Goal: Task Accomplishment & Management: Manage account settings

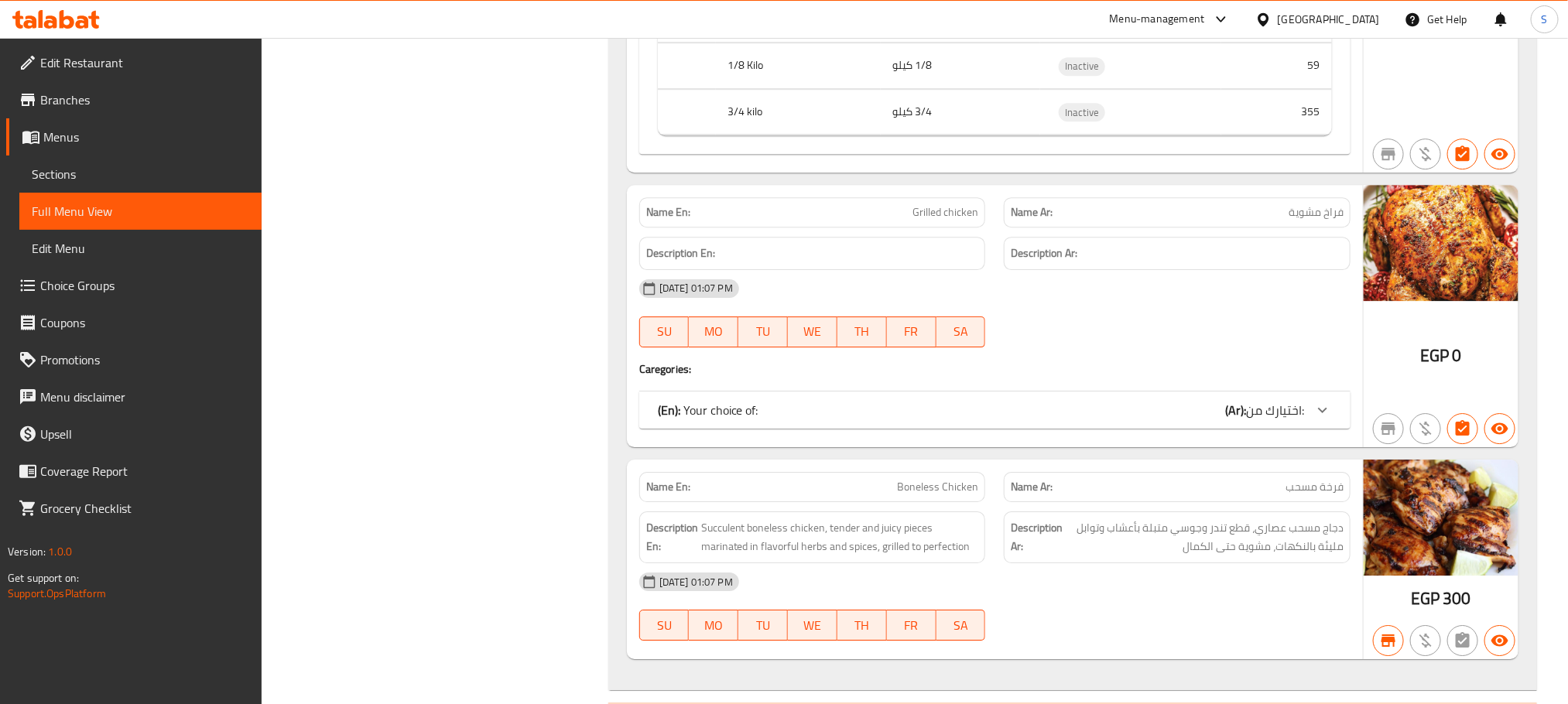
scroll to position [8807, 0]
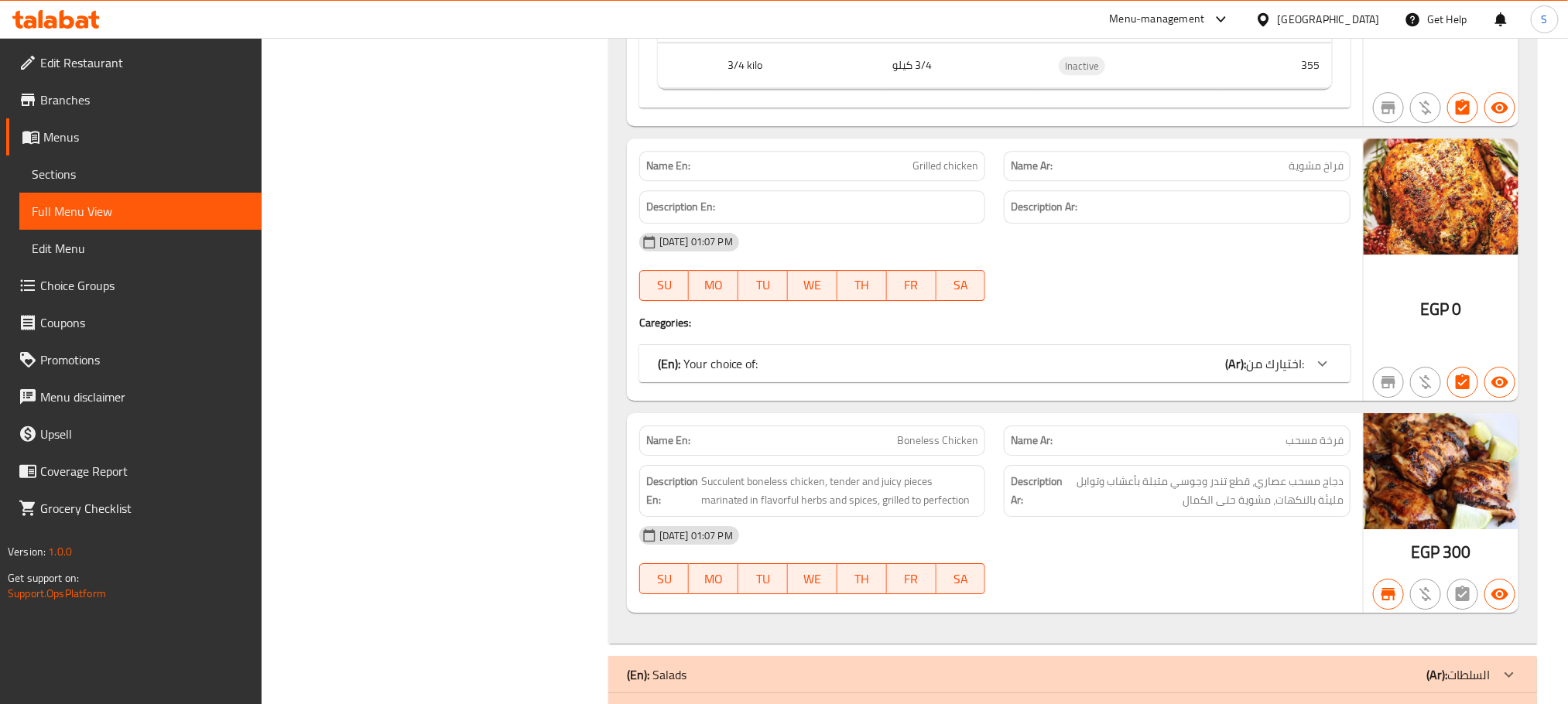
click at [1336, 383] on div at bounding box center [1323, 364] width 37 height 37
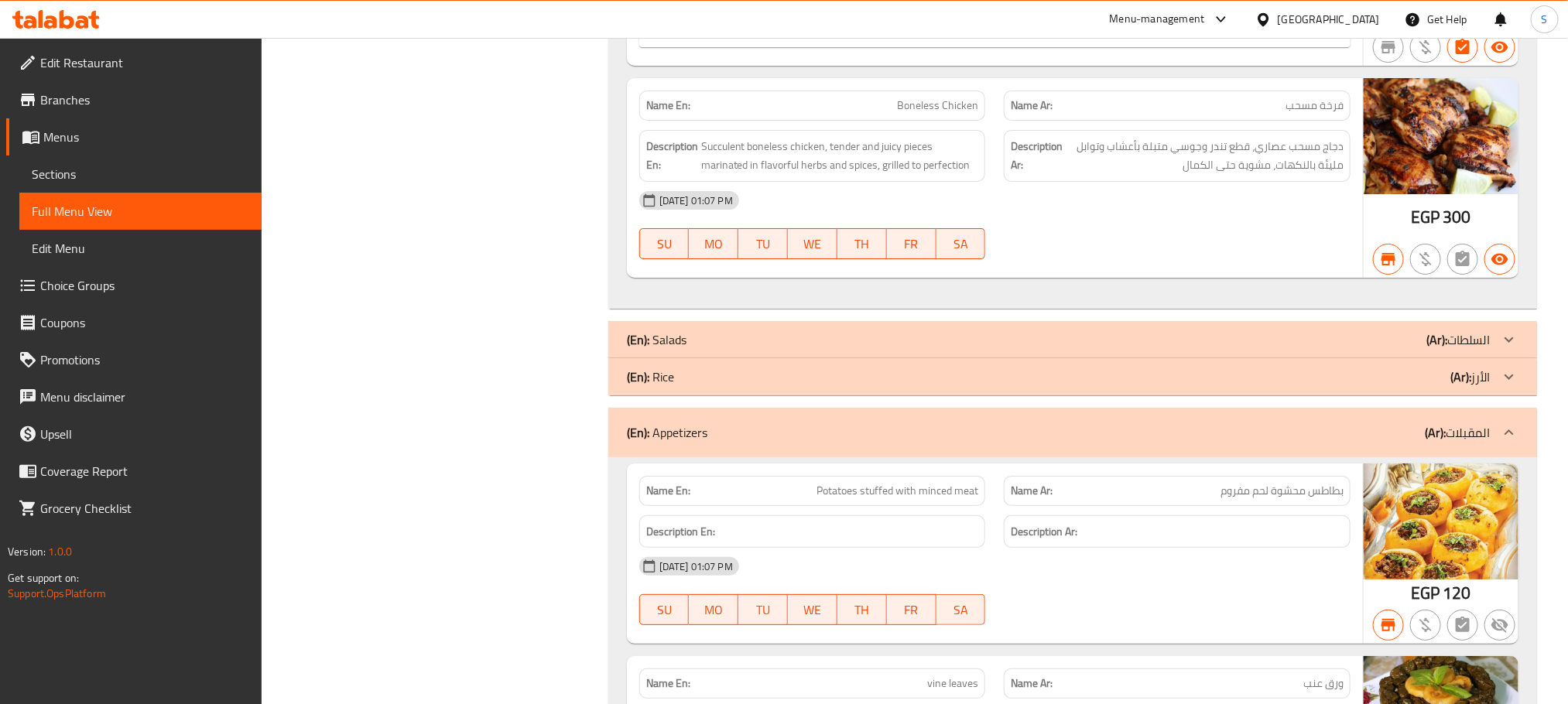
scroll to position [9302, 0]
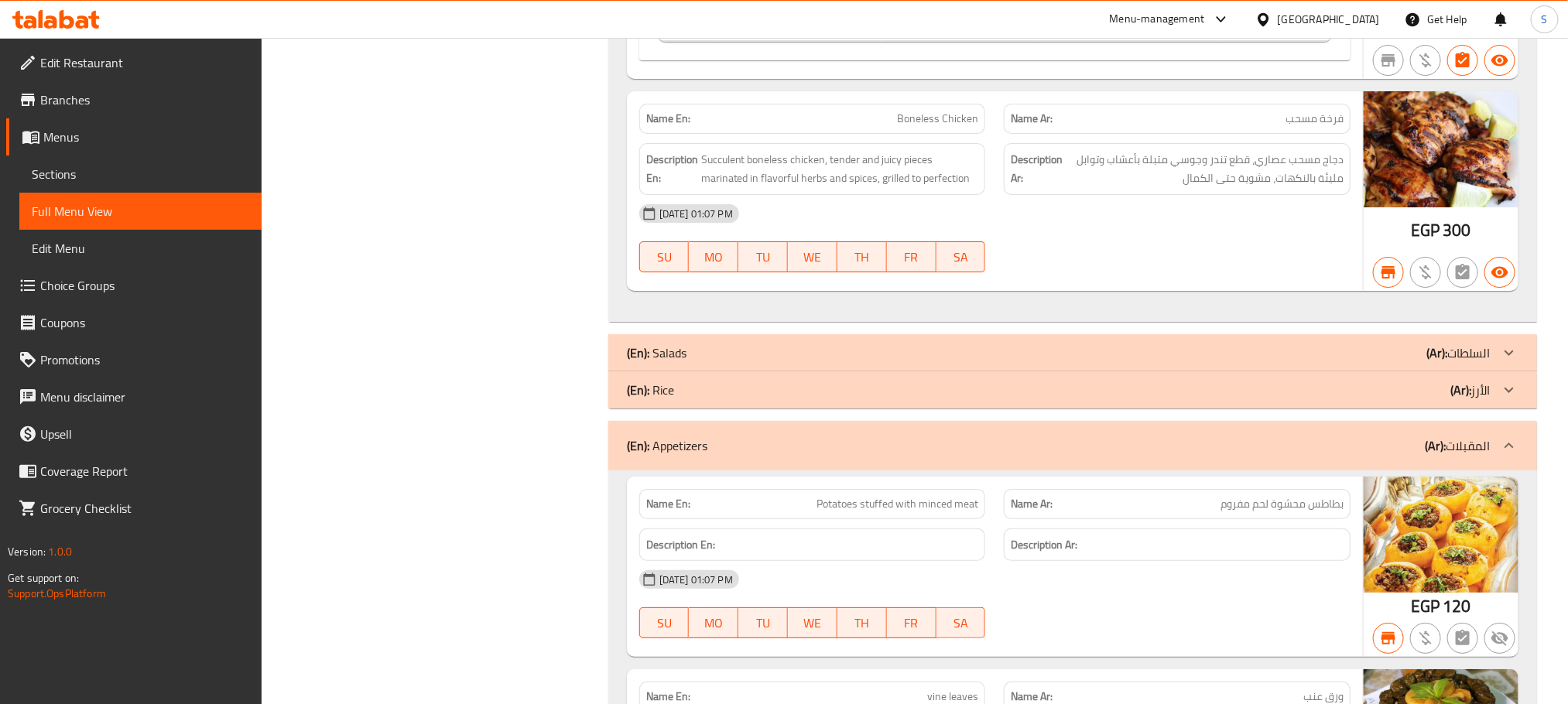
click at [959, 127] on span "Boneless Chicken" at bounding box center [938, 118] width 81 height 16
copy span "Boneless Chicken"
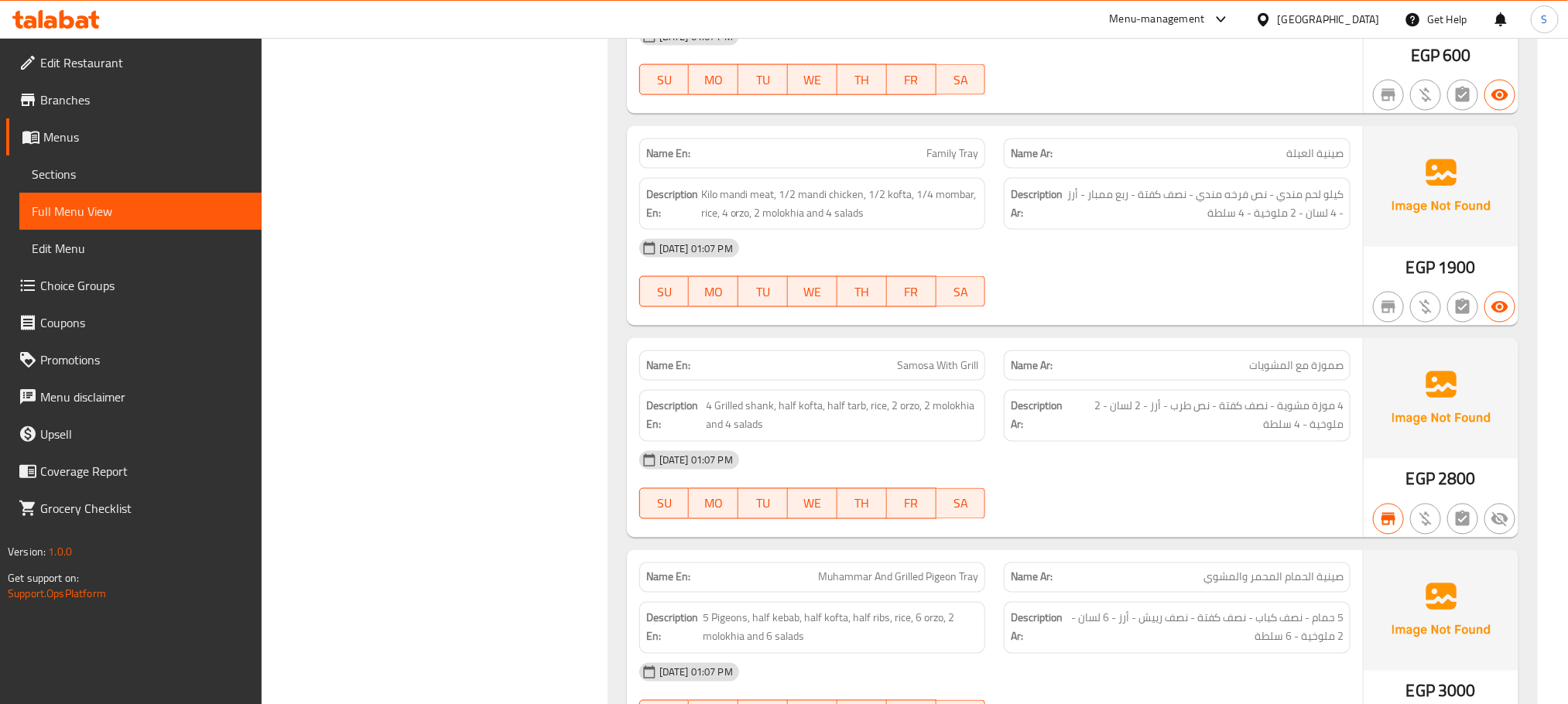
scroll to position [35369, 0]
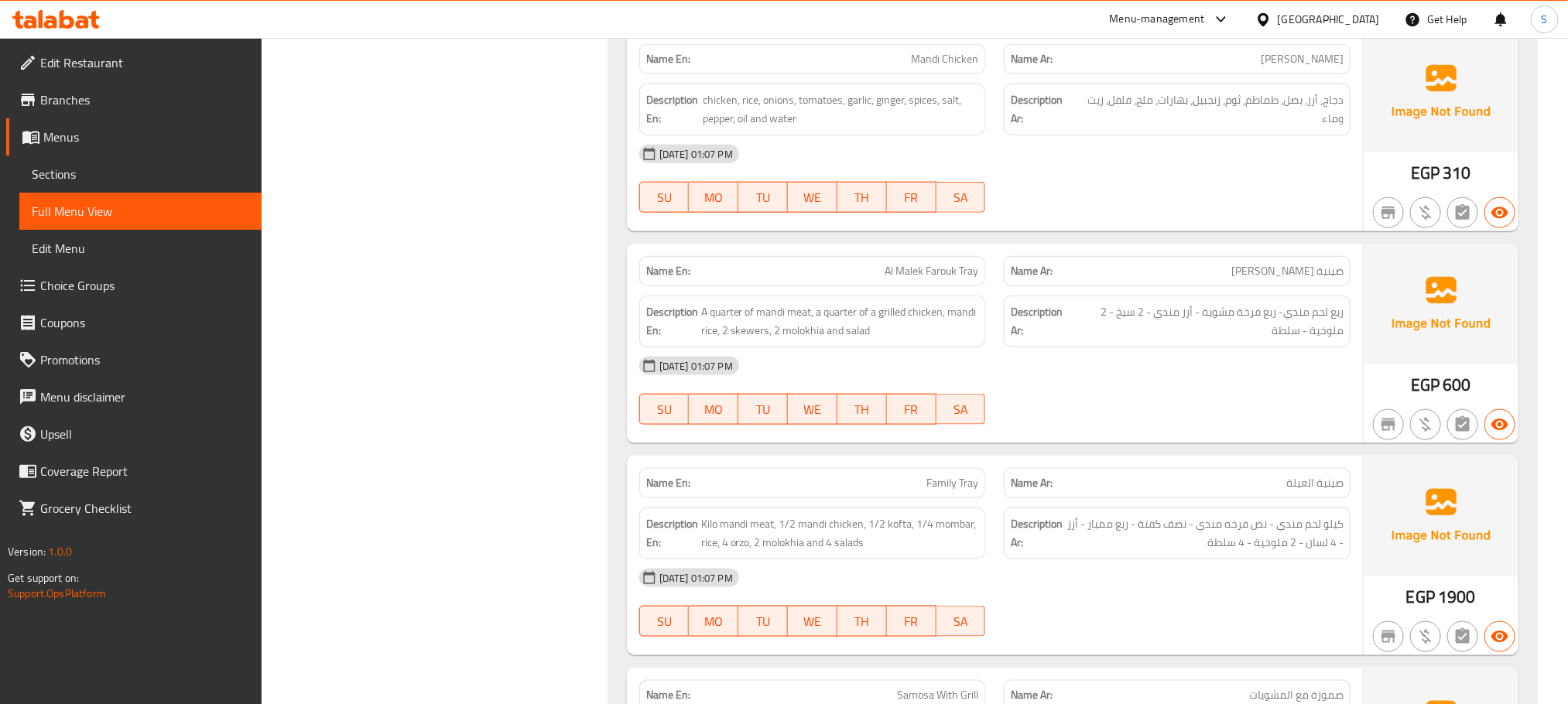
click at [936, 279] on span "Al Malek Farouk Tray" at bounding box center [932, 271] width 93 height 16
copy span "Al Malek Farouk Tray"
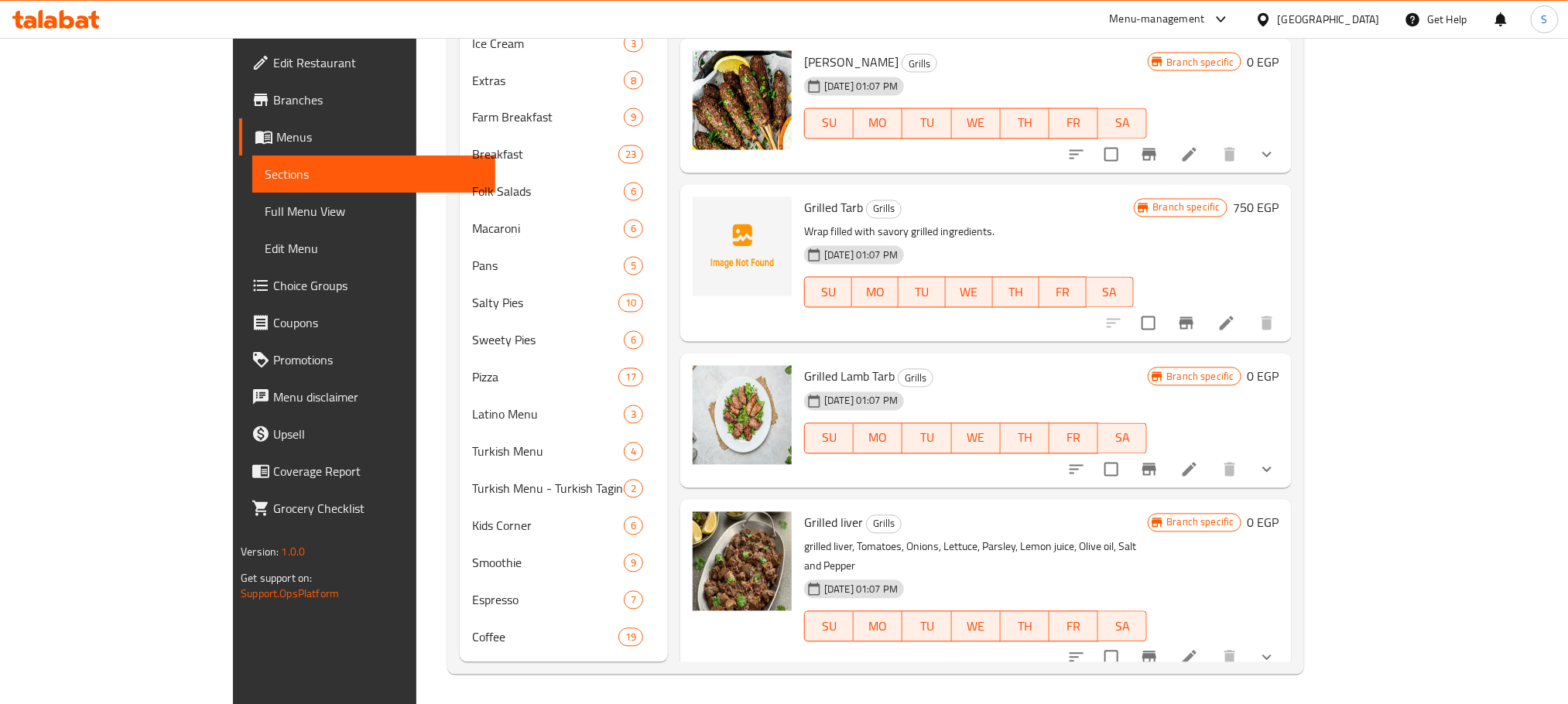
scroll to position [795, 0]
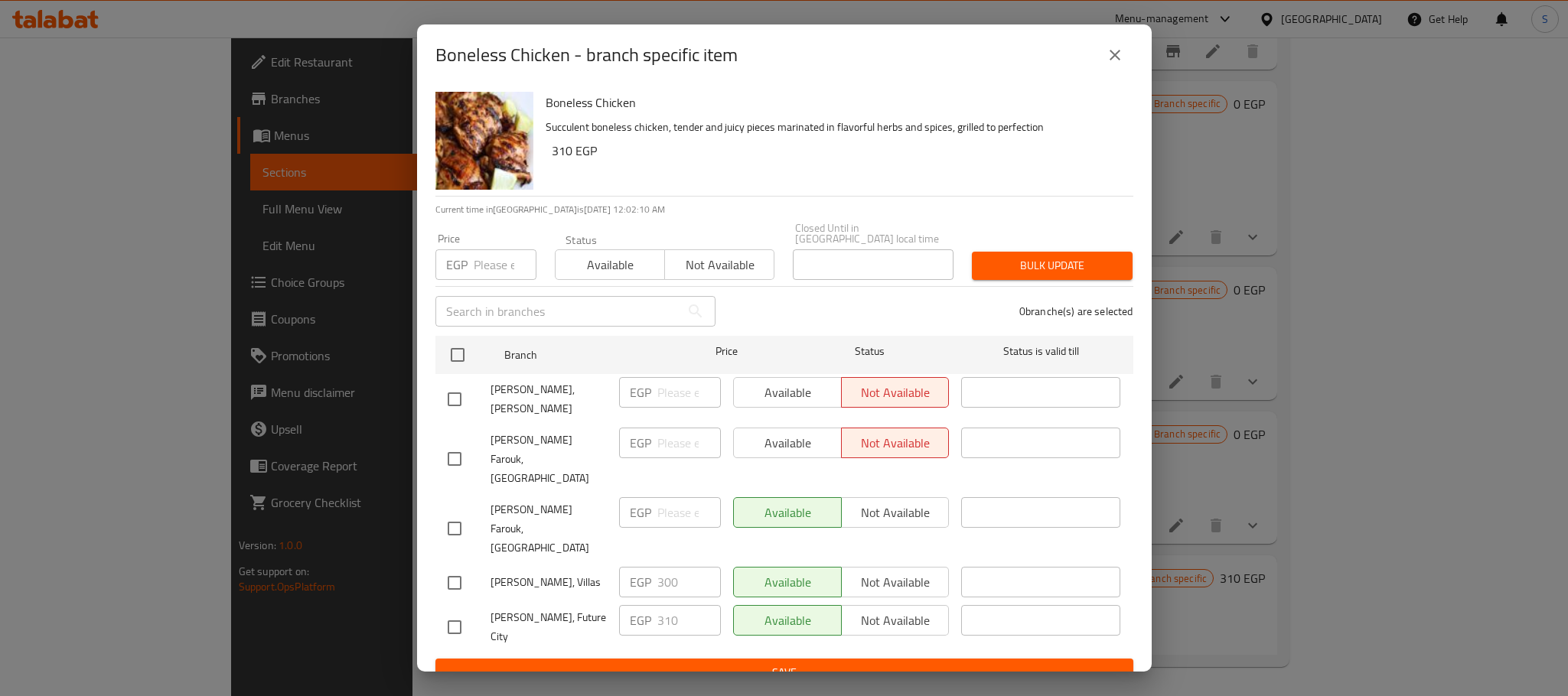
click at [456, 567] on input "checkbox" at bounding box center [455, 583] width 32 height 32
checkbox input "true"
drag, startPoint x: 677, startPoint y: 551, endPoint x: 645, endPoint y: 556, distance: 32.4
click at [645, 567] on div "EGP 300 ​" at bounding box center [669, 582] width 102 height 30
type input "310"
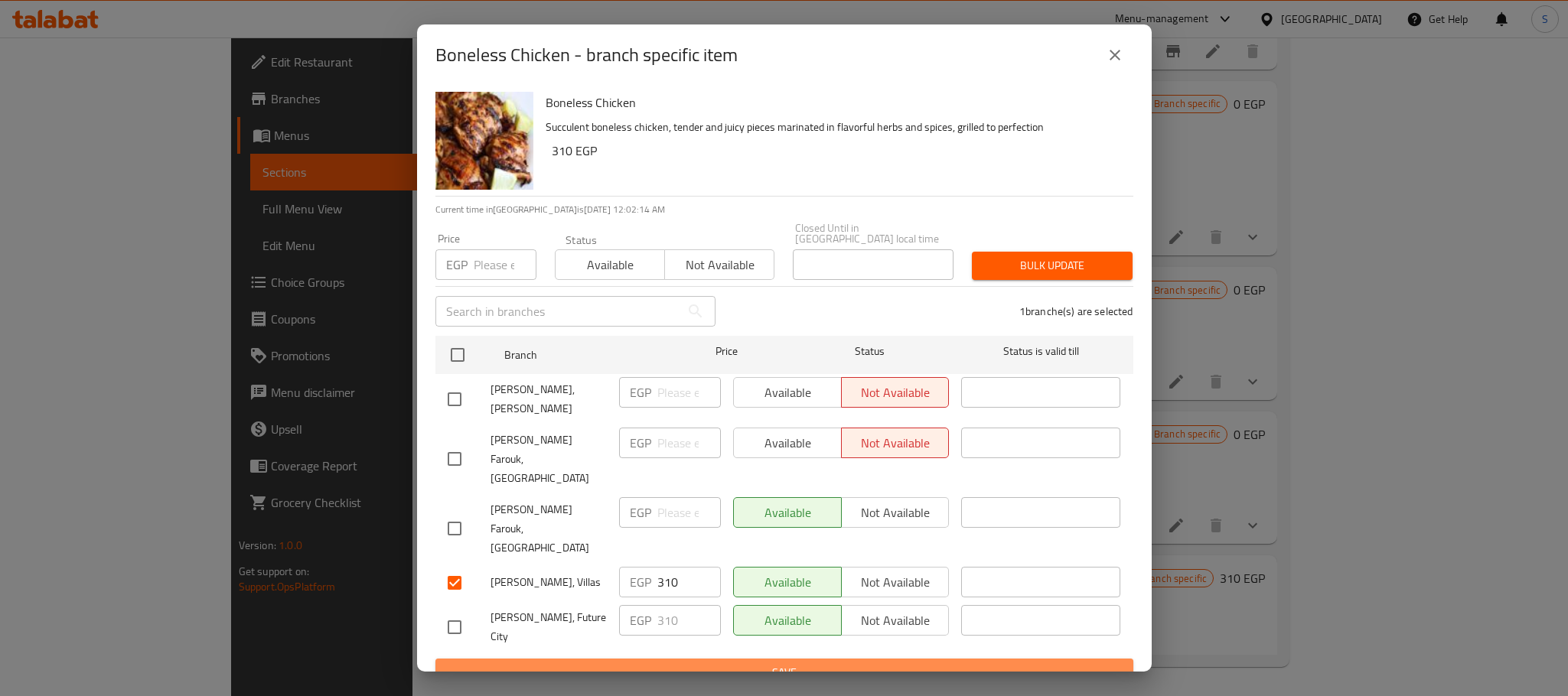
click at [748, 658] on button "Save" at bounding box center [784, 673] width 698 height 29
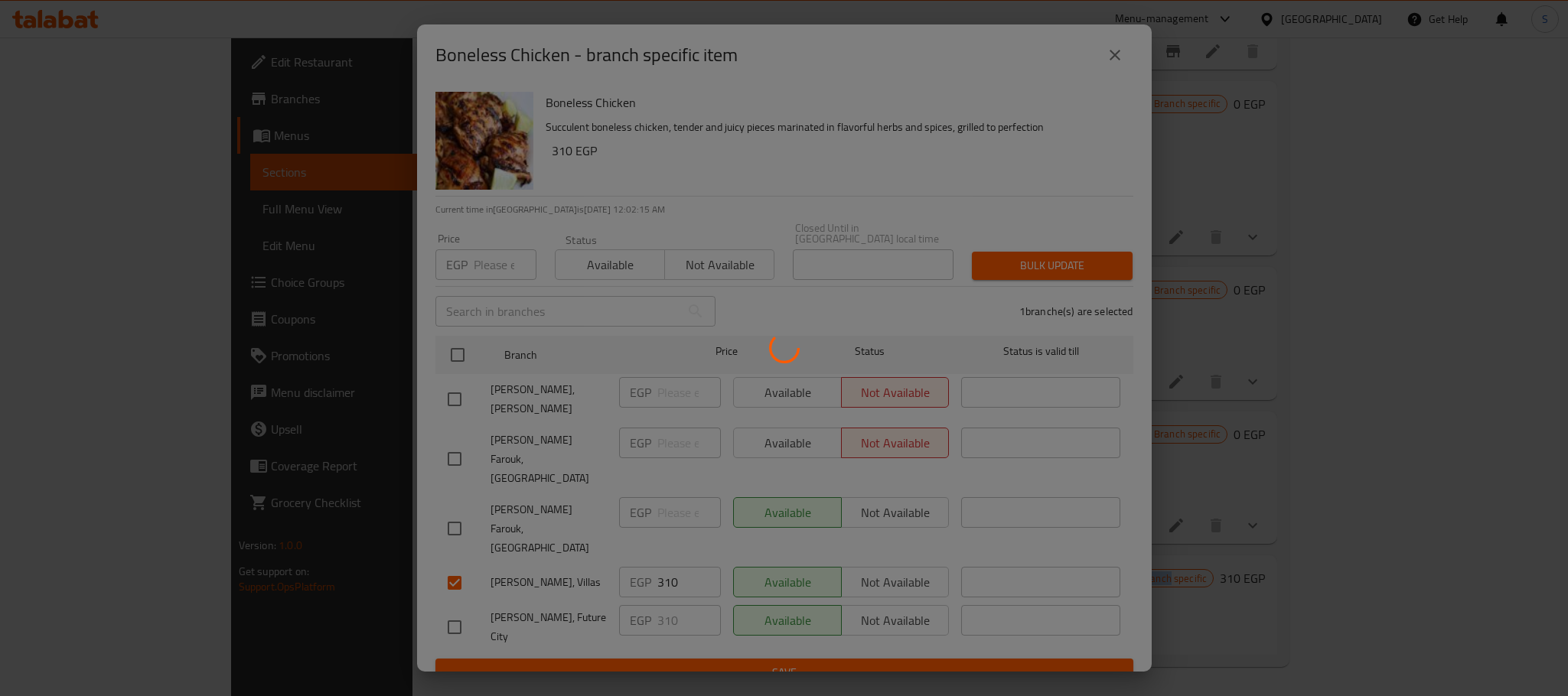
click at [748, 649] on div at bounding box center [784, 348] width 1568 height 696
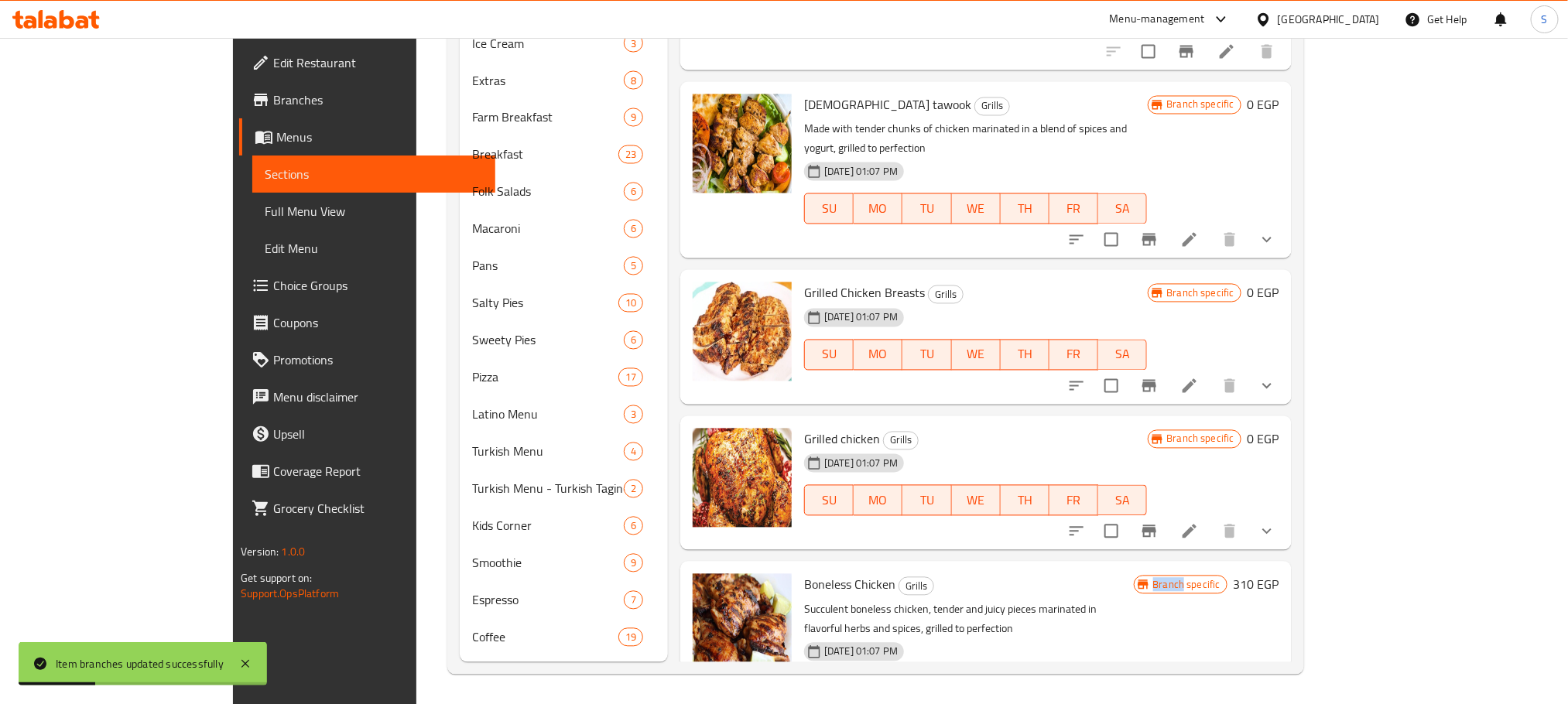
click at [239, 86] on link "Branches" at bounding box center [367, 100] width 255 height 37
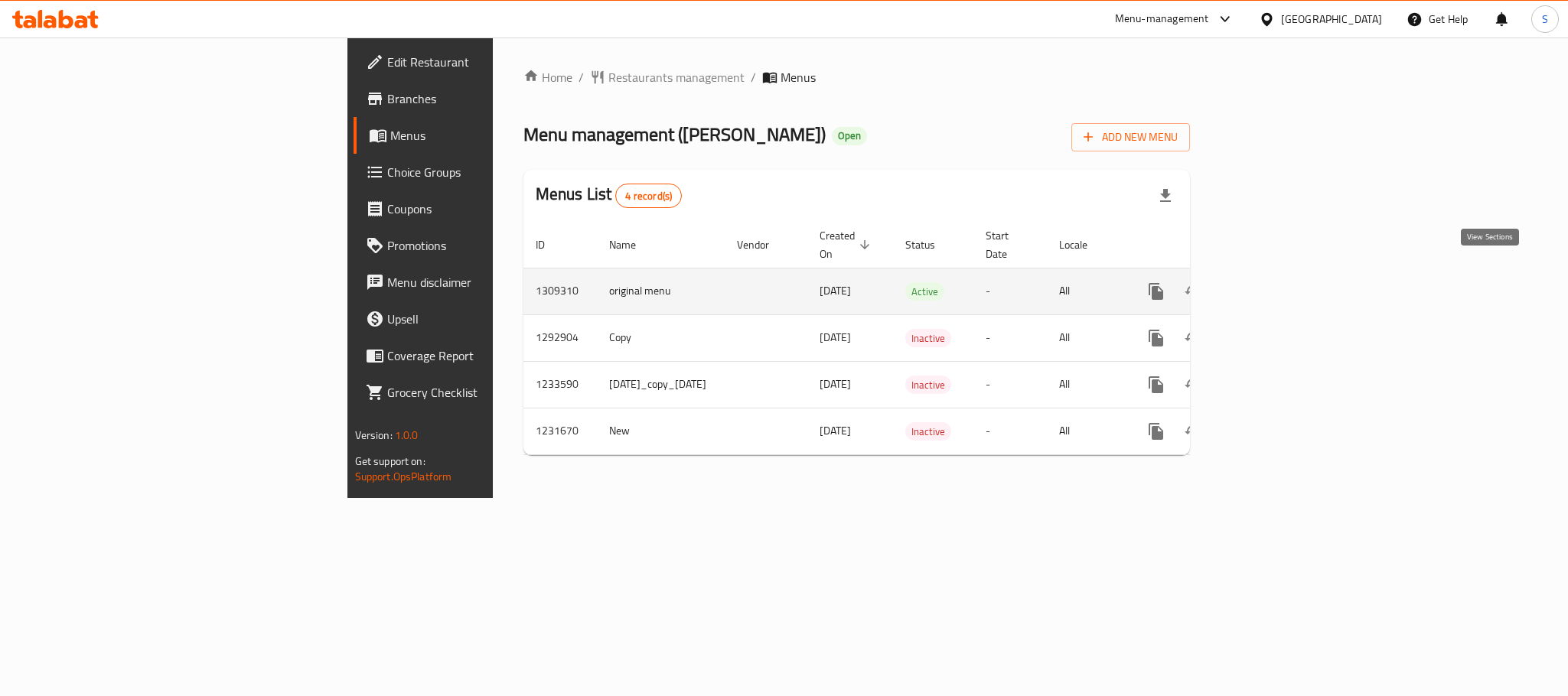
click at [1274, 284] on icon "enhanced table" at bounding box center [1266, 291] width 13 height 13
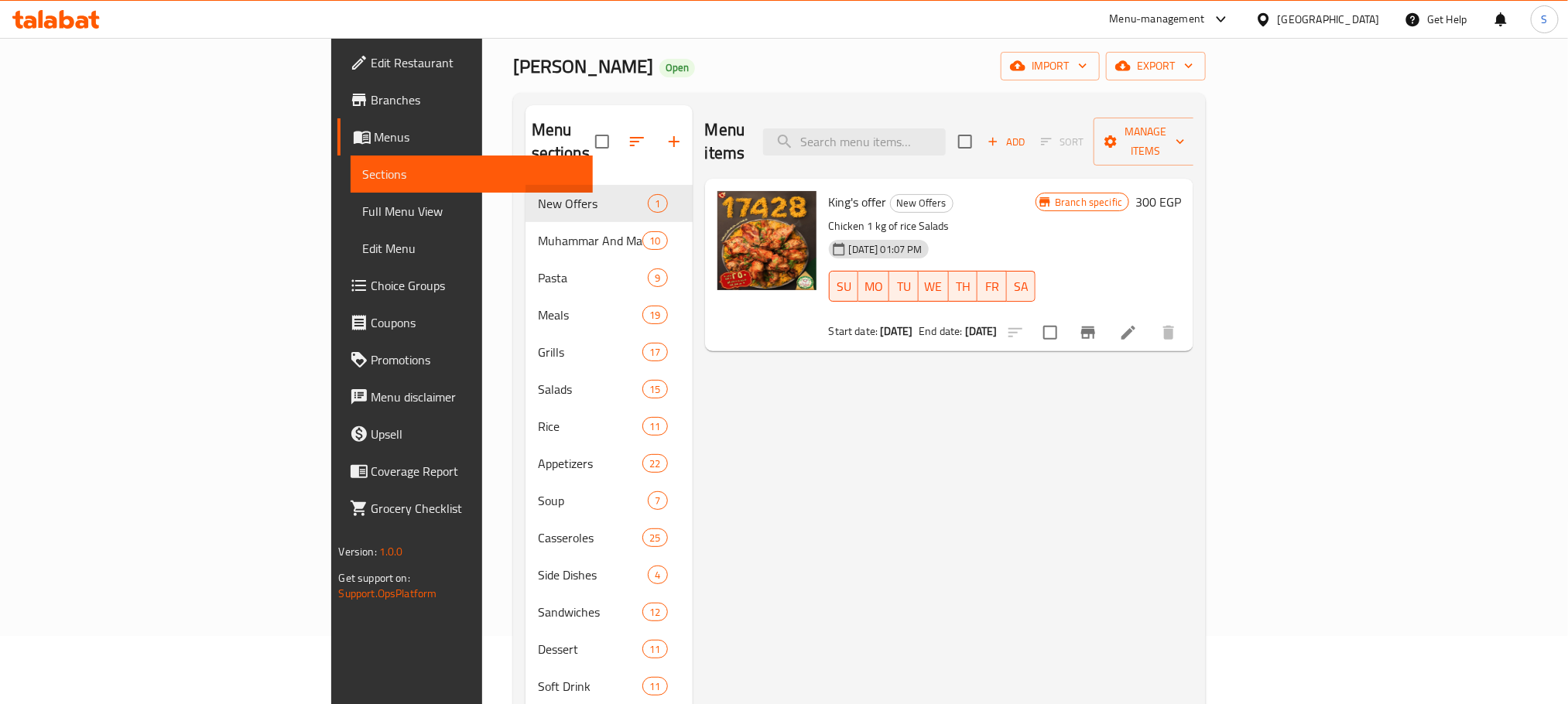
scroll to position [65, 0]
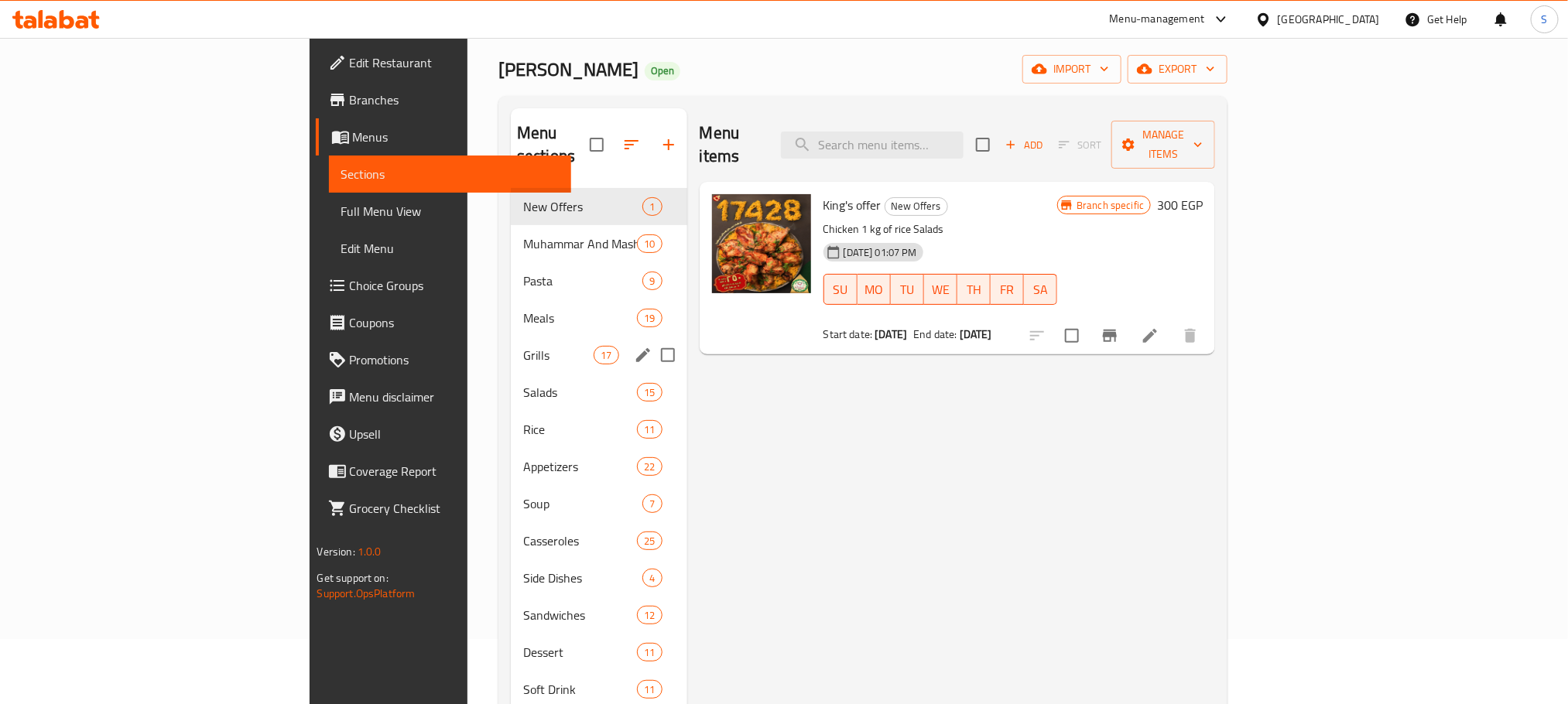
click at [511, 344] on div "Grills 17" at bounding box center [599, 355] width 176 height 37
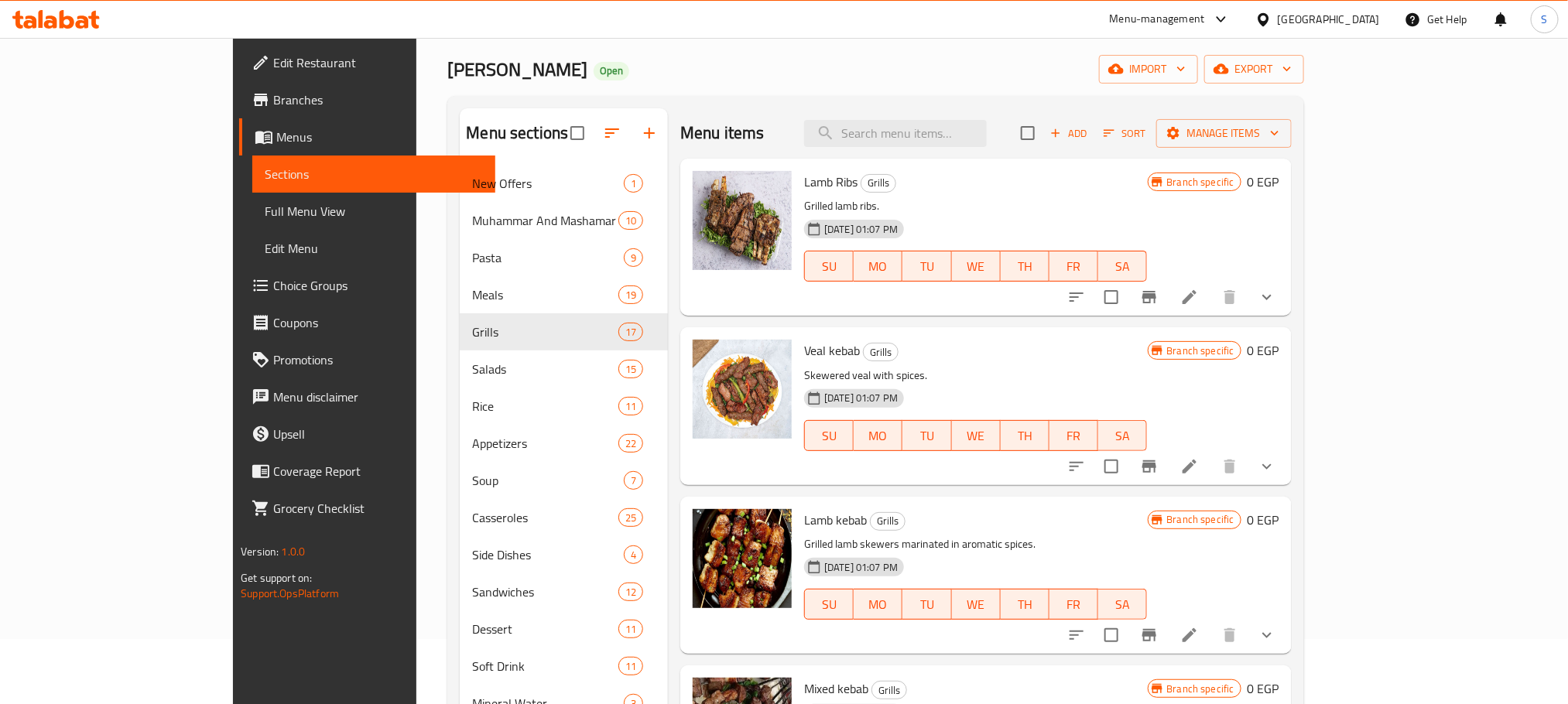
scroll to position [1467, 0]
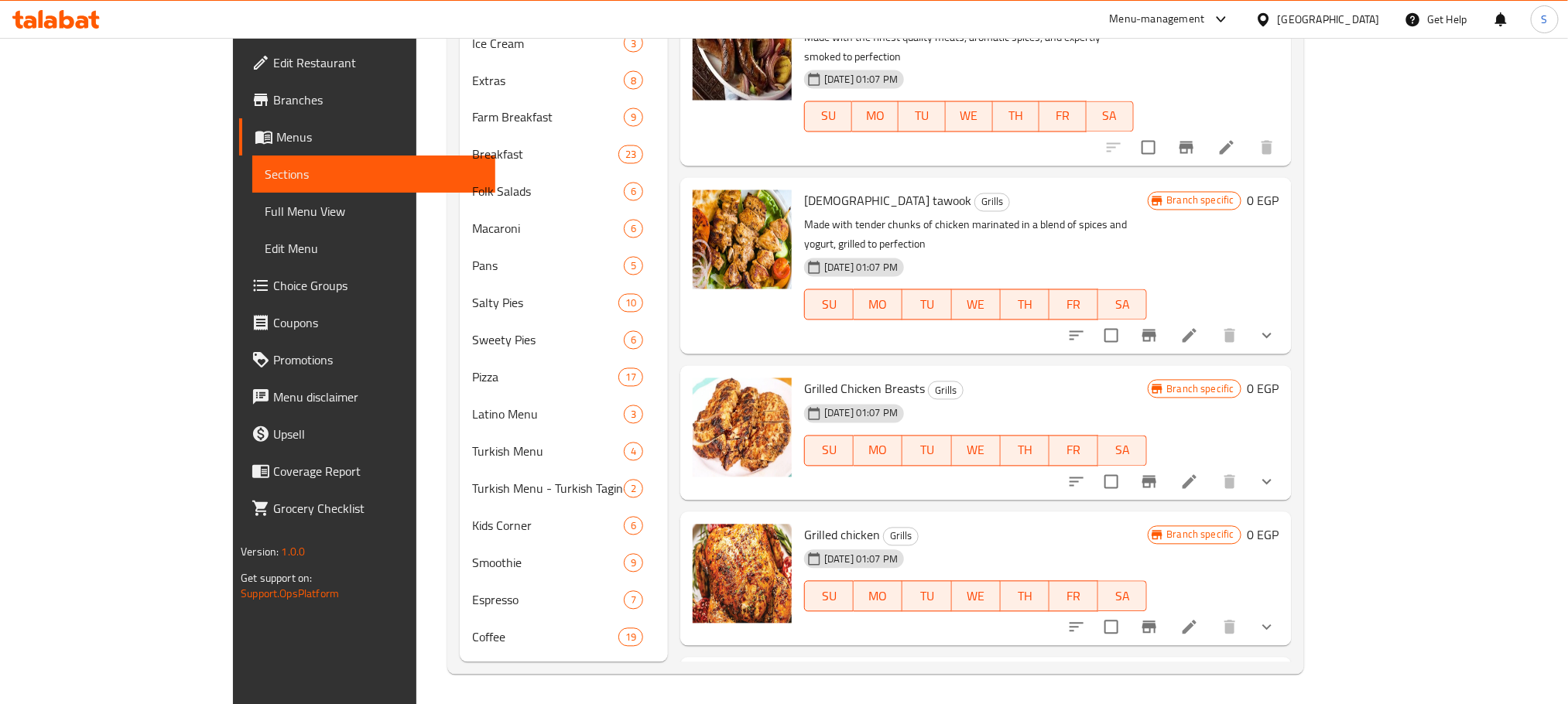
scroll to position [795, 0]
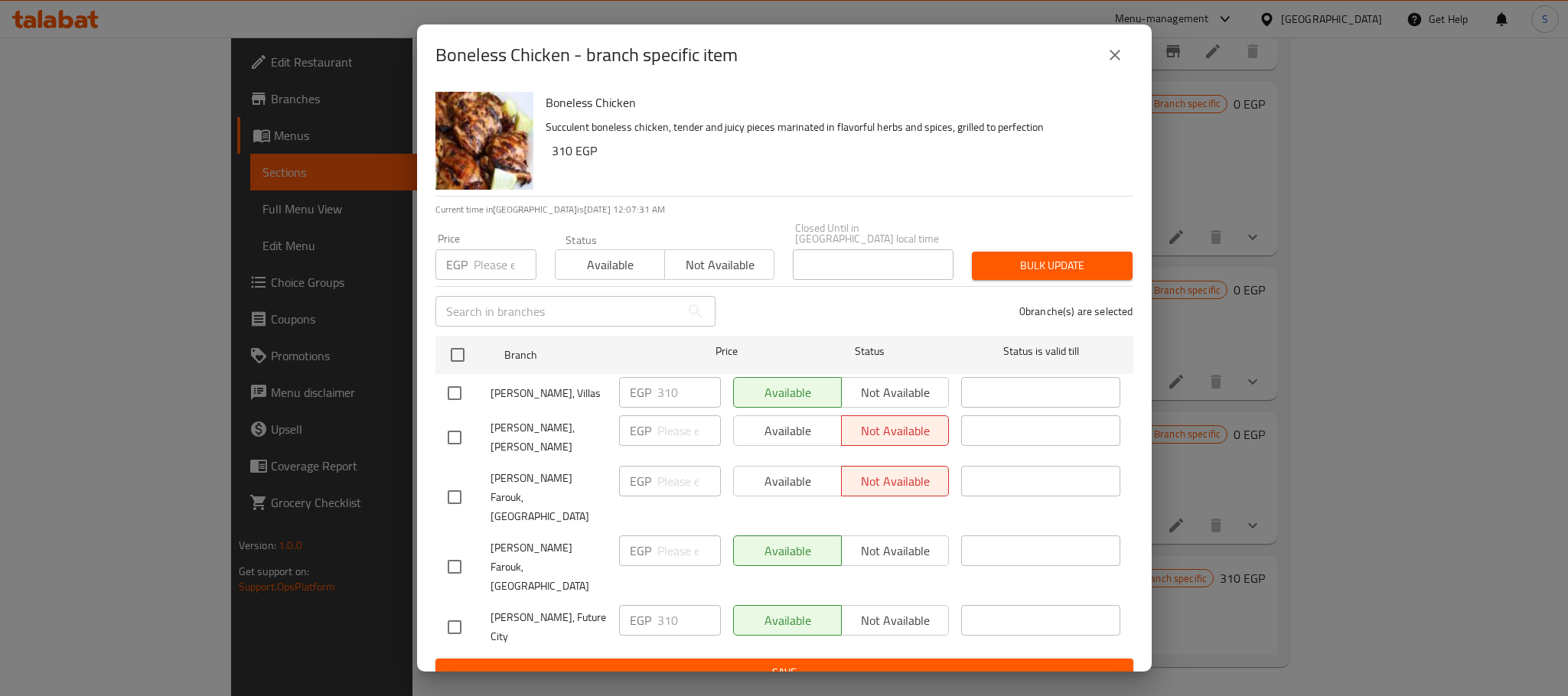
click at [1110, 65] on icon "close" at bounding box center [1115, 55] width 18 height 18
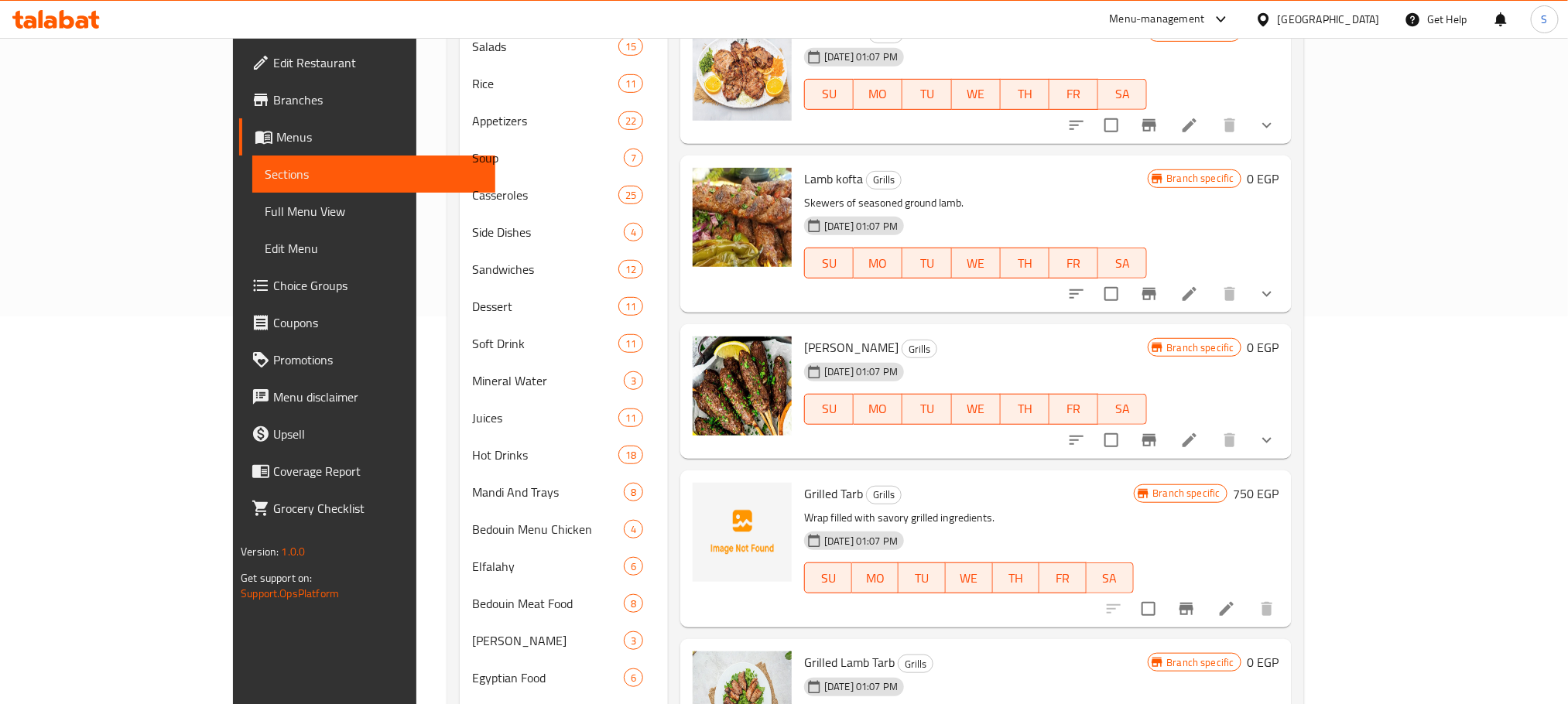
scroll to position [392, 0]
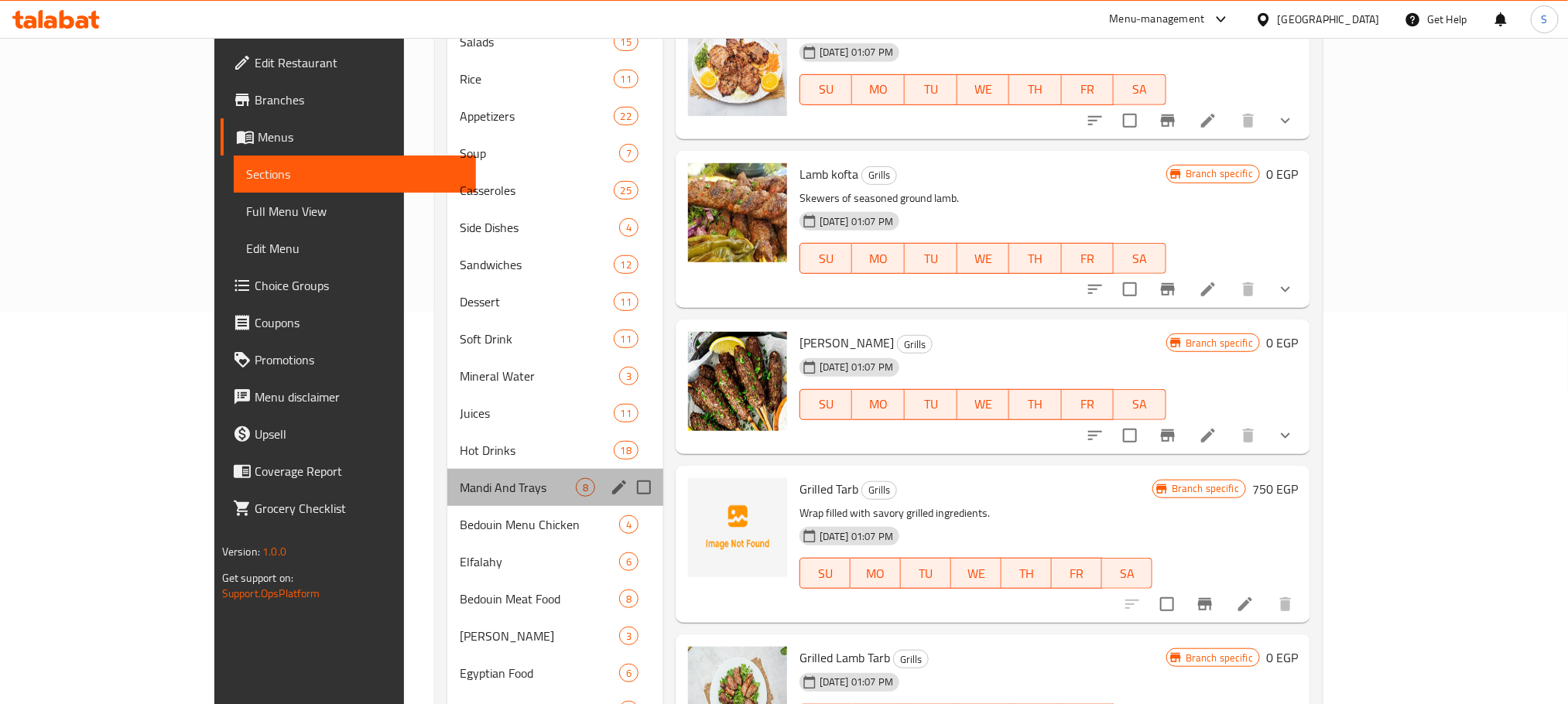
click at [447, 497] on div "Mandi And Trays 8" at bounding box center [555, 488] width 216 height 37
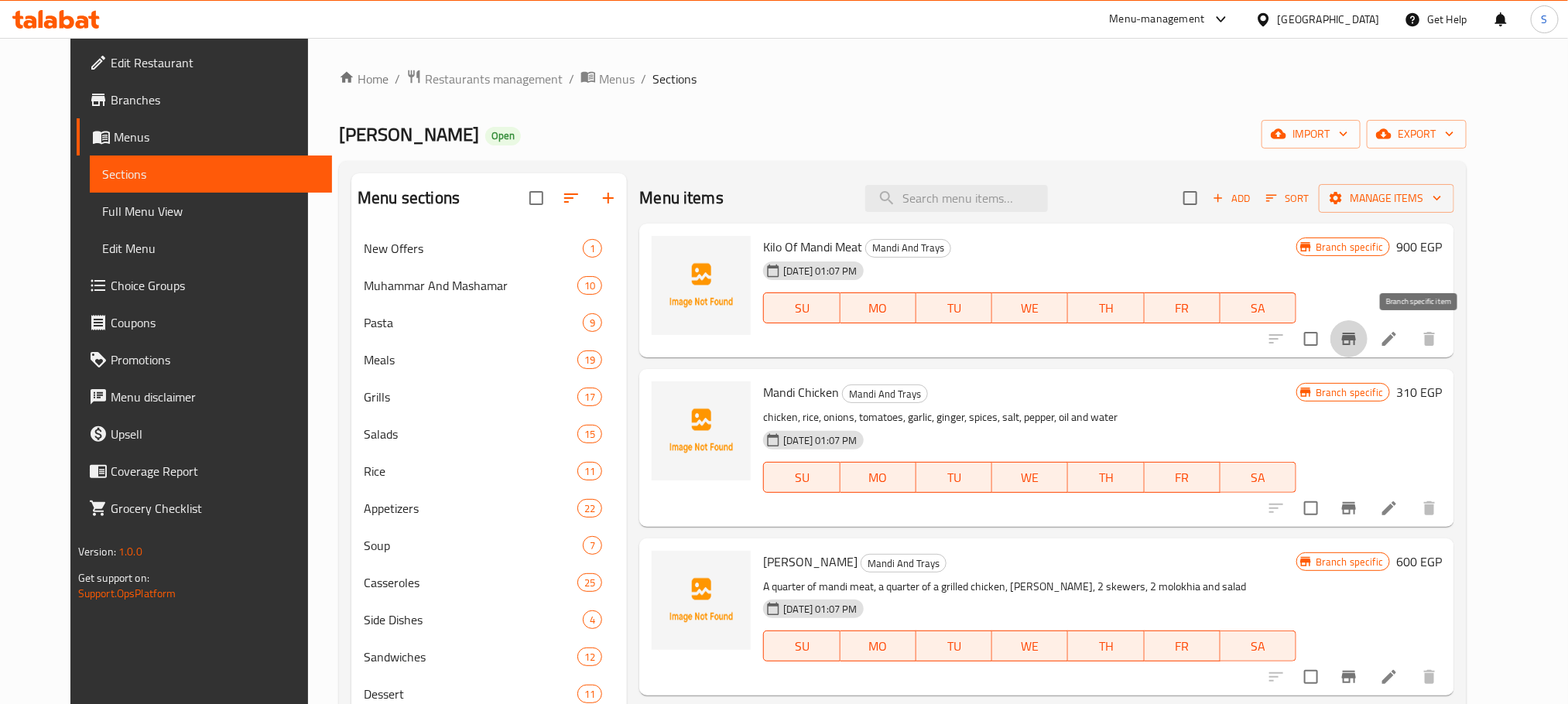
click at [1356, 334] on icon "Branch-specific-item" at bounding box center [1349, 338] width 14 height 13
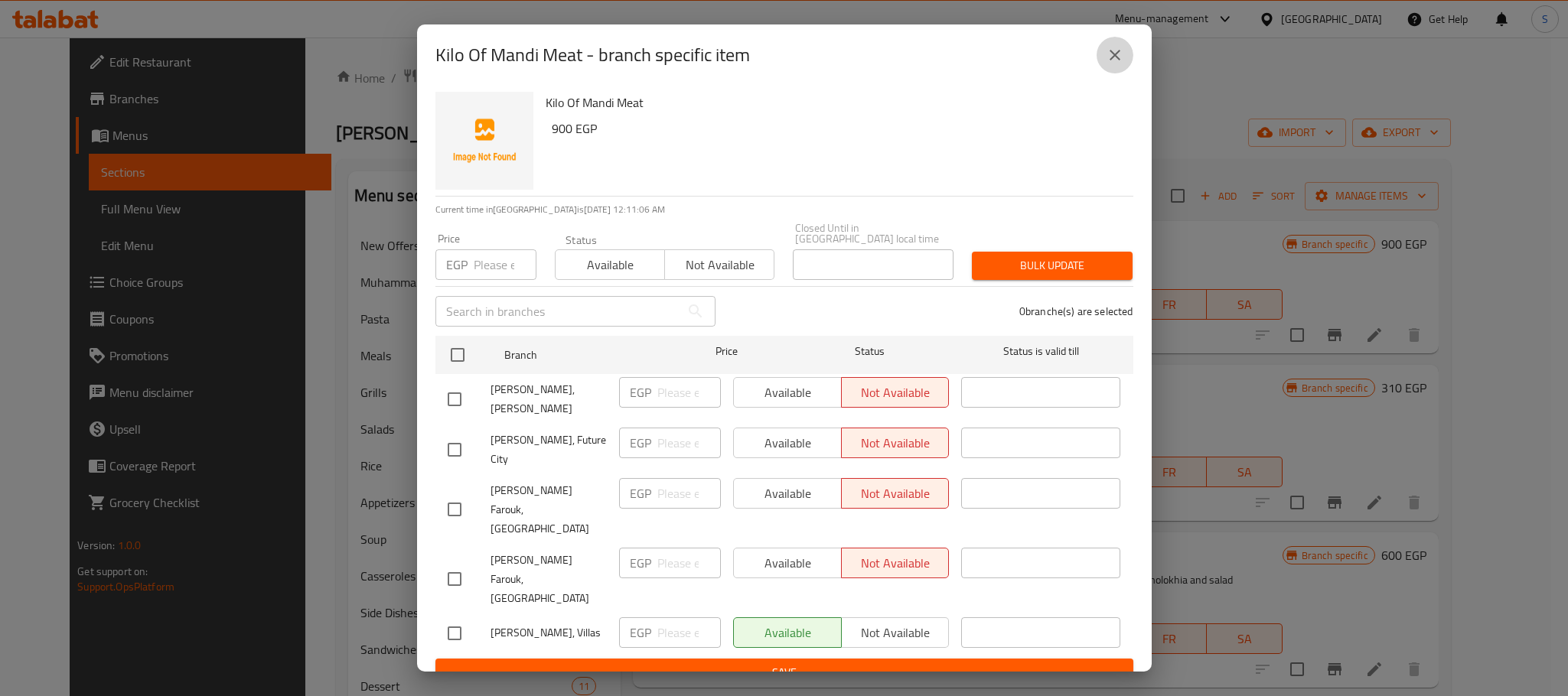
click at [1117, 62] on icon "close" at bounding box center [1115, 55] width 18 height 18
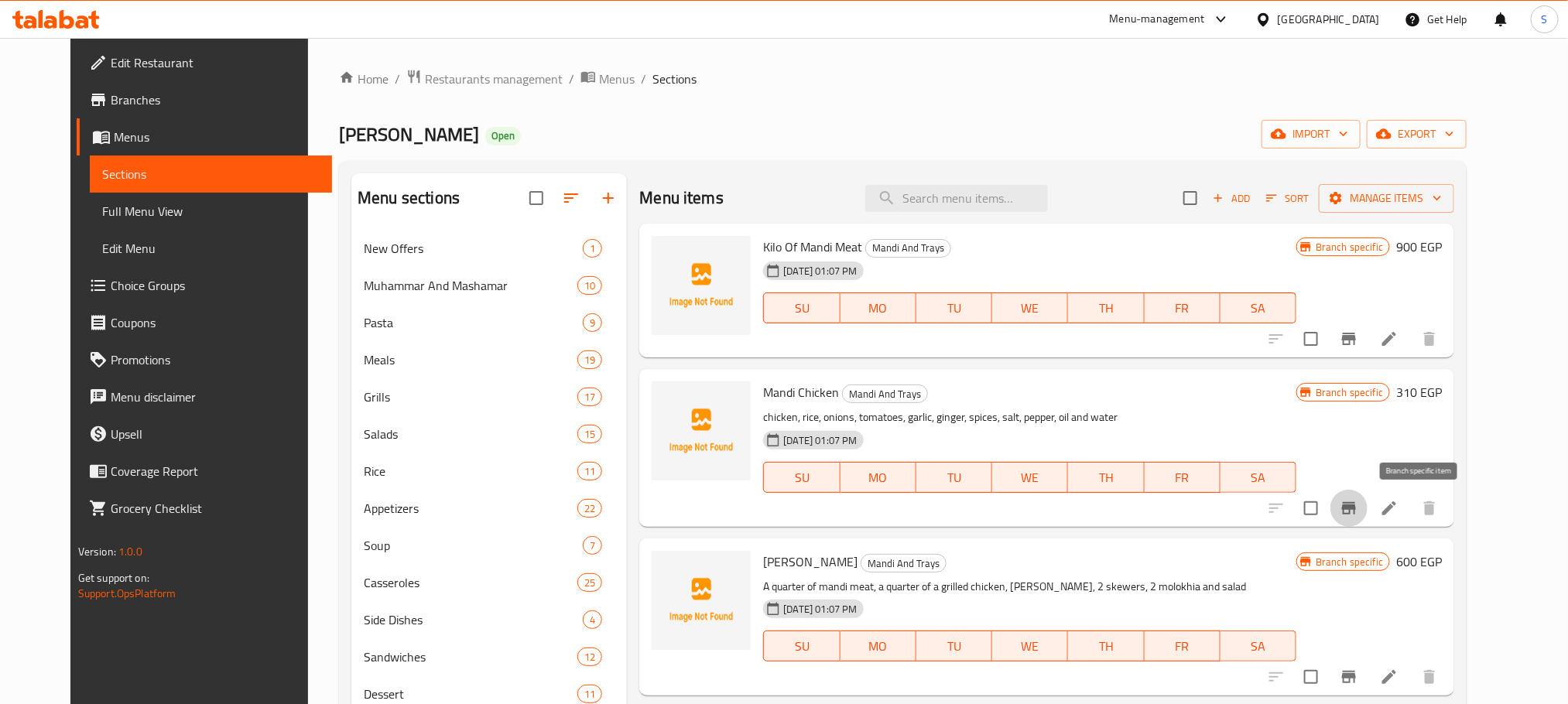
click at [1358, 502] on icon "Branch-specific-item" at bounding box center [1349, 508] width 19 height 19
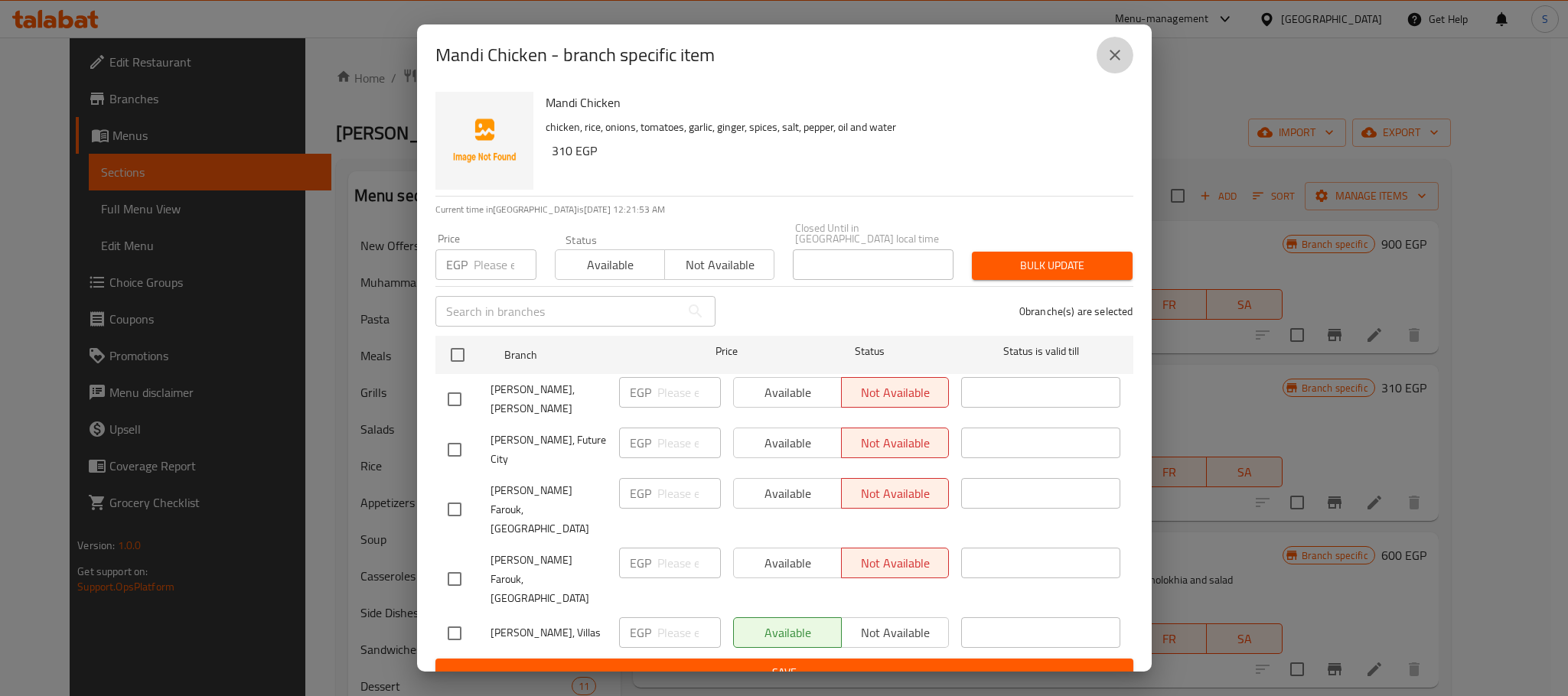
click at [1109, 65] on icon "close" at bounding box center [1115, 55] width 18 height 18
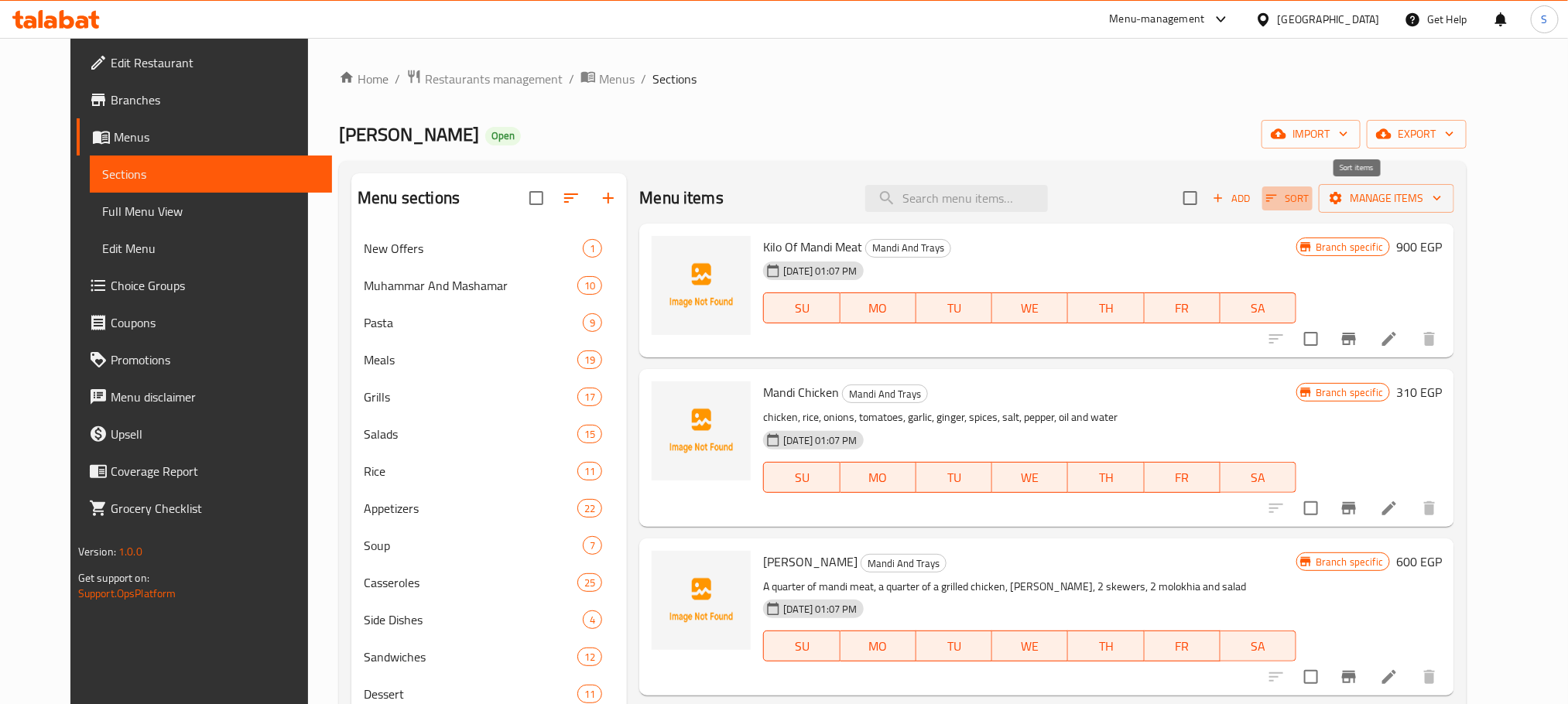
click at [1313, 210] on button "Sort" at bounding box center [1287, 198] width 50 height 24
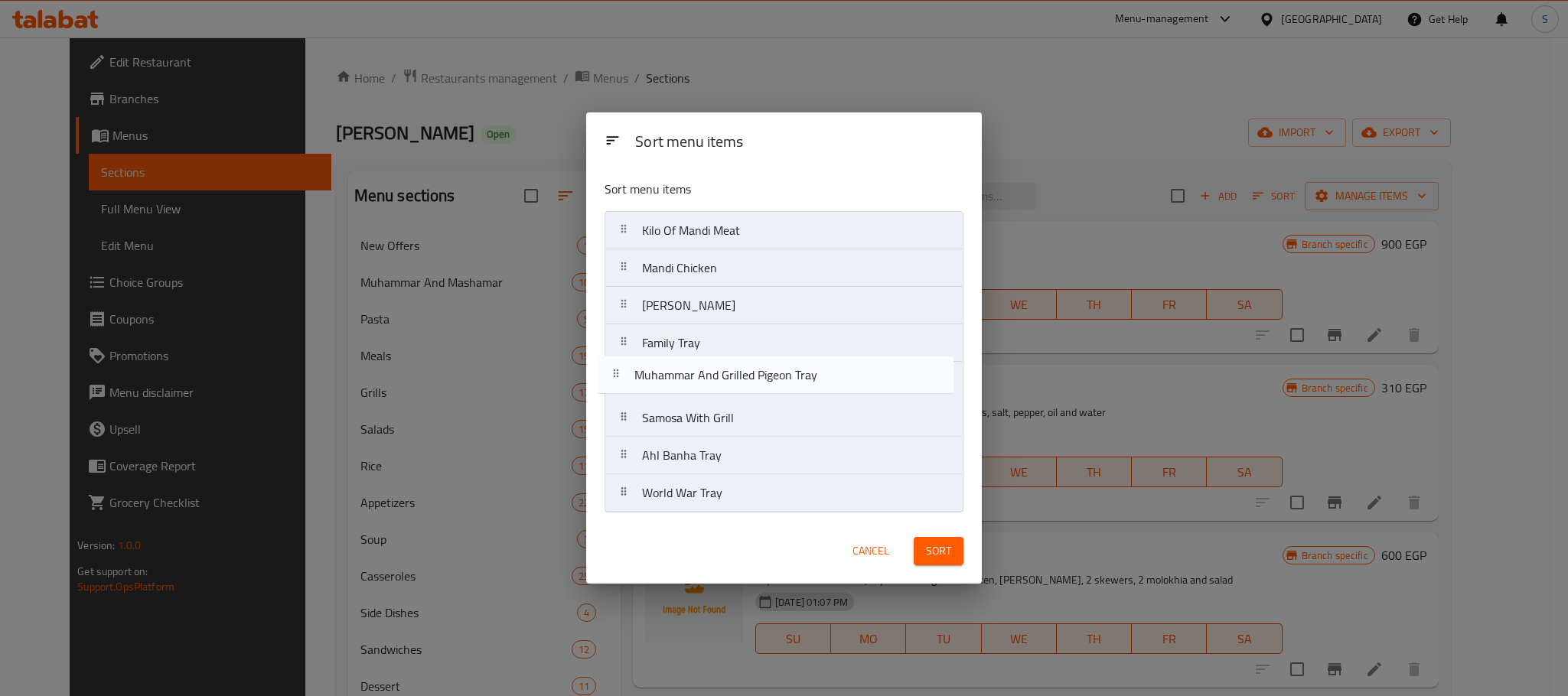
drag, startPoint x: 779, startPoint y: 424, endPoint x: 770, endPoint y: 377, distance: 47.9
click at [770, 377] on nav "Kilo Of Mandi Meat Mandi Chicken Al Malek Farouk Tray Family Tray Samosa With G…" at bounding box center [784, 361] width 359 height 301
drag, startPoint x: 752, startPoint y: 462, endPoint x: 758, endPoint y: 416, distance: 46.4
click at [758, 416] on nav "Kilo Of Mandi Meat Mandi Chicken Al Malek Farouk Tray Family Tray Muhammar And …" at bounding box center [784, 361] width 359 height 301
drag, startPoint x: 742, startPoint y: 492, endPoint x: 742, endPoint y: 453, distance: 39.0
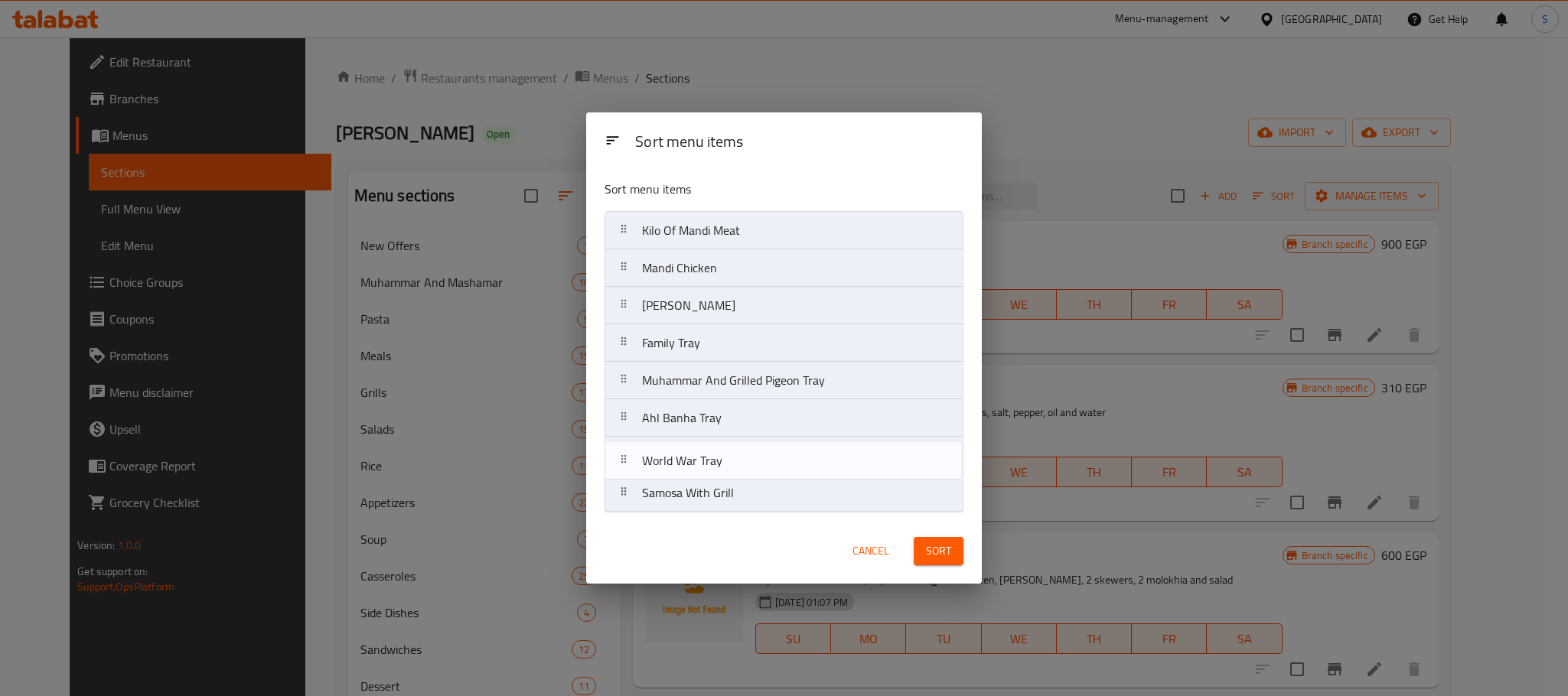
click at [742, 453] on nav "Kilo Of Mandi Meat Mandi Chicken Al Malek Farouk Tray Family Tray Muhammar And …" at bounding box center [784, 361] width 359 height 301
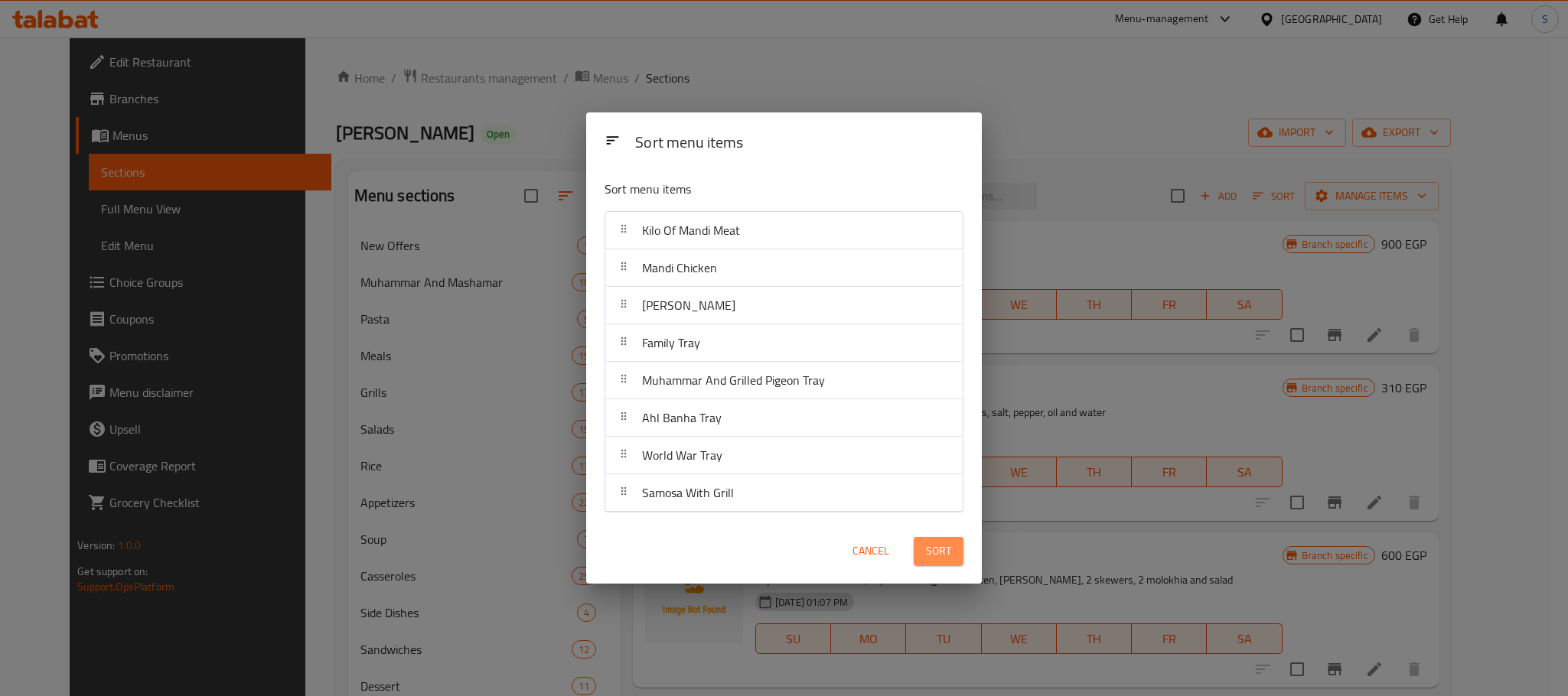
click at [930, 549] on span "Sort" at bounding box center [939, 551] width 25 height 19
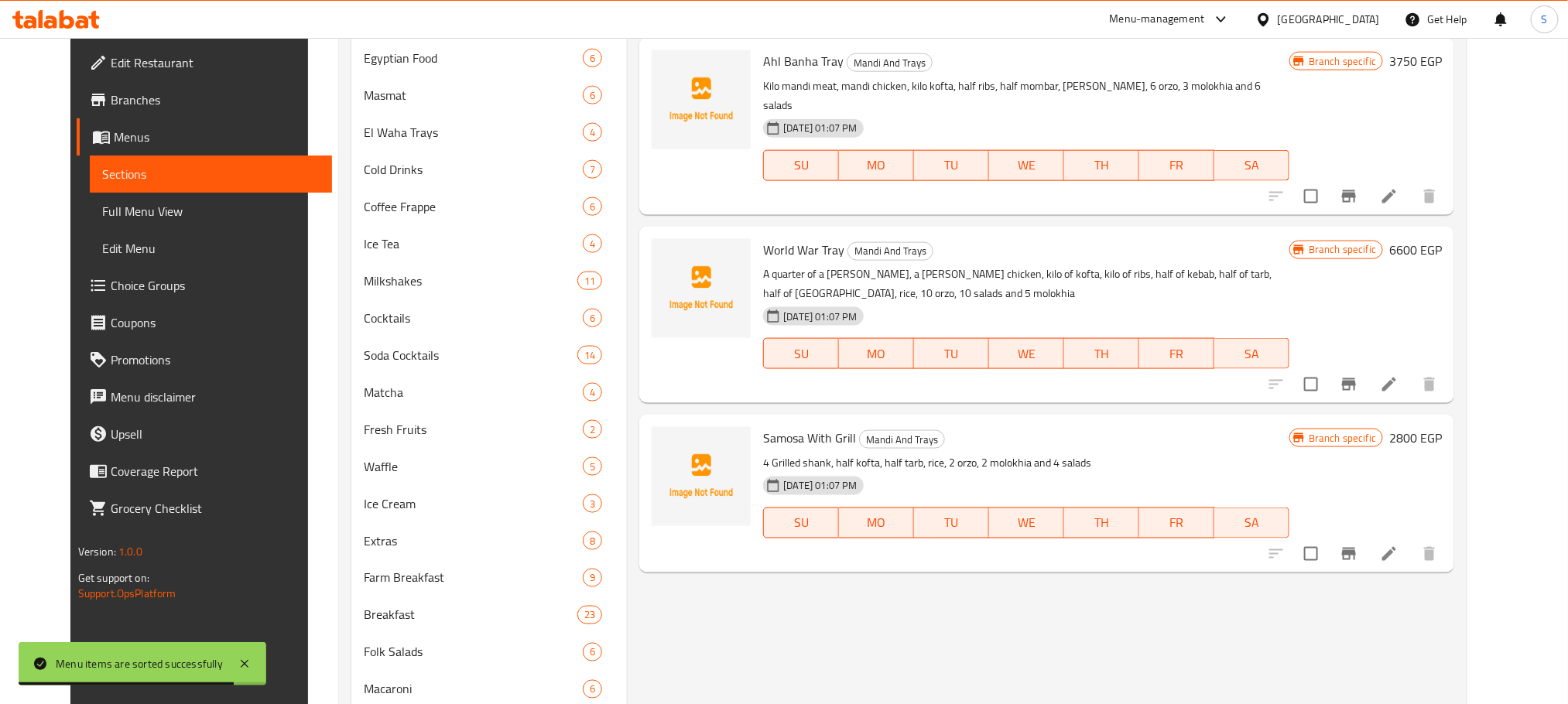
scroll to position [1003, 0]
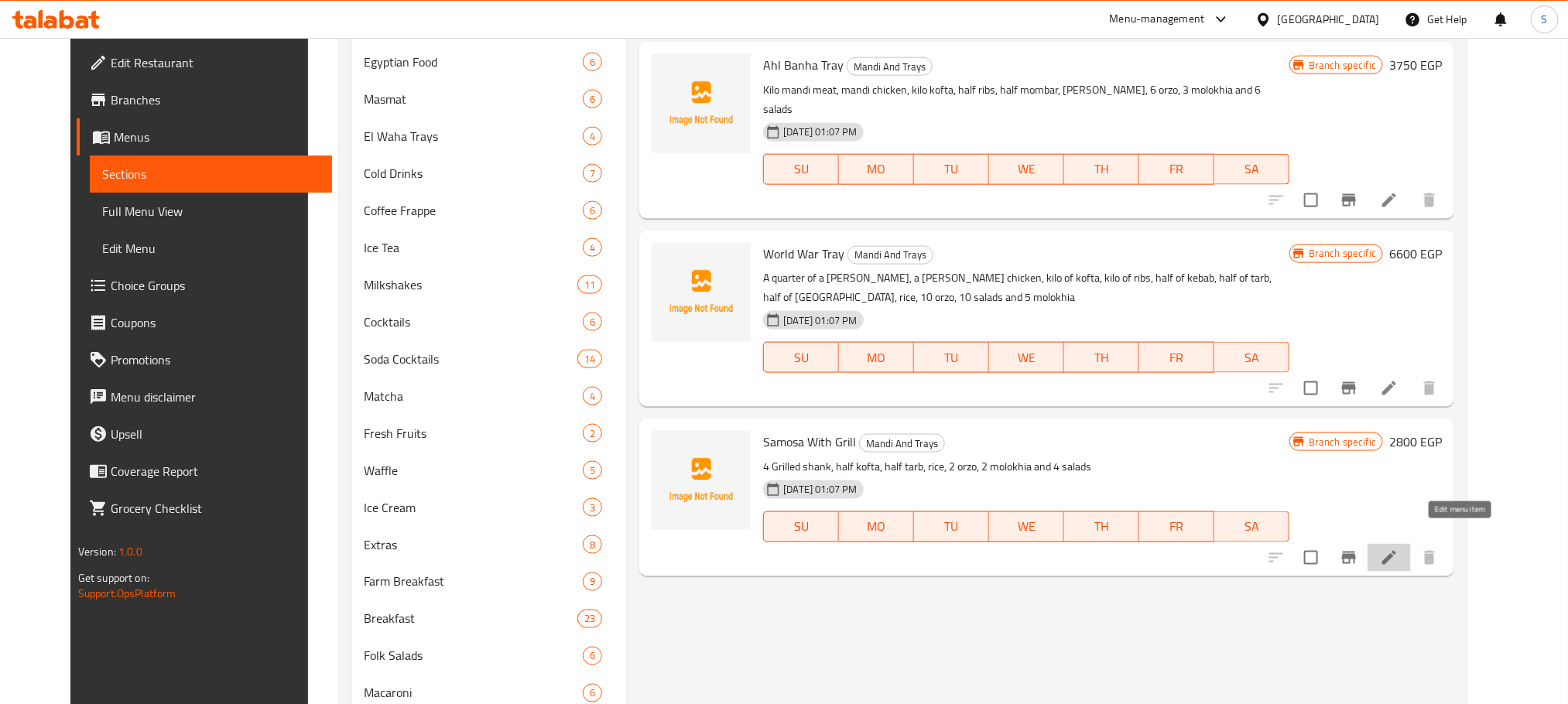
click at [1398, 549] on icon at bounding box center [1389, 558] width 19 height 19
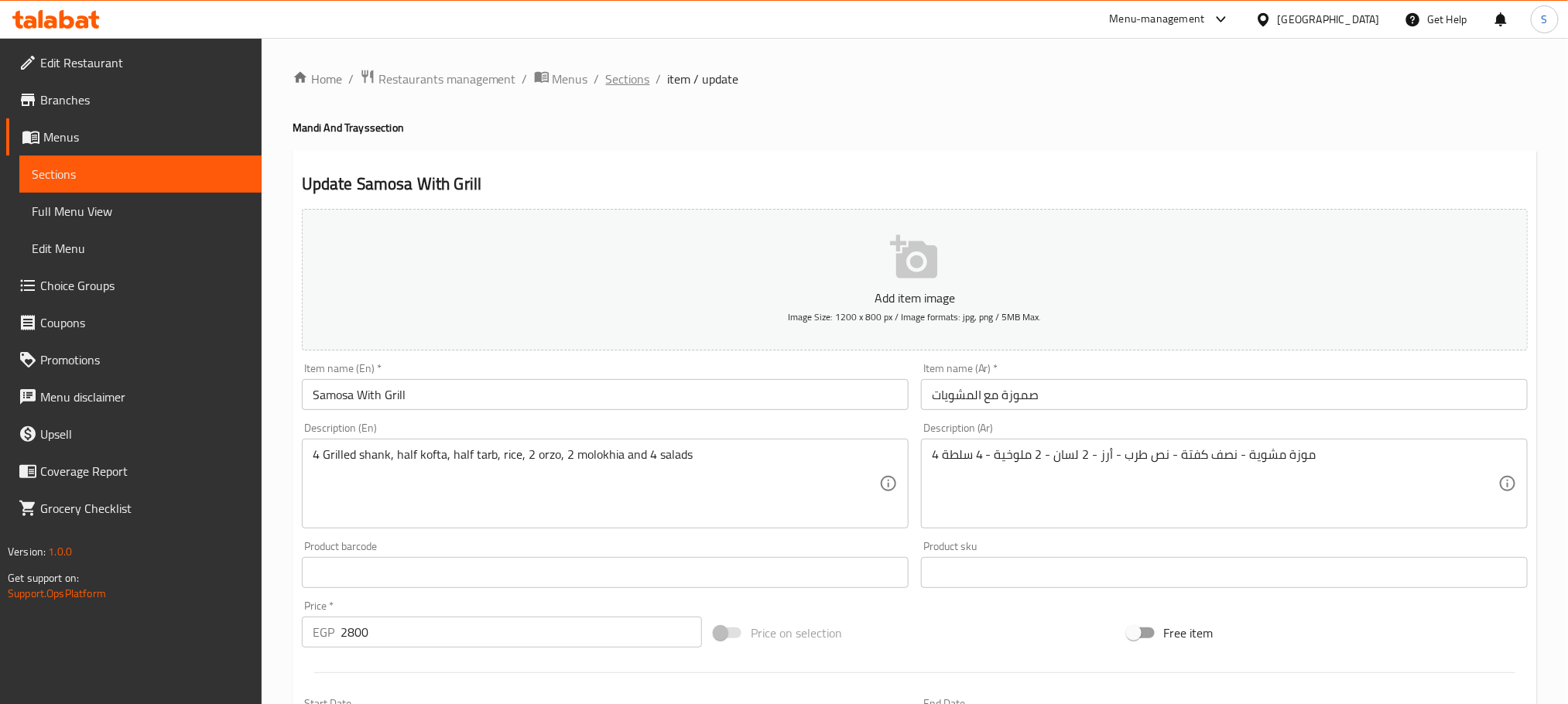
click at [619, 70] on span "Sections" at bounding box center [628, 79] width 44 height 19
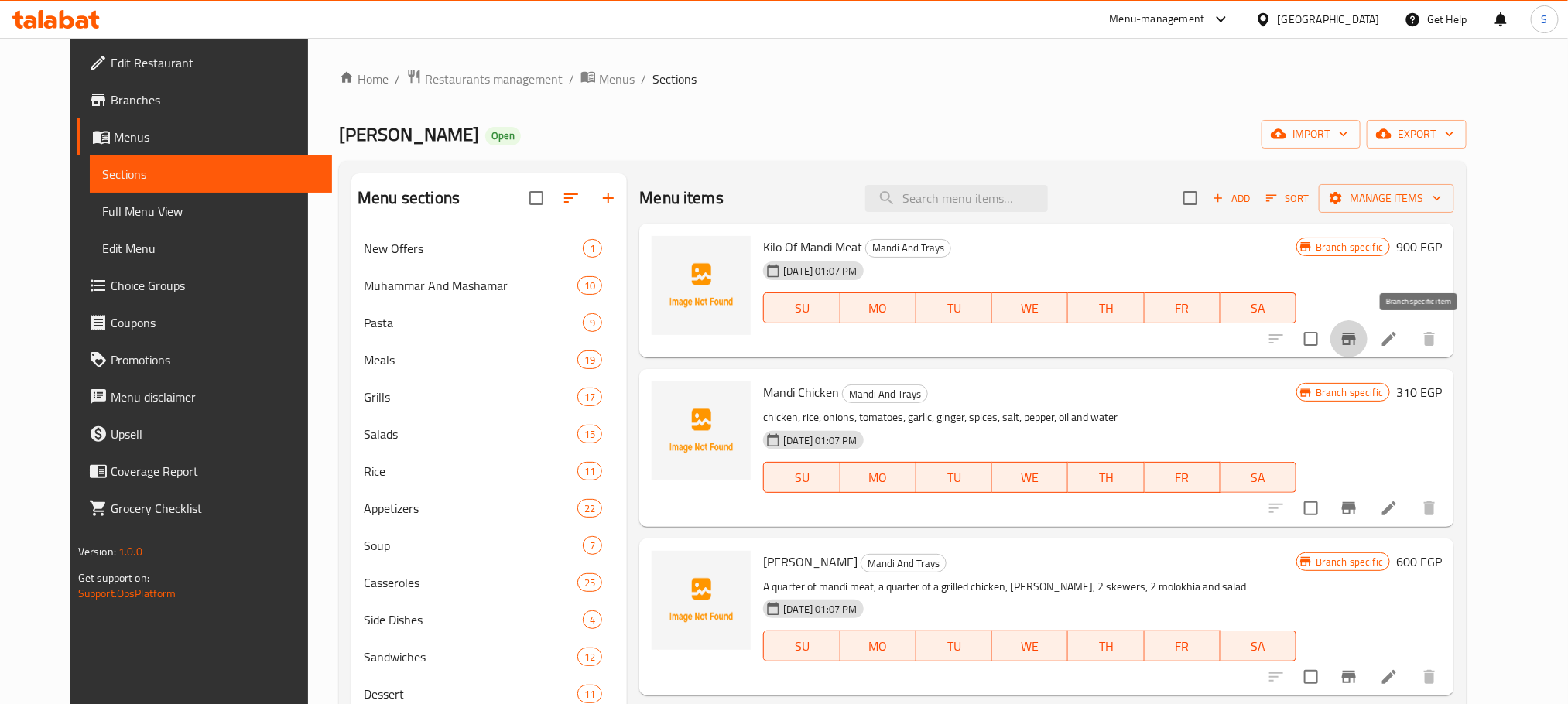
click at [1356, 339] on icon "Branch-specific-item" at bounding box center [1349, 338] width 14 height 13
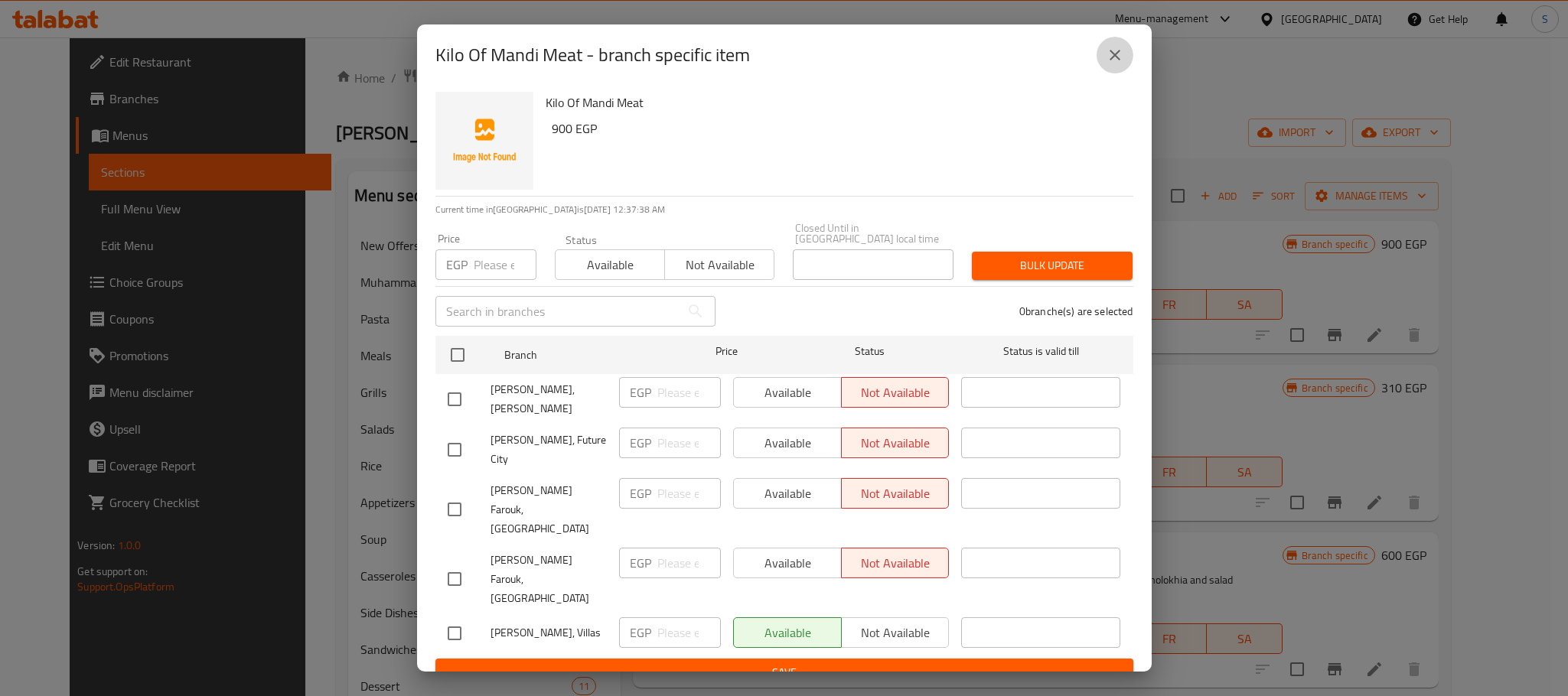
click at [1116, 55] on button "close" at bounding box center [1115, 55] width 37 height 37
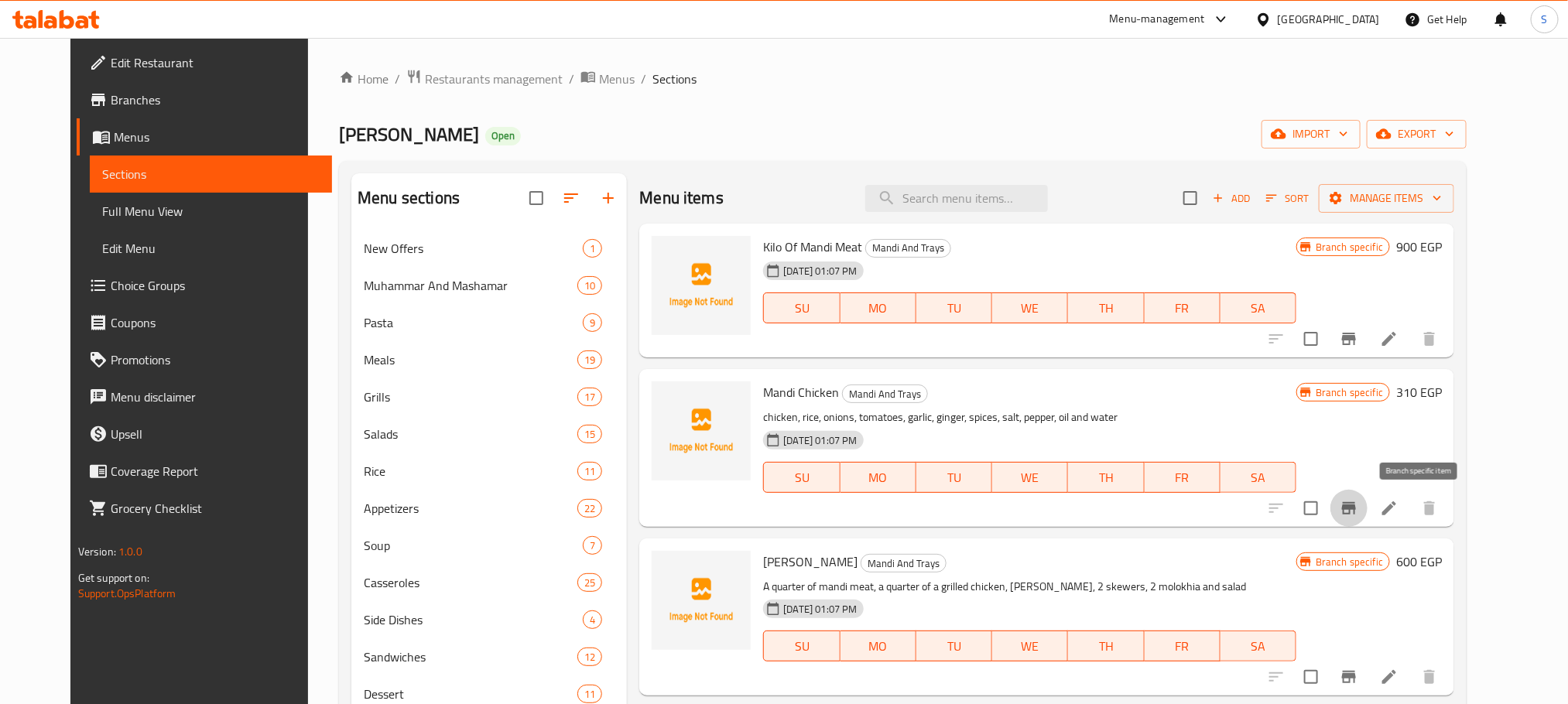
click at [1368, 522] on button "Branch-specific-item" at bounding box center [1349, 508] width 37 height 37
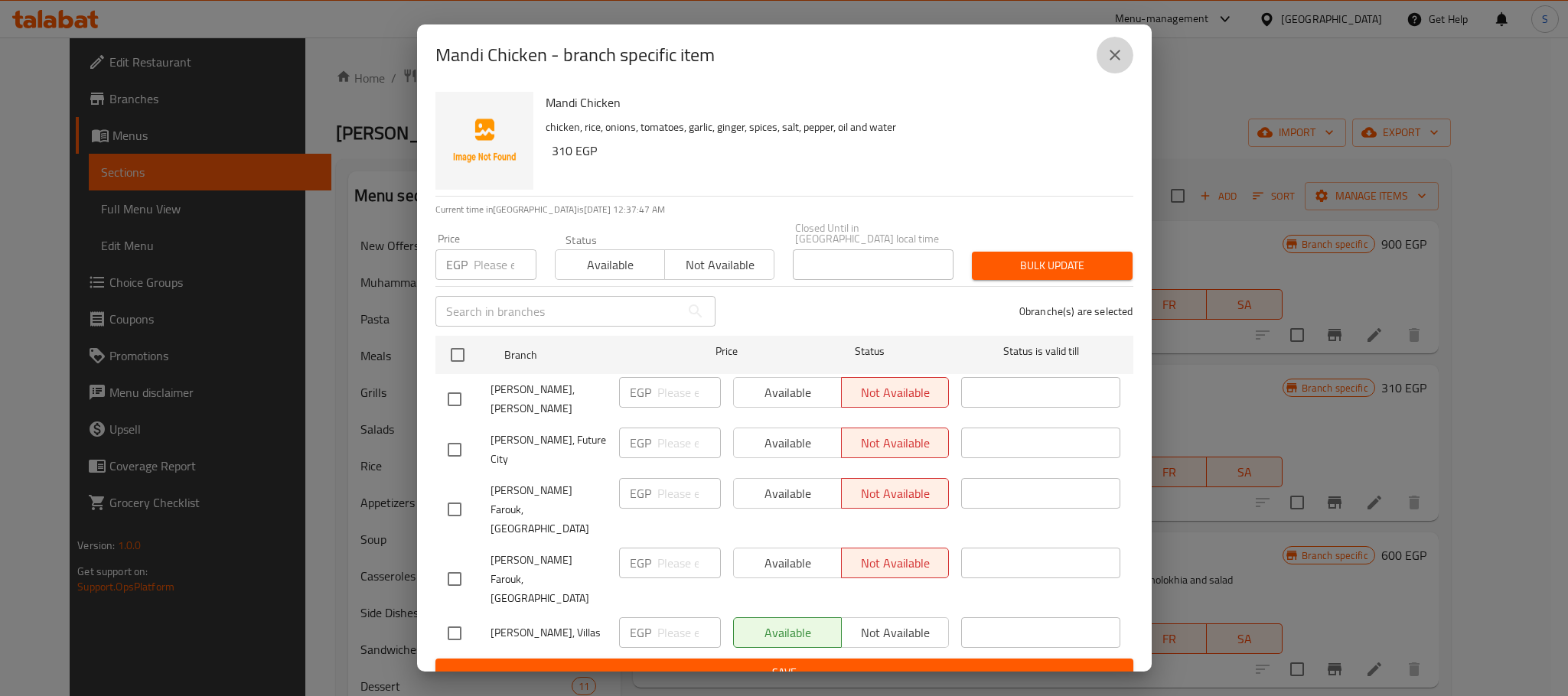
click at [1110, 65] on icon "close" at bounding box center [1115, 55] width 18 height 18
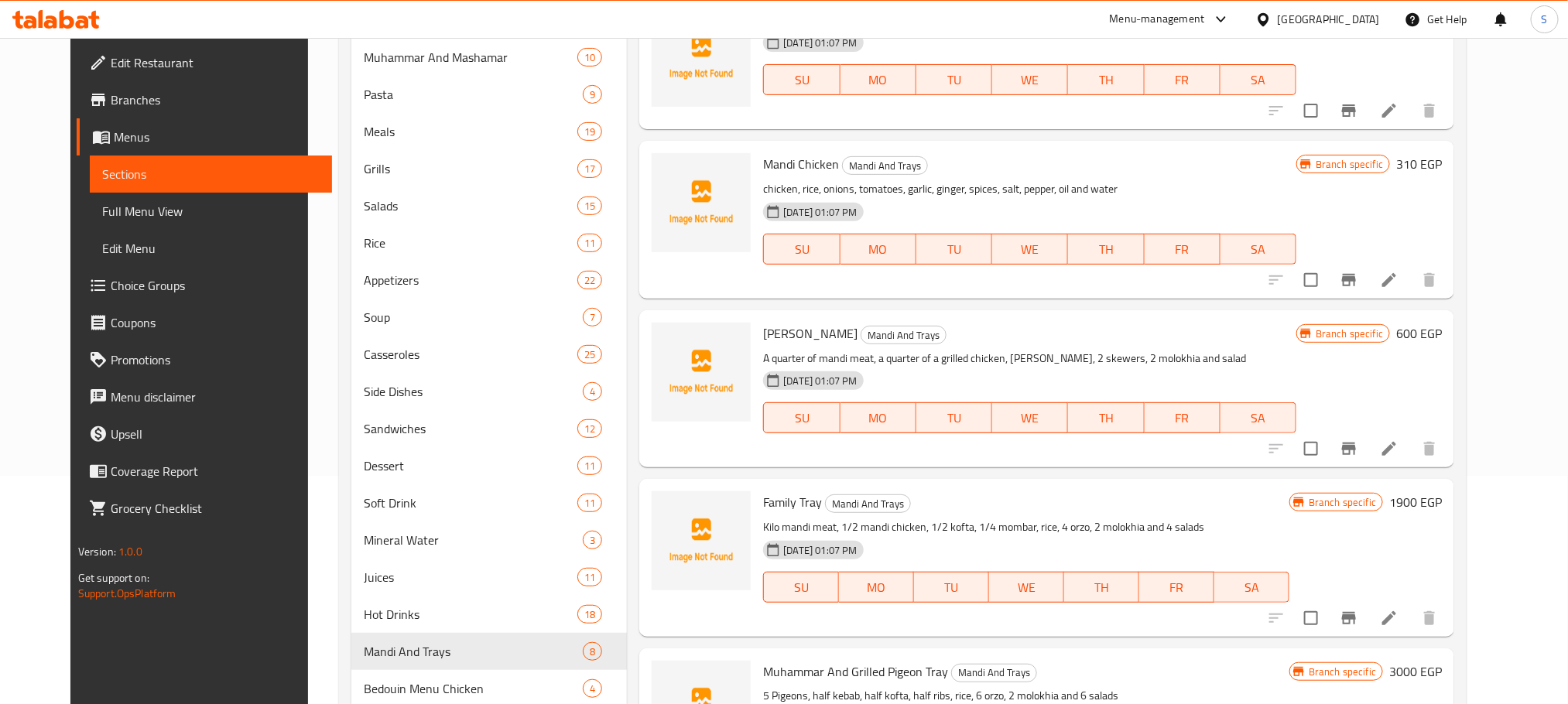
scroll to position [232, 0]
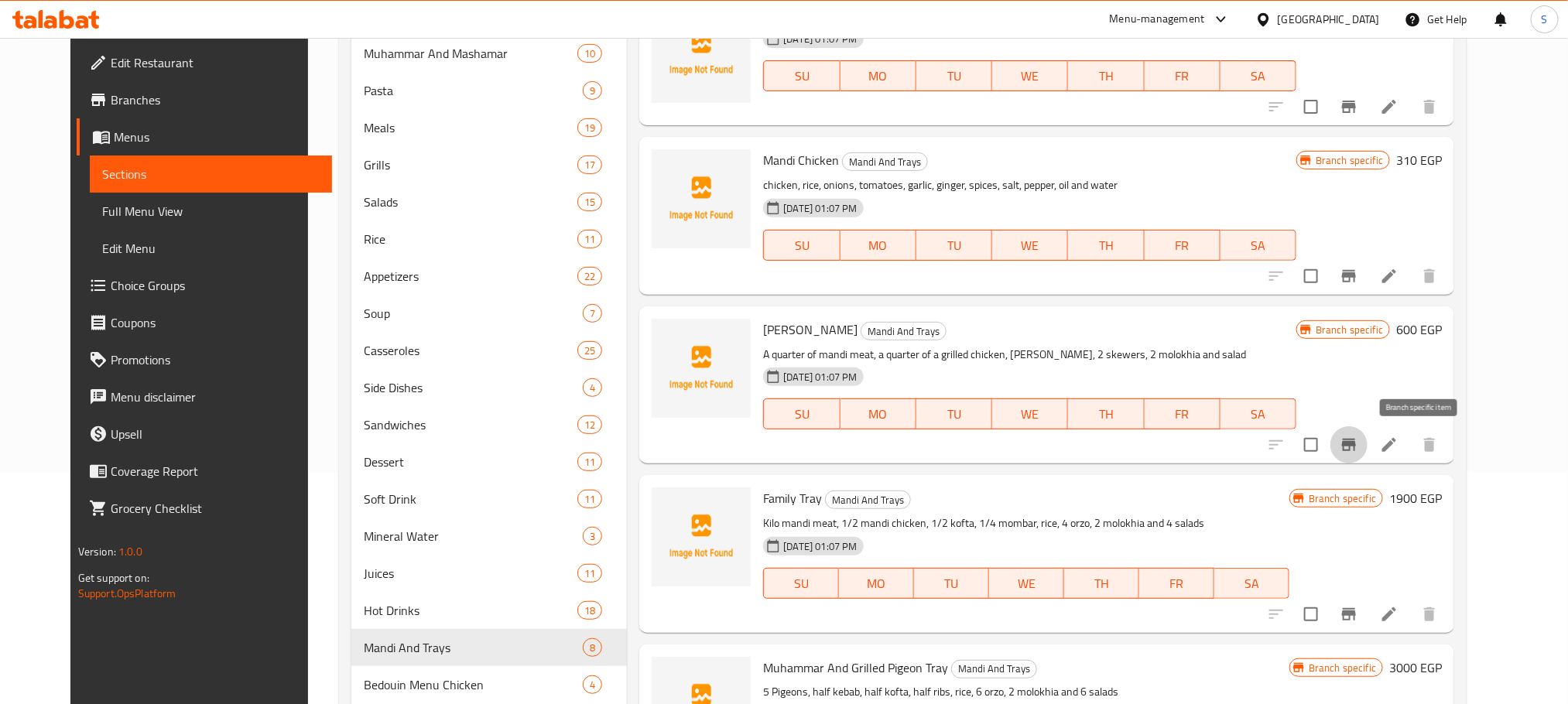
click at [1358, 436] on icon "Branch-specific-item" at bounding box center [1349, 445] width 19 height 19
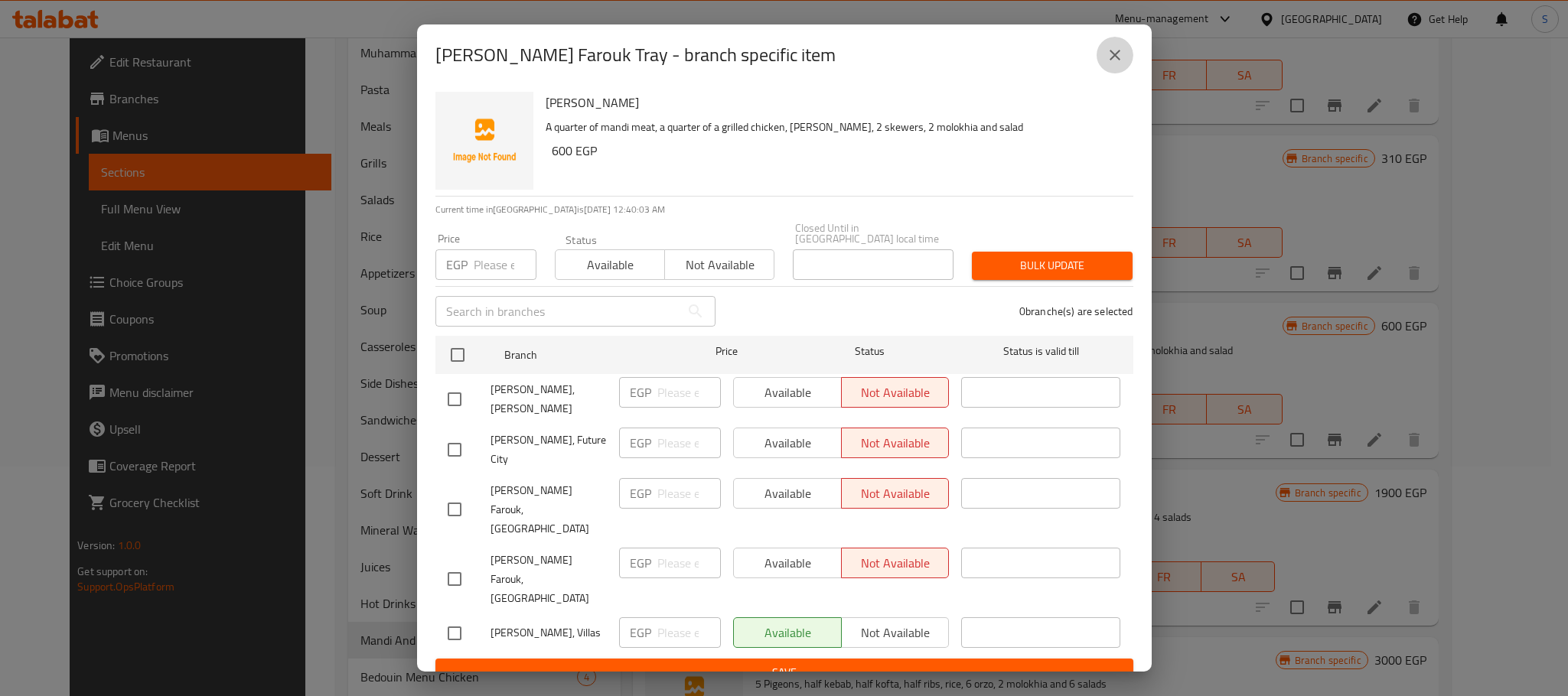
click at [1112, 65] on icon "close" at bounding box center [1115, 55] width 18 height 18
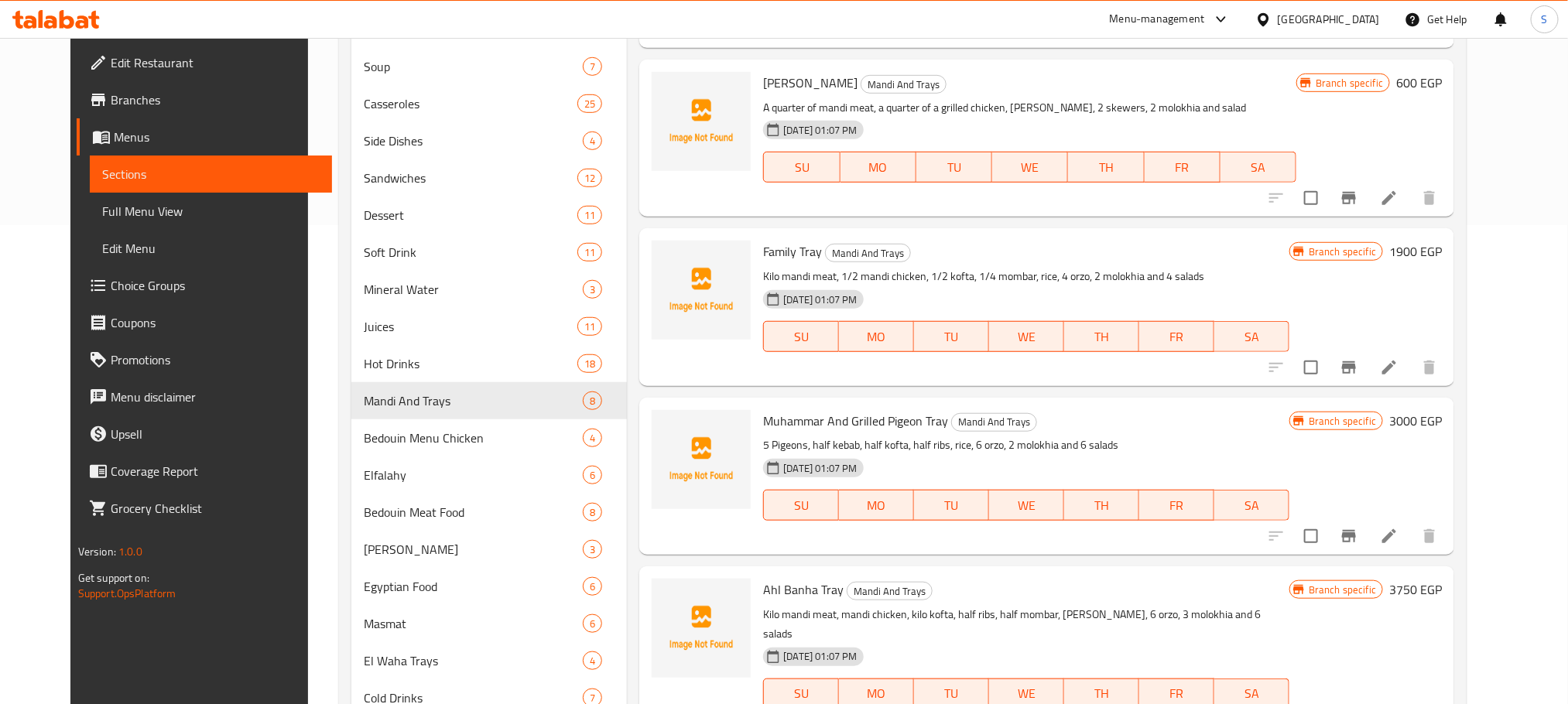
scroll to position [483, 0]
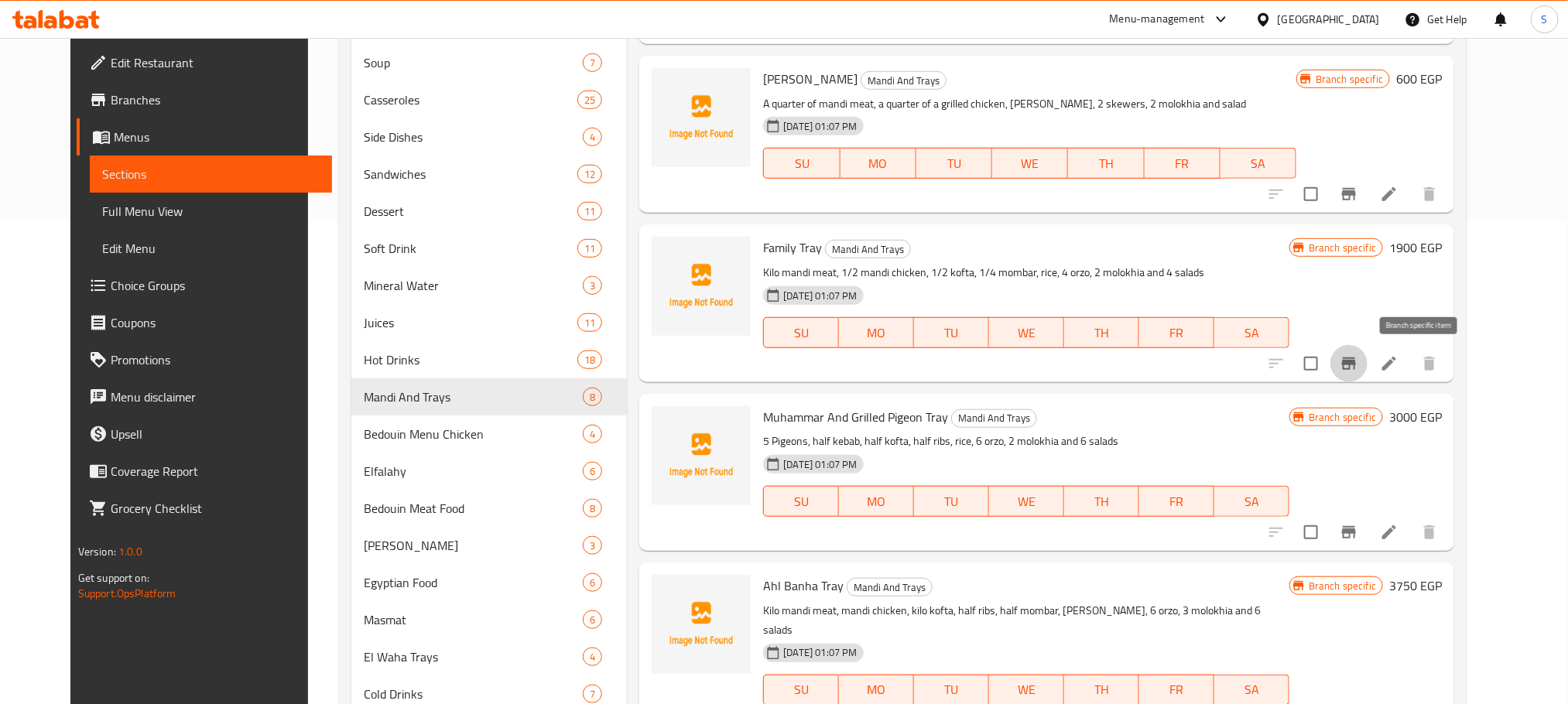
click at [1356, 358] on icon "Branch-specific-item" at bounding box center [1349, 363] width 14 height 13
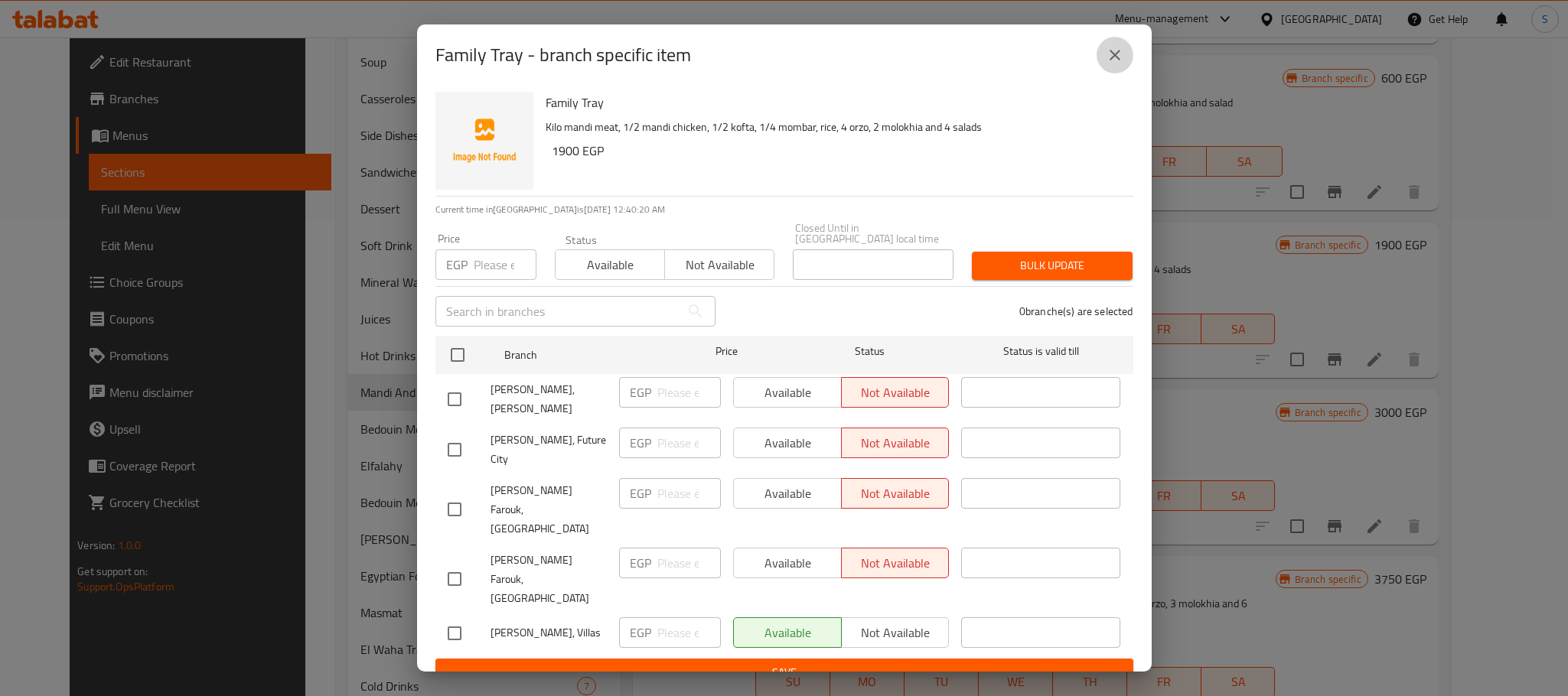
click at [1125, 74] on button "close" at bounding box center [1115, 55] width 37 height 37
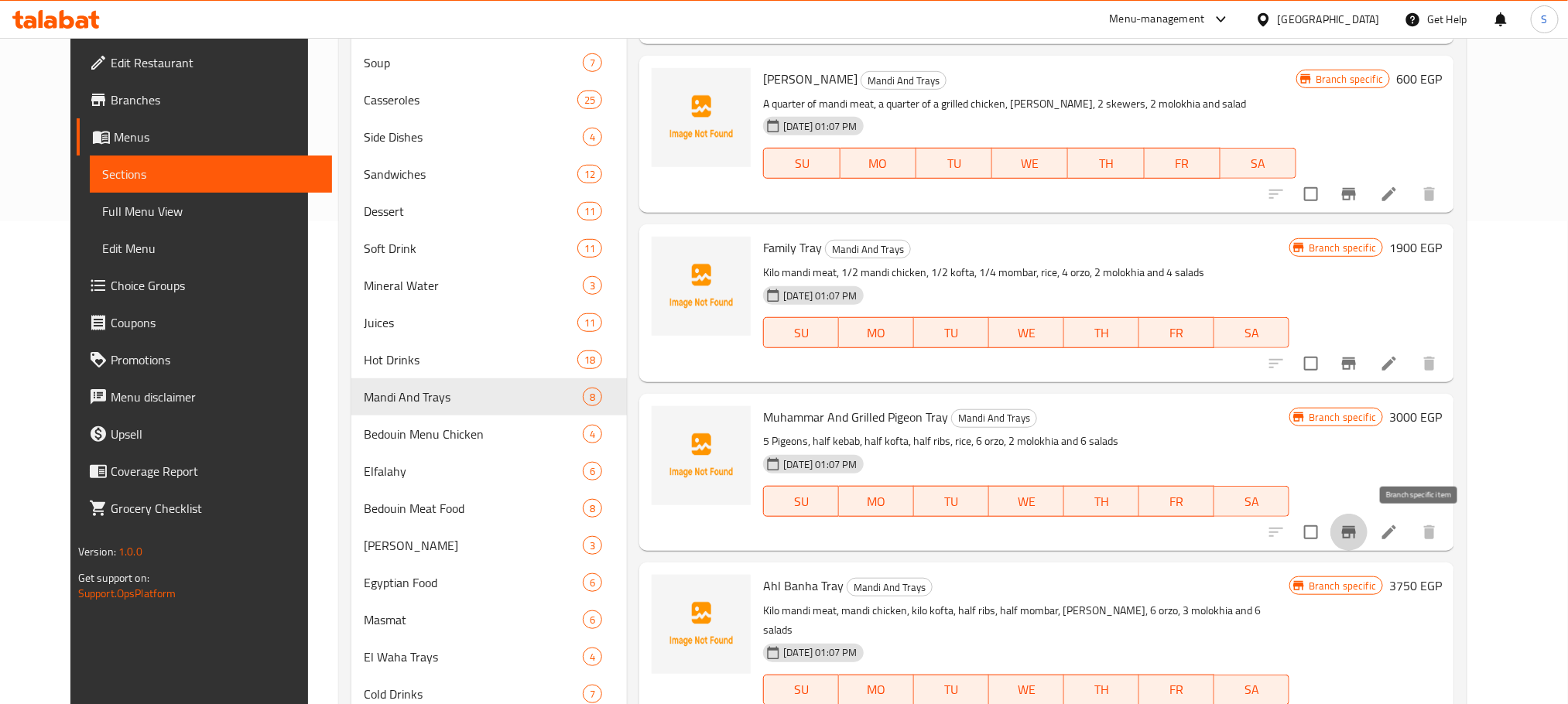
click at [1356, 534] on icon "Branch-specific-item" at bounding box center [1349, 532] width 14 height 13
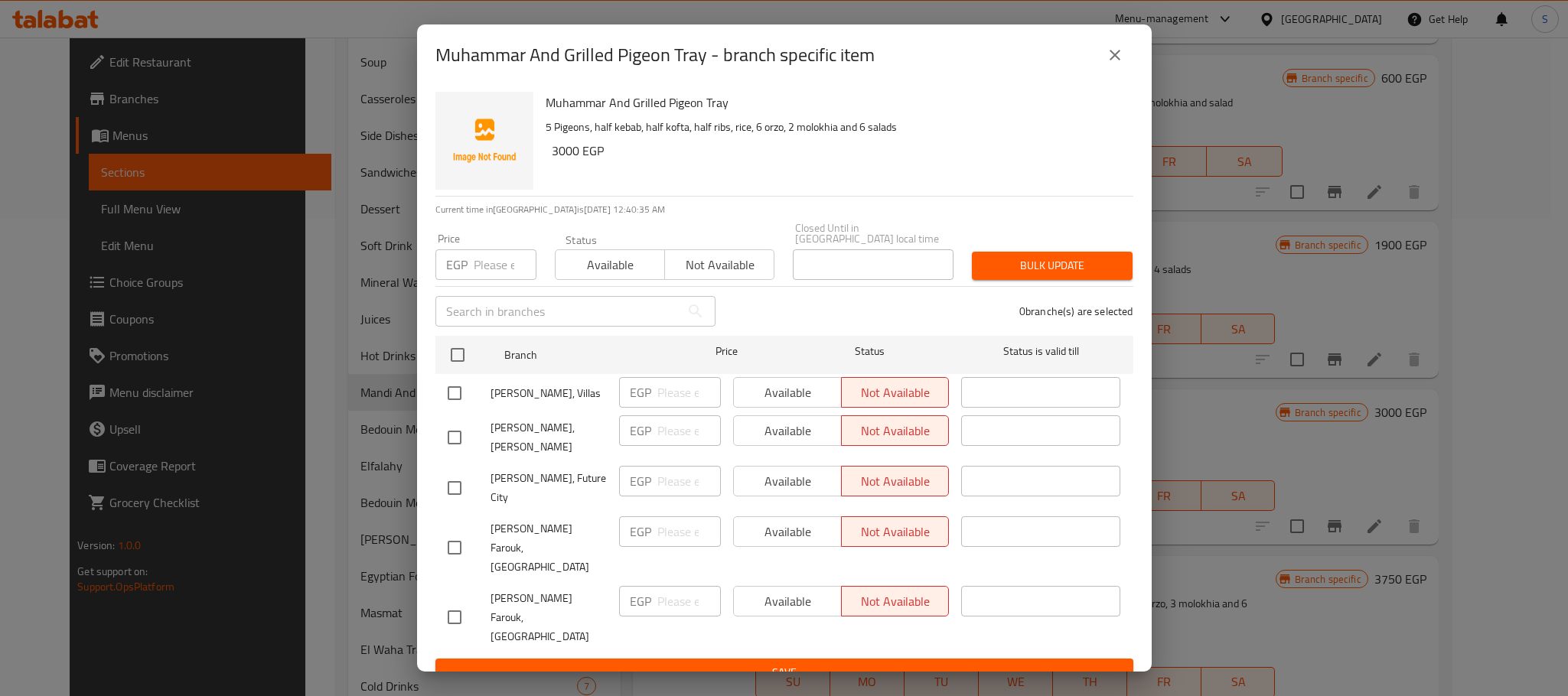
click at [1116, 60] on icon "close" at bounding box center [1115, 55] width 11 height 11
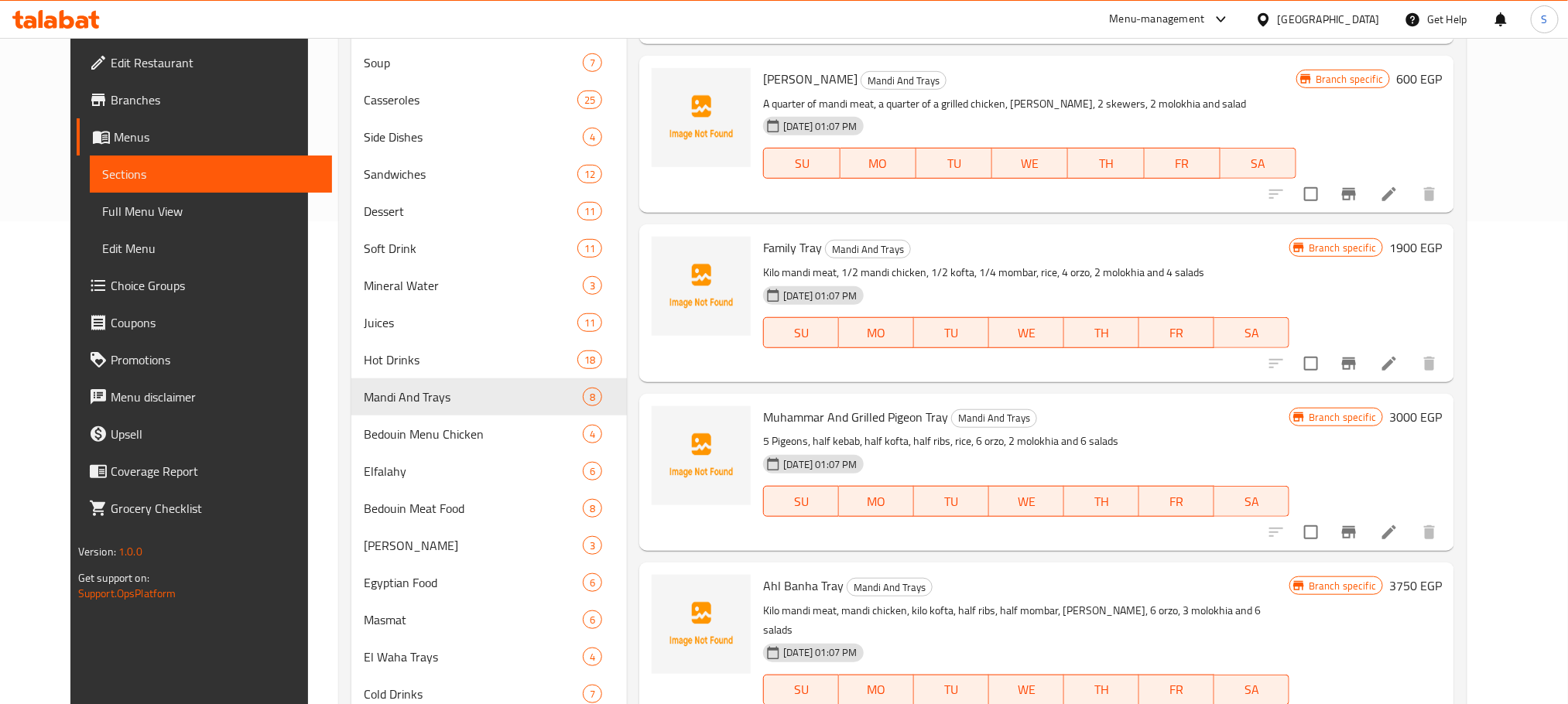
click at [843, 421] on span "Muhammar And Grilled Pigeon Tray" at bounding box center [855, 416] width 185 height 23
copy h6 "Muhammar And Grilled Pigeon Tray"
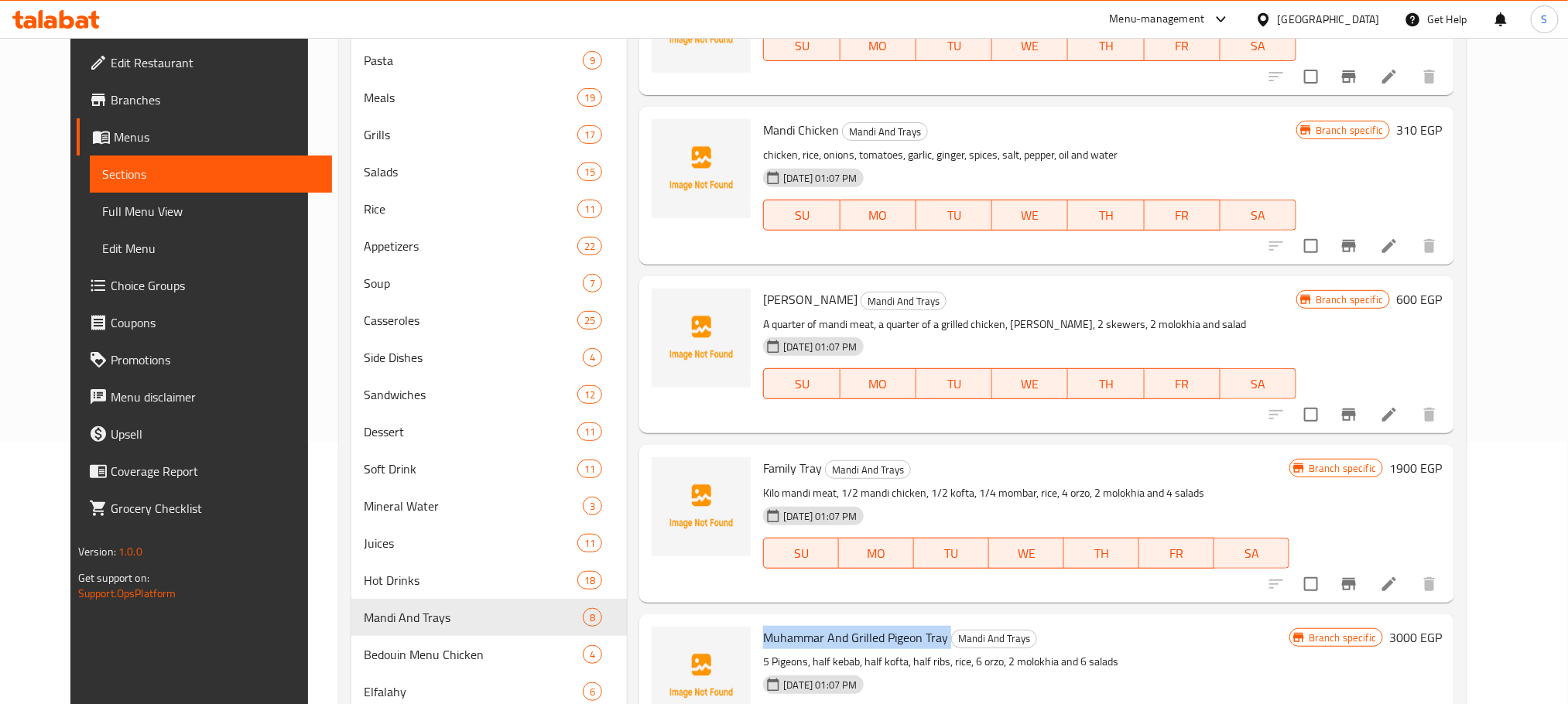
scroll to position [0, 0]
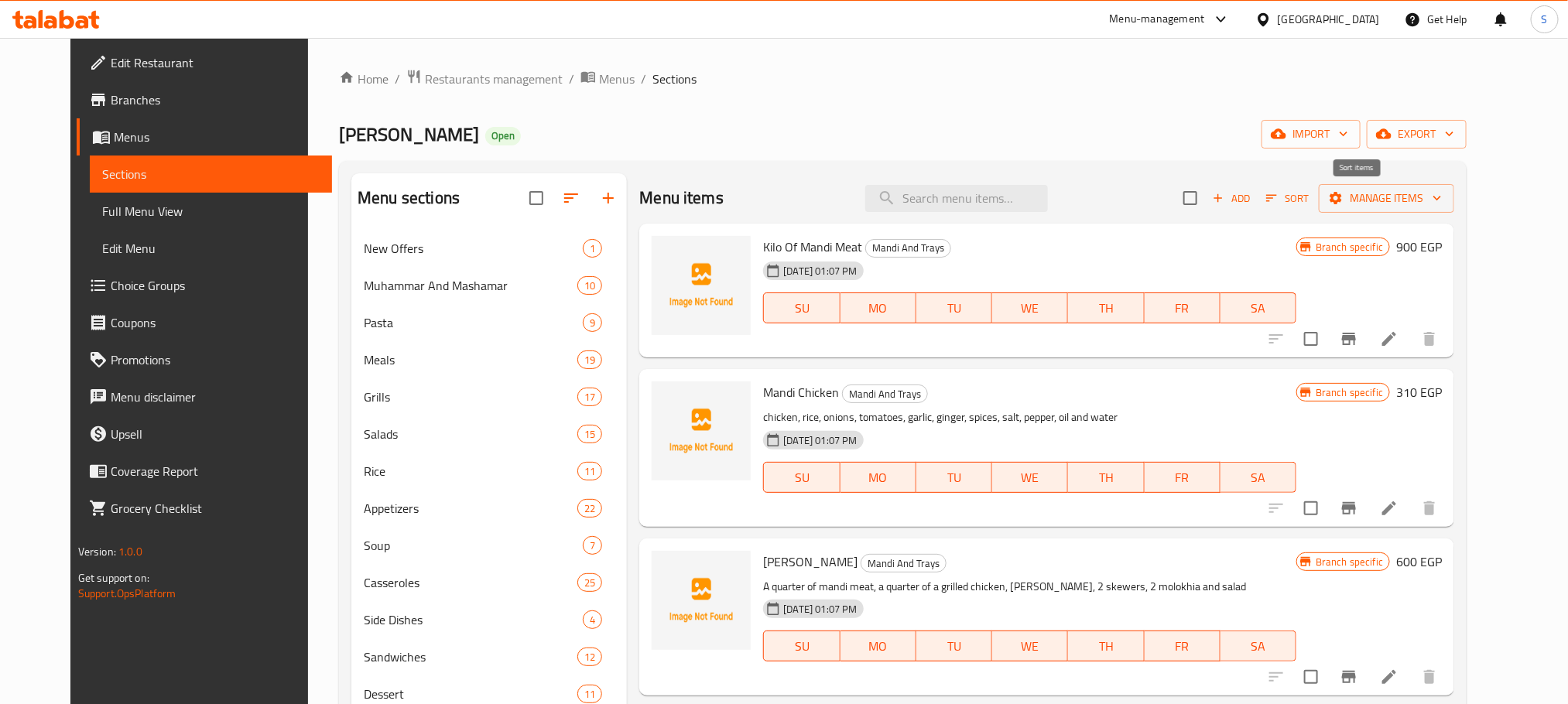
click at [1279, 198] on icon "button" at bounding box center [1272, 198] width 14 height 14
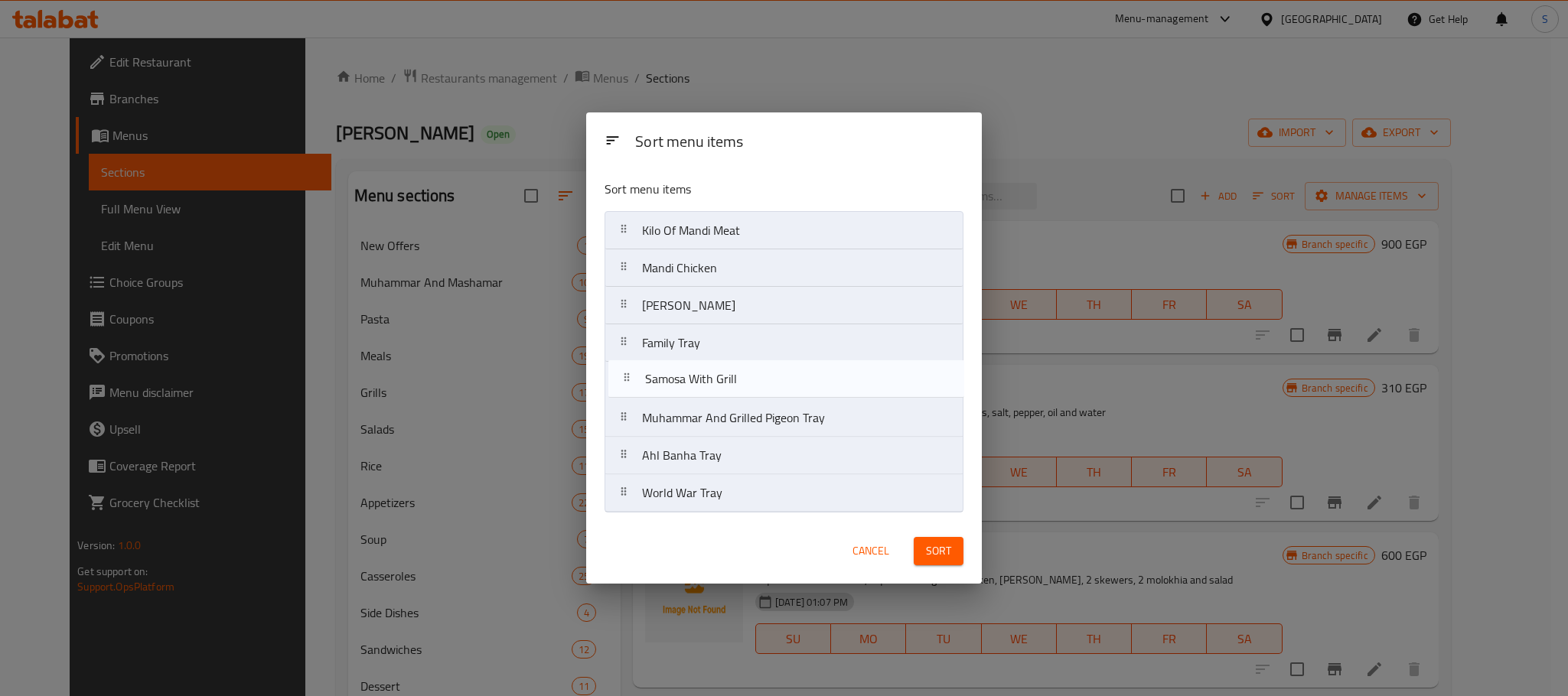
drag, startPoint x: 682, startPoint y: 501, endPoint x: 685, endPoint y: 377, distance: 124.0
click at [685, 377] on nav "Kilo Of Mandi Meat Mandi Chicken Al Malek Farouk Tray Family Tray Muhammar And …" at bounding box center [784, 361] width 359 height 301
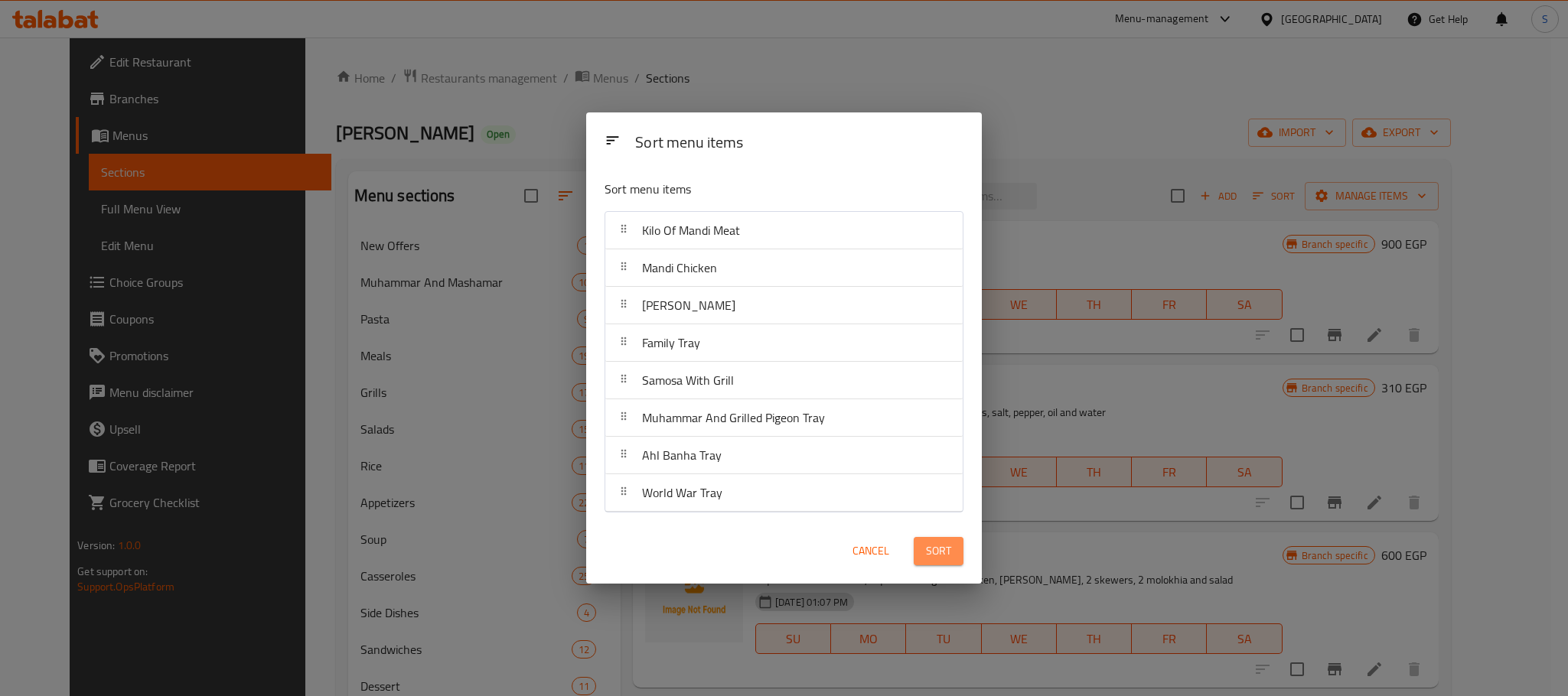
click at [941, 544] on span "Sort" at bounding box center [939, 551] width 25 height 19
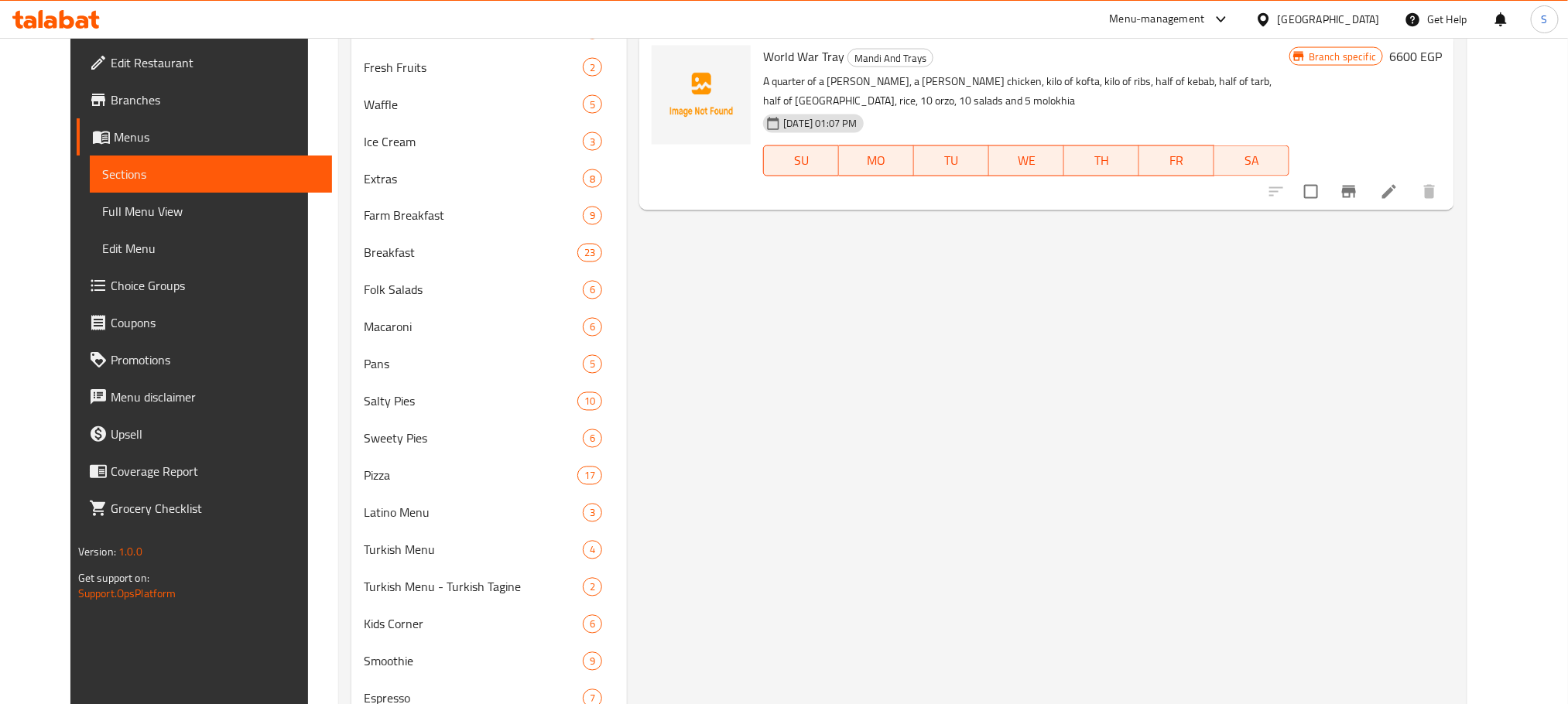
scroll to position [1349, 0]
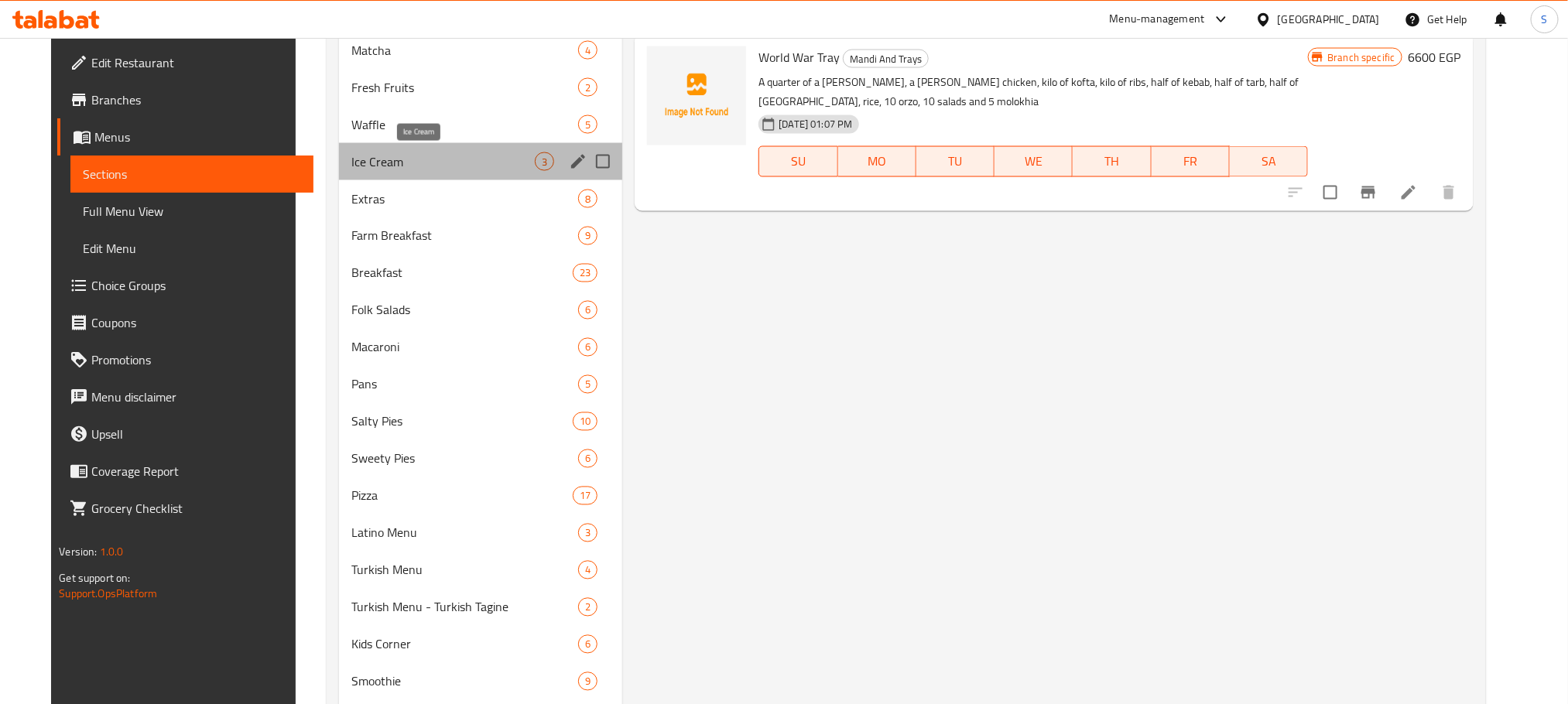
click at [389, 163] on span "Ice Cream" at bounding box center [443, 162] width 183 height 19
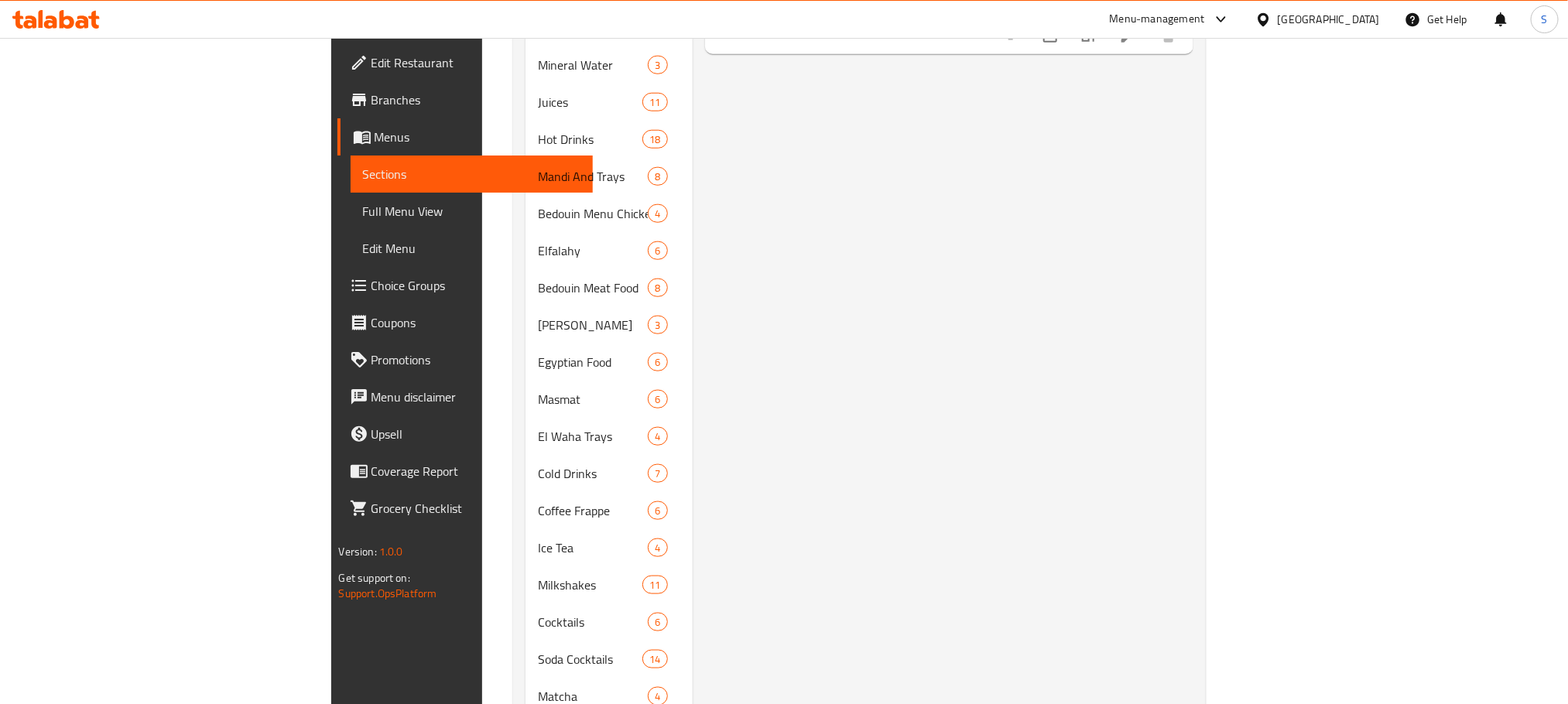
scroll to position [729, 0]
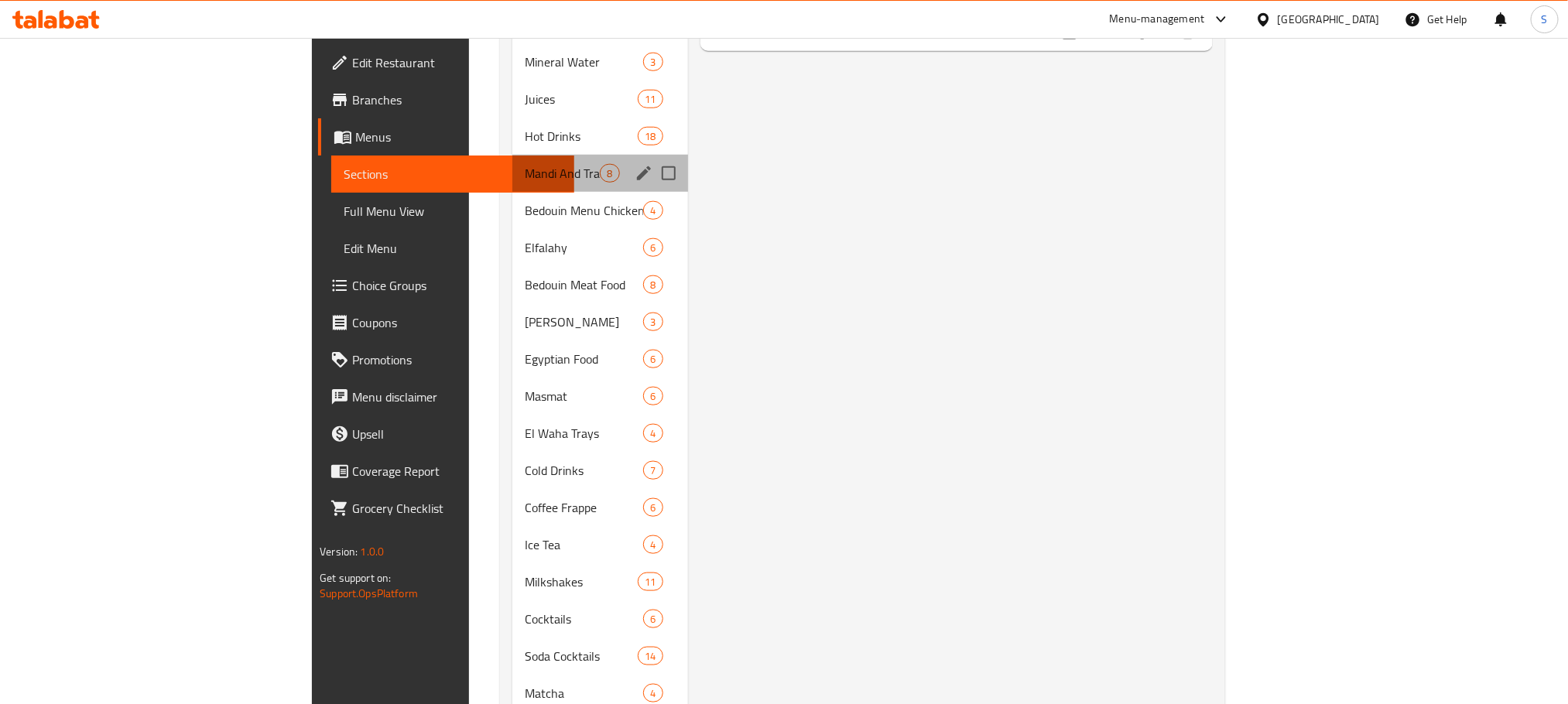
click at [512, 163] on div "Mandi And Trays 8" at bounding box center [600, 173] width 175 height 37
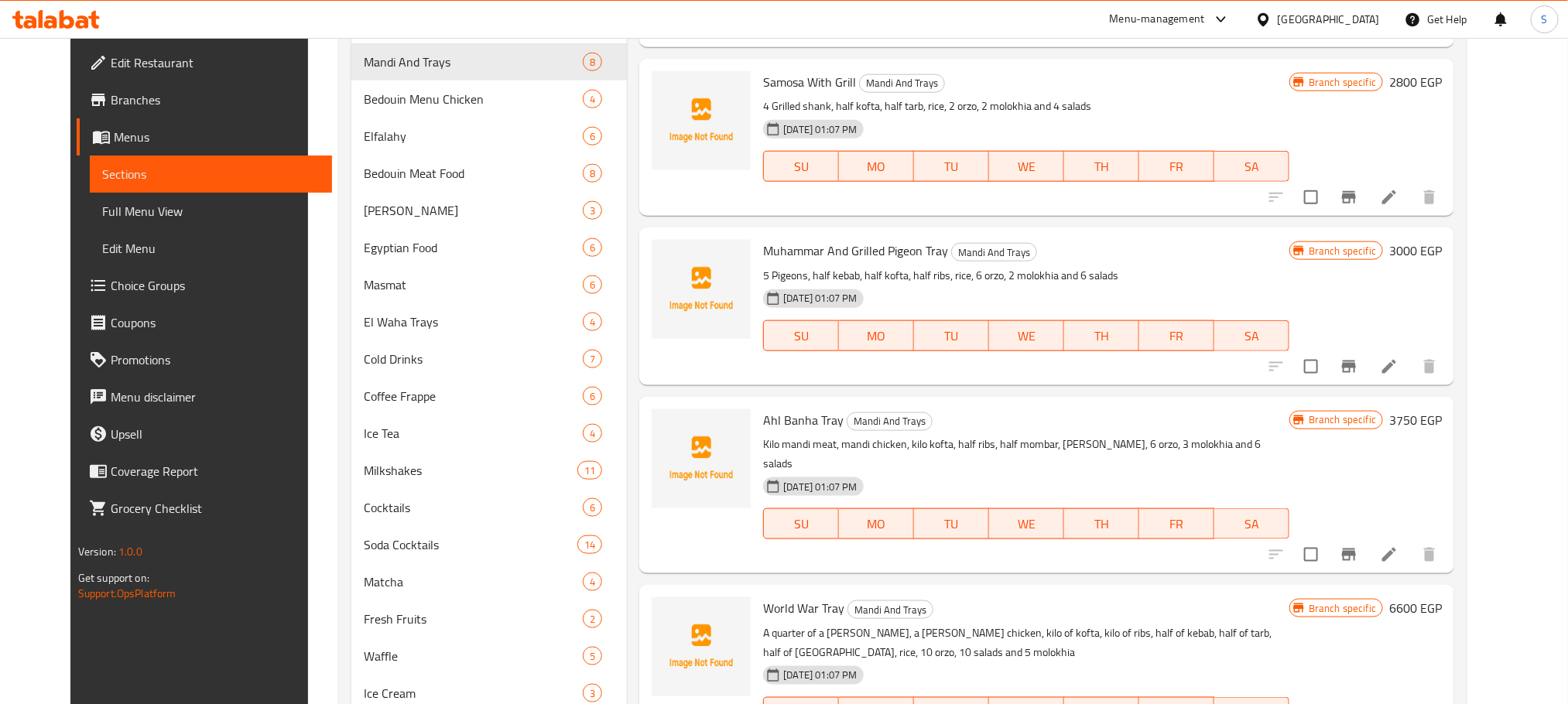
scroll to position [829, 0]
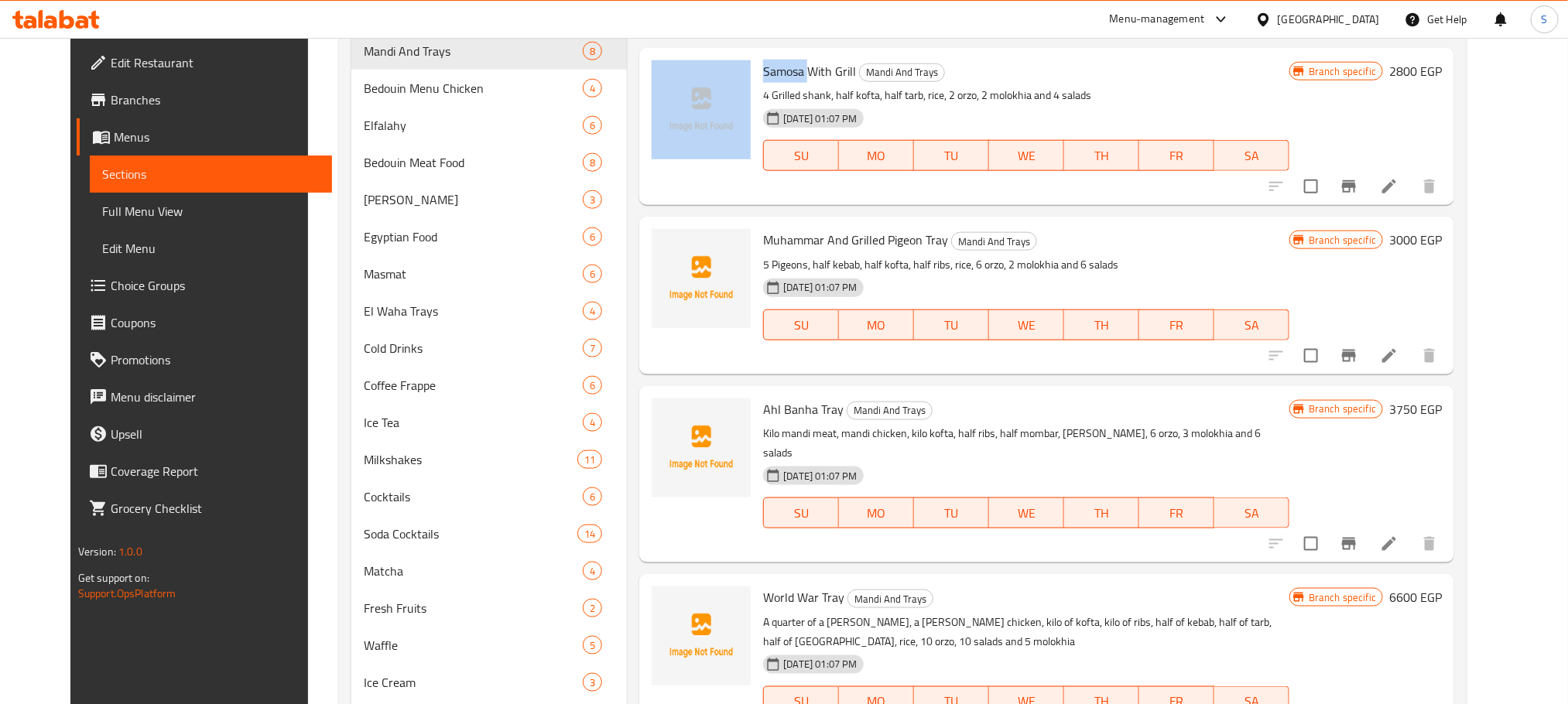
drag, startPoint x: 789, startPoint y: 76, endPoint x: 738, endPoint y: 75, distance: 51.0
click at [738, 75] on div "Samosa With Grill Mandi And Trays 4 Grilled shank, half kofta, half tarb, rice,…" at bounding box center [1047, 126] width 803 height 145
copy div "Samosa"
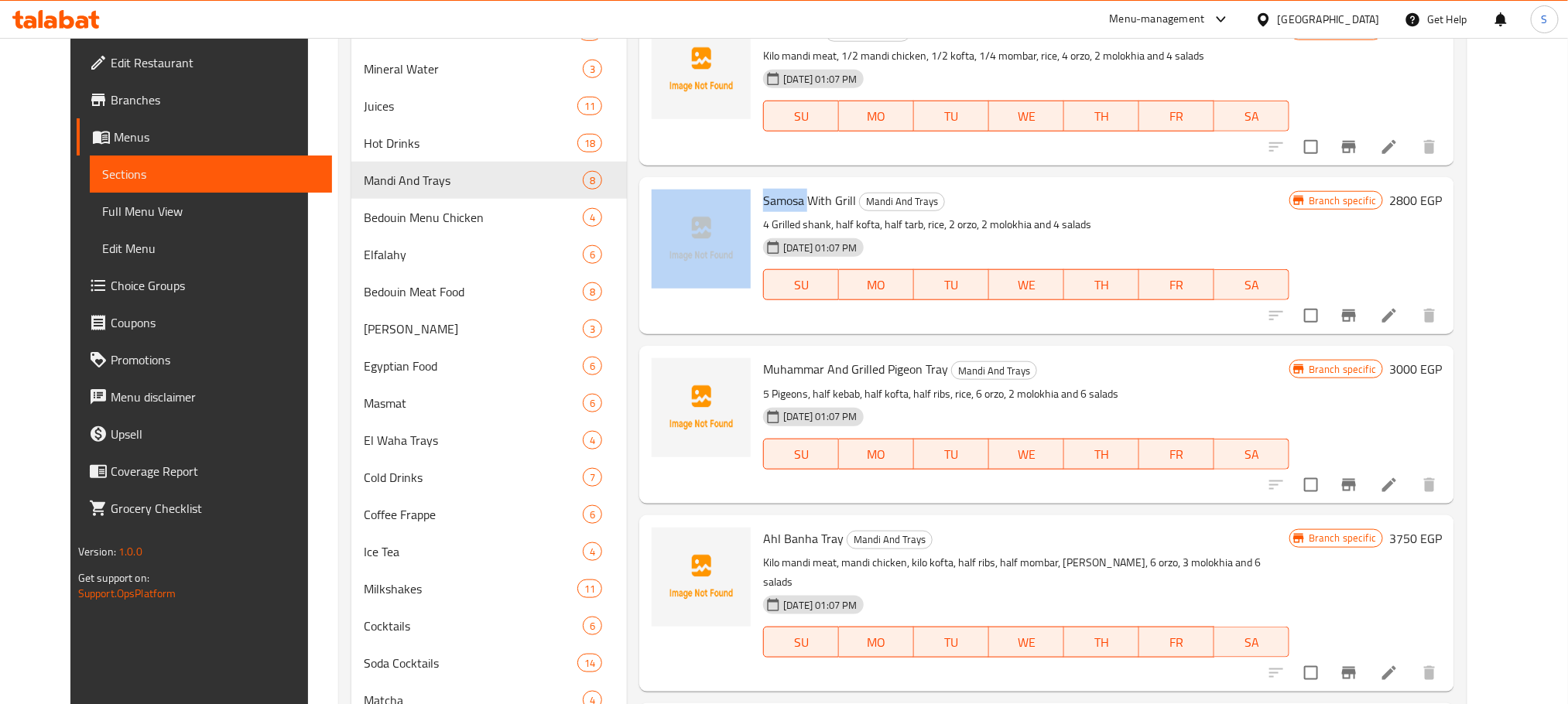
scroll to position [684, 0]
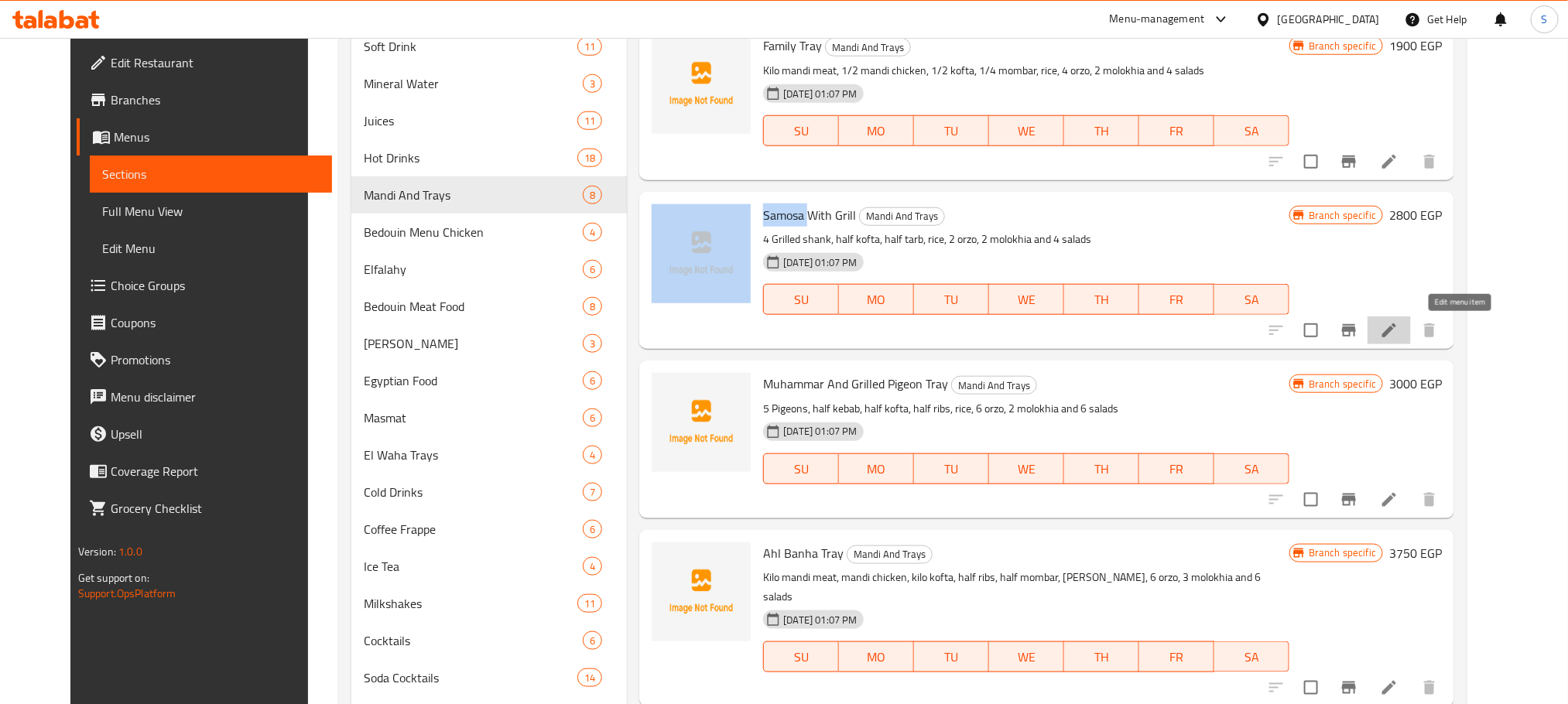
click at [1398, 337] on icon at bounding box center [1389, 331] width 19 height 19
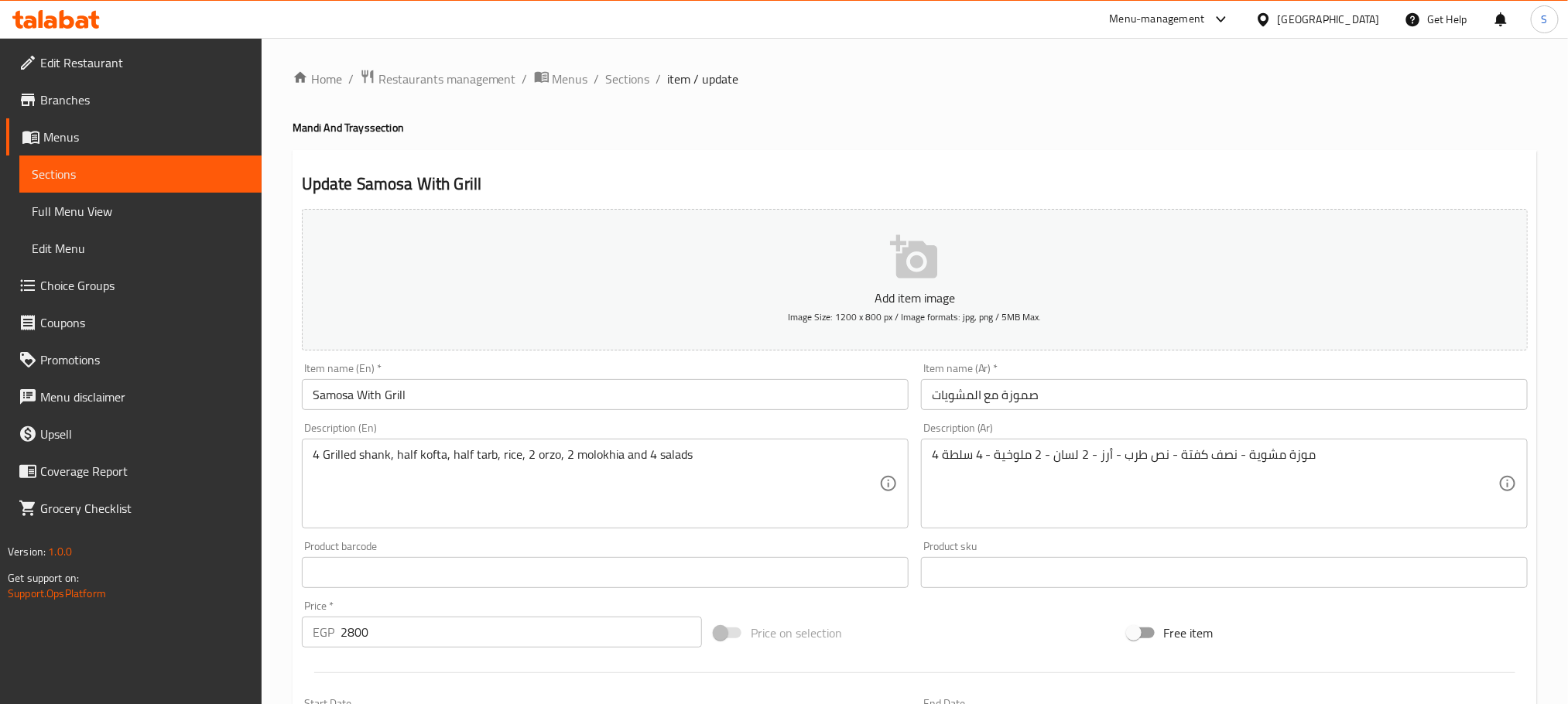
click at [1067, 393] on input "صموزة مع المشويات" at bounding box center [1224, 394] width 607 height 31
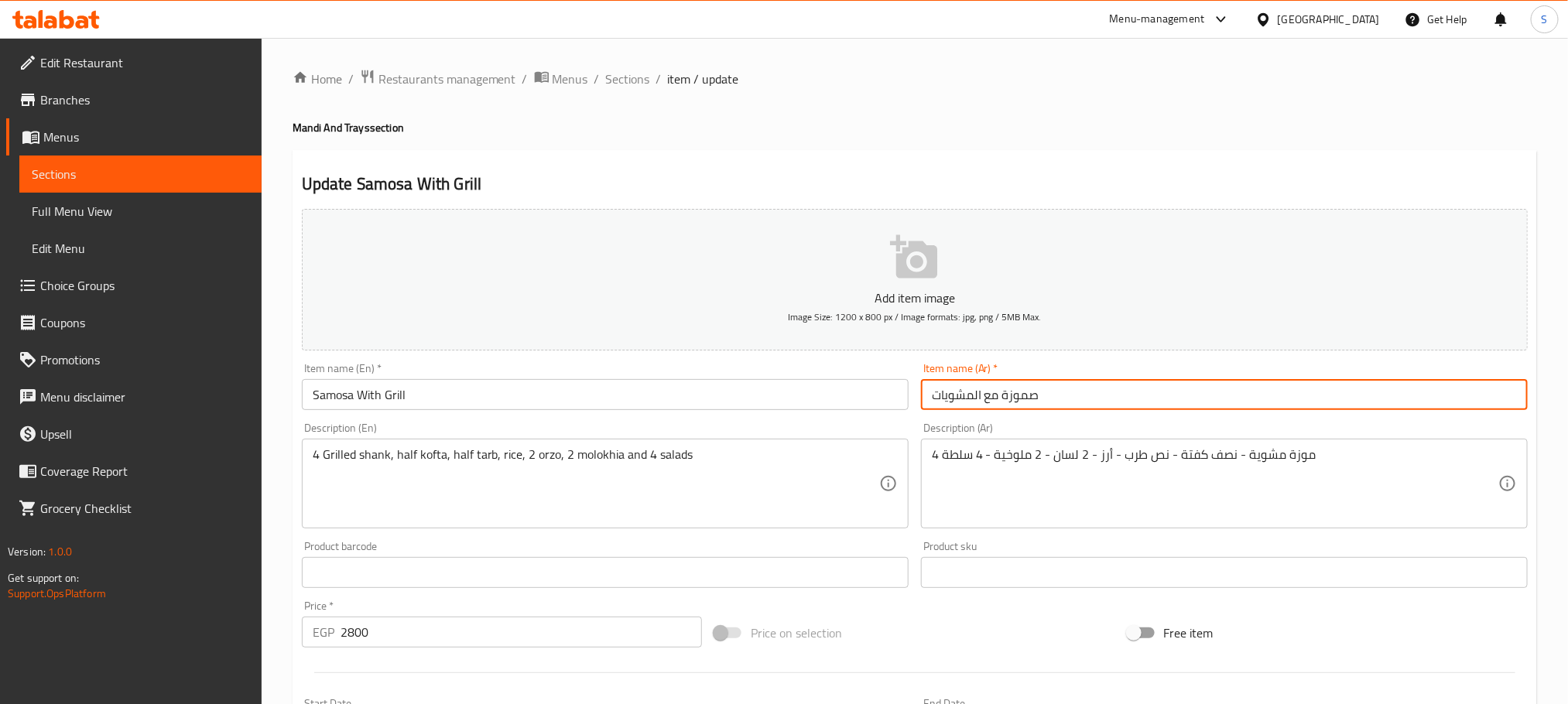
click at [1067, 393] on input "صموزة مع المشويات" at bounding box center [1224, 394] width 607 height 31
click at [353, 395] on input "Samosa With Grill" at bounding box center [605, 394] width 607 height 31
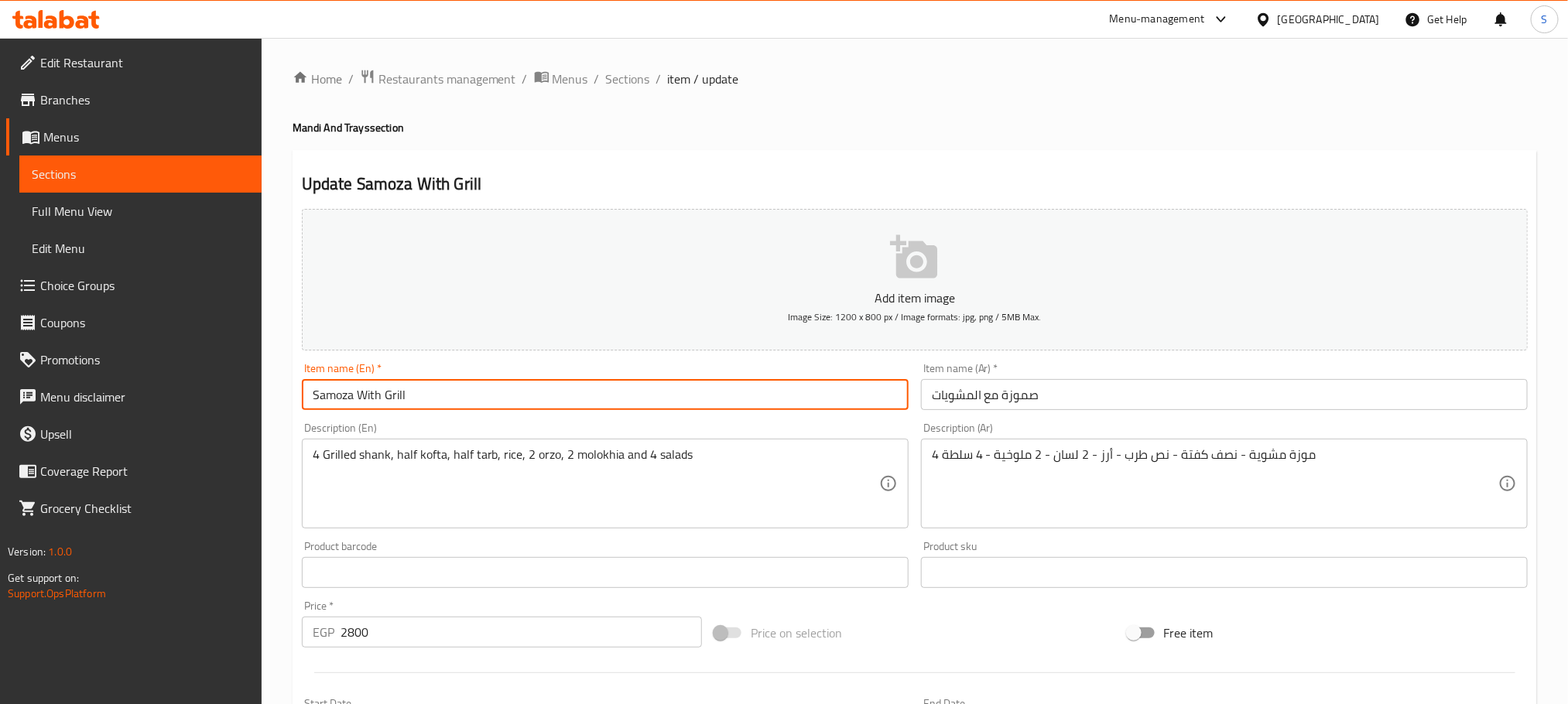
scroll to position [388, 0]
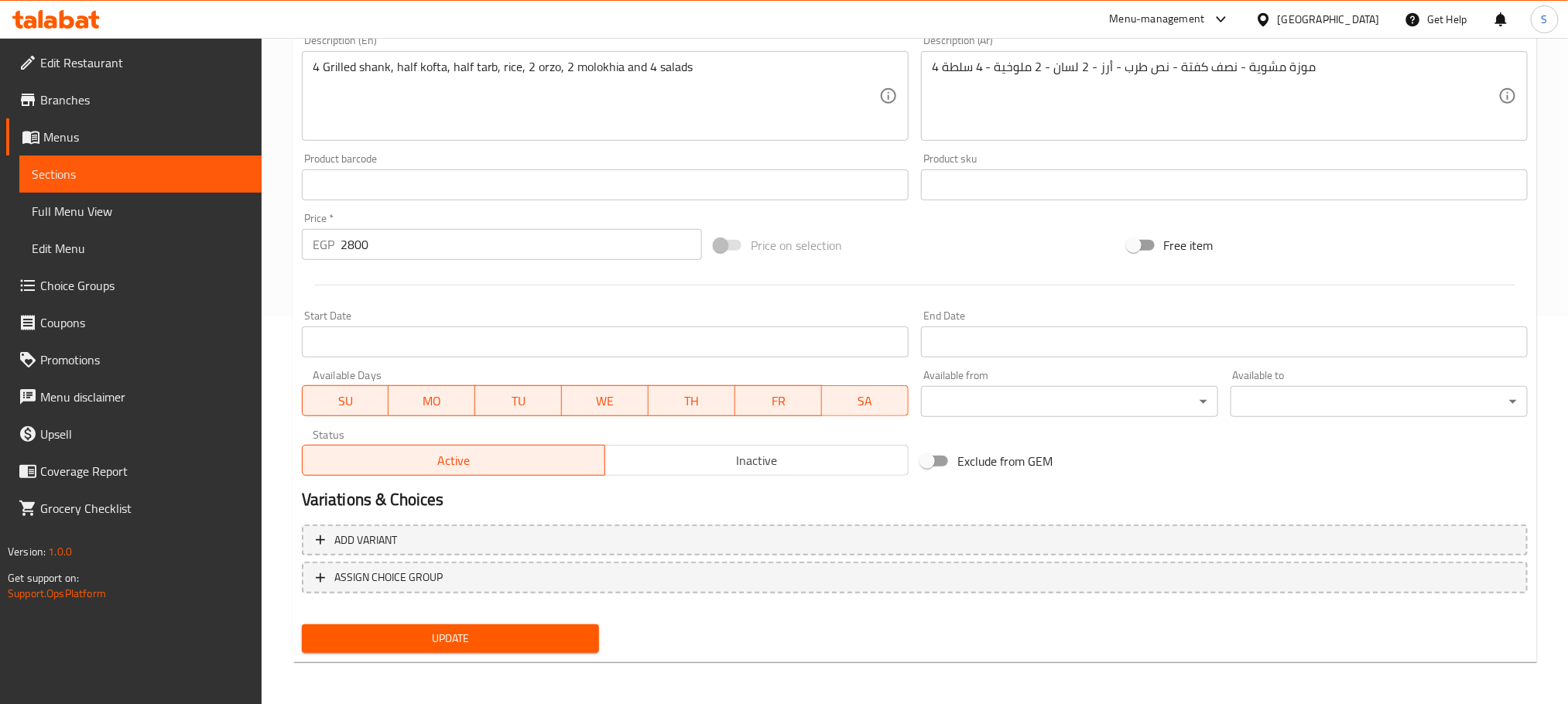
type input "Samoza With Grill"
click at [425, 629] on span "Update" at bounding box center [450, 639] width 272 height 20
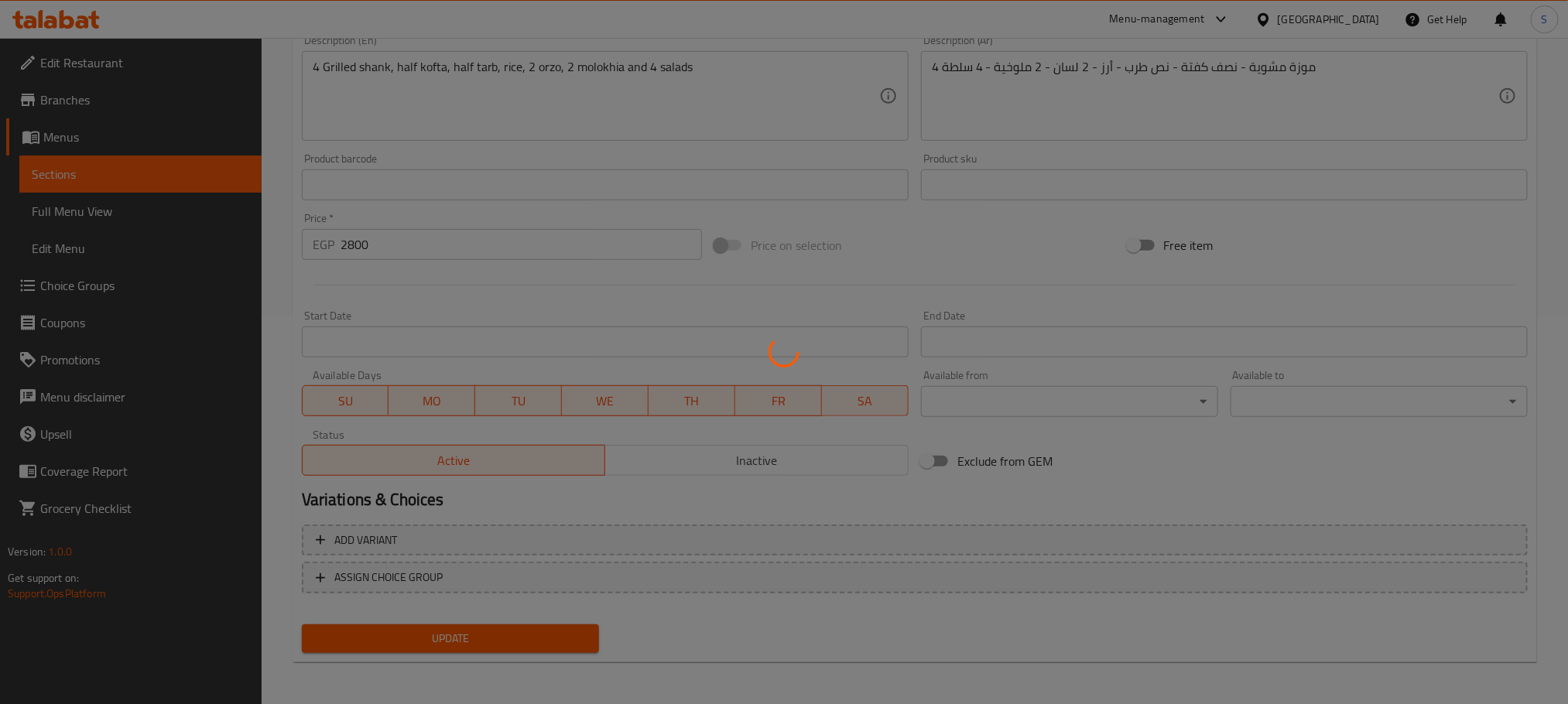
scroll to position [0, 0]
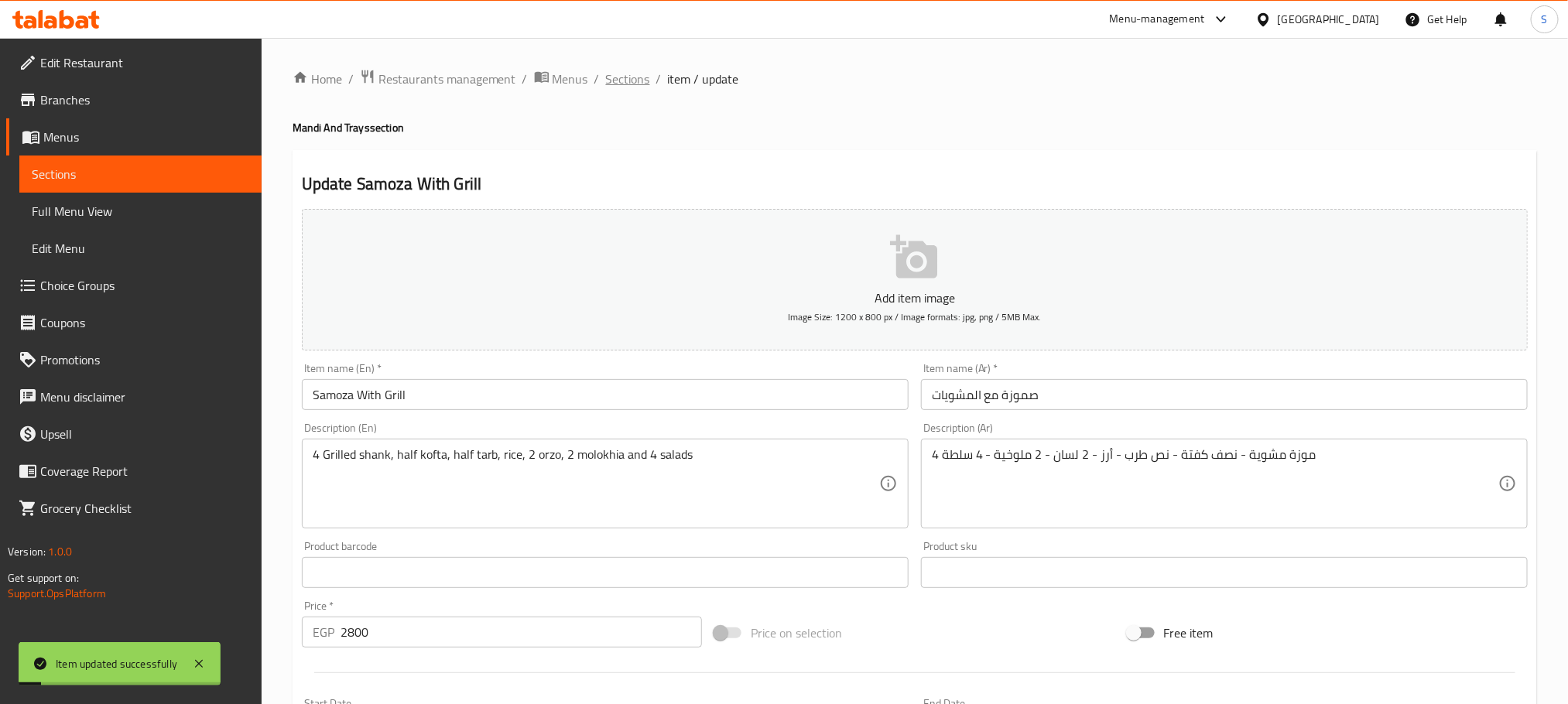
click at [613, 77] on span "Sections" at bounding box center [628, 79] width 44 height 19
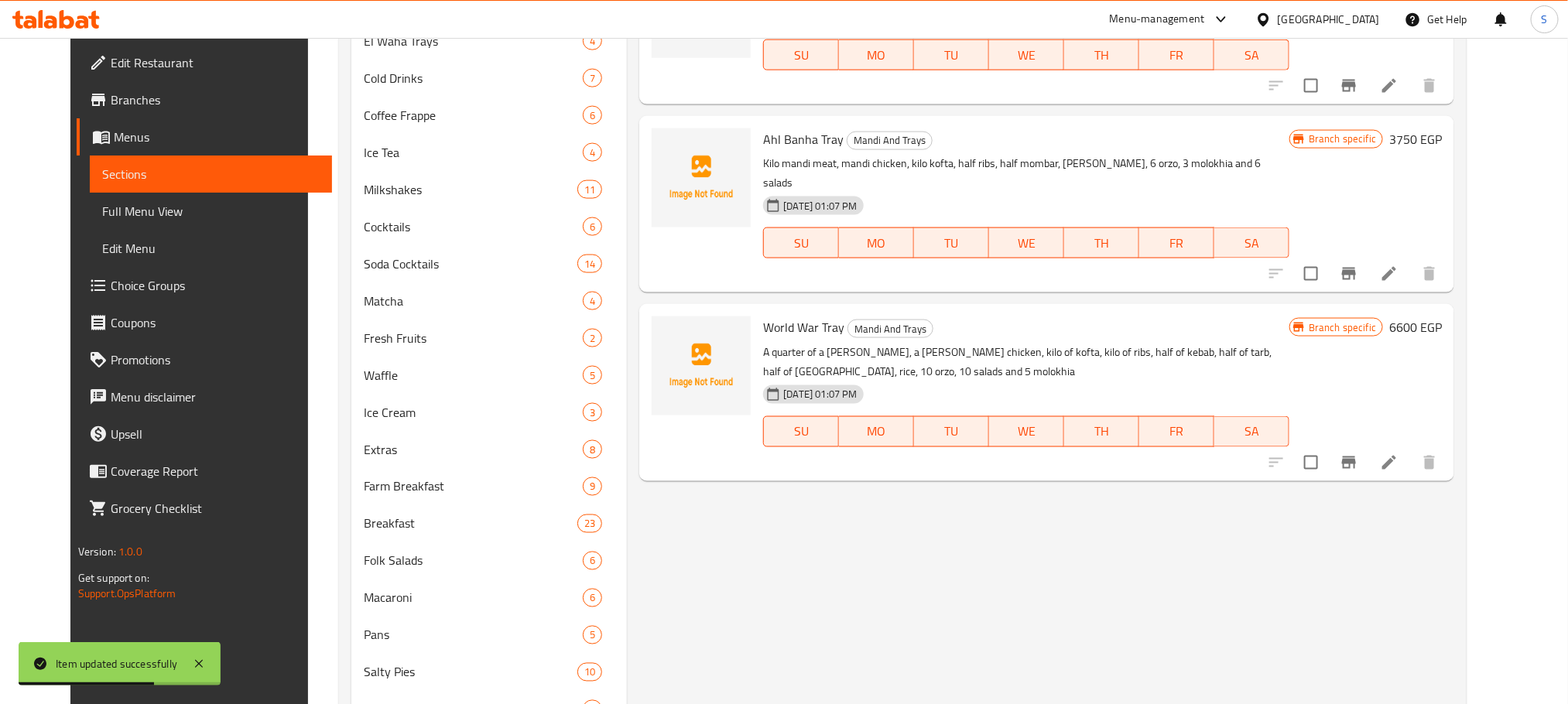
scroll to position [1096, 0]
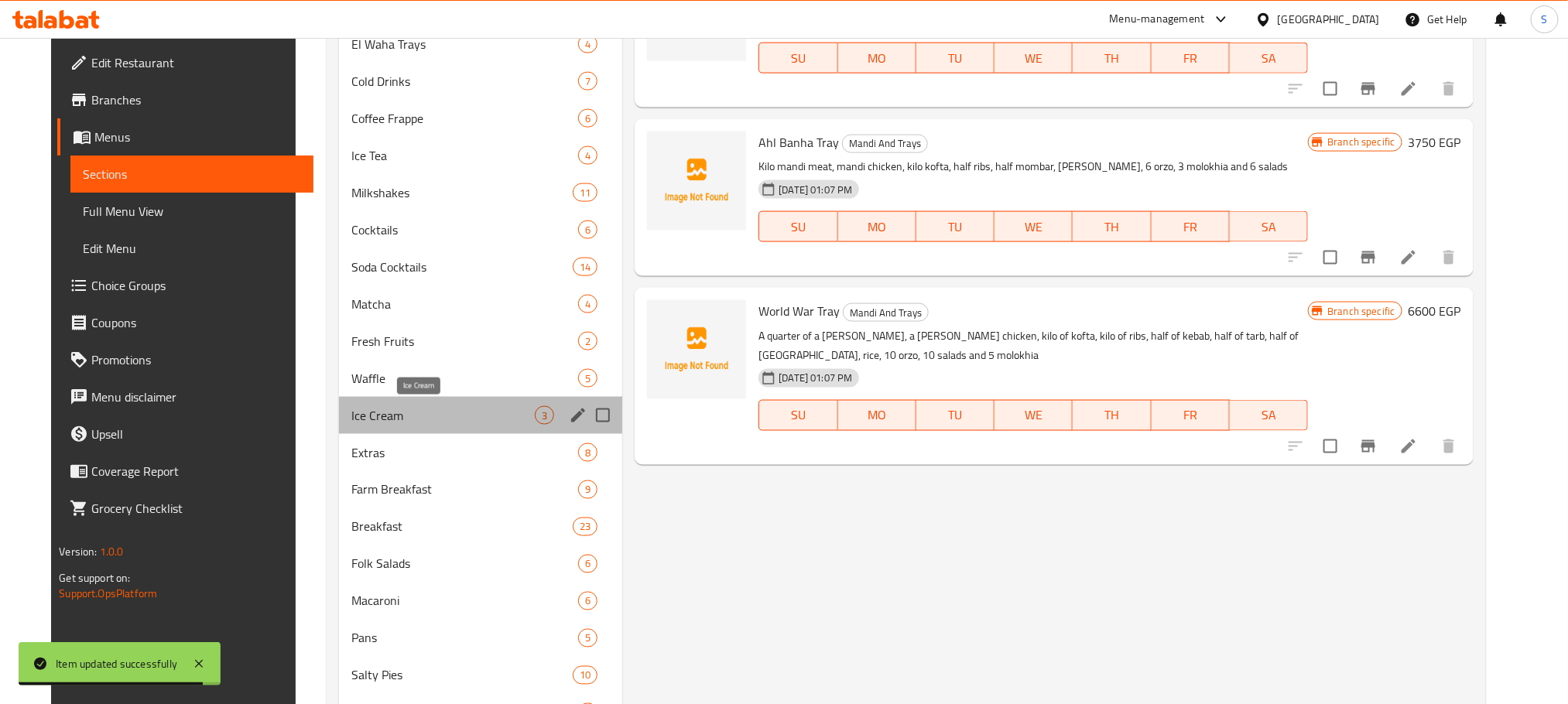
click at [381, 409] on span "Ice Cream" at bounding box center [443, 416] width 183 height 19
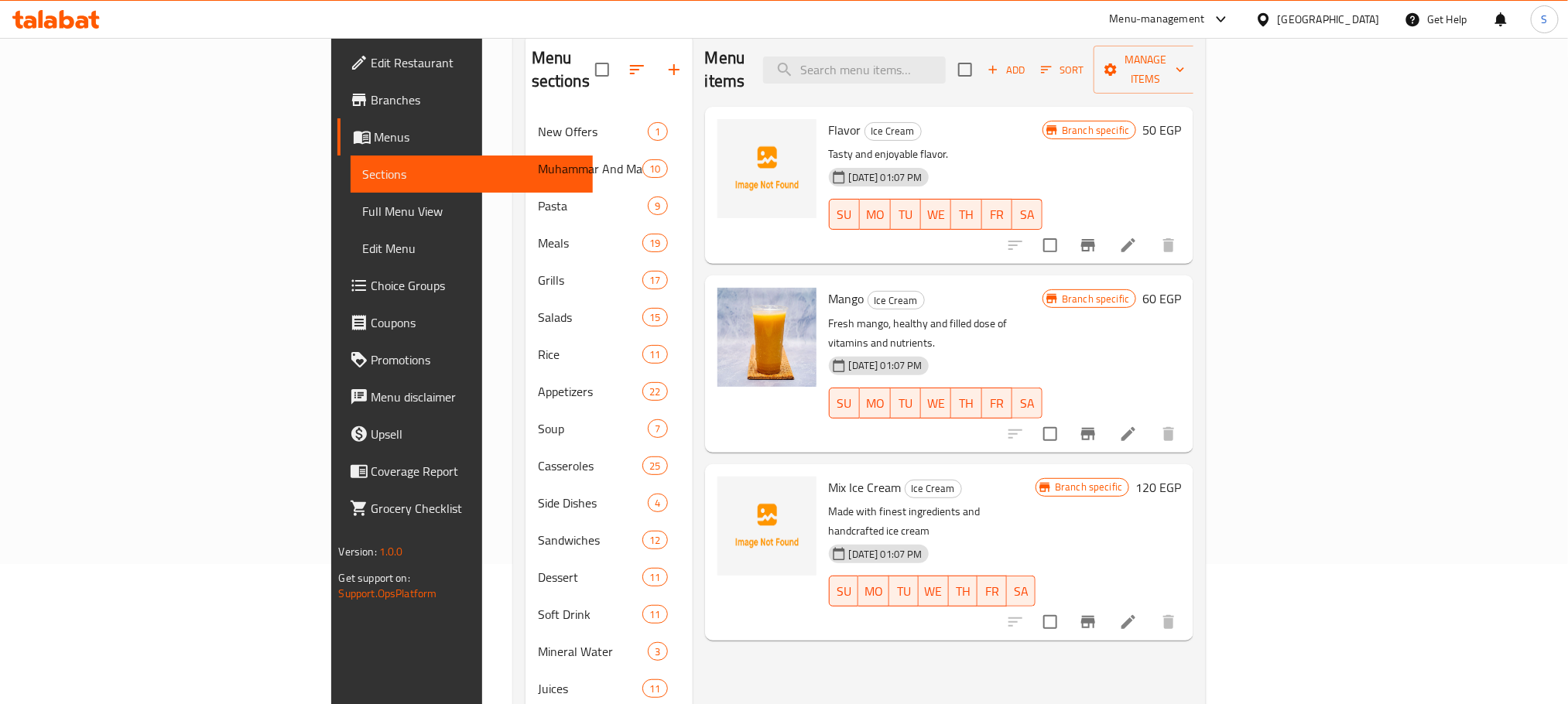
scroll to position [160, 0]
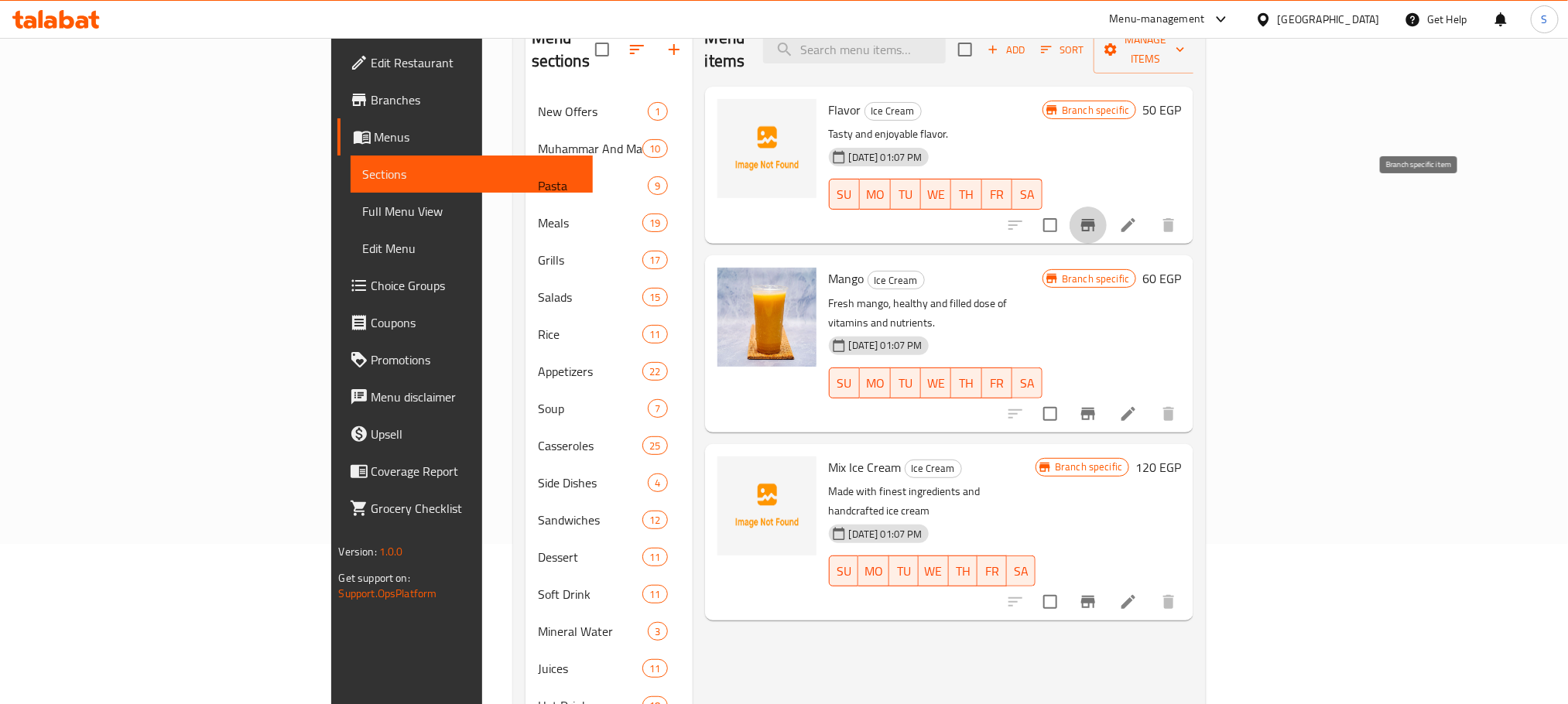
click at [1098, 216] on icon "Branch-specific-item" at bounding box center [1089, 226] width 19 height 19
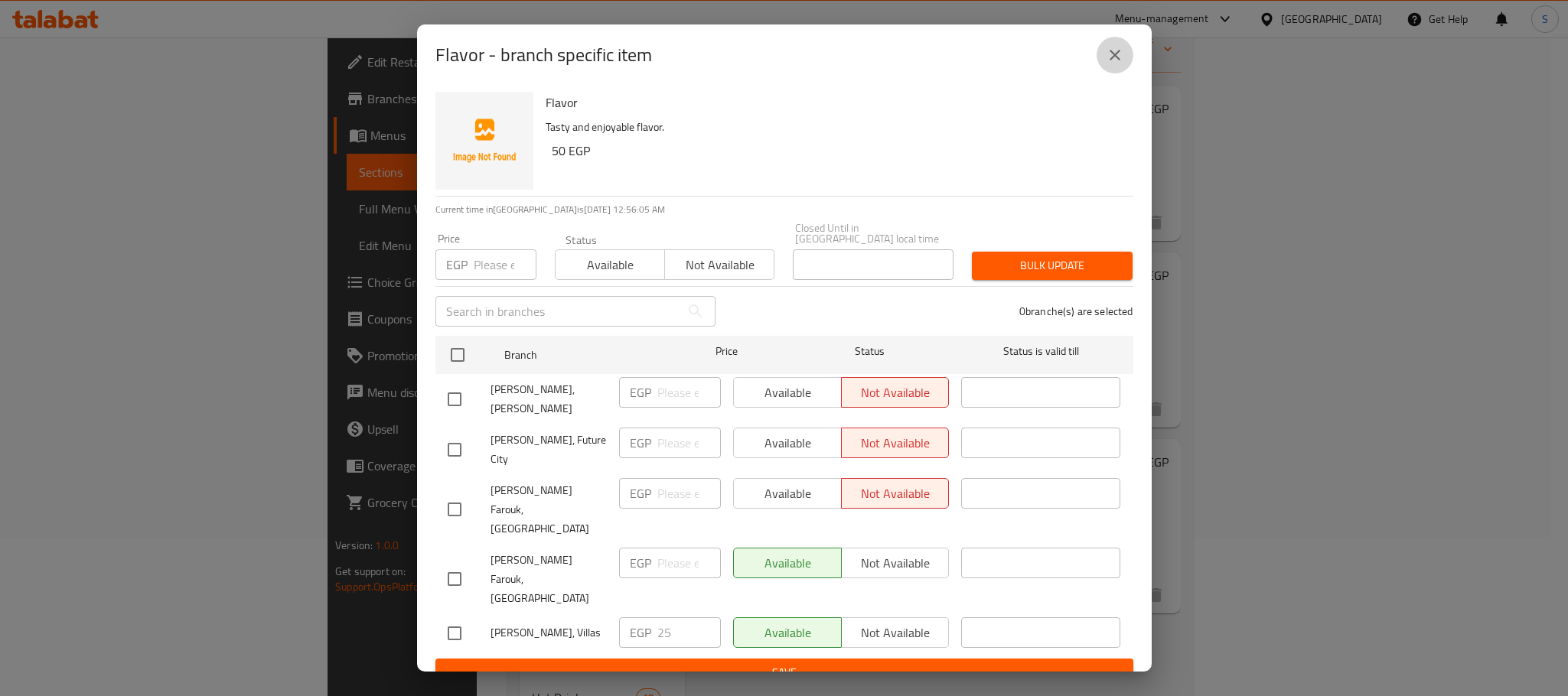
click at [1116, 60] on icon "close" at bounding box center [1115, 55] width 11 height 11
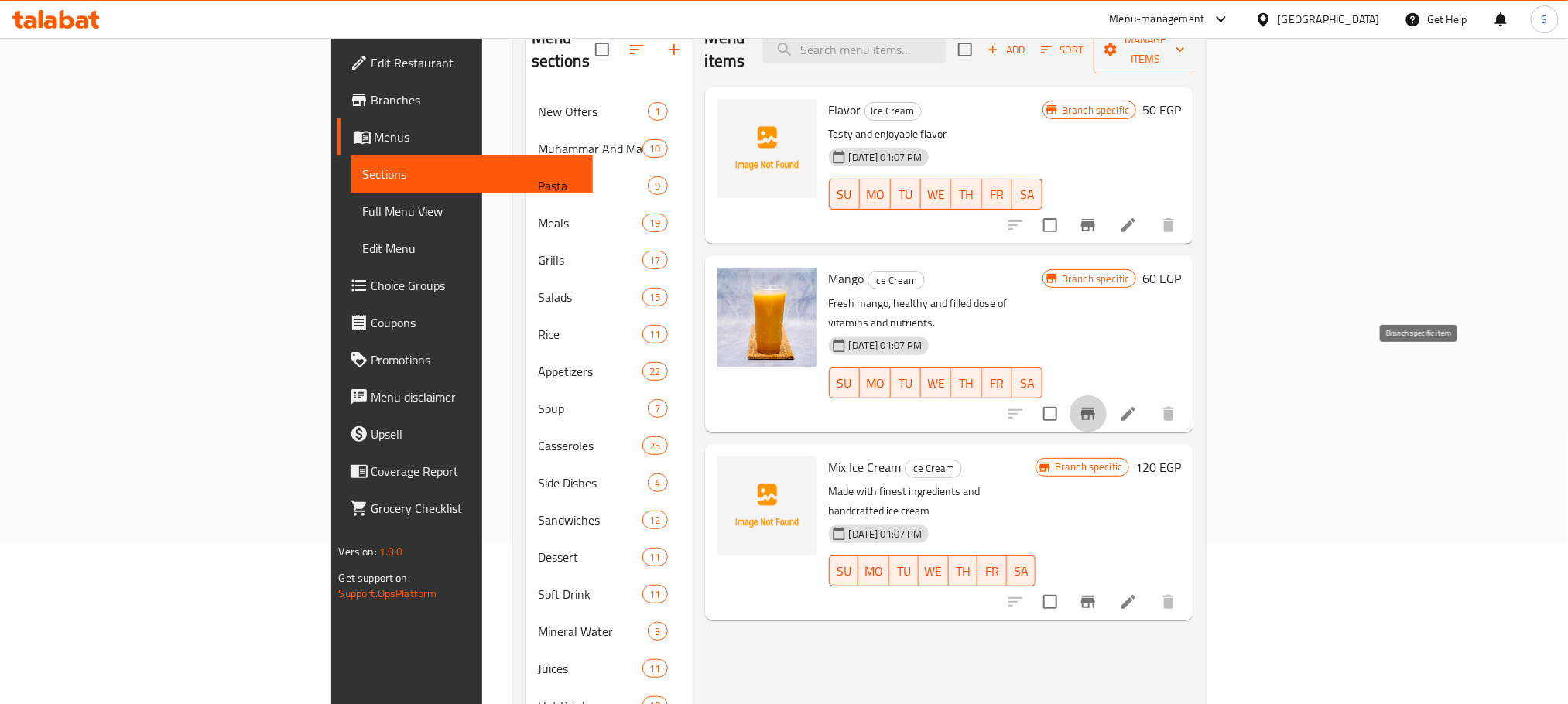
click at [1098, 405] on icon "Branch-specific-item" at bounding box center [1089, 414] width 19 height 19
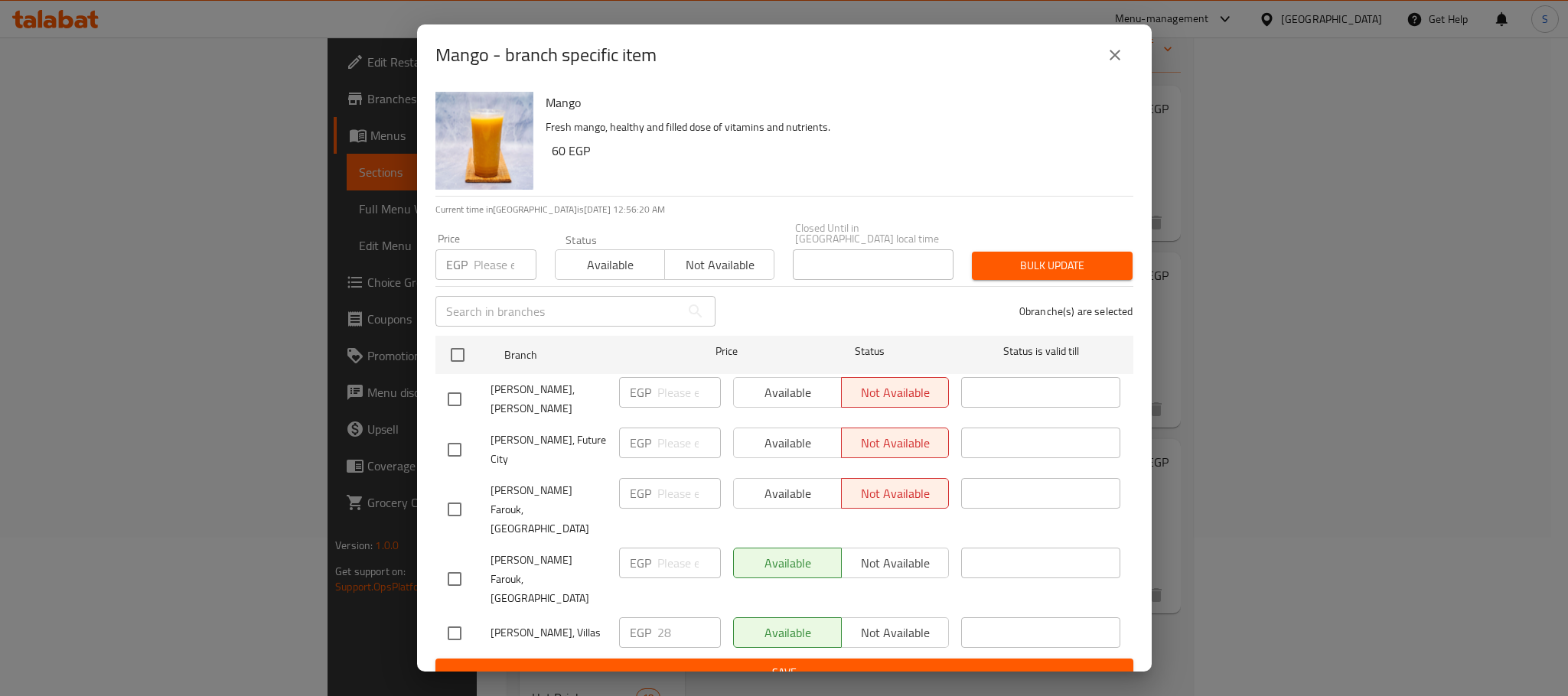
click at [1110, 63] on icon "close" at bounding box center [1115, 55] width 18 height 18
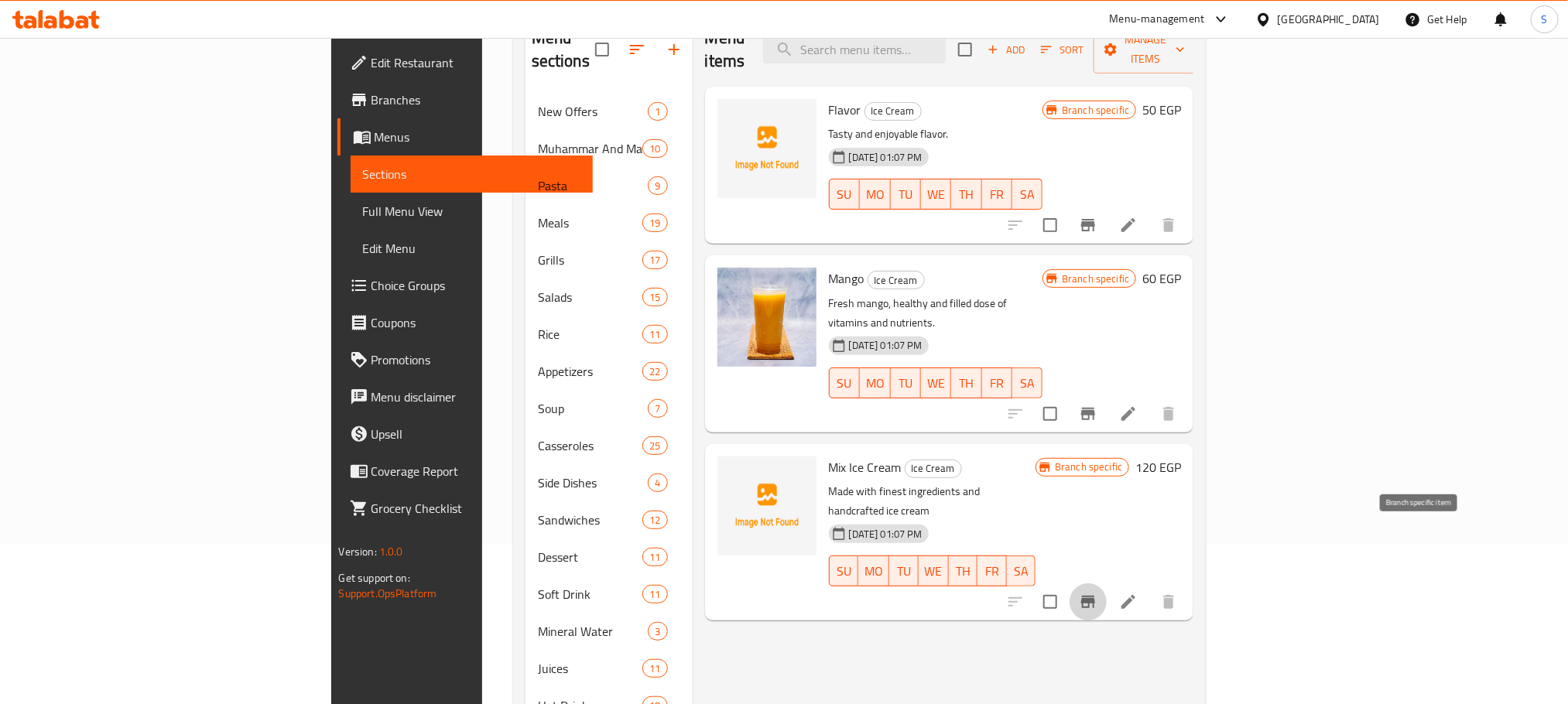
click at [1095, 595] on icon "Branch-specific-item" at bounding box center [1088, 601] width 14 height 13
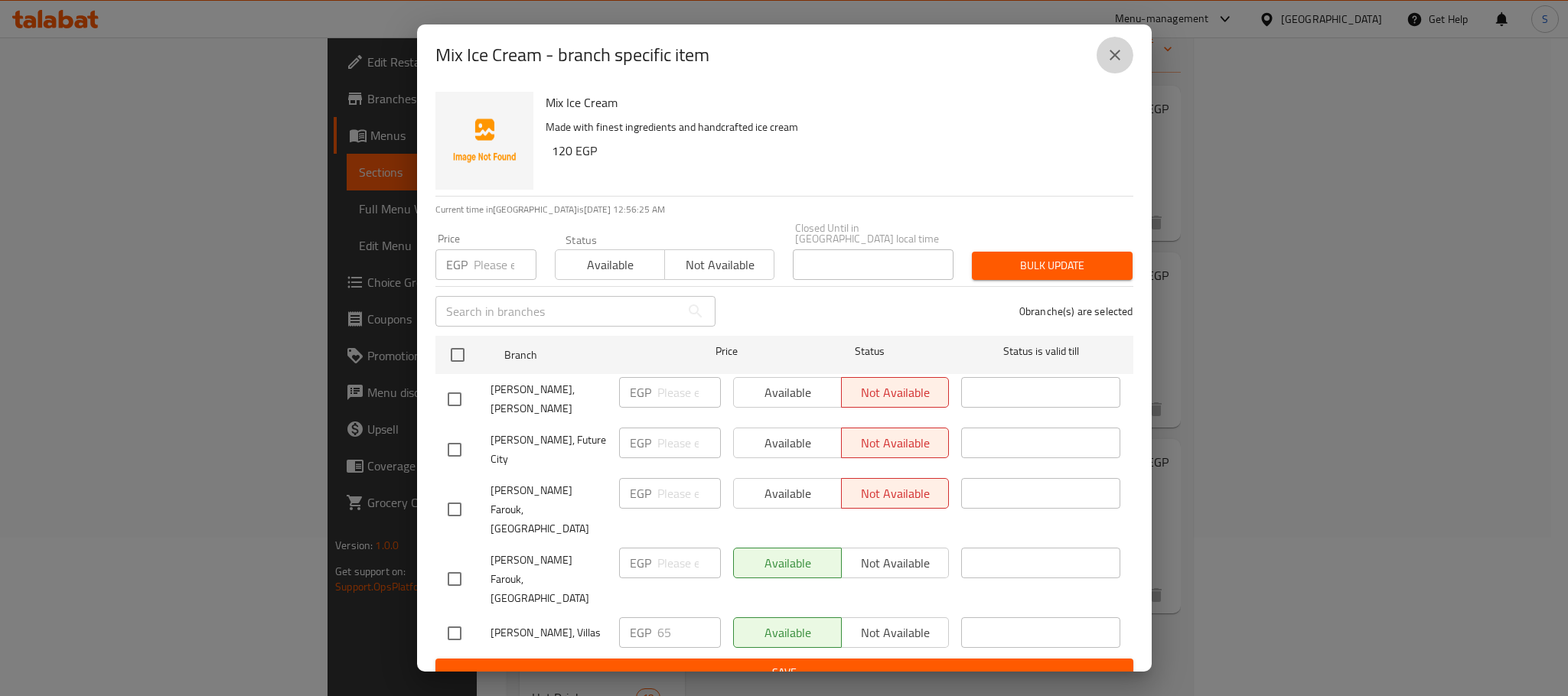
click at [1113, 74] on button "close" at bounding box center [1115, 55] width 37 height 37
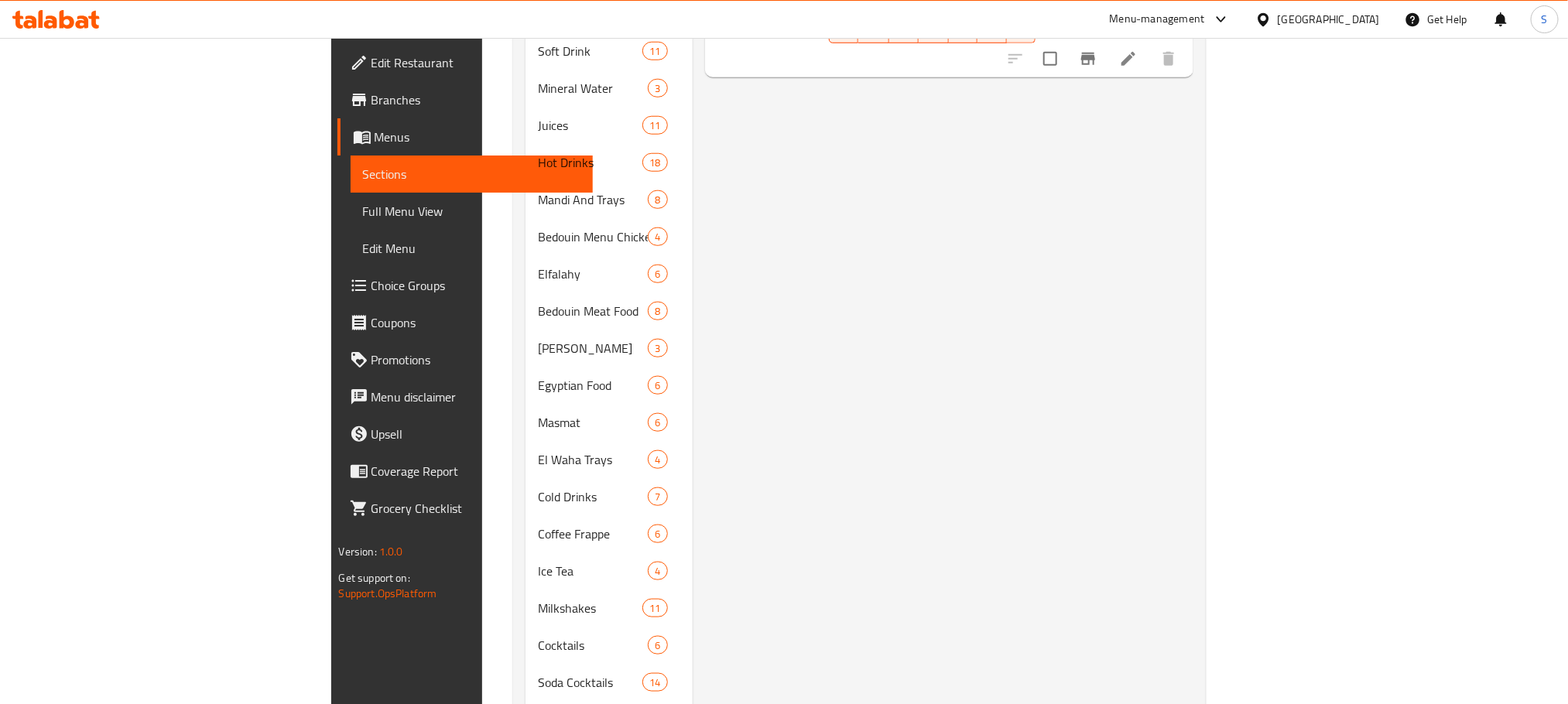
scroll to position [673, 0]
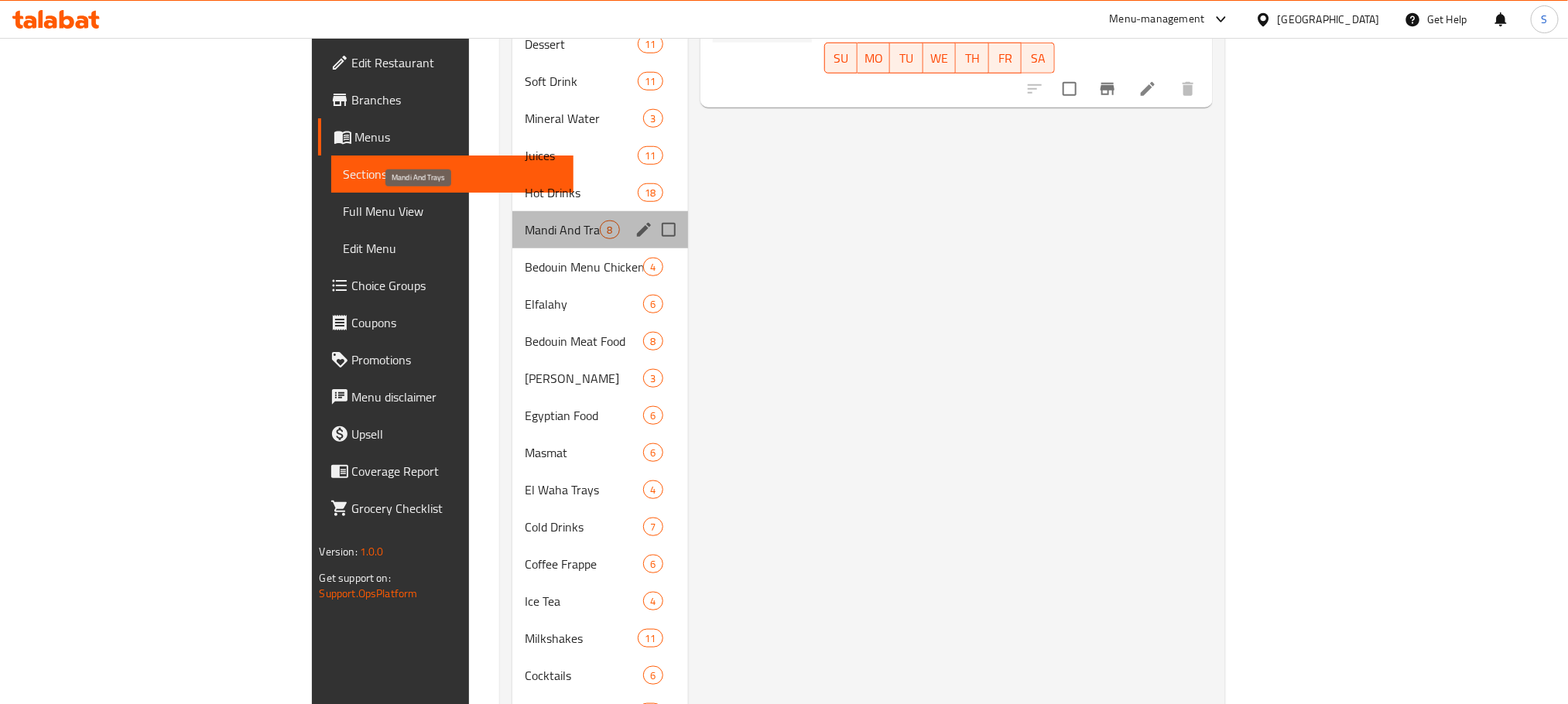
click at [524, 221] on span "Mandi And Trays" at bounding box center [562, 230] width 75 height 19
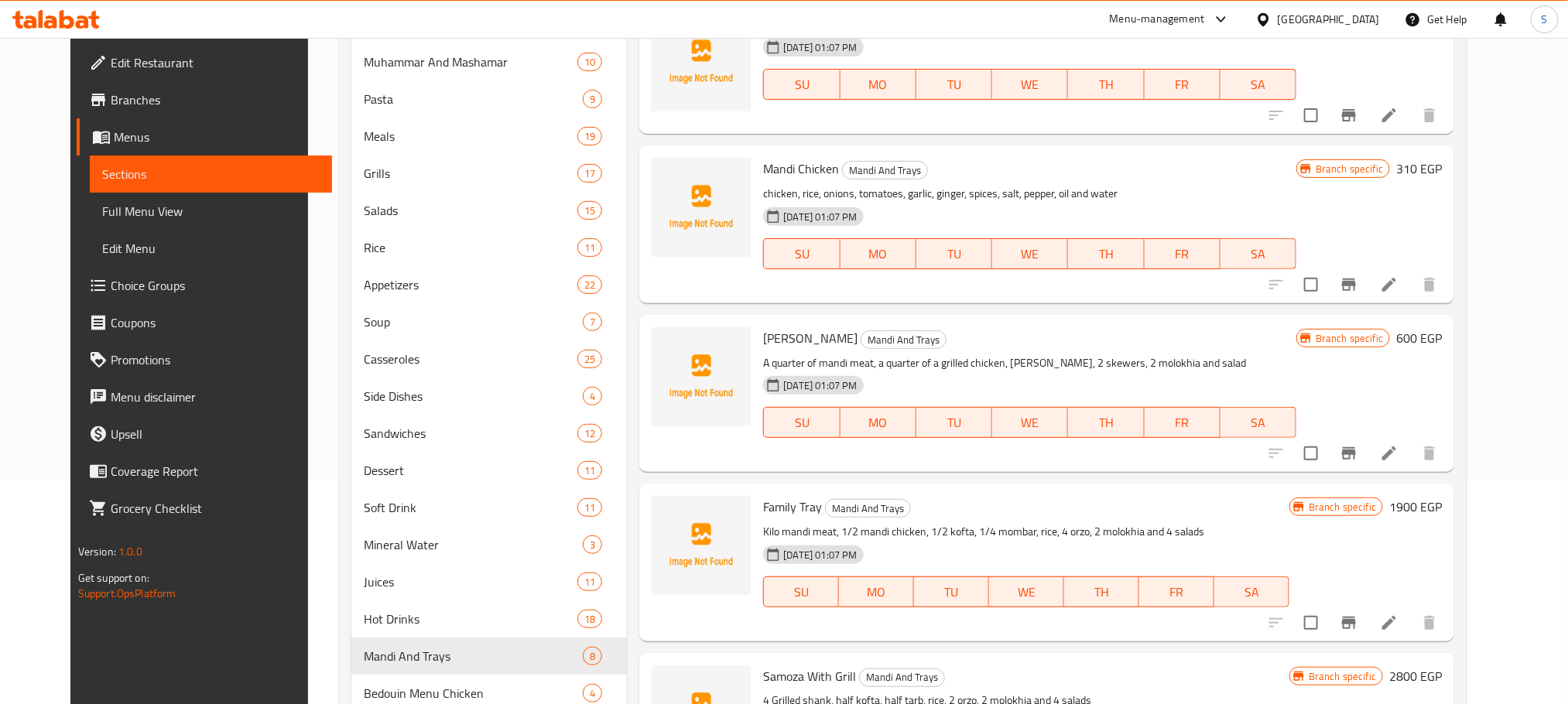
scroll to position [216, 0]
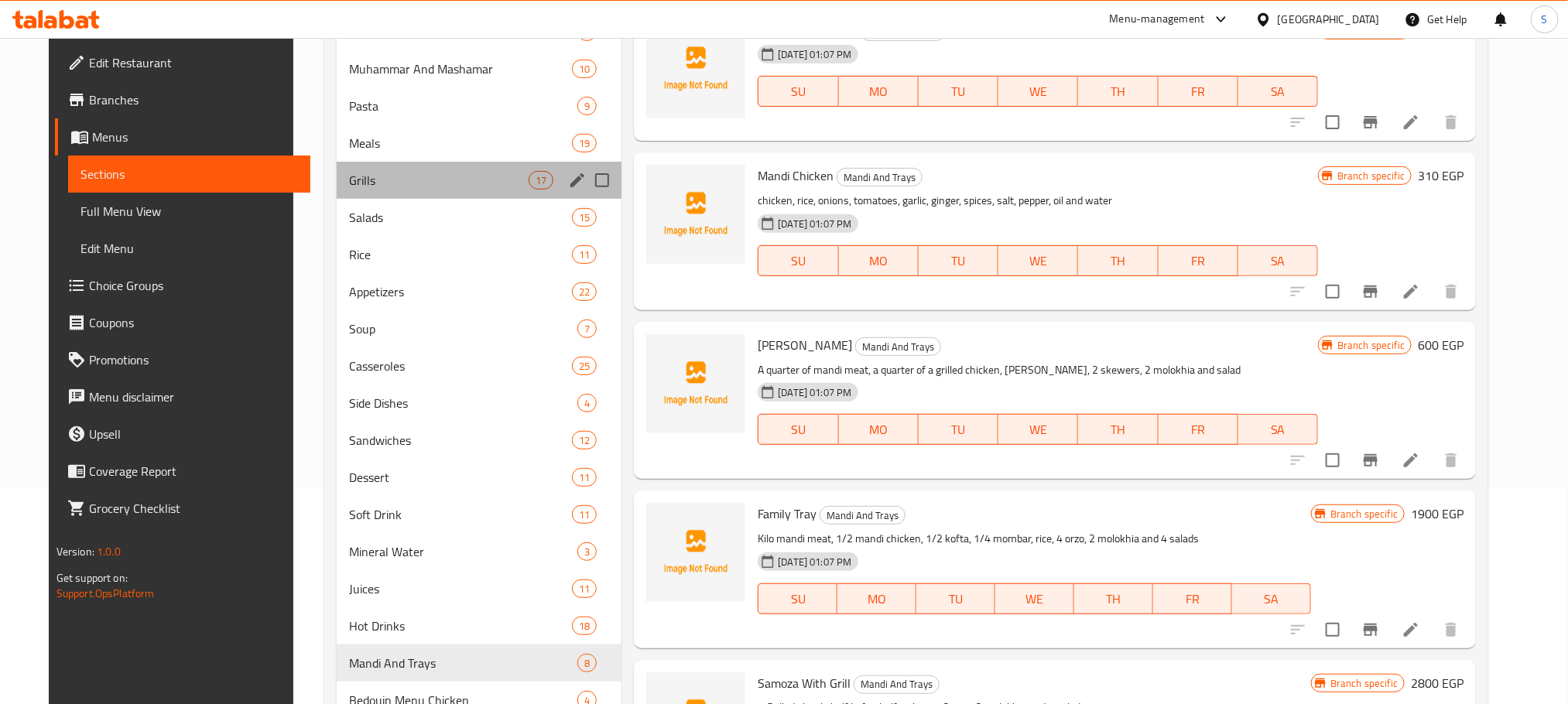
click at [356, 170] on div "Grills 17" at bounding box center [479, 181] width 285 height 37
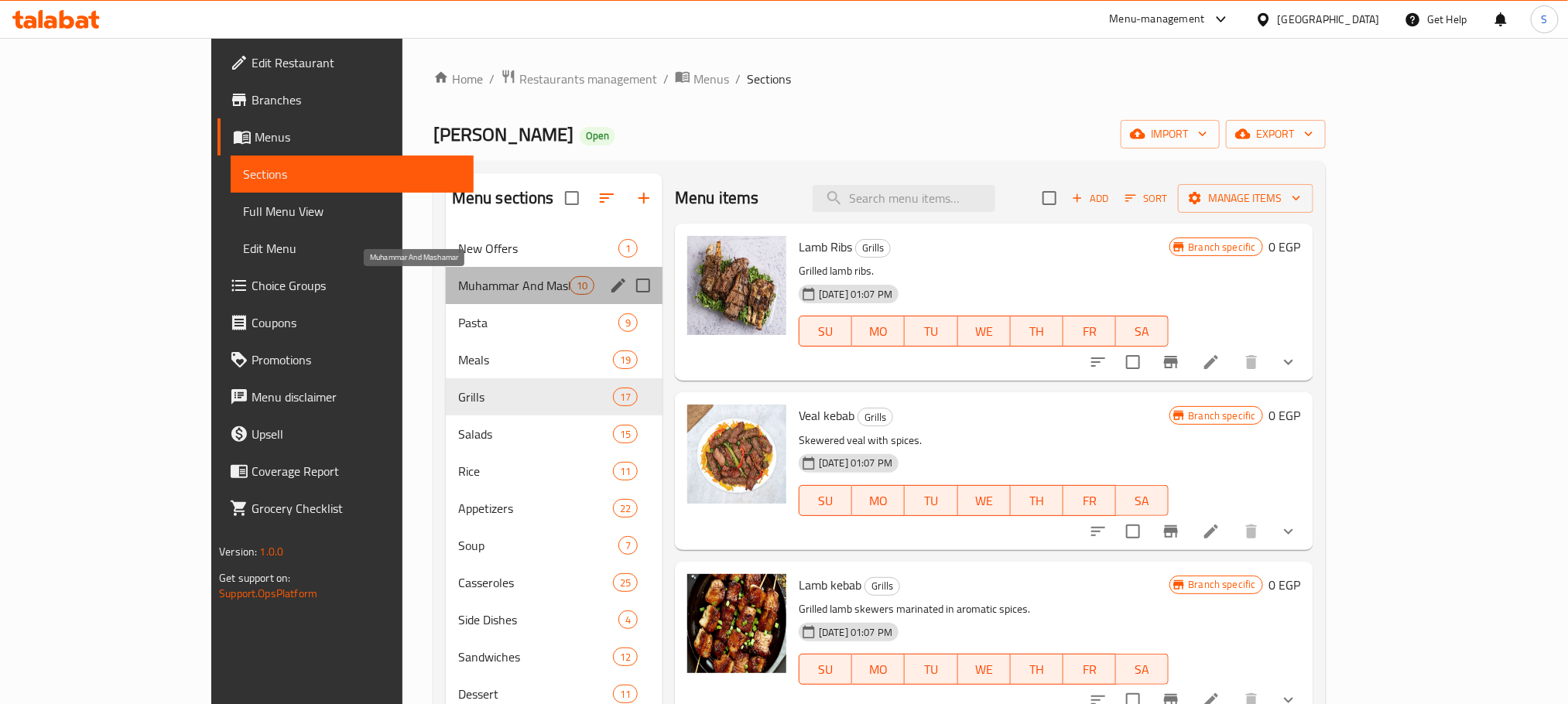
click at [458, 282] on span "Muhammar And Mashamar" at bounding box center [513, 286] width 111 height 19
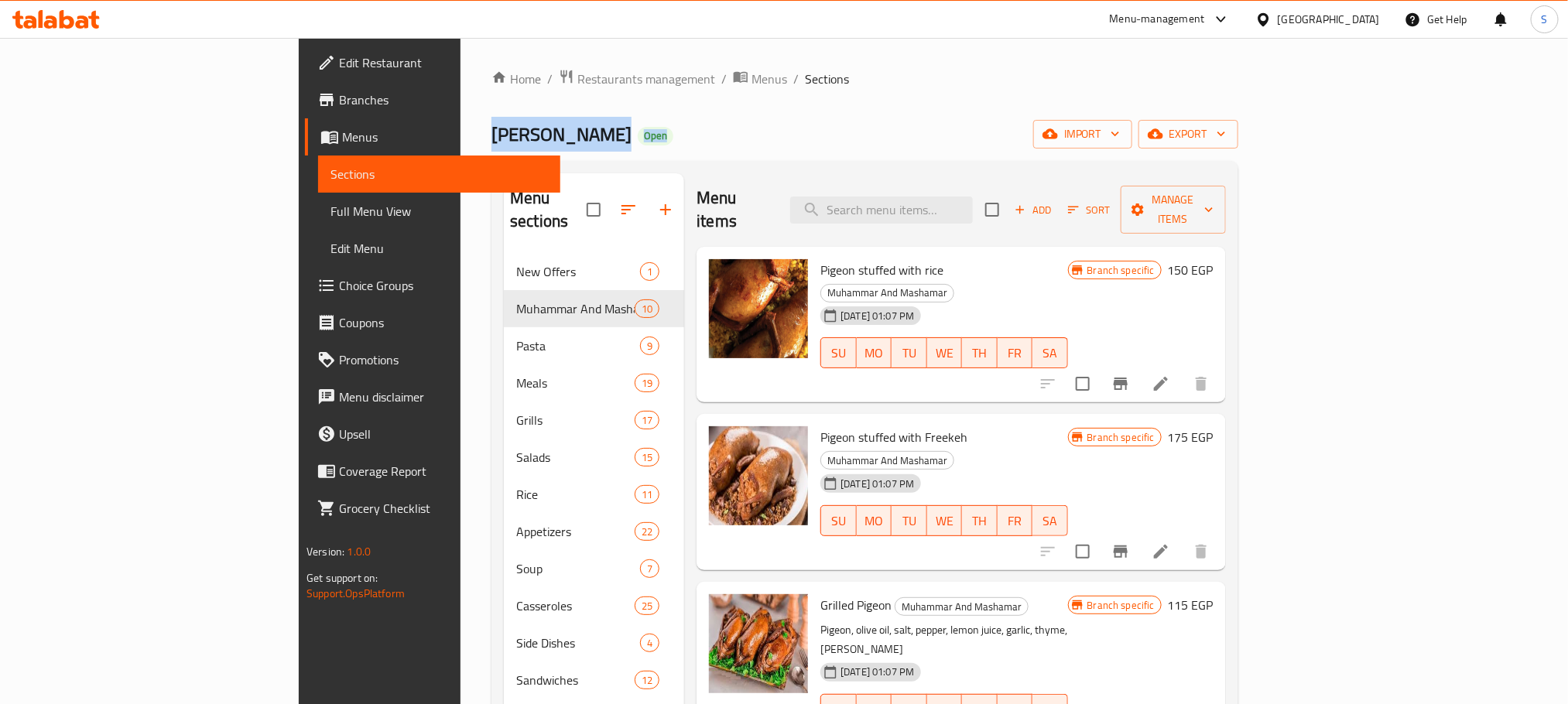
drag, startPoint x: 862, startPoint y: 121, endPoint x: 992, endPoint y: -14, distance: 187.4
click at [992, 0] on html "​ Menu-management Egypt Get Help S Edit Restaurant Branches Menus Sections Full…" at bounding box center [784, 352] width 1568 height 704
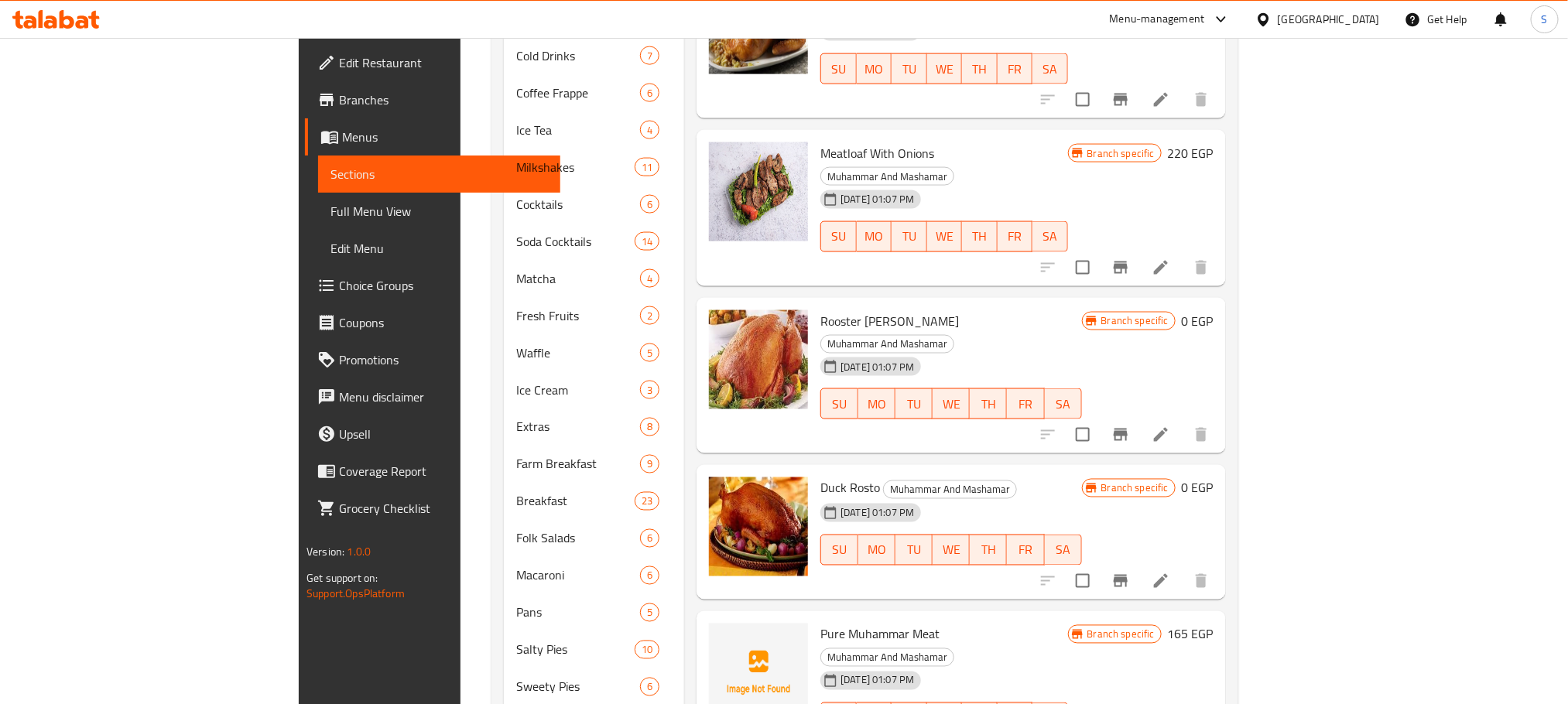
scroll to position [1159, 0]
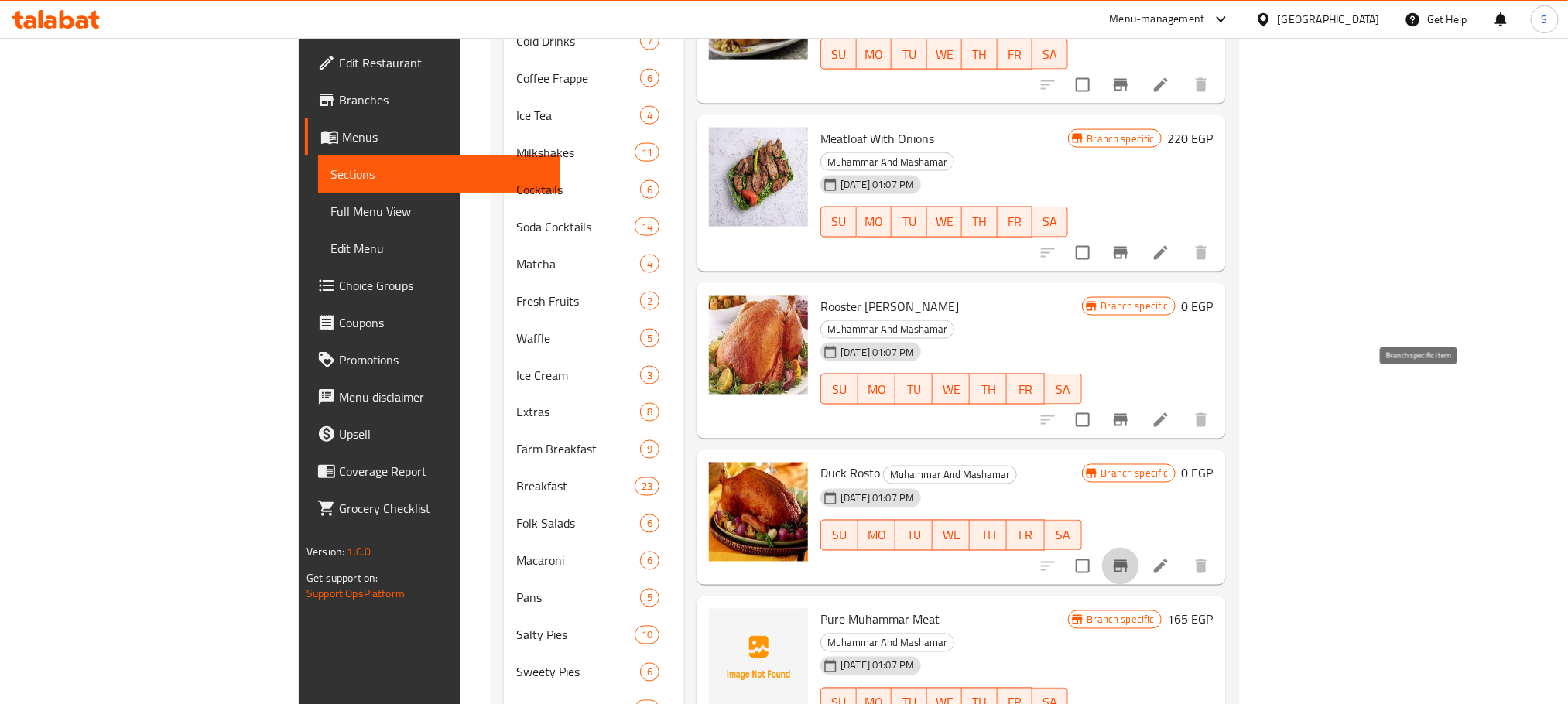
click at [1128, 560] on icon "Branch-specific-item" at bounding box center [1121, 566] width 14 height 13
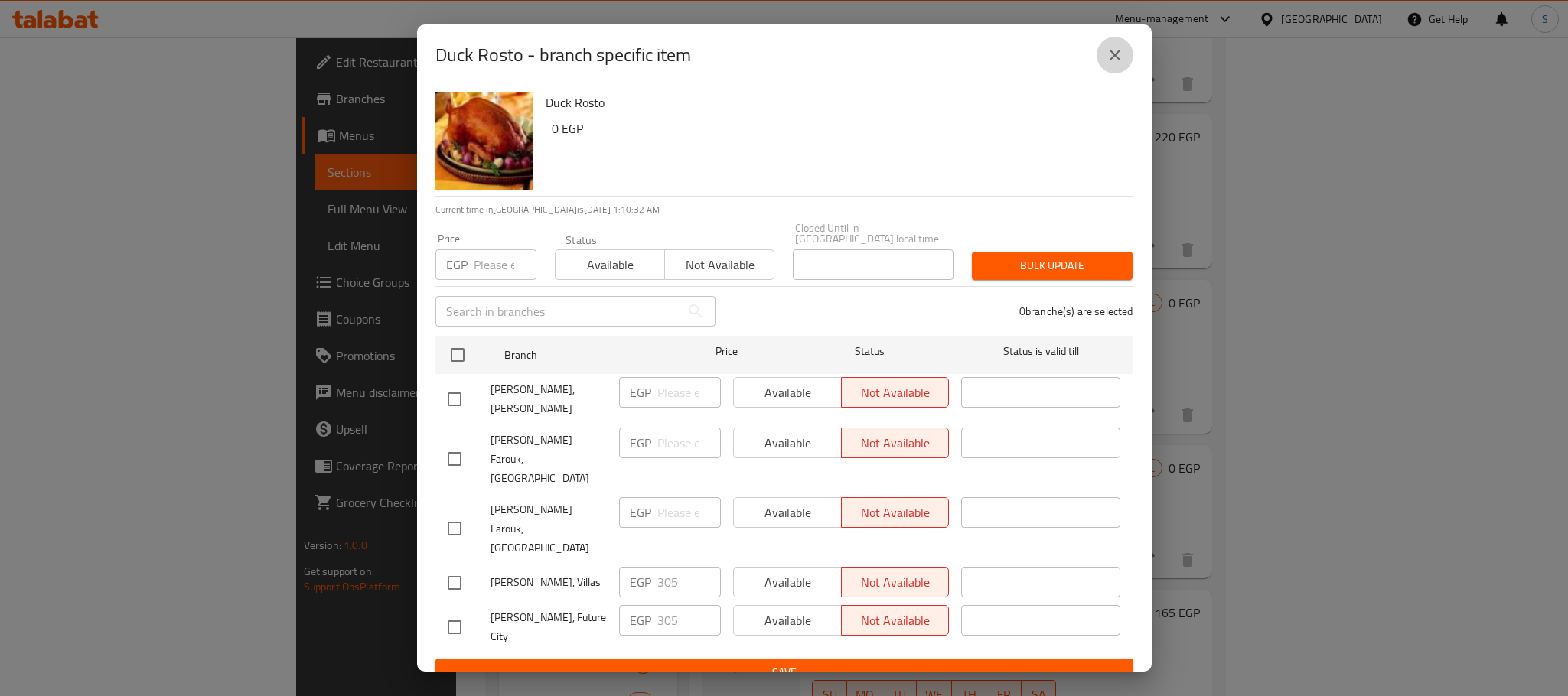
click at [1112, 60] on icon "close" at bounding box center [1115, 55] width 11 height 11
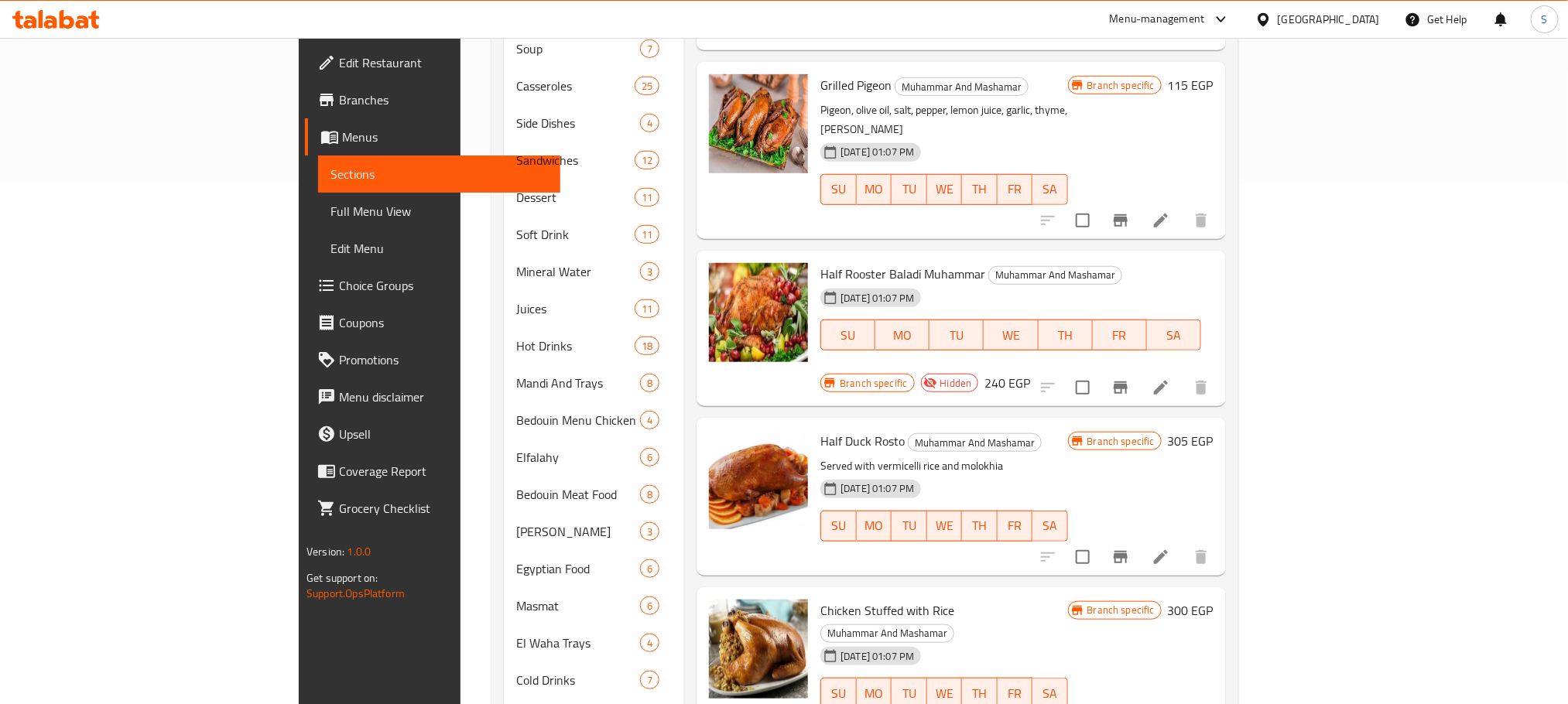
scroll to position [501, 0]
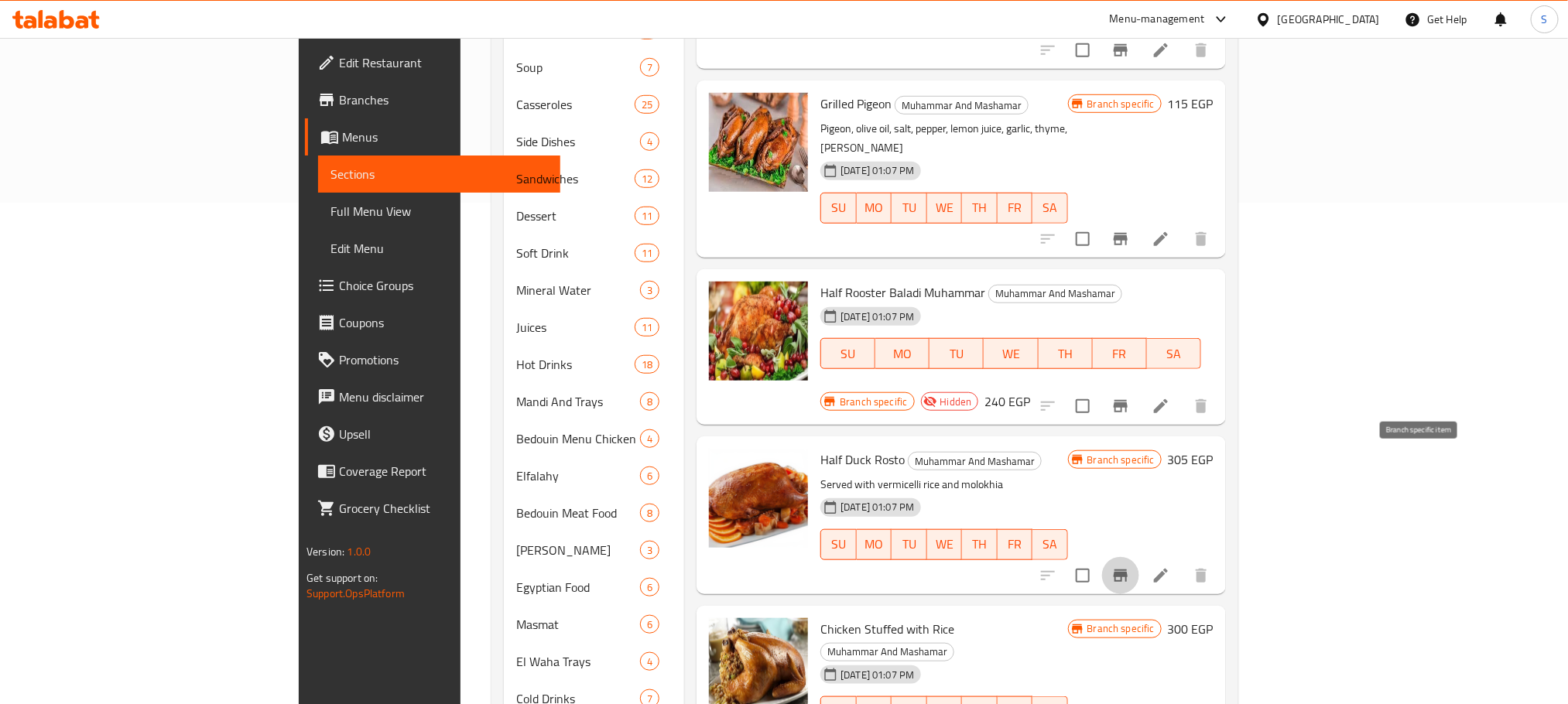
click at [1130, 567] on icon "Branch-specific-item" at bounding box center [1121, 576] width 19 height 19
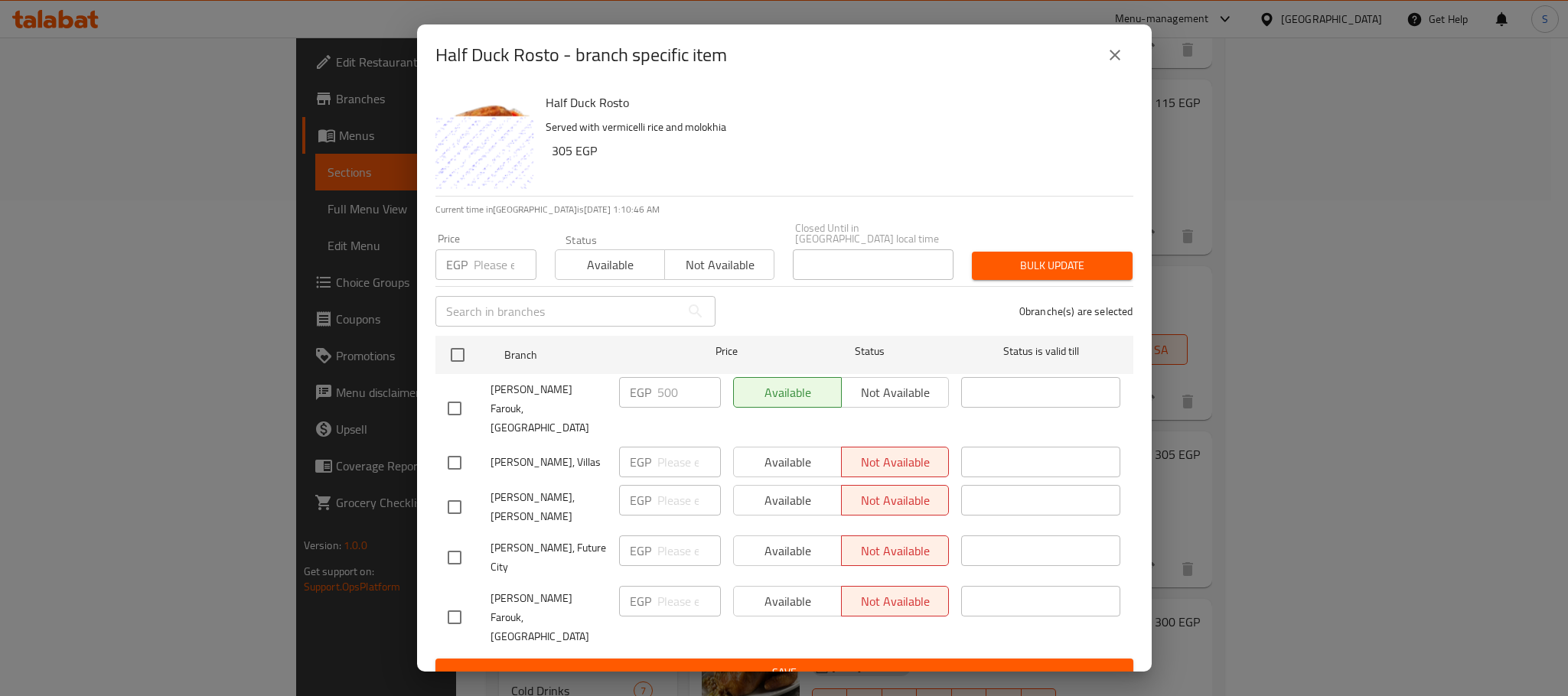
click at [1116, 65] on icon "close" at bounding box center [1115, 55] width 18 height 18
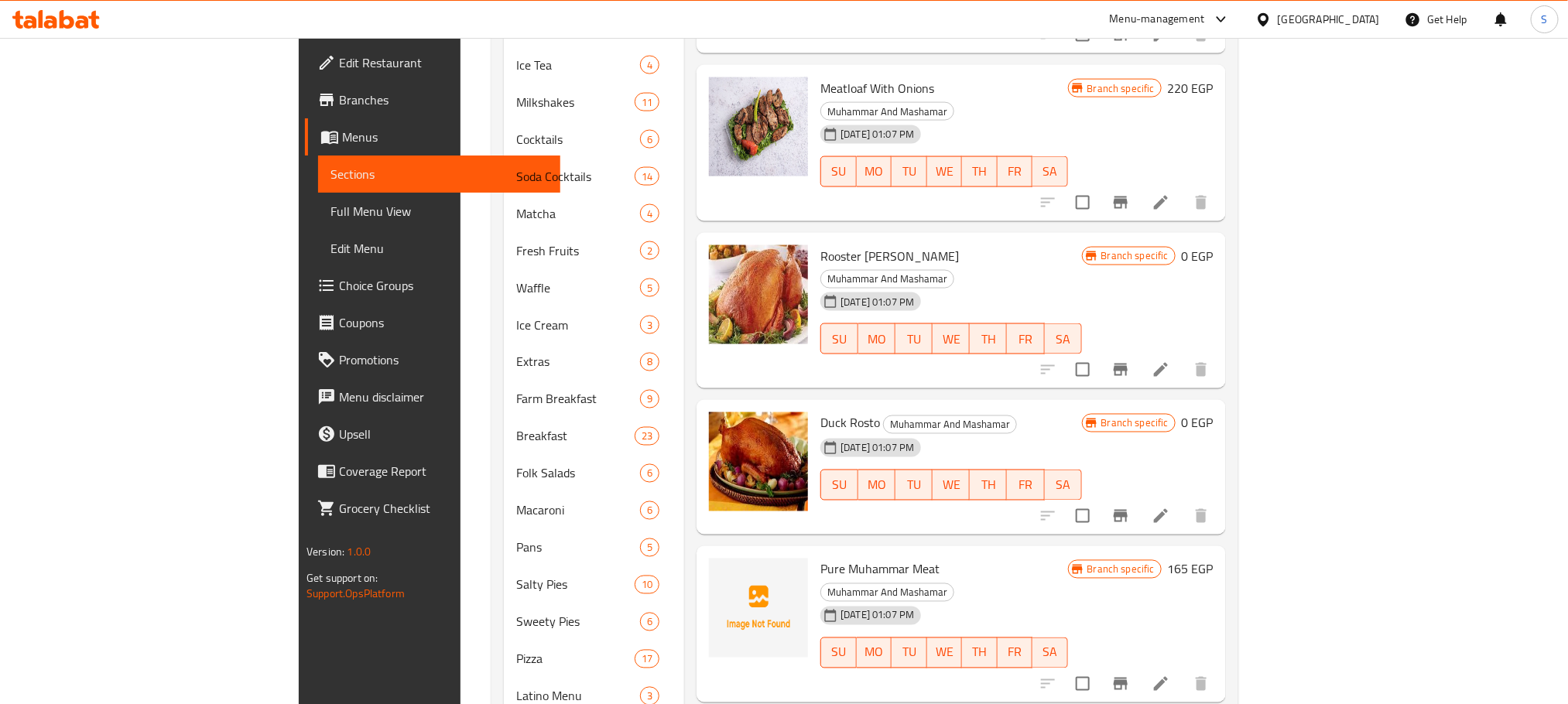
scroll to position [1216, 0]
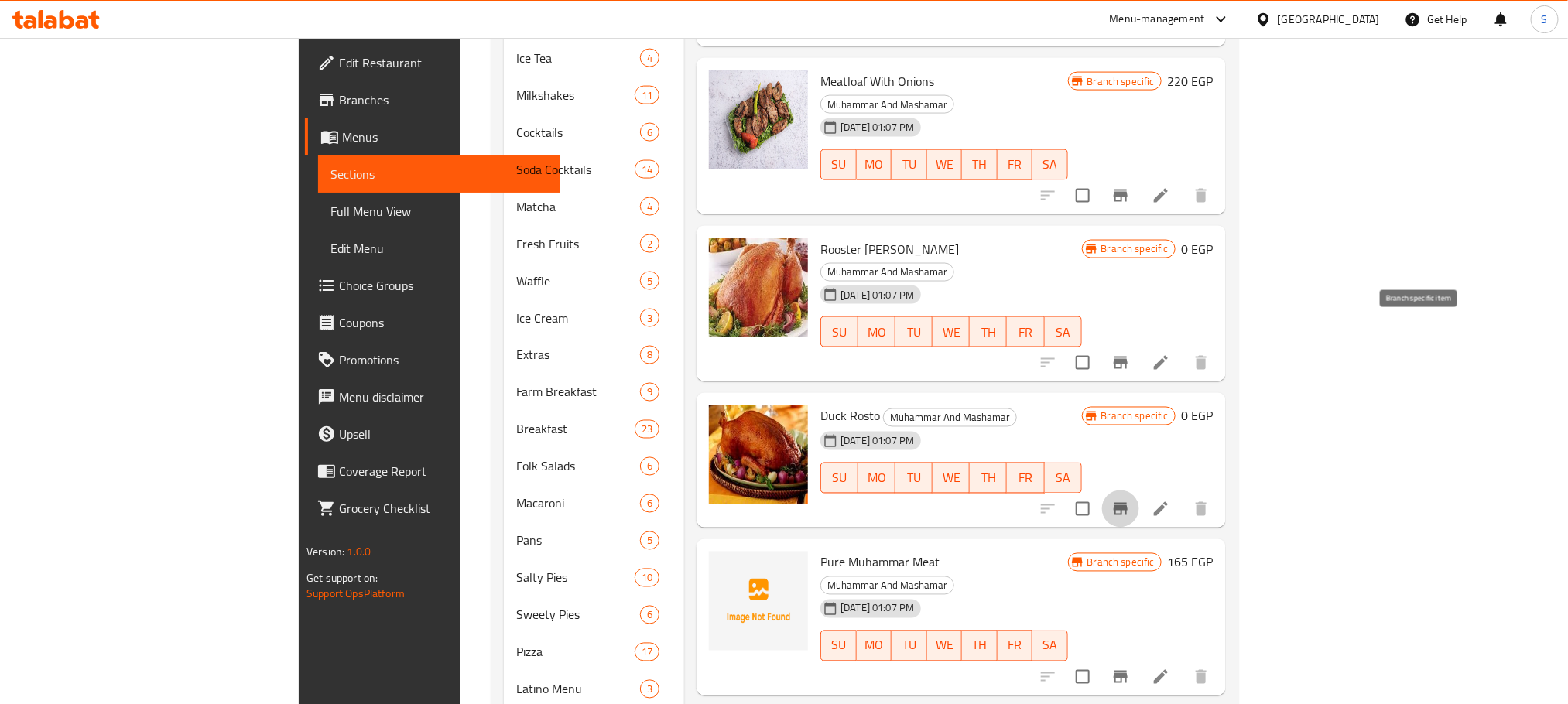
click at [1128, 503] on icon "Branch-specific-item" at bounding box center [1121, 509] width 14 height 13
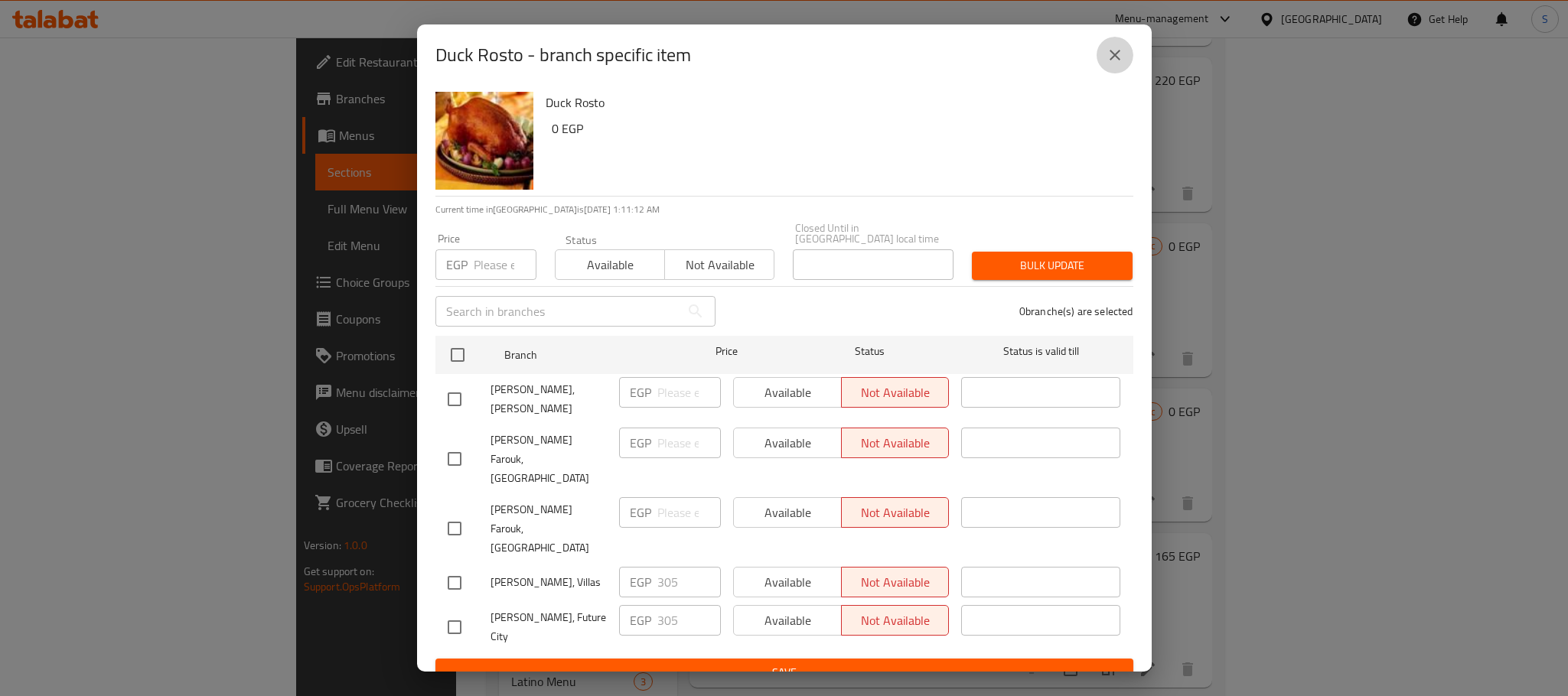
click at [1123, 65] on icon "close" at bounding box center [1115, 55] width 18 height 18
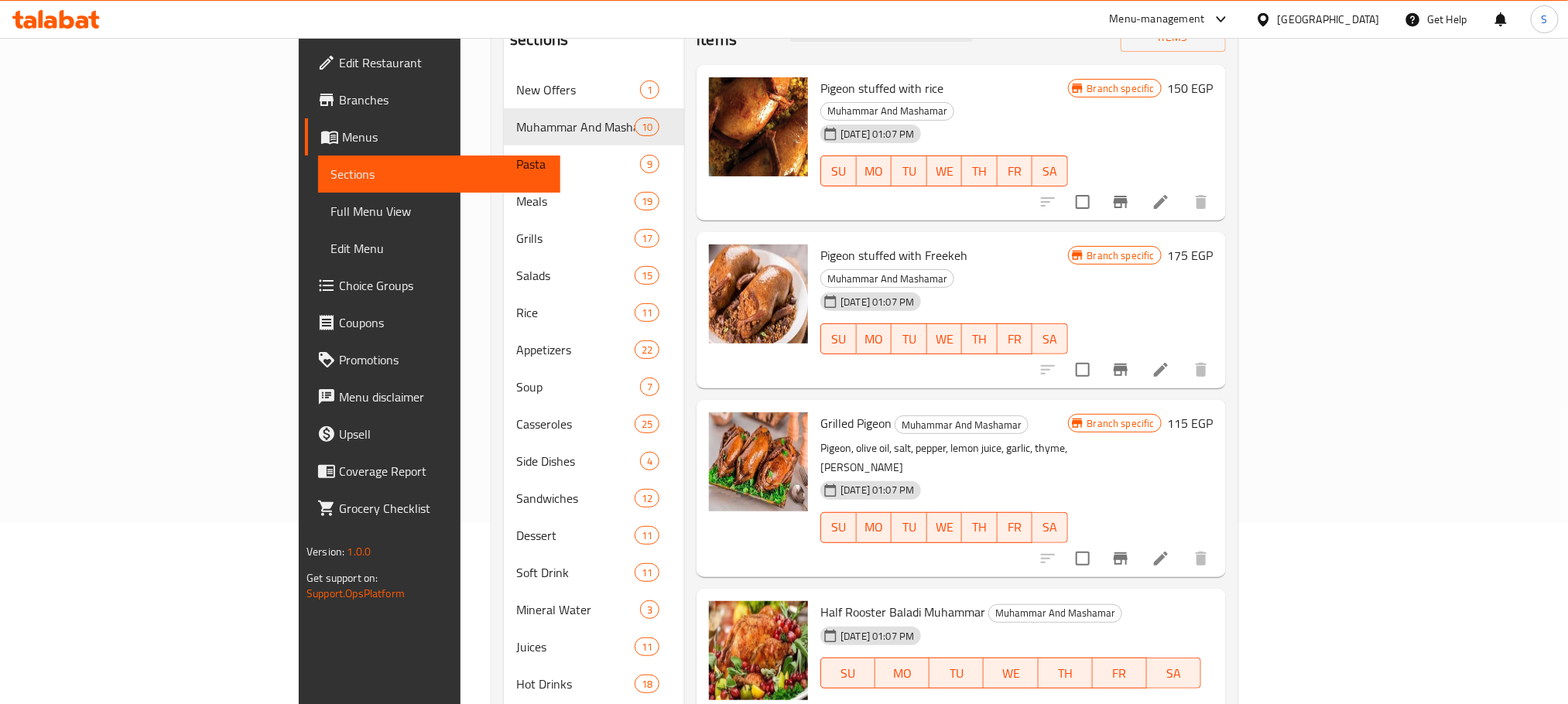
scroll to position [0, 0]
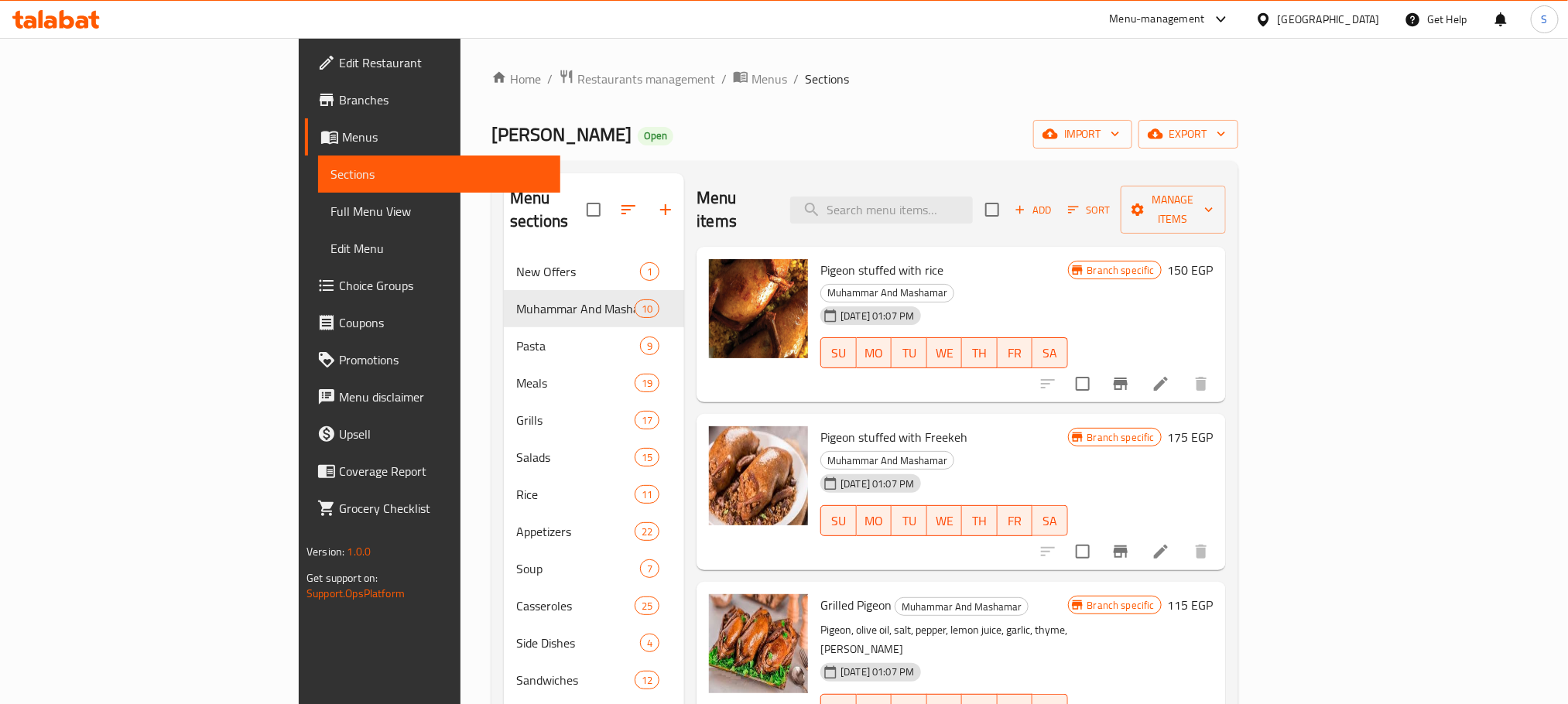
drag, startPoint x: 1409, startPoint y: 357, endPoint x: 1425, endPoint y: 332, distance: 29.7
click at [1220, 366] on div at bounding box center [1124, 384] width 190 height 37
click at [1130, 375] on icon "Branch-specific-item" at bounding box center [1121, 384] width 19 height 19
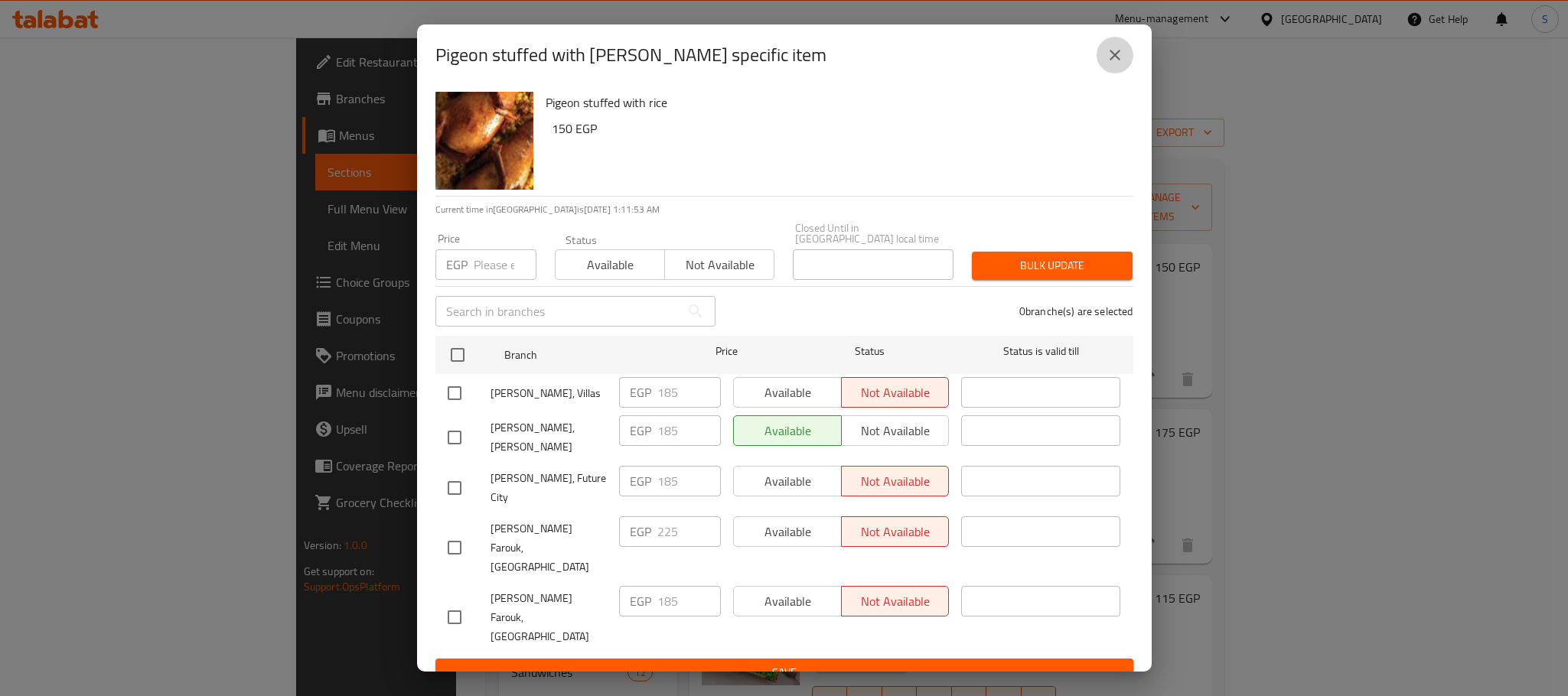
click at [1117, 60] on icon "close" at bounding box center [1115, 55] width 11 height 11
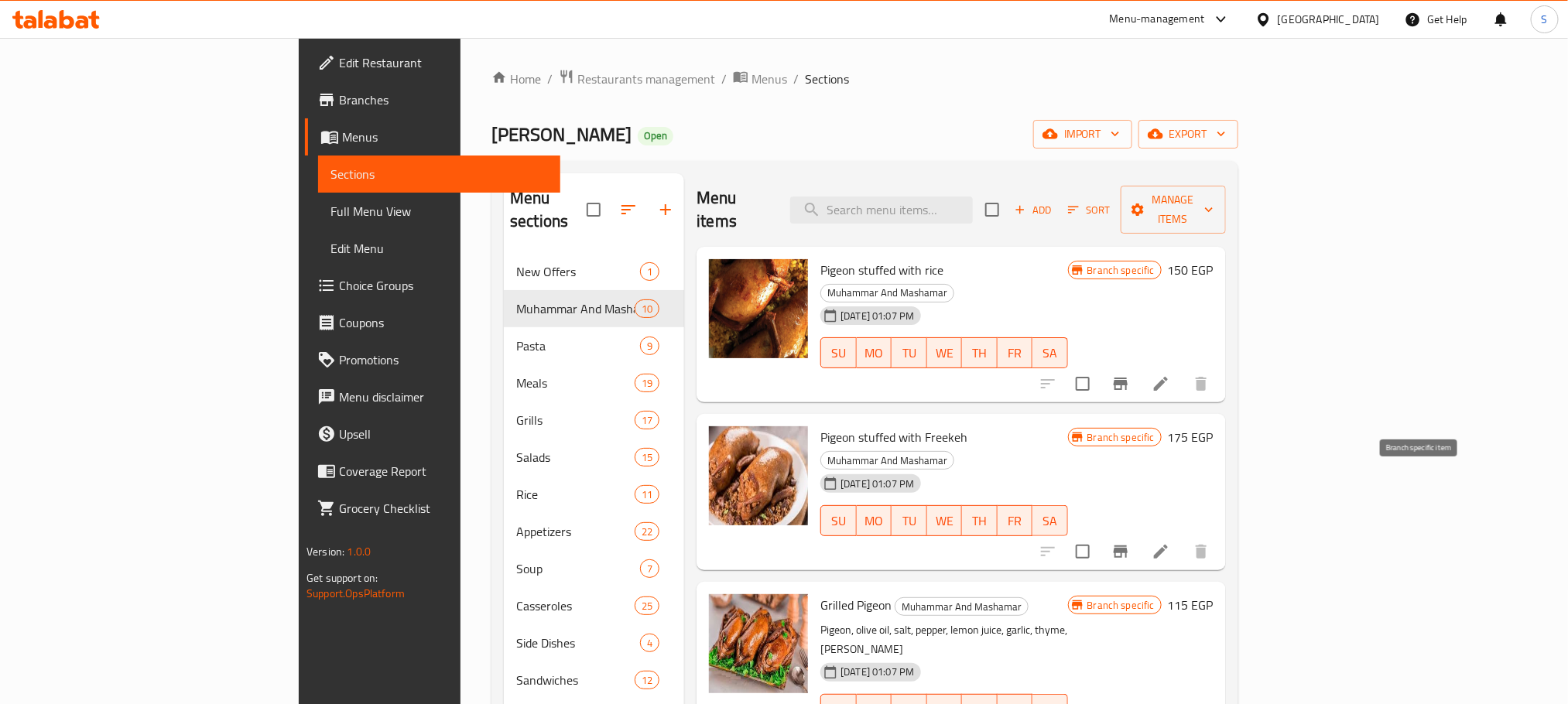
click at [1140, 534] on button "Branch-specific-item" at bounding box center [1121, 552] width 37 height 37
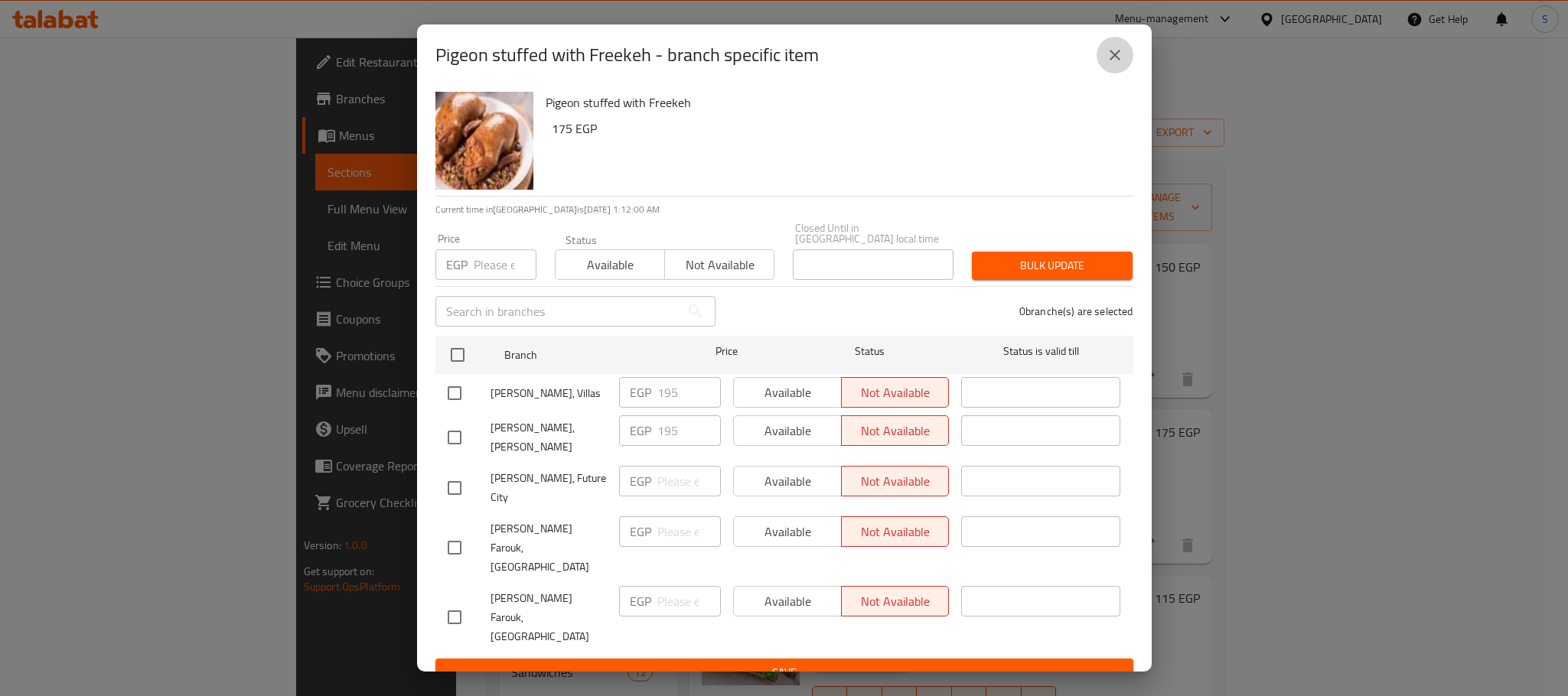
click at [1121, 62] on icon "close" at bounding box center [1115, 55] width 18 height 18
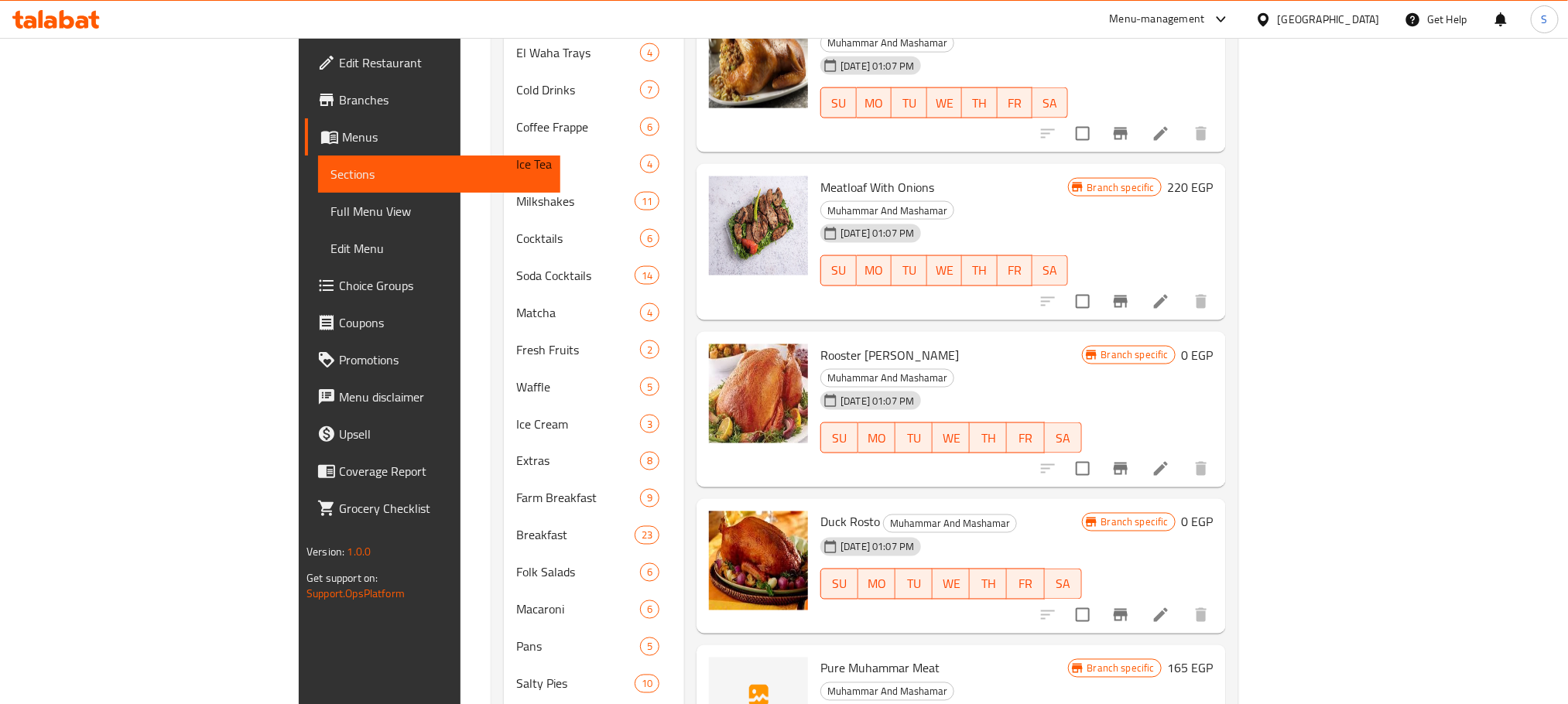
scroll to position [1141, 0]
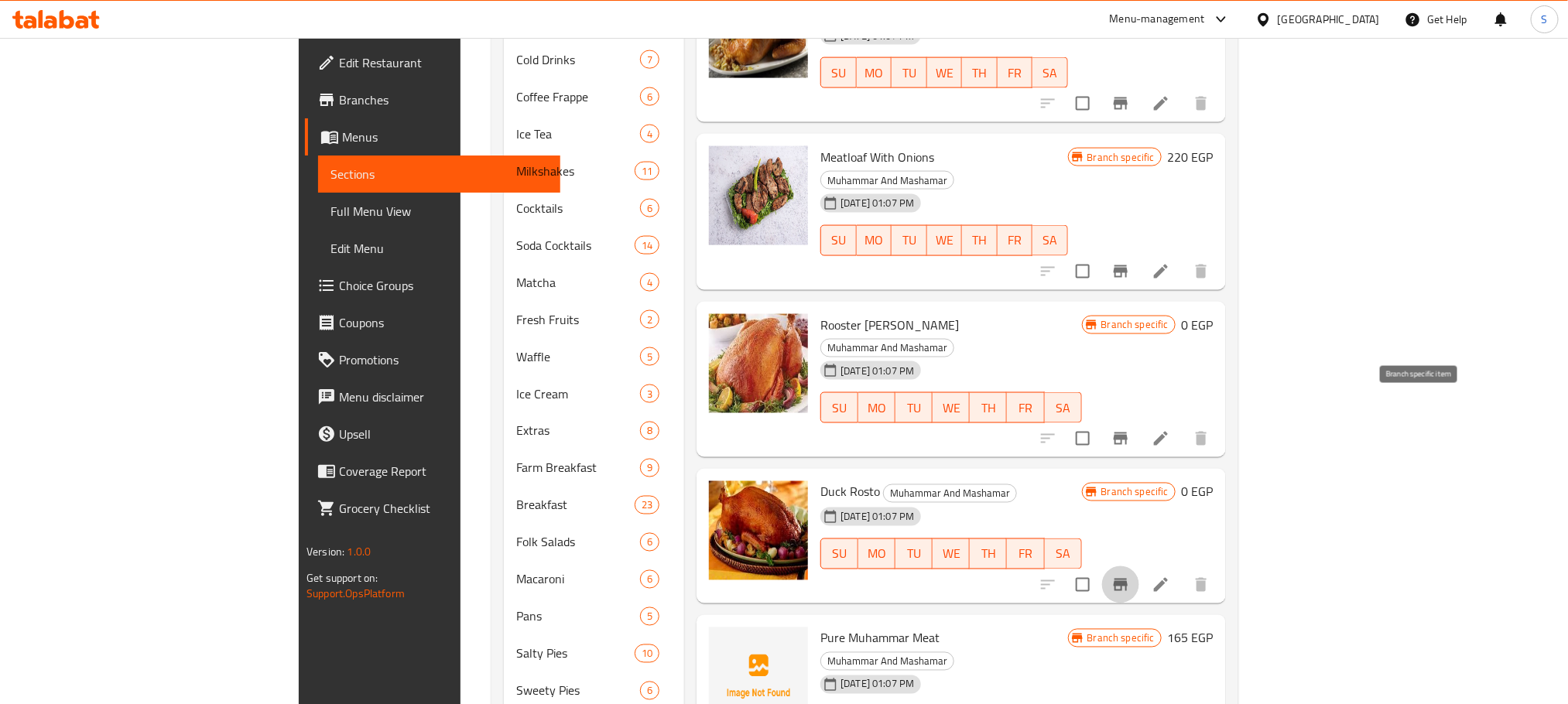
click at [1128, 578] on icon "Branch-specific-item" at bounding box center [1121, 584] width 14 height 13
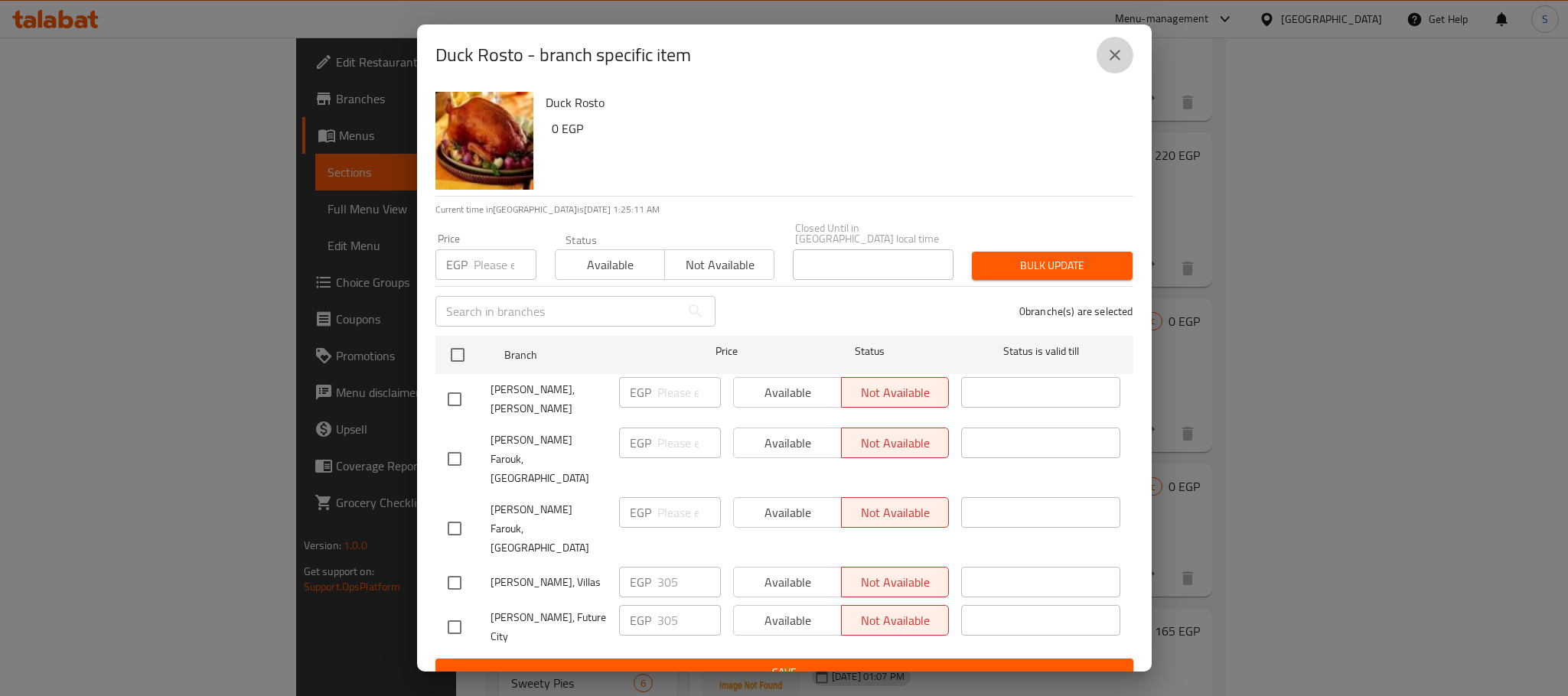
click at [1114, 74] on button "close" at bounding box center [1115, 55] width 37 height 37
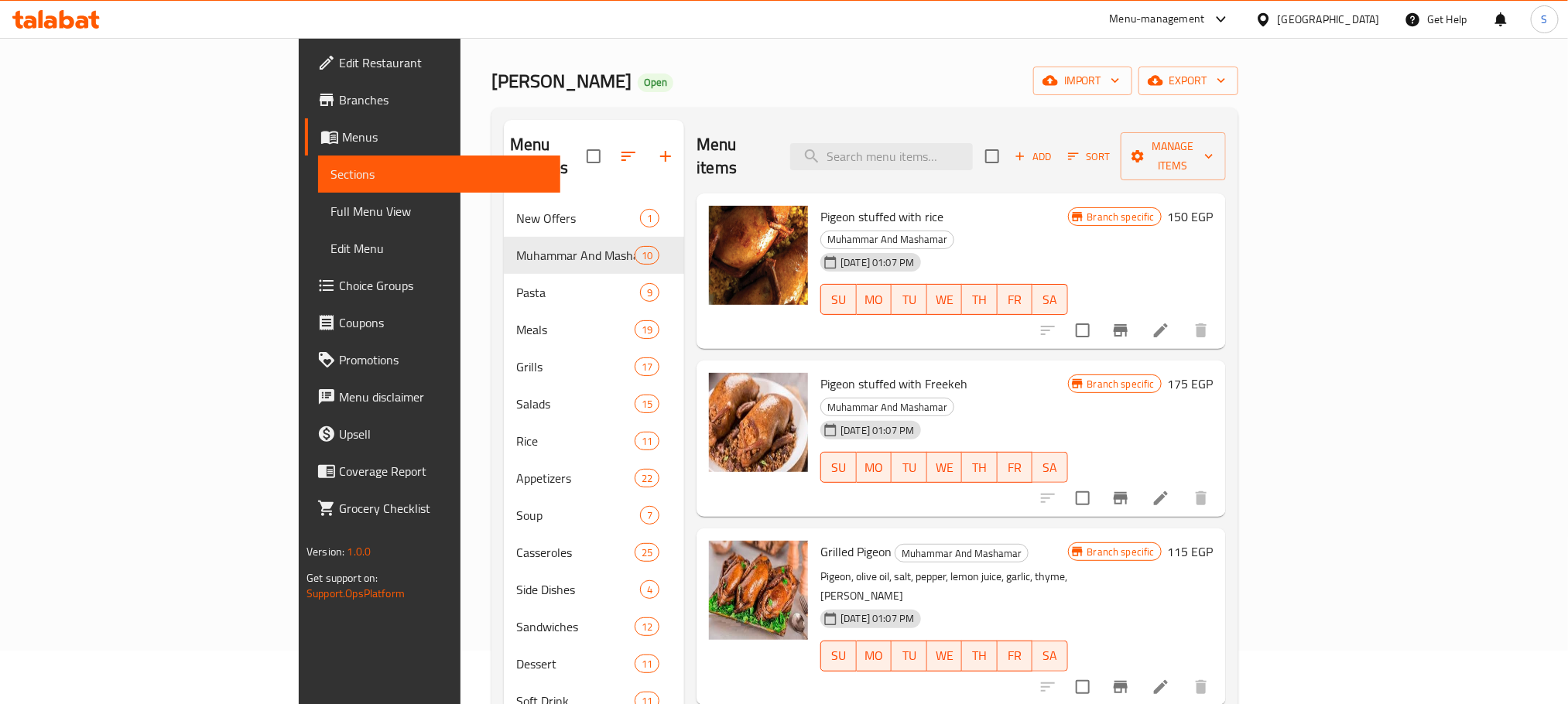
scroll to position [0, 0]
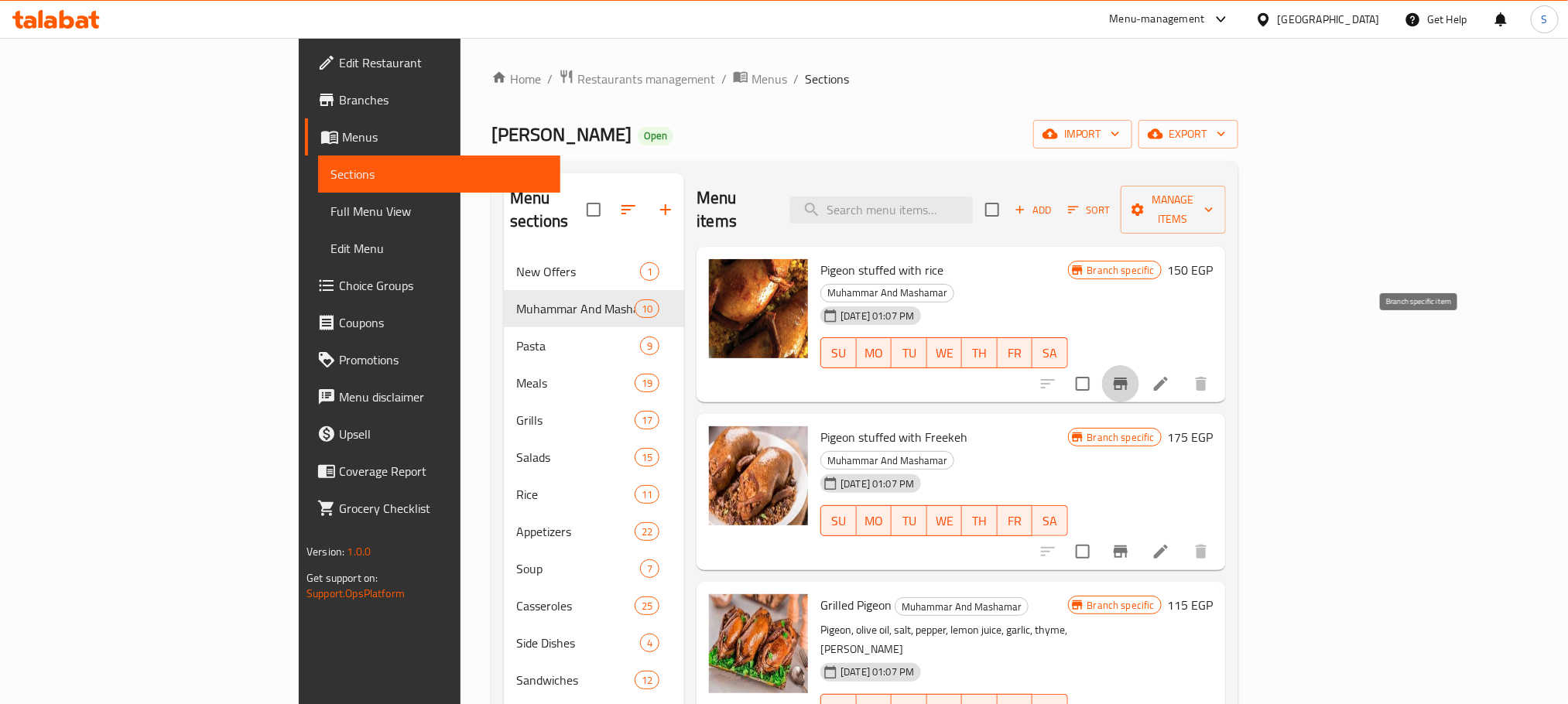
click at [1130, 375] on icon "Branch-specific-item" at bounding box center [1121, 384] width 19 height 19
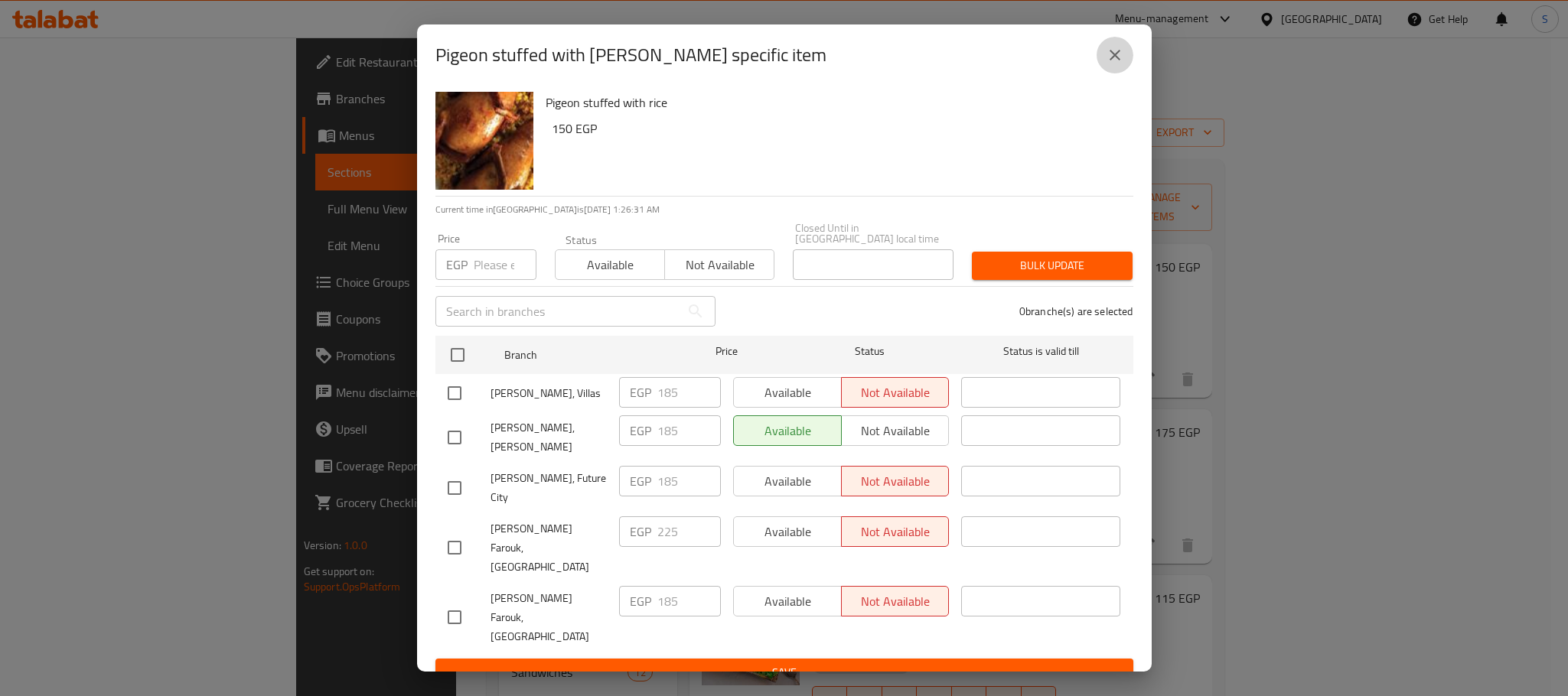
click at [1107, 65] on icon "close" at bounding box center [1115, 55] width 18 height 18
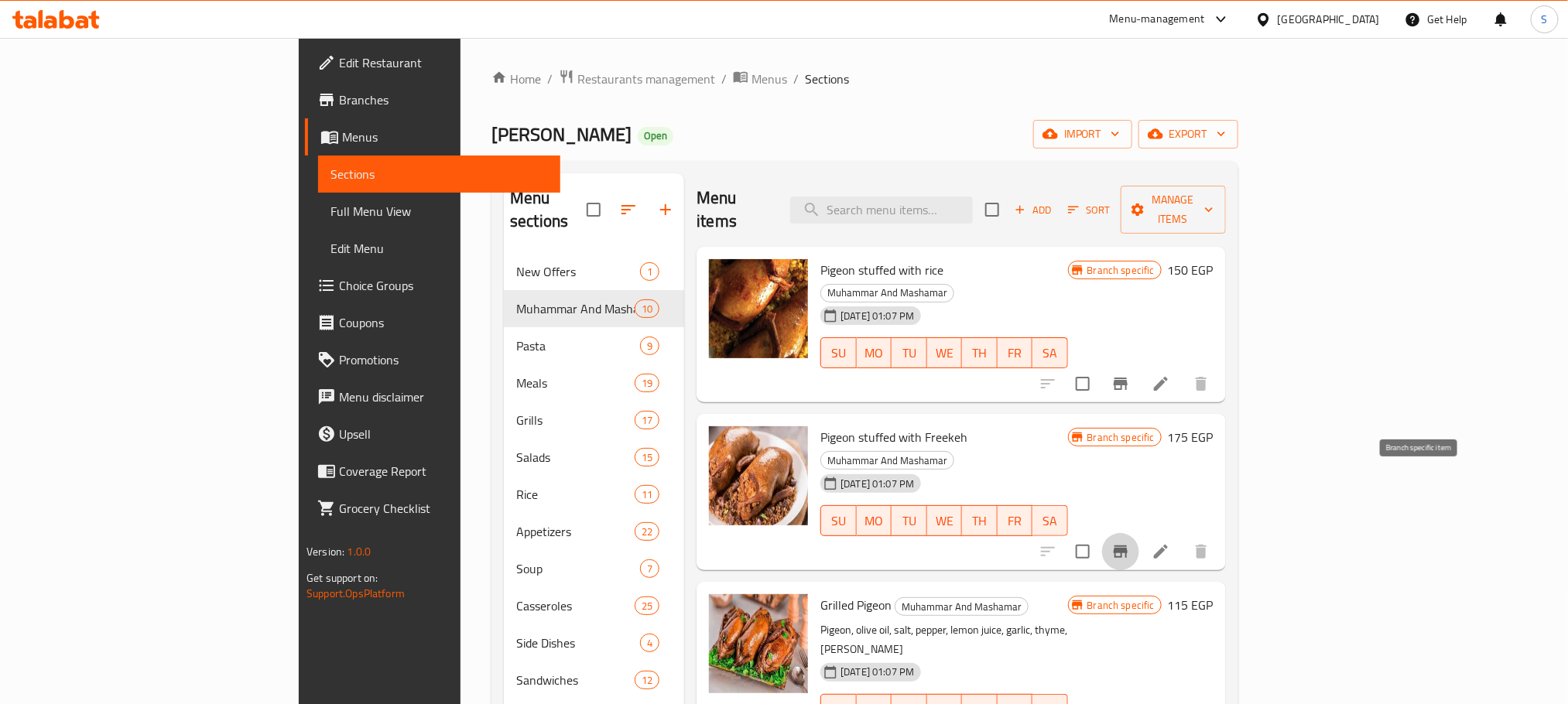
click at [1128, 545] on icon "Branch-specific-item" at bounding box center [1121, 551] width 14 height 13
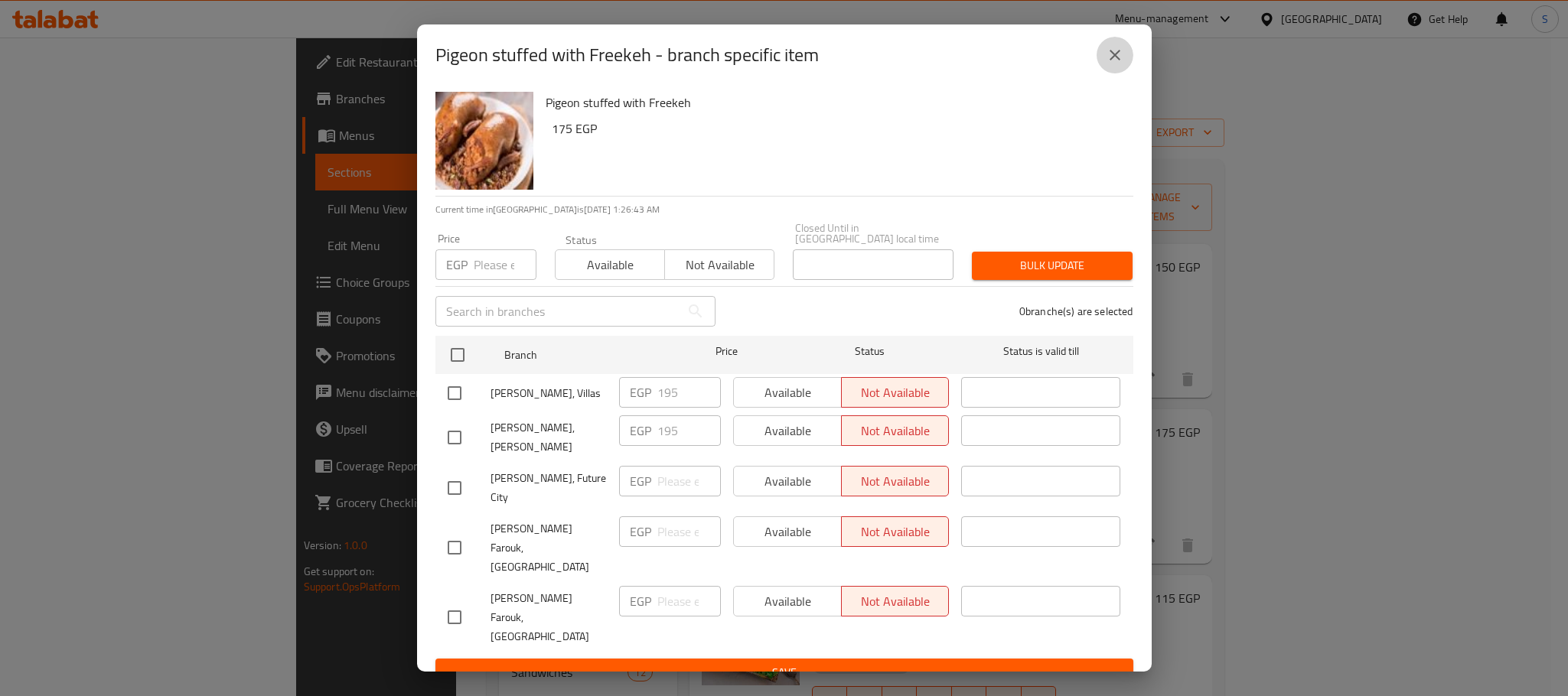
click at [1119, 65] on icon "close" at bounding box center [1115, 55] width 18 height 18
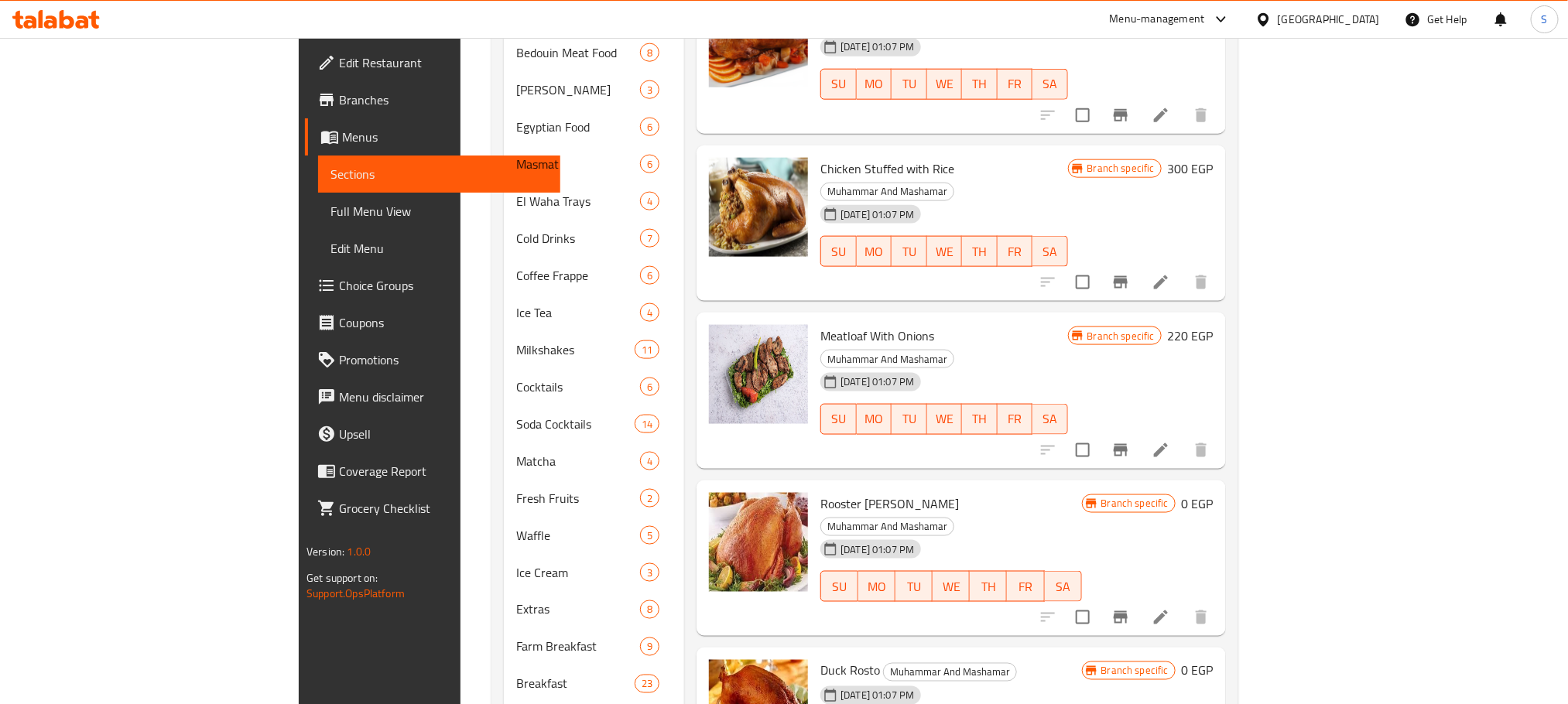
scroll to position [958, 0]
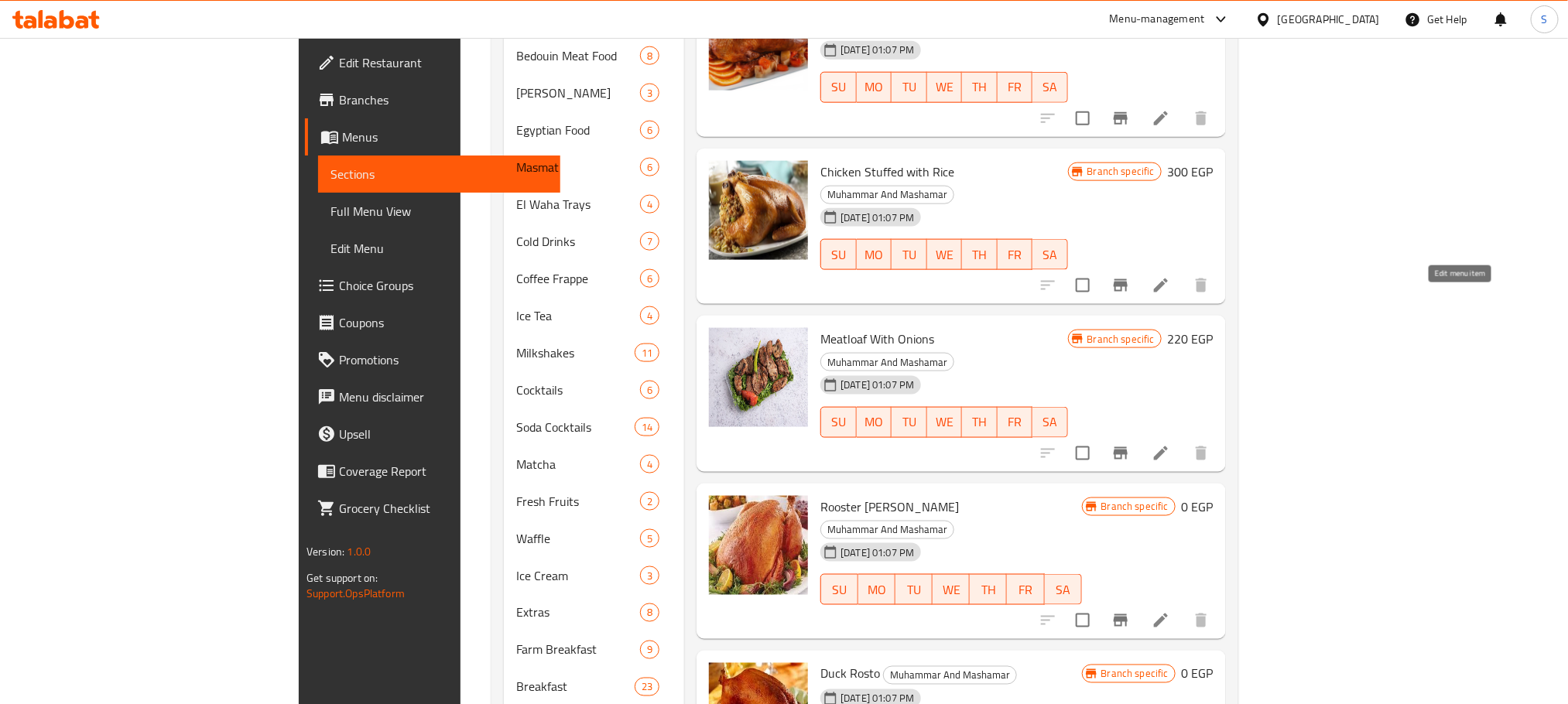
click at [1170, 444] on icon at bounding box center [1161, 454] width 19 height 19
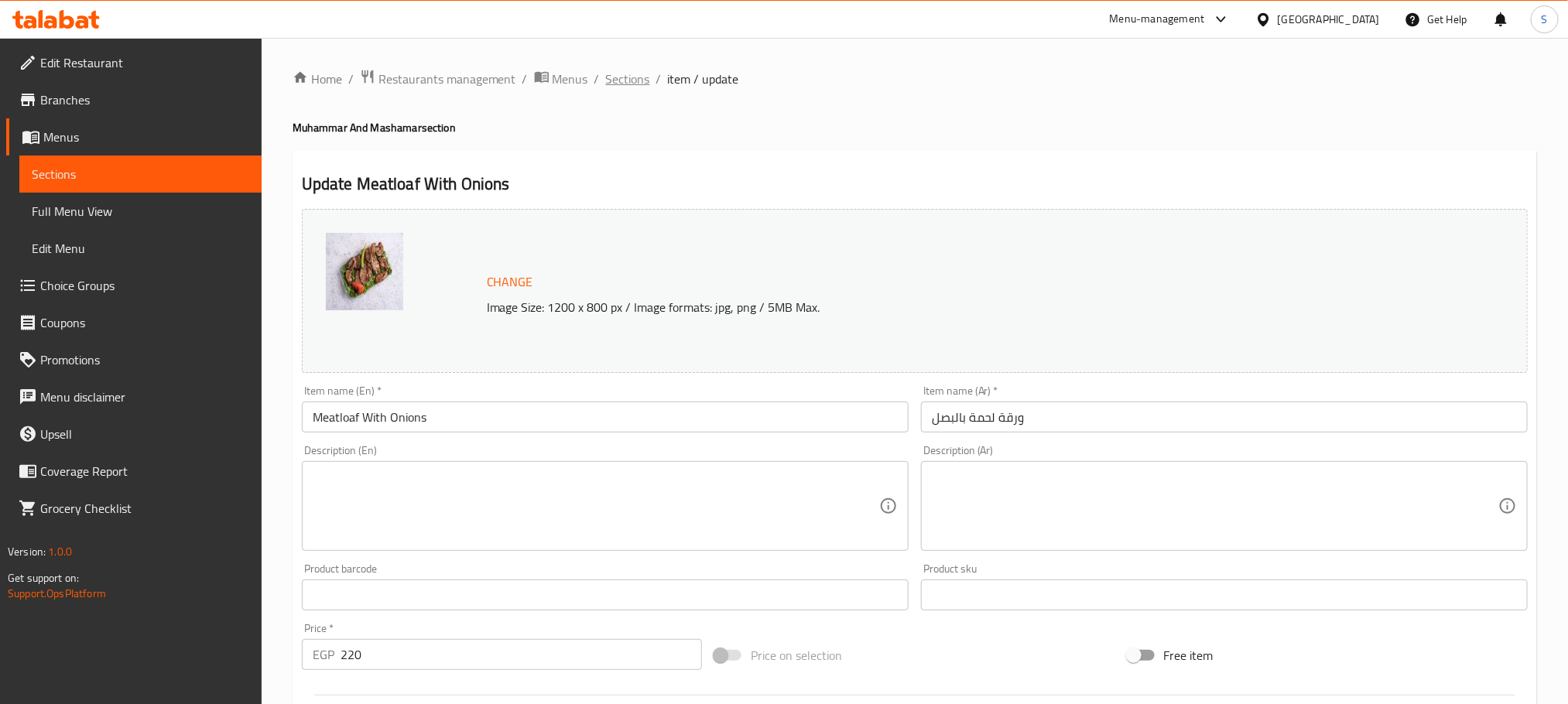
click at [618, 77] on span "Sections" at bounding box center [628, 79] width 44 height 19
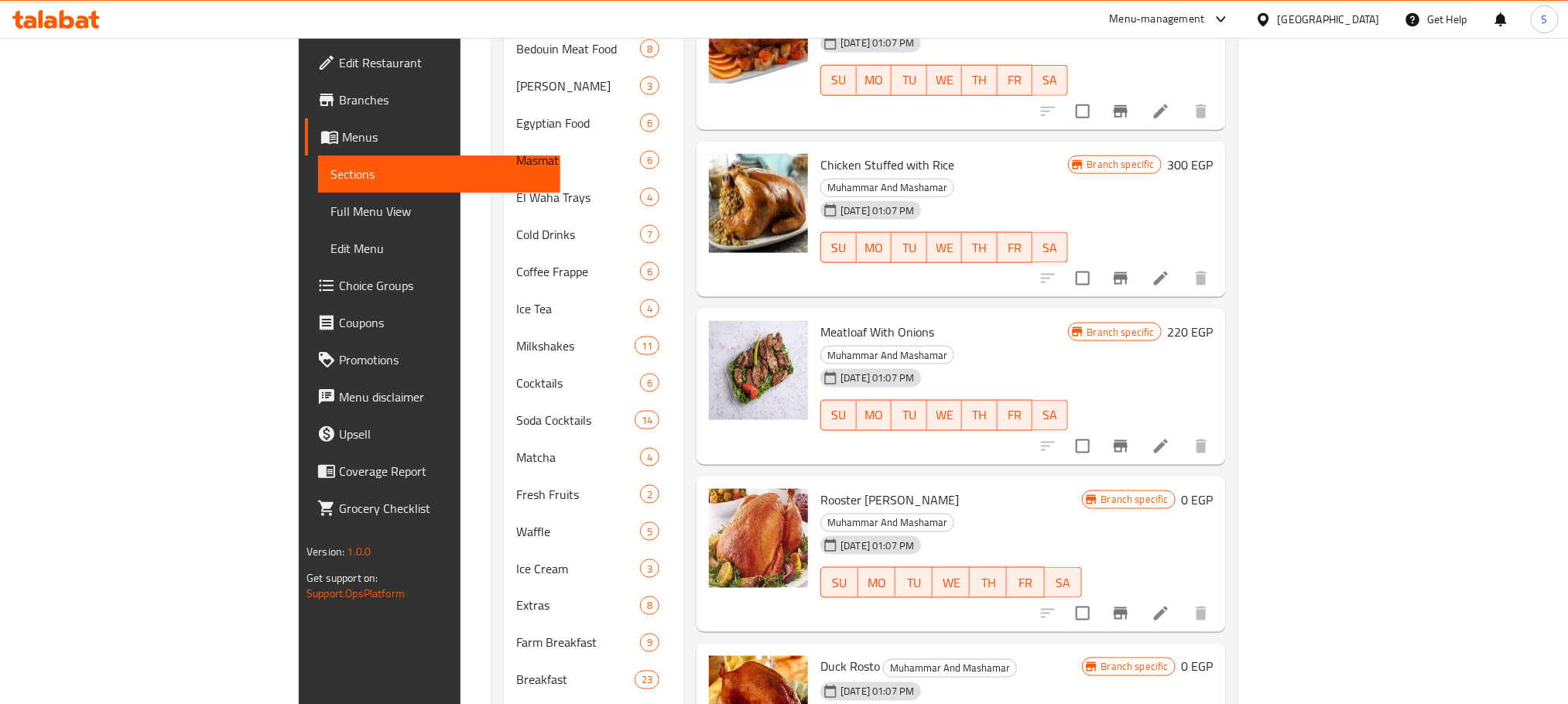
scroll to position [798, 0]
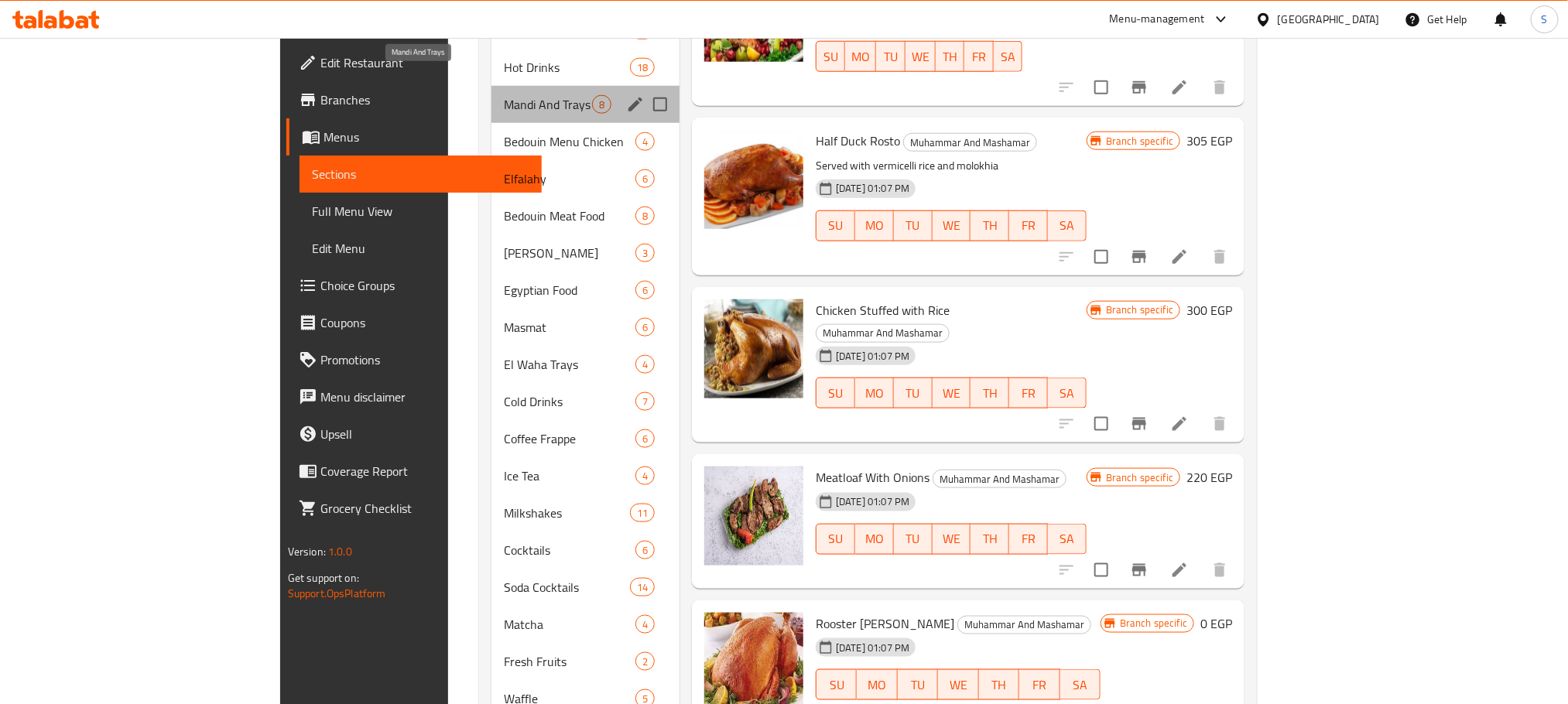
click at [504, 95] on span "Mandi And Trays" at bounding box center [548, 104] width 88 height 19
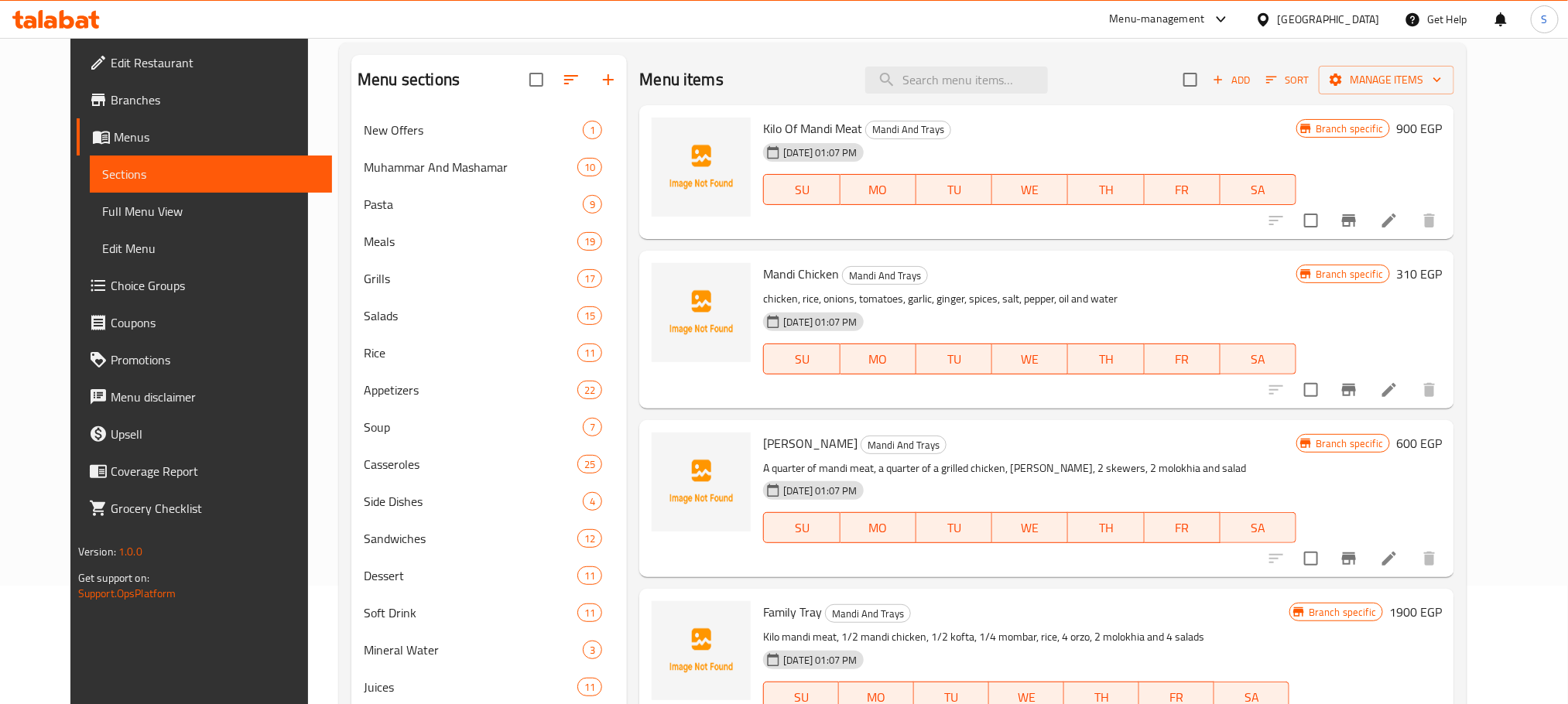
scroll to position [133, 0]
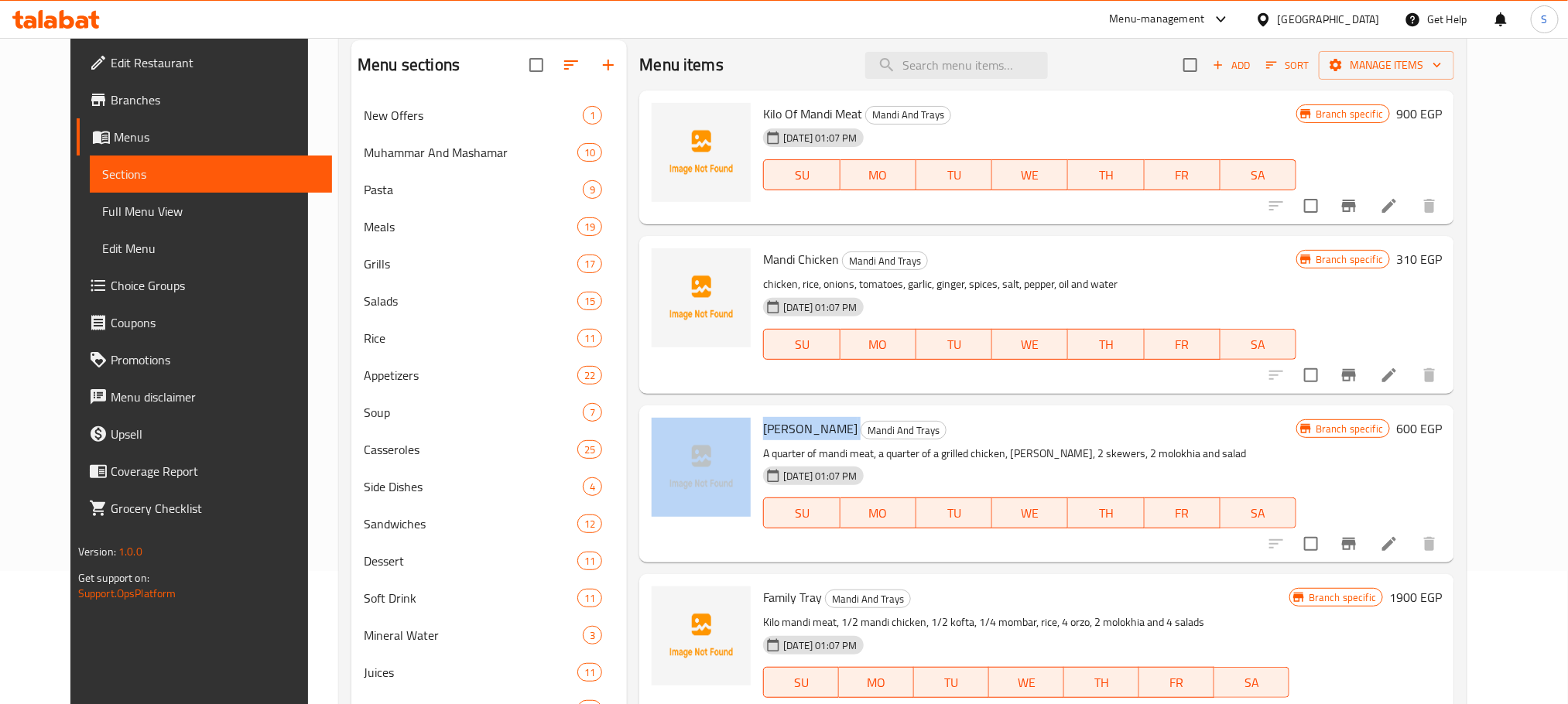
copy div "Al Malek Farouk Tray"
drag, startPoint x: 860, startPoint y: 421, endPoint x: 738, endPoint y: 419, distance: 122.0
click at [738, 419] on div "Al Malek Farouk Tray Mandi And Trays A quarter of mandi meat, a quarter of a gr…" at bounding box center [1047, 483] width 803 height 145
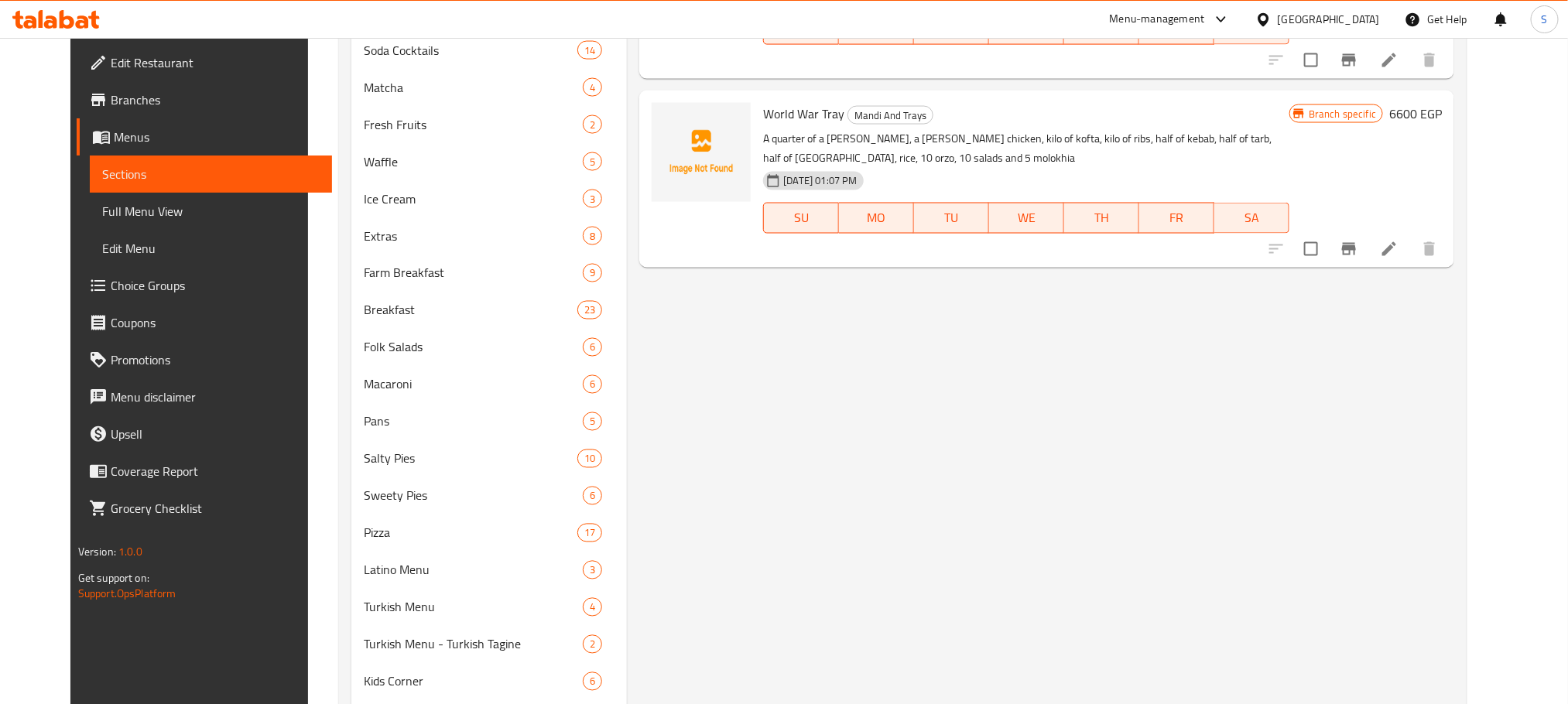
scroll to position [1298, 0]
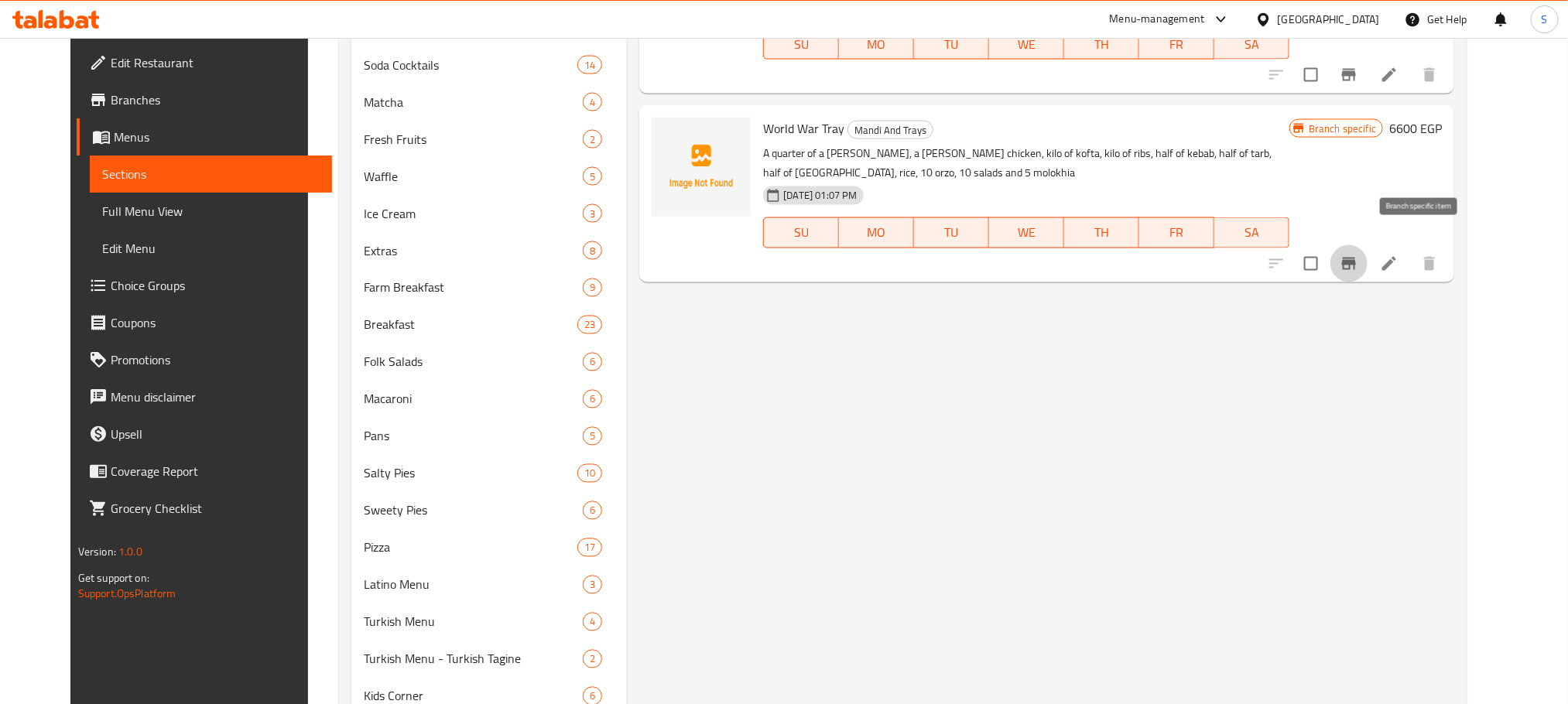
click at [1358, 254] on icon "Branch-specific-item" at bounding box center [1349, 264] width 19 height 19
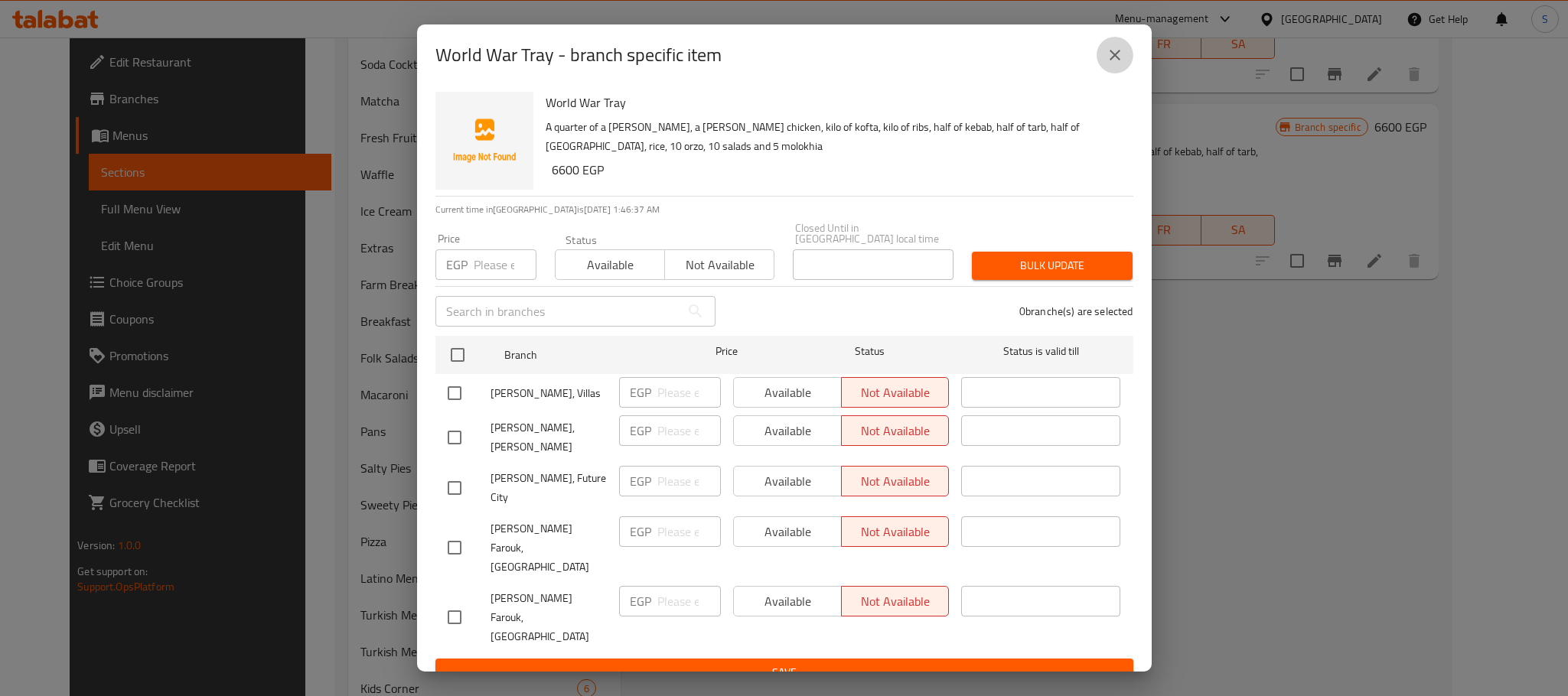
click at [1113, 65] on icon "close" at bounding box center [1115, 55] width 18 height 18
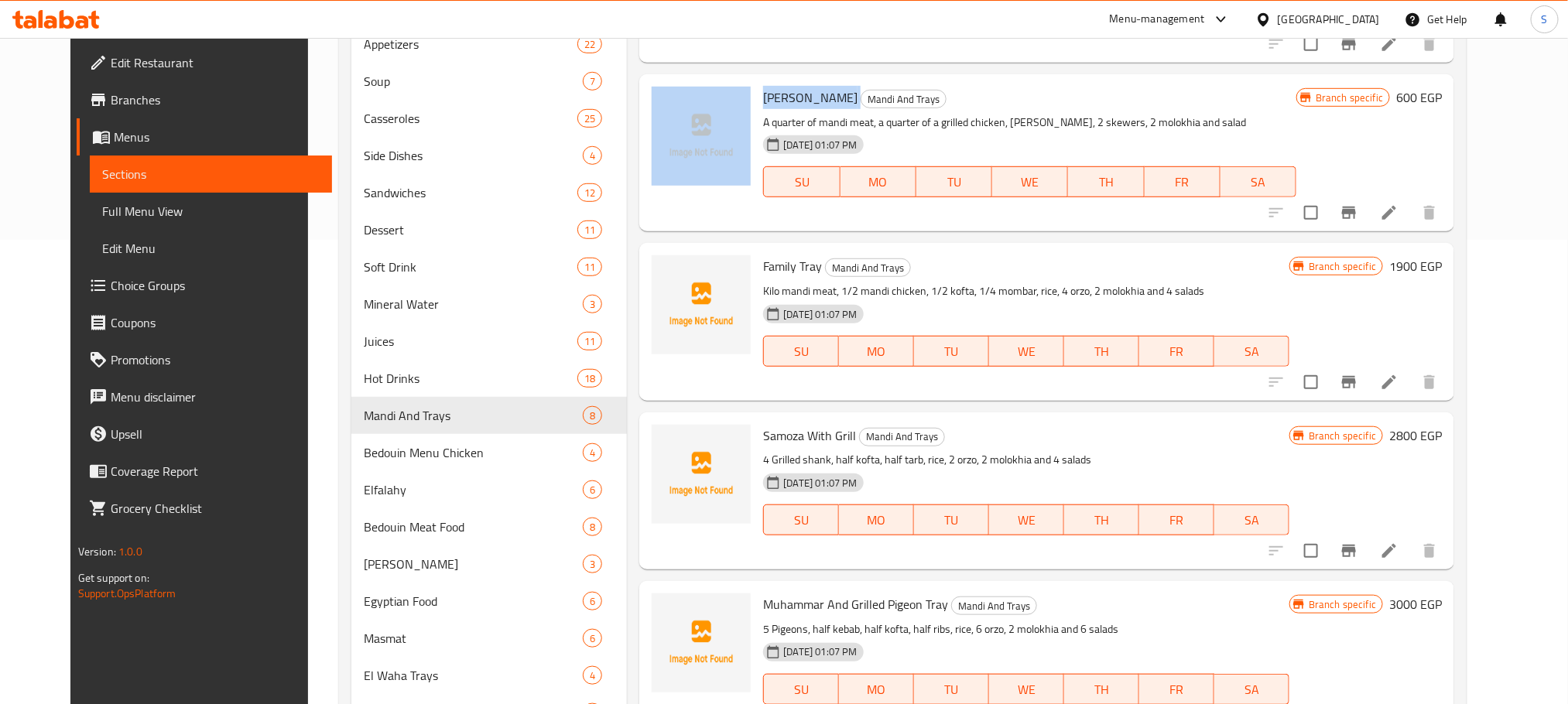
scroll to position [0, 0]
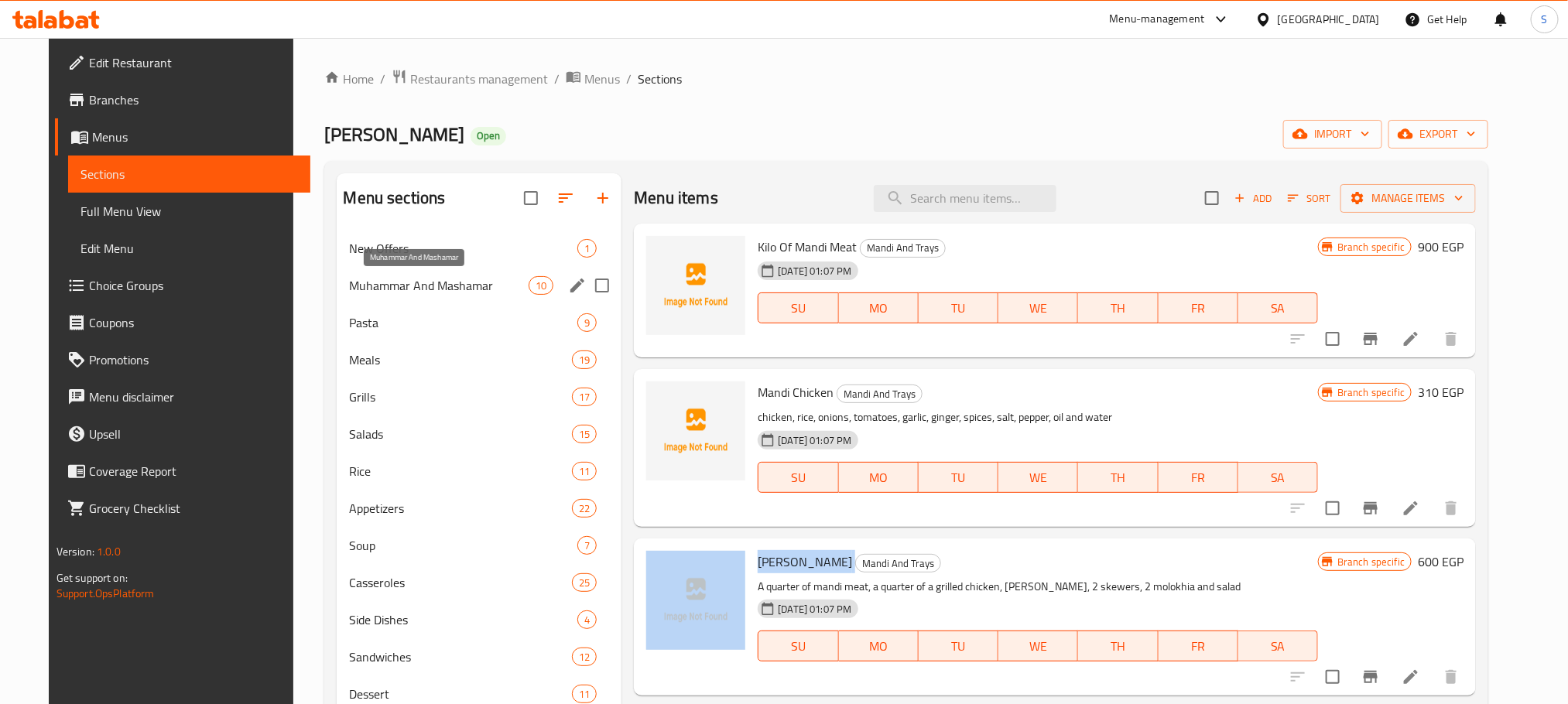
click at [407, 279] on span "Muhammar And Mashamar" at bounding box center [439, 286] width 180 height 19
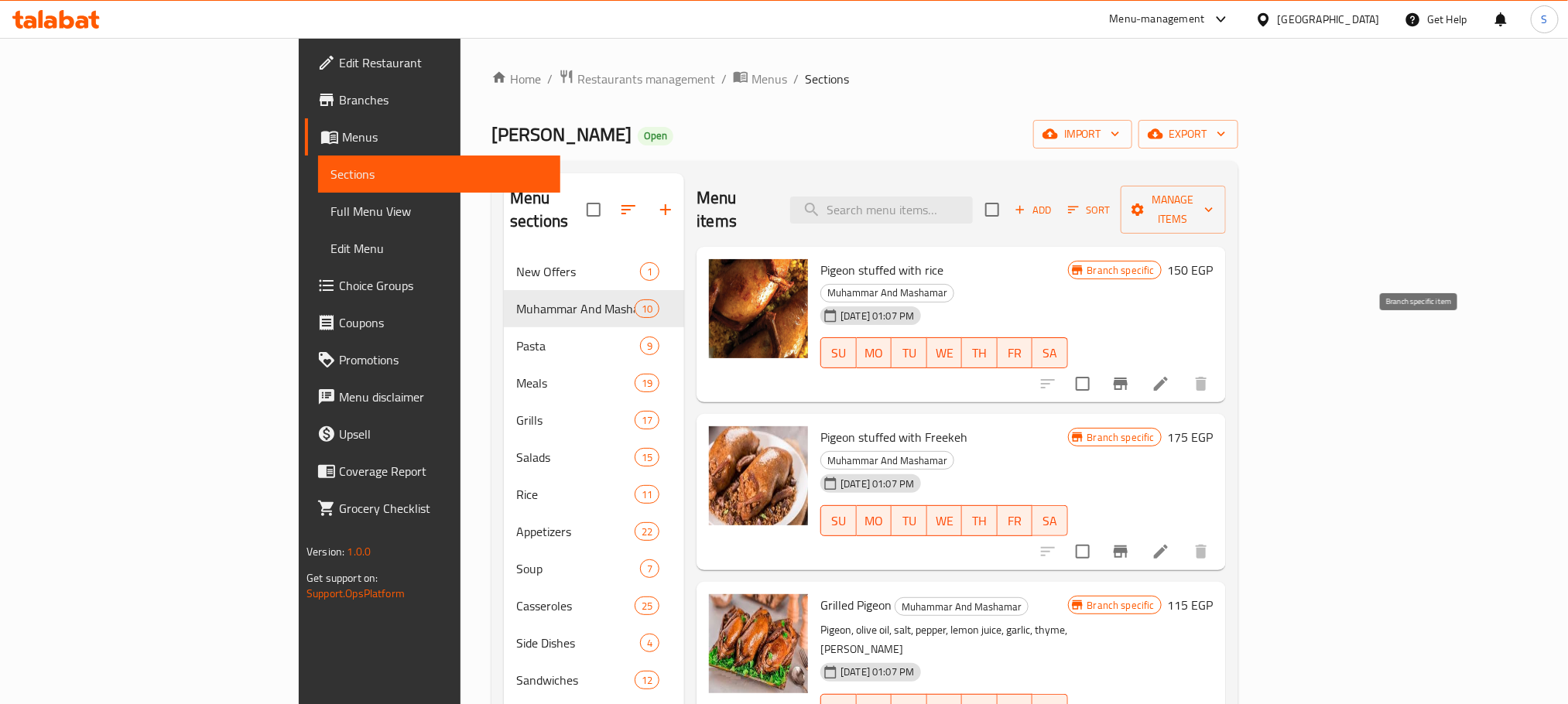
click at [1128, 377] on icon "Branch-specific-item" at bounding box center [1121, 383] width 14 height 13
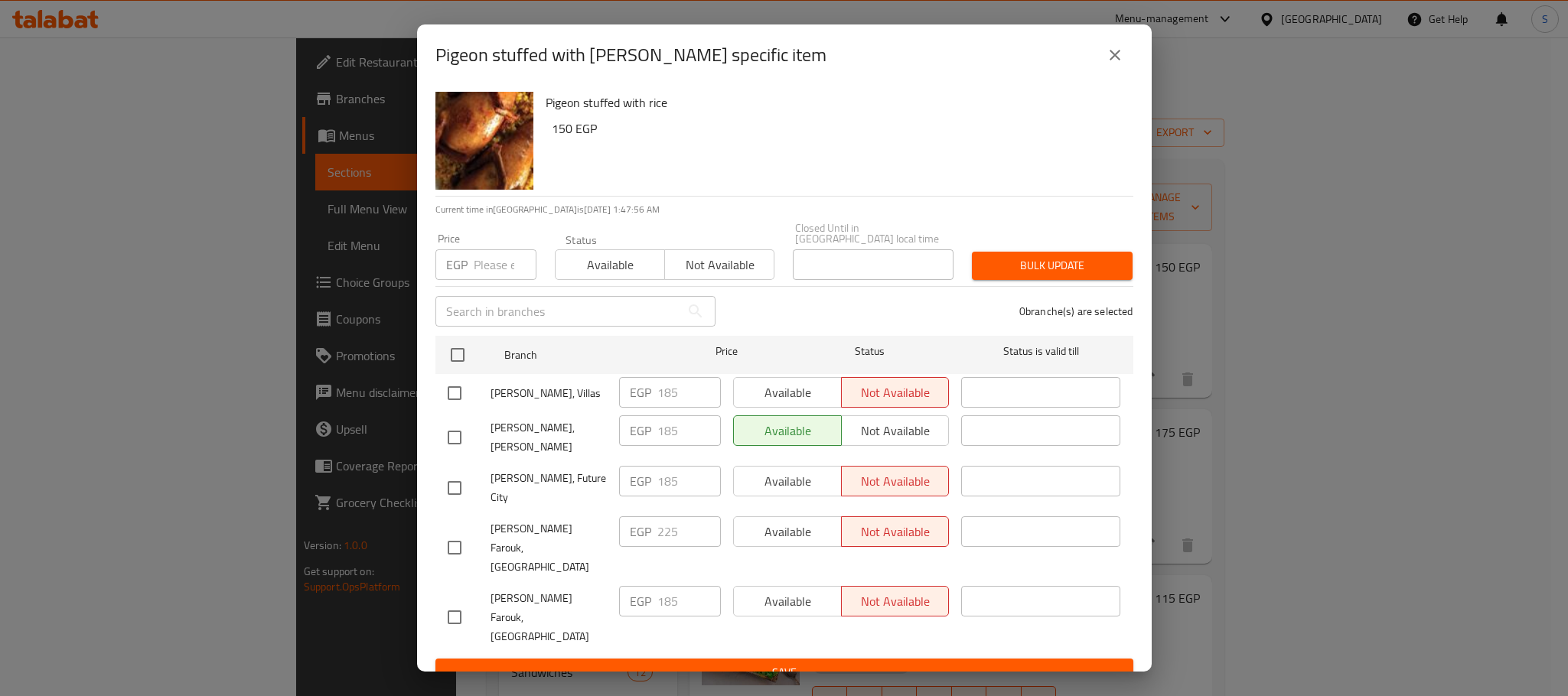
click at [451, 393] on input "checkbox" at bounding box center [455, 393] width 32 height 32
checkbox input "true"
click at [815, 388] on span "Available" at bounding box center [788, 392] width 96 height 22
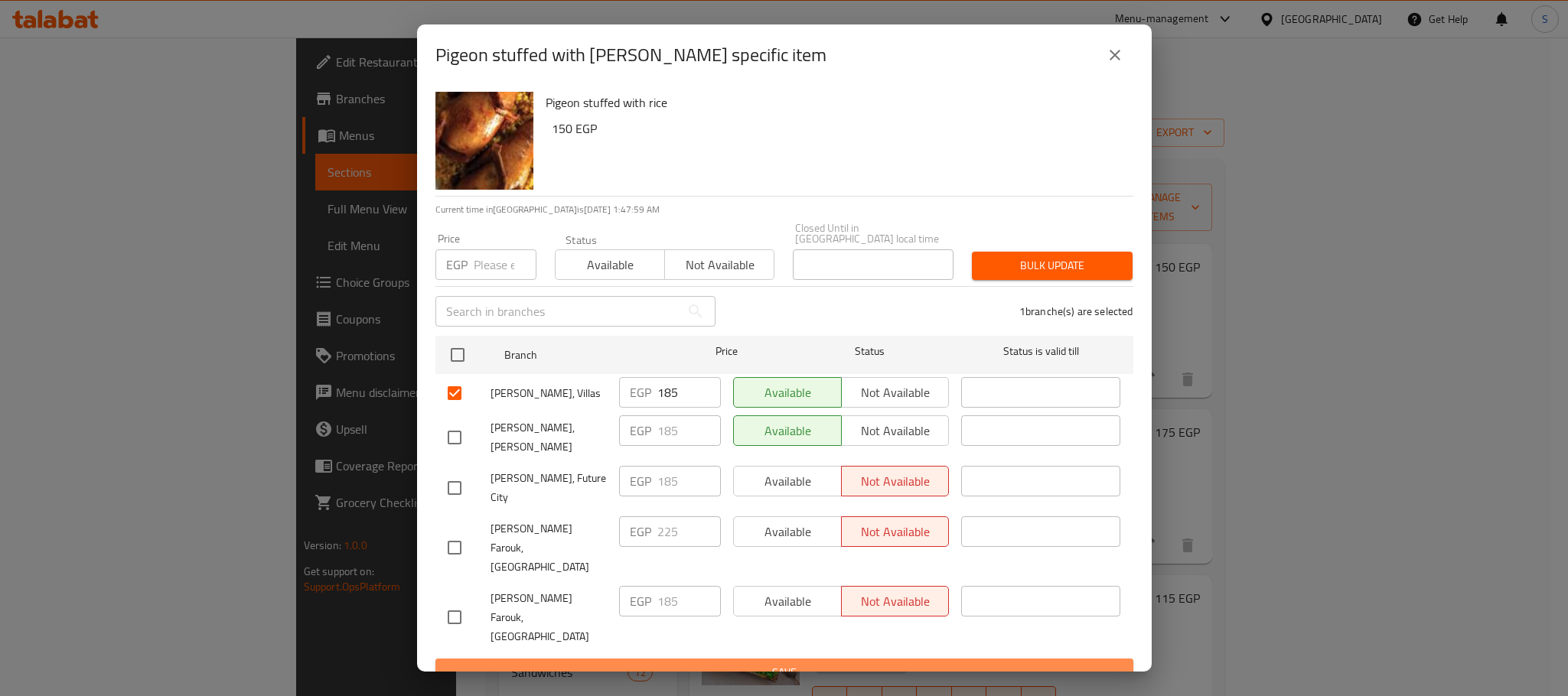
click at [801, 663] on span "Save" at bounding box center [784, 673] width 674 height 19
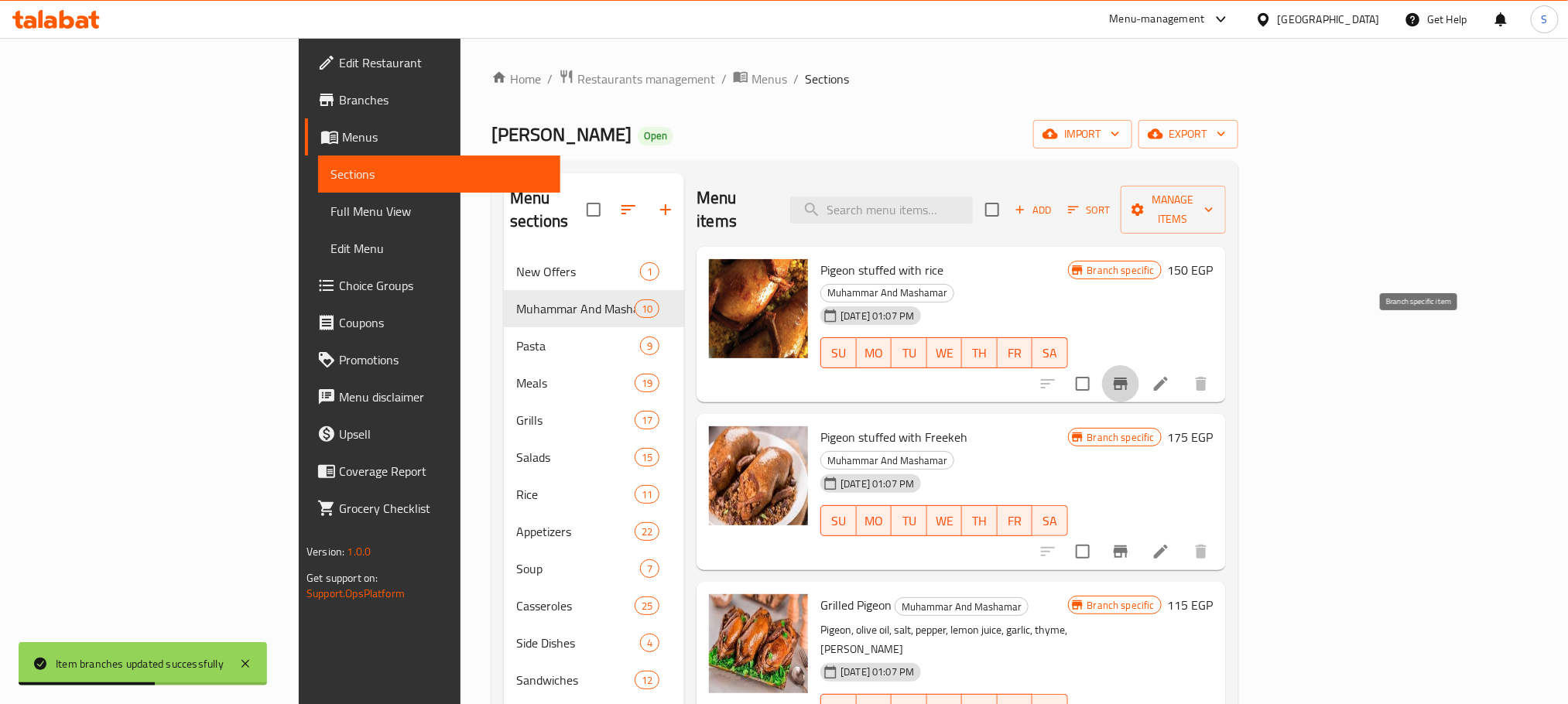
click at [1128, 377] on icon "Branch-specific-item" at bounding box center [1121, 383] width 14 height 13
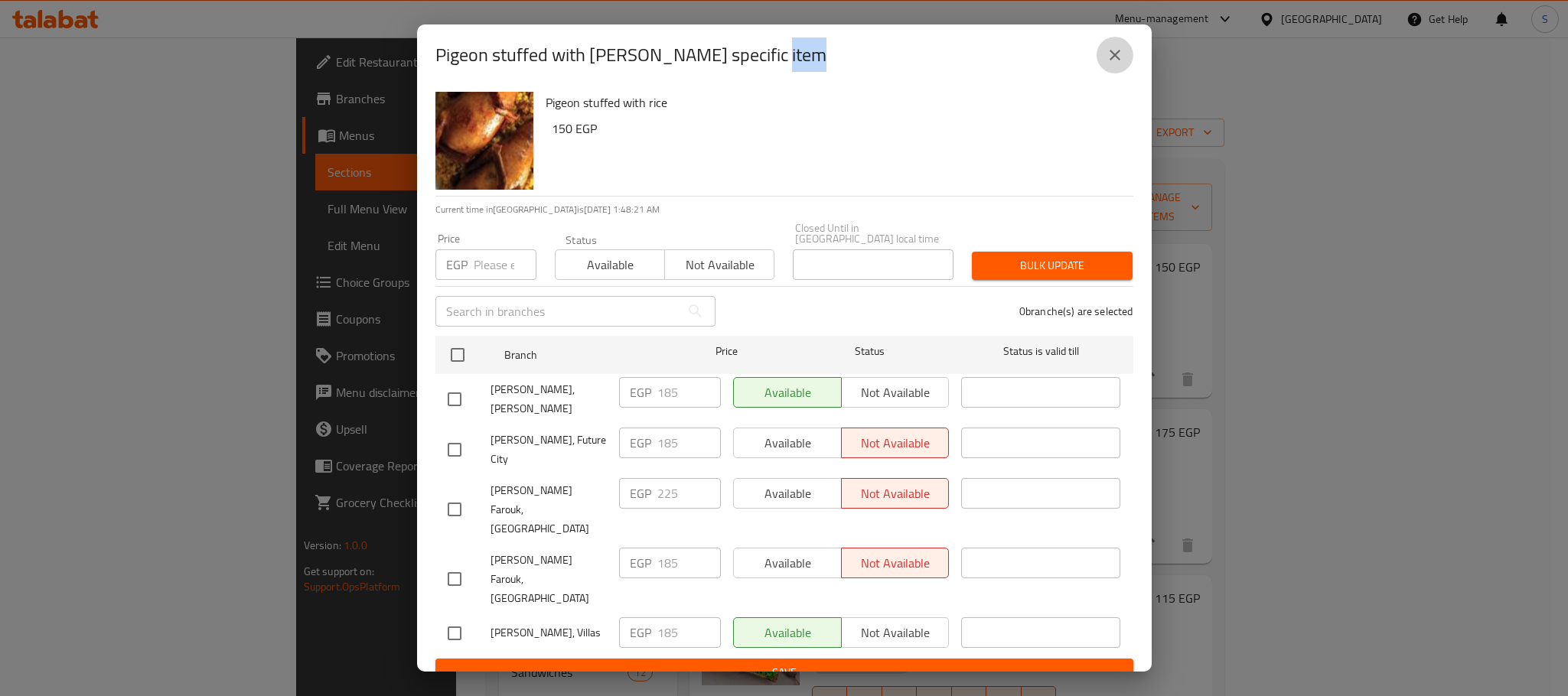
click at [1112, 65] on icon "close" at bounding box center [1115, 55] width 18 height 18
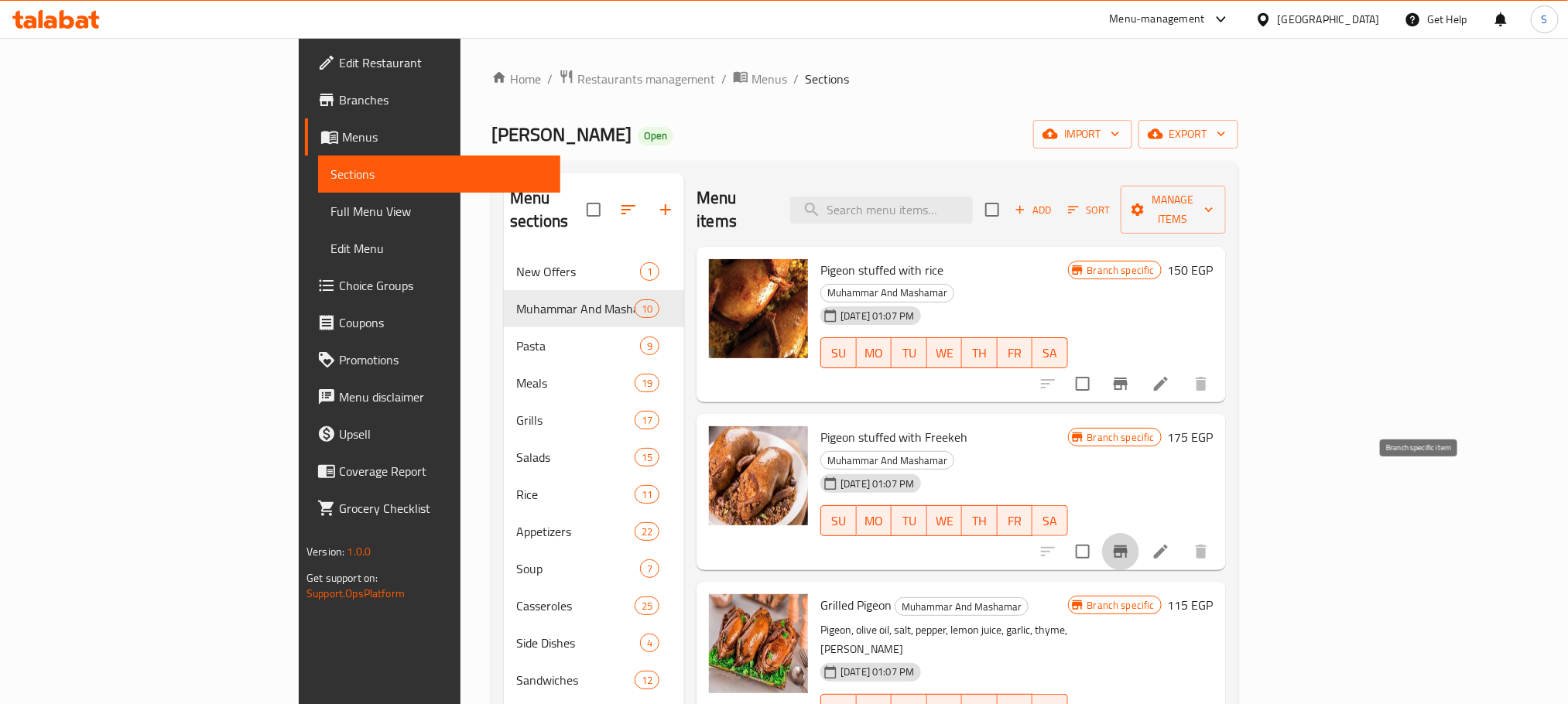
click at [1128, 545] on icon "Branch-specific-item" at bounding box center [1121, 551] width 14 height 13
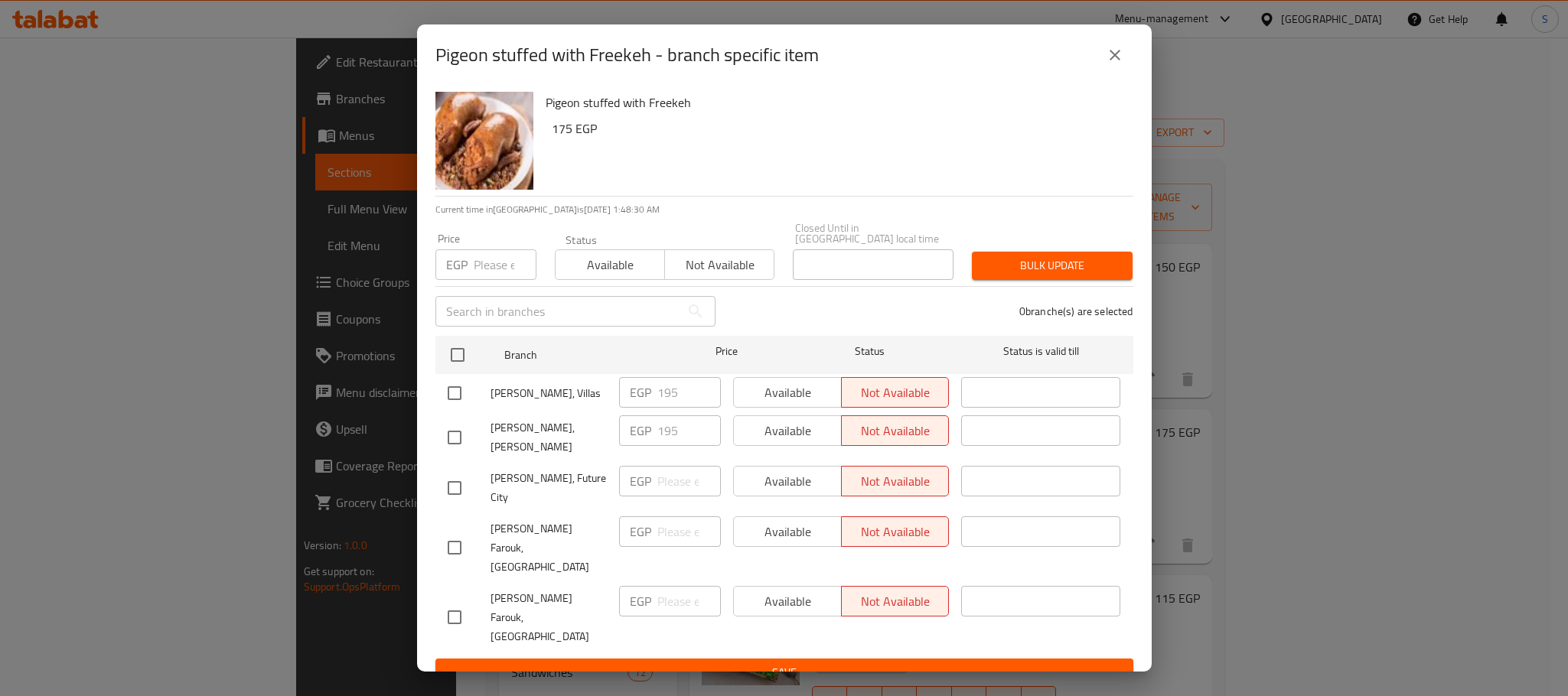
click at [455, 388] on input "checkbox" at bounding box center [455, 393] width 32 height 32
checkbox input "true"
click at [789, 395] on span "Available" at bounding box center [788, 392] width 96 height 22
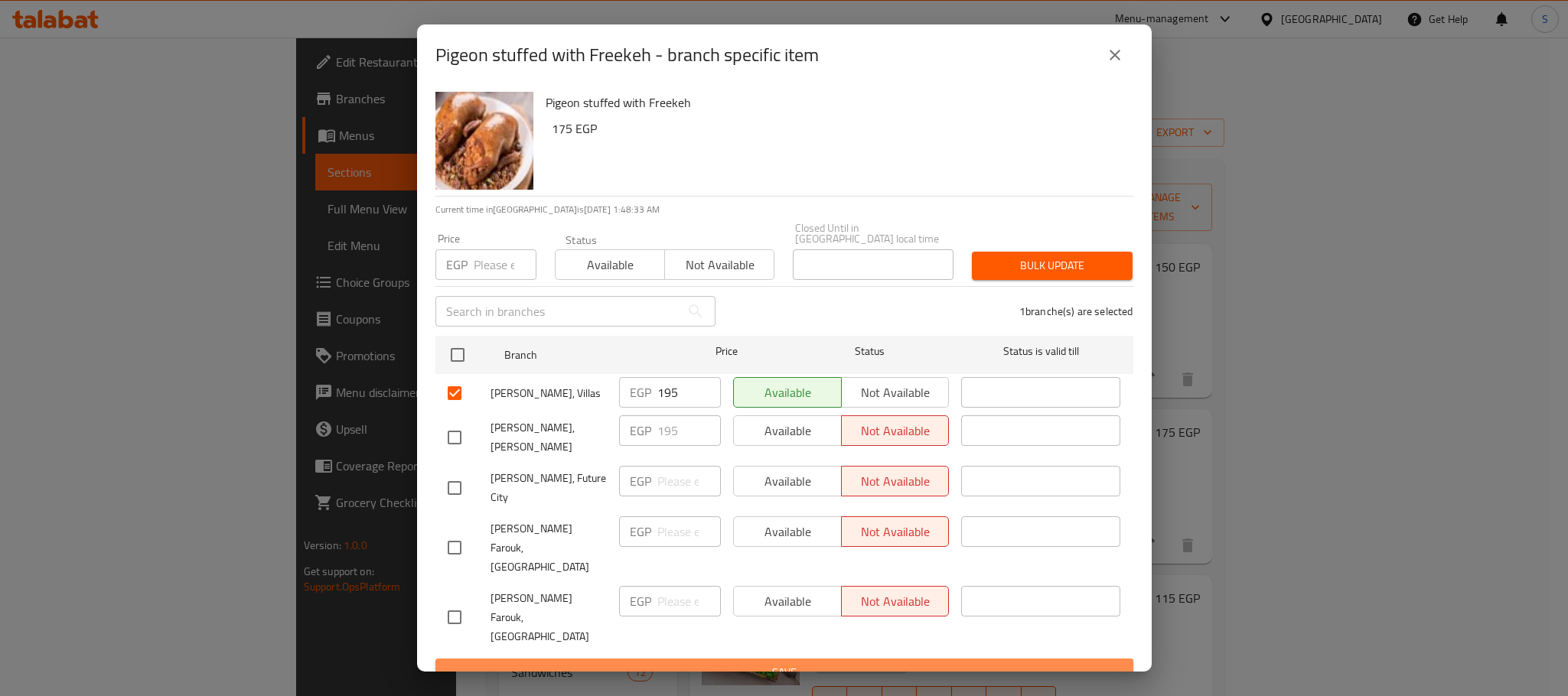
click at [806, 663] on span "Save" at bounding box center [784, 673] width 674 height 19
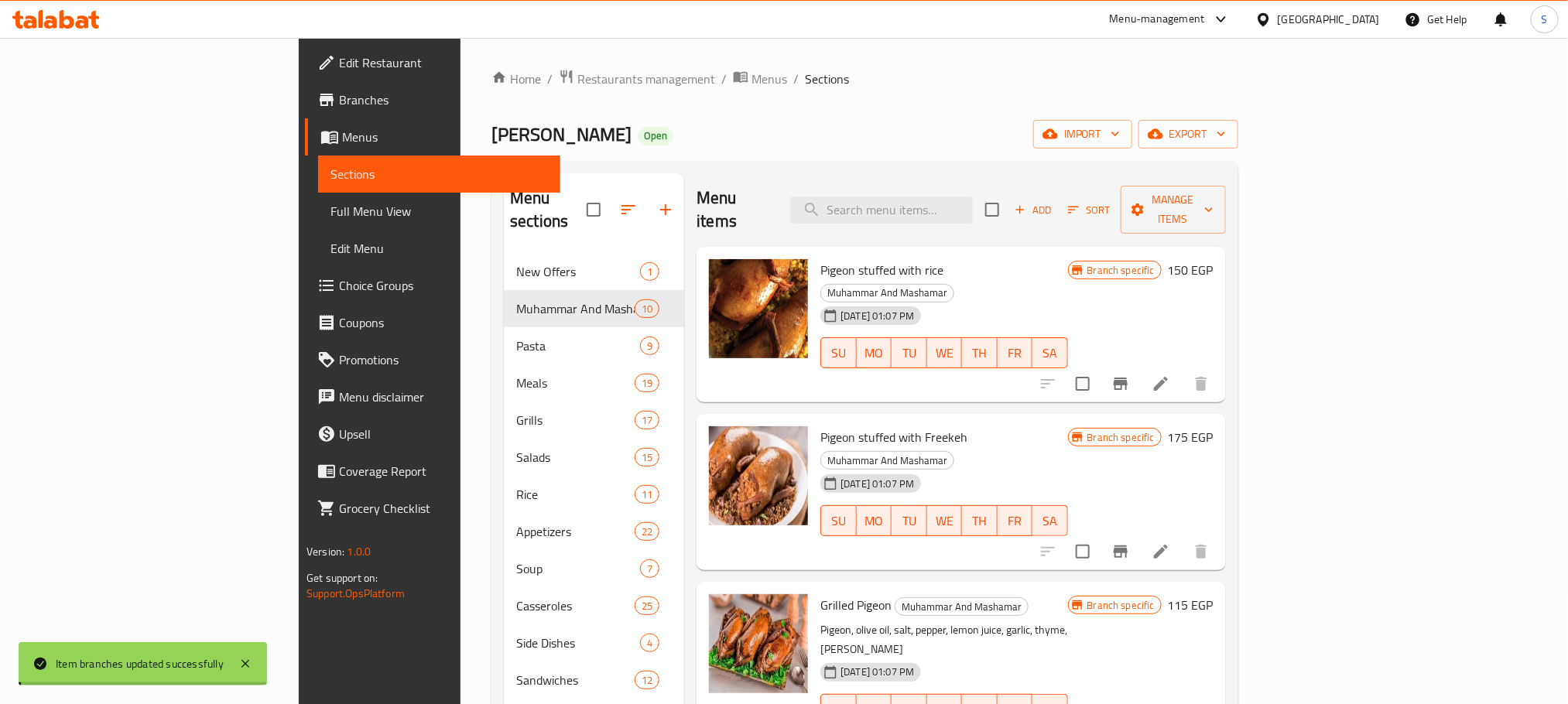
click at [815, 324] on div "Pigeon stuffed with rice Muhammar And Mashamar 02-09-2025 01:07 PM SU MO TU WE …" at bounding box center [961, 285] width 529 height 77
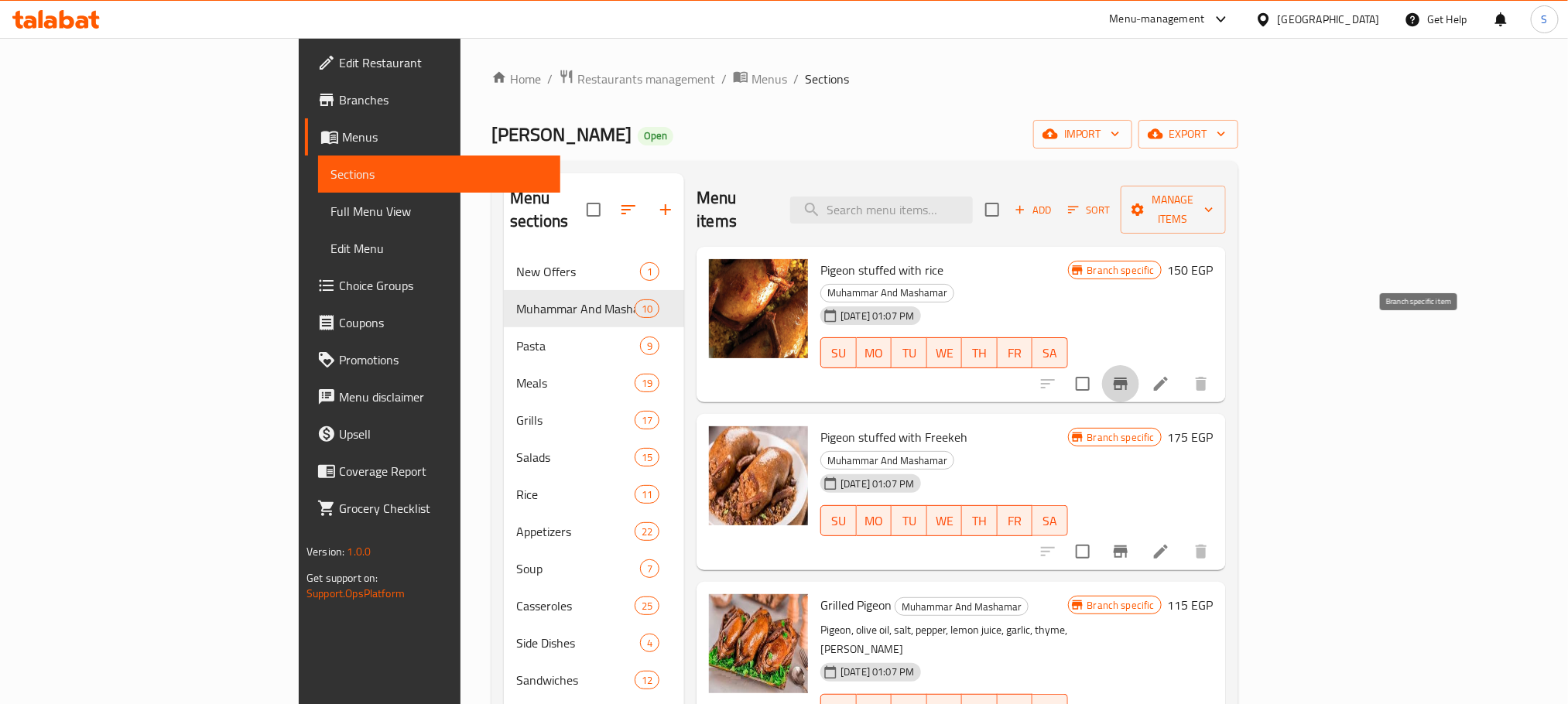
click at [1130, 375] on icon "Branch-specific-item" at bounding box center [1121, 384] width 19 height 19
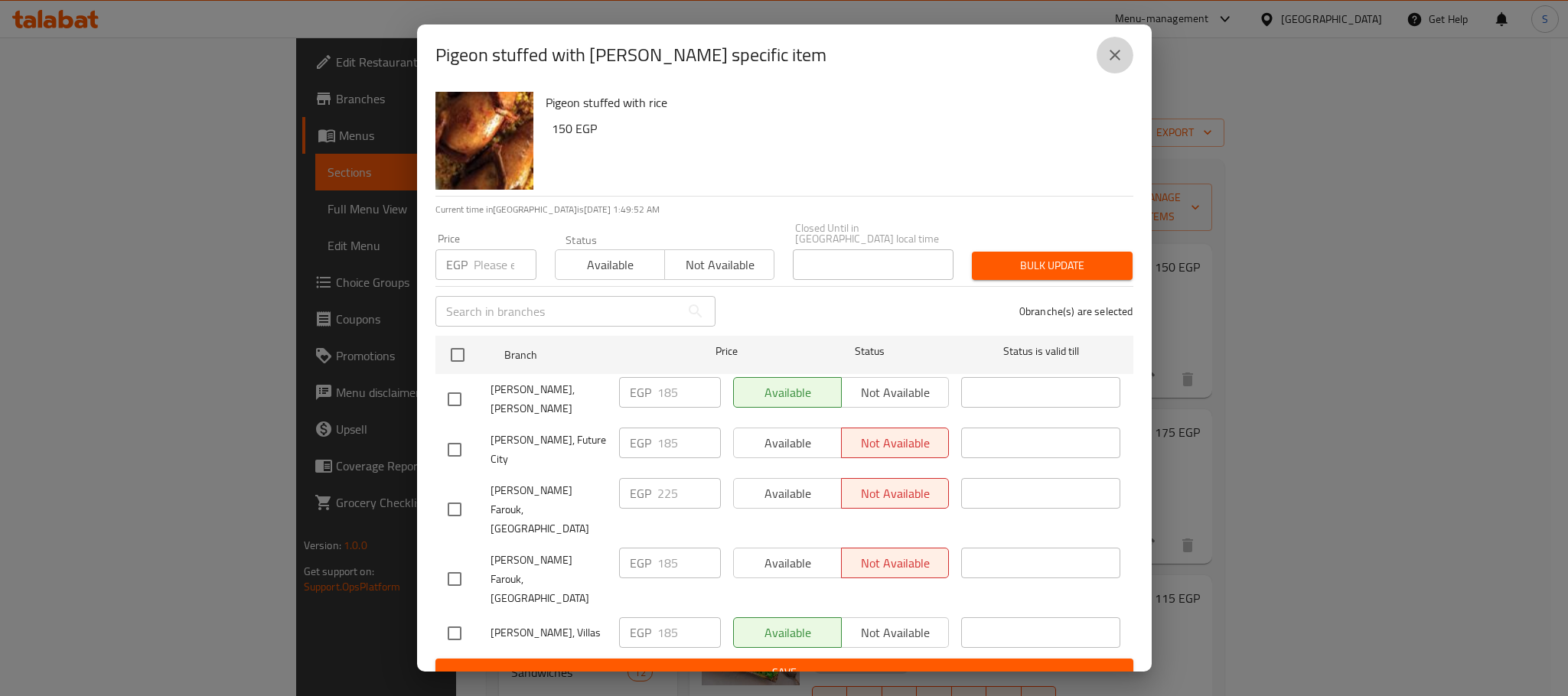
click at [1112, 65] on icon "close" at bounding box center [1115, 55] width 18 height 18
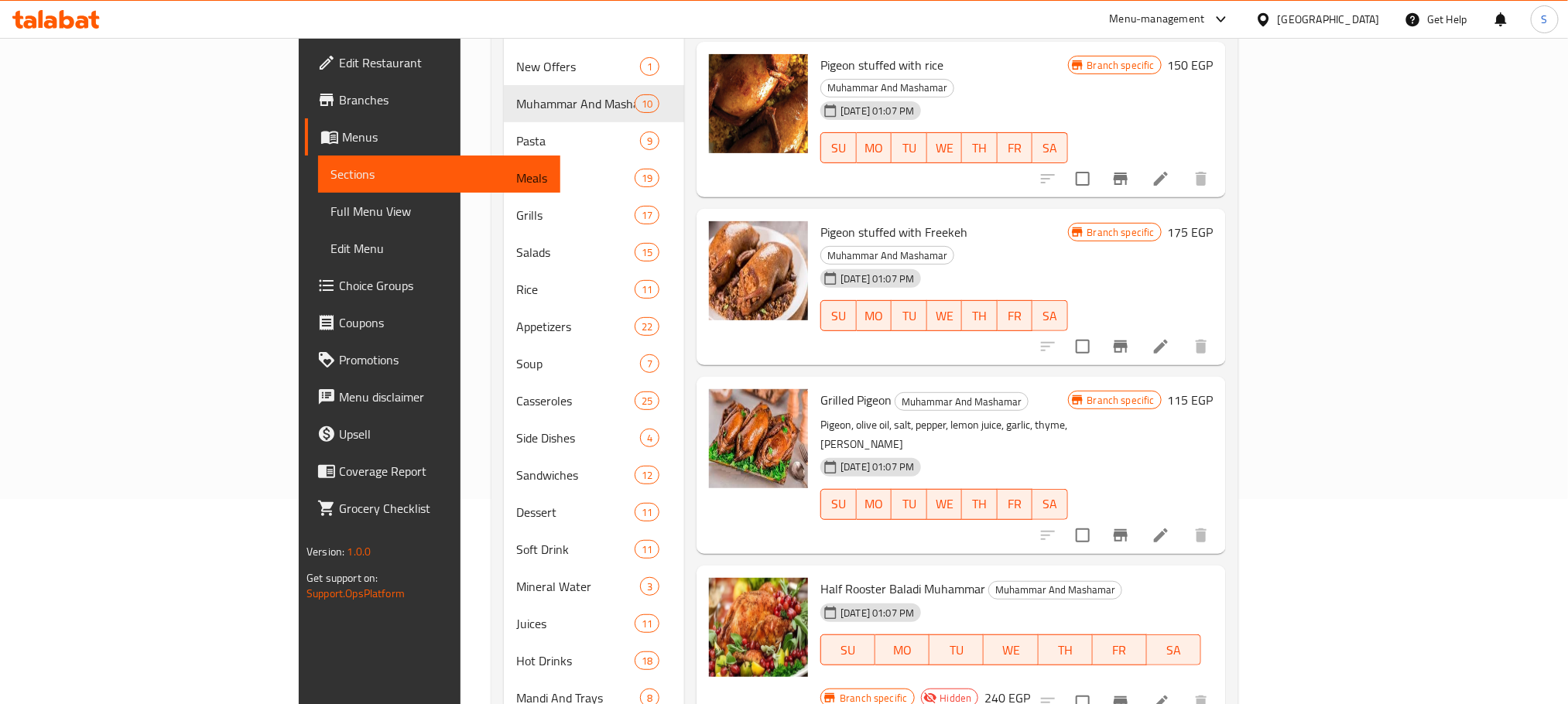
scroll to position [209, 0]
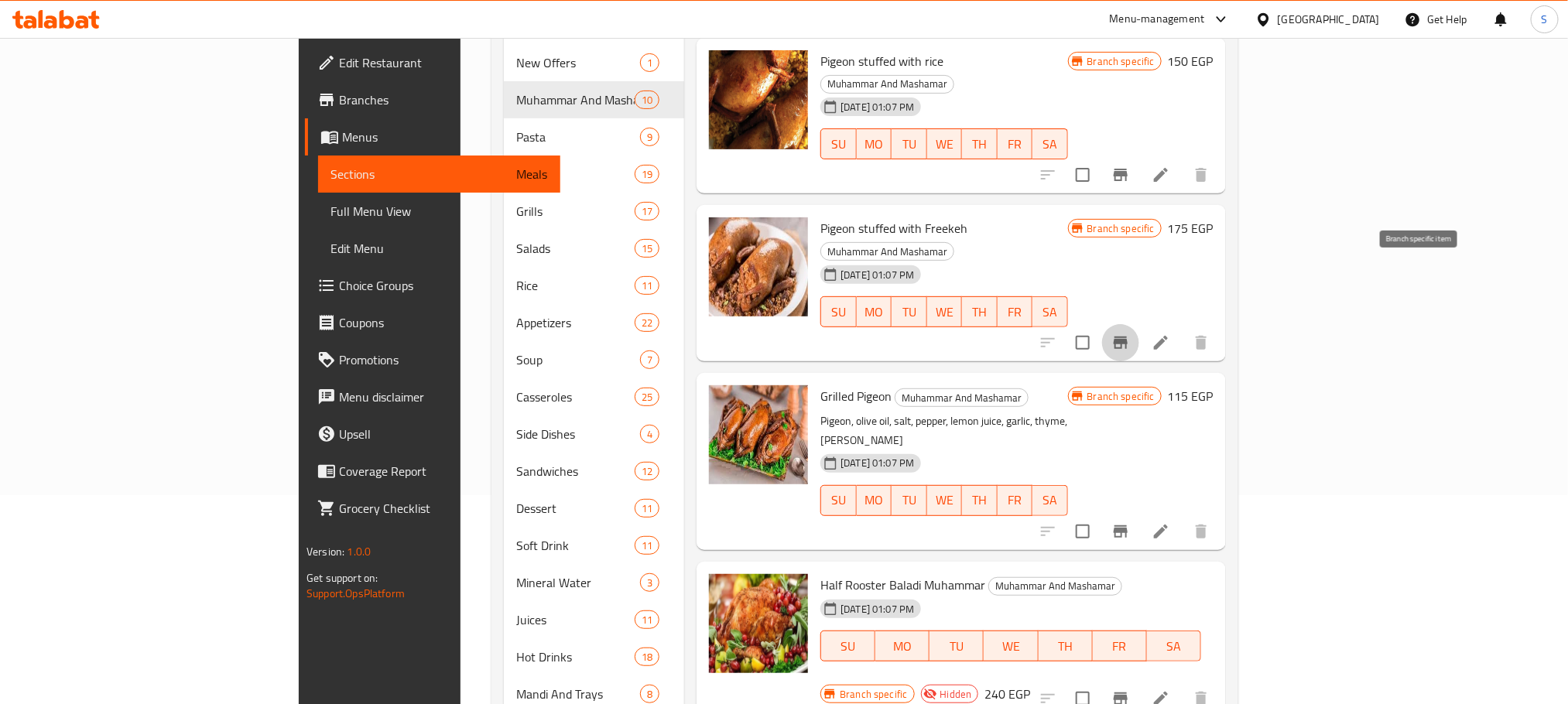
click at [1128, 337] on icon "Branch-specific-item" at bounding box center [1121, 343] width 14 height 13
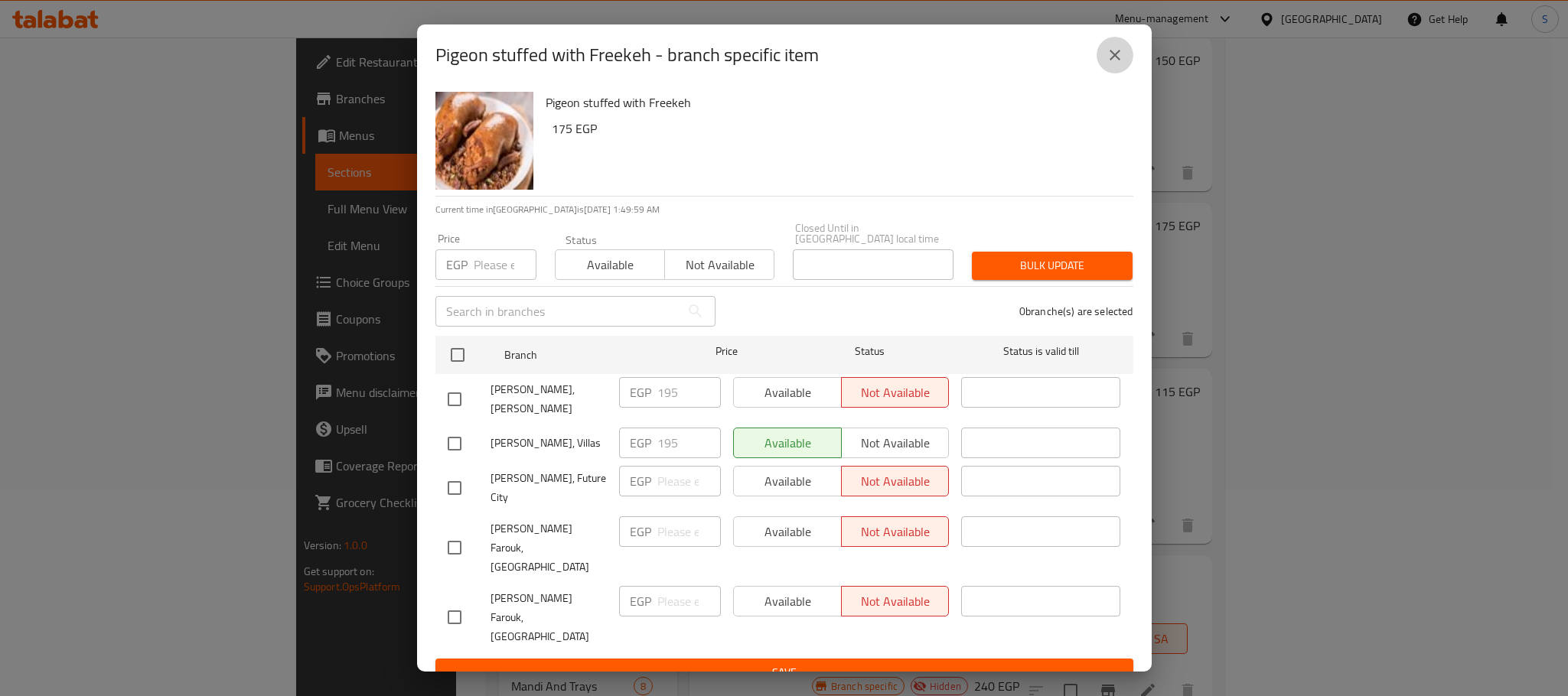
click at [1109, 56] on button "close" at bounding box center [1115, 55] width 37 height 37
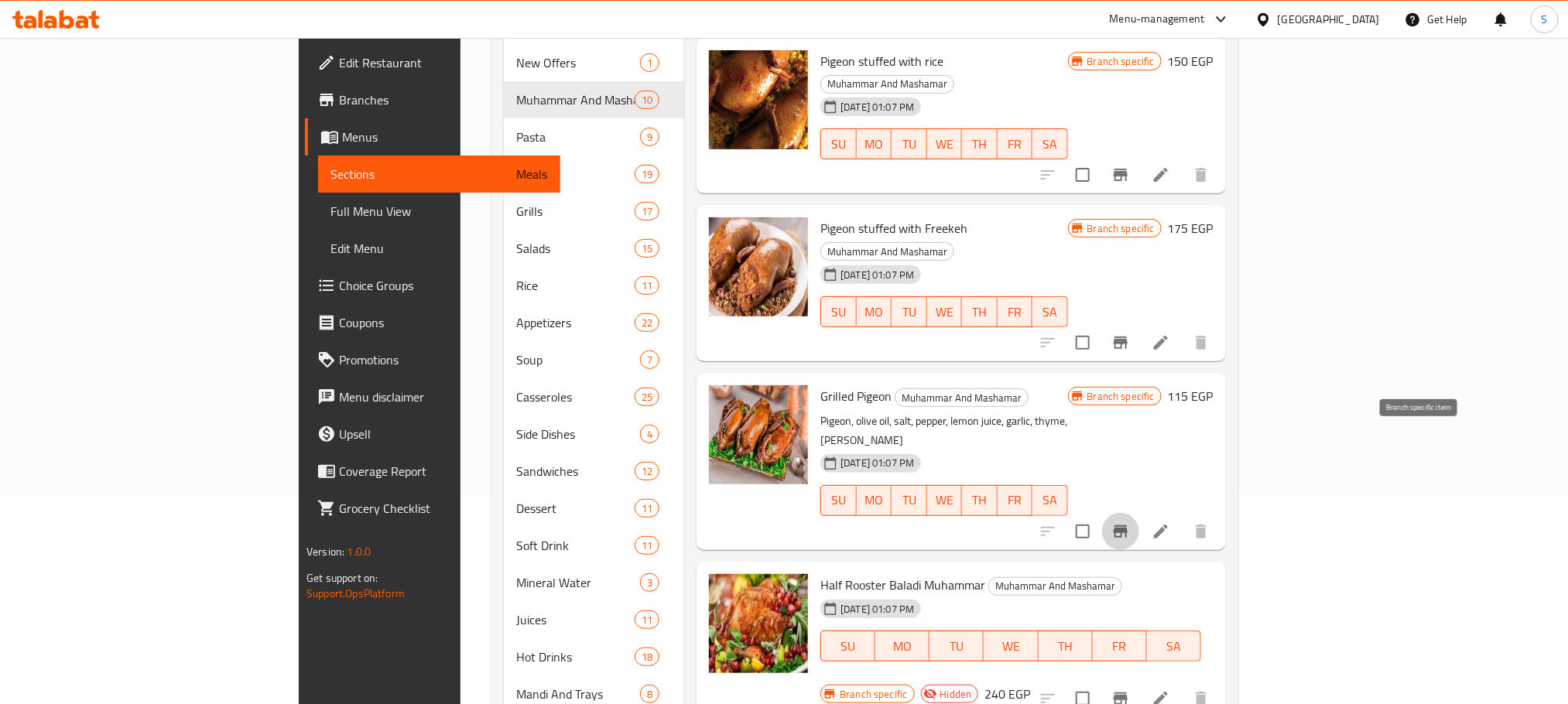
click at [1128, 525] on icon "Branch-specific-item" at bounding box center [1121, 531] width 14 height 13
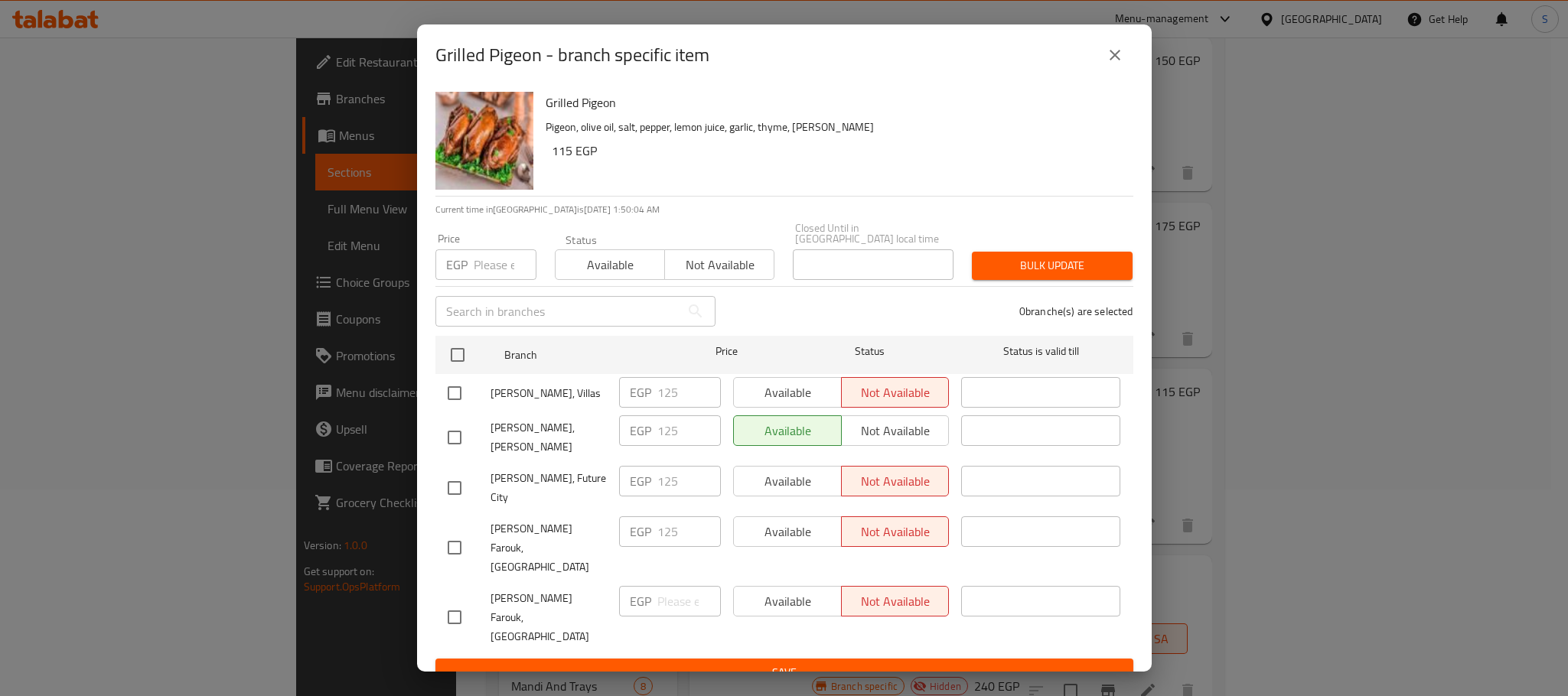
click at [452, 397] on input "checkbox" at bounding box center [455, 393] width 32 height 32
checkbox input "true"
click at [802, 395] on span "Available" at bounding box center [788, 392] width 96 height 22
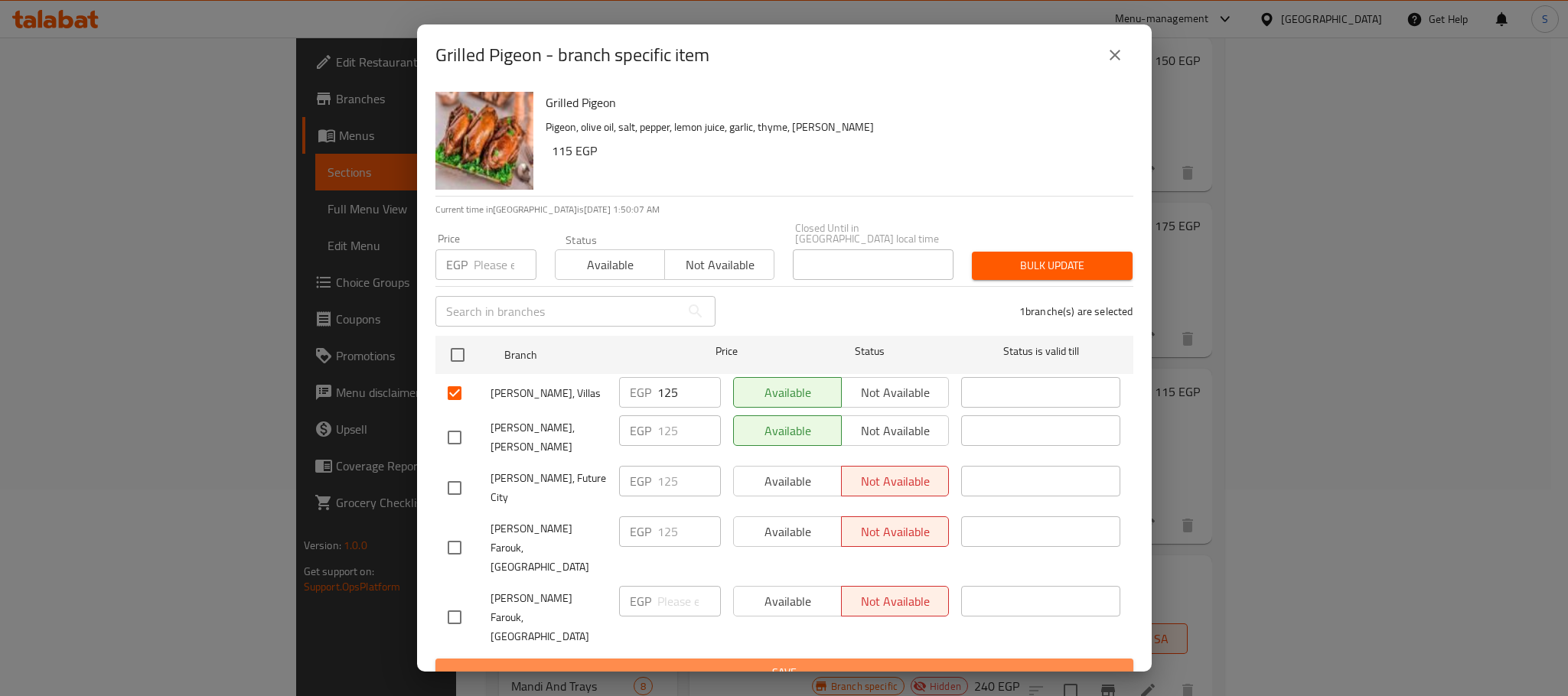
click at [873, 663] on span "Save" at bounding box center [784, 673] width 674 height 19
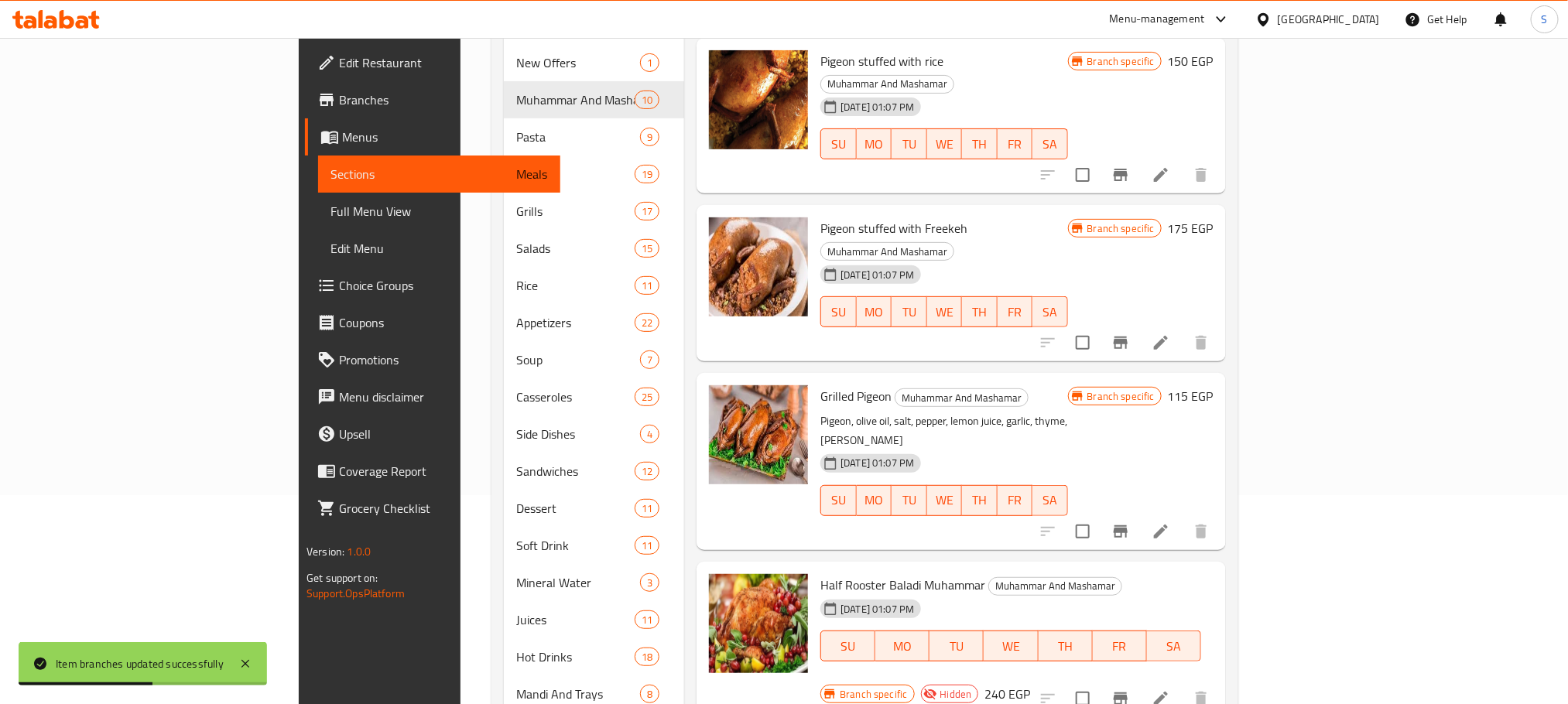
scroll to position [0, 0]
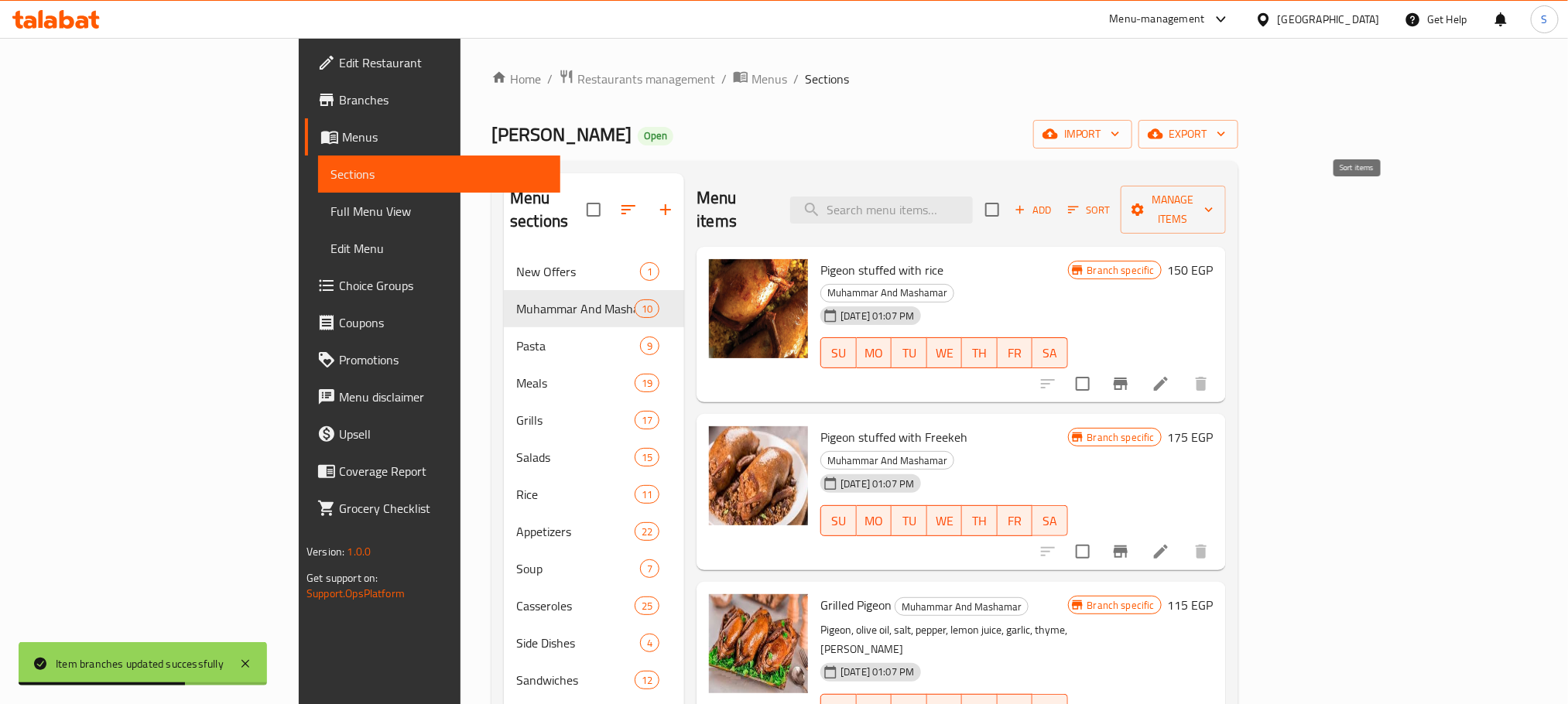
click at [1111, 201] on span "Sort" at bounding box center [1089, 210] width 42 height 18
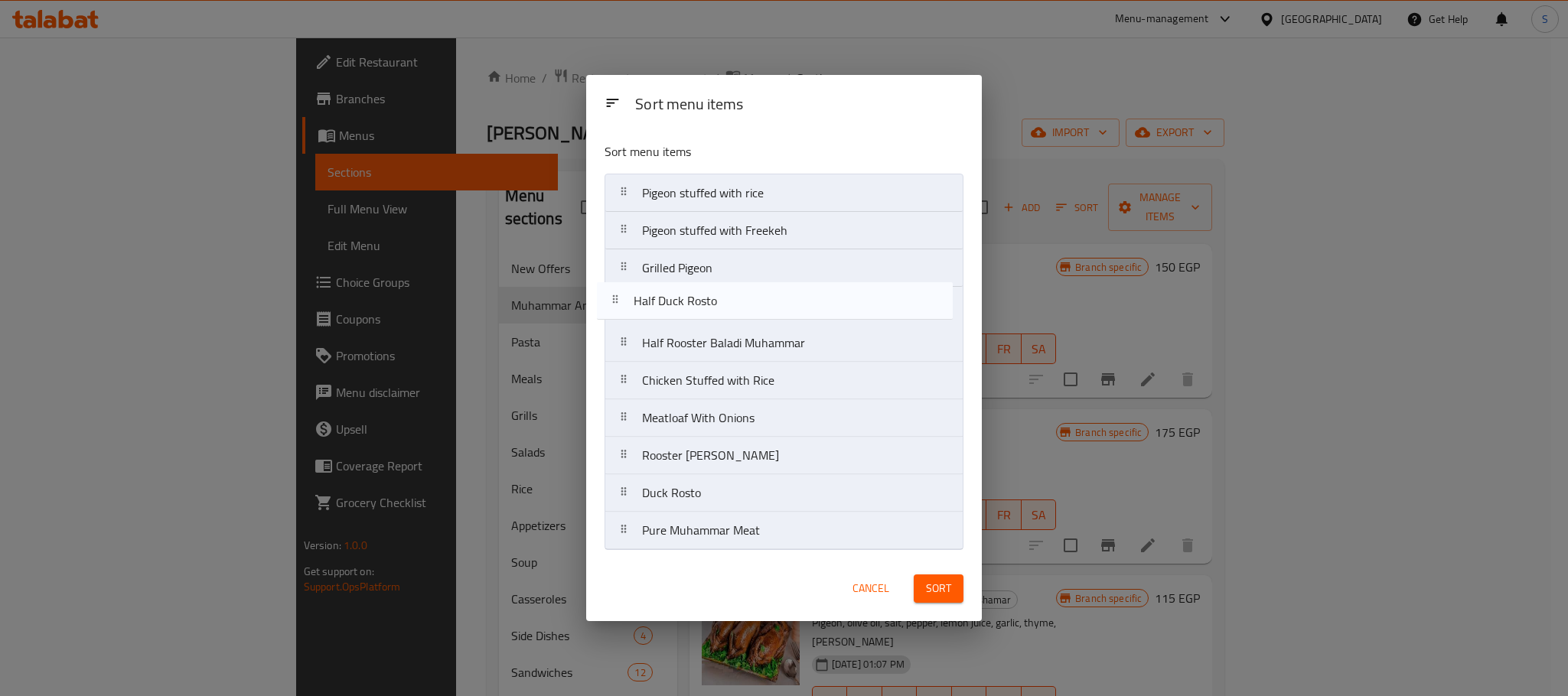
drag, startPoint x: 770, startPoint y: 351, endPoint x: 760, endPoint y: 305, distance: 47.1
click at [760, 305] on nav "Pigeon stuffed with rice Pigeon stuffed with Freekeh Grilled Pigeon Half Rooste…" at bounding box center [784, 361] width 359 height 377
drag, startPoint x: 711, startPoint y: 397, endPoint x: 721, endPoint y: 340, distance: 57.9
click at [721, 340] on nav "Pigeon stuffed with rice Pigeon stuffed with Freekeh Grilled Pigeon Half Duck R…" at bounding box center [784, 361] width 359 height 377
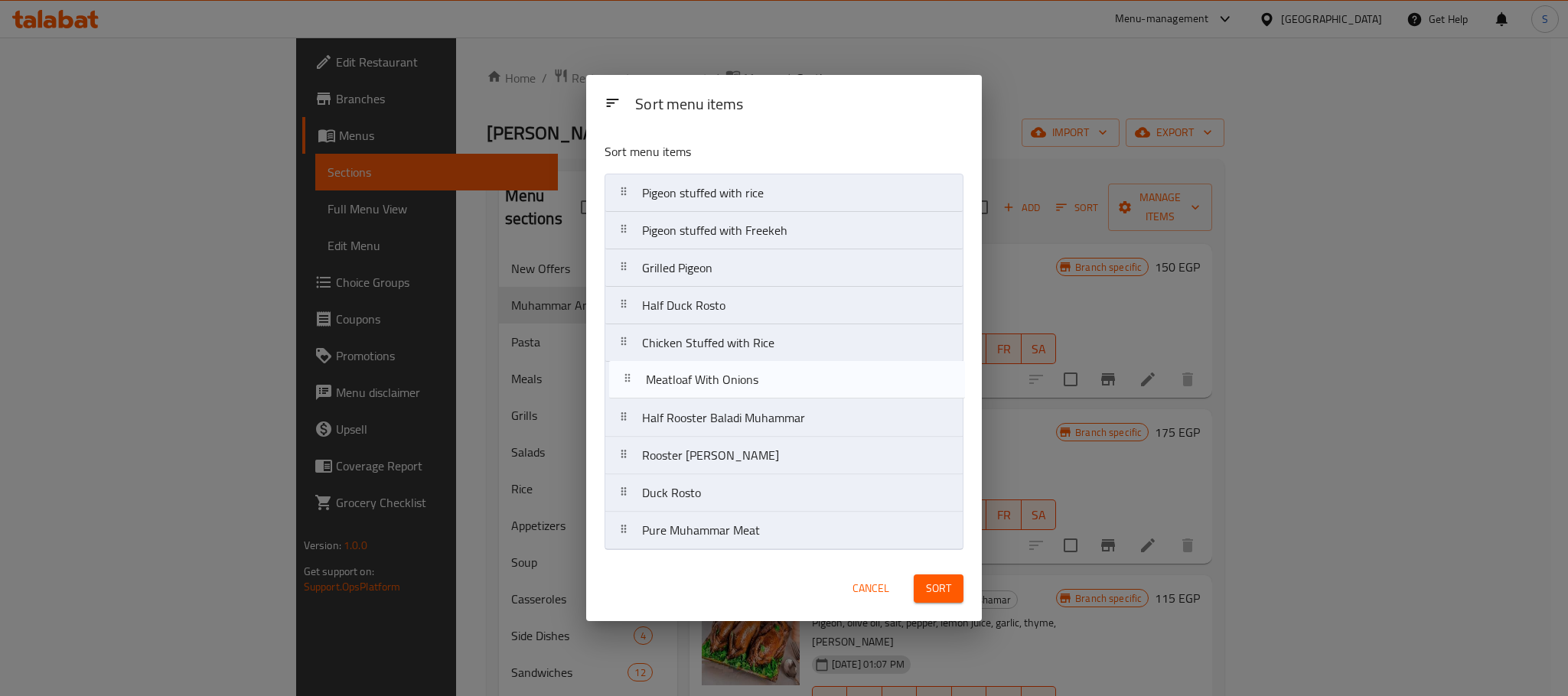
drag, startPoint x: 733, startPoint y: 429, endPoint x: 737, endPoint y: 387, distance: 42.2
click at [737, 387] on nav "Pigeon stuffed with rice Pigeon stuffed with Freekeh Grilled Pigeon Half Duck R…" at bounding box center [784, 361] width 359 height 377
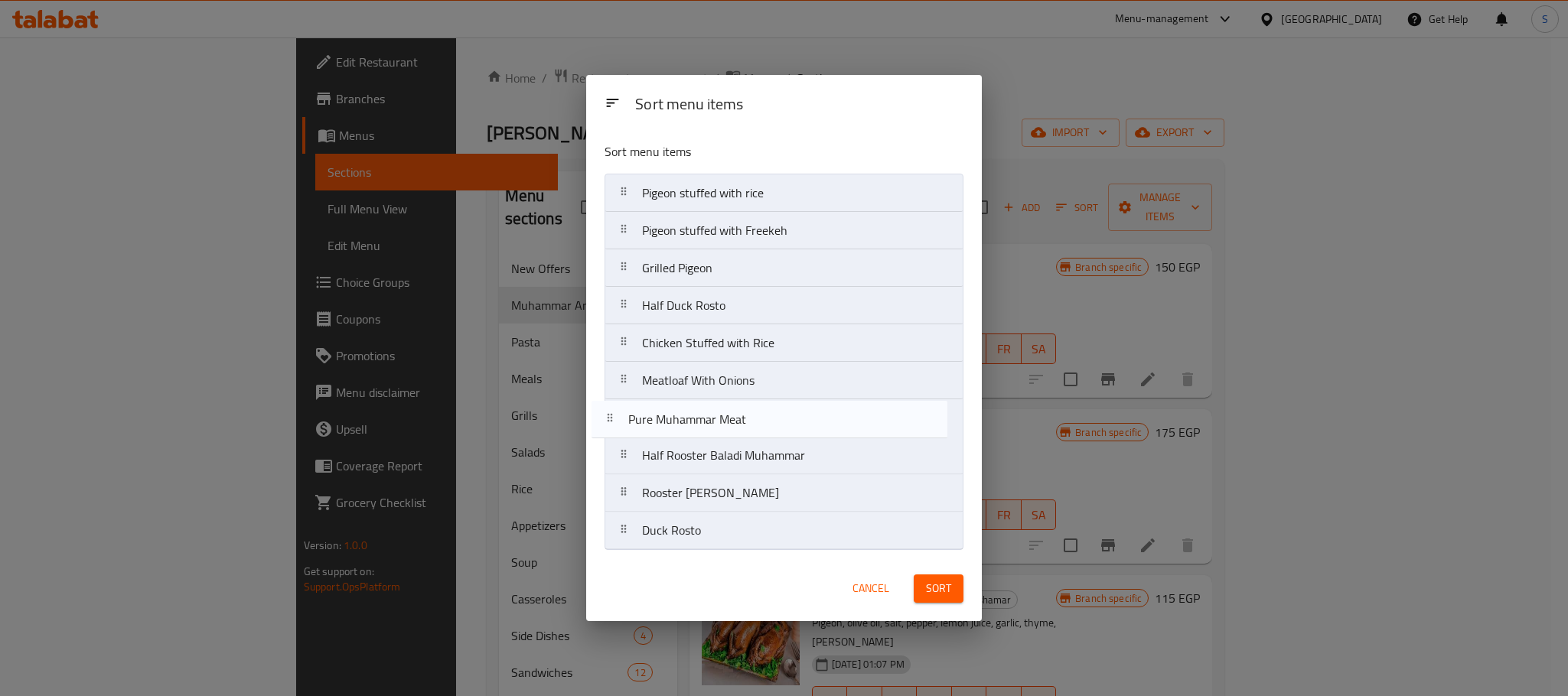
drag, startPoint x: 752, startPoint y: 543, endPoint x: 735, endPoint y: 412, distance: 132.1
click at [735, 412] on nav "Pigeon stuffed with rice Pigeon stuffed with Freekeh Grilled Pigeon Half Duck R…" at bounding box center [784, 361] width 359 height 377
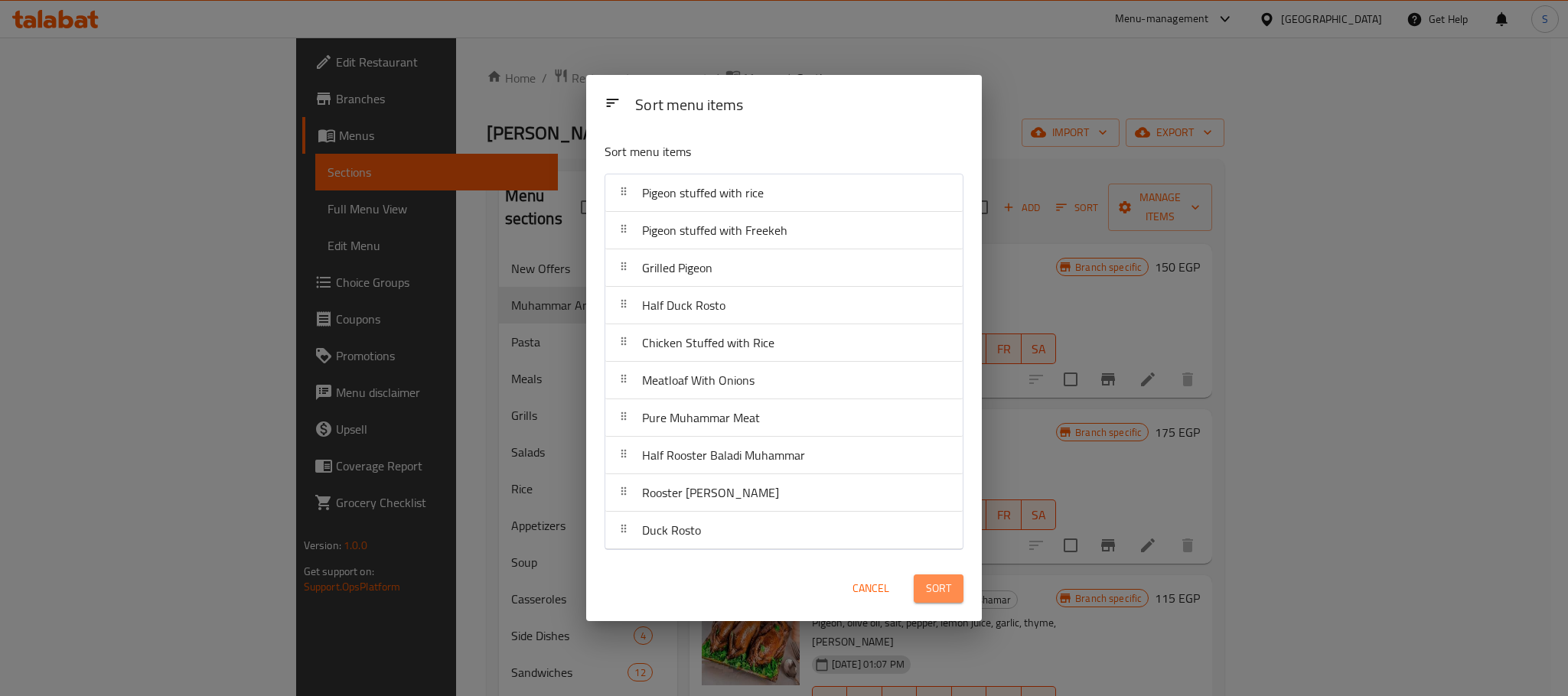
click at [937, 598] on span "Sort" at bounding box center [939, 589] width 25 height 19
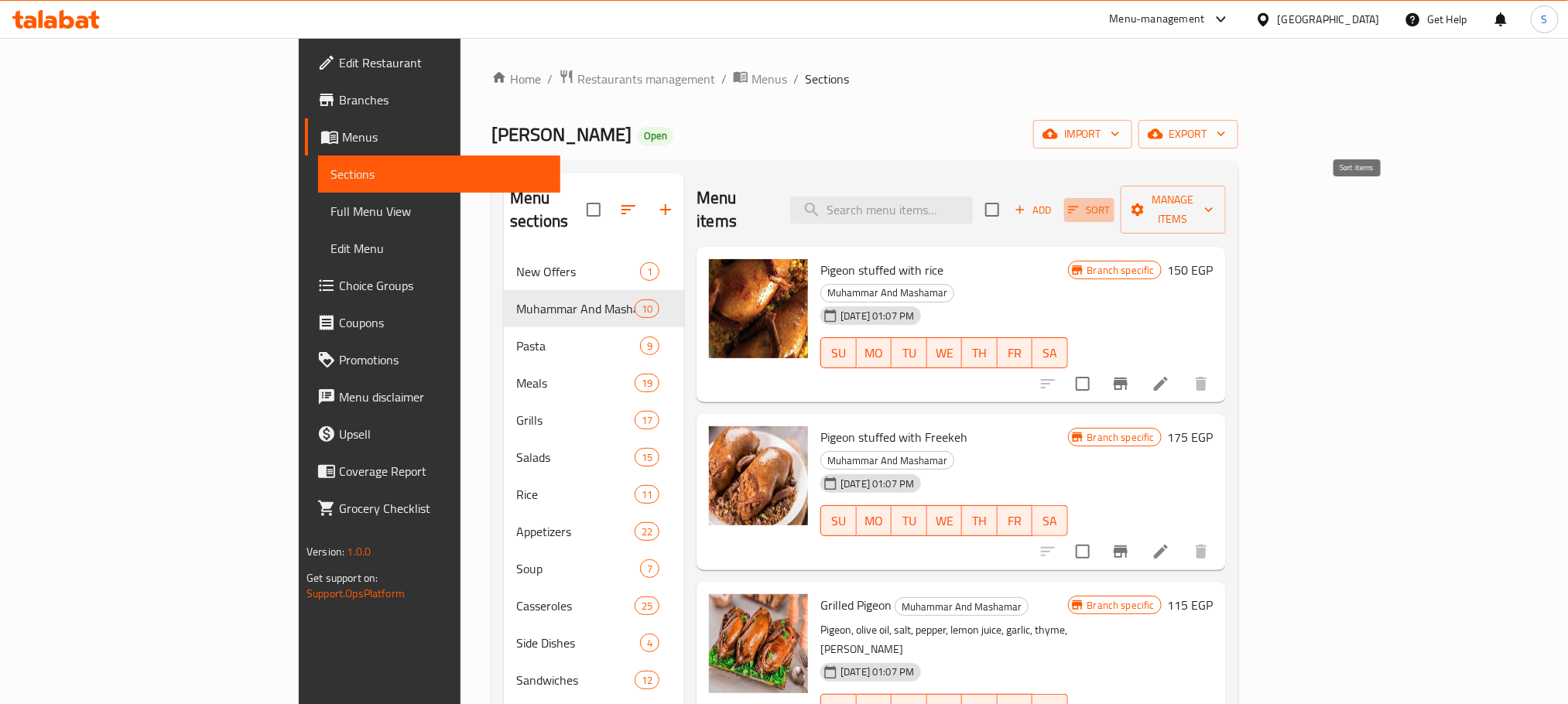
click at [1080, 203] on icon "button" at bounding box center [1073, 210] width 14 height 14
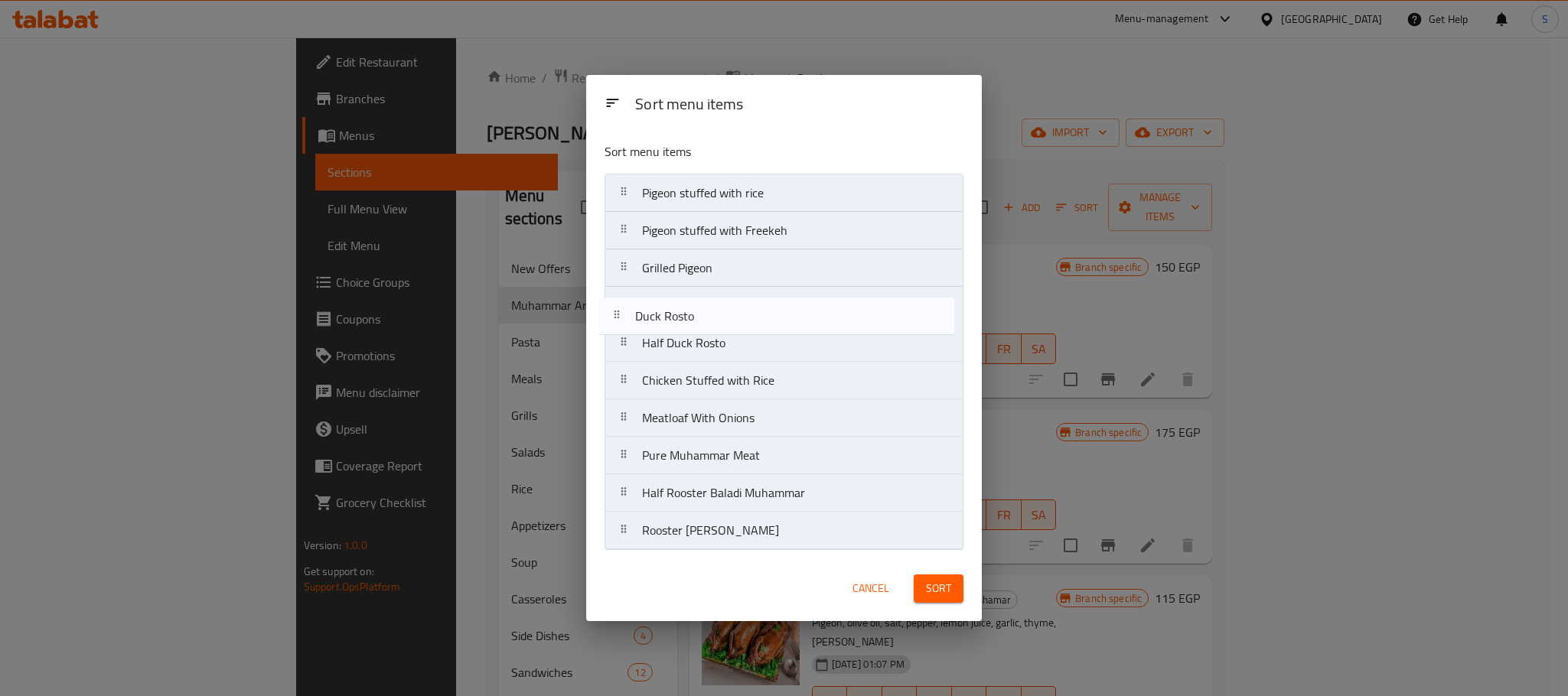
drag, startPoint x: 752, startPoint y: 535, endPoint x: 744, endPoint y: 309, distance: 226.1
click at [744, 309] on nav "Pigeon stuffed with rice Pigeon stuffed with Freekeh Grilled Pigeon Half Duck R…" at bounding box center [784, 361] width 359 height 377
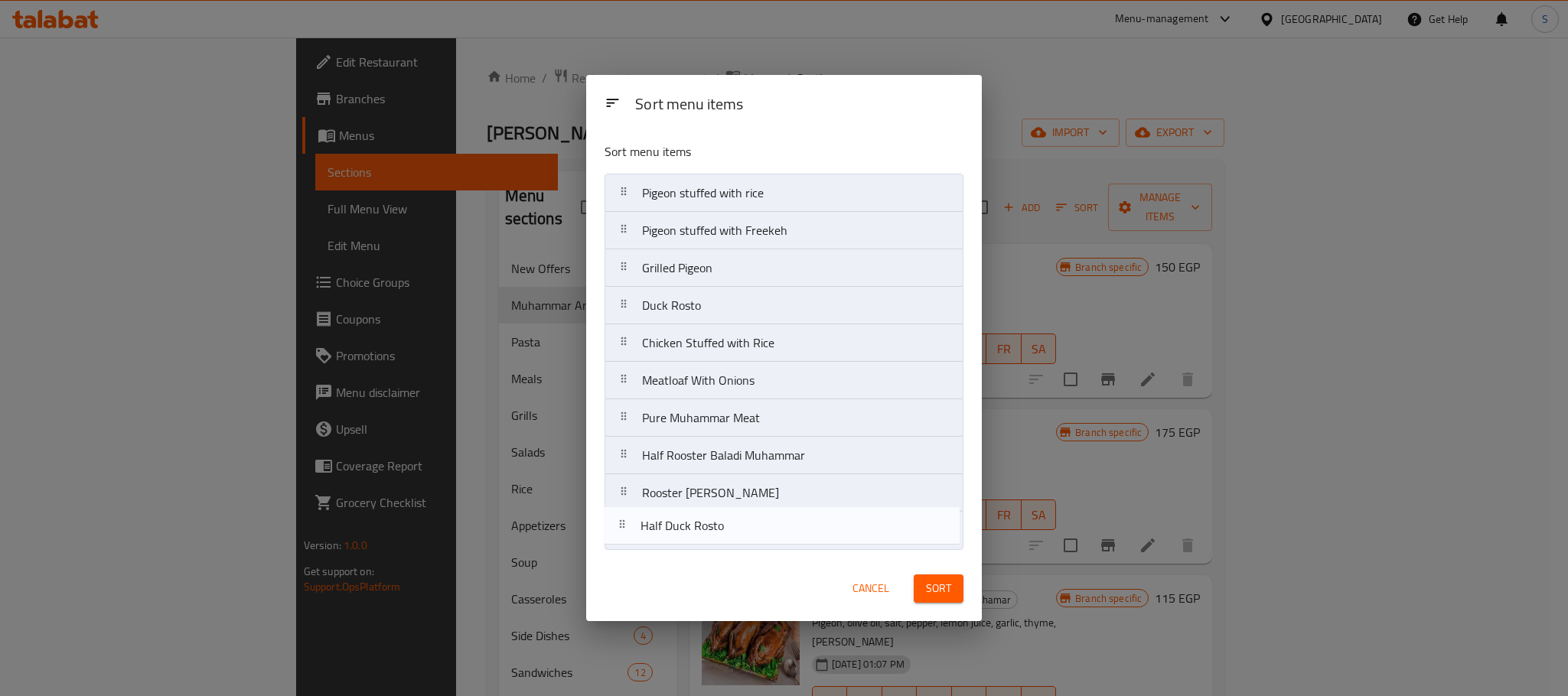
drag, startPoint x: 730, startPoint y: 346, endPoint x: 727, endPoint y: 544, distance: 198.0
click at [727, 544] on nav "Pigeon stuffed with rice Pigeon stuffed with Freekeh Grilled Pigeon Duck Rosto …" at bounding box center [784, 361] width 359 height 377
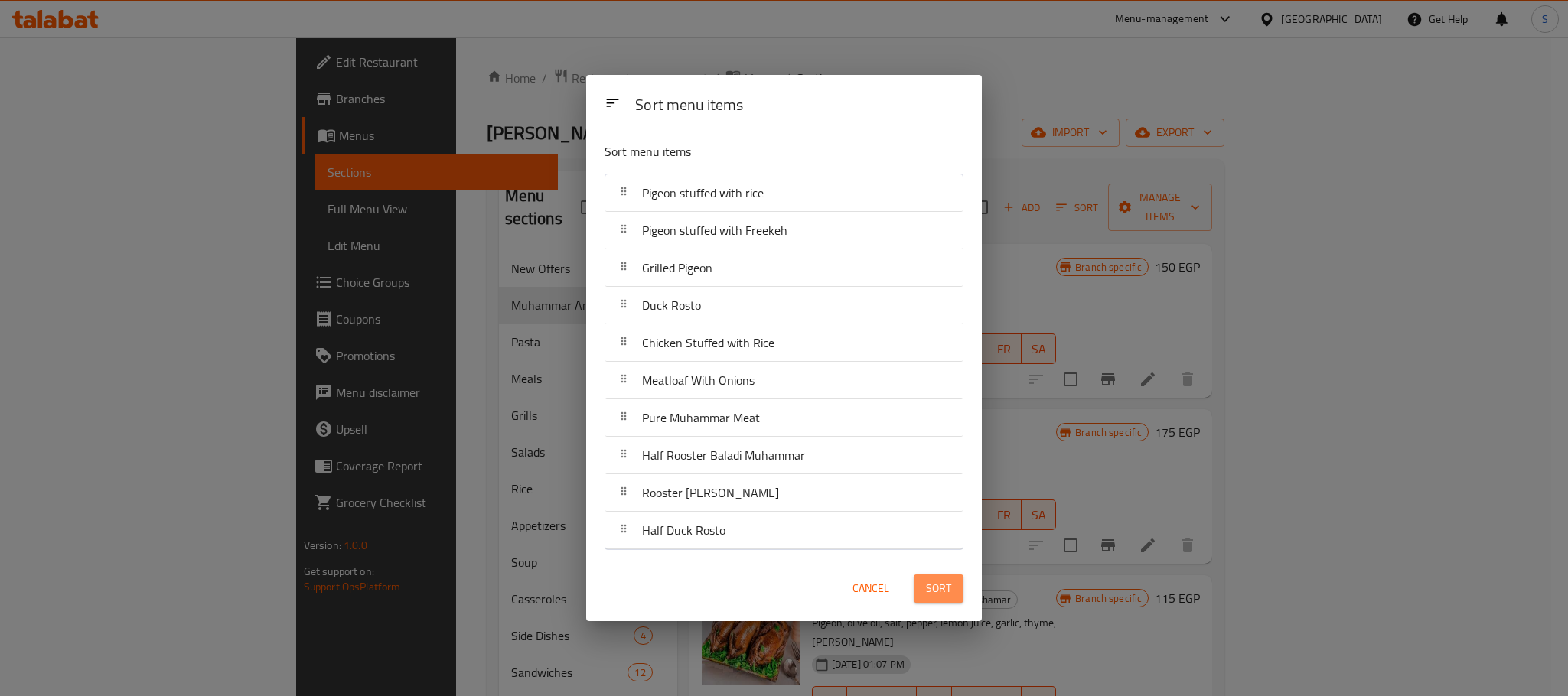
click at [937, 597] on span "Sort" at bounding box center [939, 589] width 25 height 19
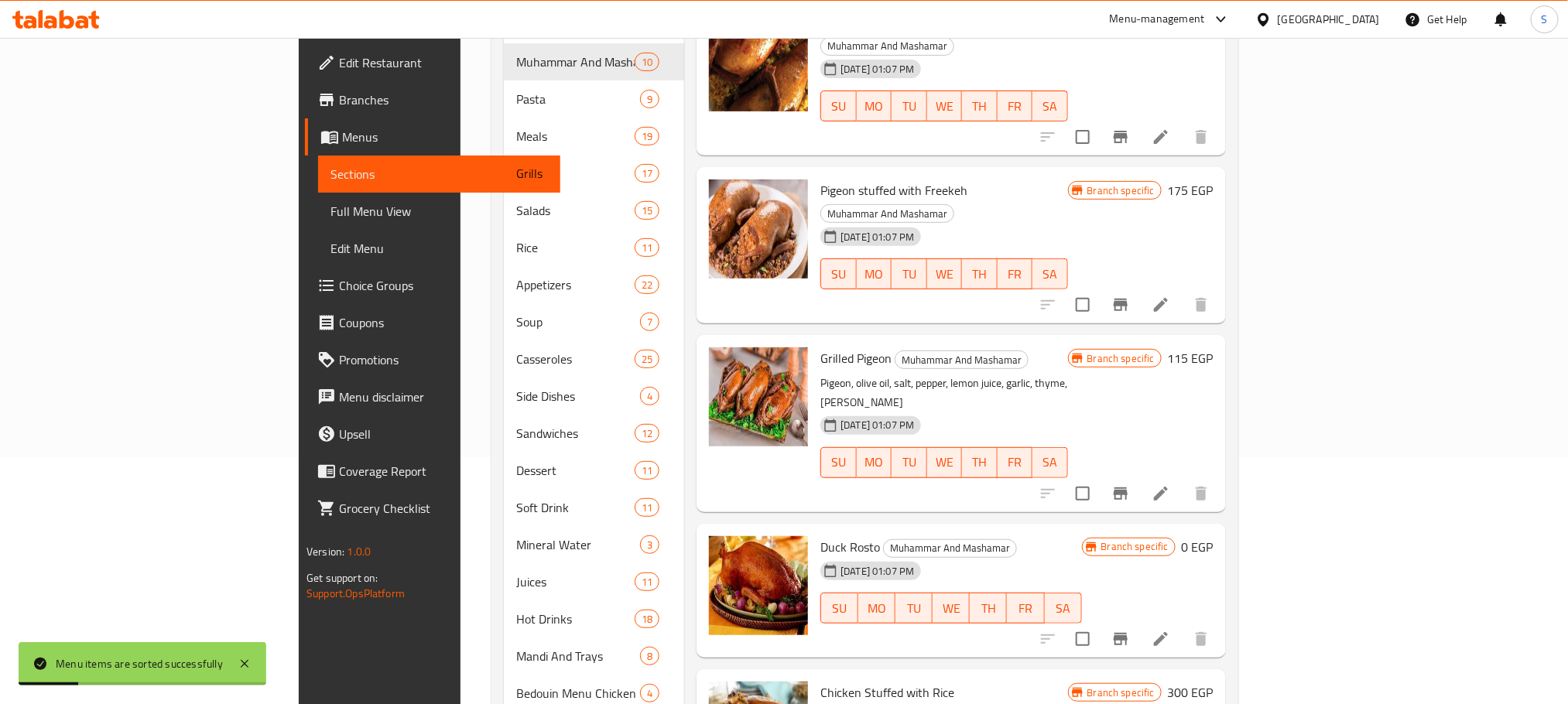
scroll to position [277, 0]
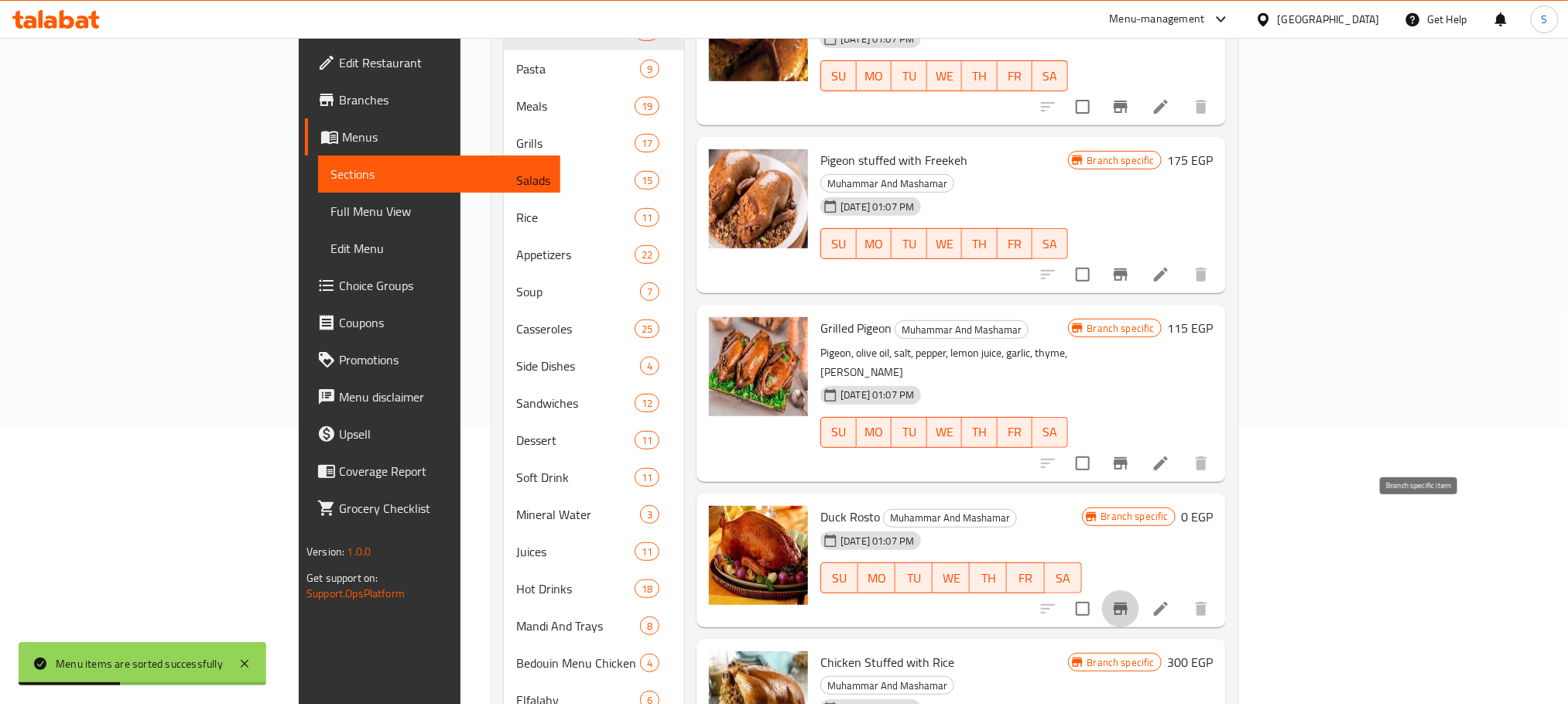
click at [1128, 603] on icon "Branch-specific-item" at bounding box center [1121, 609] width 14 height 13
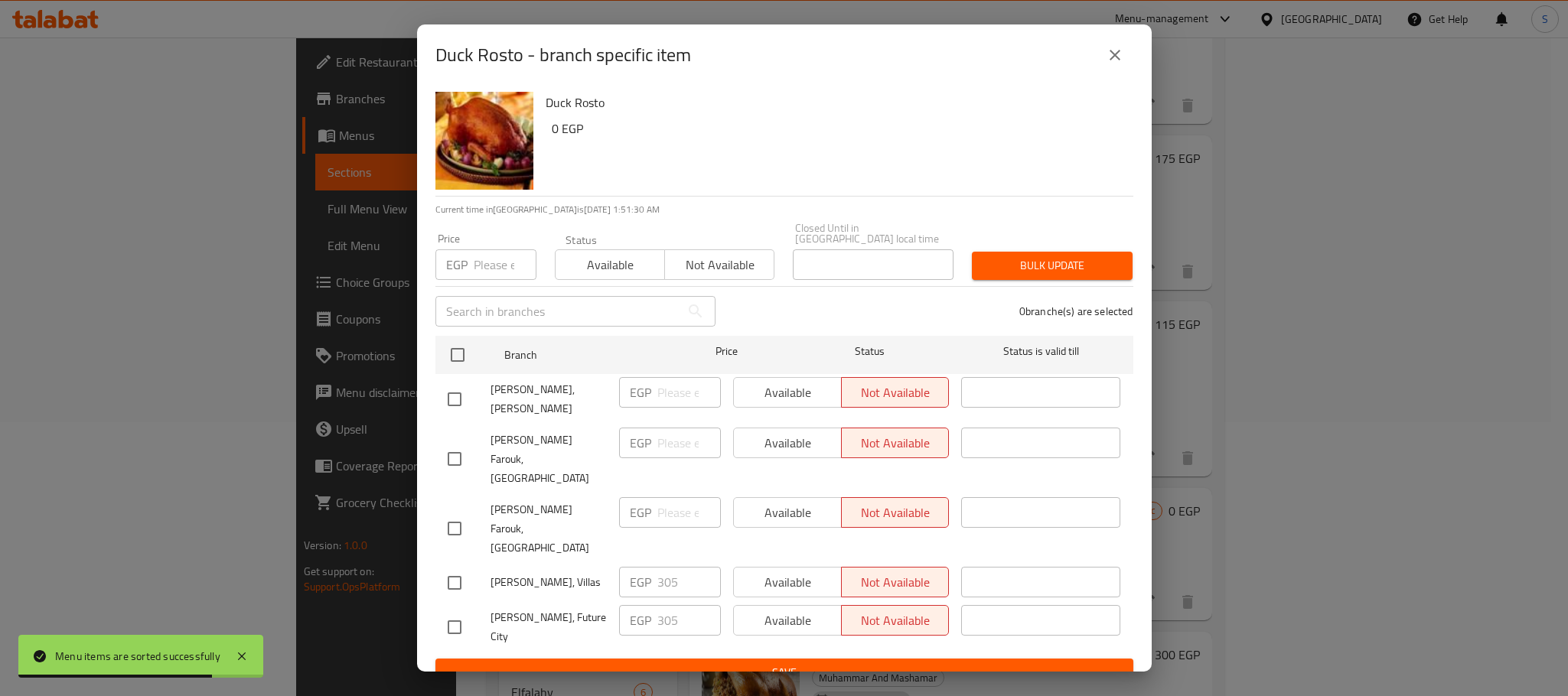
click at [459, 567] on input "checkbox" at bounding box center [455, 583] width 32 height 32
checkbox input "true"
click at [764, 571] on span "Available" at bounding box center [788, 582] width 96 height 22
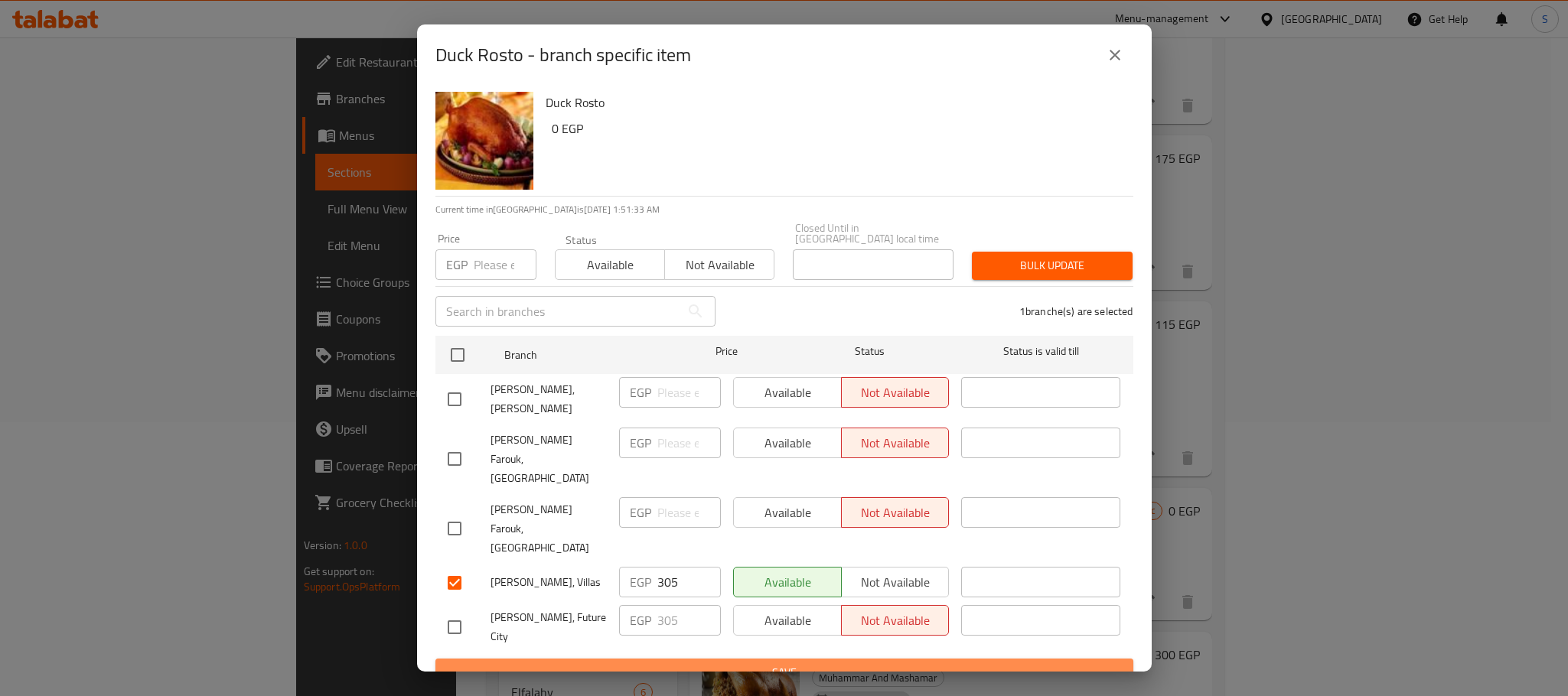
click at [817, 663] on span "Save" at bounding box center [784, 673] width 674 height 19
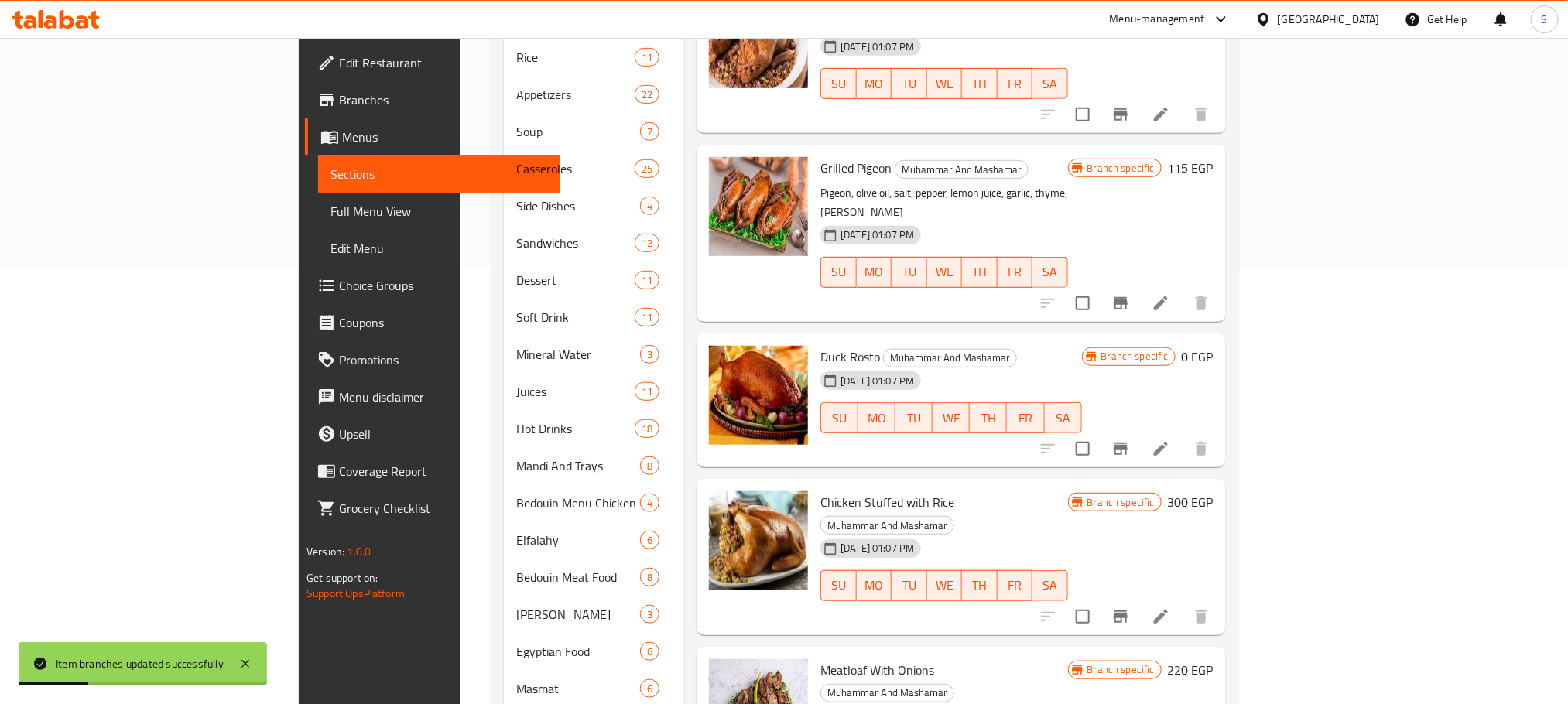
scroll to position [444, 0]
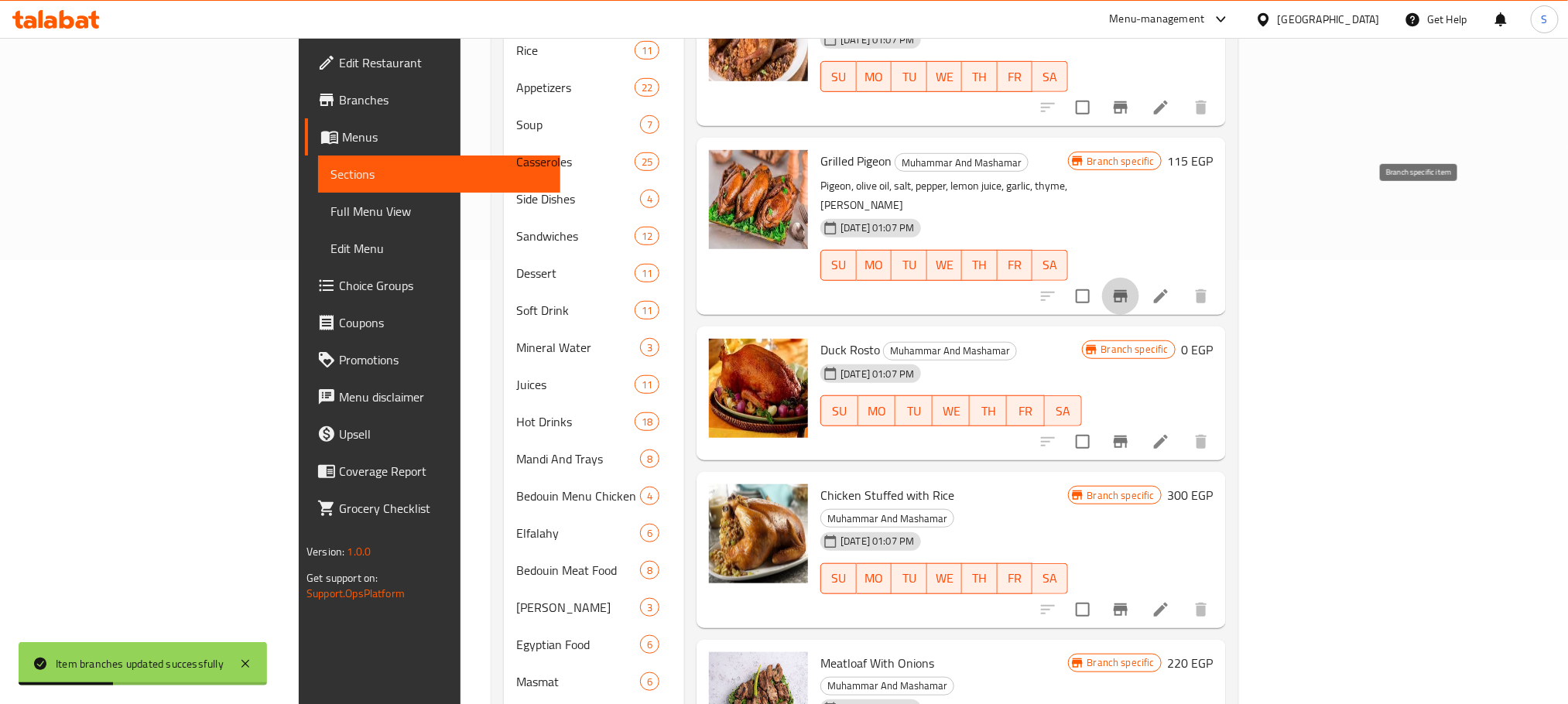
click at [1128, 290] on icon "Branch-specific-item" at bounding box center [1121, 296] width 14 height 13
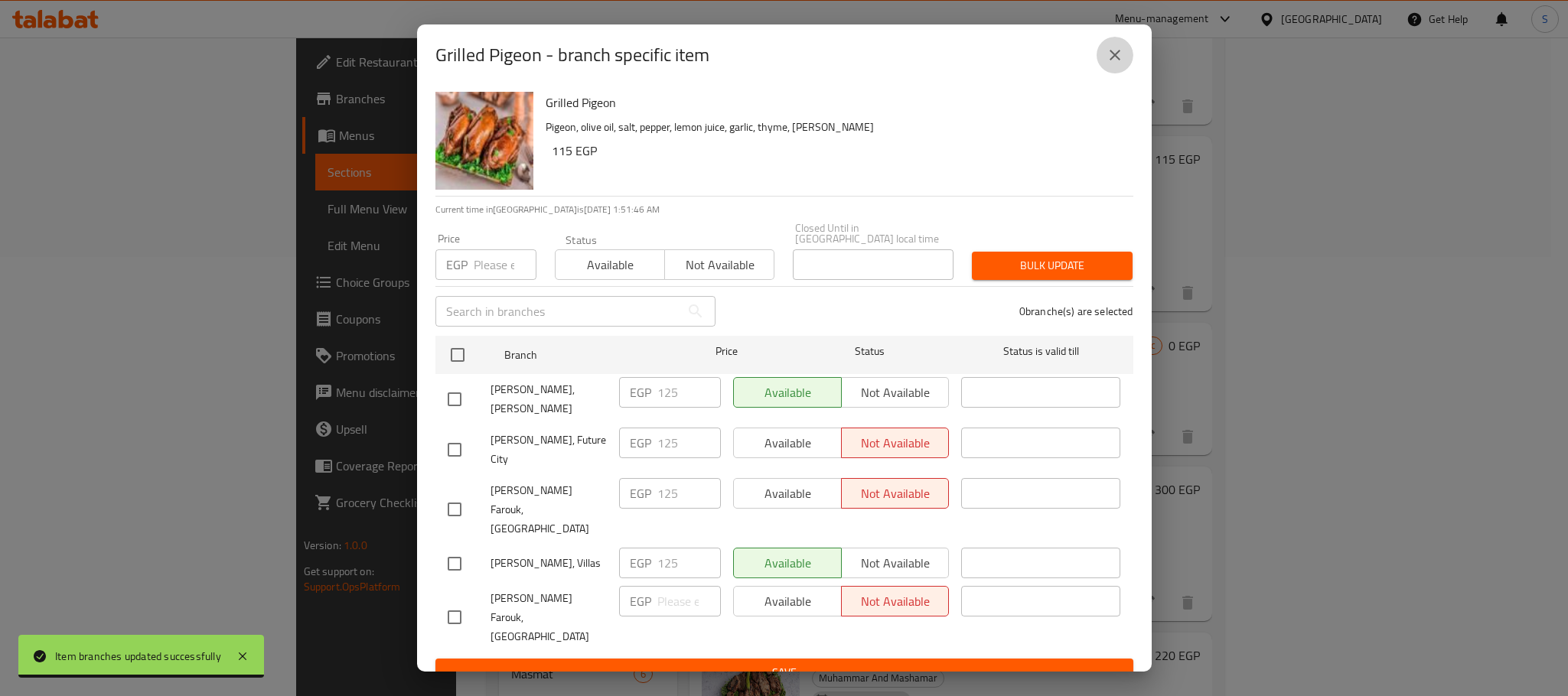
click at [1120, 62] on icon "close" at bounding box center [1115, 55] width 18 height 18
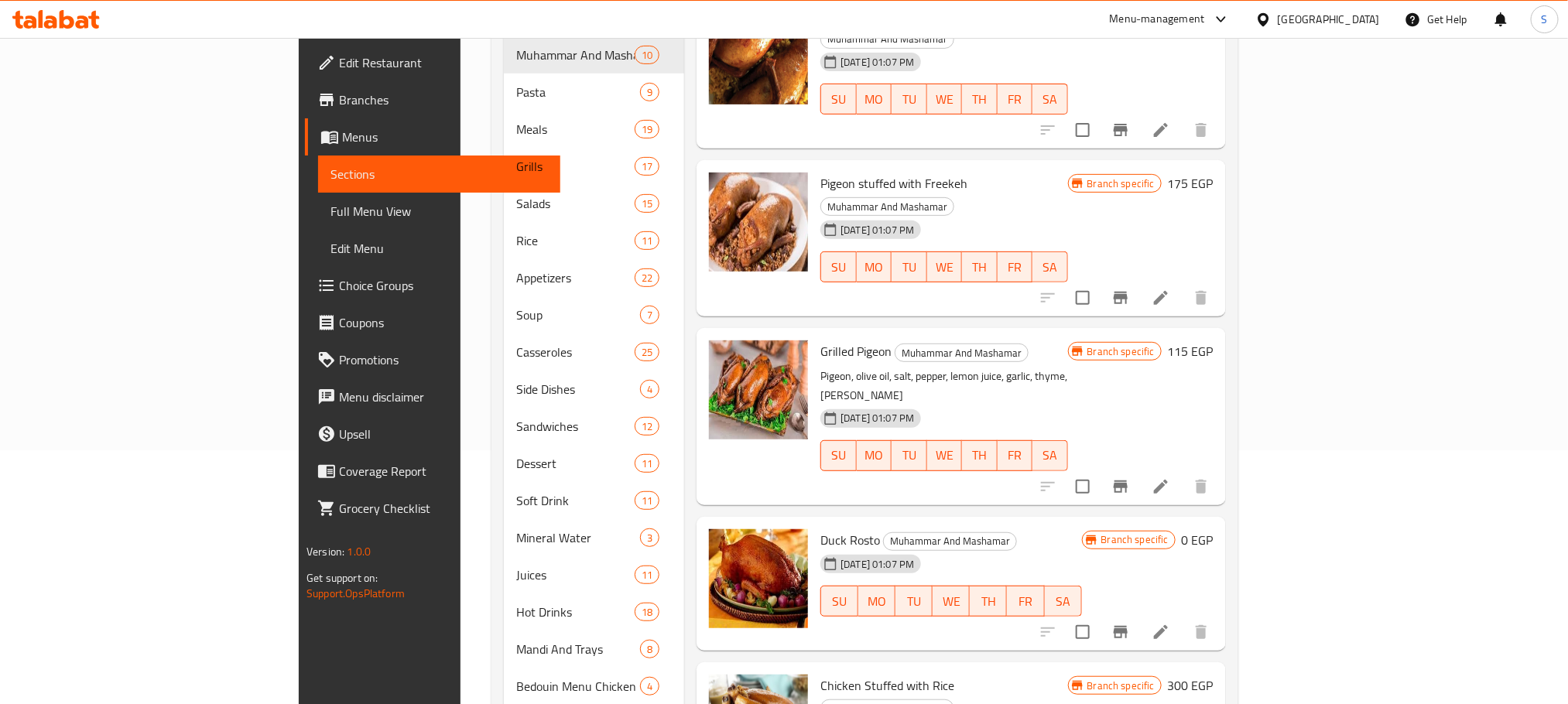
scroll to position [0, 0]
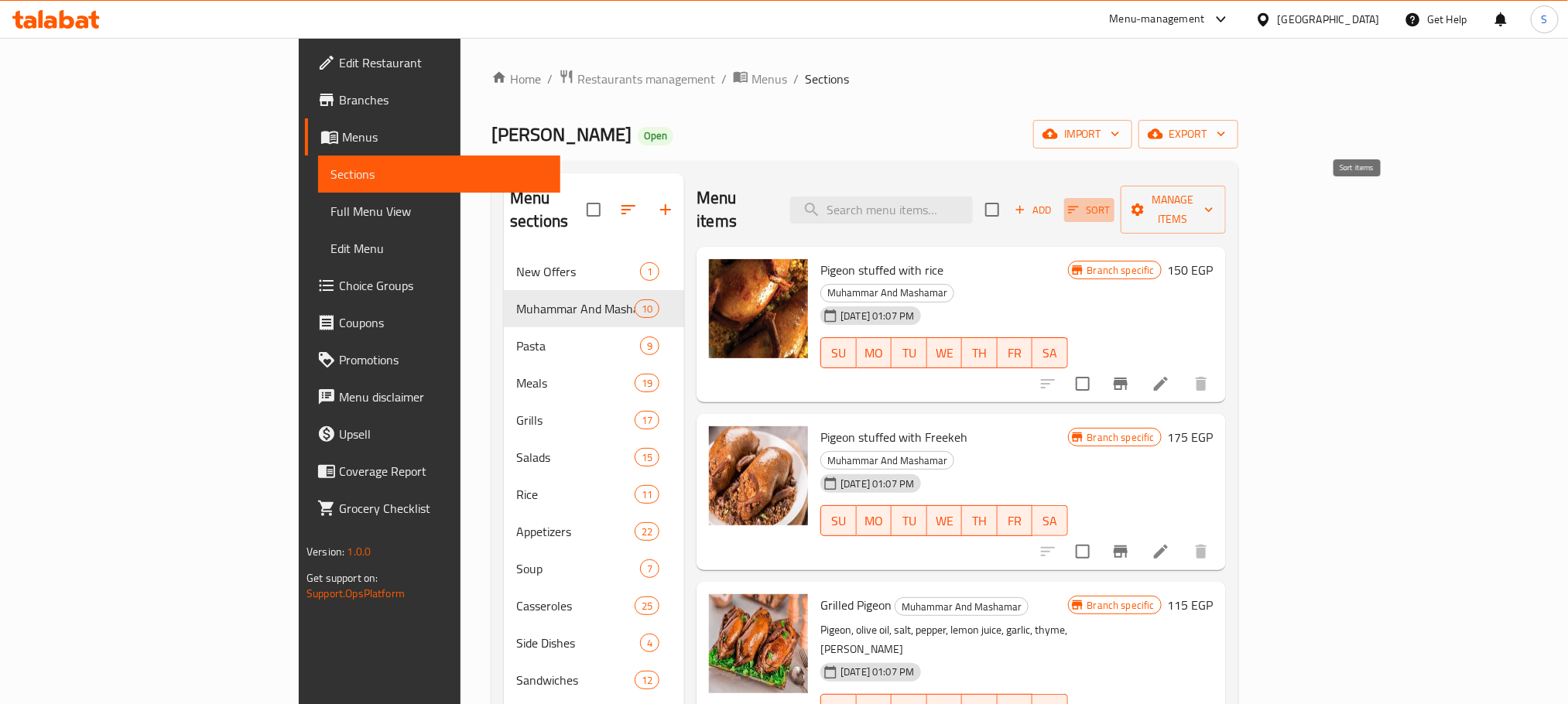
click at [1080, 203] on icon "button" at bounding box center [1073, 210] width 14 height 14
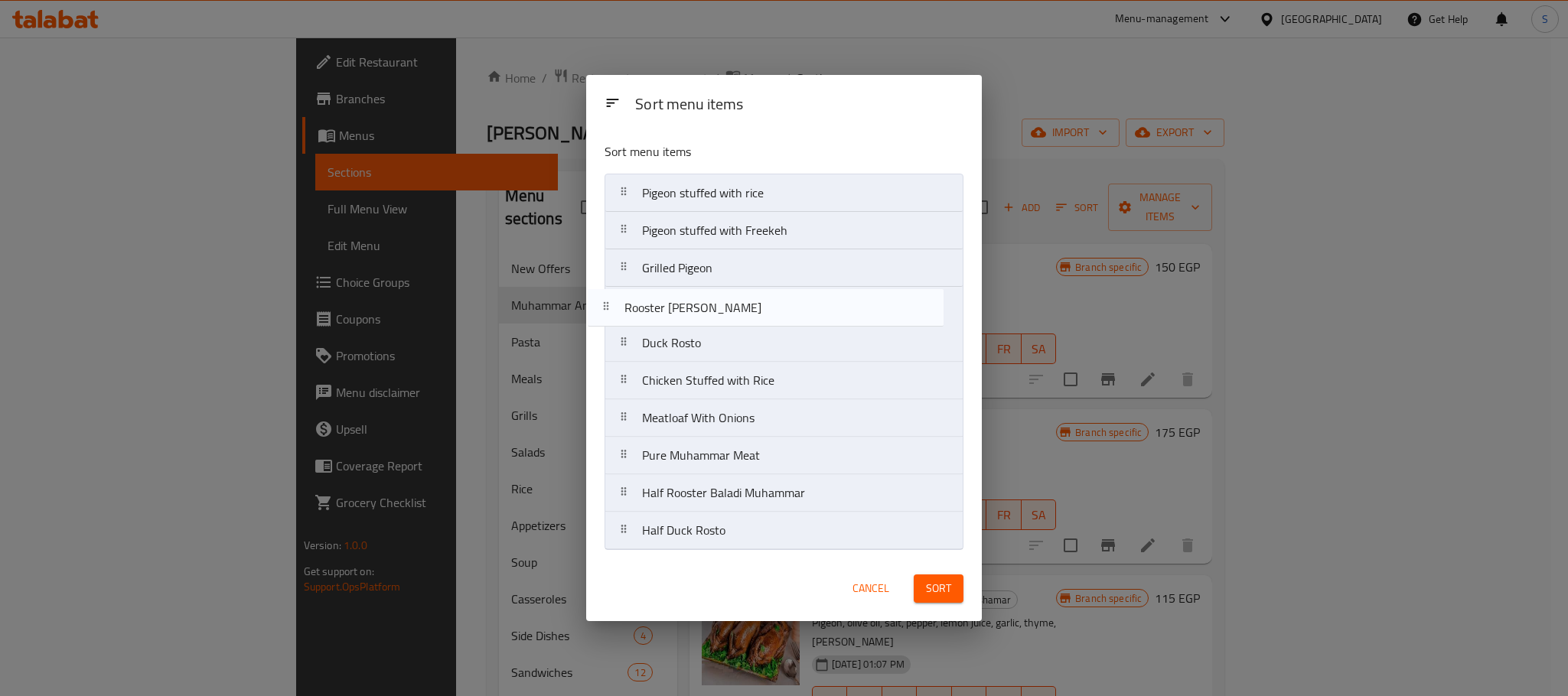
drag, startPoint x: 755, startPoint y: 503, endPoint x: 736, endPoint y: 303, distance: 200.9
click at [736, 303] on nav "Pigeon stuffed with rice Pigeon stuffed with Freekeh Grilled Pigeon Duck Rosto …" at bounding box center [784, 361] width 359 height 377
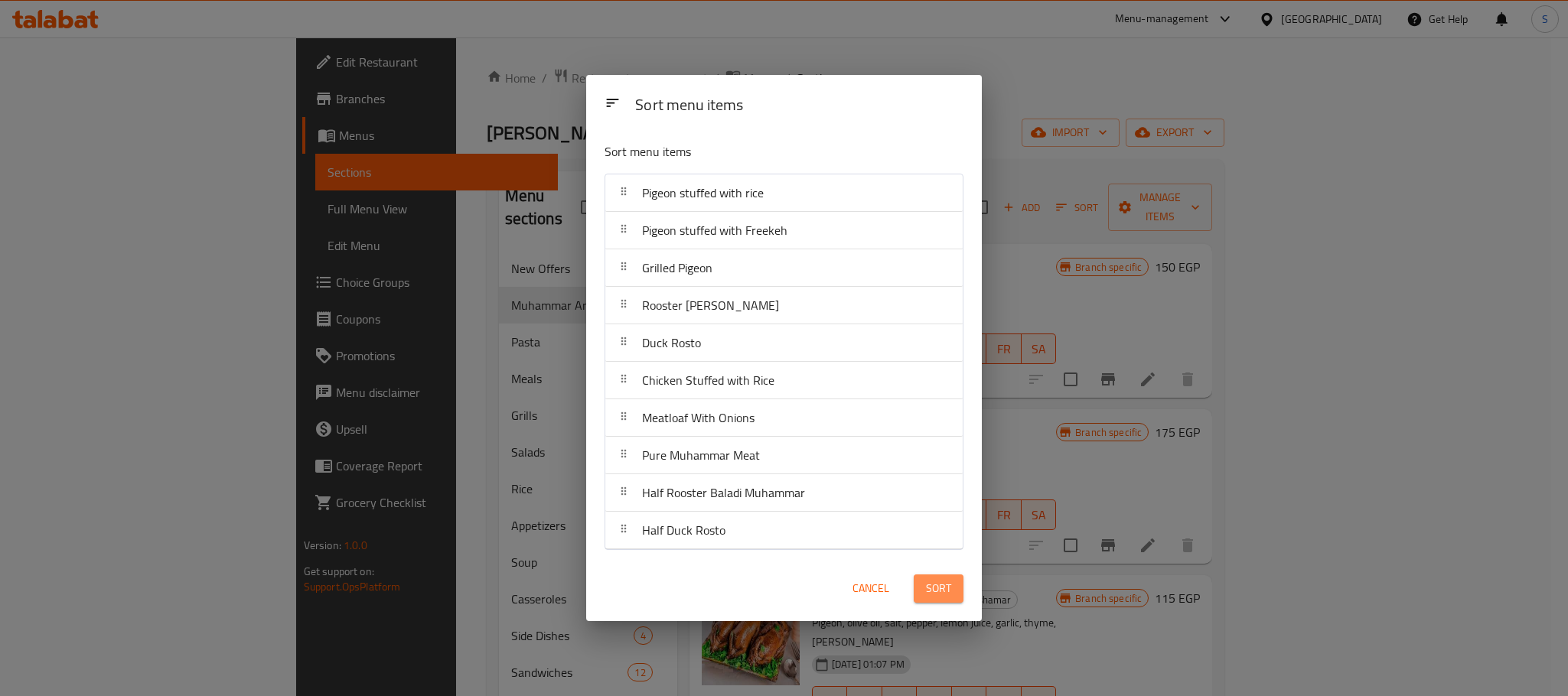
click at [926, 592] on span "Sort" at bounding box center [939, 589] width 25 height 19
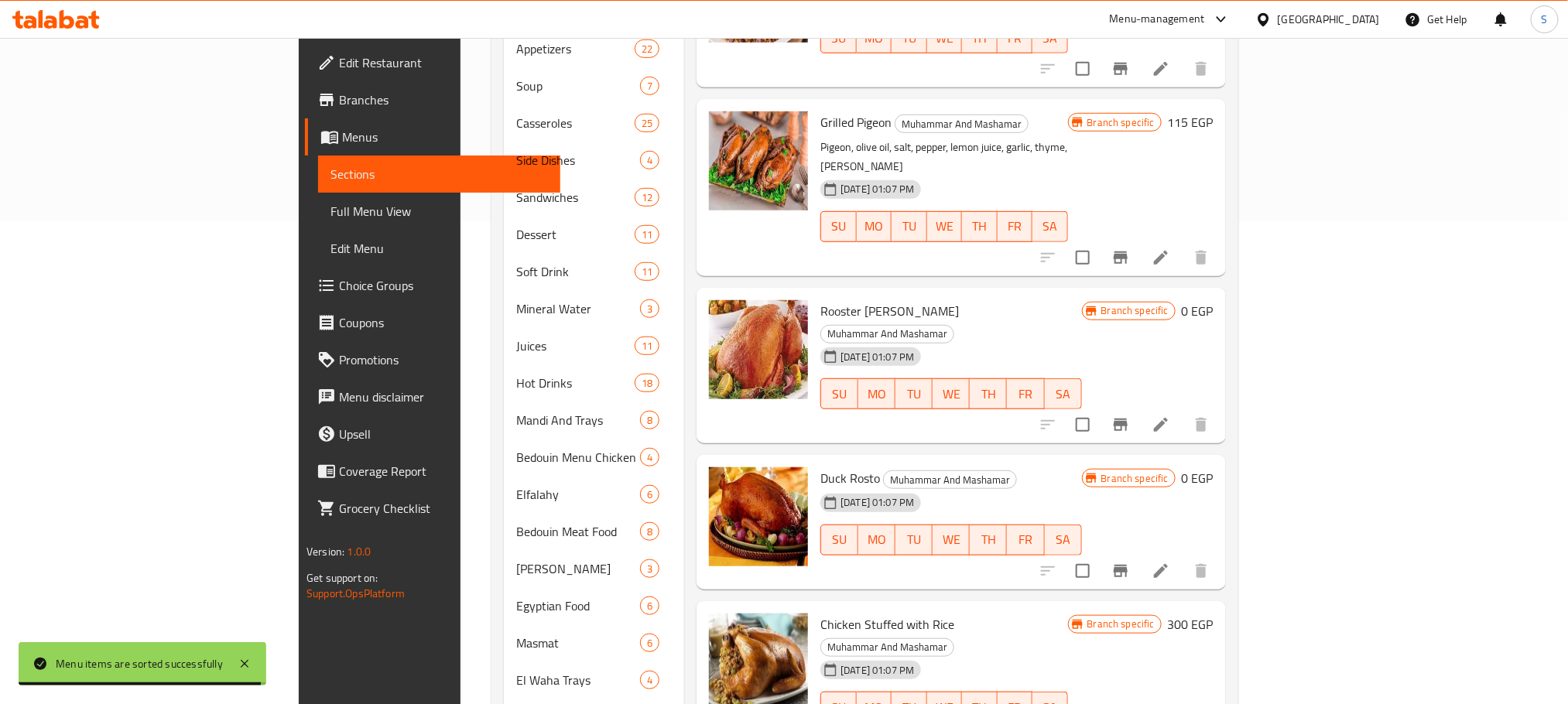
scroll to position [461, 0]
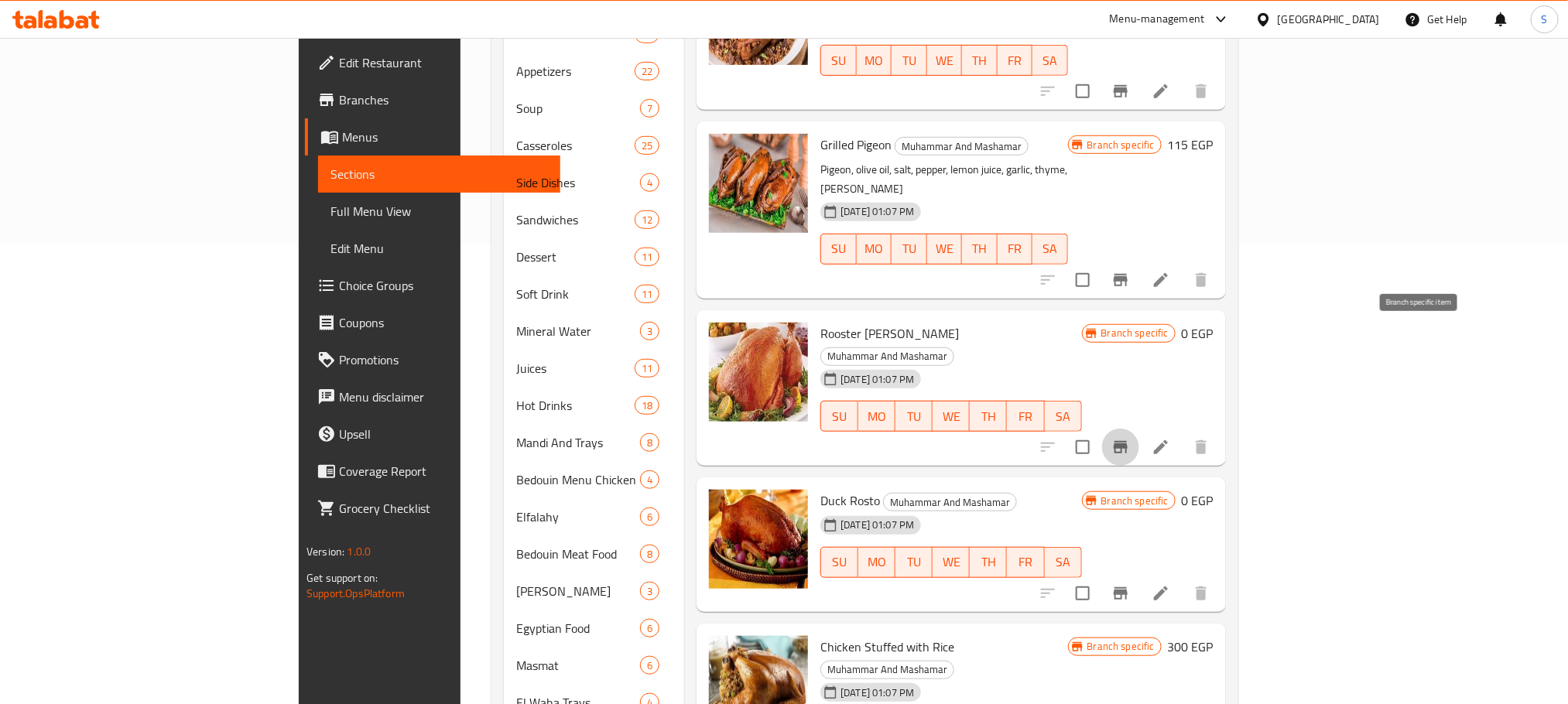
click at [1130, 438] on icon "Branch-specific-item" at bounding box center [1121, 447] width 19 height 19
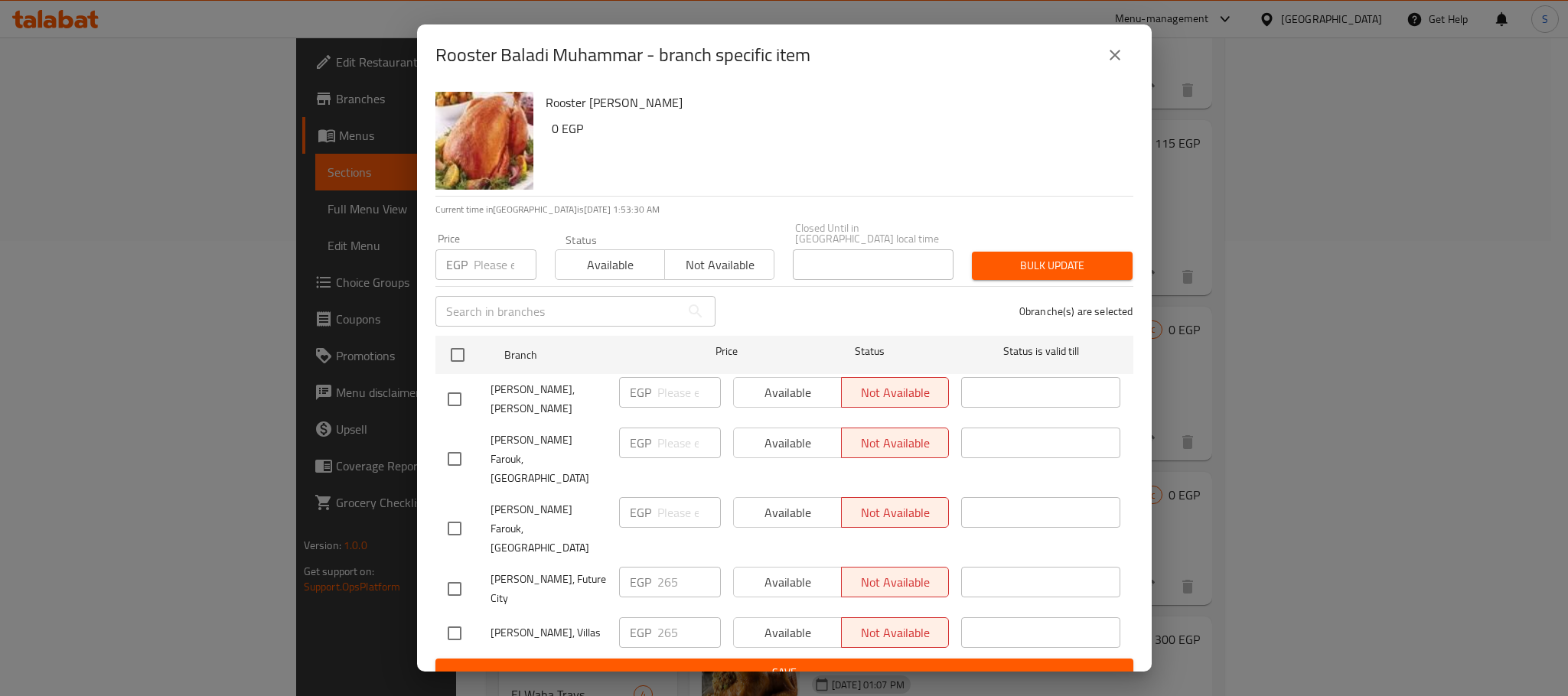
click at [446, 617] on input "checkbox" at bounding box center [455, 633] width 32 height 32
checkbox input "true"
click at [810, 622] on span "Available" at bounding box center [788, 633] width 96 height 22
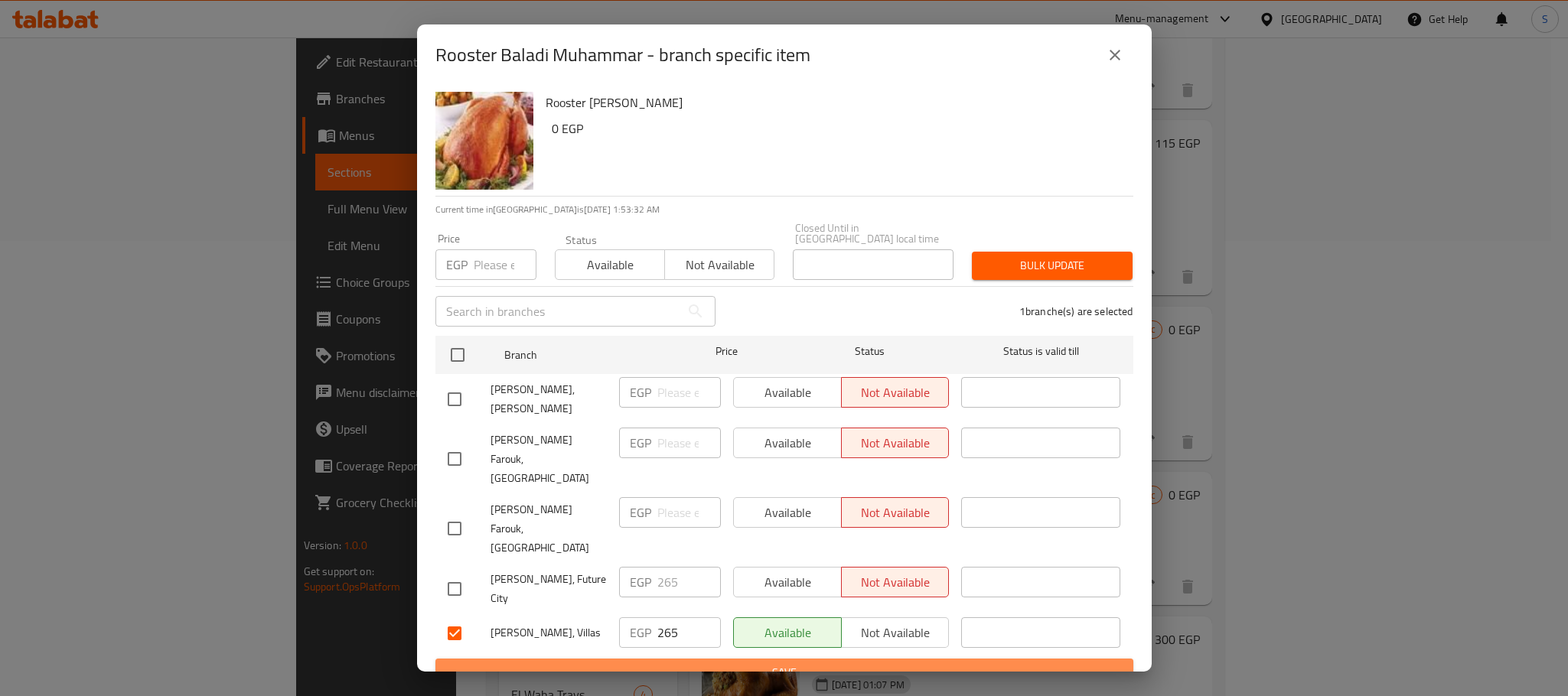
click at [818, 663] on span "Save" at bounding box center [784, 673] width 674 height 19
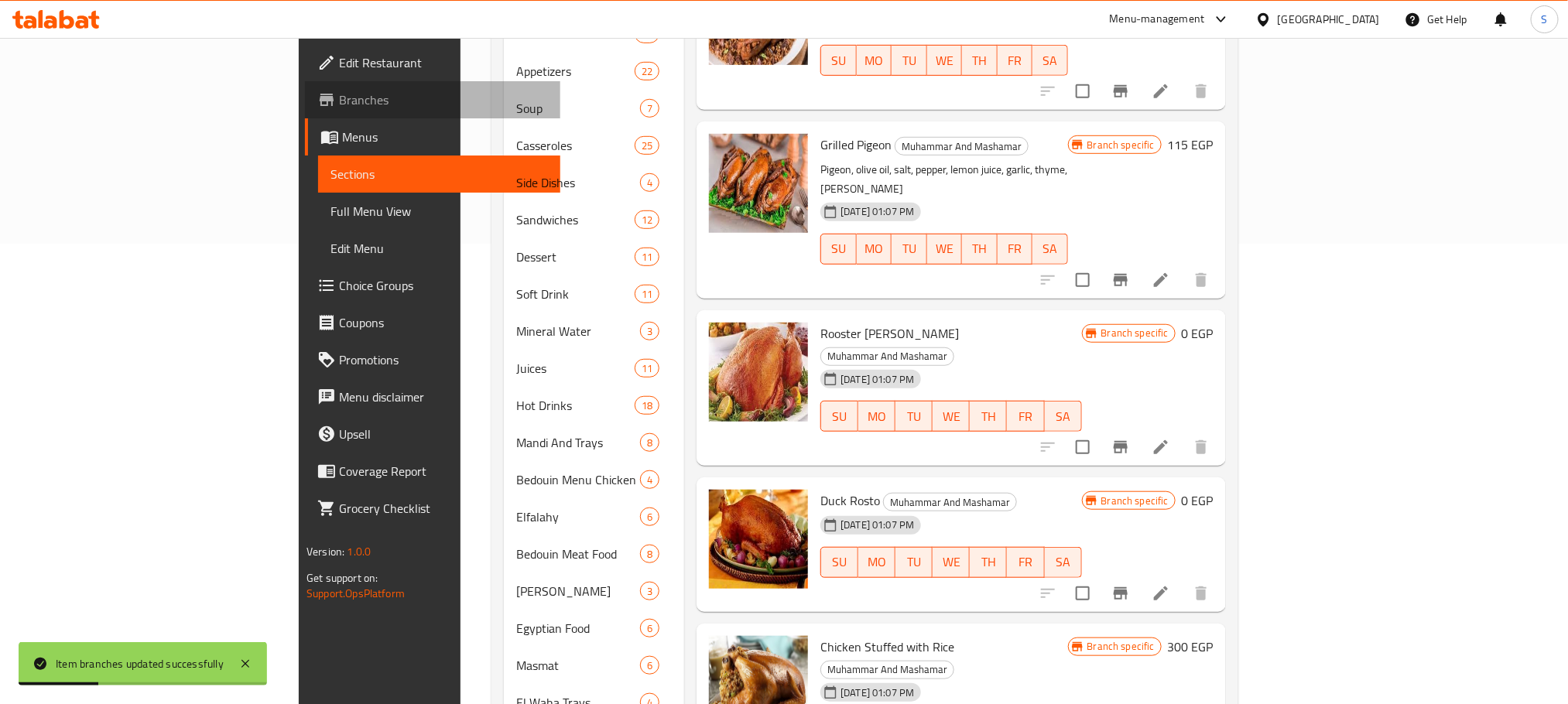
click at [339, 92] on span "Branches" at bounding box center [444, 100] width 209 height 19
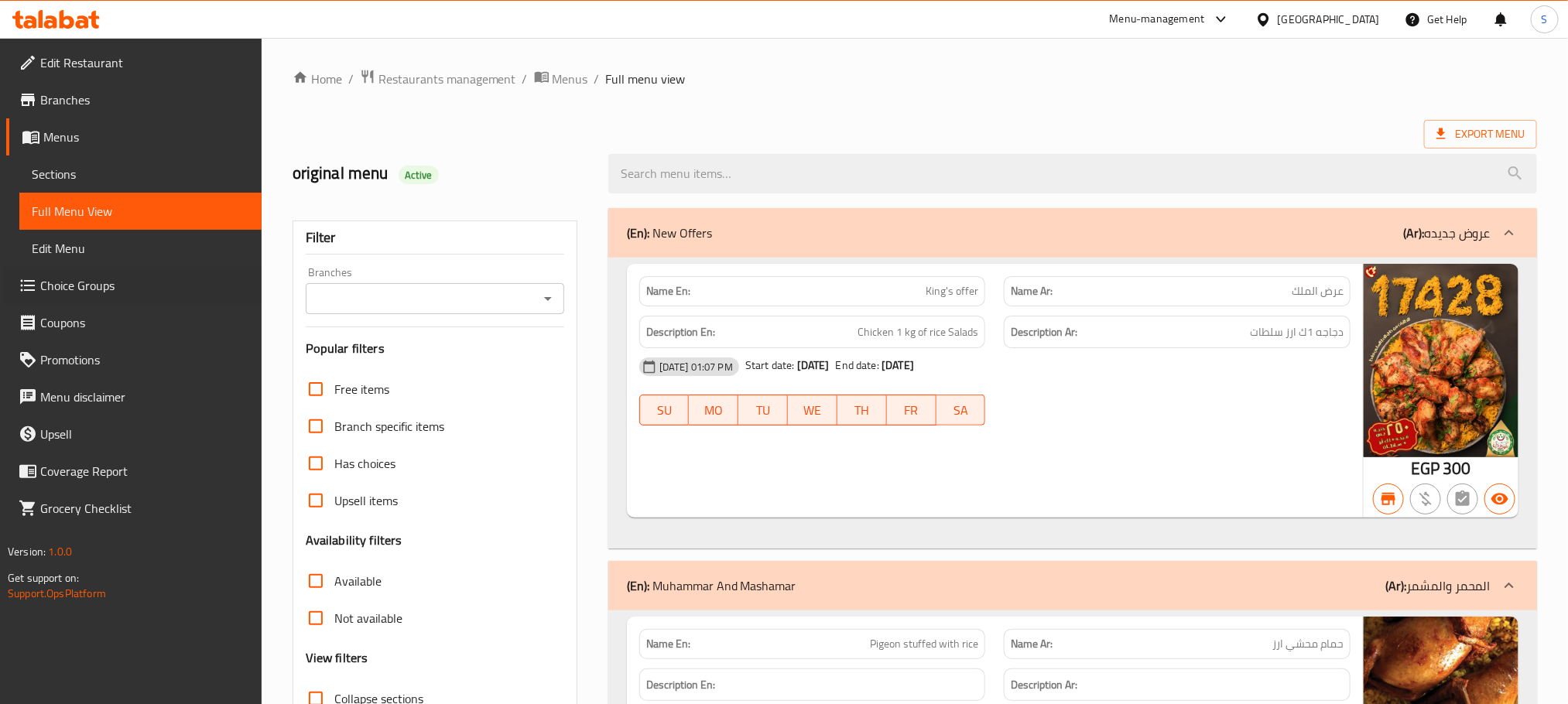
drag, startPoint x: 0, startPoint y: 267, endPoint x: 128, endPoint y: 7, distance: 289.8
click at [183, 47] on ul "Edit Restaurant Branches Menus Sections Full Menu View Edit Menu Choice Groups …" at bounding box center [125, 285] width 273 height 483
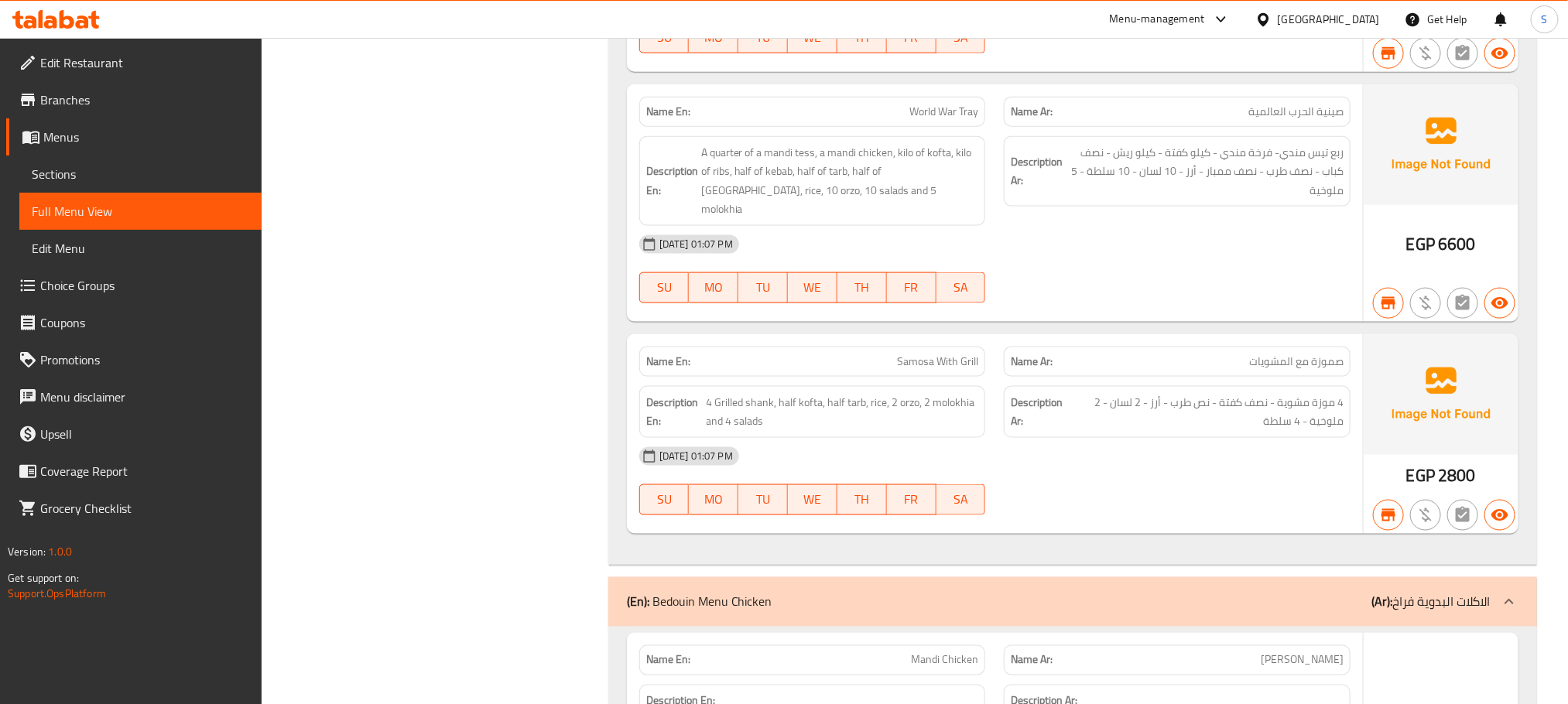
scroll to position [44930, 0]
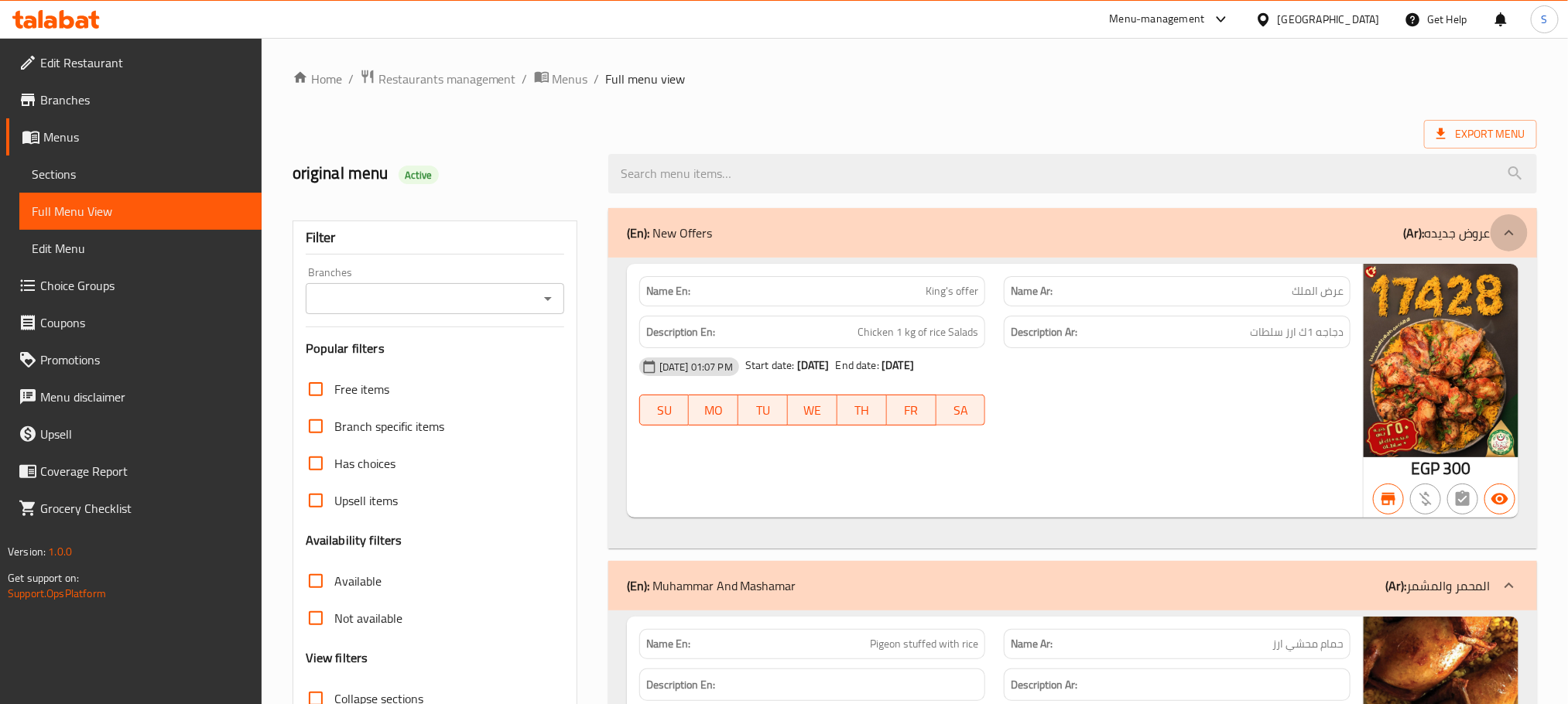
click at [1512, 243] on div at bounding box center [1509, 233] width 37 height 37
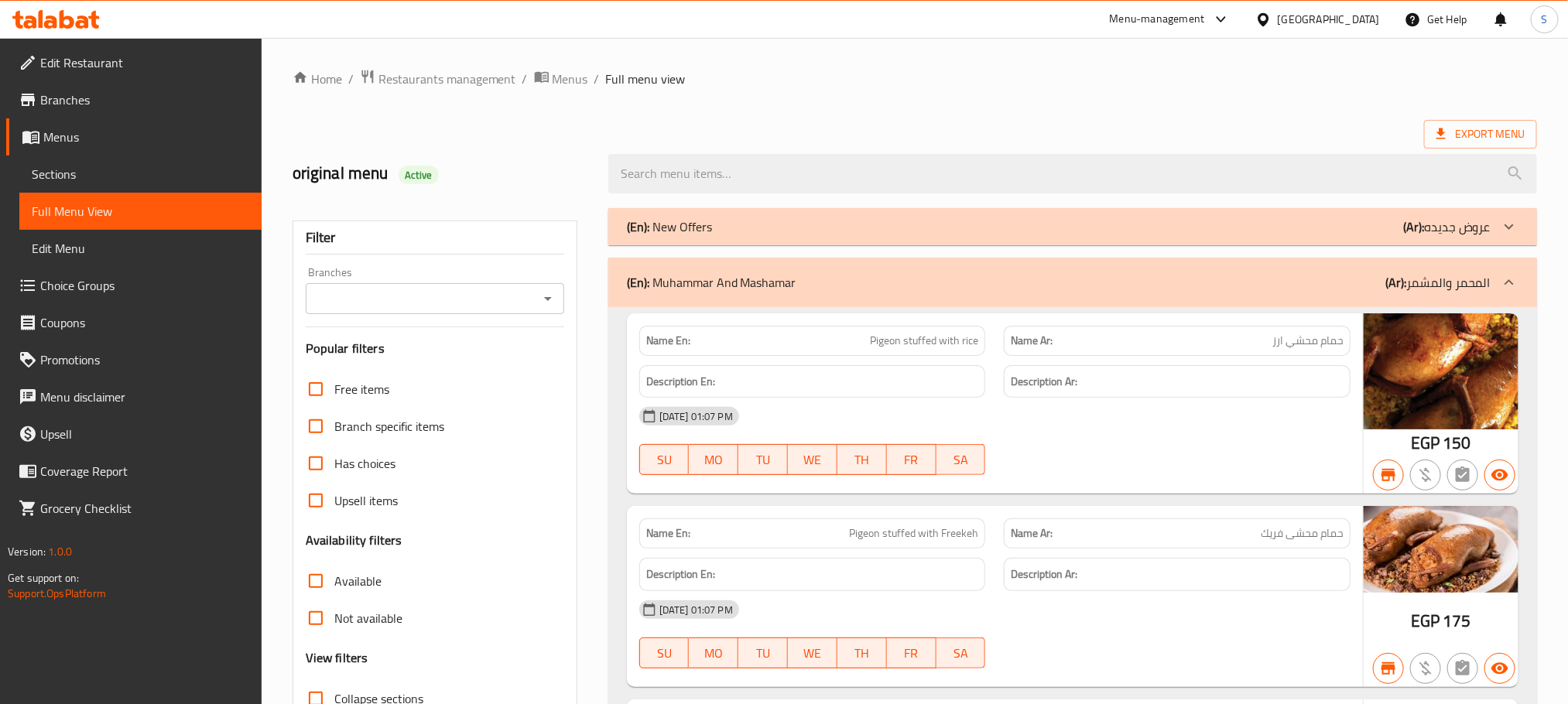
click at [546, 298] on icon "Open" at bounding box center [547, 299] width 8 height 4
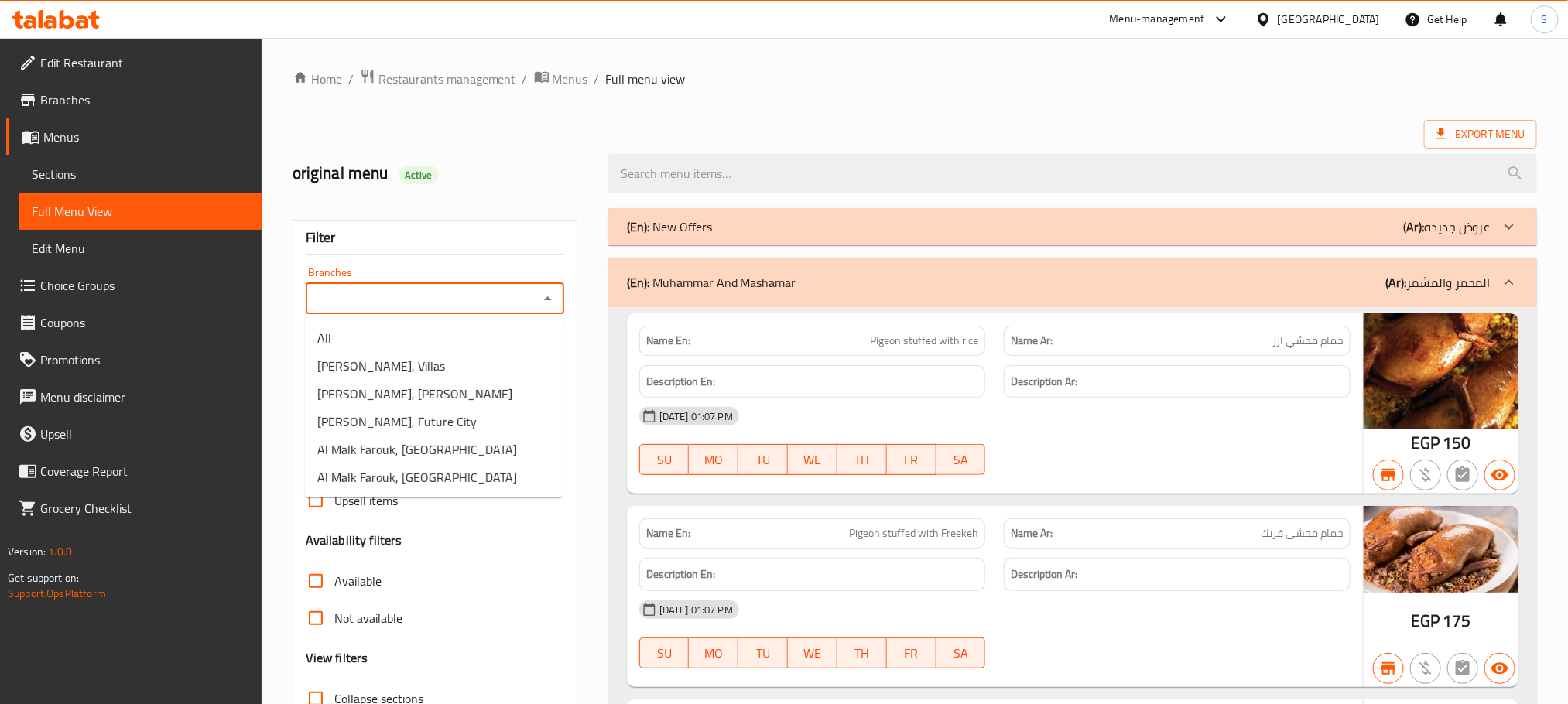
click at [440, 356] on li "[PERSON_NAME], Villas" at bounding box center [434, 366] width 258 height 28
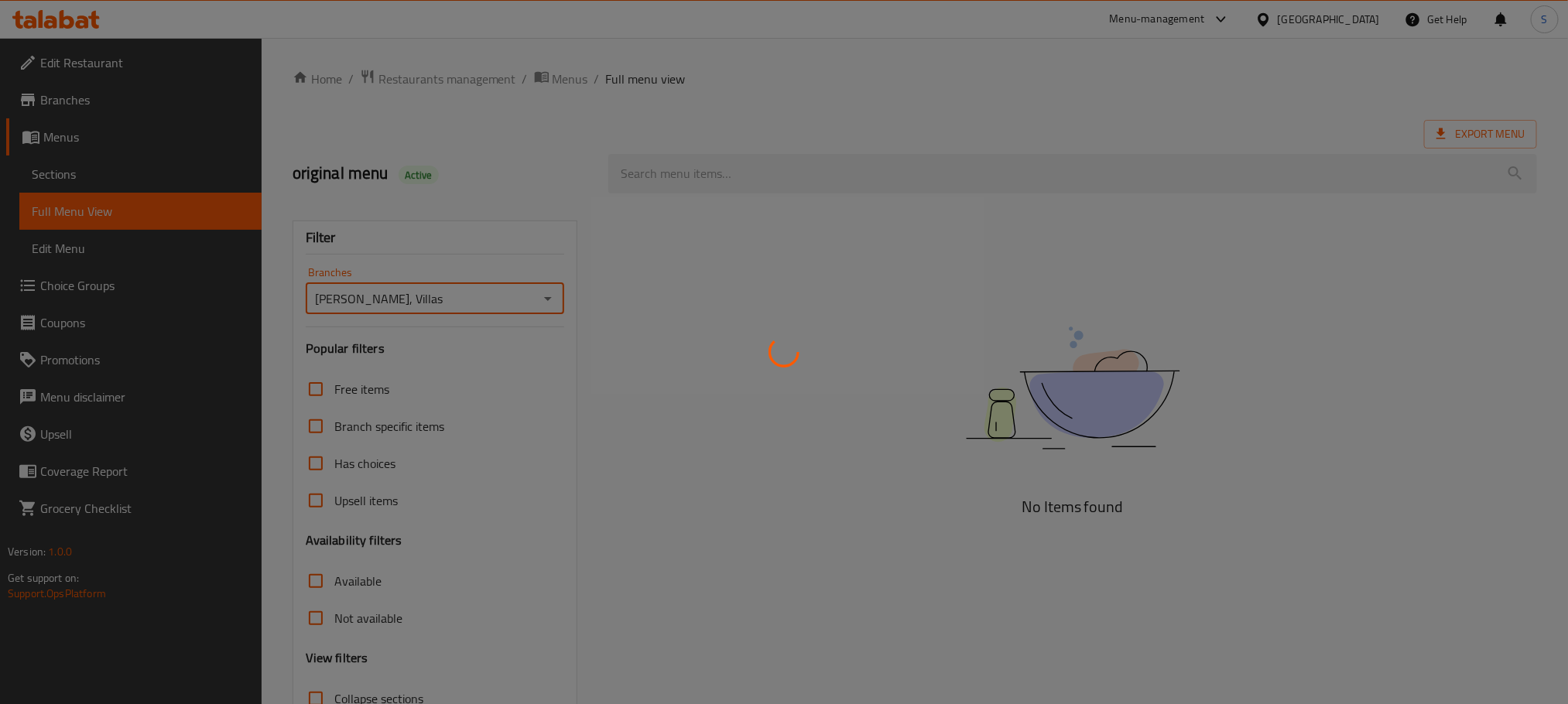
type input "[PERSON_NAME], Villas"
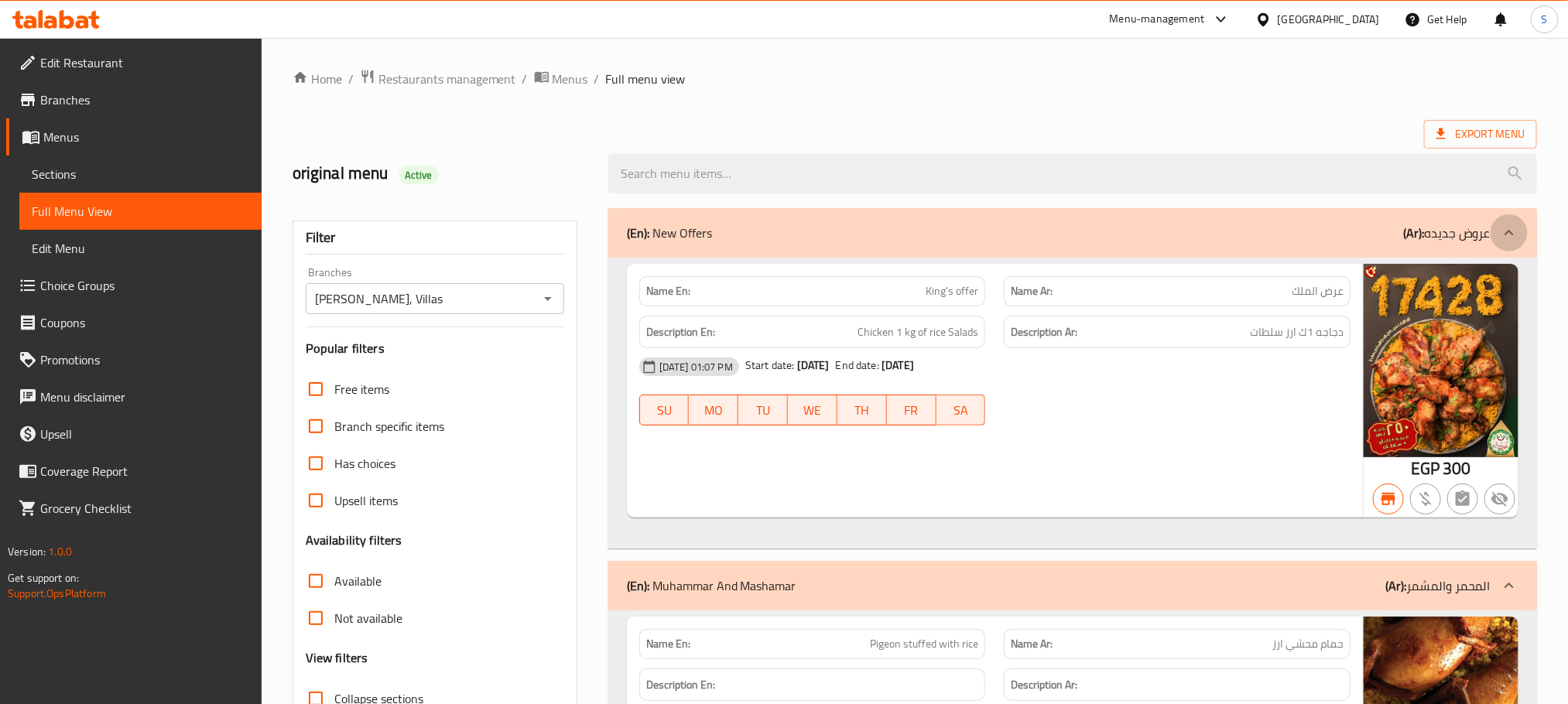
click at [1508, 237] on icon at bounding box center [1509, 233] width 19 height 19
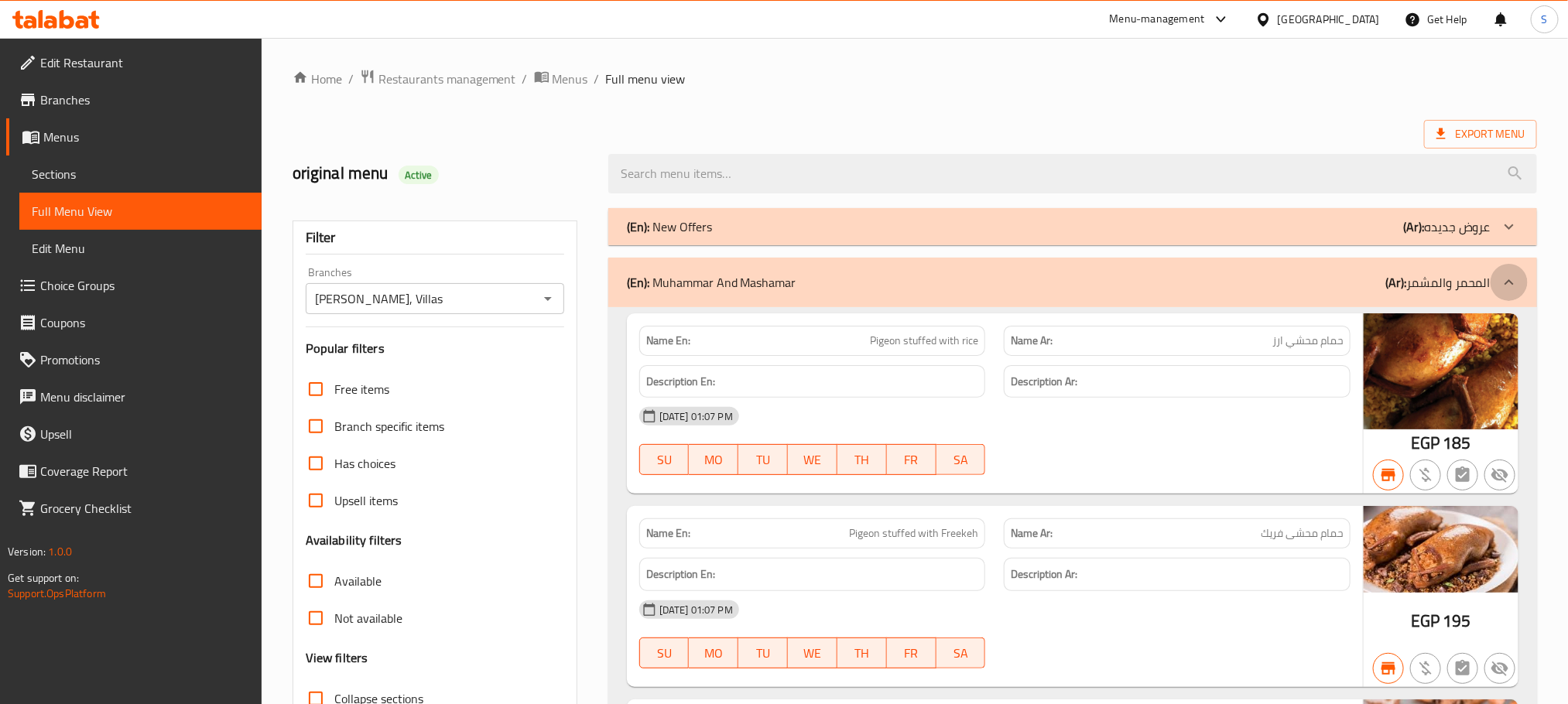
click at [1510, 293] on div at bounding box center [1509, 282] width 37 height 37
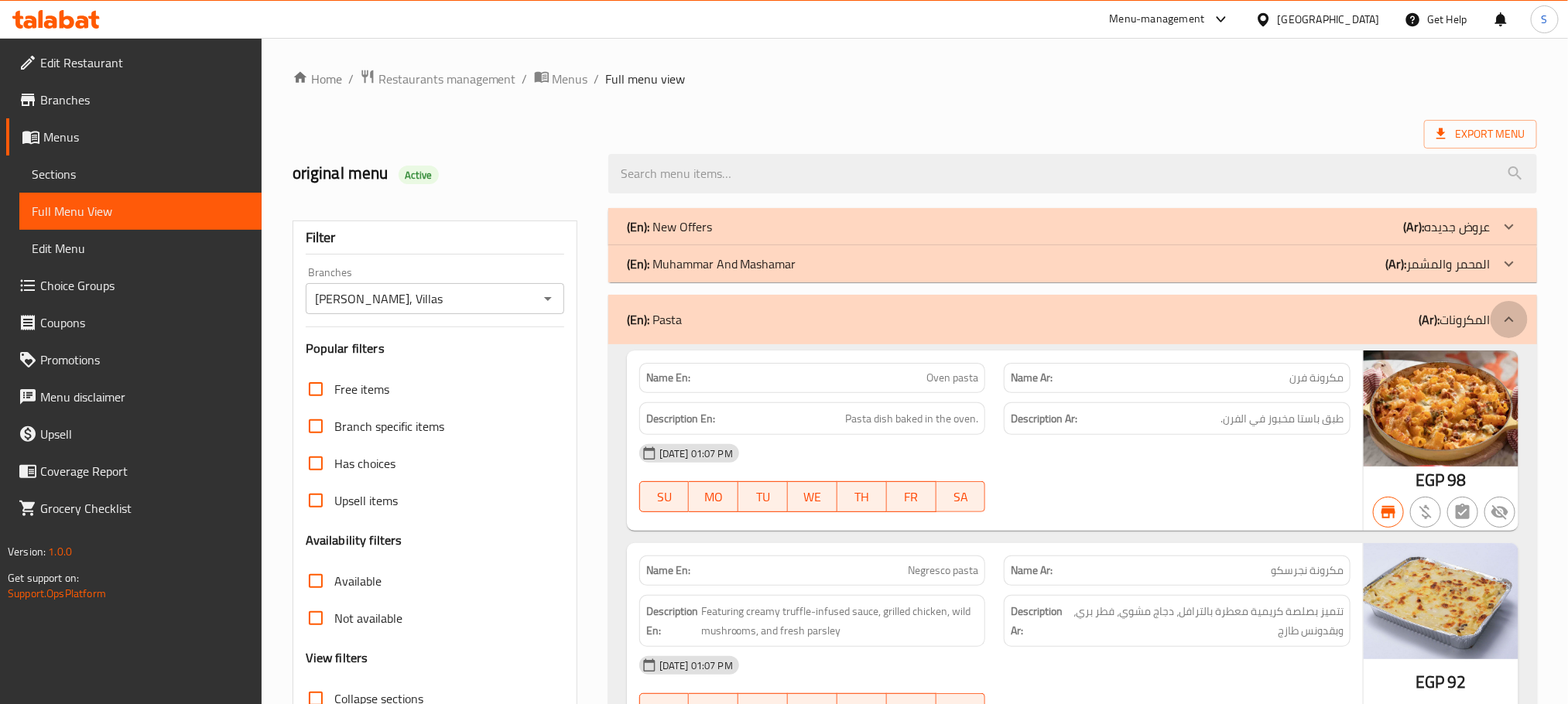
click at [1510, 316] on icon at bounding box center [1509, 320] width 19 height 19
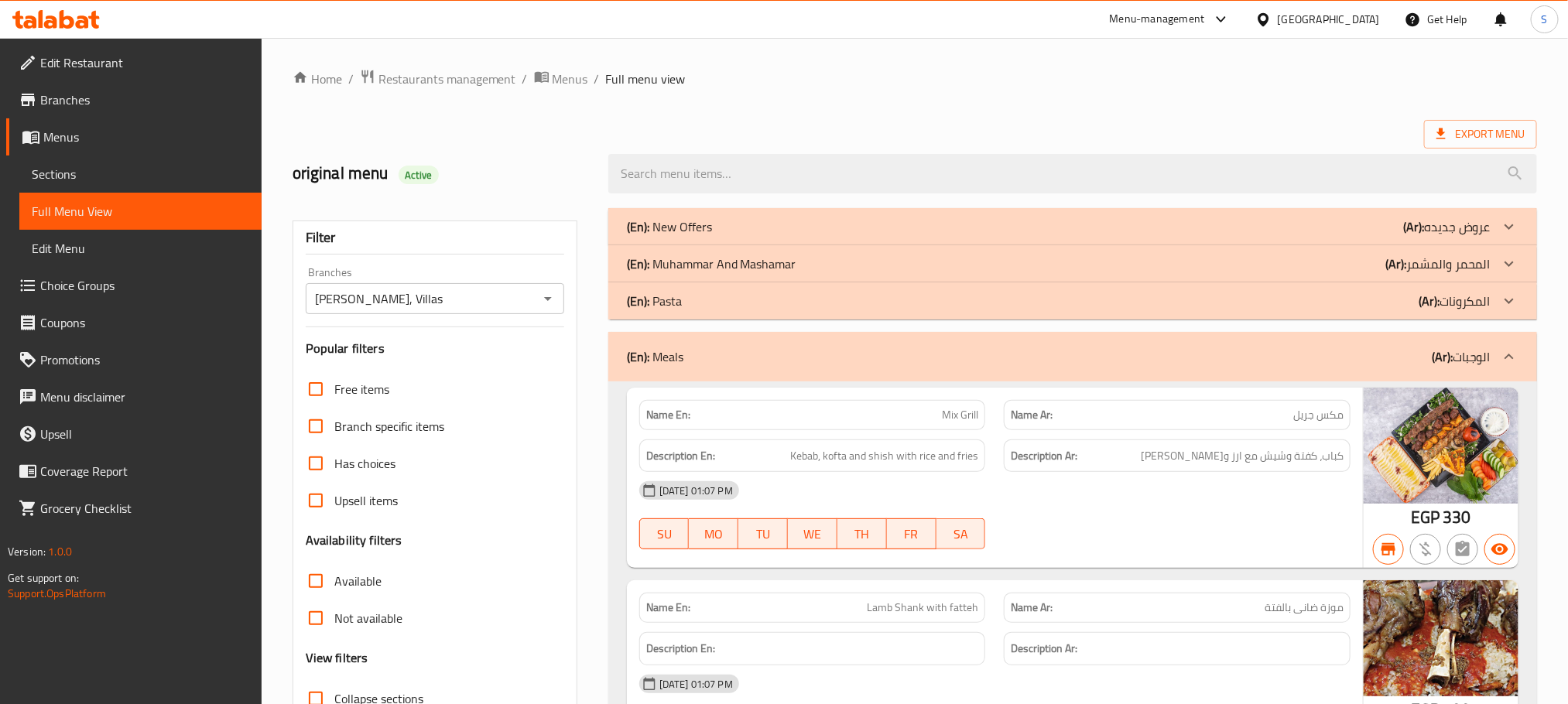
click at [1503, 370] on div at bounding box center [1509, 357] width 37 height 37
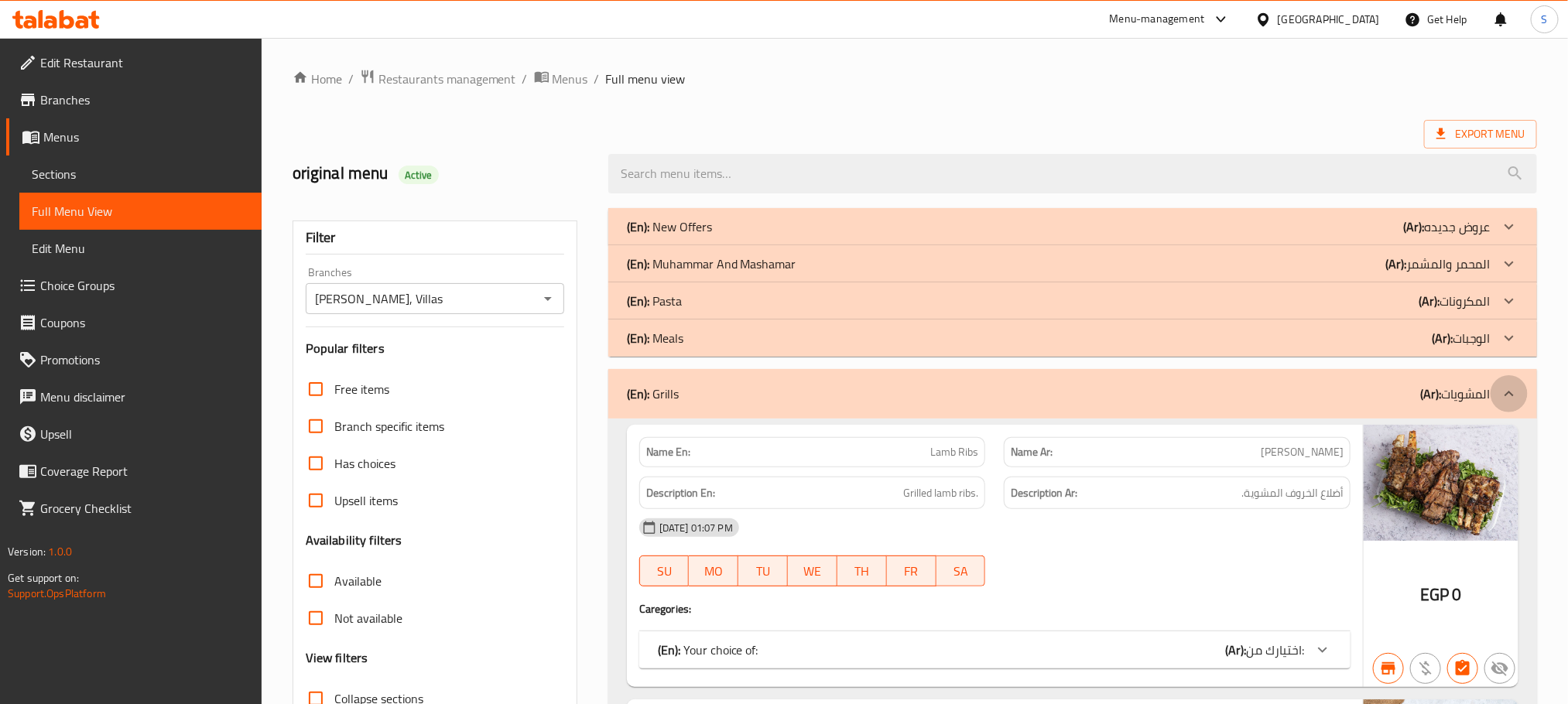
click at [1504, 400] on icon at bounding box center [1509, 394] width 19 height 19
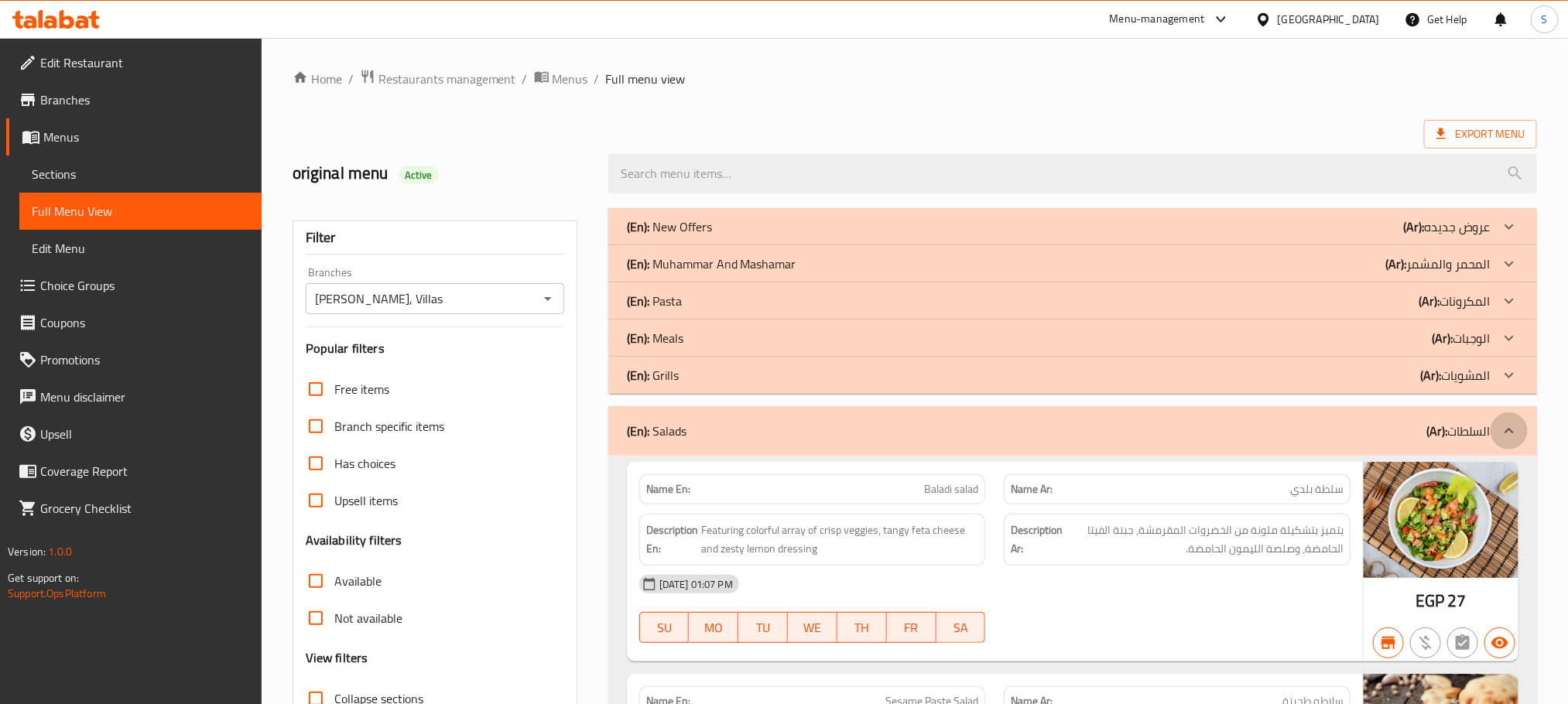
click at [1500, 436] on icon at bounding box center [1509, 431] width 19 height 19
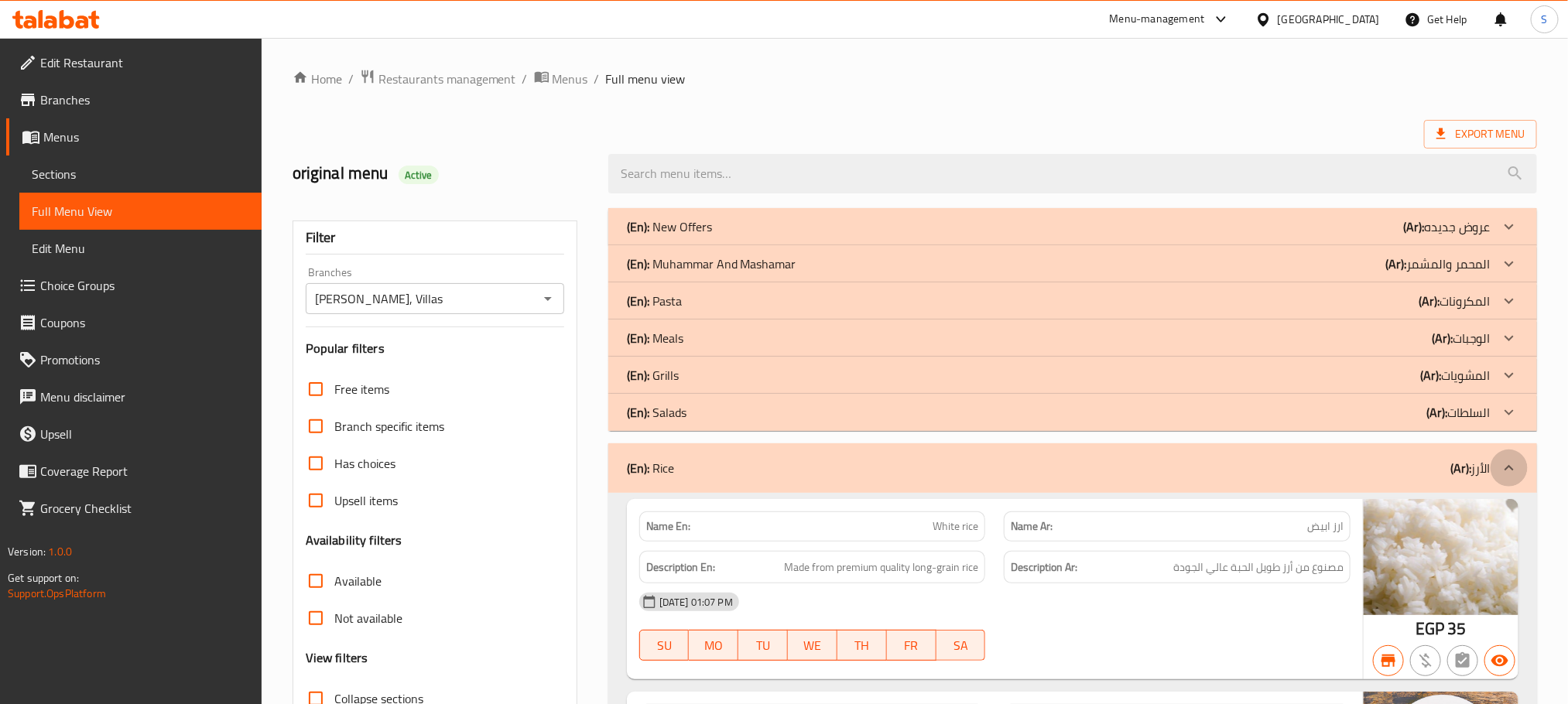
click at [1509, 469] on icon at bounding box center [1509, 468] width 19 height 19
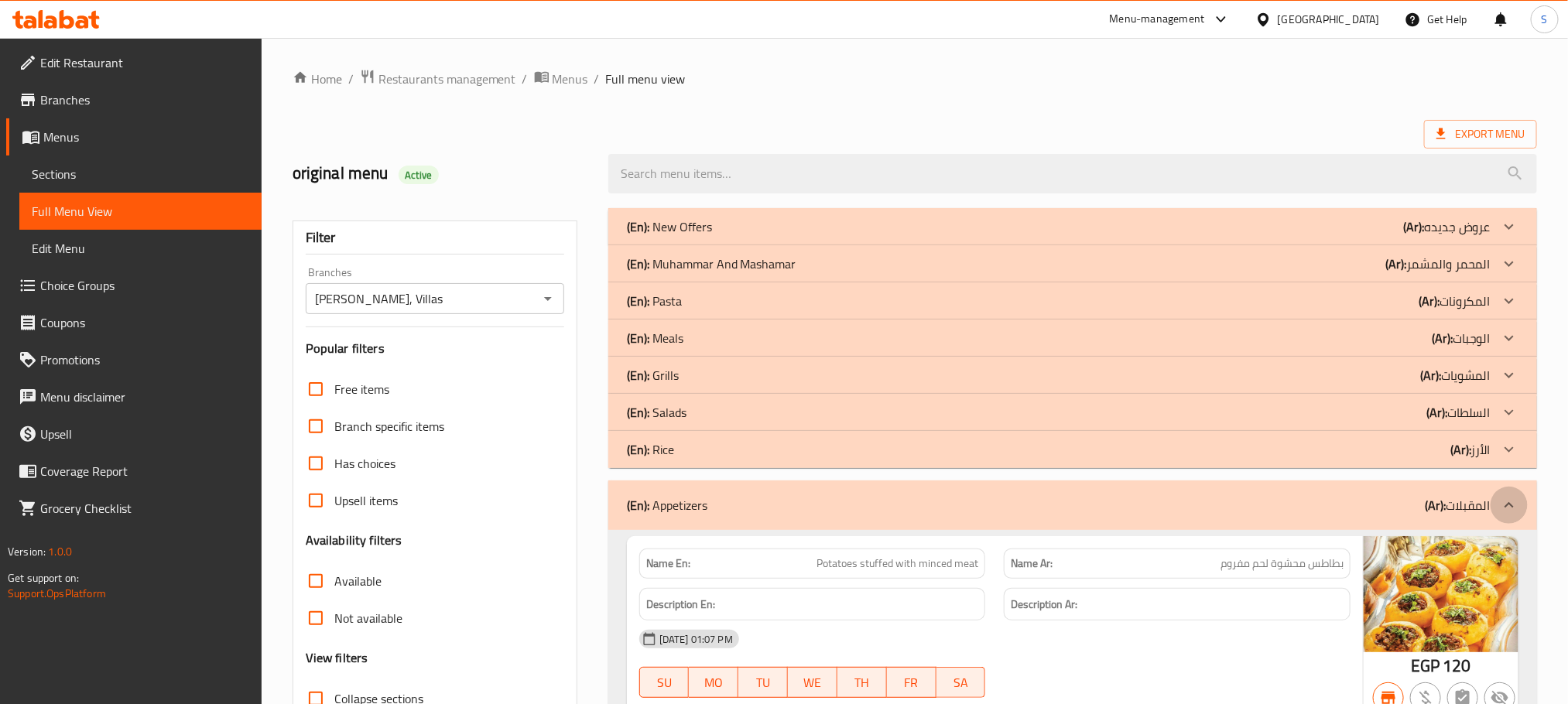
click at [1512, 513] on icon at bounding box center [1509, 506] width 19 height 19
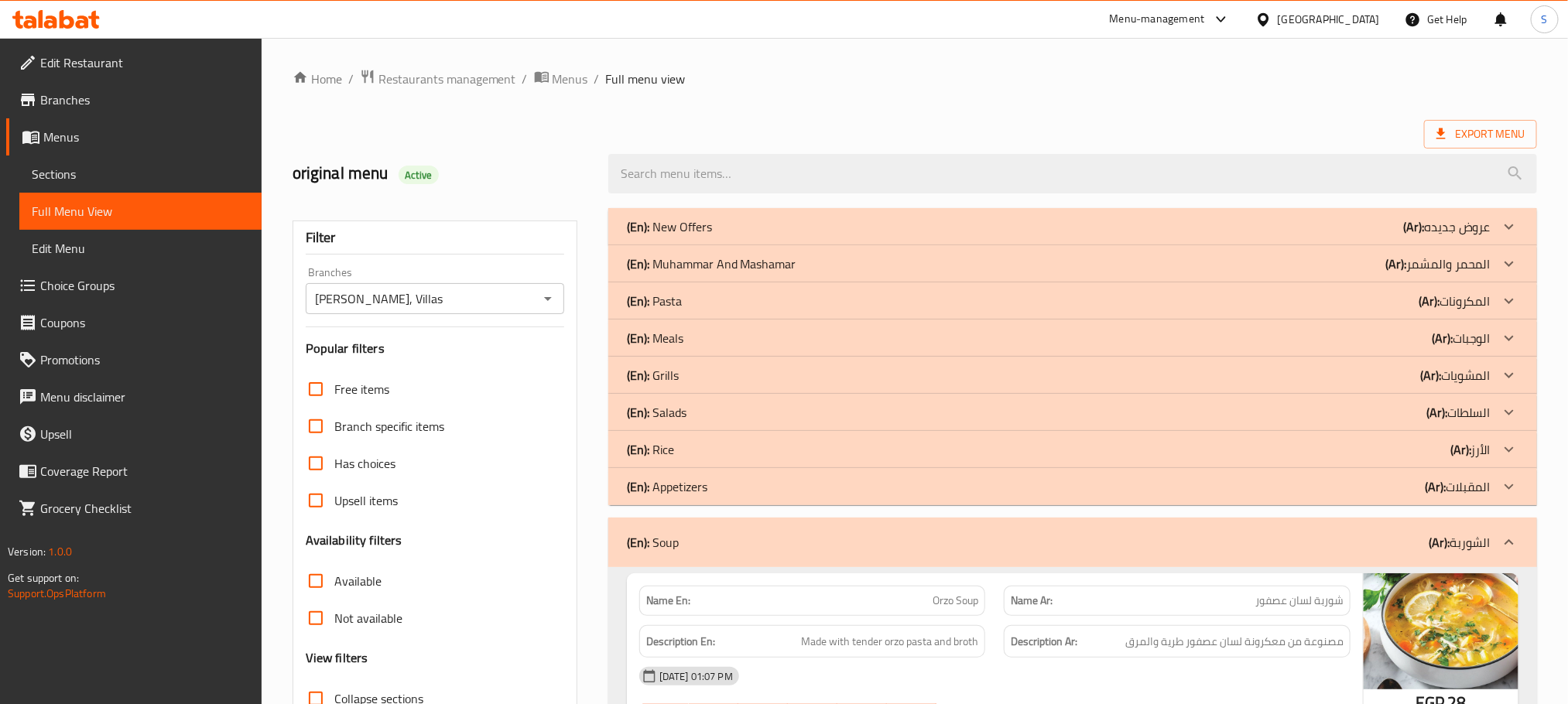
scroll to position [232, 0]
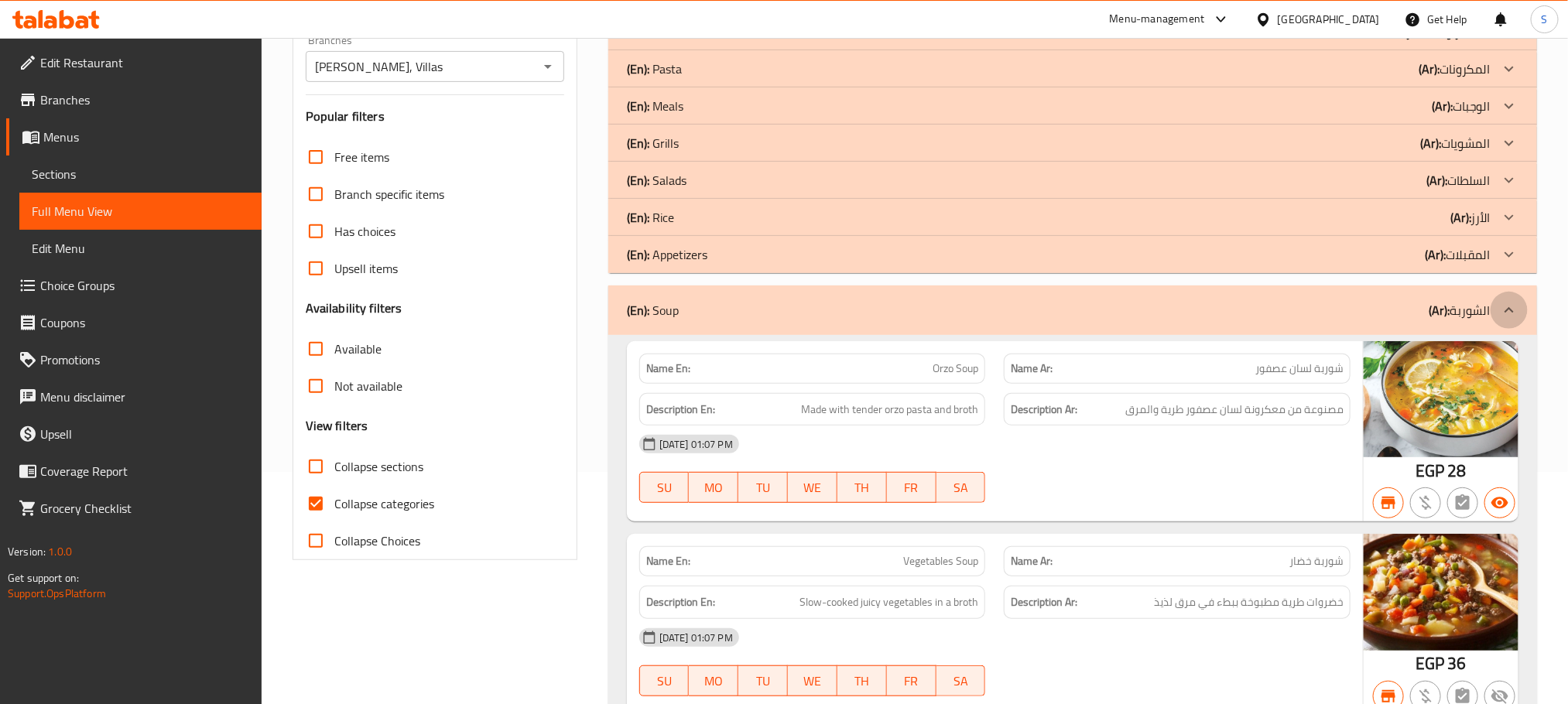
click at [1508, 319] on icon at bounding box center [1509, 310] width 19 height 19
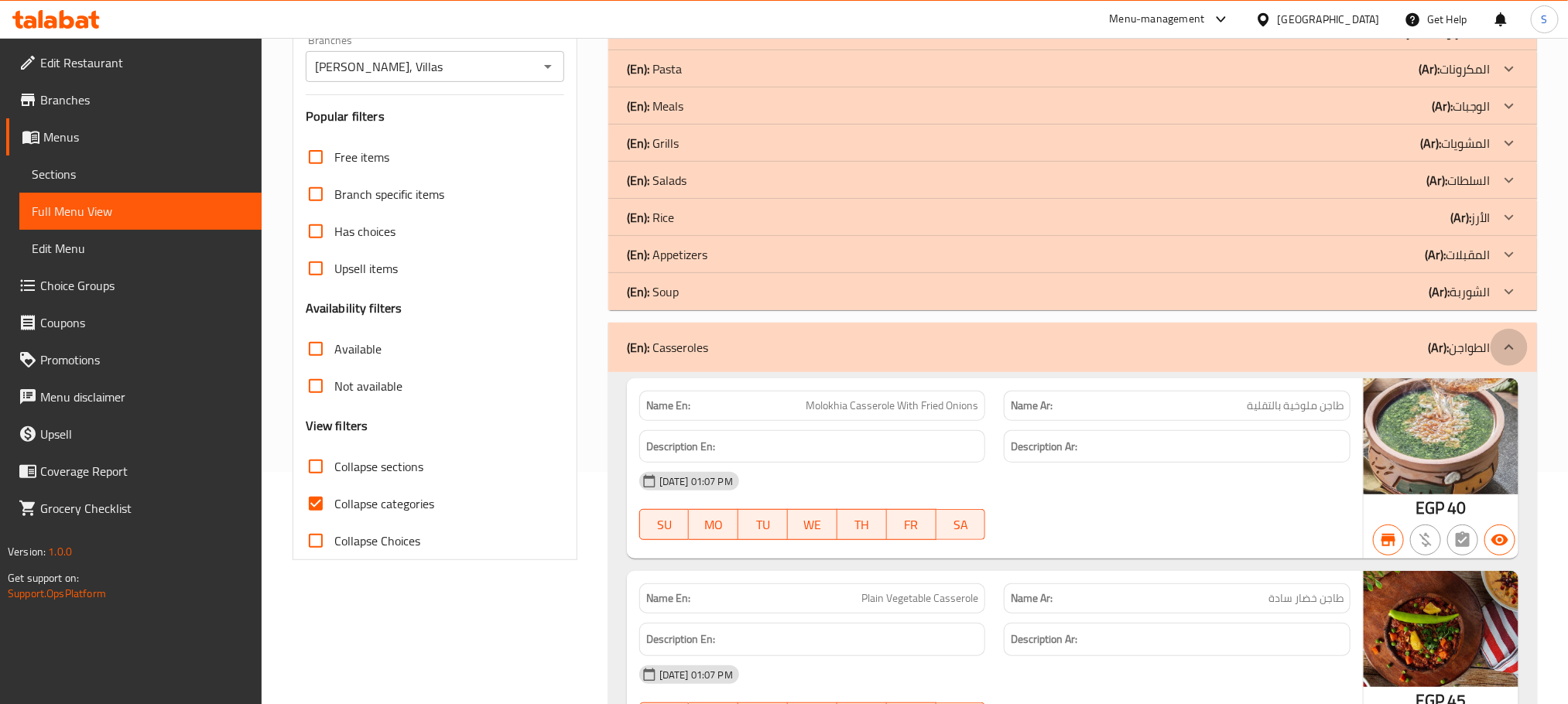
click at [1504, 349] on icon at bounding box center [1509, 348] width 19 height 19
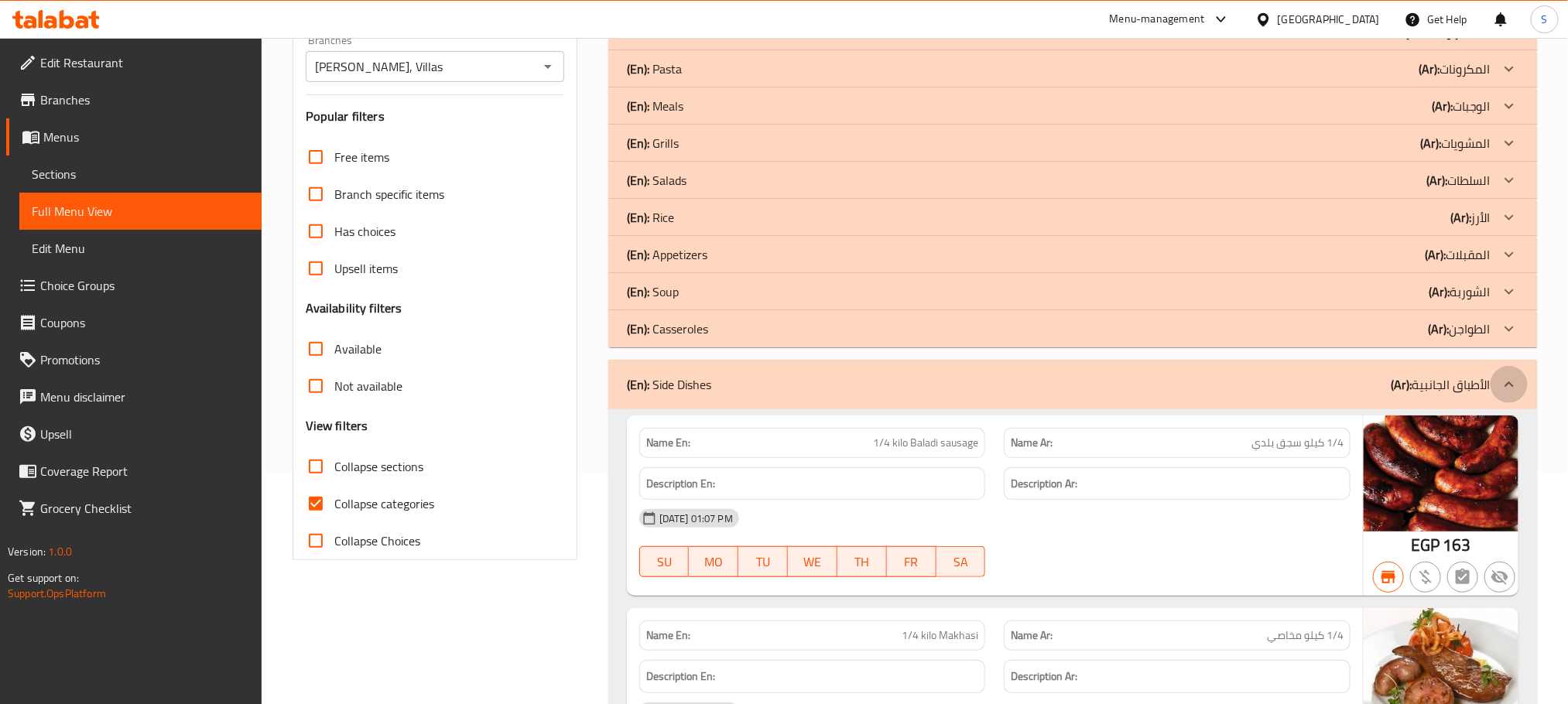
click at [1505, 390] on icon at bounding box center [1509, 384] width 19 height 19
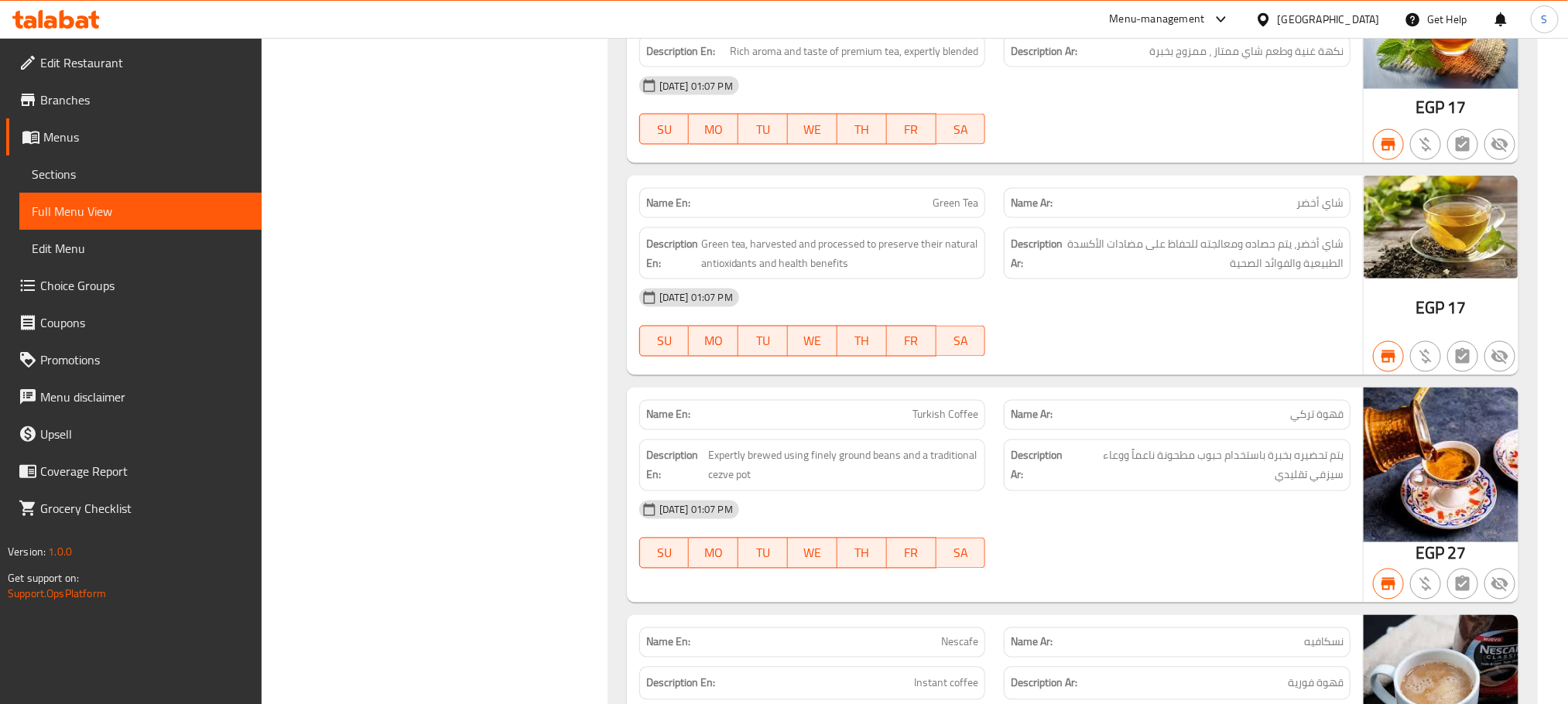
scroll to position [10348, 0]
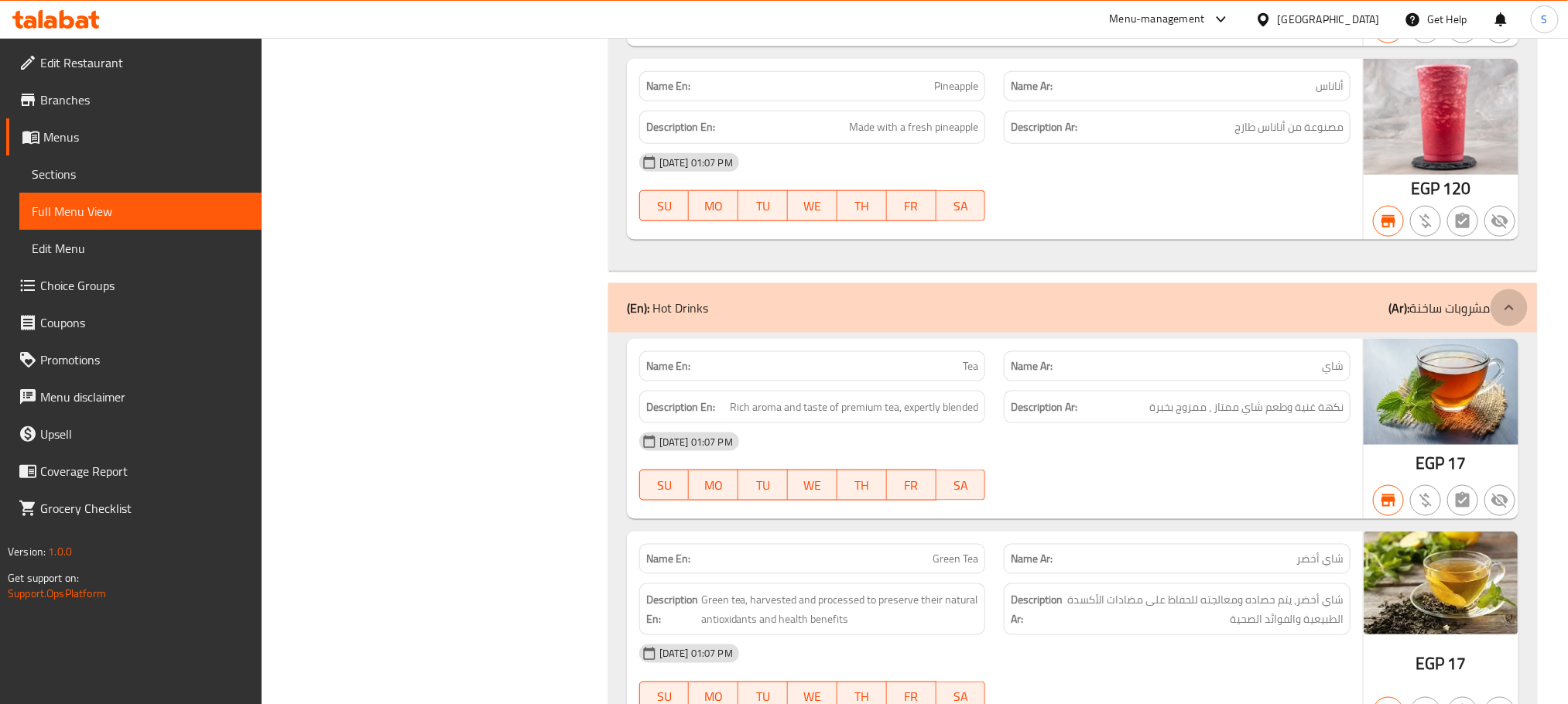
click at [1508, 327] on div at bounding box center [1509, 308] width 37 height 37
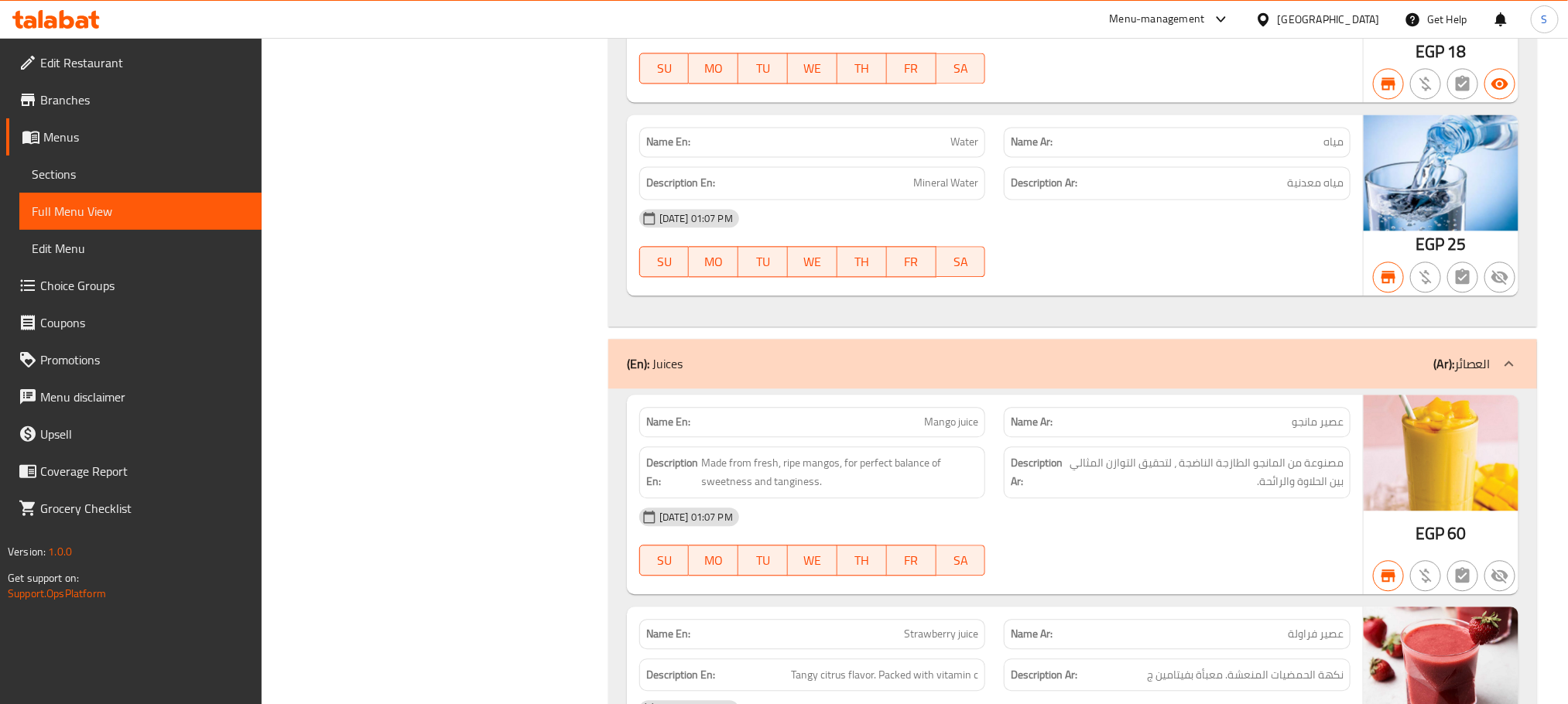
scroll to position [7964, 0]
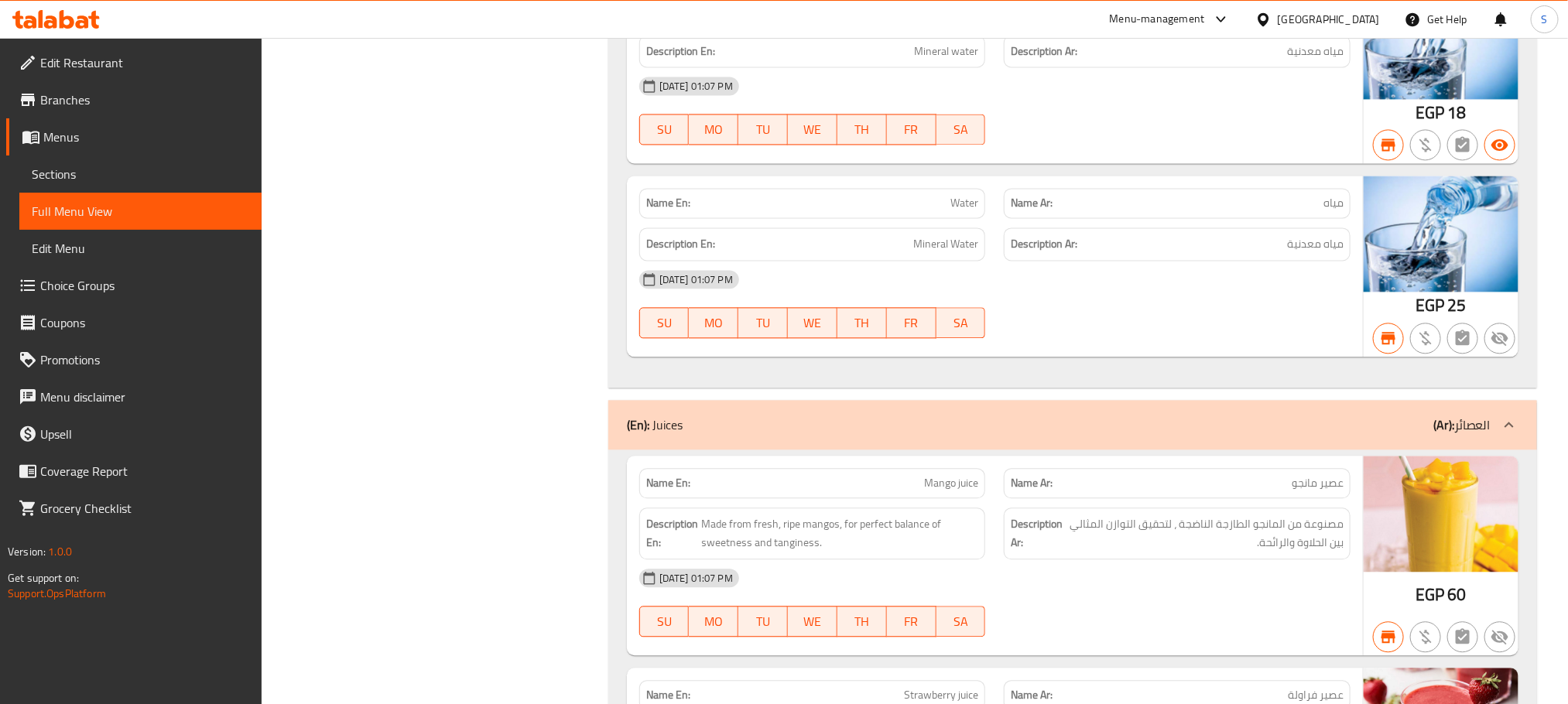
click at [1507, 427] on icon at bounding box center [1509, 424] width 9 height 5
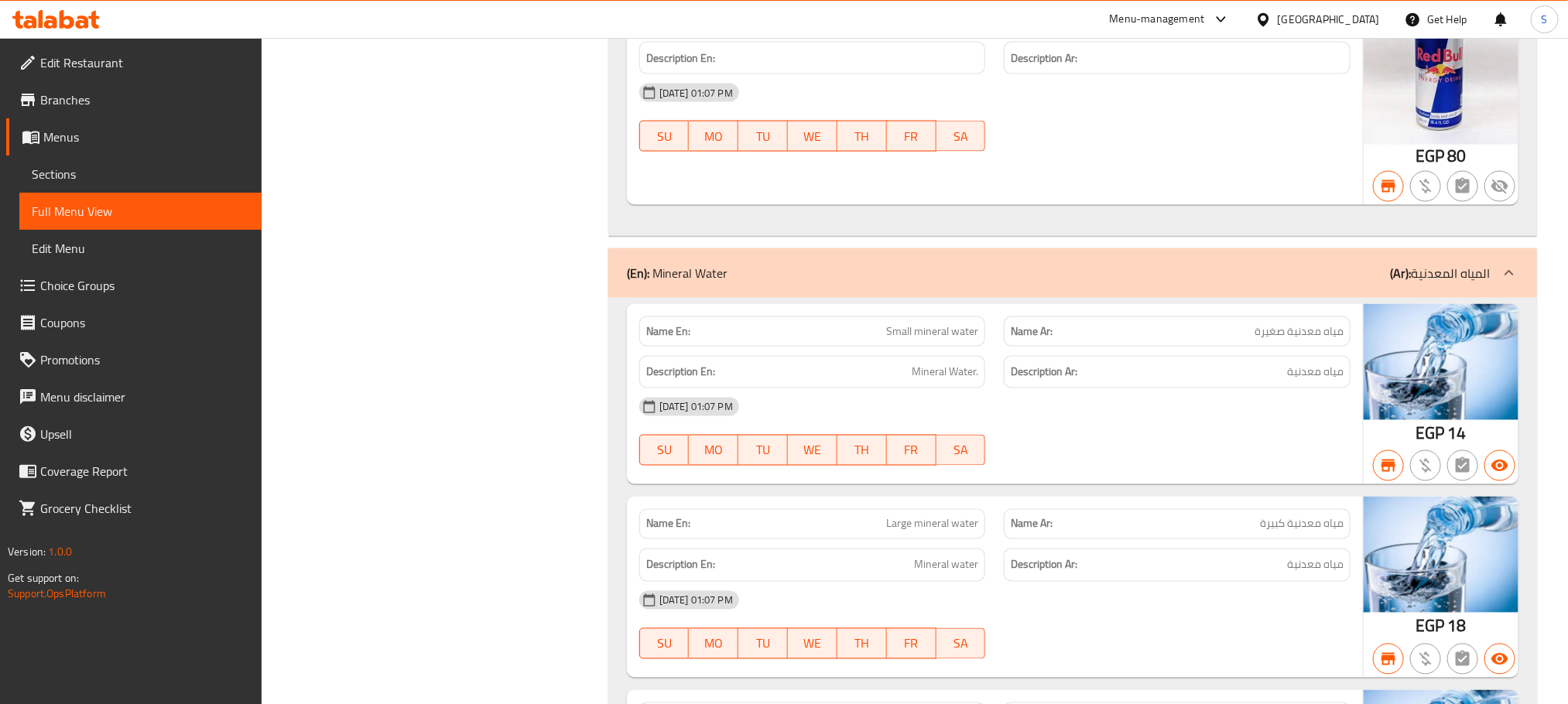
scroll to position [7189, 0]
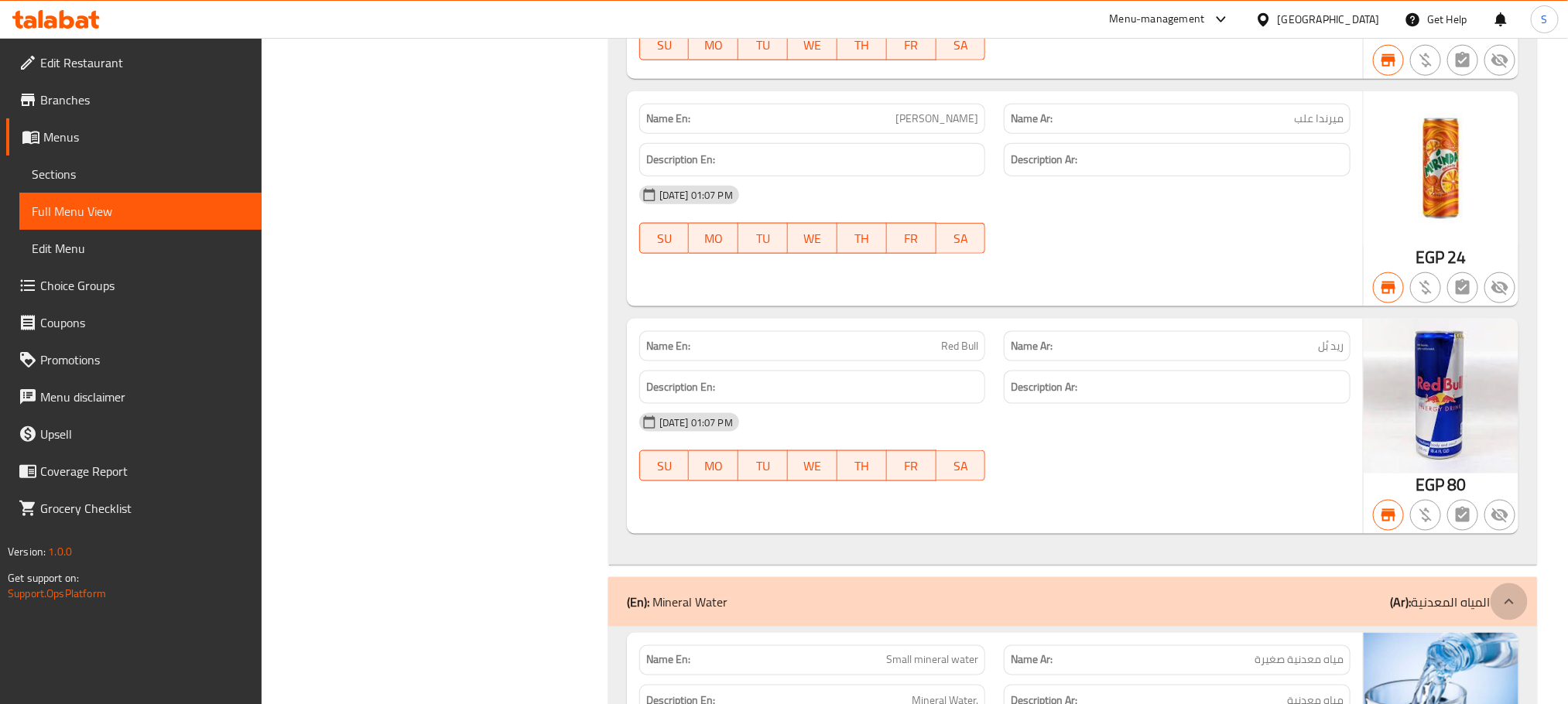
click at [1508, 612] on icon at bounding box center [1509, 602] width 19 height 19
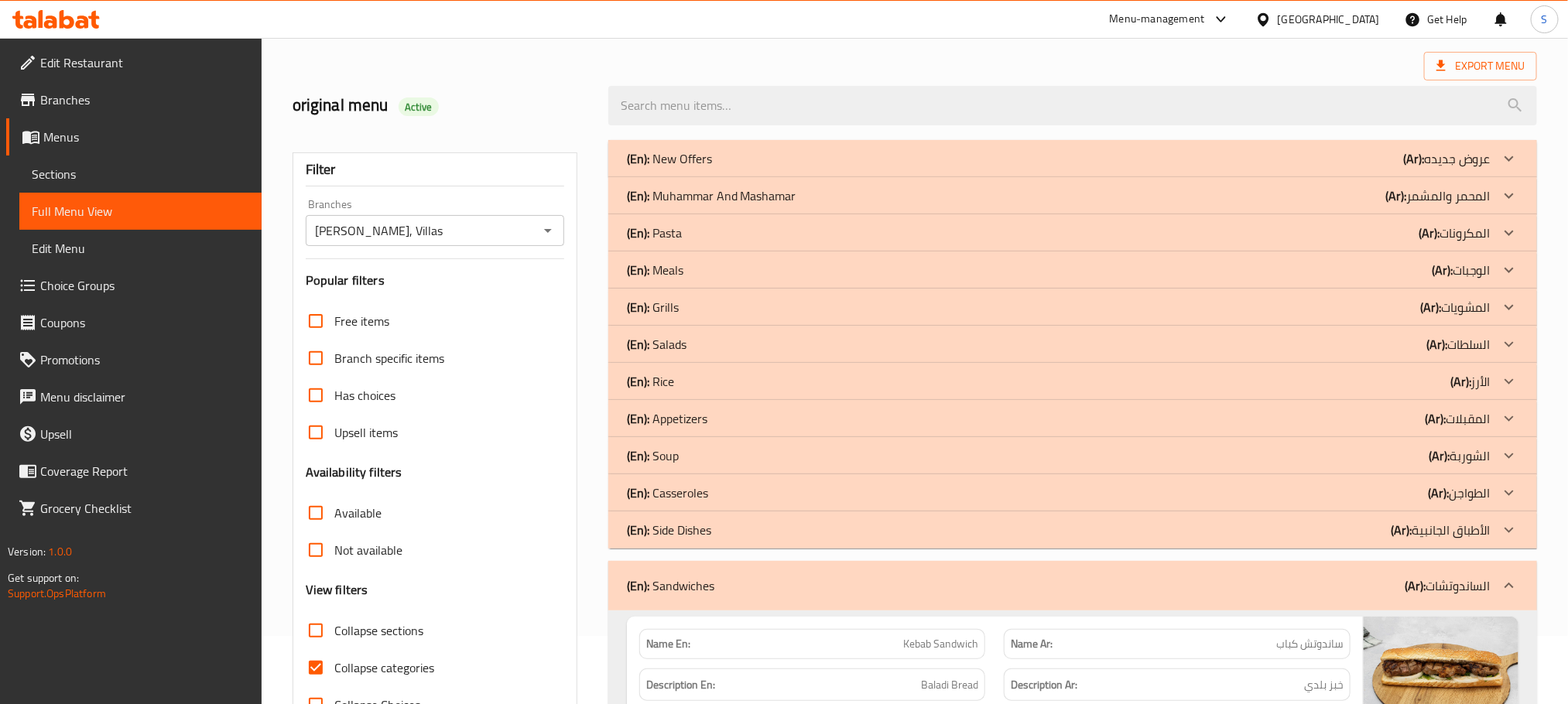
scroll to position [0, 0]
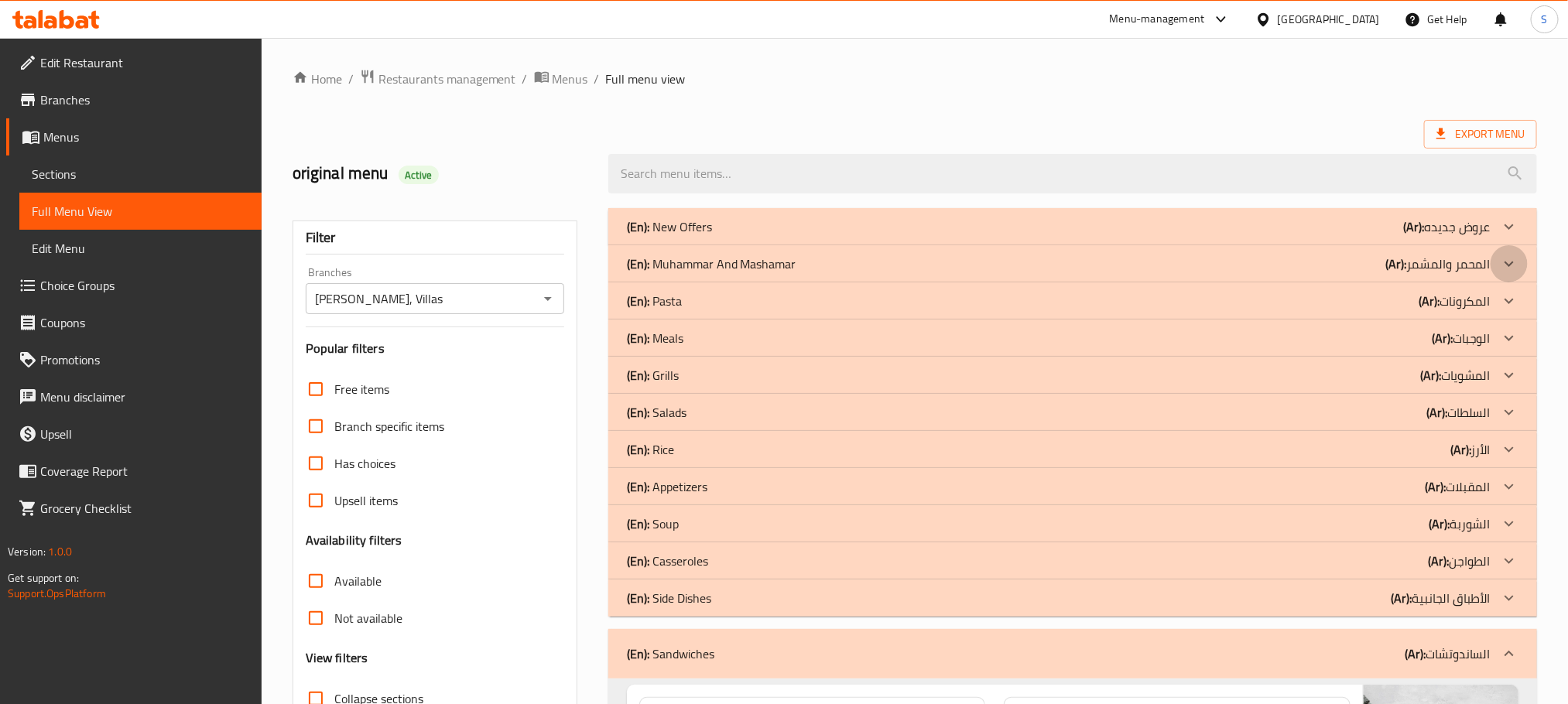
click at [1512, 265] on icon at bounding box center [1509, 264] width 19 height 19
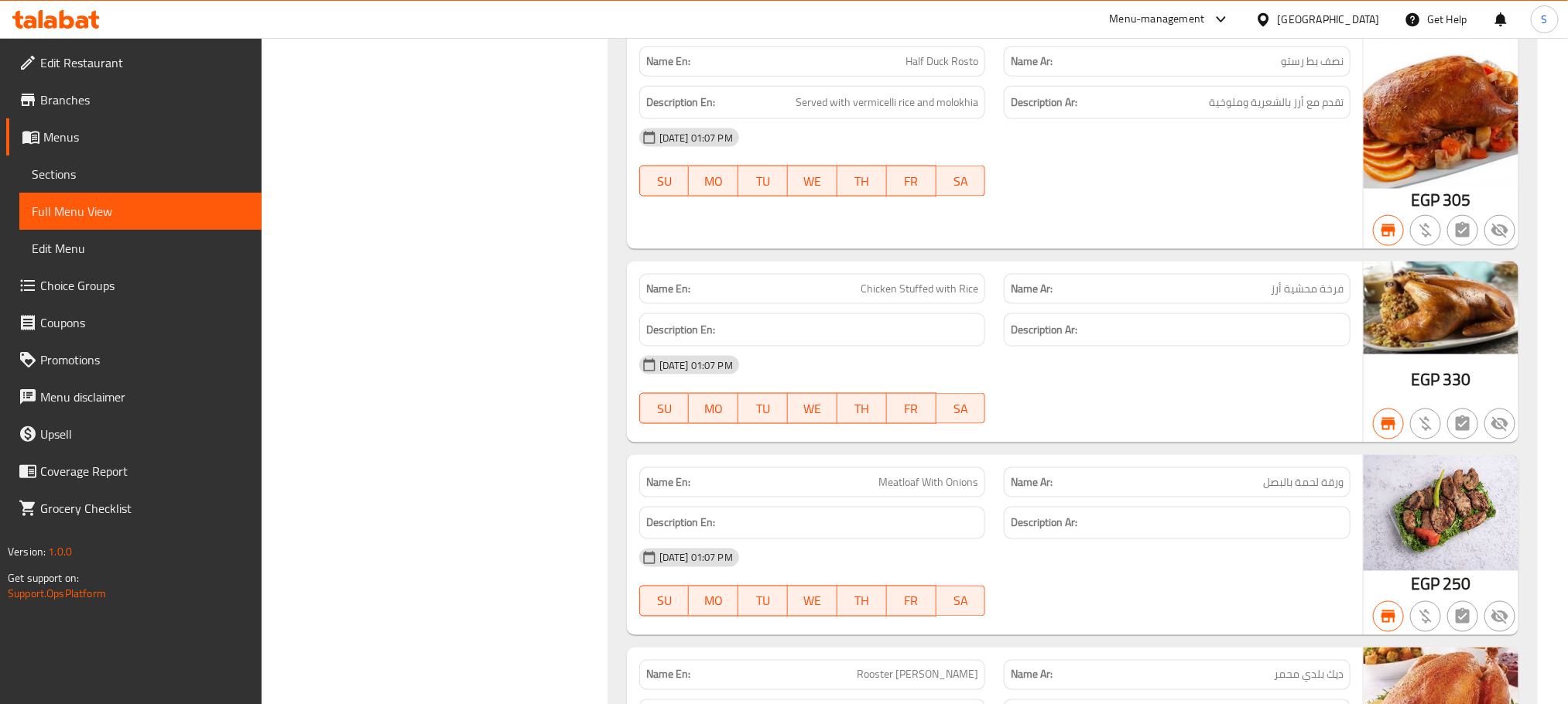
scroll to position [1428, 0]
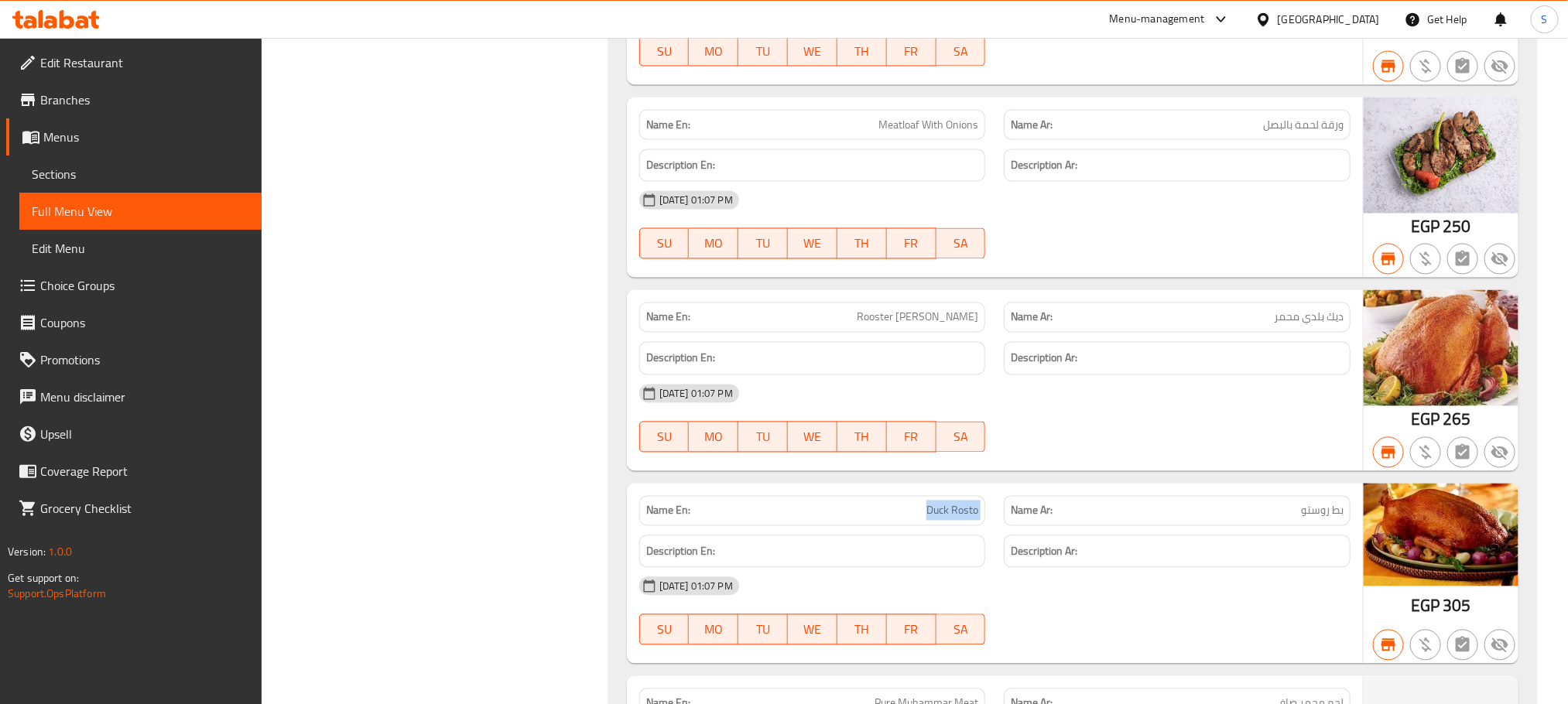
copy span "Duck Rosto"
drag, startPoint x: 924, startPoint y: 534, endPoint x: 999, endPoint y: 520, distance: 76.3
click at [999, 520] on div "Name En: Duck Rosto Name Ar: بط روستو" at bounding box center [995, 511] width 730 height 48
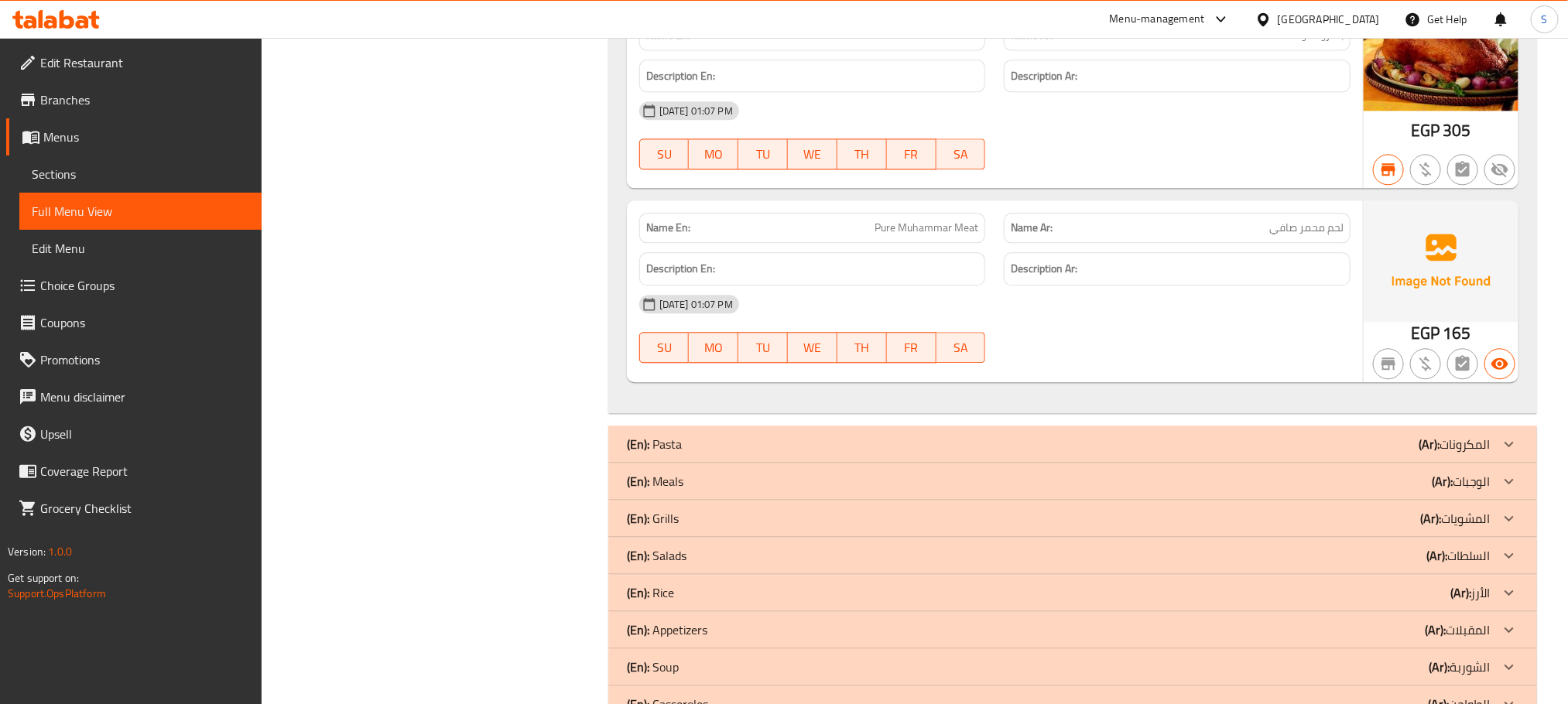
scroll to position [2022, 0]
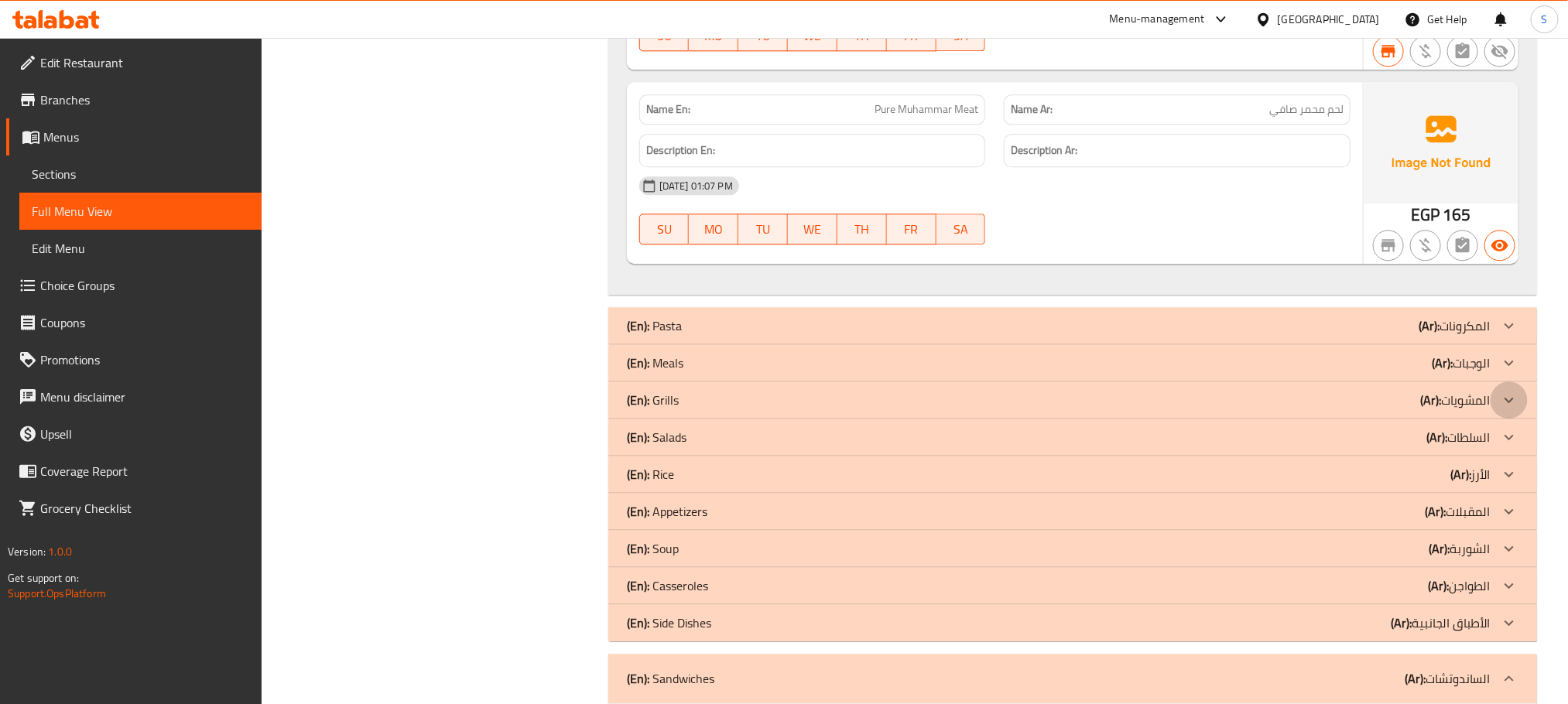
click at [1508, 406] on icon at bounding box center [1509, 400] width 19 height 19
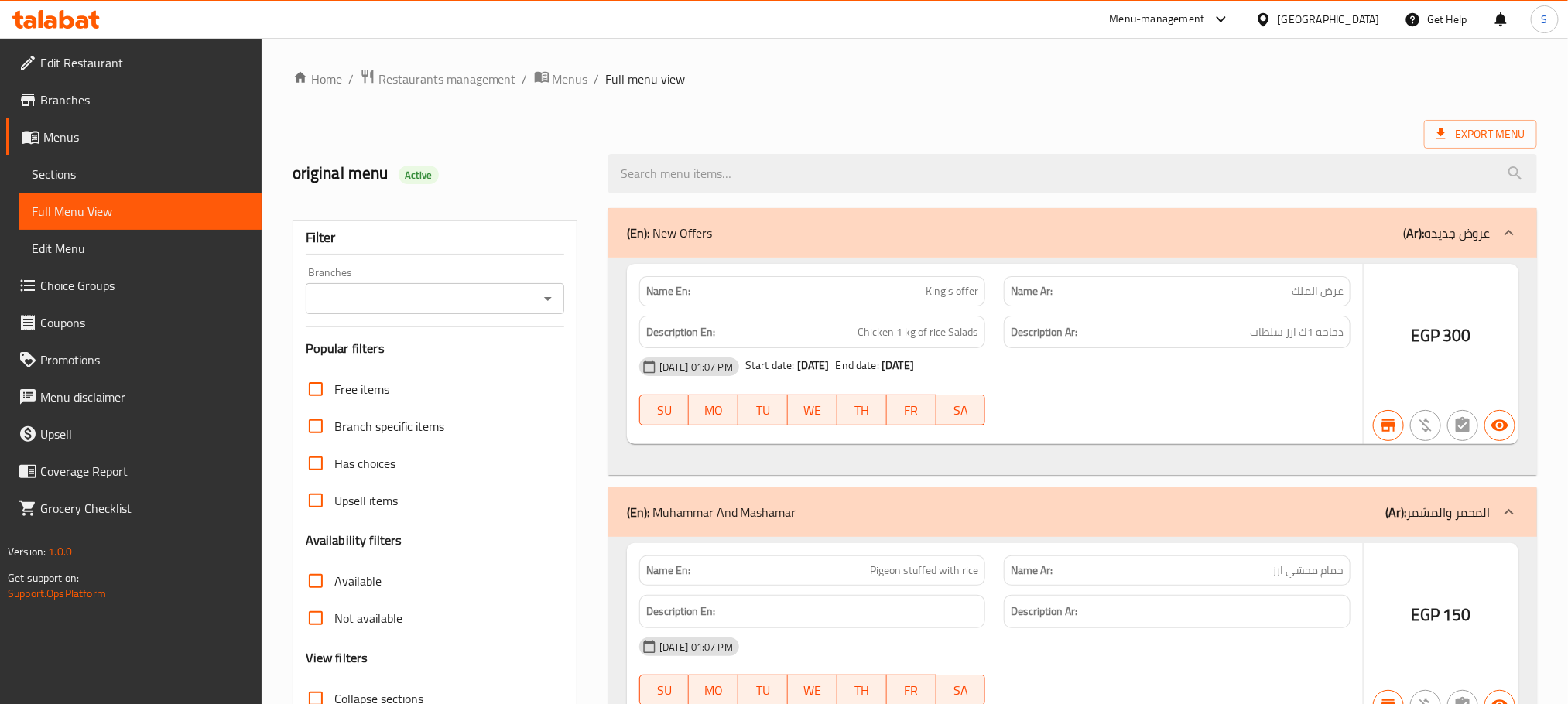
click at [539, 300] on icon "Open" at bounding box center [548, 299] width 19 height 19
click at [546, 298] on icon "Open" at bounding box center [547, 299] width 8 height 4
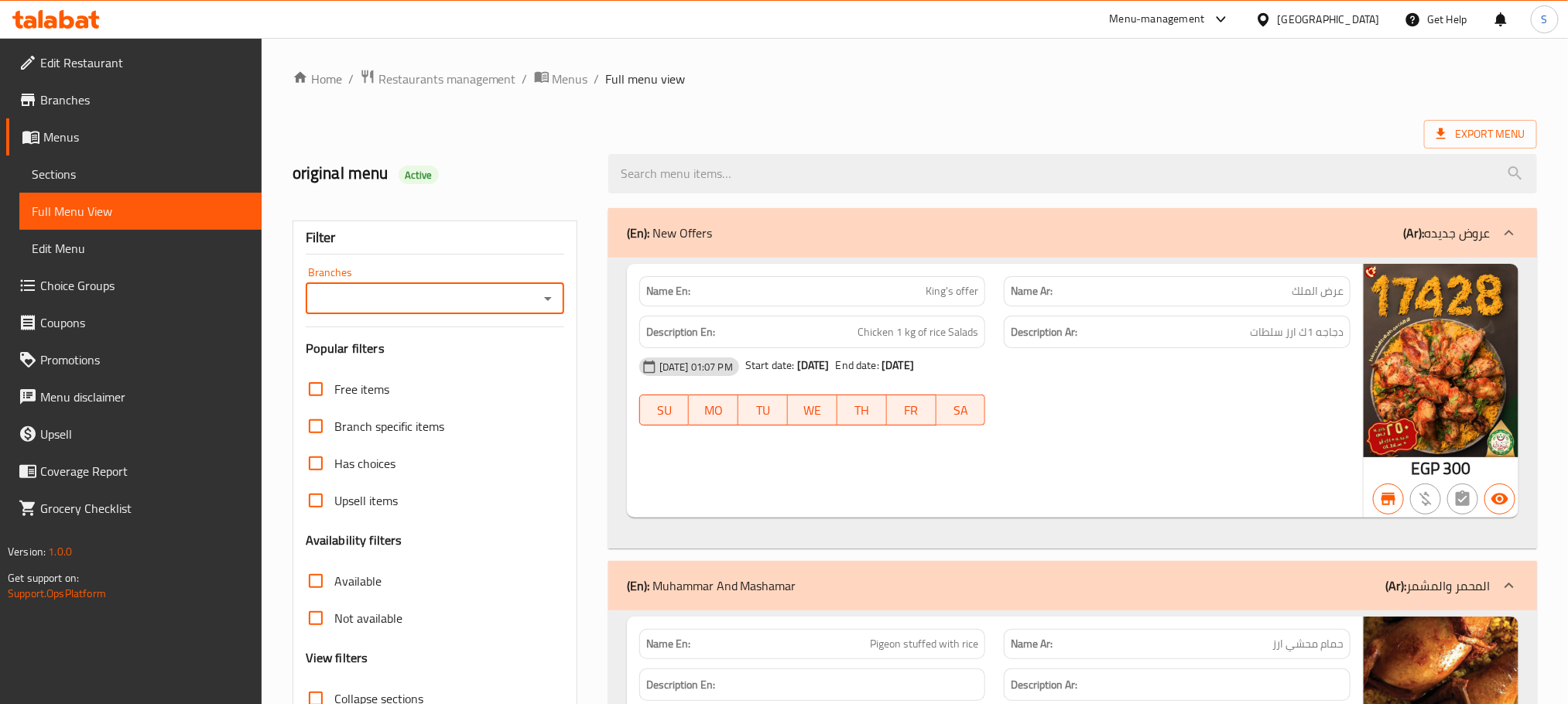
click at [546, 298] on icon "Open" at bounding box center [547, 299] width 8 height 4
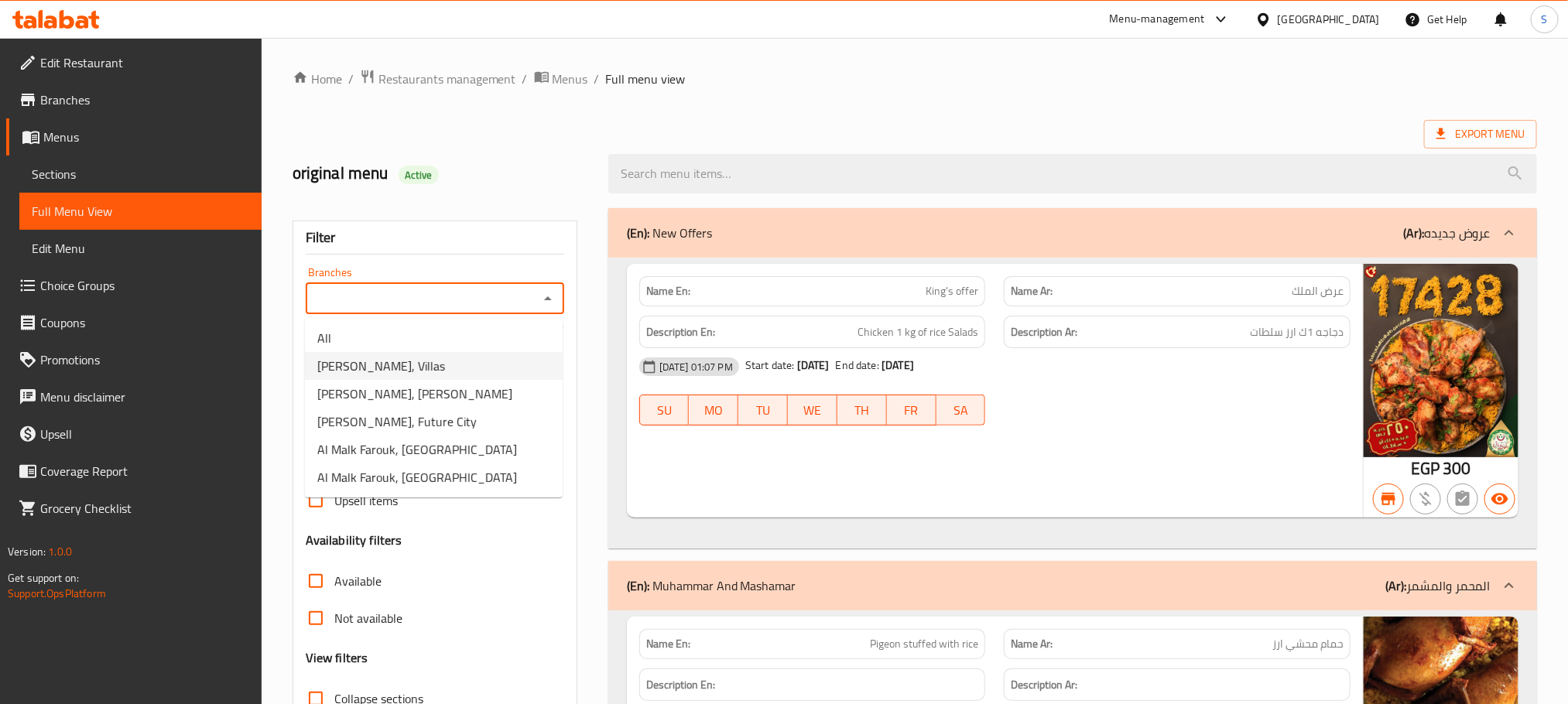
click at [420, 366] on span "[PERSON_NAME], Villas" at bounding box center [381, 366] width 128 height 19
type input "[PERSON_NAME], Villas"
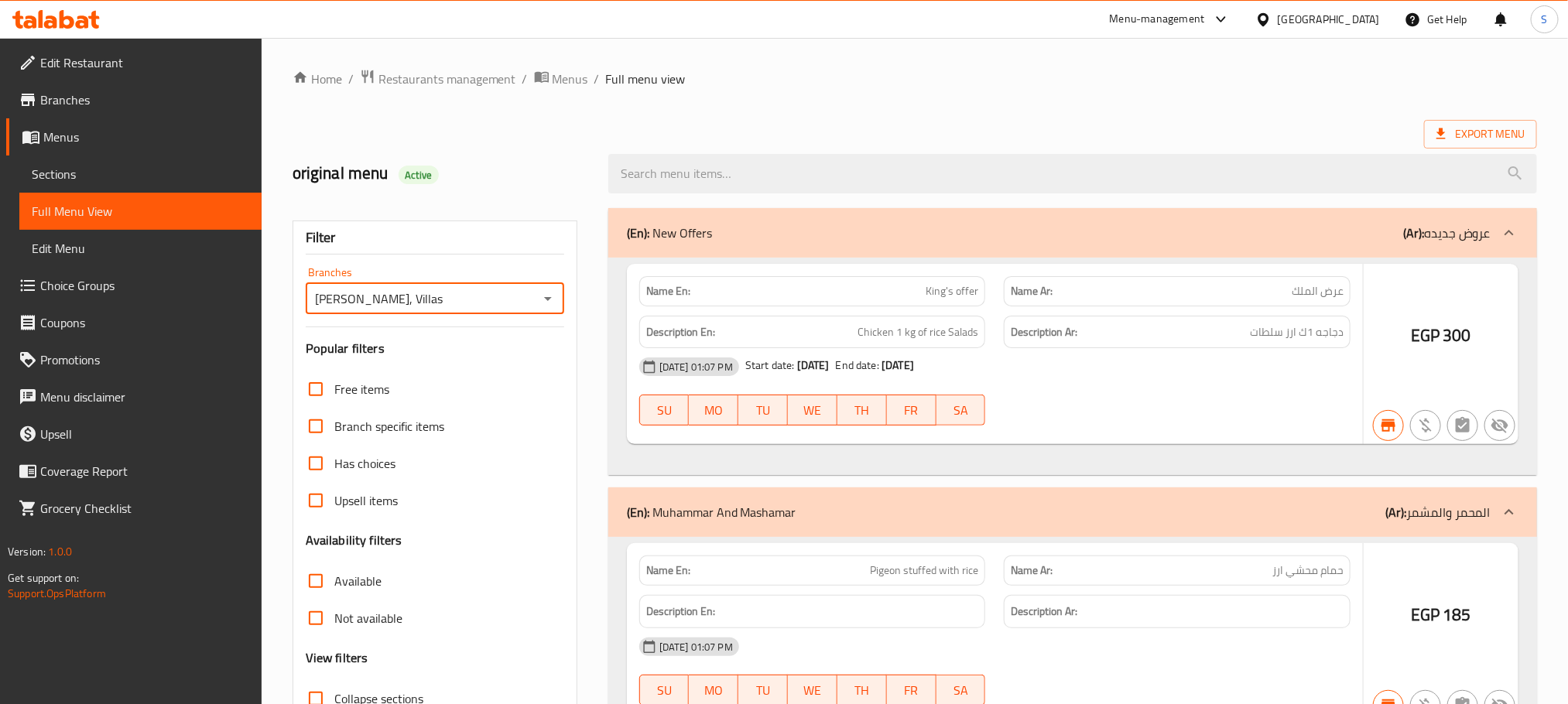
click at [912, 109] on div at bounding box center [784, 352] width 1568 height 704
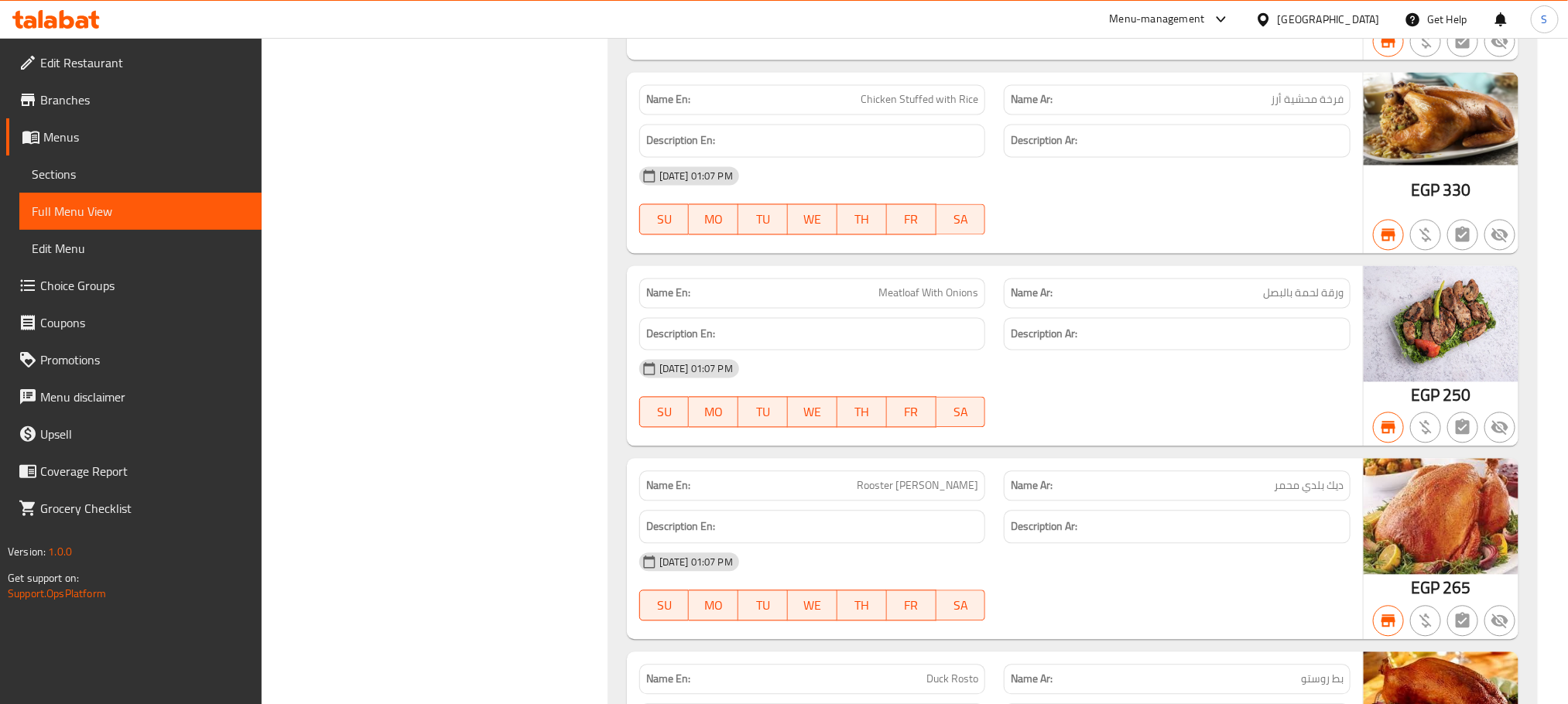
scroll to position [1608, 0]
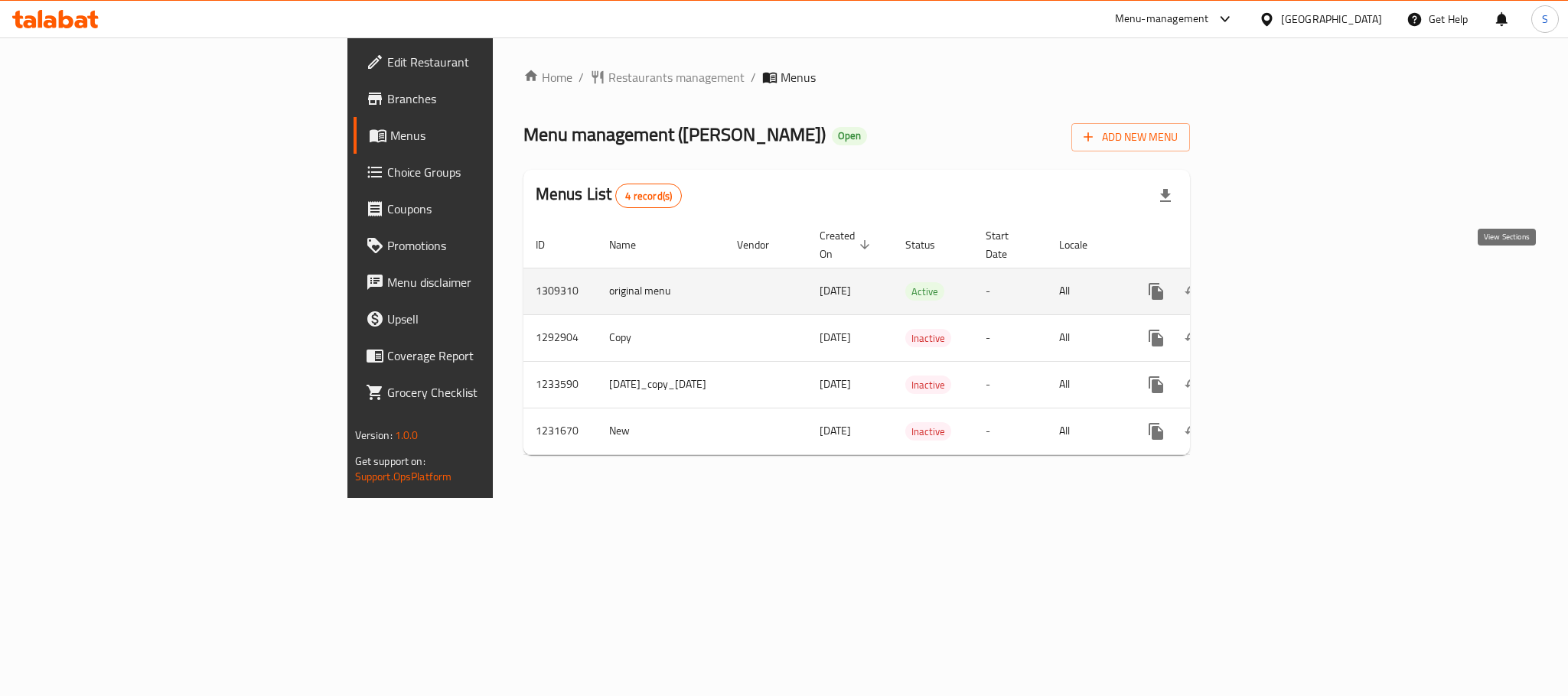
click at [1276, 283] on icon "enhanced table" at bounding box center [1267, 292] width 18 height 18
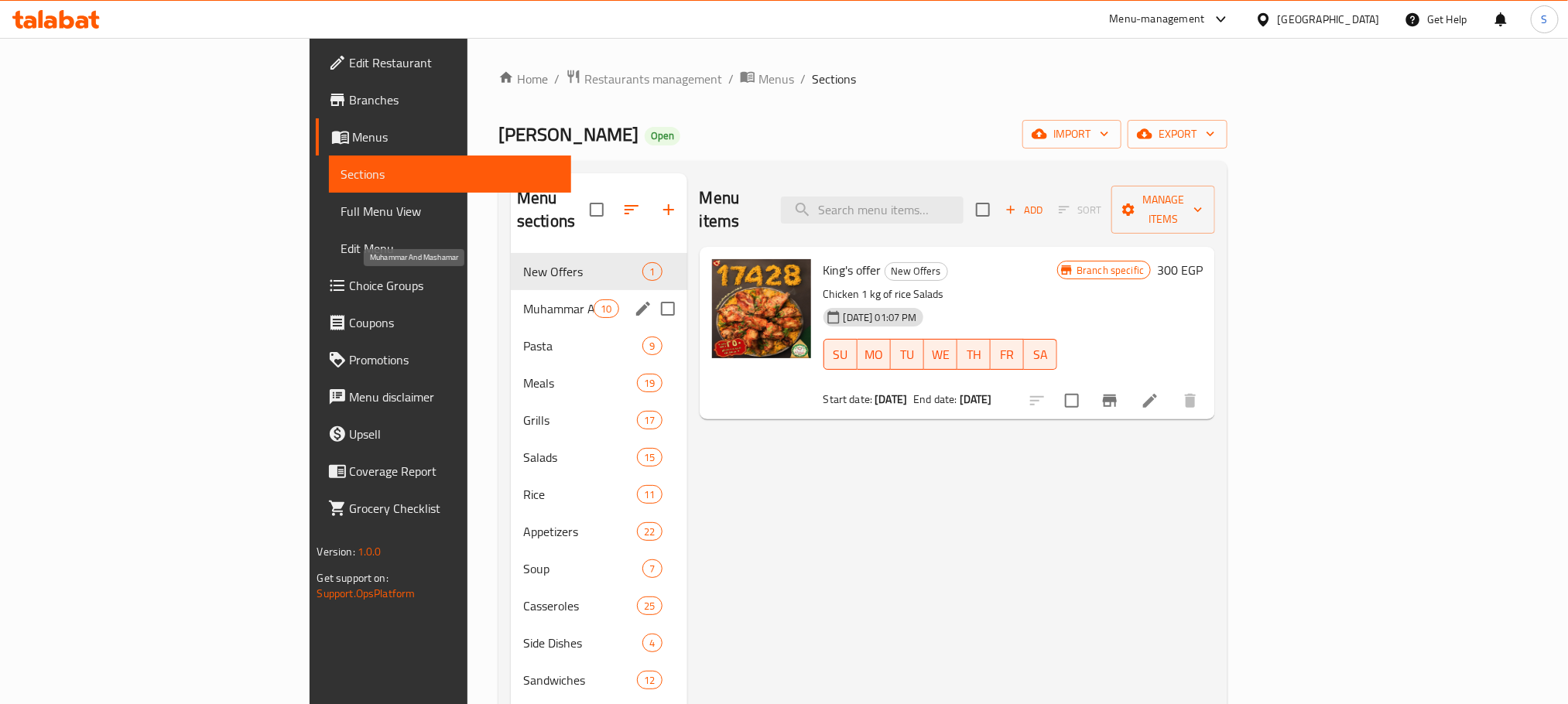
click at [524, 299] on span "Muhammar And Mashamar" at bounding box center [558, 309] width 70 height 19
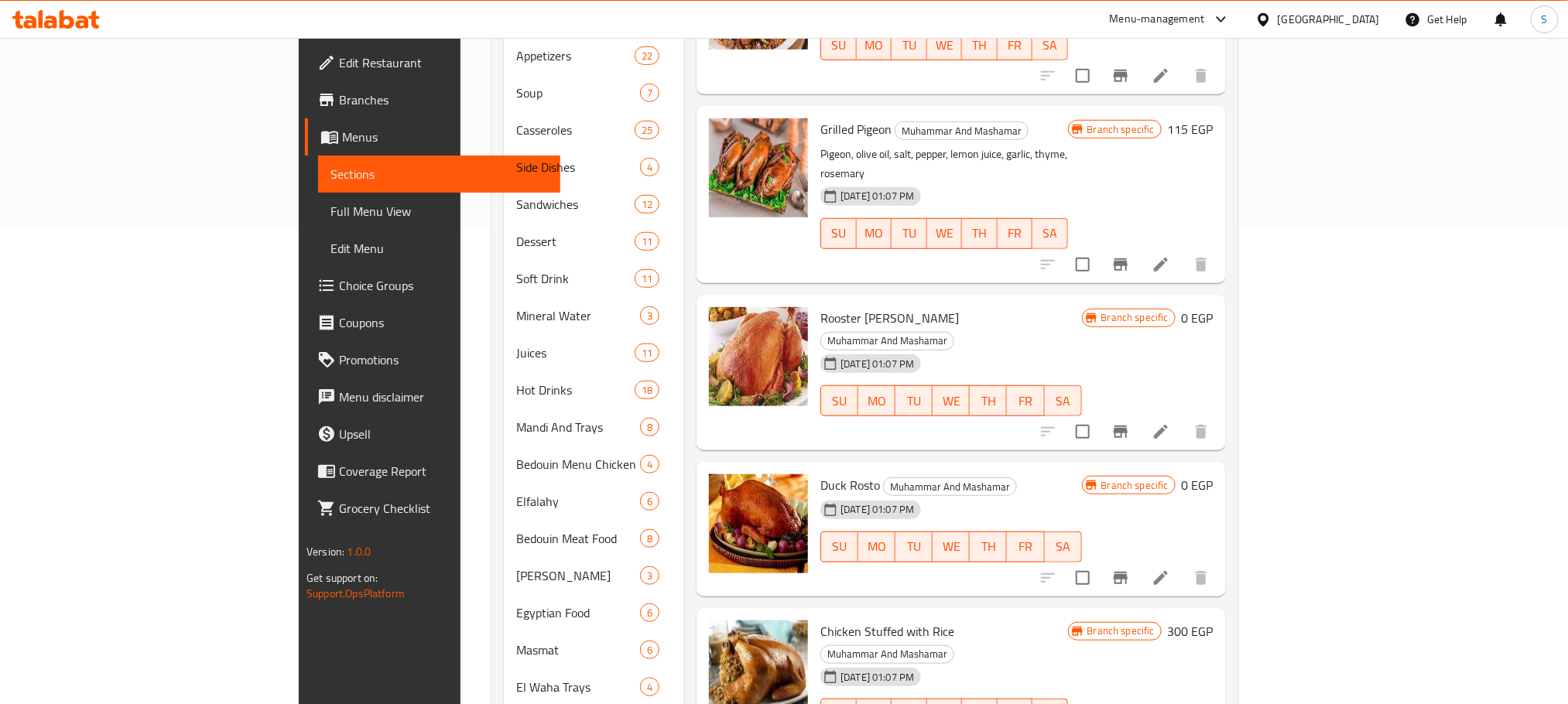
scroll to position [486, 0]
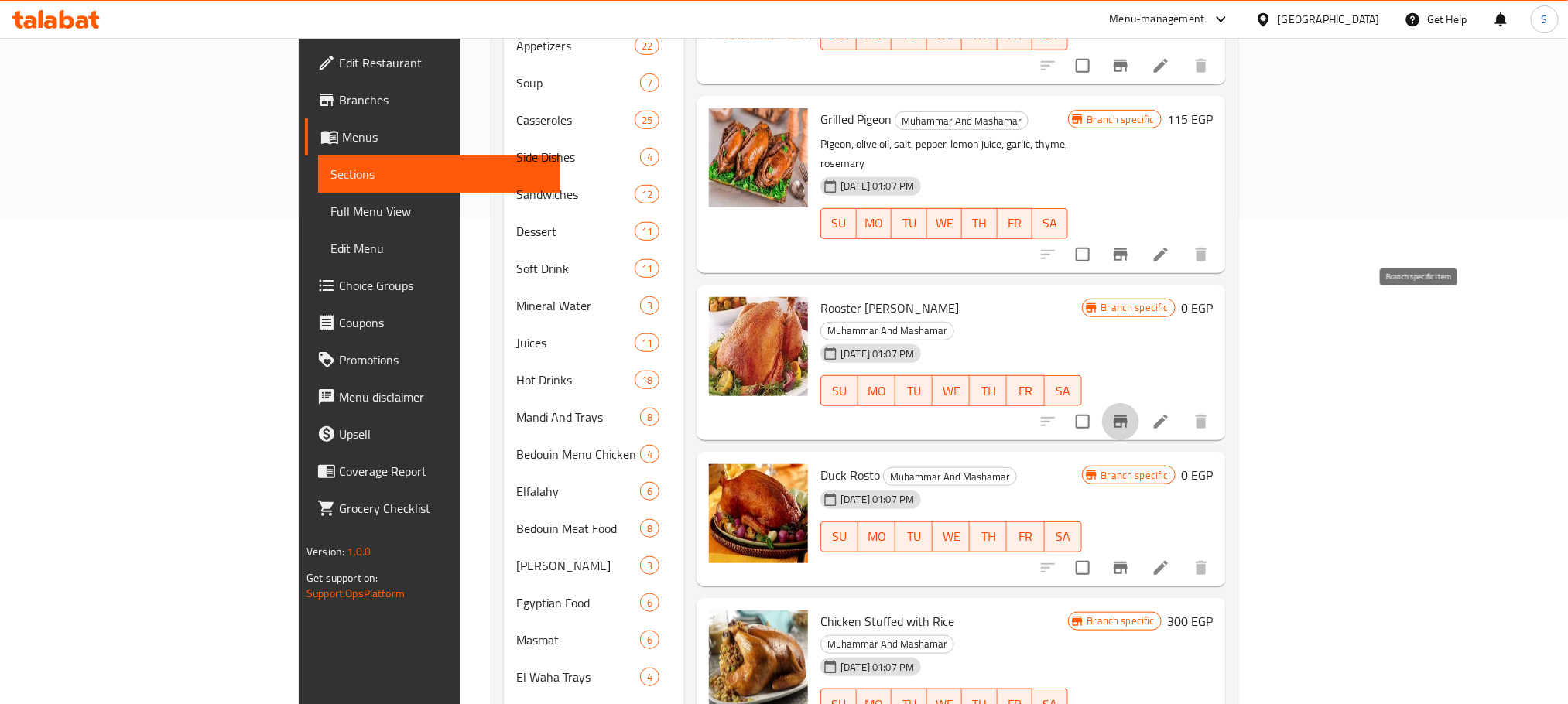
click at [1128, 416] on icon "Branch-specific-item" at bounding box center [1121, 422] width 14 height 13
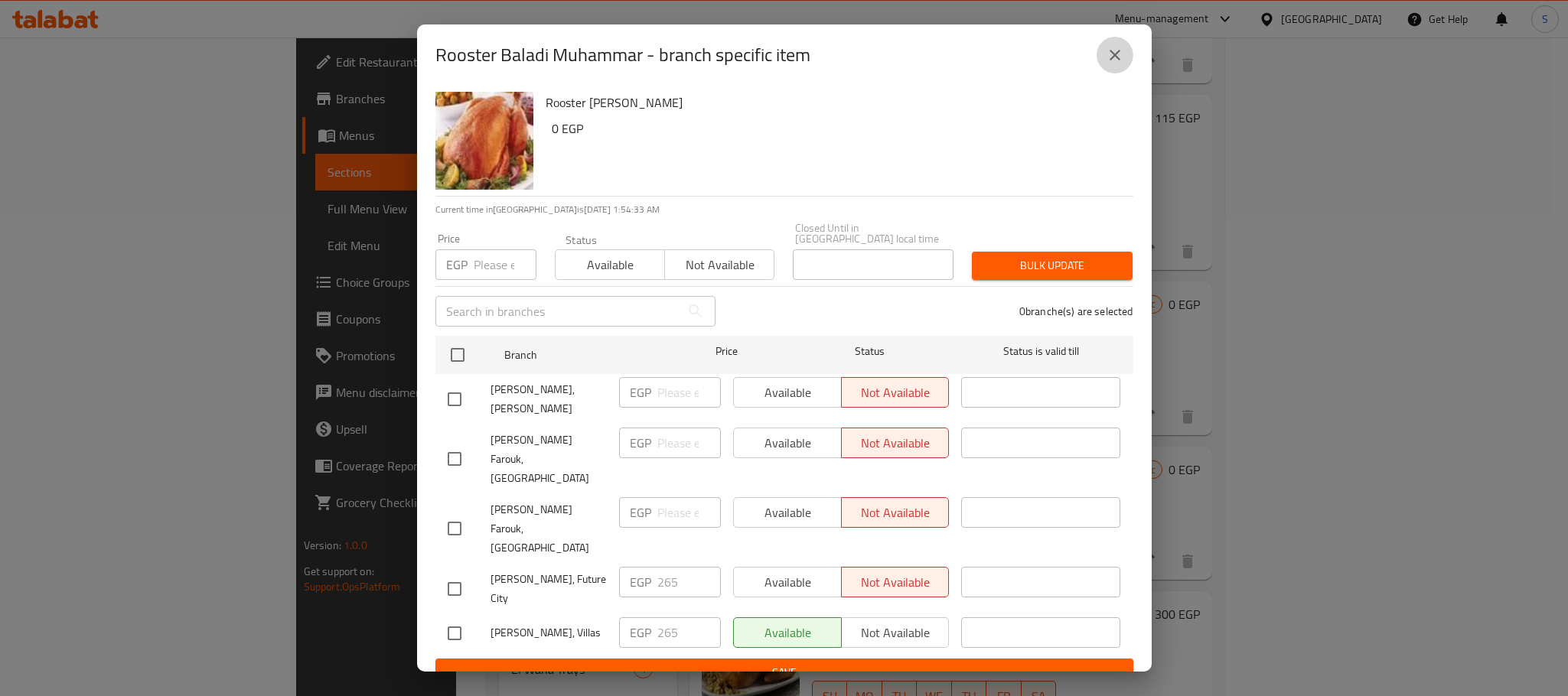
click at [1118, 65] on icon "close" at bounding box center [1115, 55] width 18 height 18
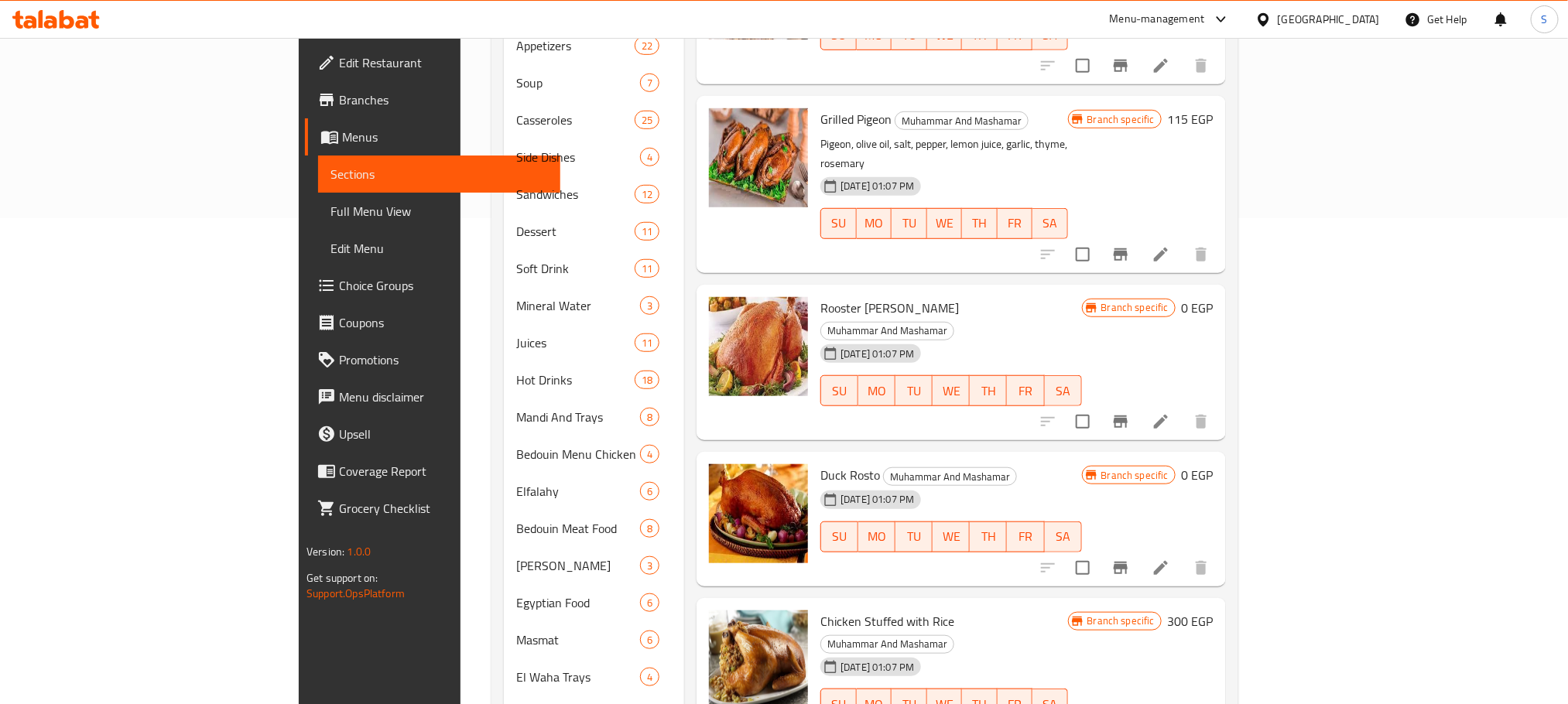
scroll to position [529, 0]
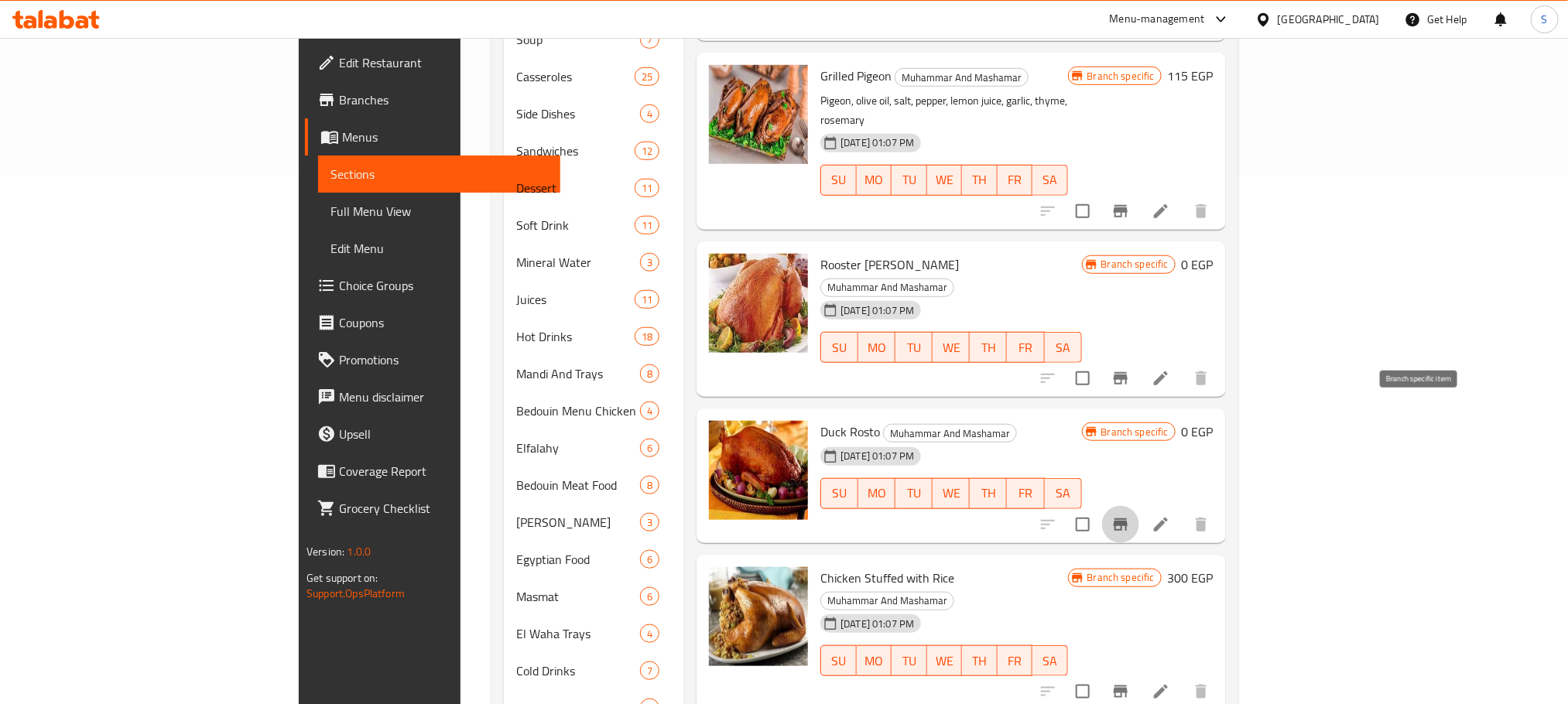
click at [1128, 518] on icon "Branch-specific-item" at bounding box center [1121, 524] width 14 height 13
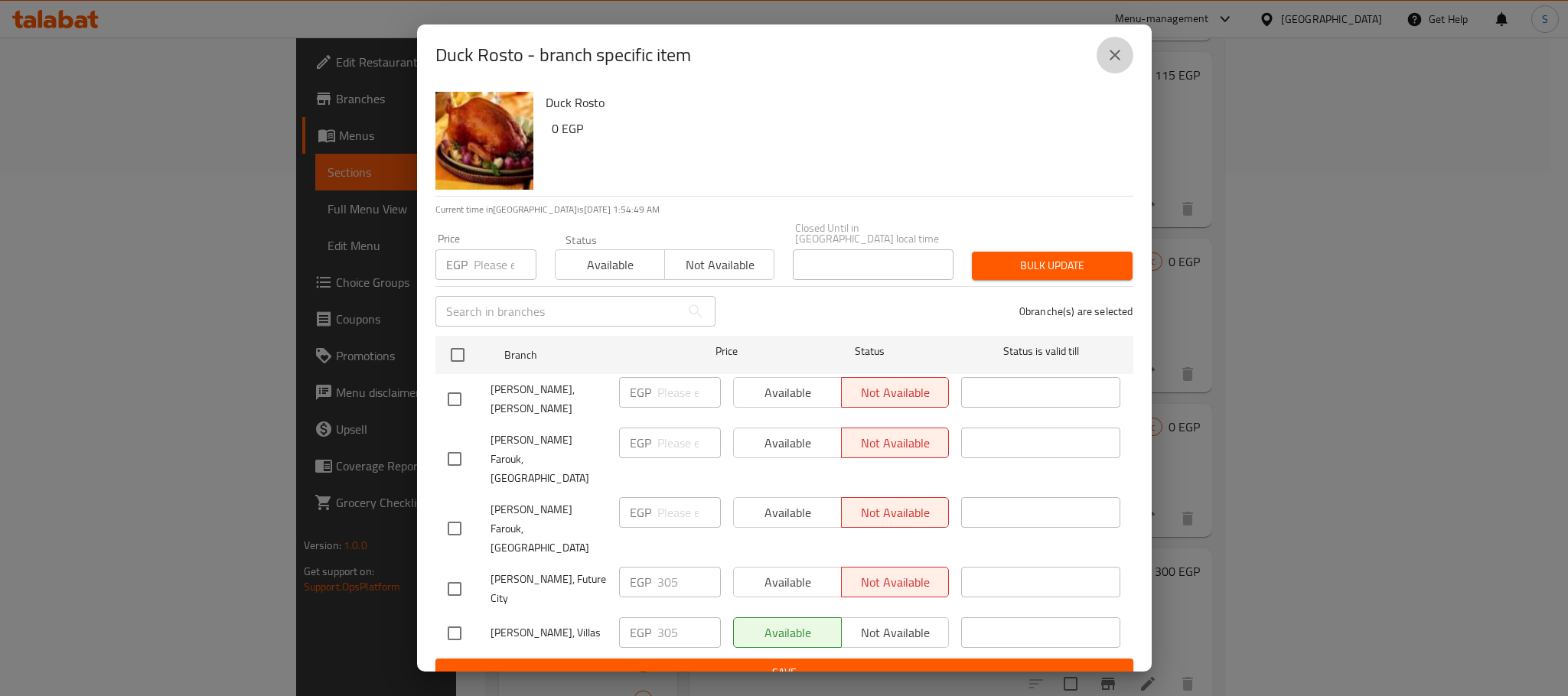
click at [1121, 65] on icon "close" at bounding box center [1115, 55] width 18 height 18
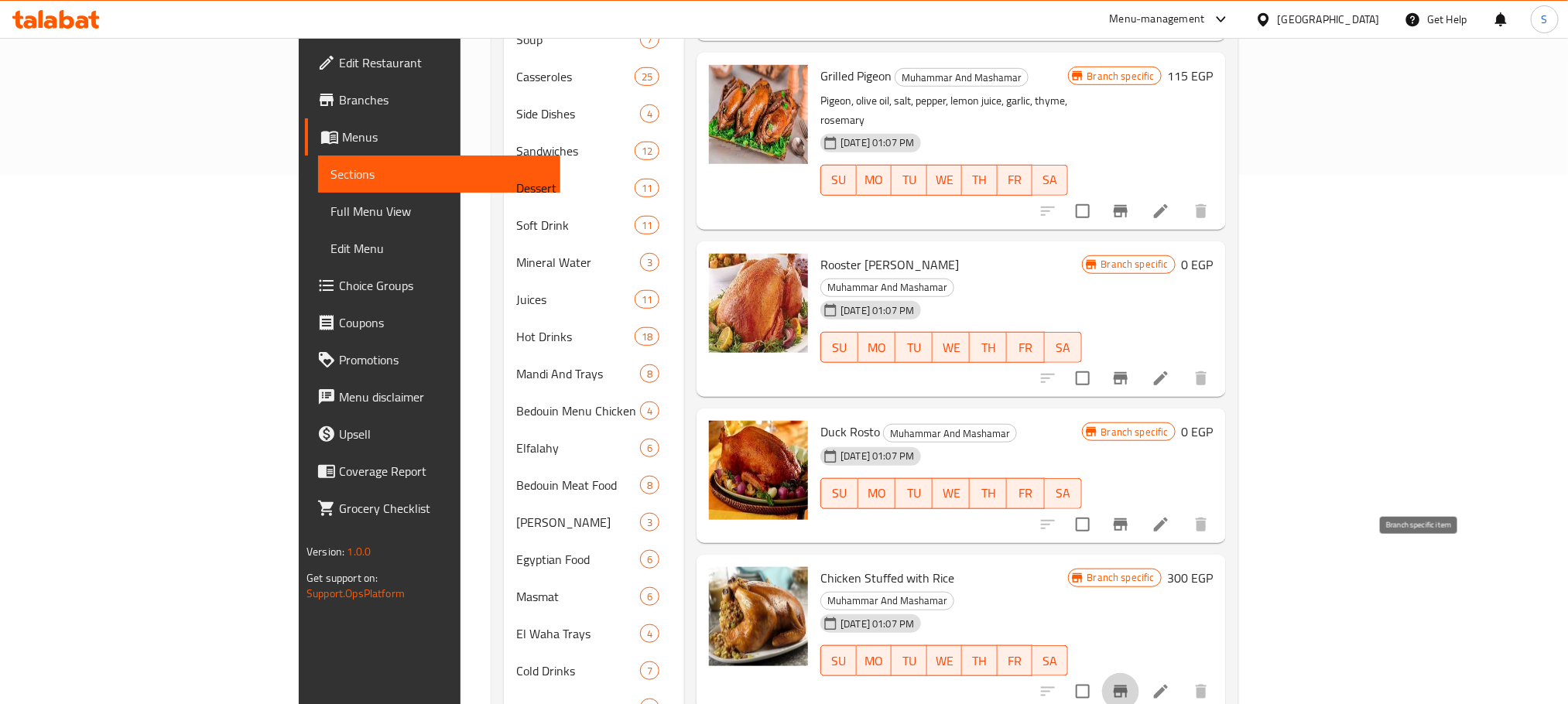
click at [1130, 683] on icon "Branch-specific-item" at bounding box center [1121, 692] width 19 height 19
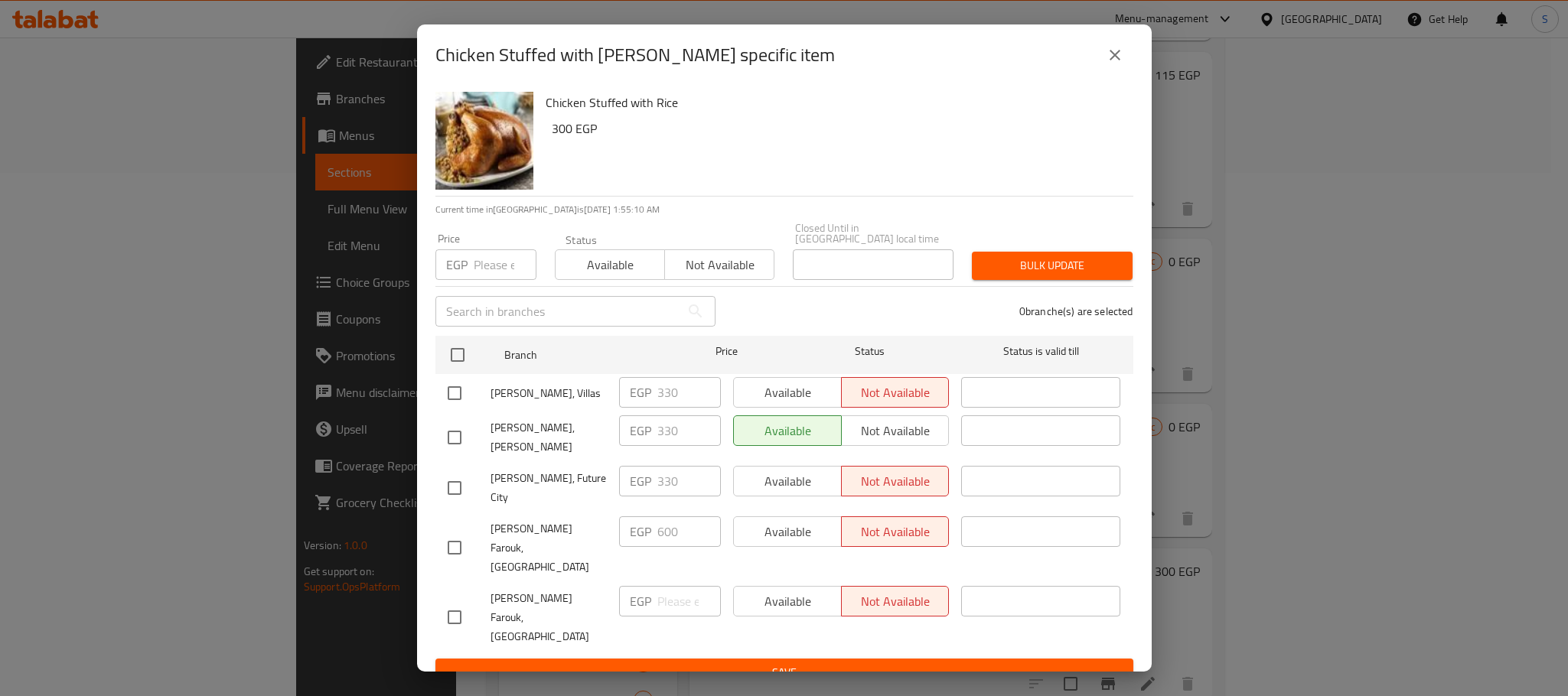
click at [446, 390] on input "checkbox" at bounding box center [455, 393] width 32 height 32
checkbox input "true"
click at [806, 399] on span "Available" at bounding box center [788, 392] width 96 height 22
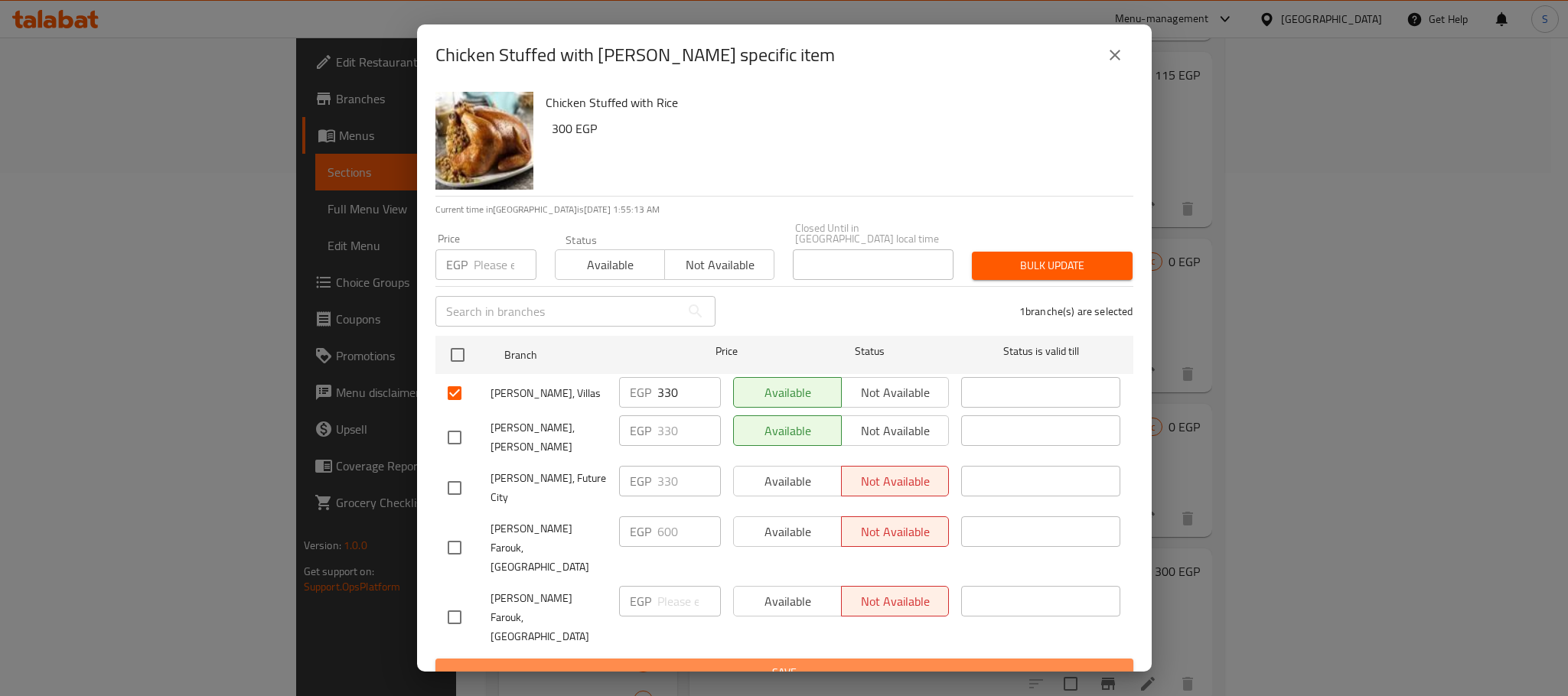
click at [836, 663] on span "Save" at bounding box center [784, 673] width 674 height 19
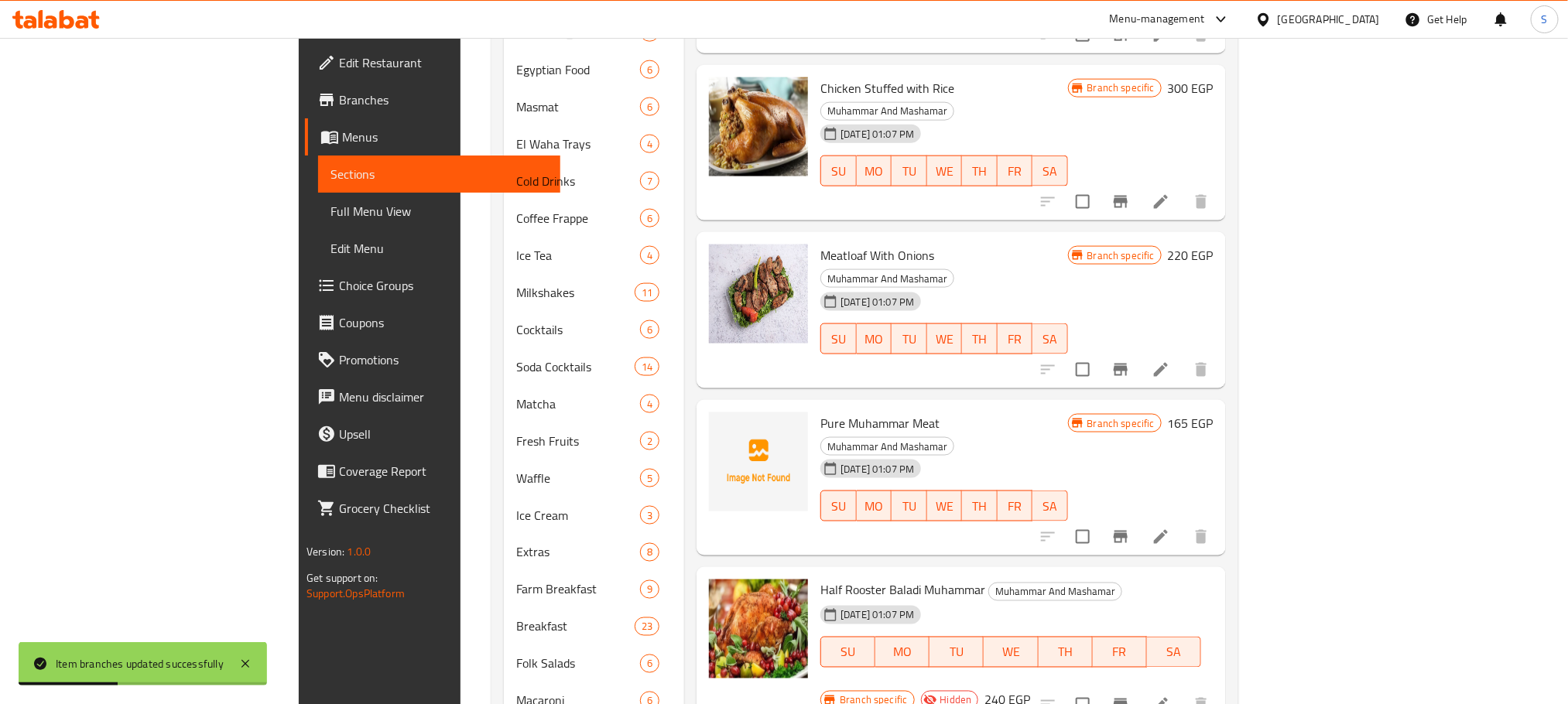
scroll to position [1026, 0]
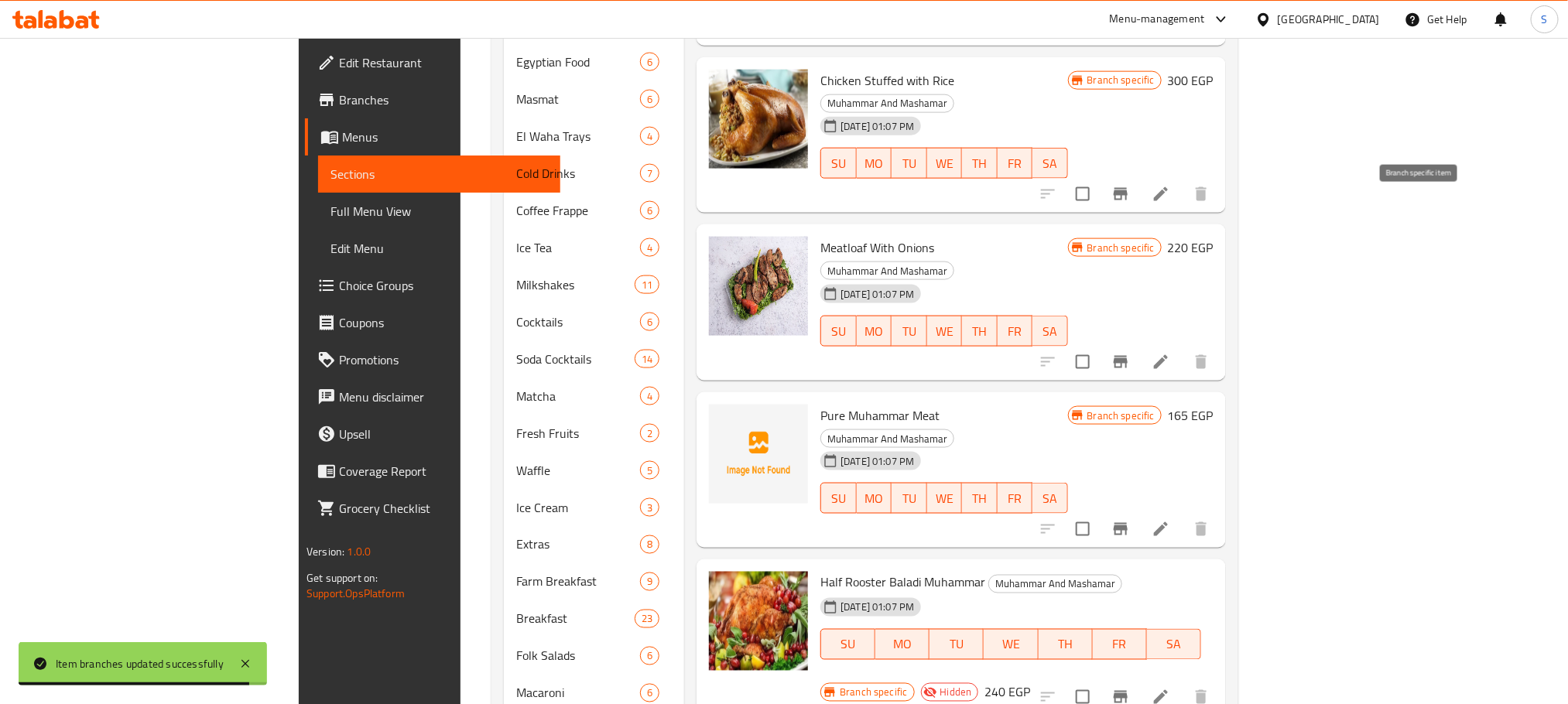
click at [1130, 353] on icon "Branch-specific-item" at bounding box center [1121, 362] width 19 height 19
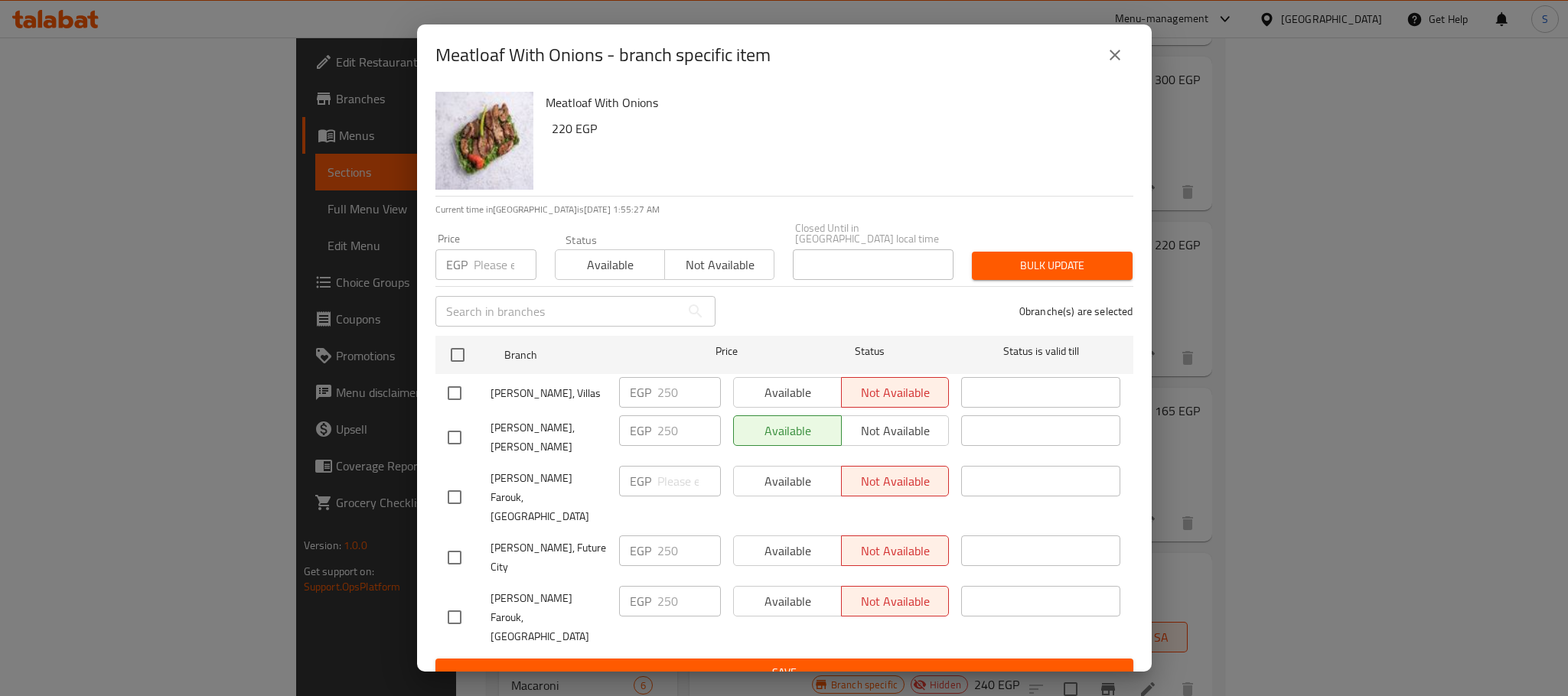
click at [449, 396] on input "checkbox" at bounding box center [455, 393] width 32 height 32
checkbox input "true"
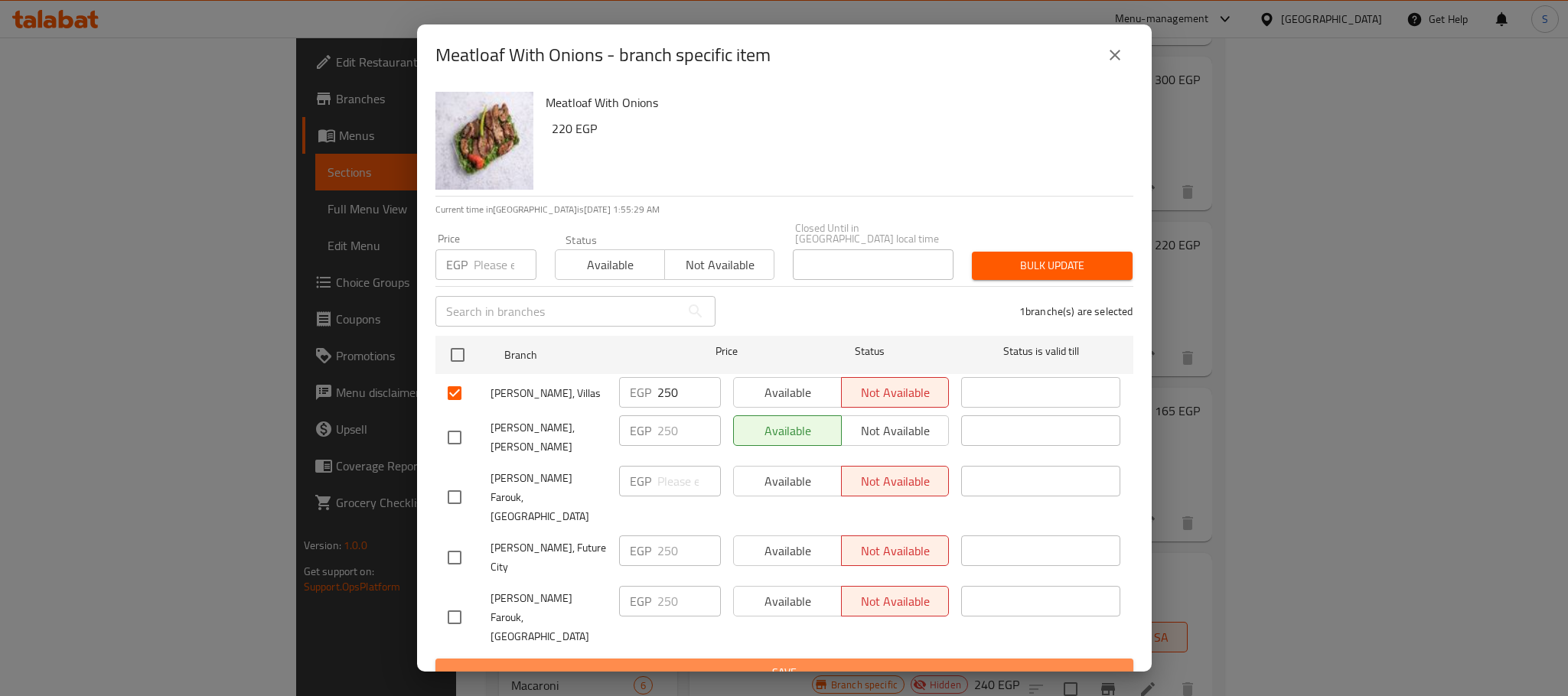
click at [790, 663] on span "Save" at bounding box center [784, 673] width 674 height 19
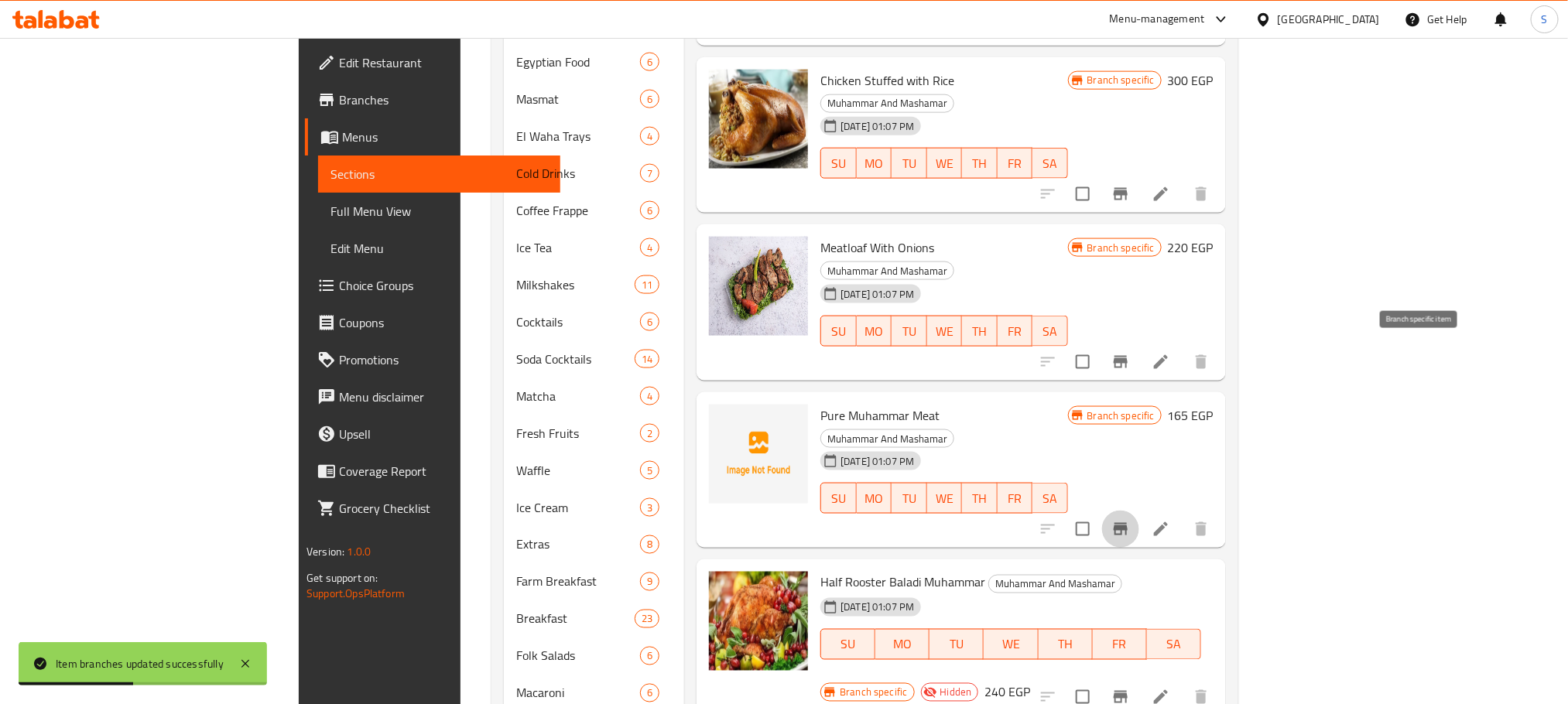
click at [1130, 520] on icon "Branch-specific-item" at bounding box center [1121, 529] width 19 height 19
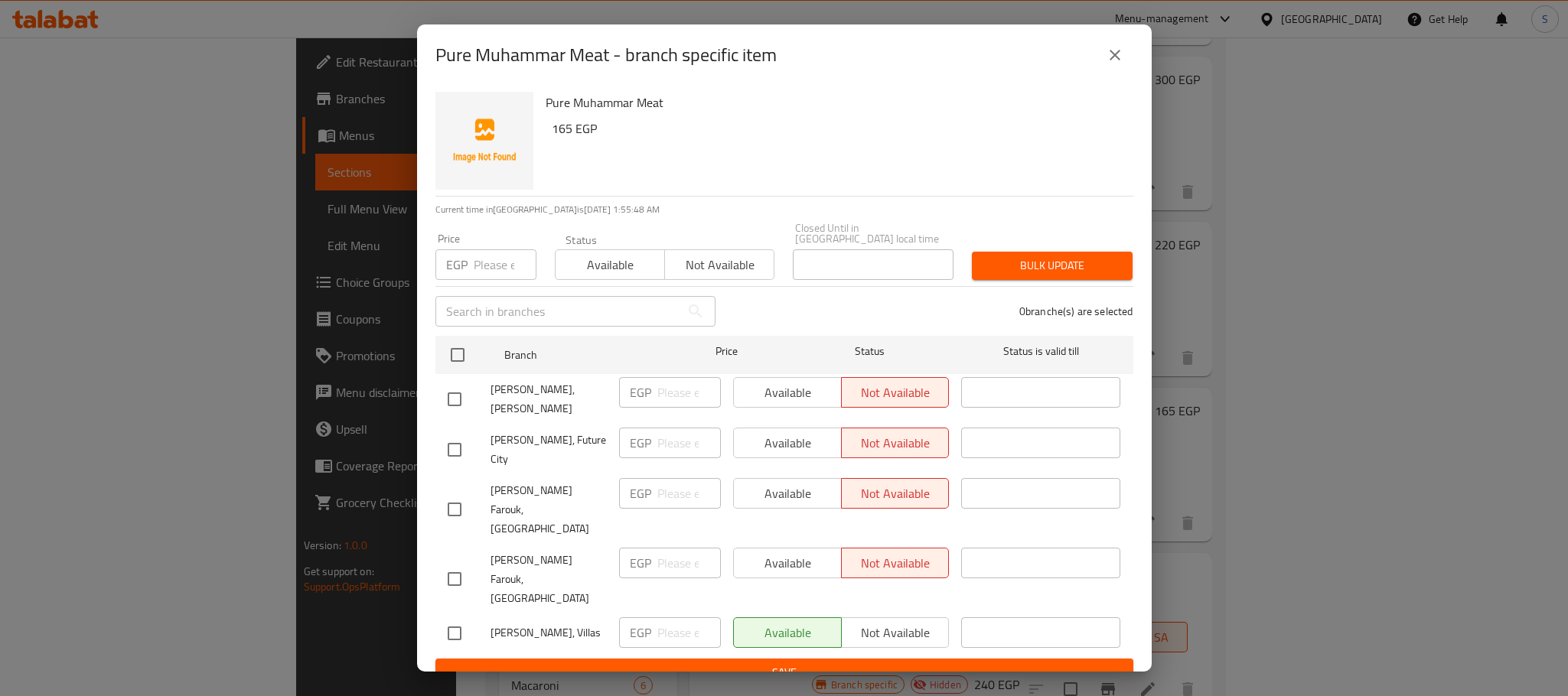
click at [1112, 63] on icon "close" at bounding box center [1115, 55] width 18 height 18
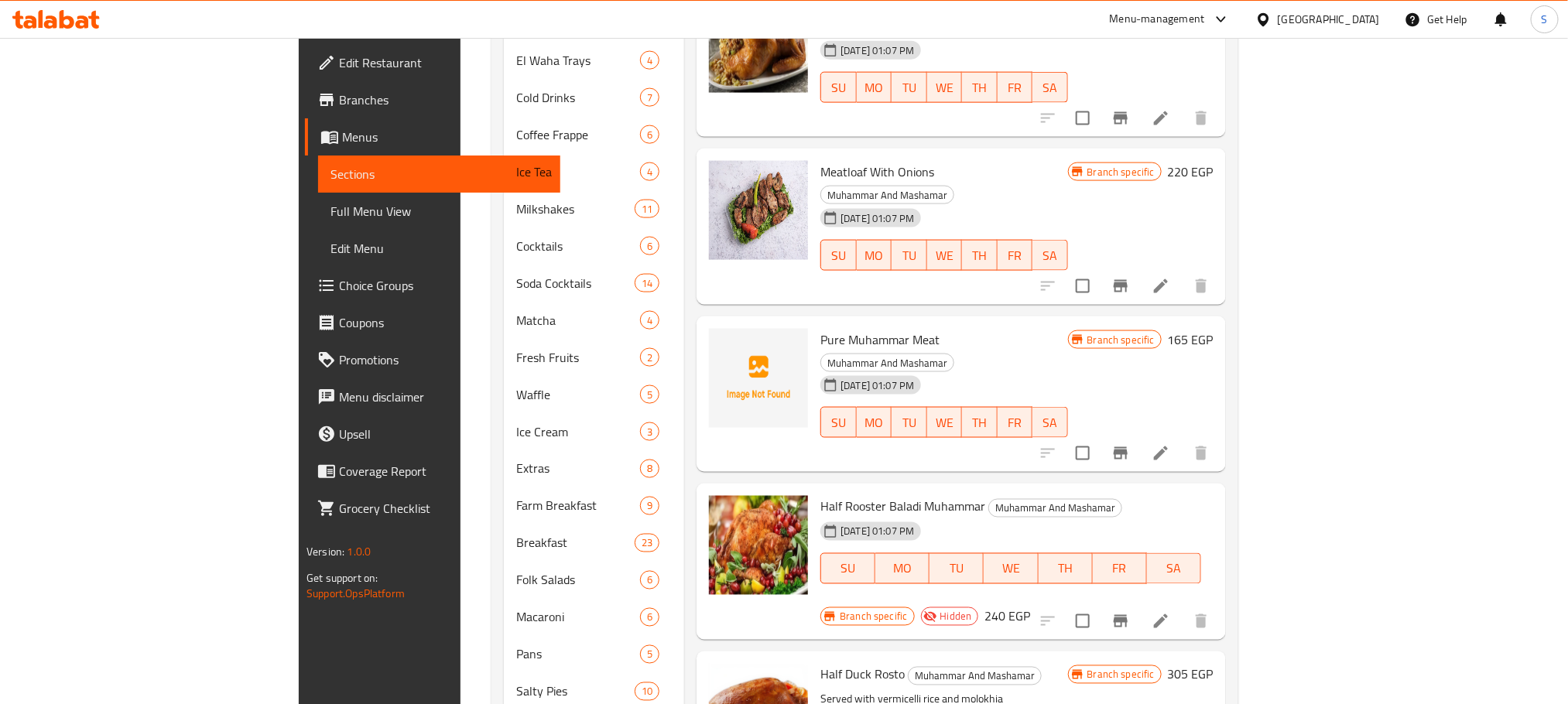
scroll to position [1194, 0]
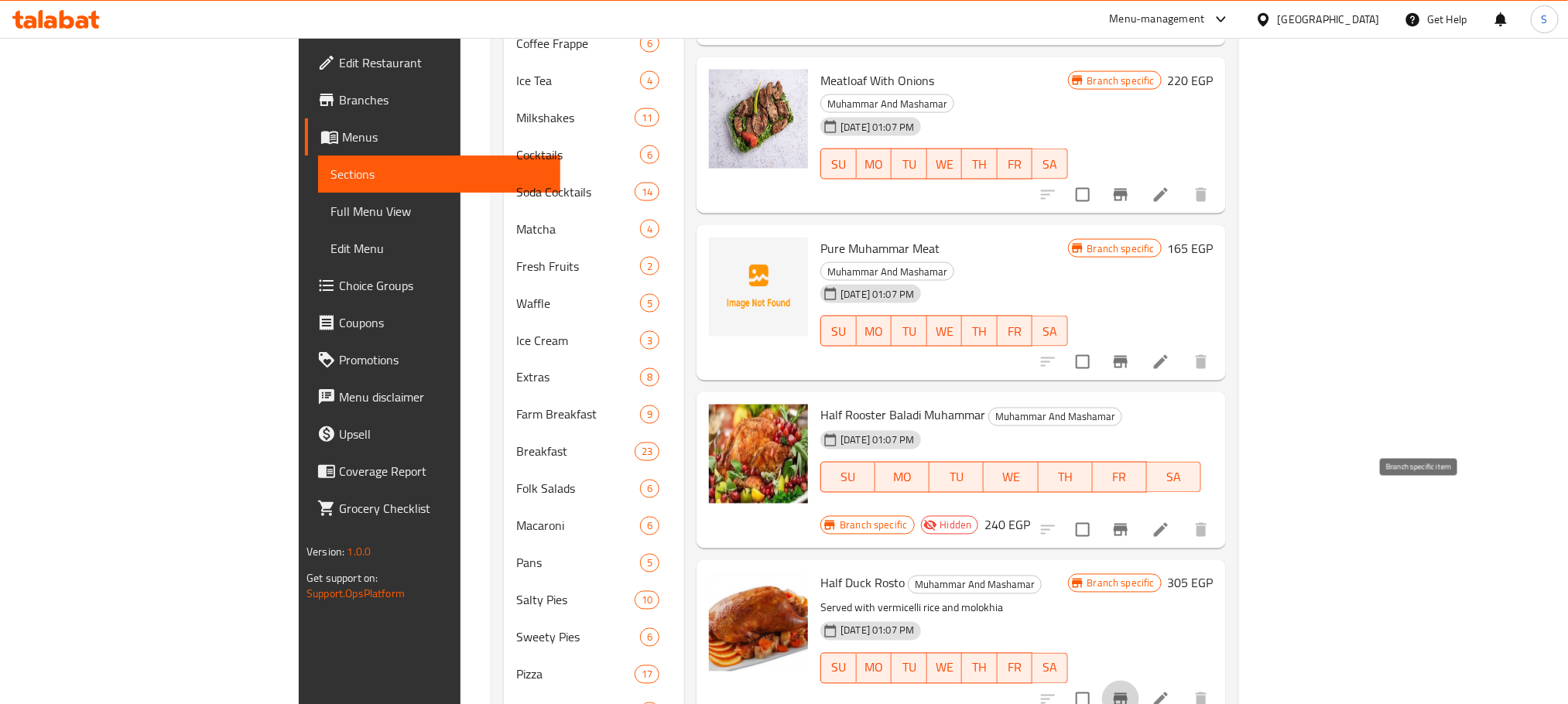
click at [1128, 693] on icon "Branch-specific-item" at bounding box center [1121, 699] width 14 height 13
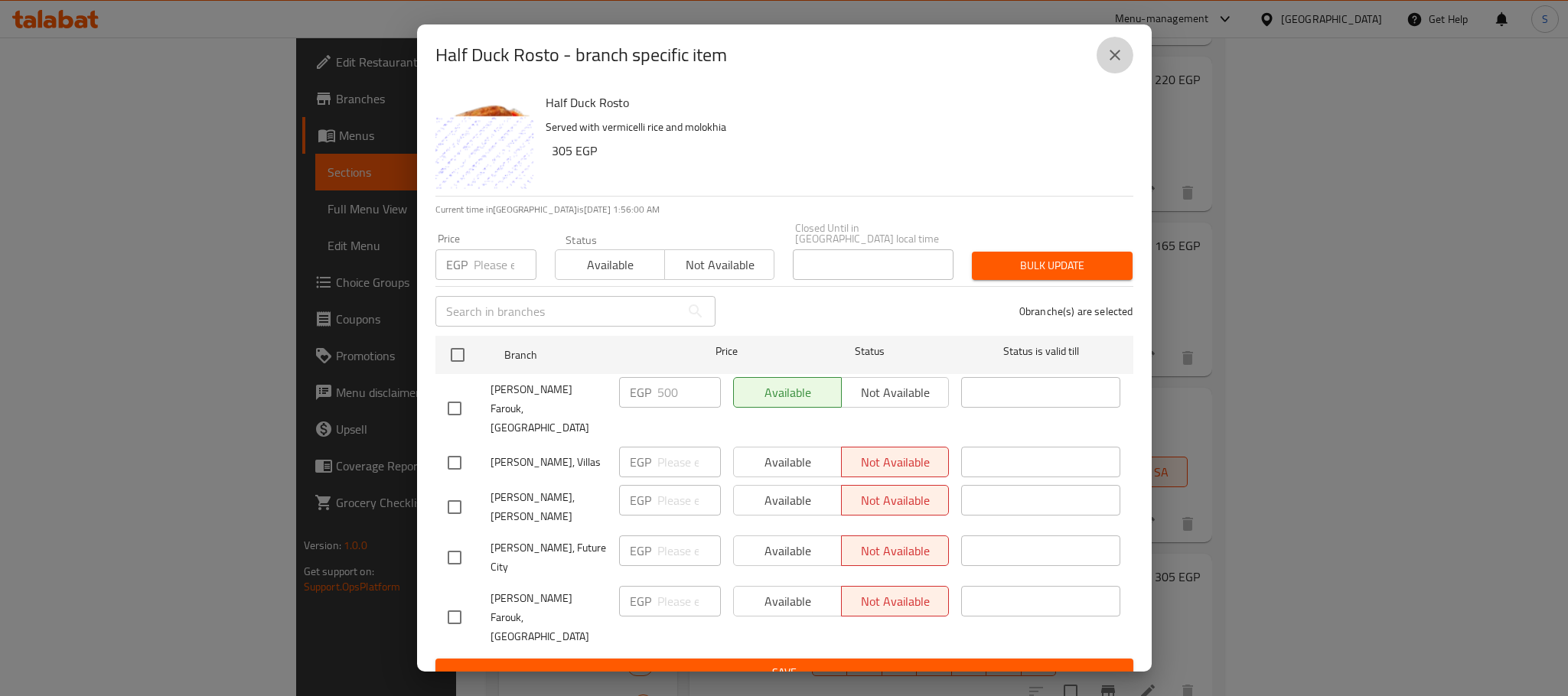
click at [1112, 65] on icon "close" at bounding box center [1115, 55] width 18 height 18
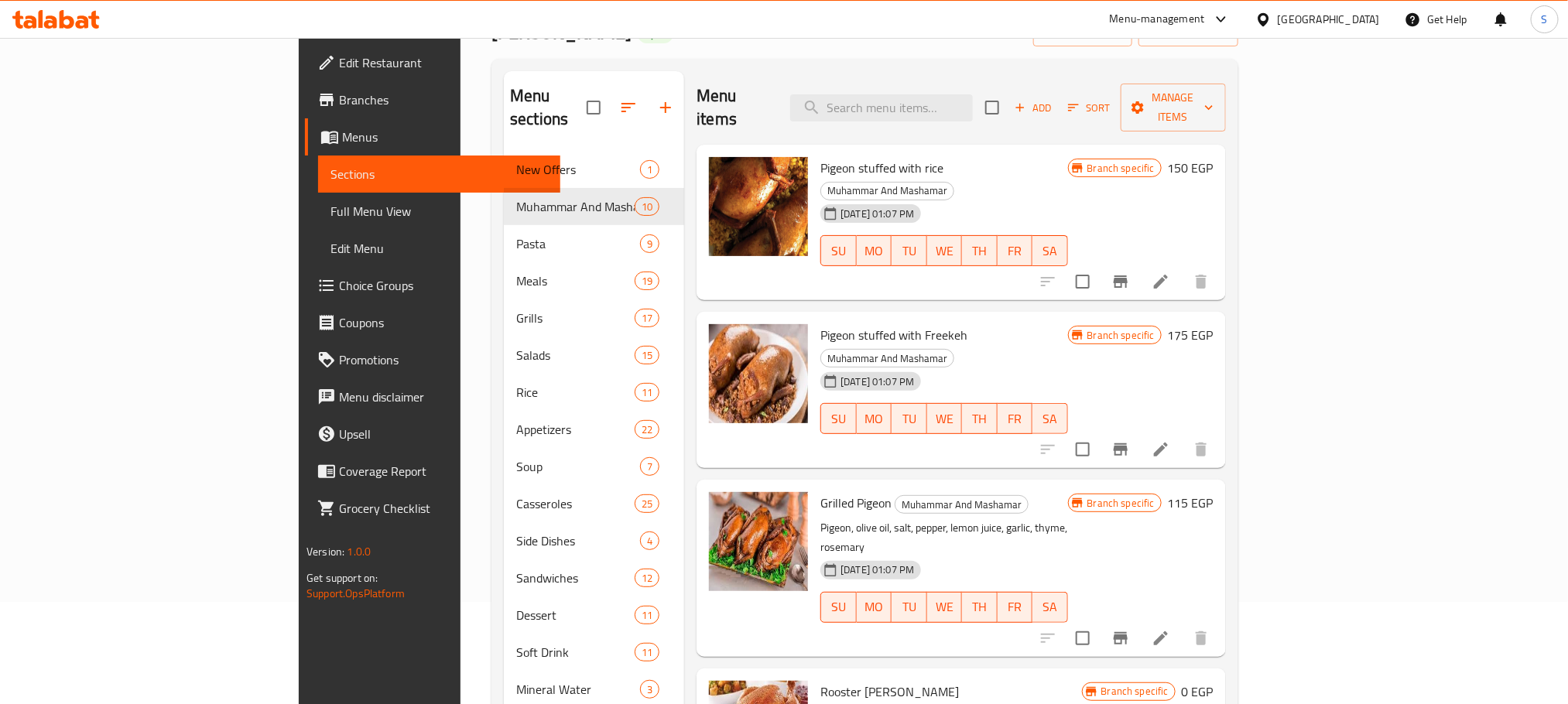
scroll to position [92, 0]
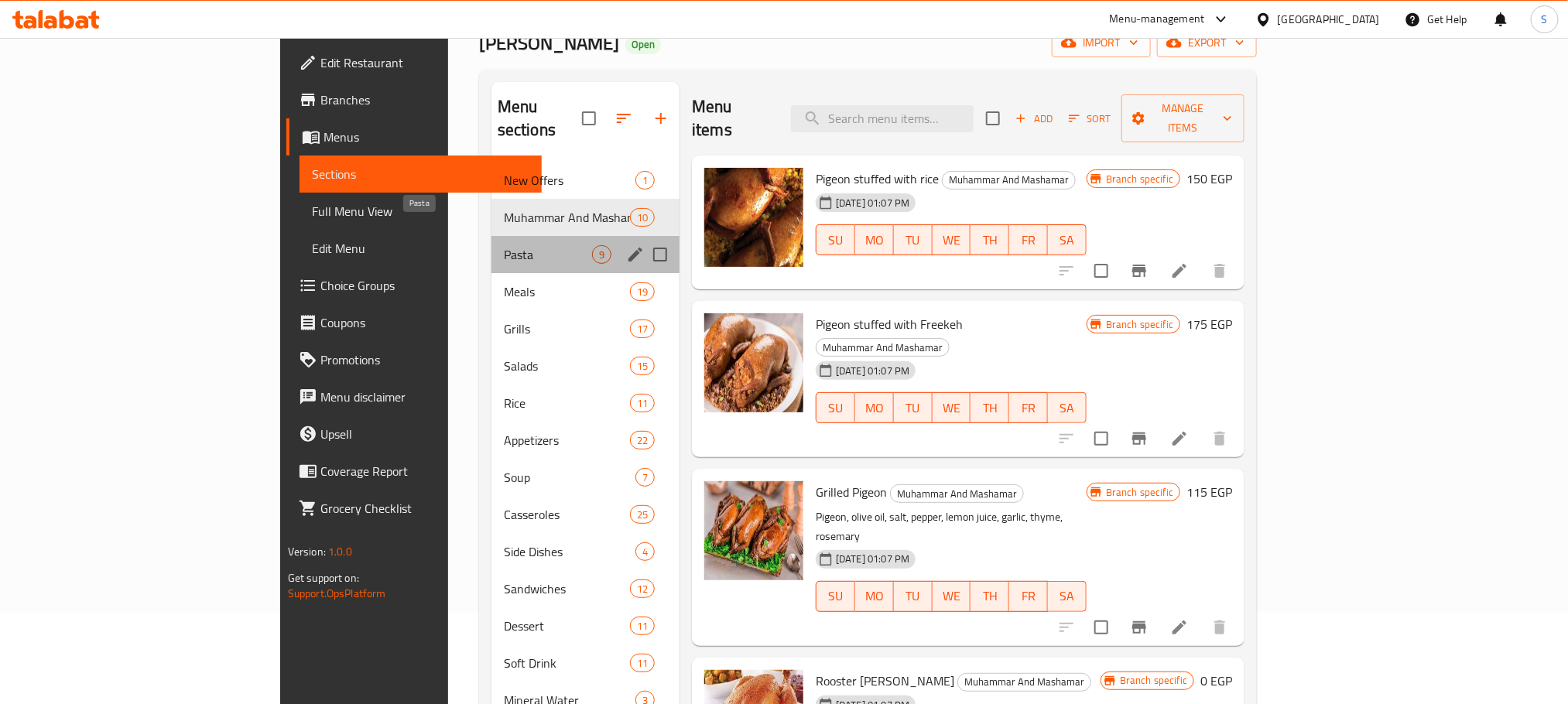
click at [504, 245] on span "Pasta" at bounding box center [548, 254] width 88 height 19
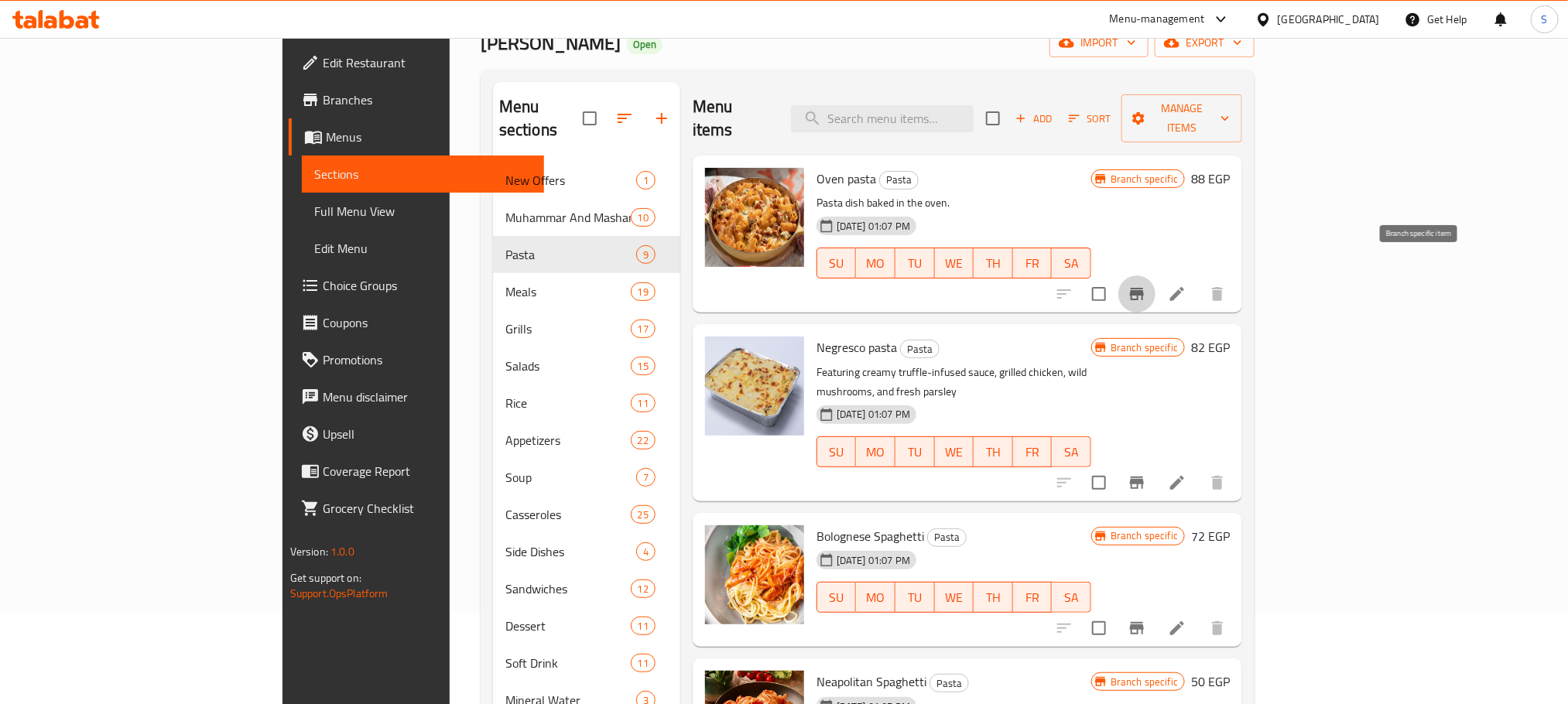
click at [1144, 288] on icon "Branch-specific-item" at bounding box center [1137, 293] width 14 height 13
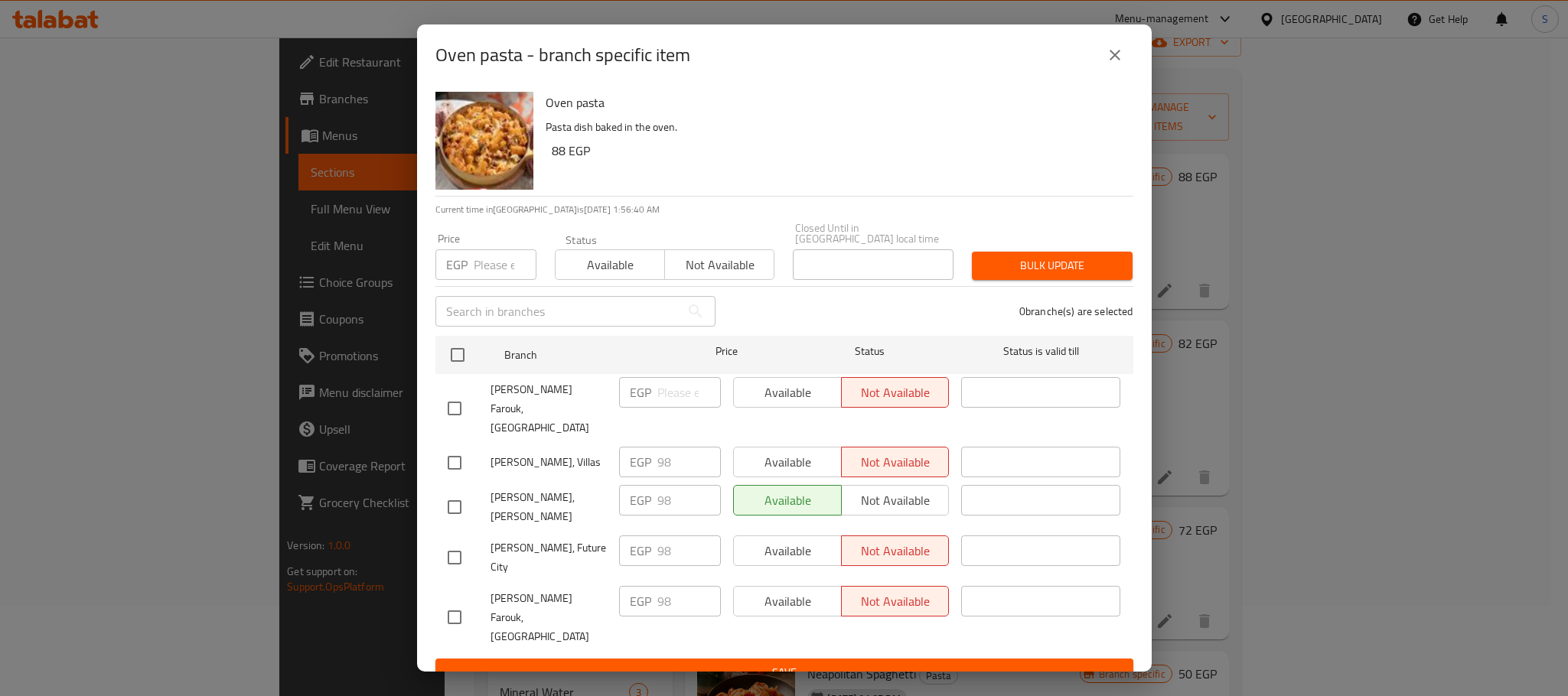
click at [439, 447] on input "checkbox" at bounding box center [455, 463] width 32 height 32
checkbox input "true"
click at [789, 451] on span "Available" at bounding box center [788, 462] width 96 height 22
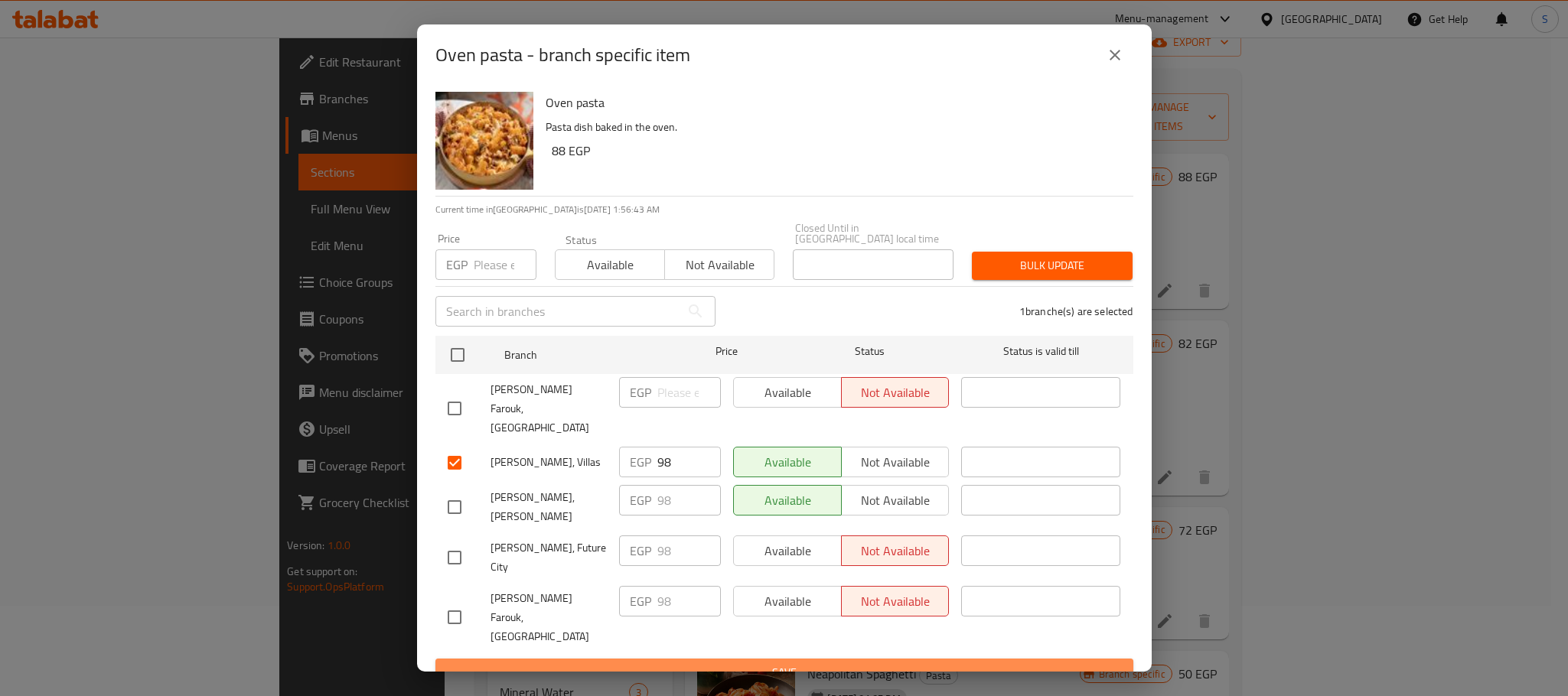
click at [861, 663] on span "Save" at bounding box center [784, 673] width 674 height 19
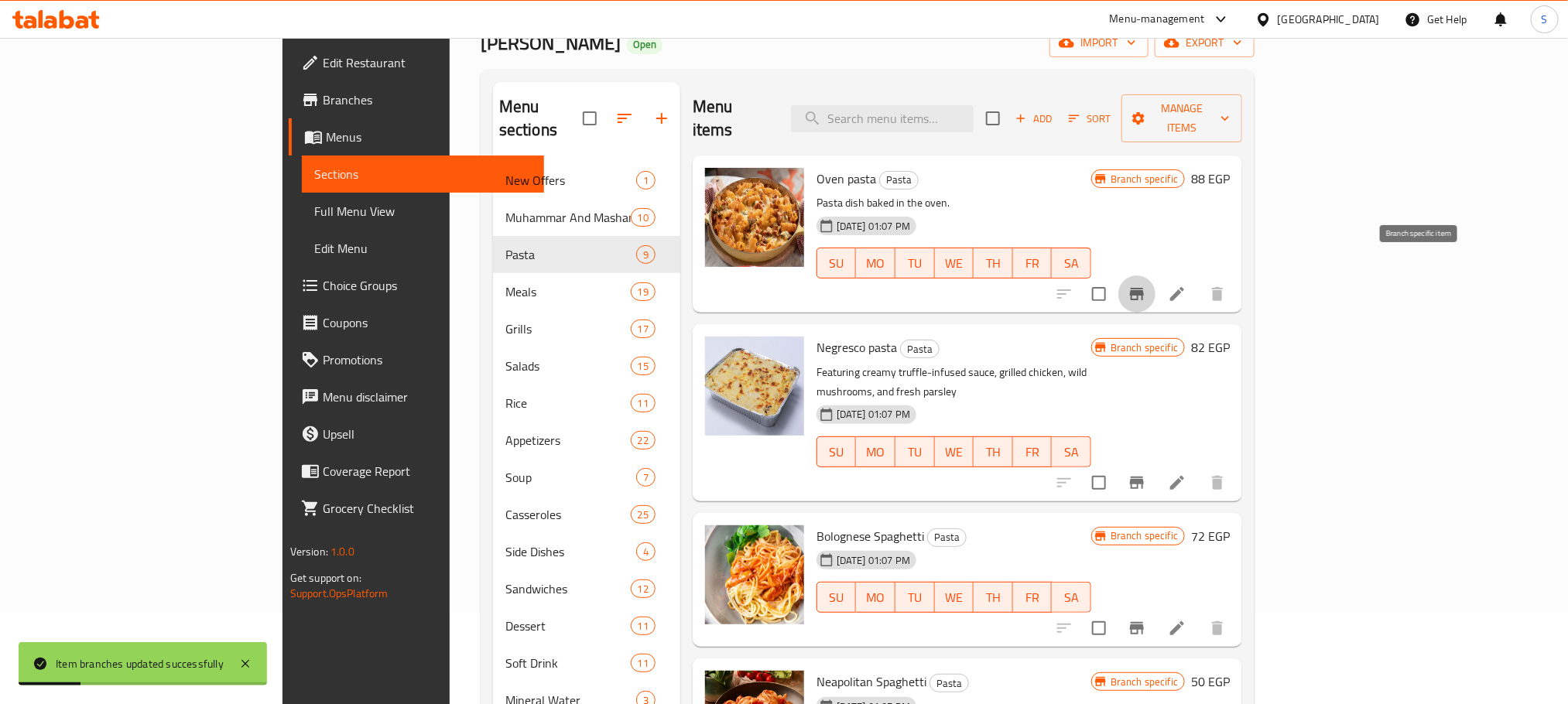
click at [1146, 285] on icon "Branch-specific-item" at bounding box center [1137, 294] width 19 height 19
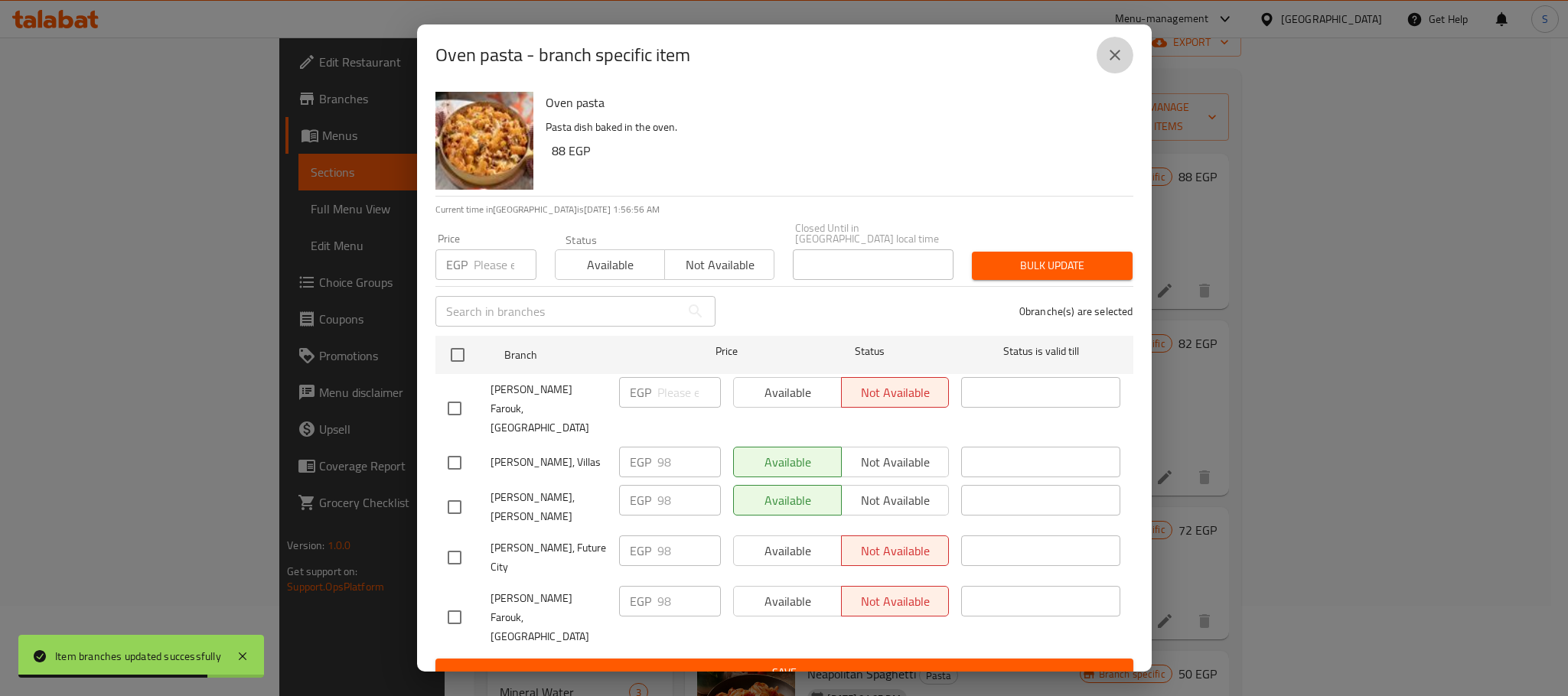
click at [1118, 60] on icon "close" at bounding box center [1115, 55] width 11 height 11
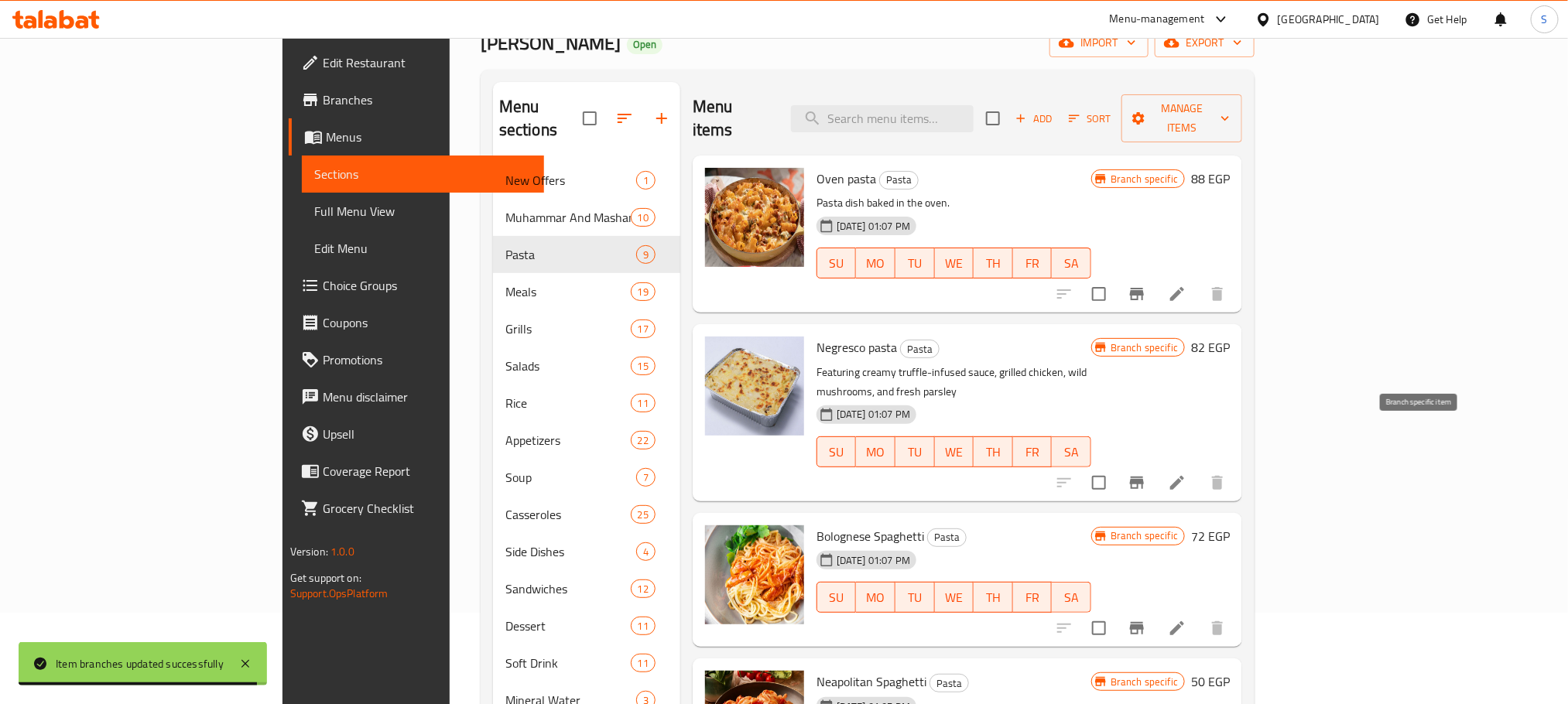
click at [1144, 477] on icon "Branch-specific-item" at bounding box center [1137, 483] width 14 height 13
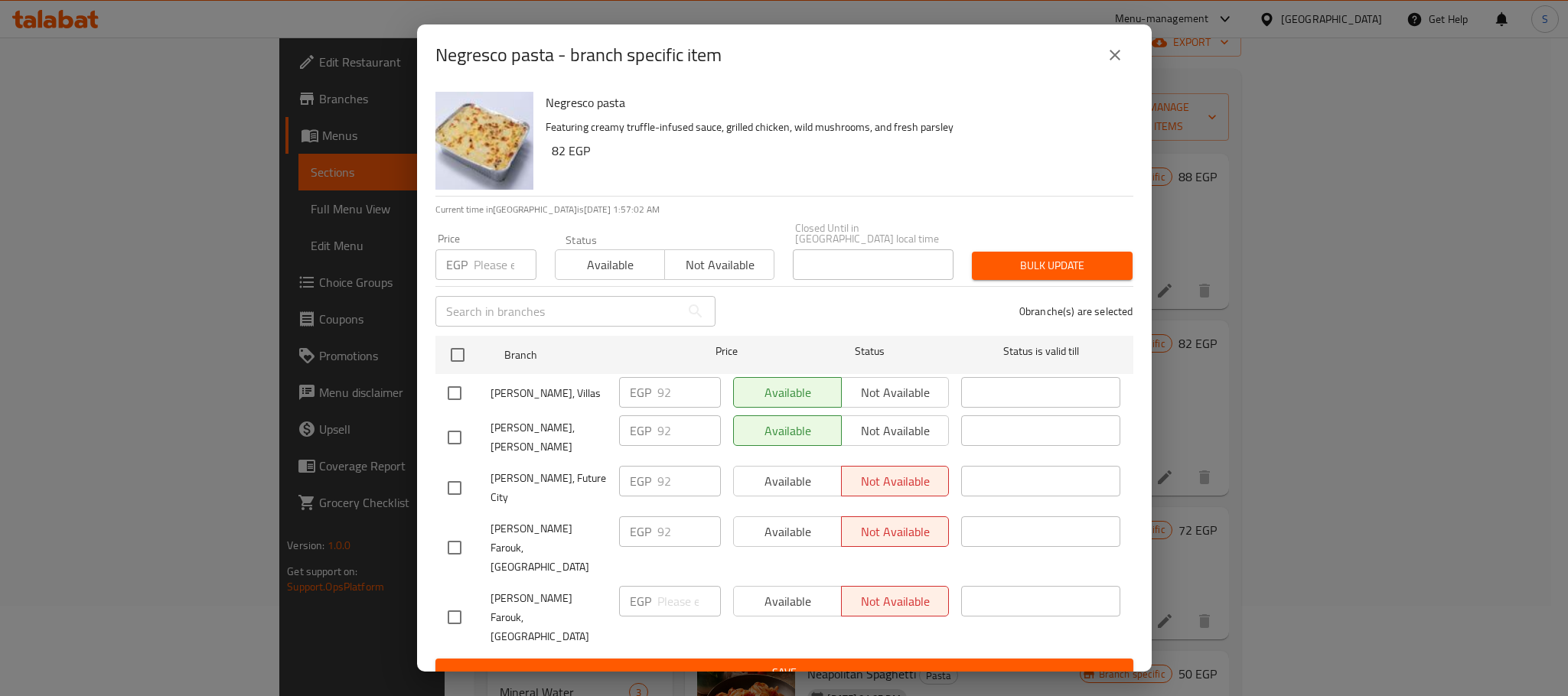
click at [1114, 65] on icon "close" at bounding box center [1115, 55] width 18 height 18
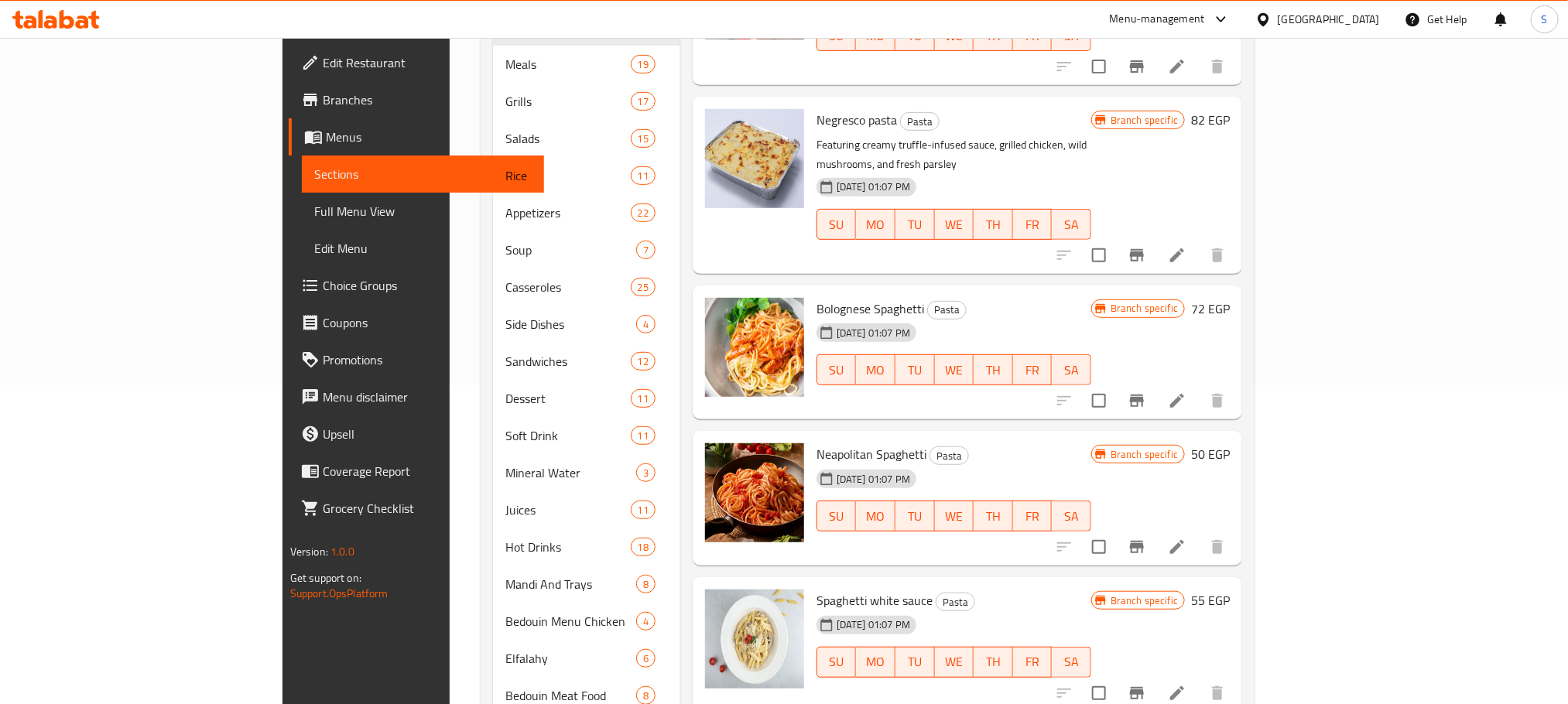
scroll to position [357, 0]
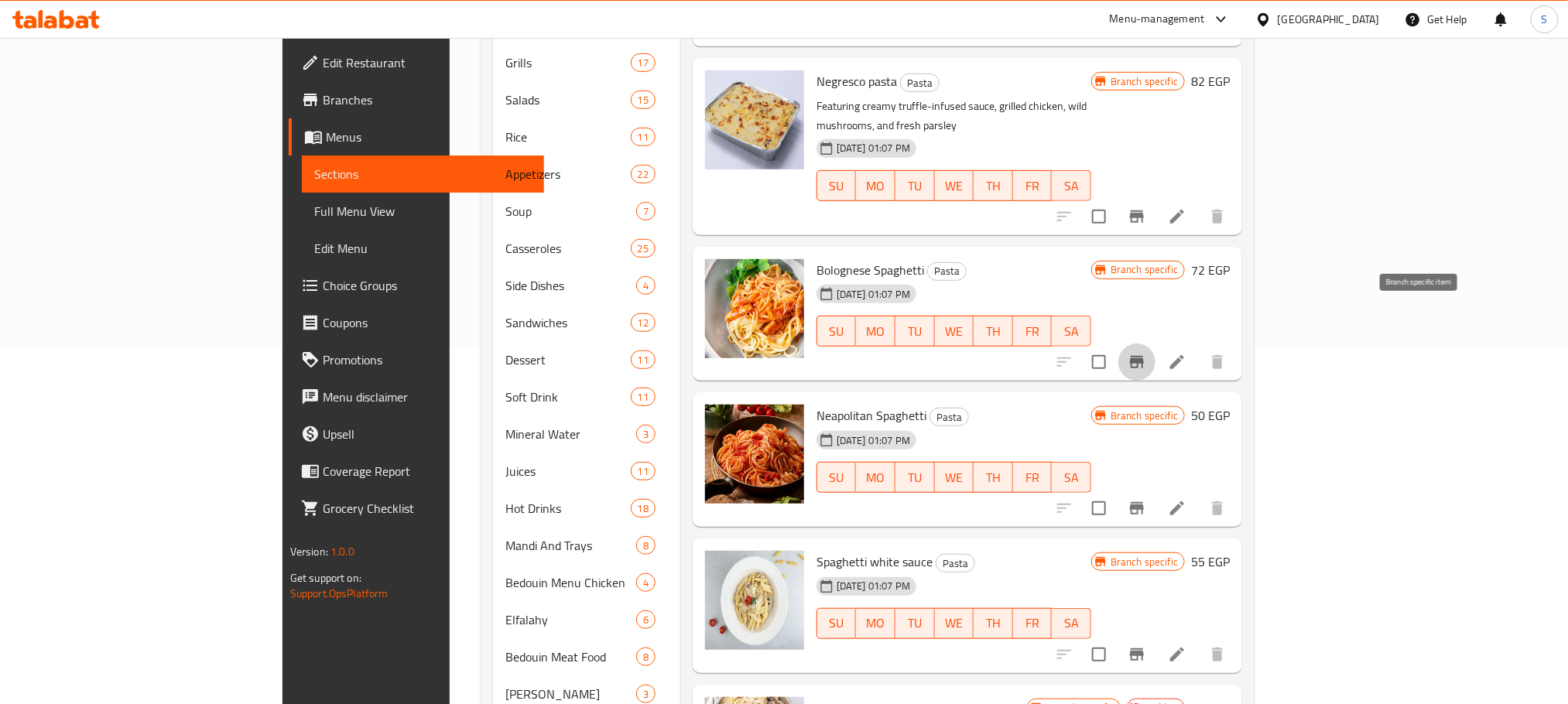
click at [1146, 353] on icon "Branch-specific-item" at bounding box center [1137, 362] width 19 height 19
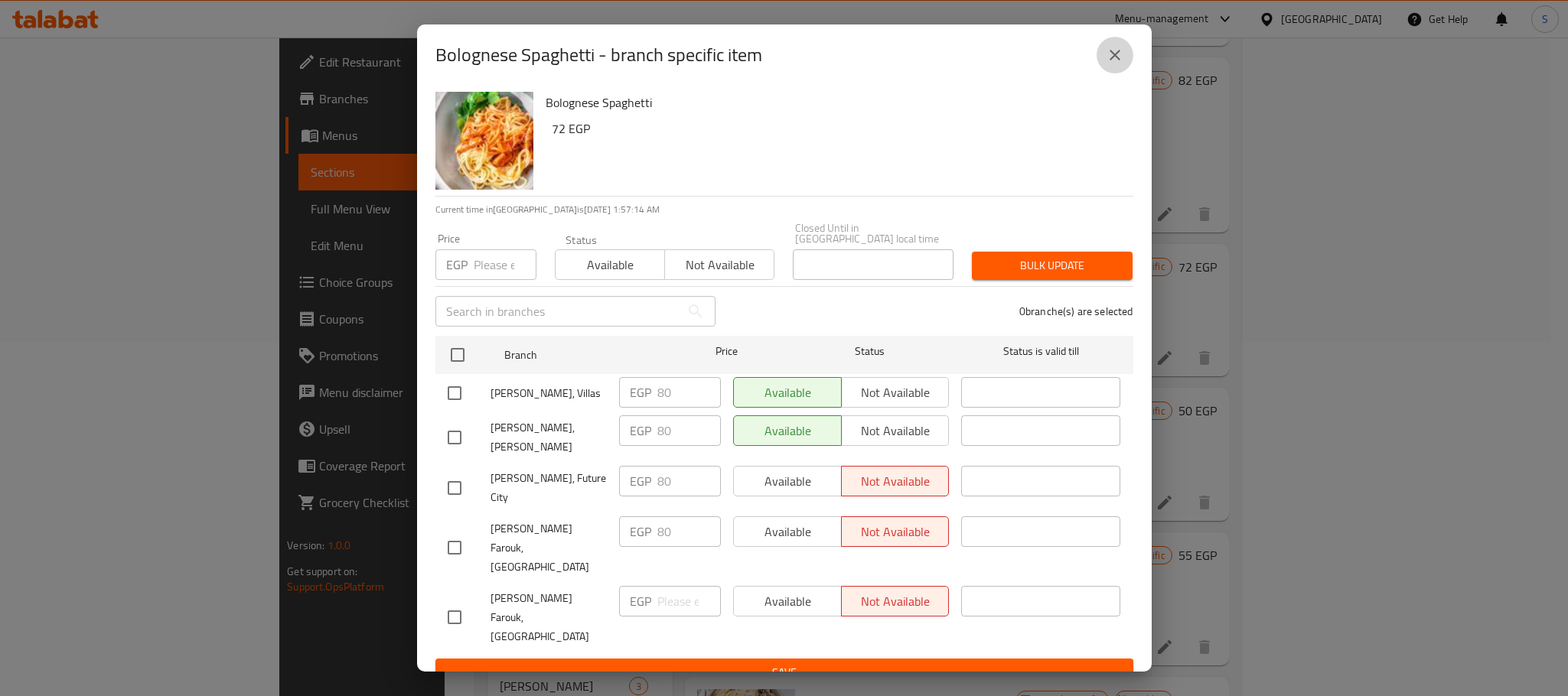
click at [1117, 62] on icon "close" at bounding box center [1115, 55] width 18 height 18
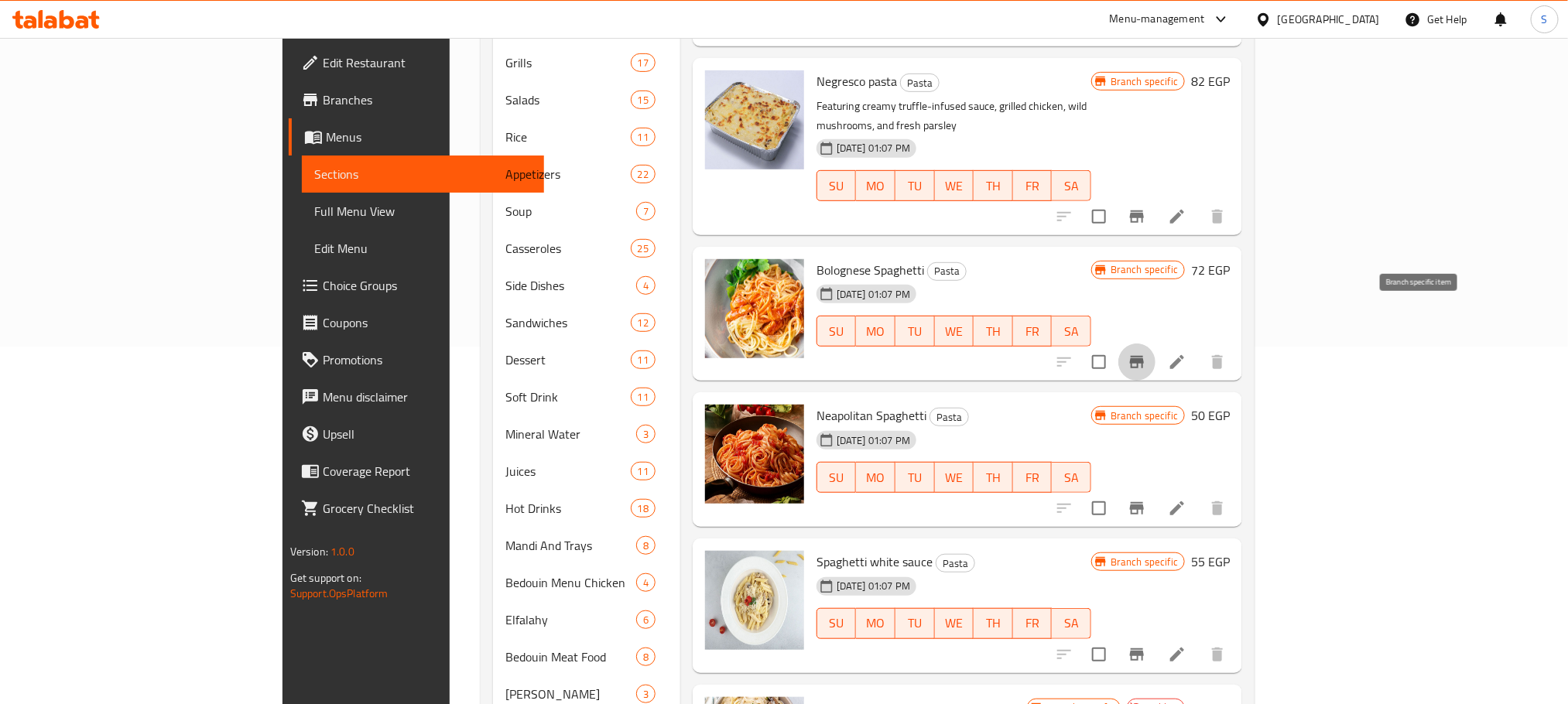
click at [1144, 356] on icon "Branch-specific-item" at bounding box center [1137, 362] width 14 height 13
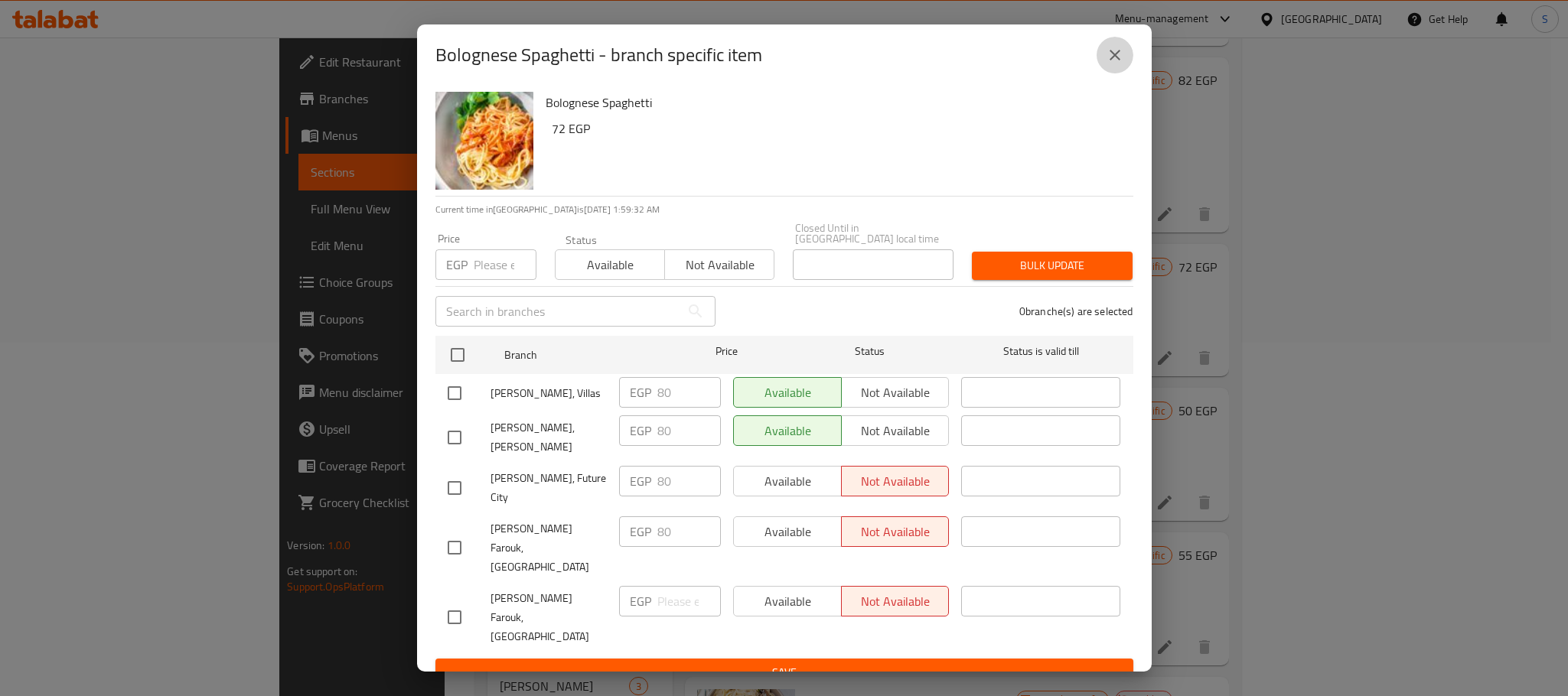
click at [1107, 65] on icon "close" at bounding box center [1115, 55] width 18 height 18
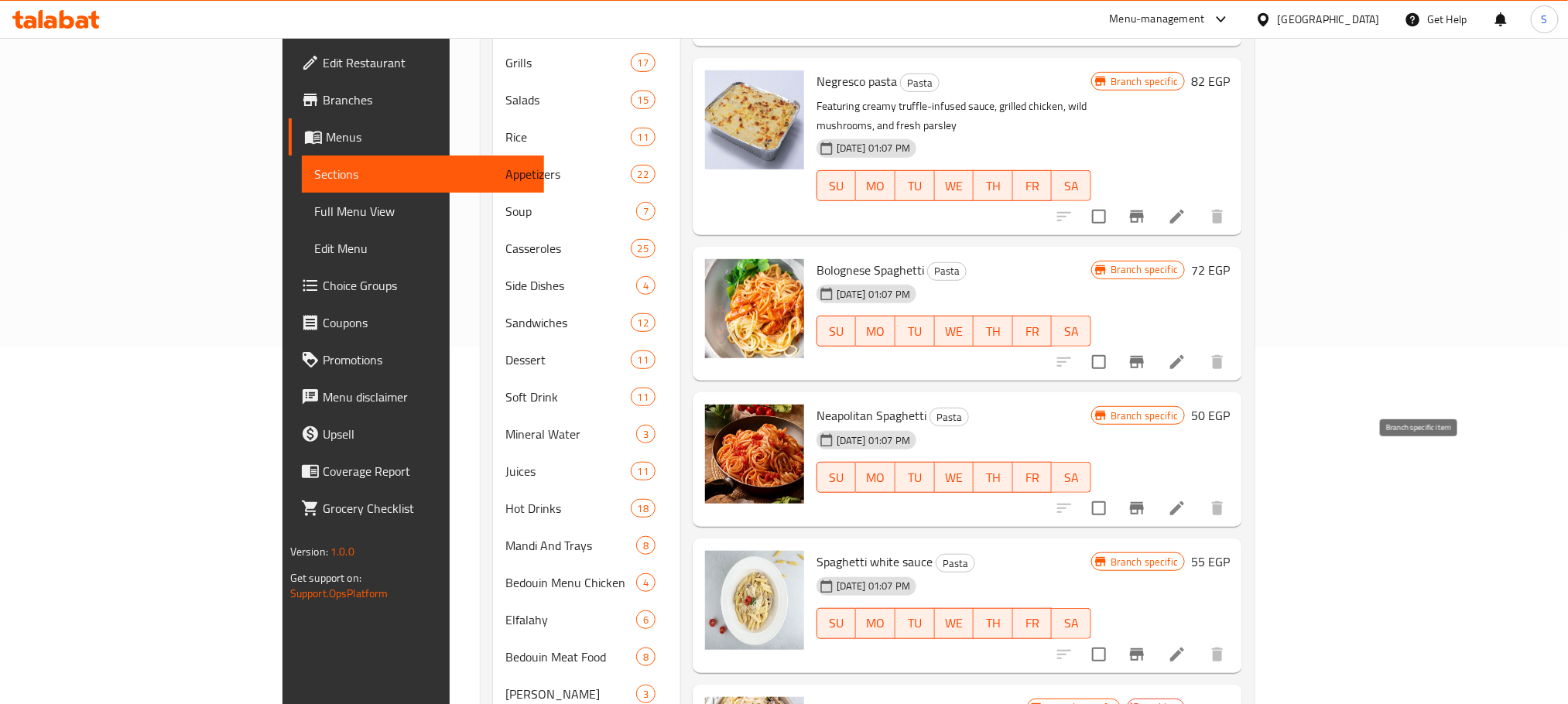
click at [1146, 499] on icon "Branch-specific-item" at bounding box center [1137, 508] width 19 height 19
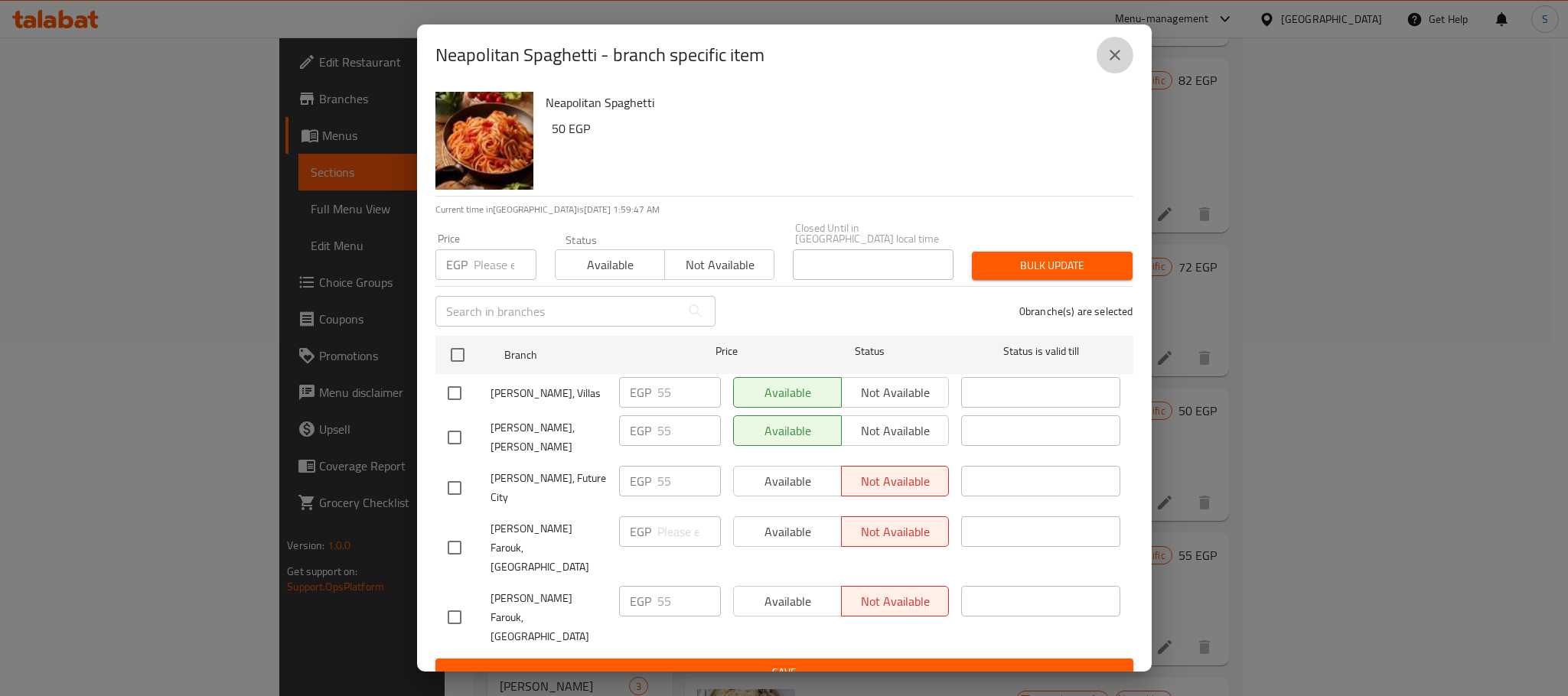
click at [1109, 60] on icon "close" at bounding box center [1115, 55] width 18 height 18
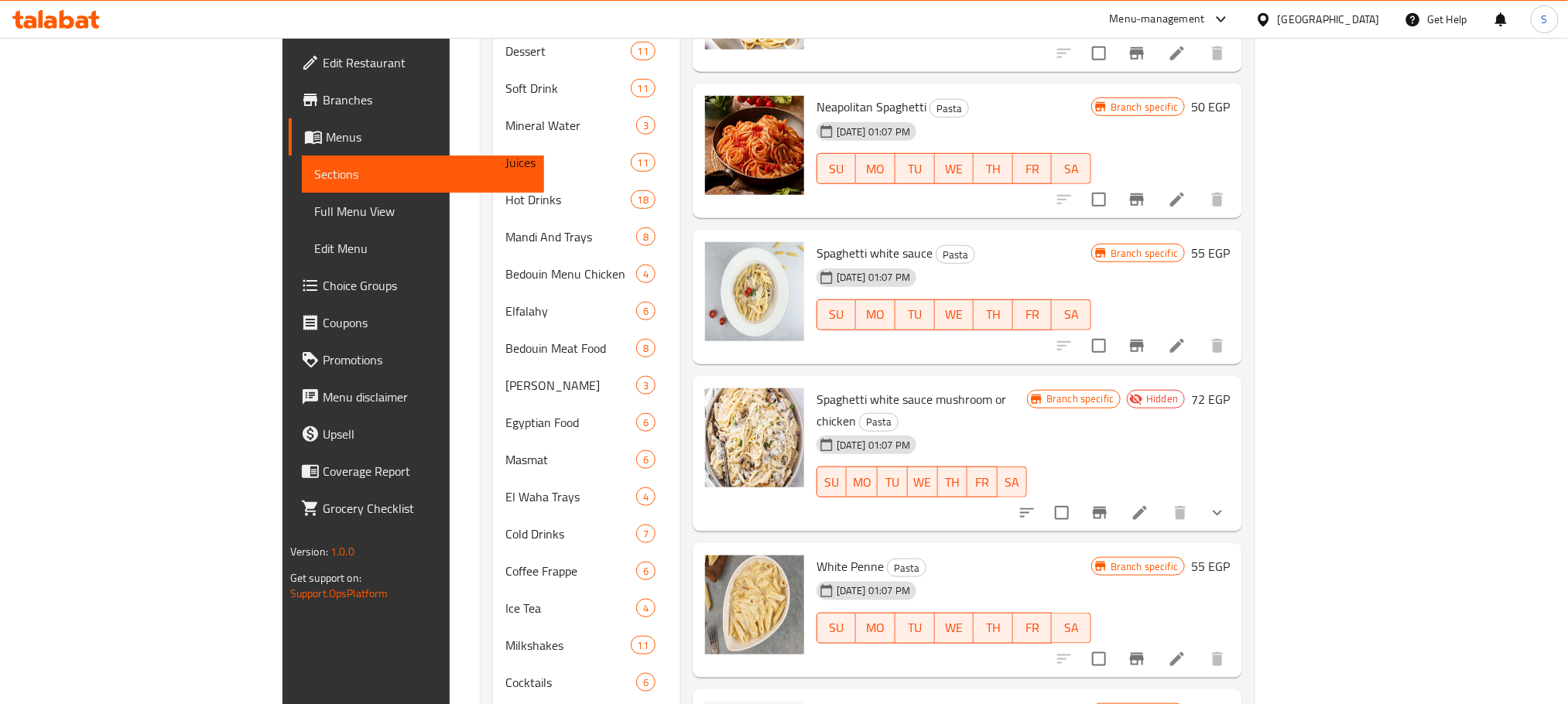
scroll to position [696, 0]
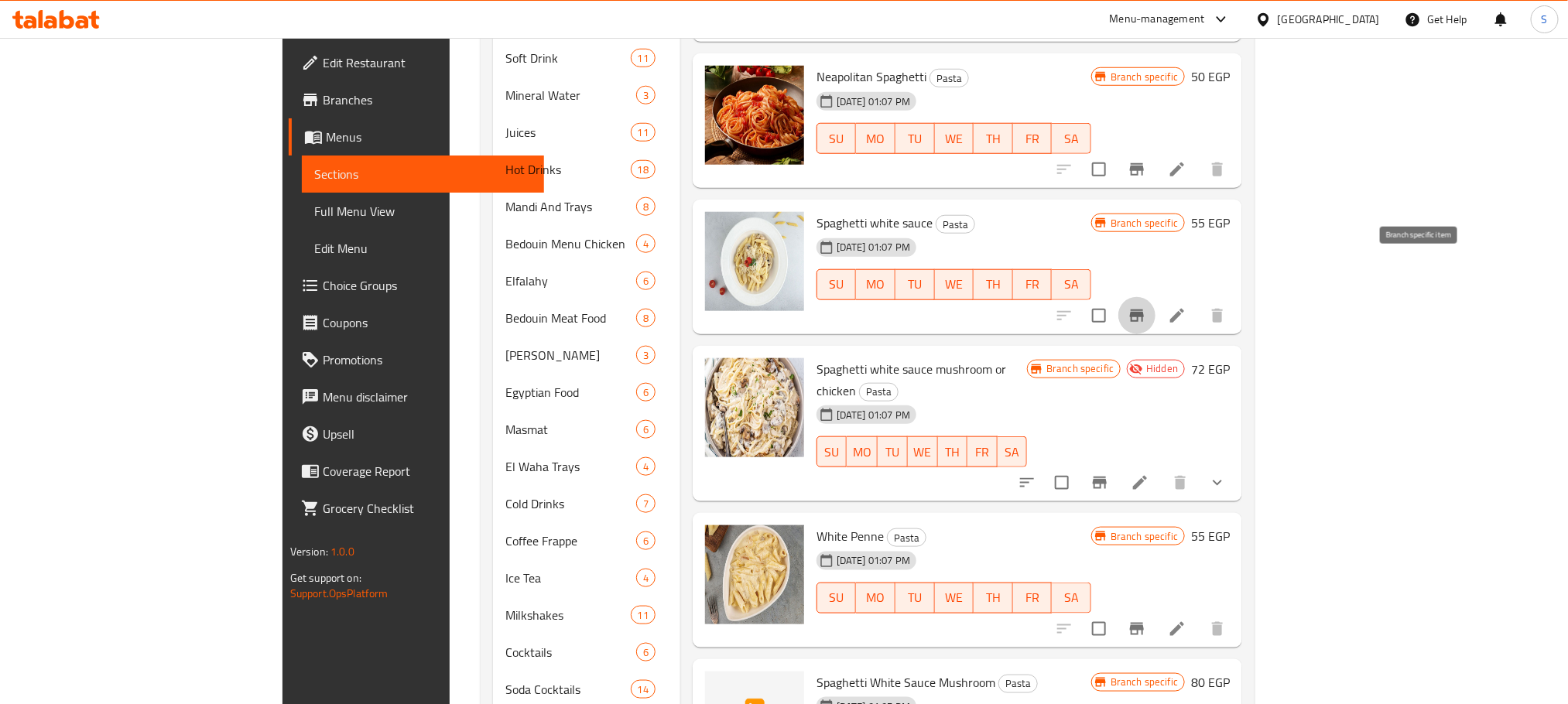
click at [1146, 306] on icon "Branch-specific-item" at bounding box center [1137, 316] width 19 height 19
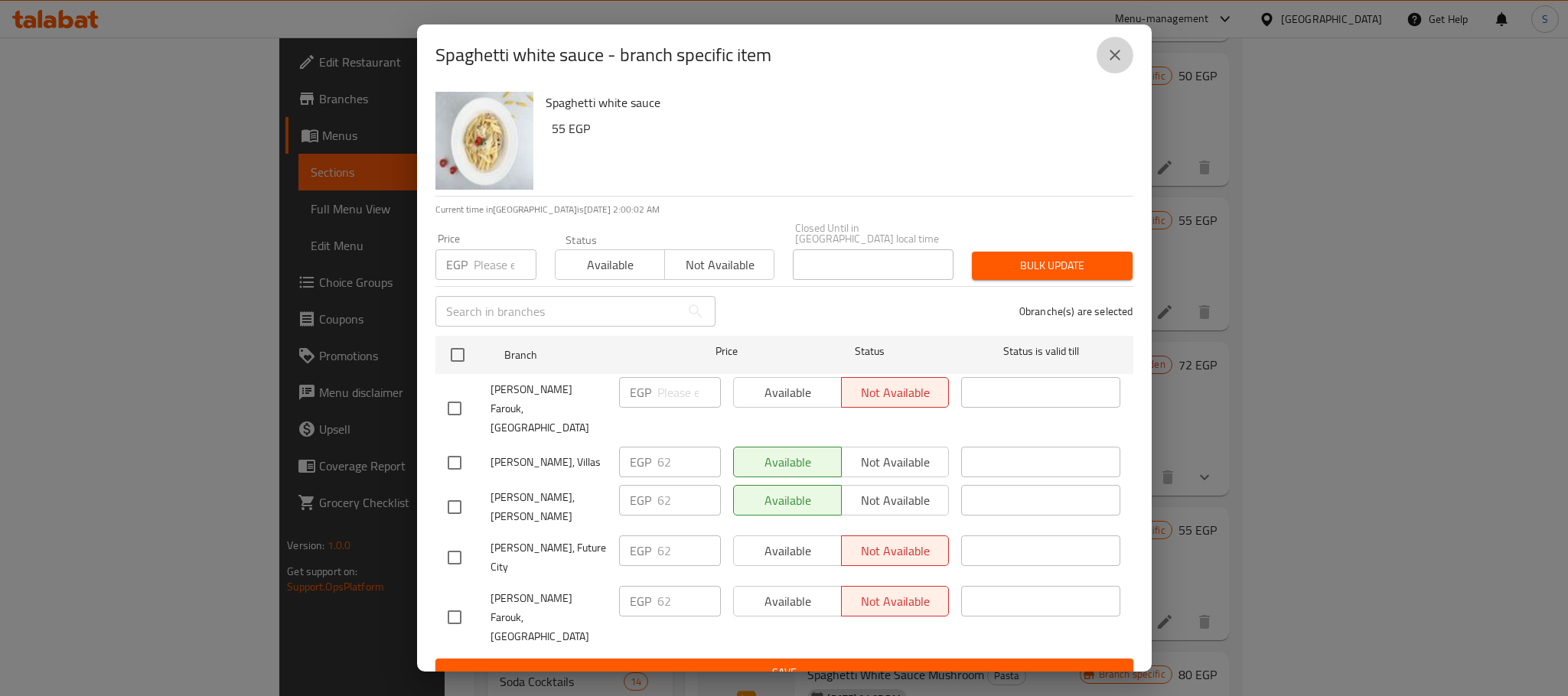
click at [1121, 65] on icon "close" at bounding box center [1115, 55] width 18 height 18
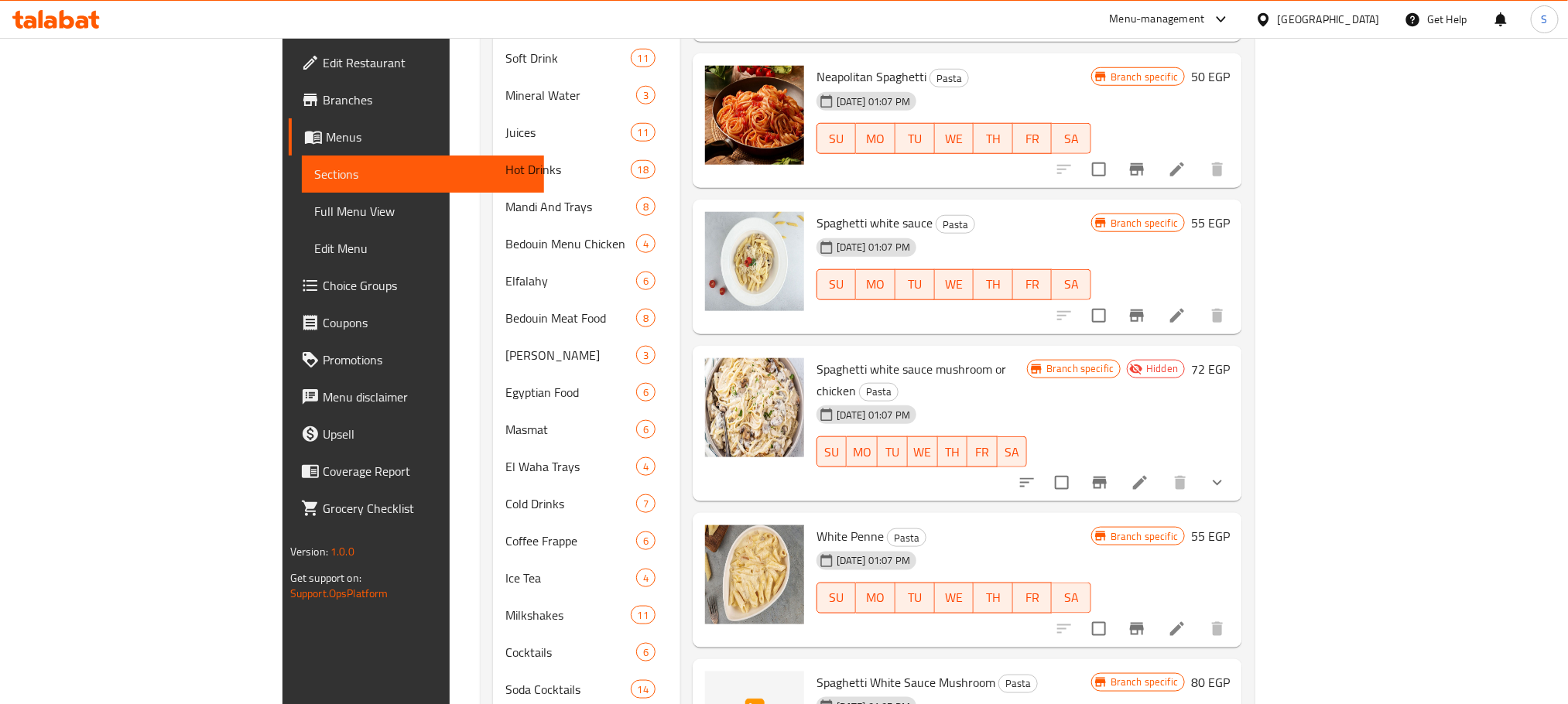
scroll to position [0, 0]
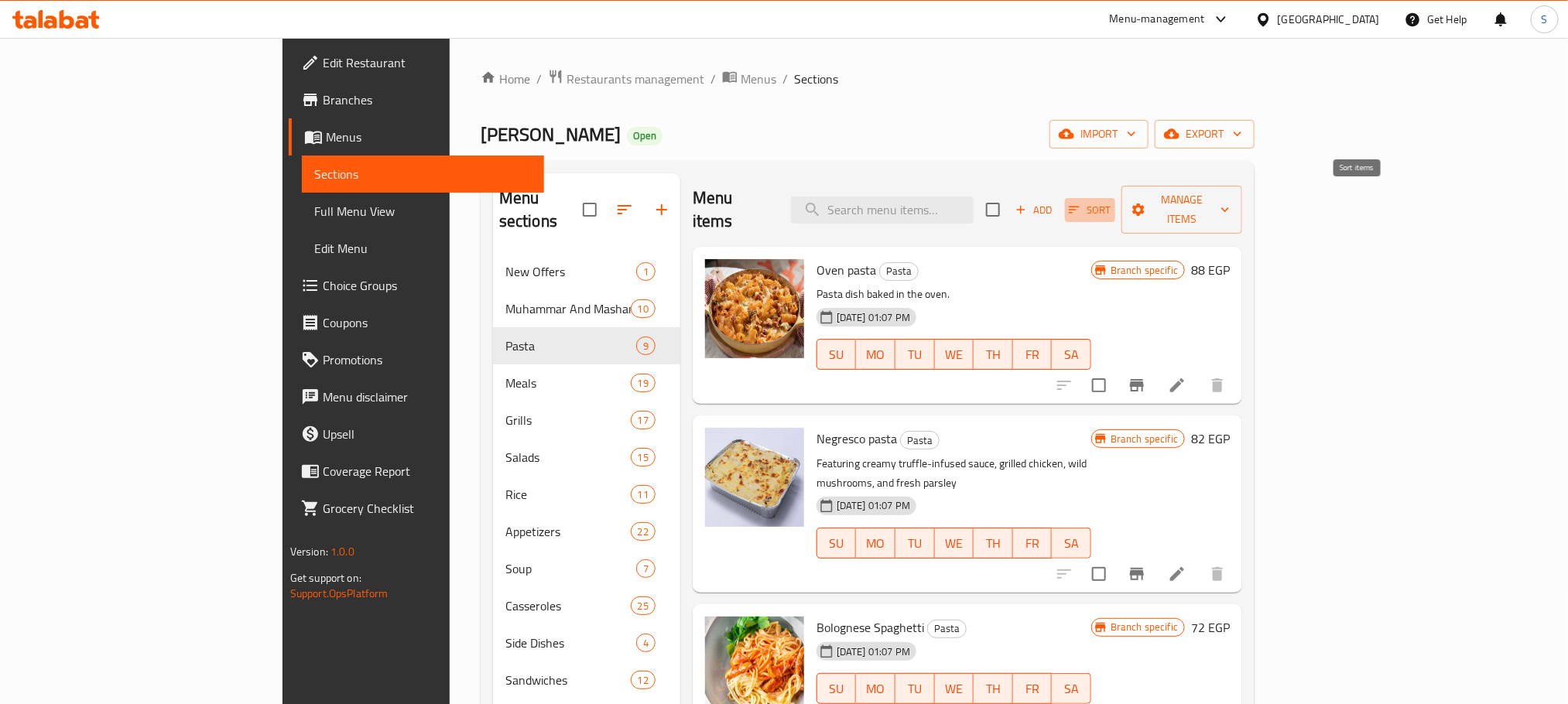
click at [1112, 201] on span "Sort" at bounding box center [1090, 210] width 42 height 18
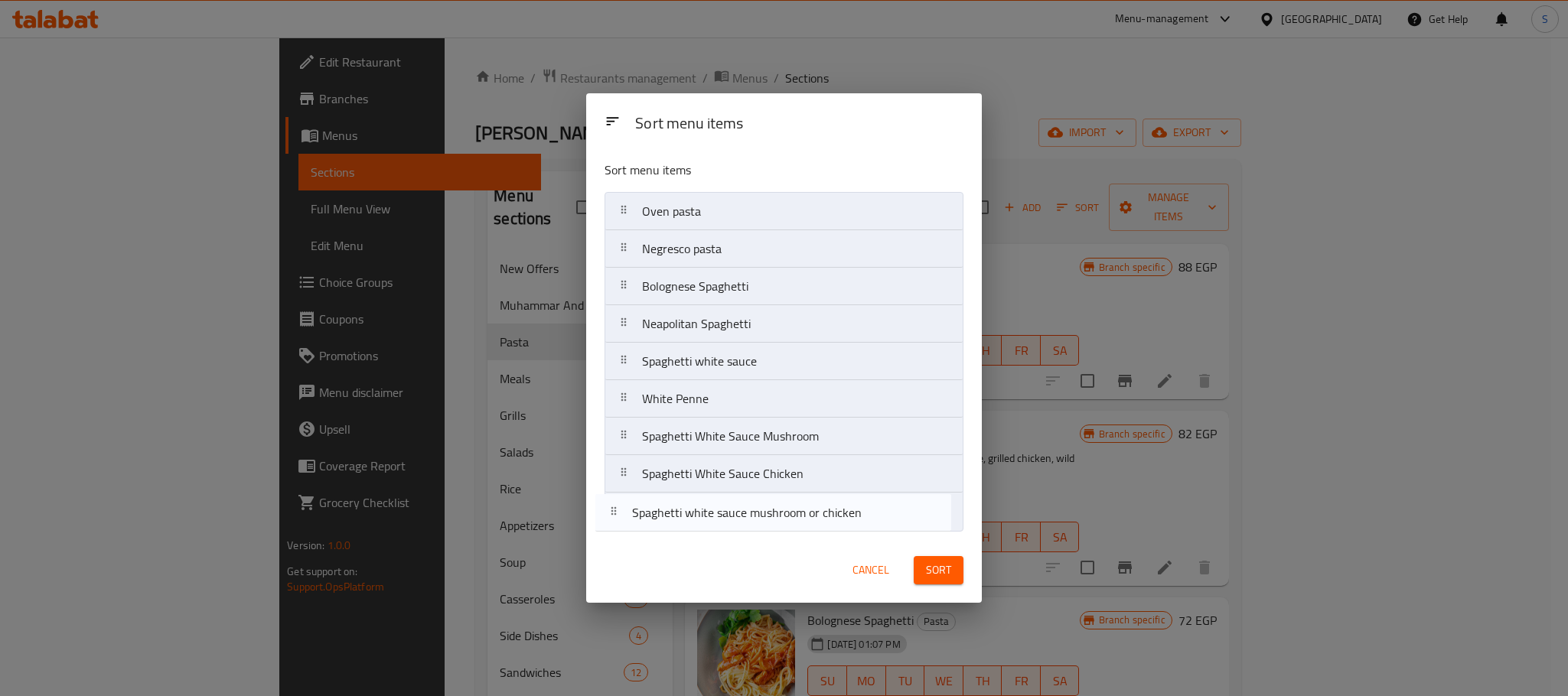
drag, startPoint x: 772, startPoint y: 406, endPoint x: 761, endPoint y: 524, distance: 118.5
click at [761, 524] on nav "Oven pasta Negresco pasta Bolognese Spaghetti Neapolitan Spaghetti Spaghetti wh…" at bounding box center [784, 361] width 359 height 339
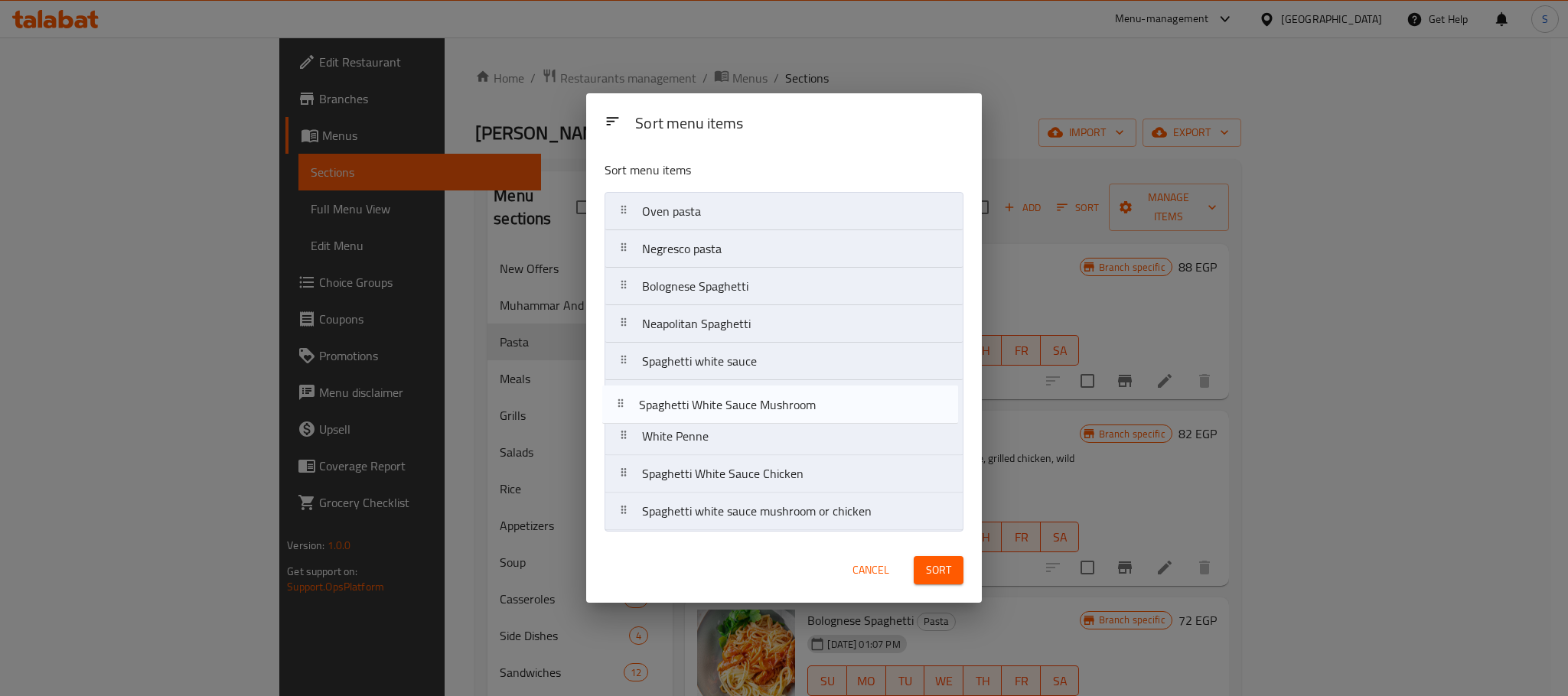
drag, startPoint x: 752, startPoint y: 446, endPoint x: 747, endPoint y: 403, distance: 43.3
click at [747, 403] on nav "Oven pasta Negresco pasta Bolognese Spaghetti Neapolitan Spaghetti Spaghetti wh…" at bounding box center [784, 361] width 359 height 339
drag, startPoint x: 779, startPoint y: 478, endPoint x: 777, endPoint y: 434, distance: 44.0
click at [777, 434] on nav "Oven pasta Negresco pasta Bolognese Spaghetti Neapolitan Spaghetti Spaghetti wh…" at bounding box center [784, 361] width 359 height 339
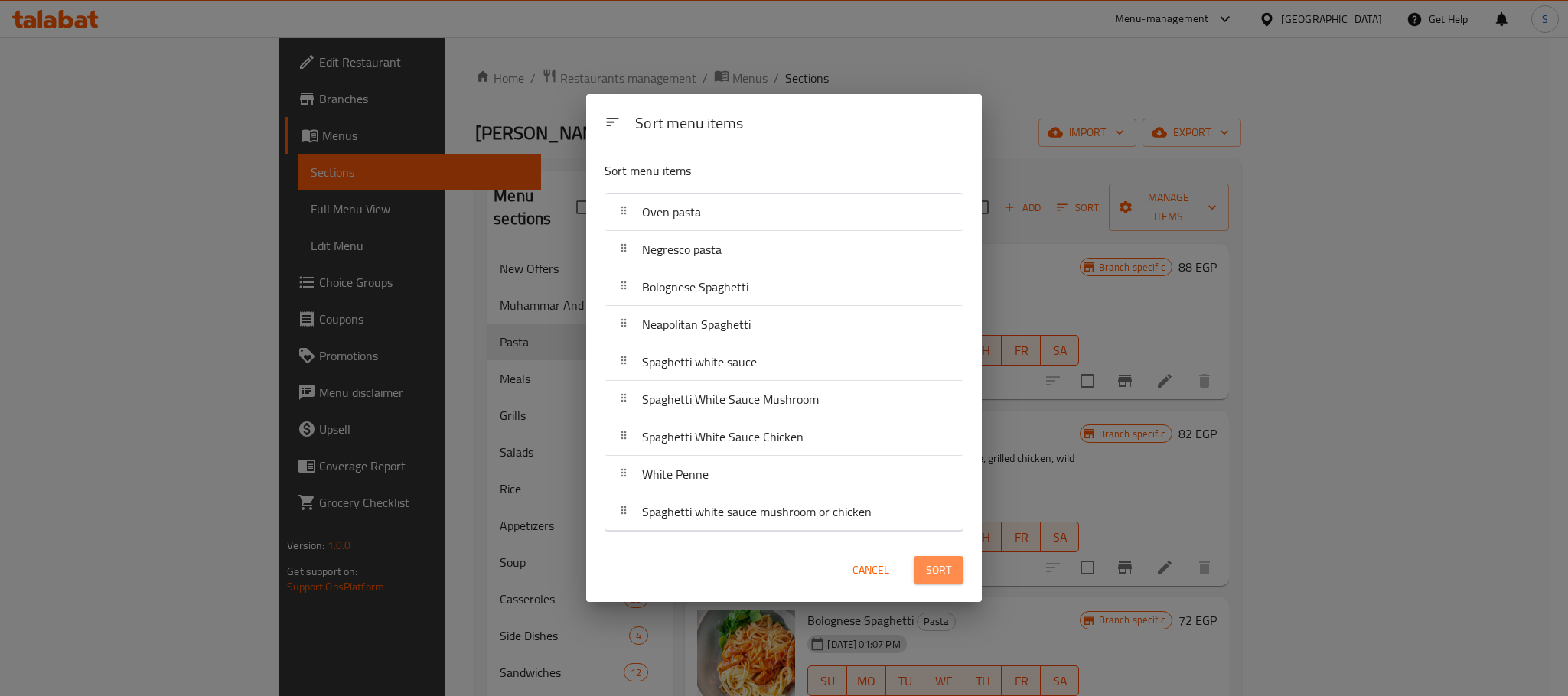
click at [944, 571] on span "Sort" at bounding box center [939, 570] width 25 height 19
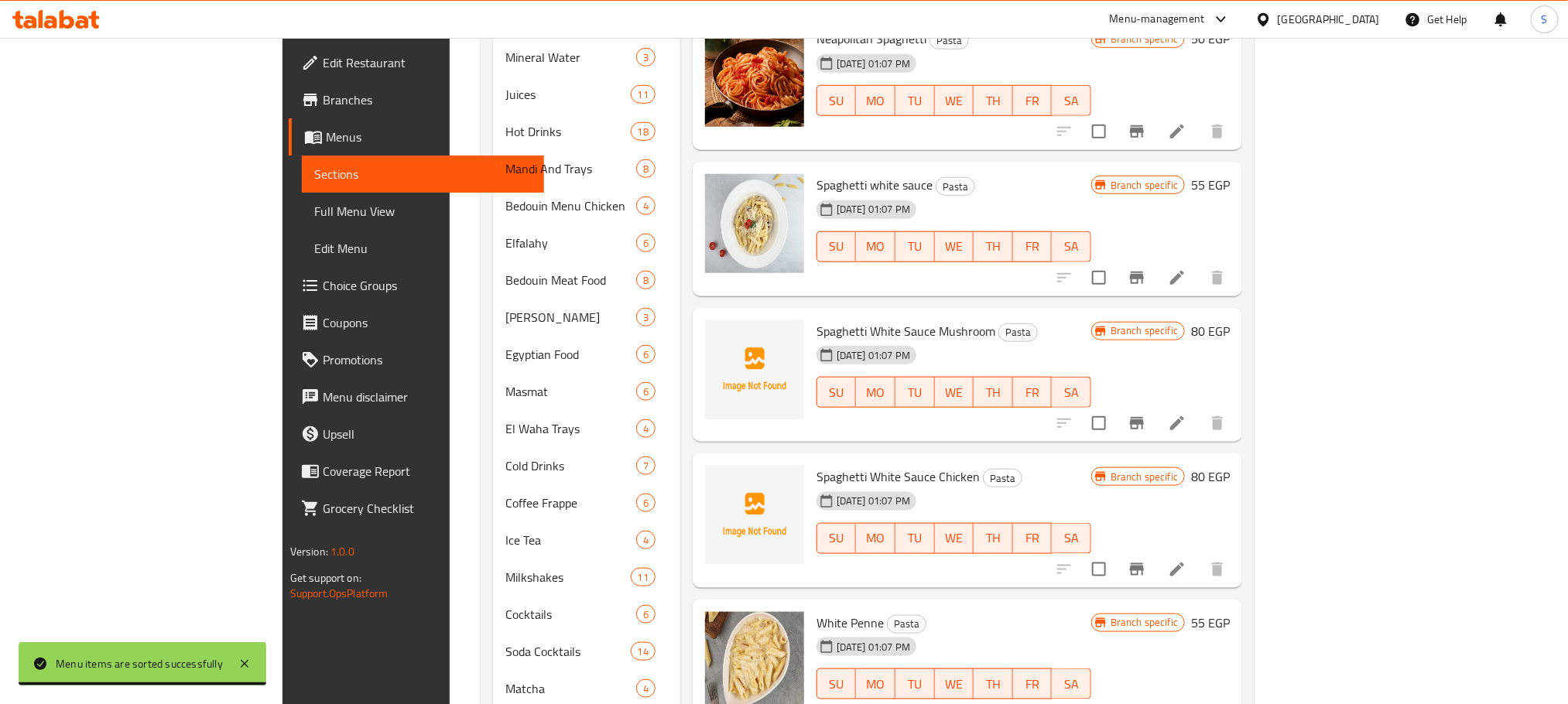
scroll to position [729, 0]
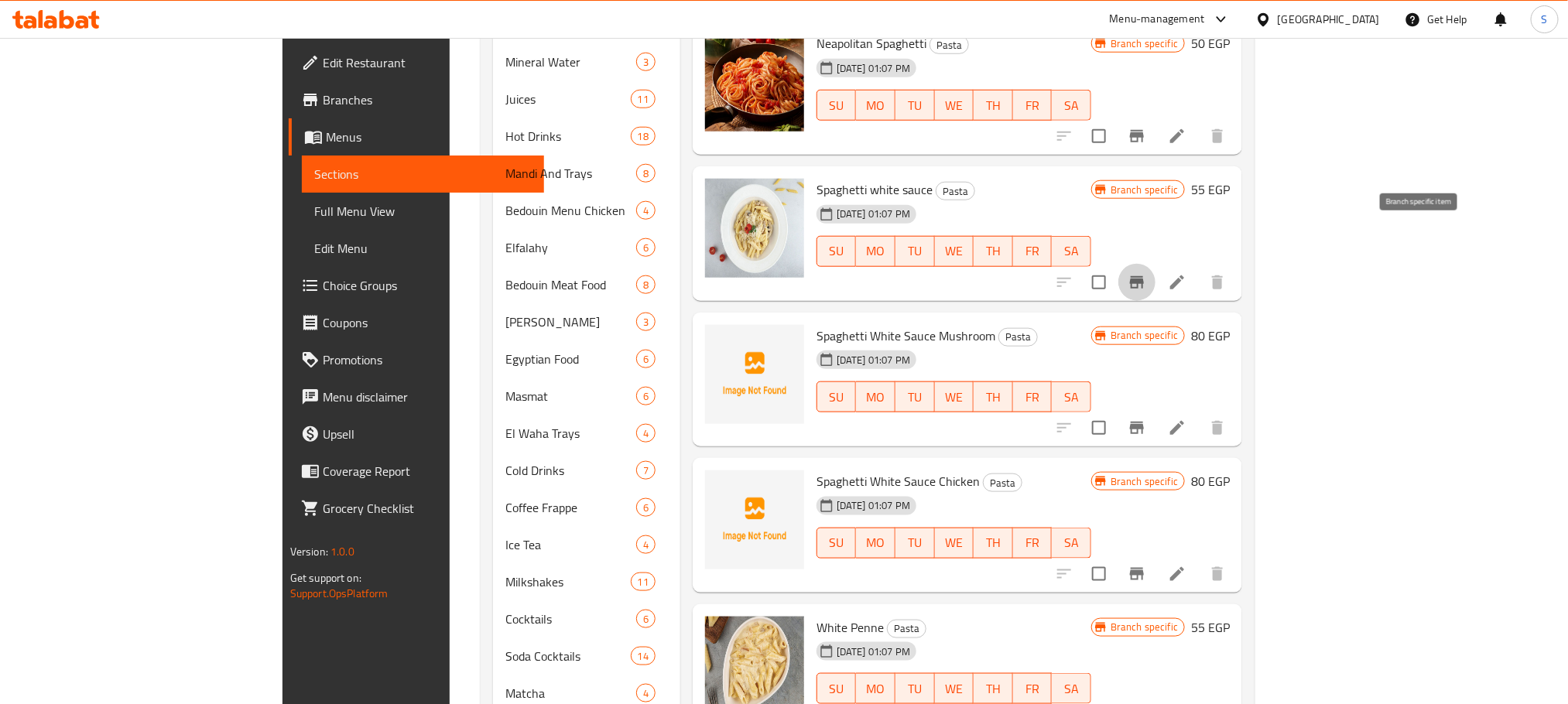
click at [1144, 277] on icon "Branch-specific-item" at bounding box center [1137, 282] width 14 height 13
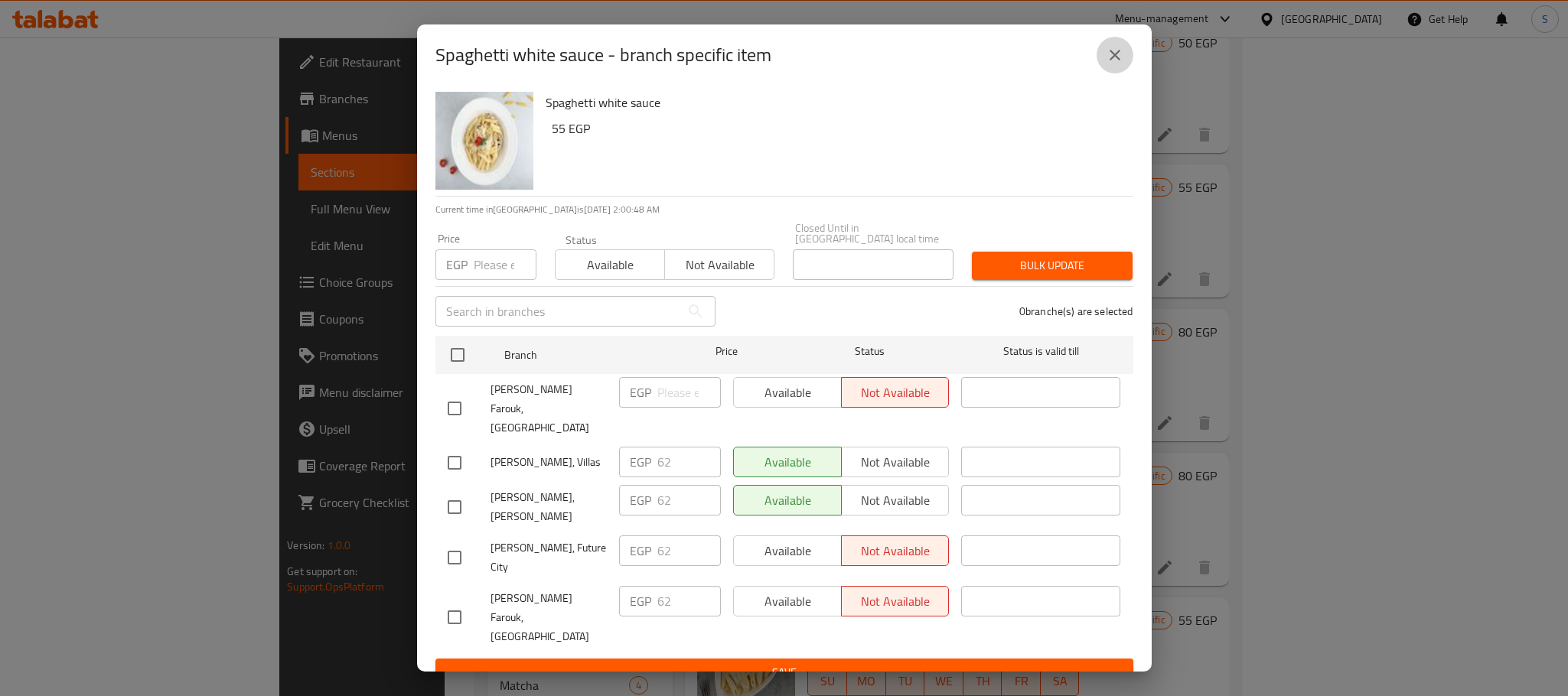
click at [1123, 57] on button "close" at bounding box center [1115, 55] width 37 height 37
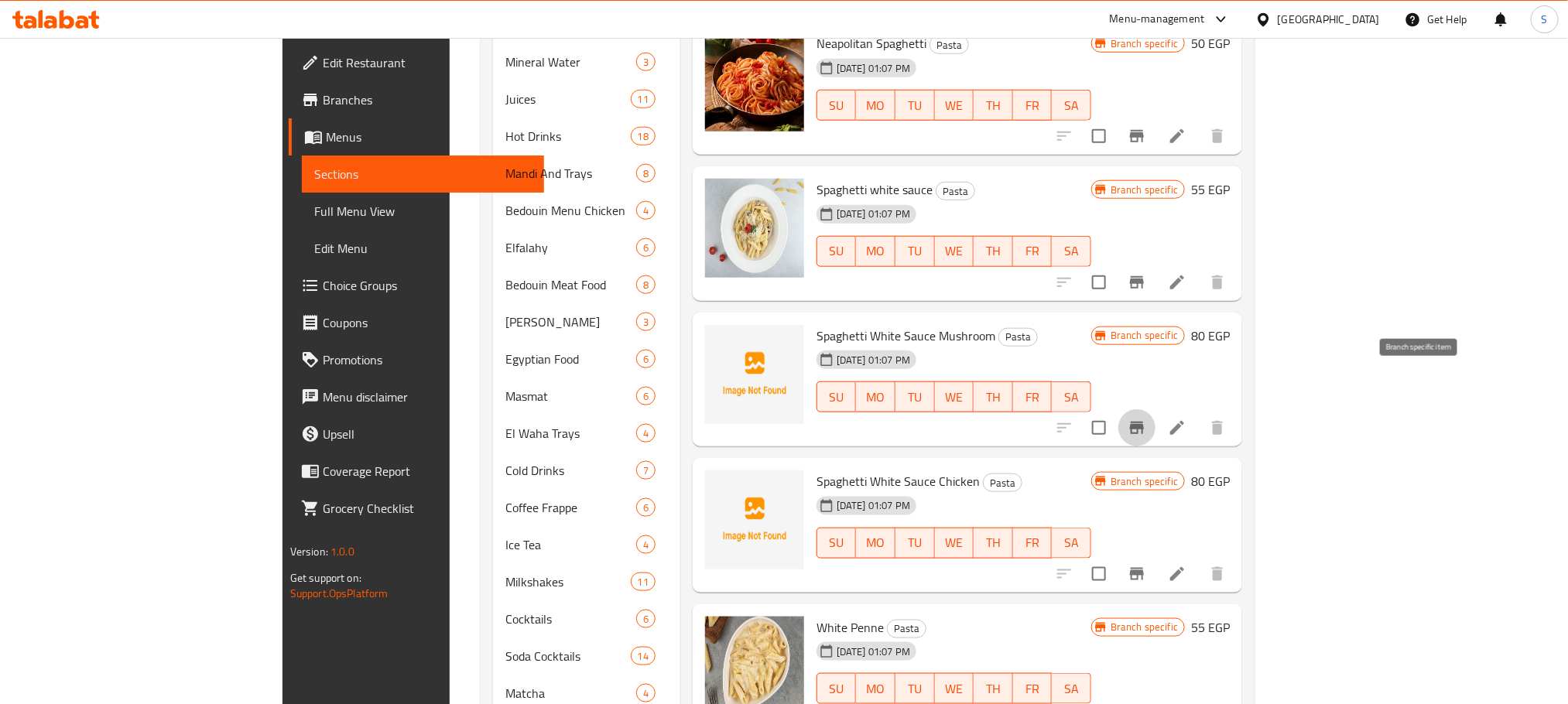
click at [1144, 422] on icon "Branch-specific-item" at bounding box center [1137, 427] width 14 height 13
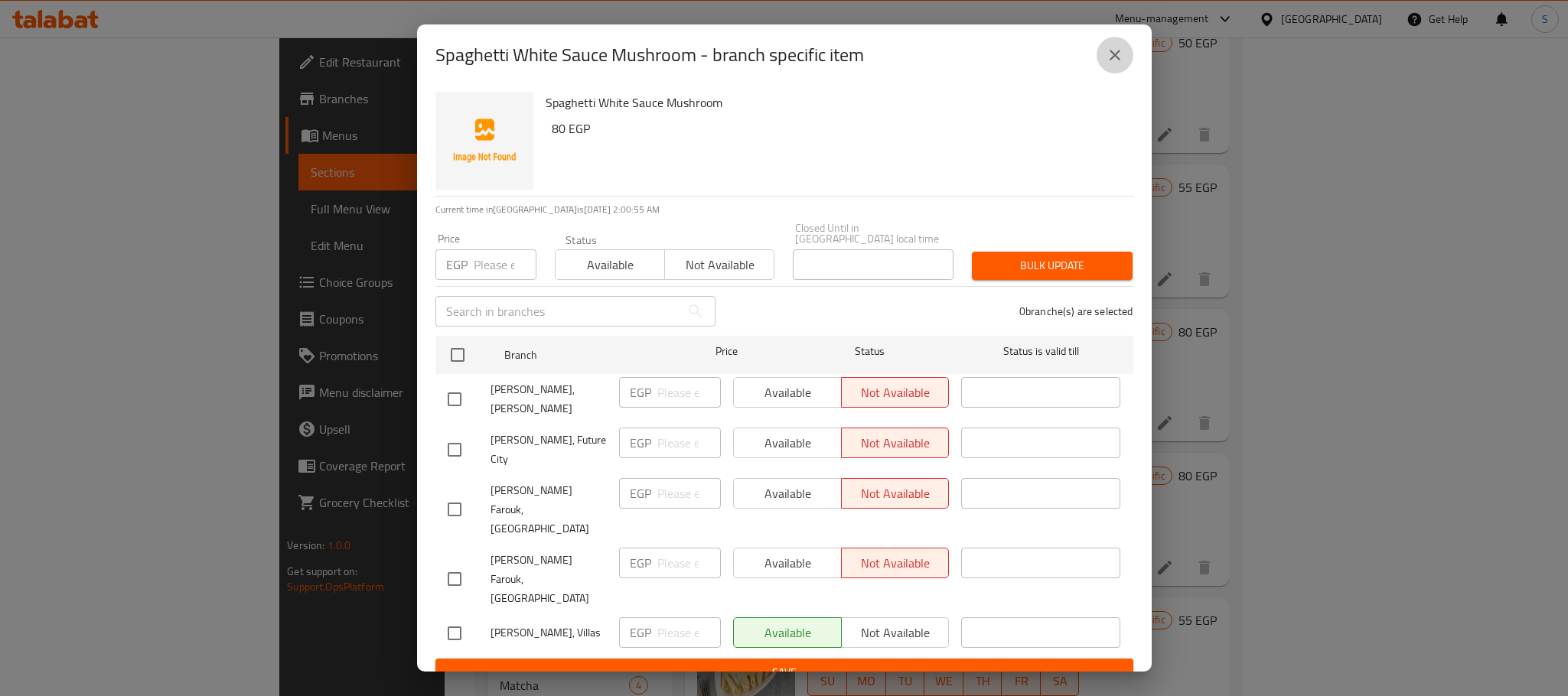
click at [1117, 65] on icon "close" at bounding box center [1115, 55] width 18 height 18
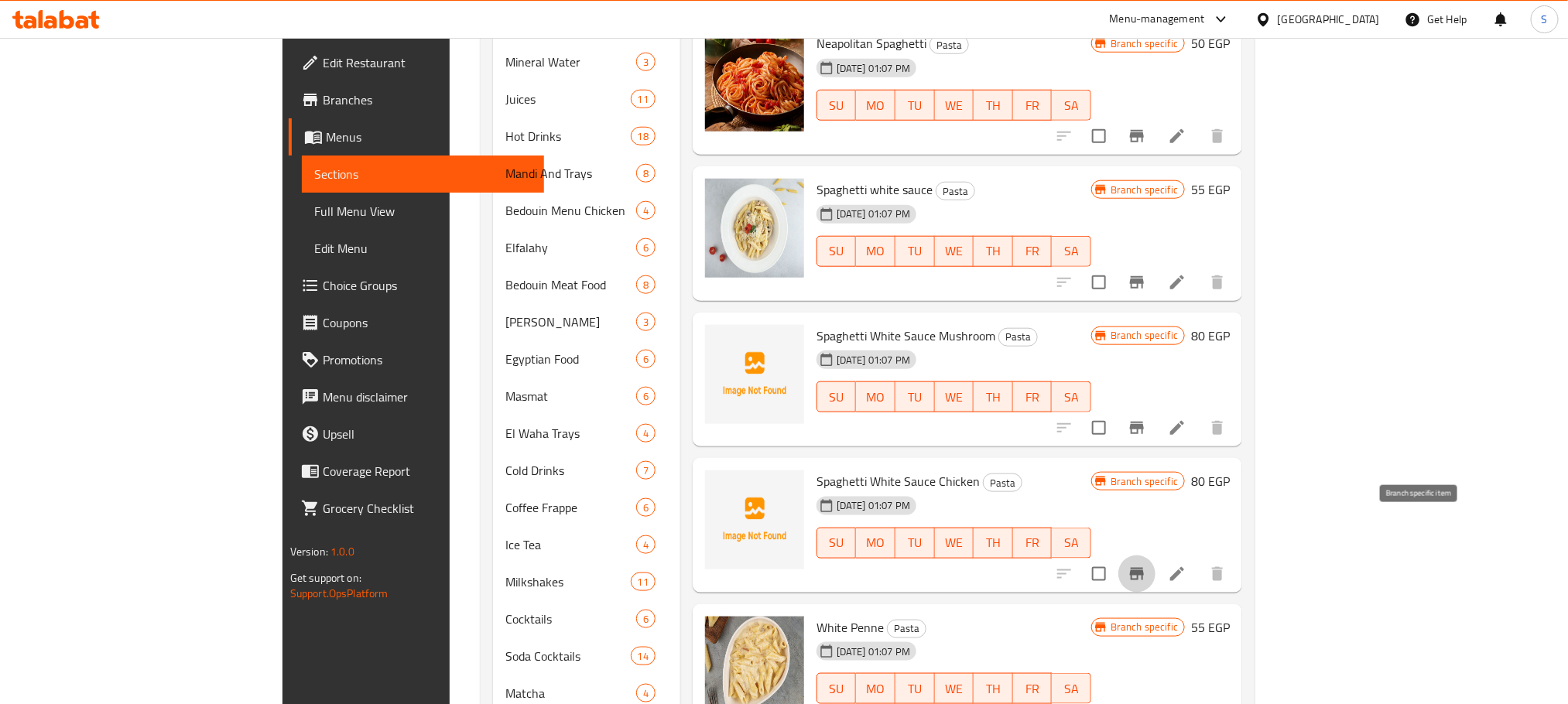
click at [1146, 565] on icon "Branch-specific-item" at bounding box center [1137, 574] width 19 height 19
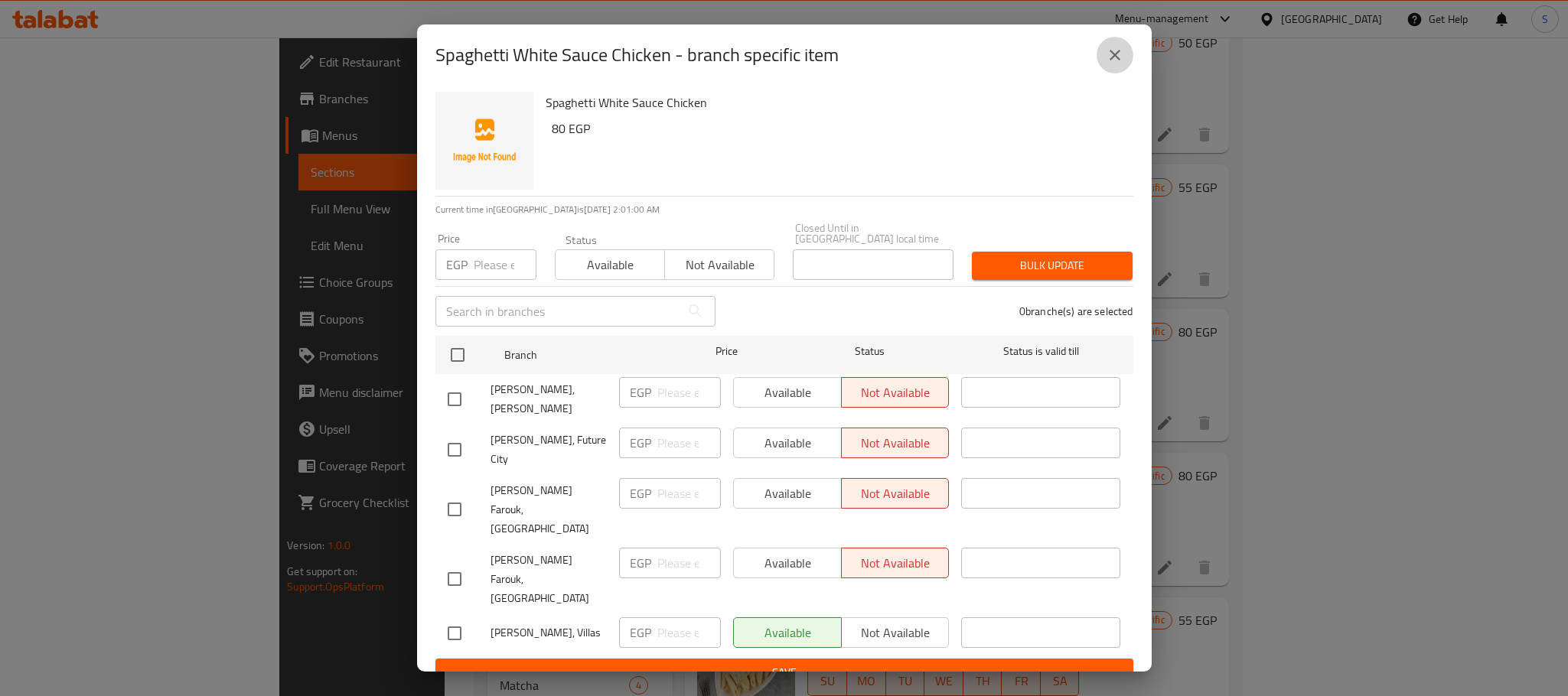
click at [1110, 65] on icon "close" at bounding box center [1115, 55] width 18 height 18
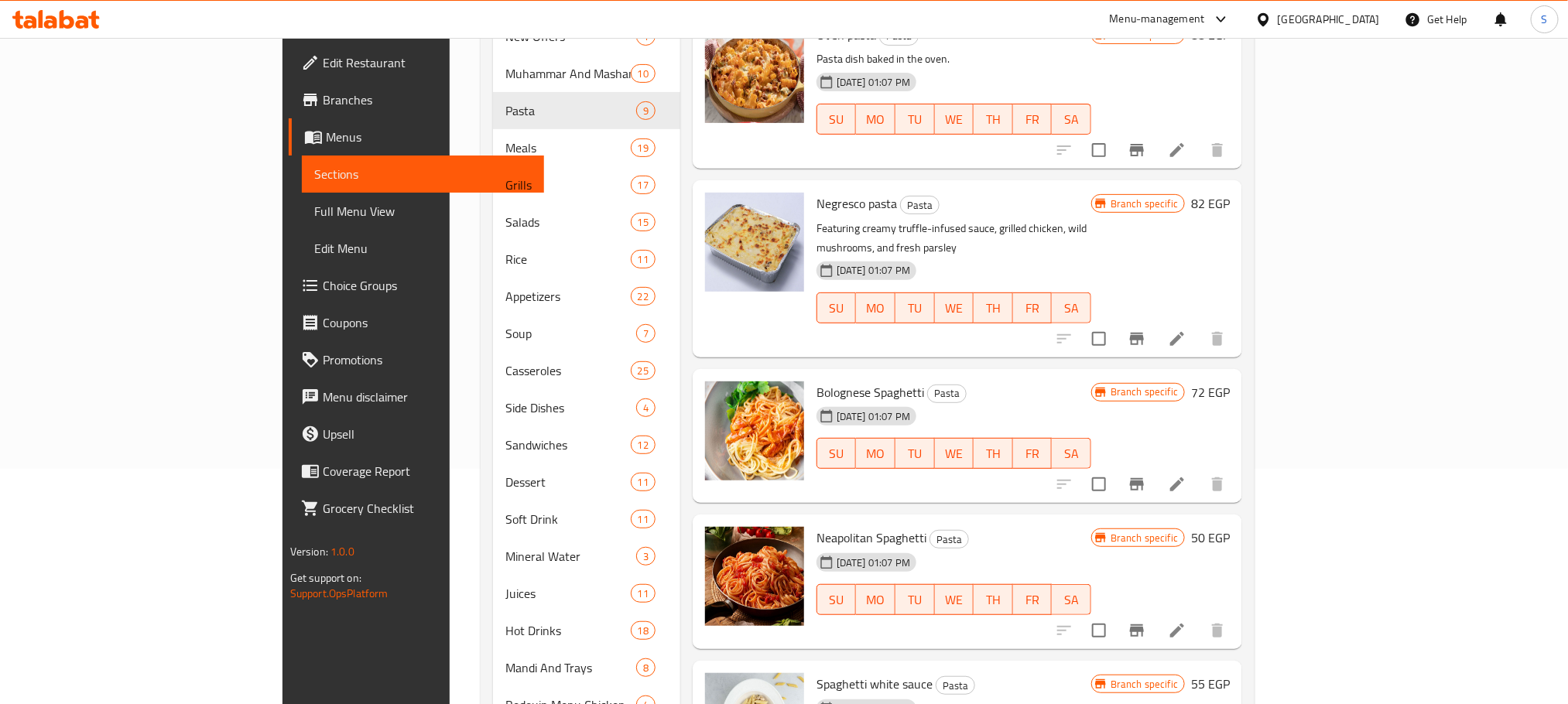
scroll to position [202, 0]
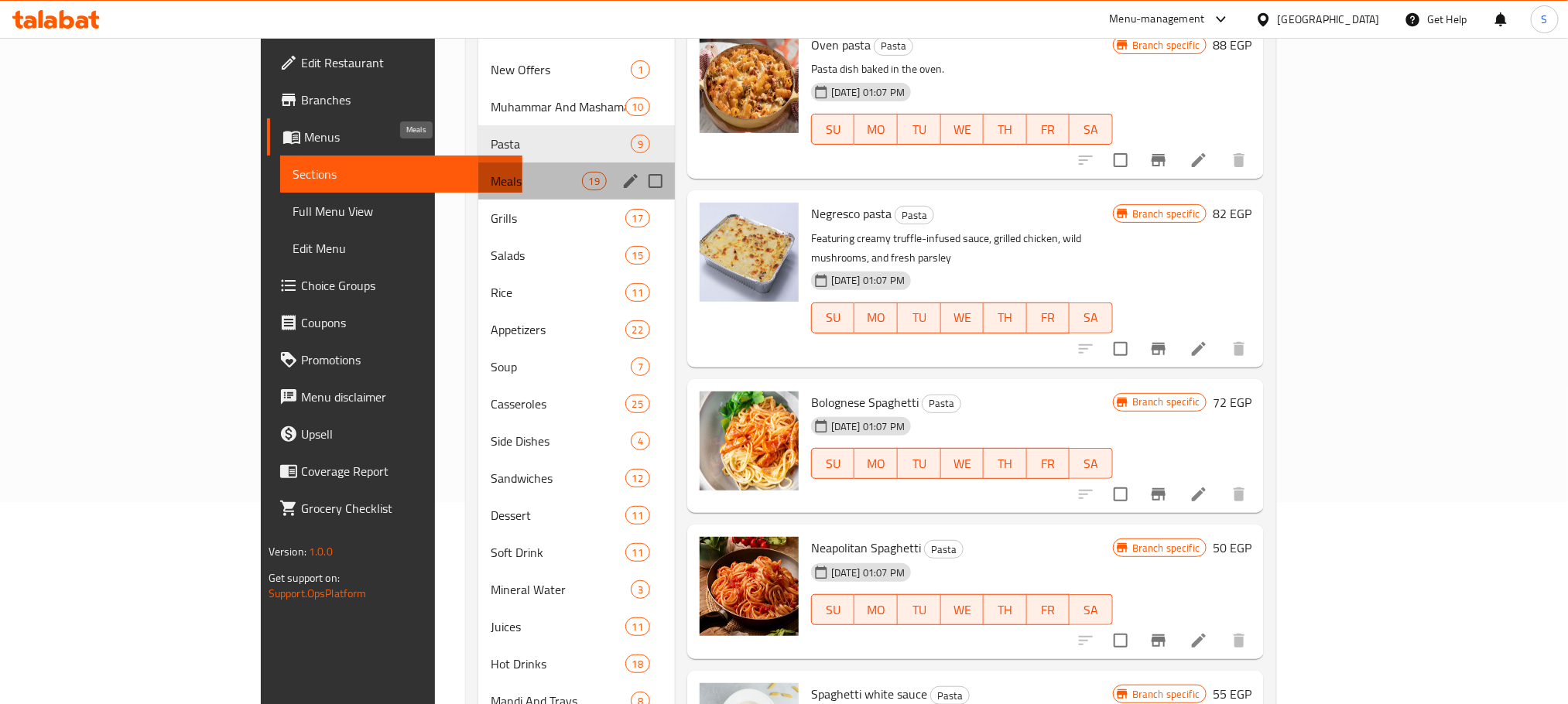
click at [490, 172] on span "Meals" at bounding box center [535, 182] width 91 height 19
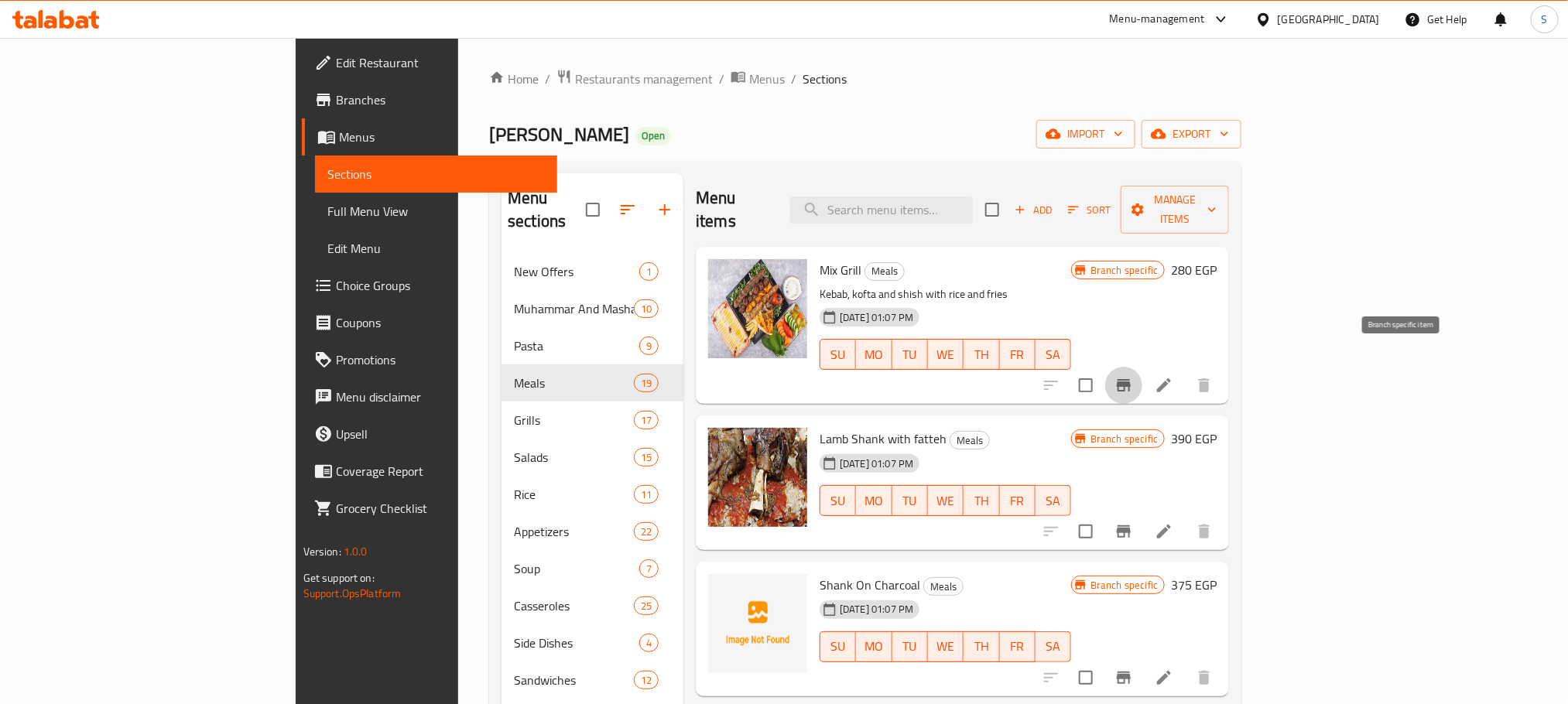
click at [1133, 376] on icon "Branch-specific-item" at bounding box center [1124, 385] width 19 height 19
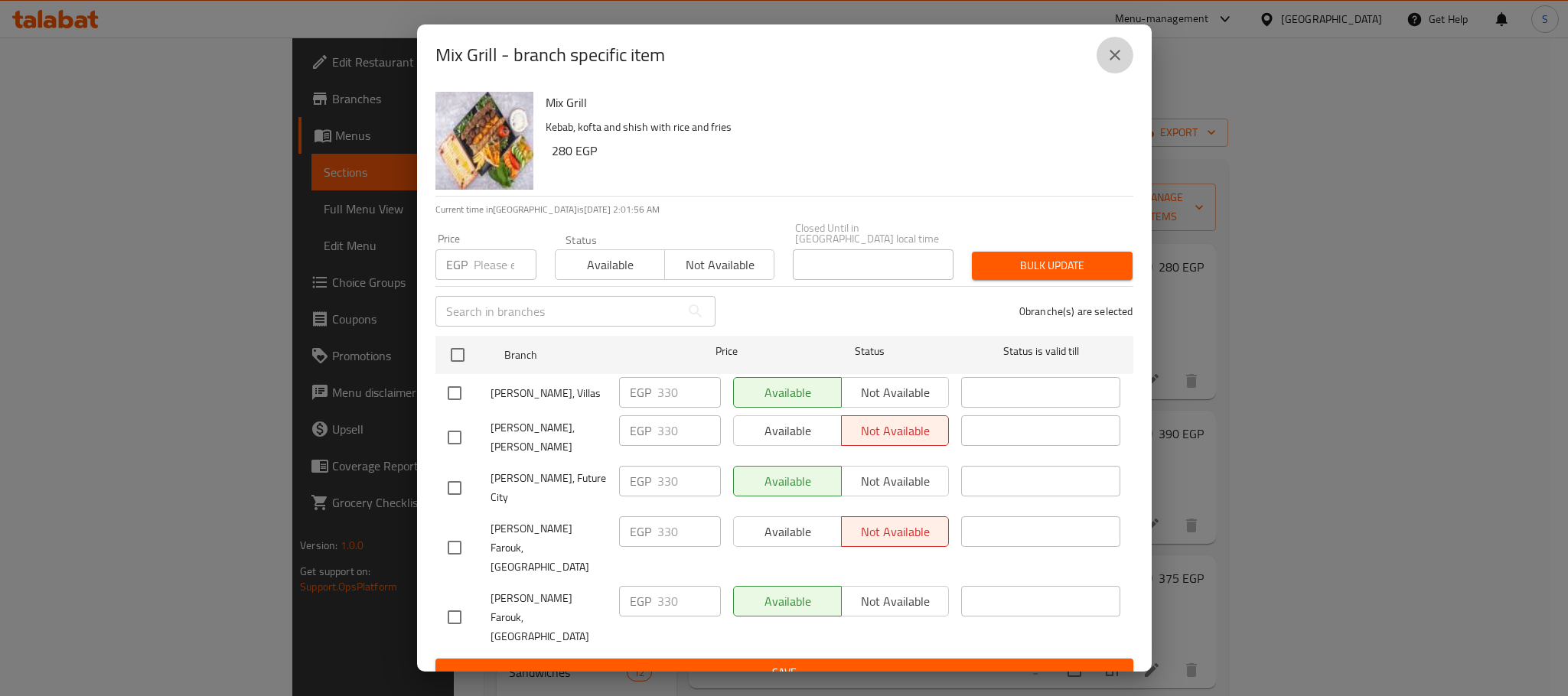
click at [1113, 60] on icon "close" at bounding box center [1115, 55] width 11 height 11
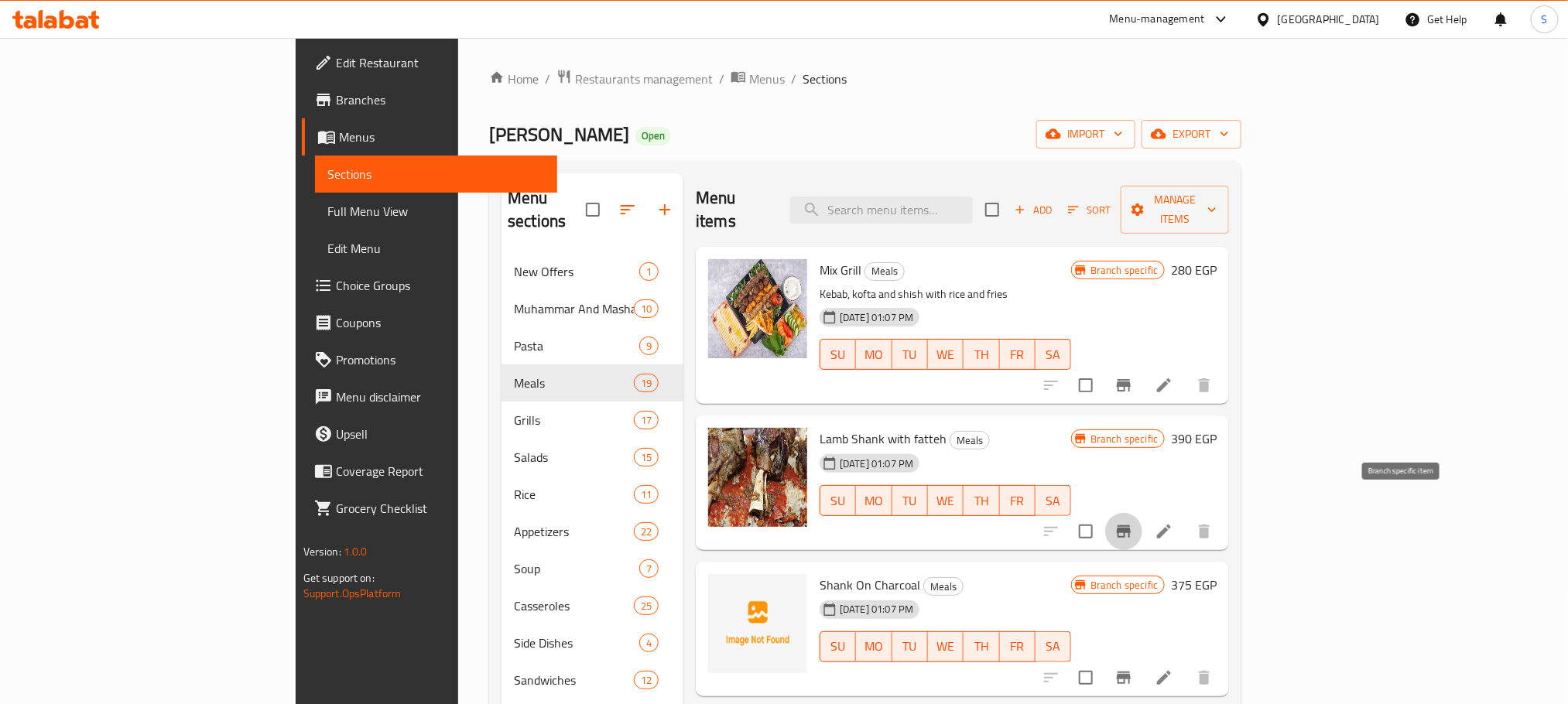
click at [1131, 525] on icon "Branch-specific-item" at bounding box center [1123, 531] width 14 height 13
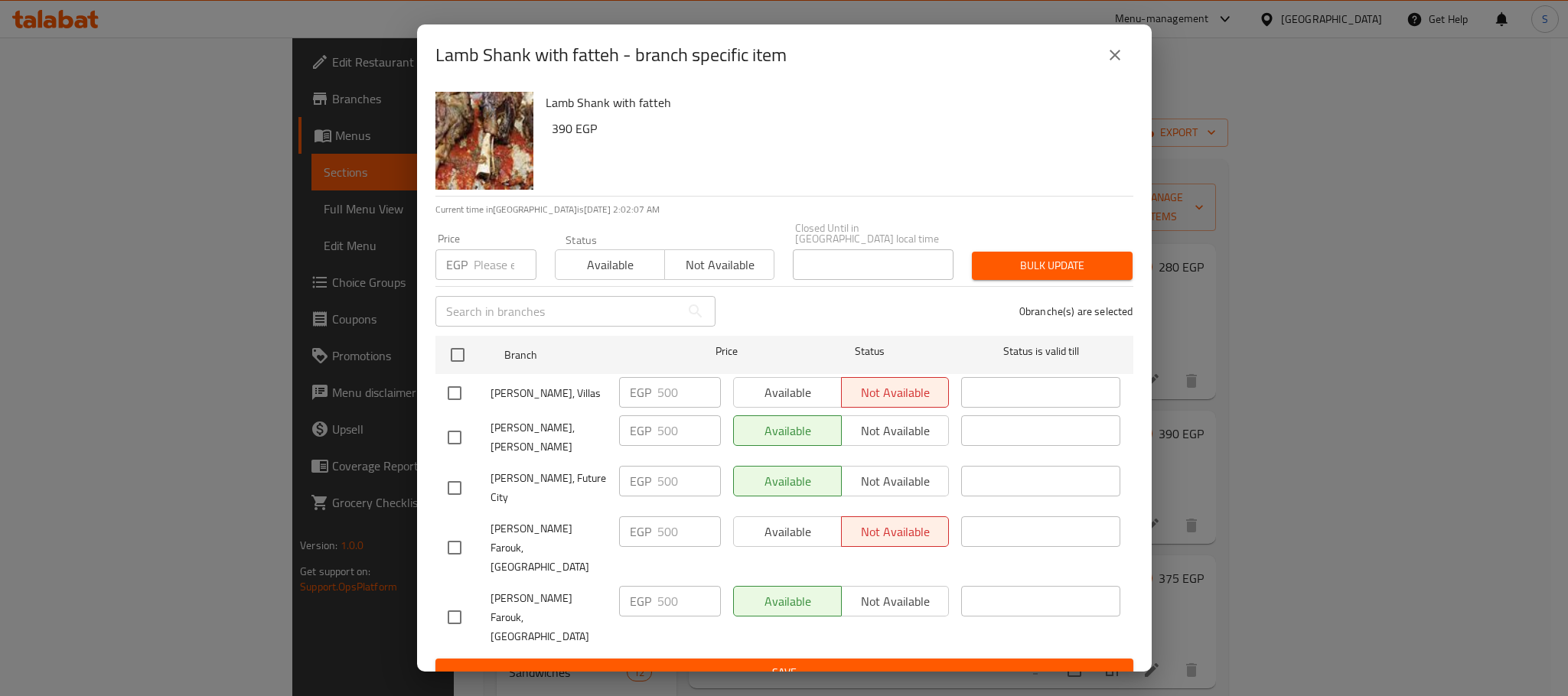
click at [453, 403] on input "checkbox" at bounding box center [455, 393] width 32 height 32
checkbox input "true"
click at [783, 387] on span "Available" at bounding box center [788, 392] width 96 height 22
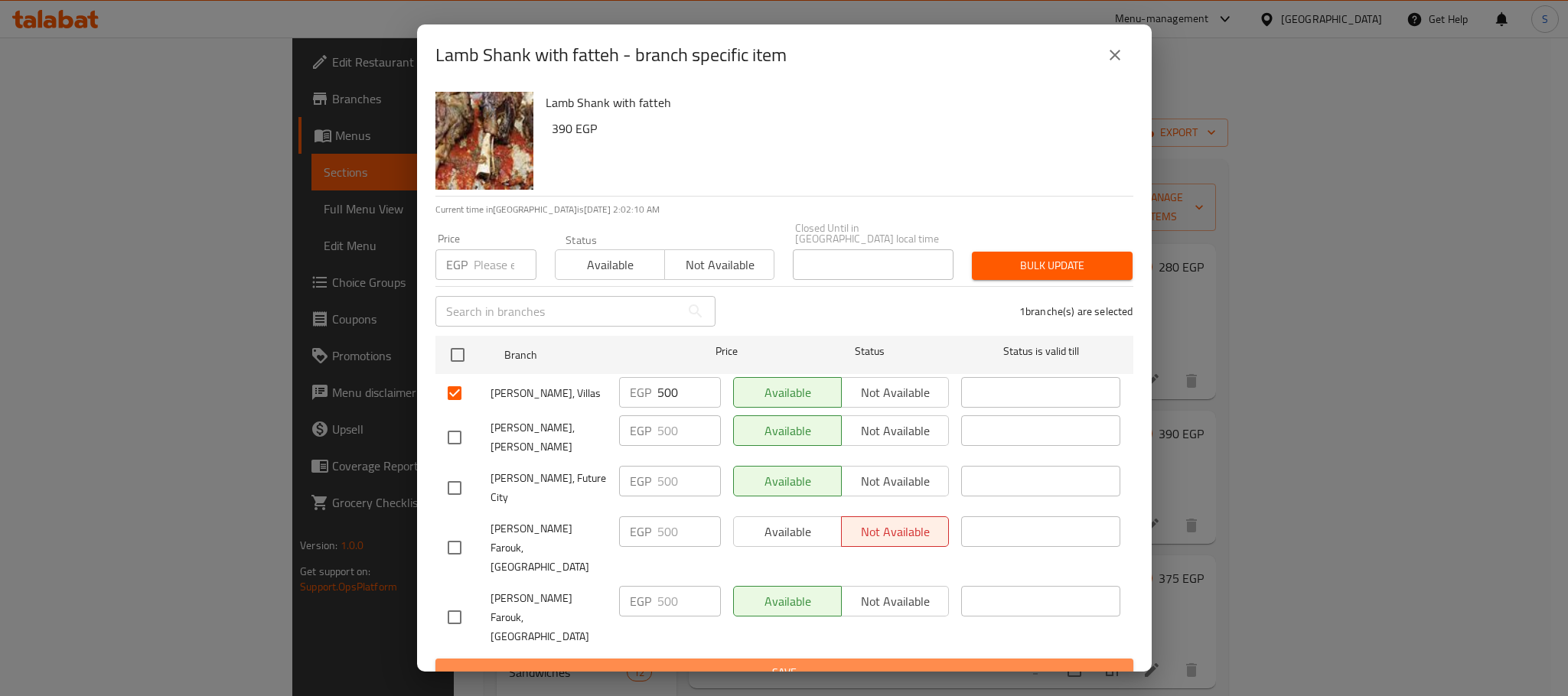
click at [832, 658] on button "Save" at bounding box center [784, 673] width 698 height 29
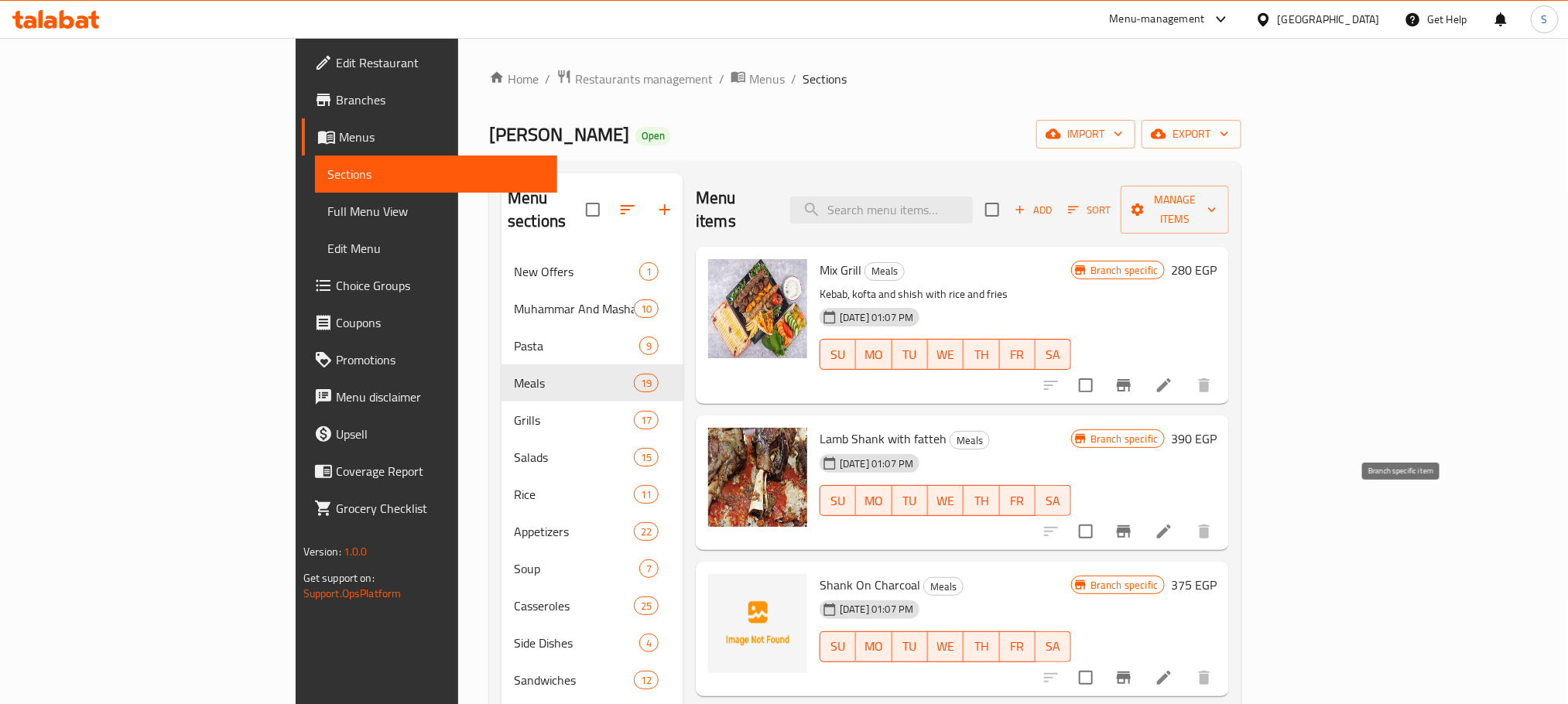
click at [1131, 525] on icon "Branch-specific-item" at bounding box center [1123, 531] width 14 height 13
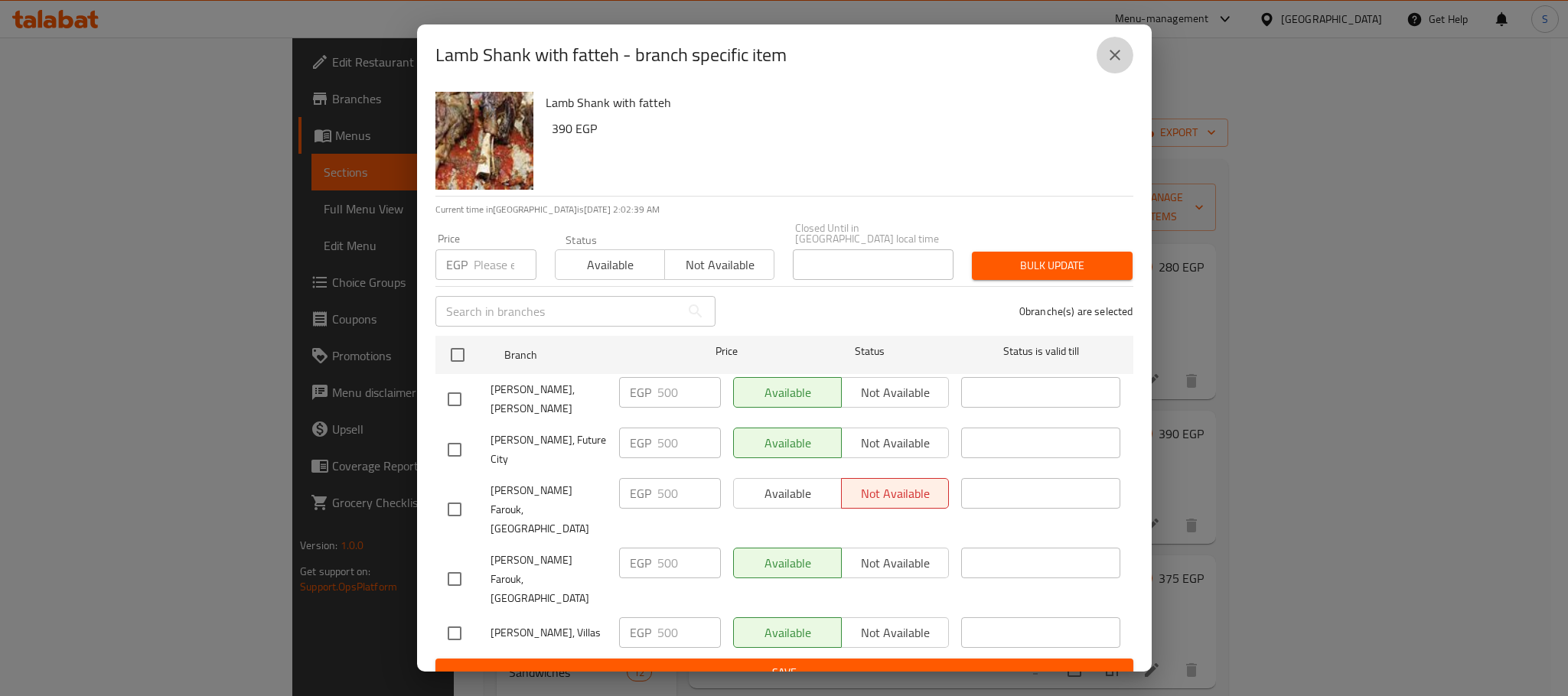
click at [1116, 62] on icon "close" at bounding box center [1115, 55] width 18 height 18
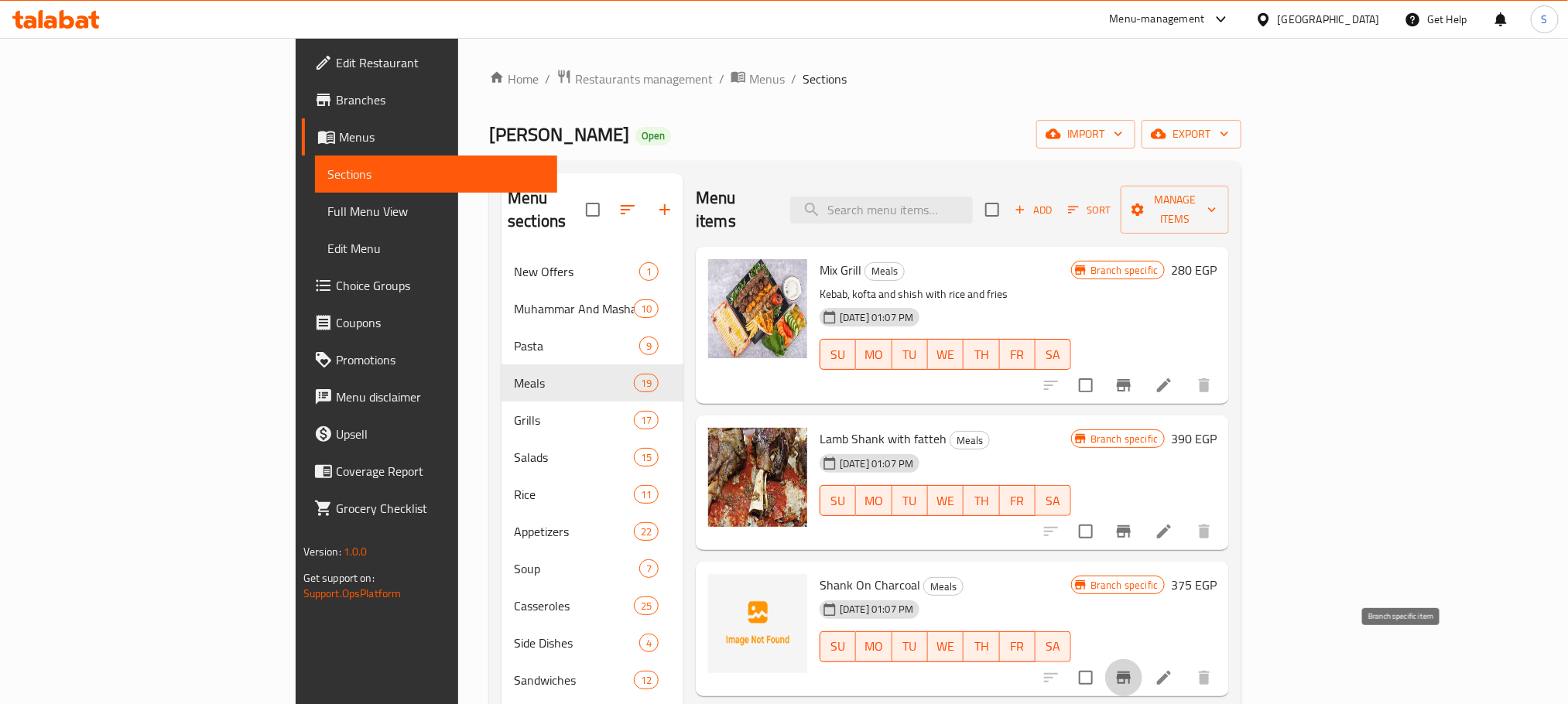
click at [1131, 672] on icon "Branch-specific-item" at bounding box center [1123, 678] width 14 height 13
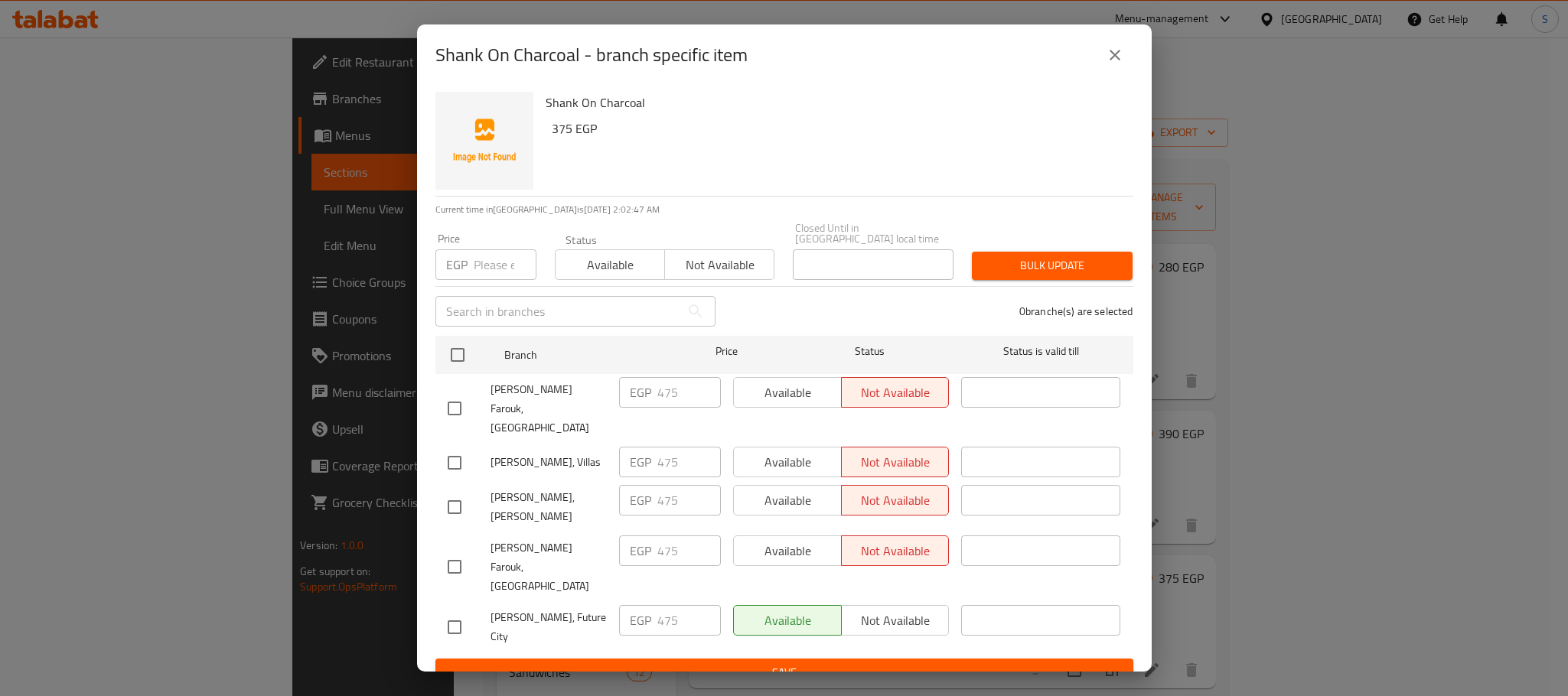
click at [459, 447] on input "checkbox" at bounding box center [455, 463] width 32 height 32
checkbox input "true"
click at [800, 452] on span "Available" at bounding box center [788, 462] width 96 height 22
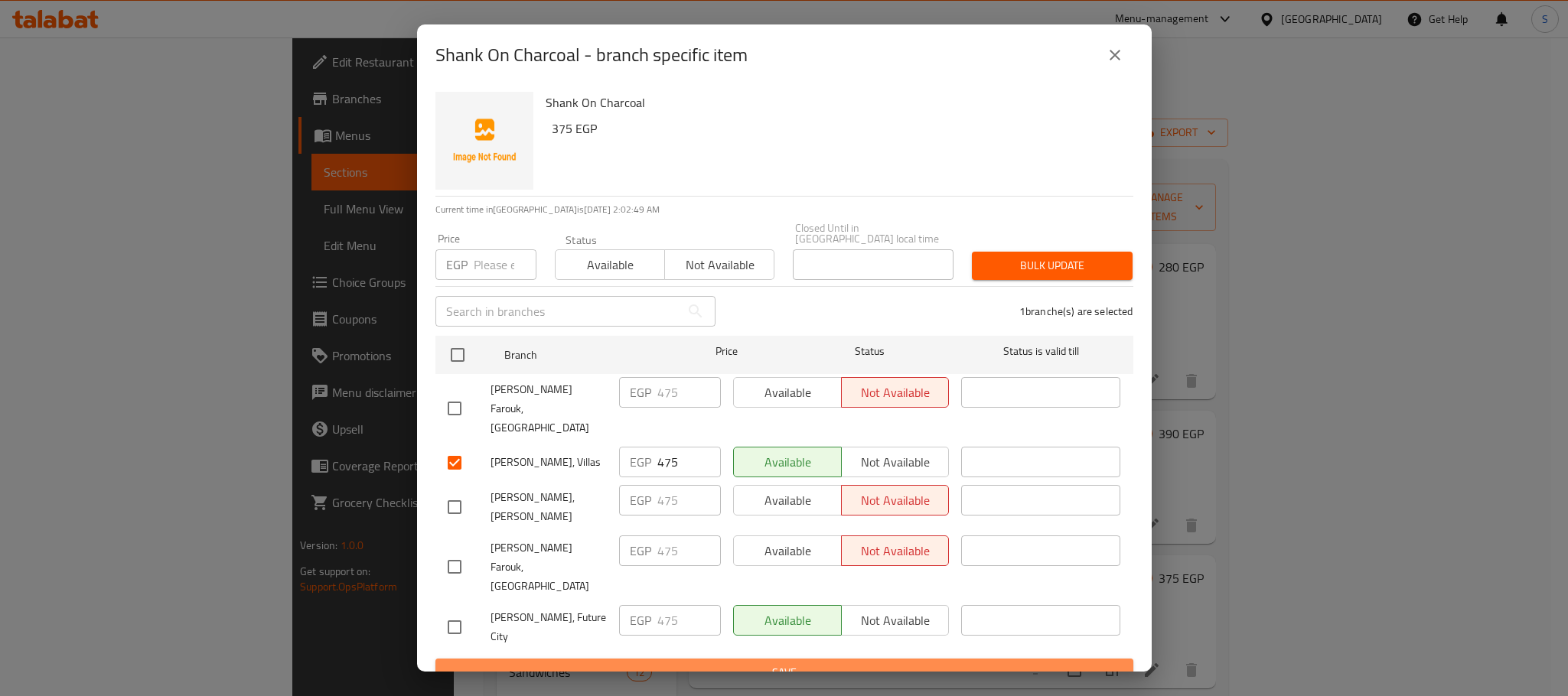
click at [845, 658] on button "Save" at bounding box center [784, 673] width 698 height 29
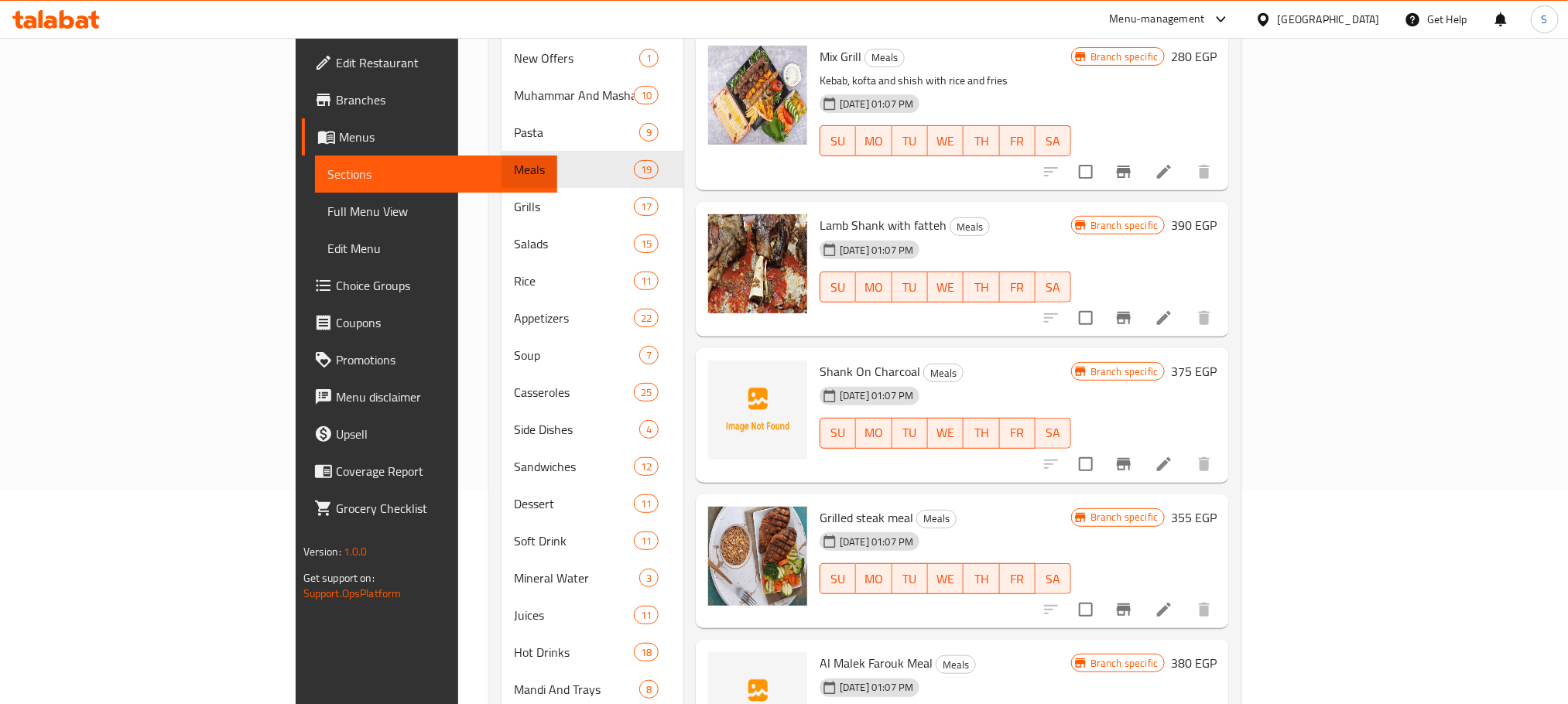
scroll to position [224, 0]
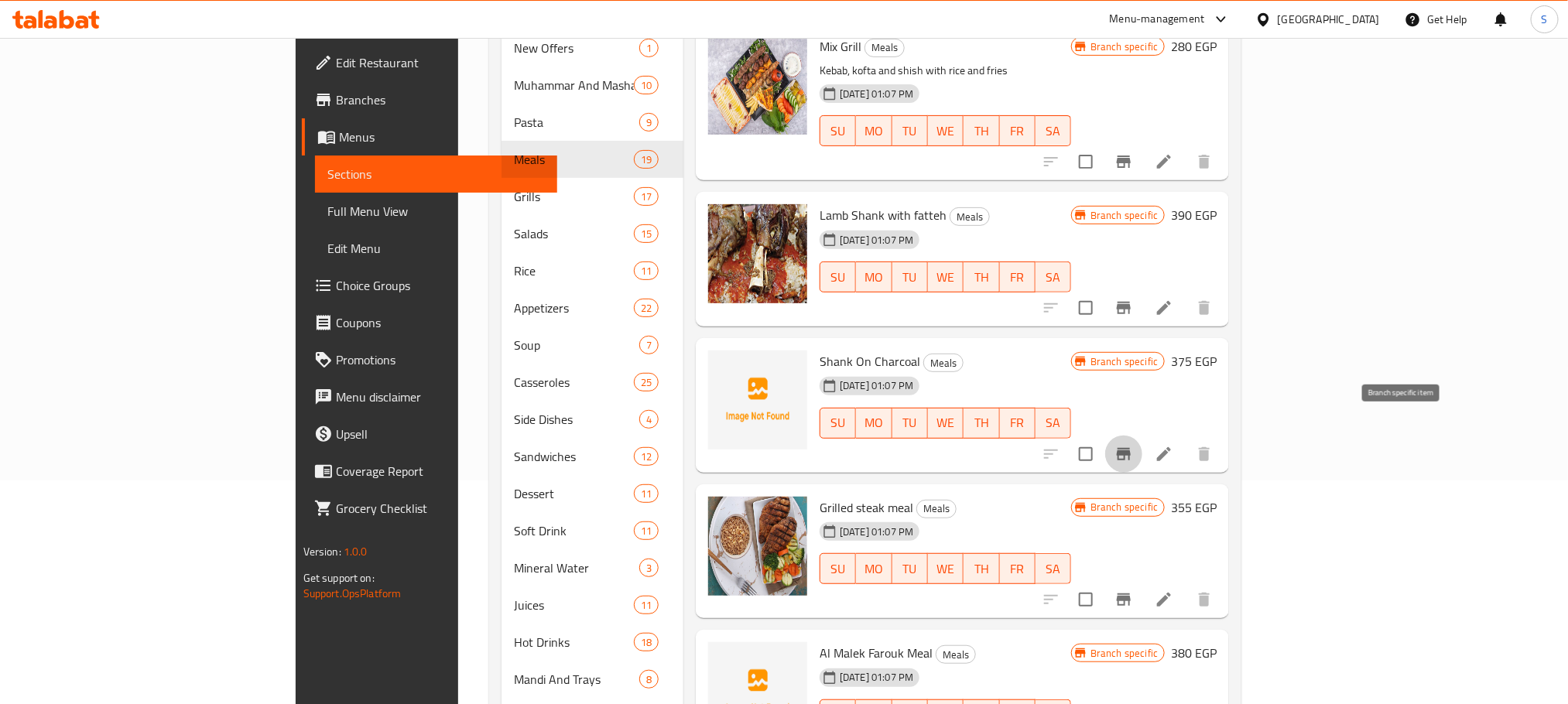
click at [1133, 445] on icon "Branch-specific-item" at bounding box center [1124, 455] width 19 height 19
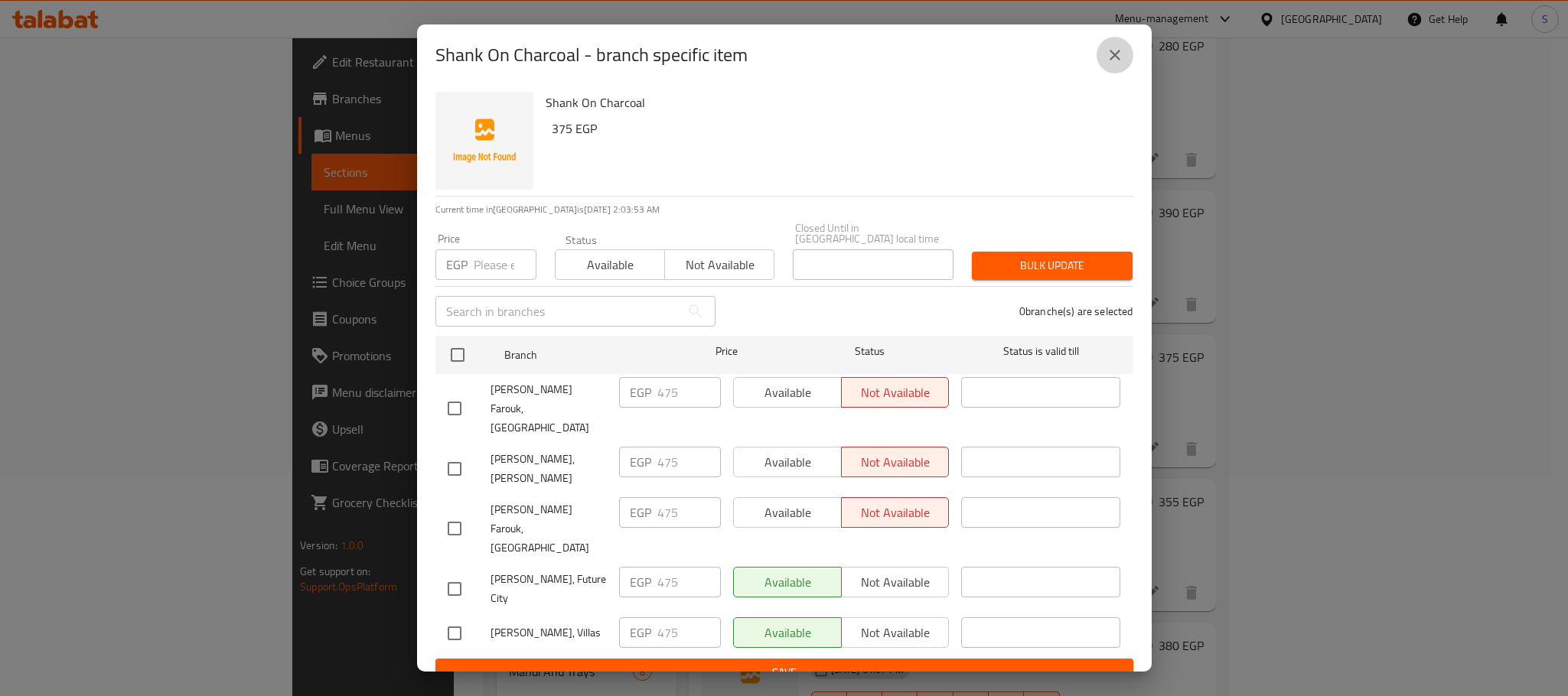
click at [1106, 63] on icon "close" at bounding box center [1115, 55] width 18 height 18
